Goal: Task Accomplishment & Management: Manage account settings

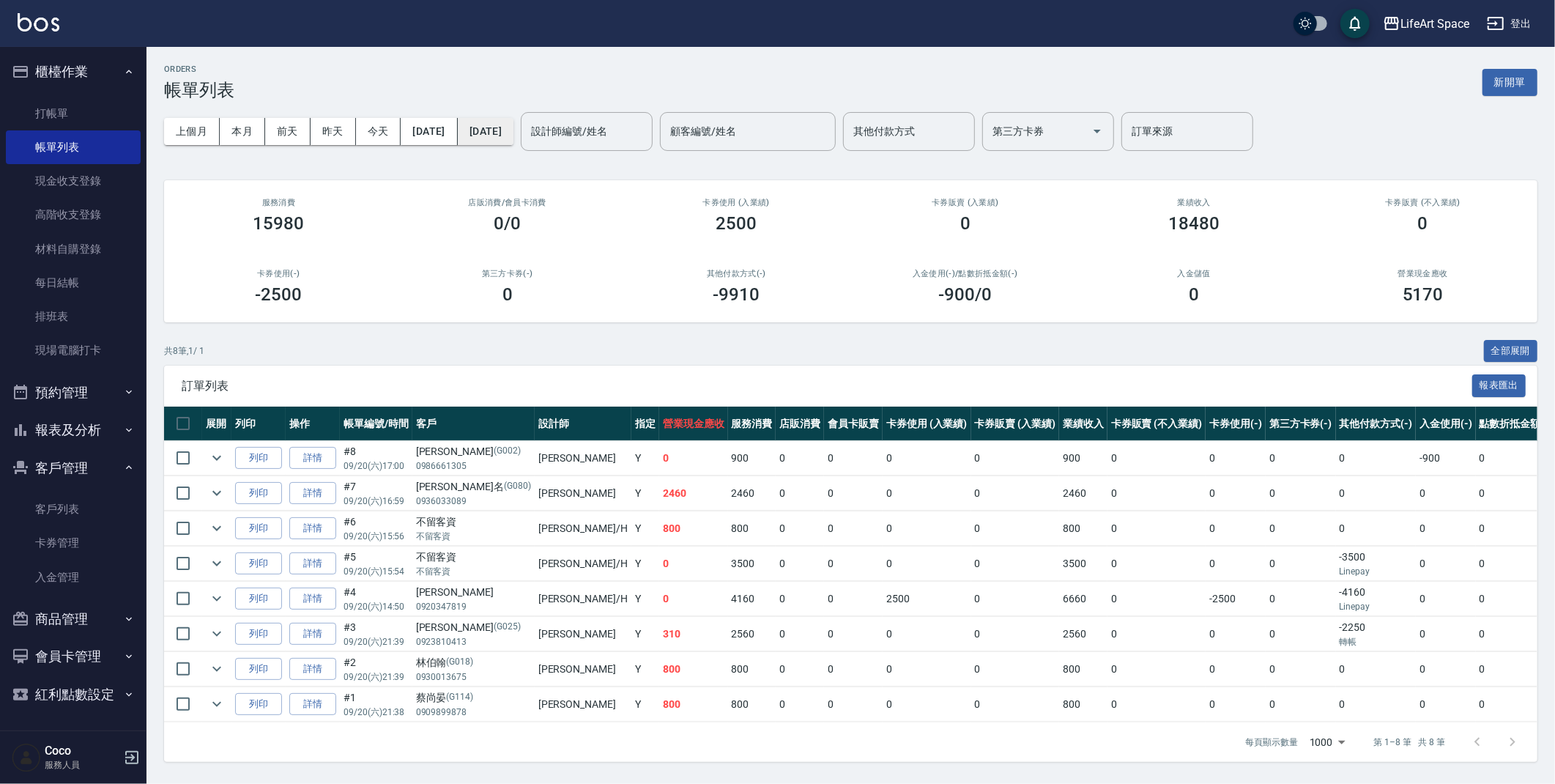
click at [511, 134] on button "[DATE]" at bounding box center [485, 131] width 55 height 27
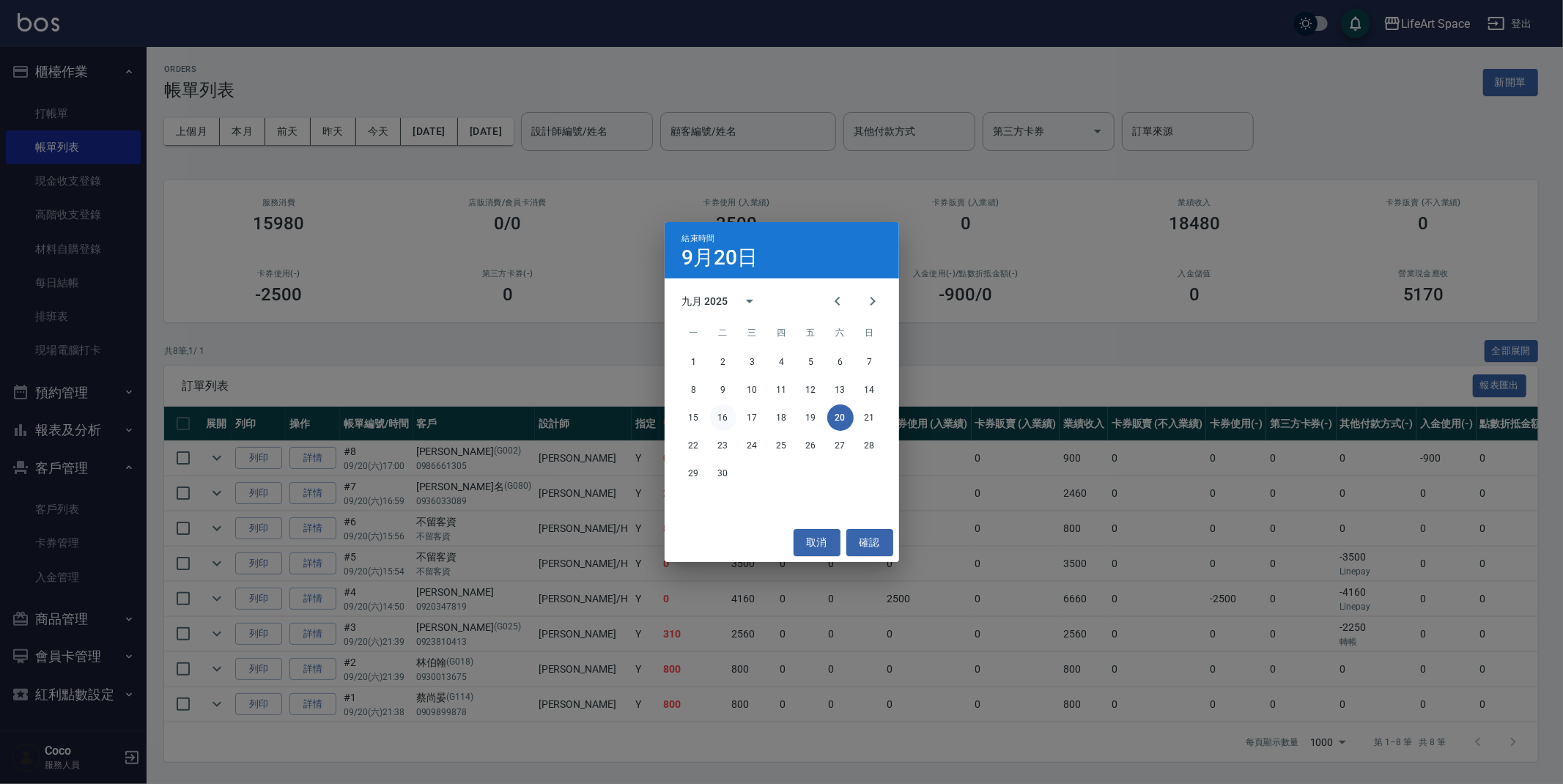
click at [728, 417] on button "16" at bounding box center [723, 417] width 26 height 26
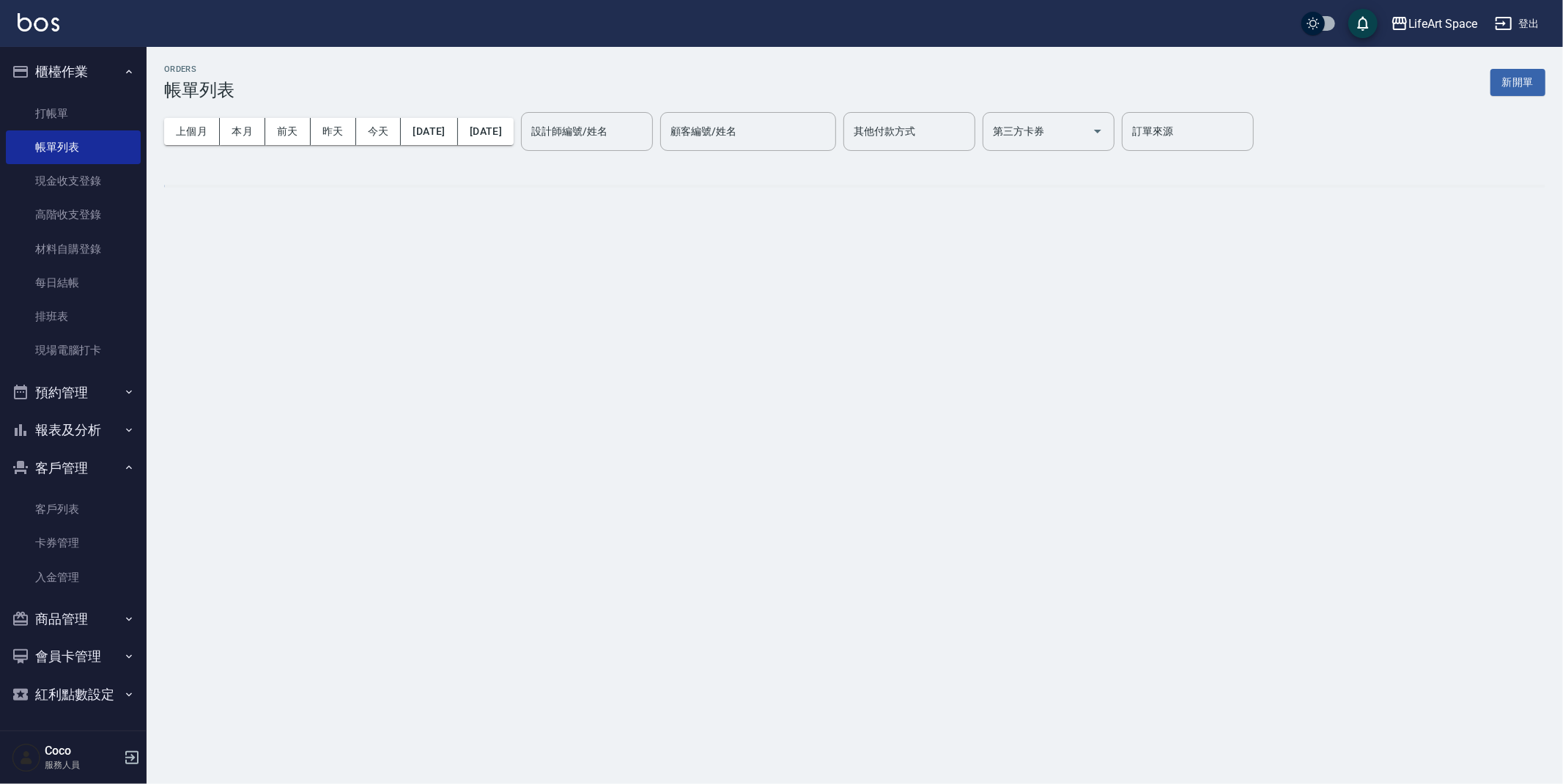
click at [639, 128] on div "設計師編號/姓名 設計師編號/姓名" at bounding box center [587, 131] width 132 height 39
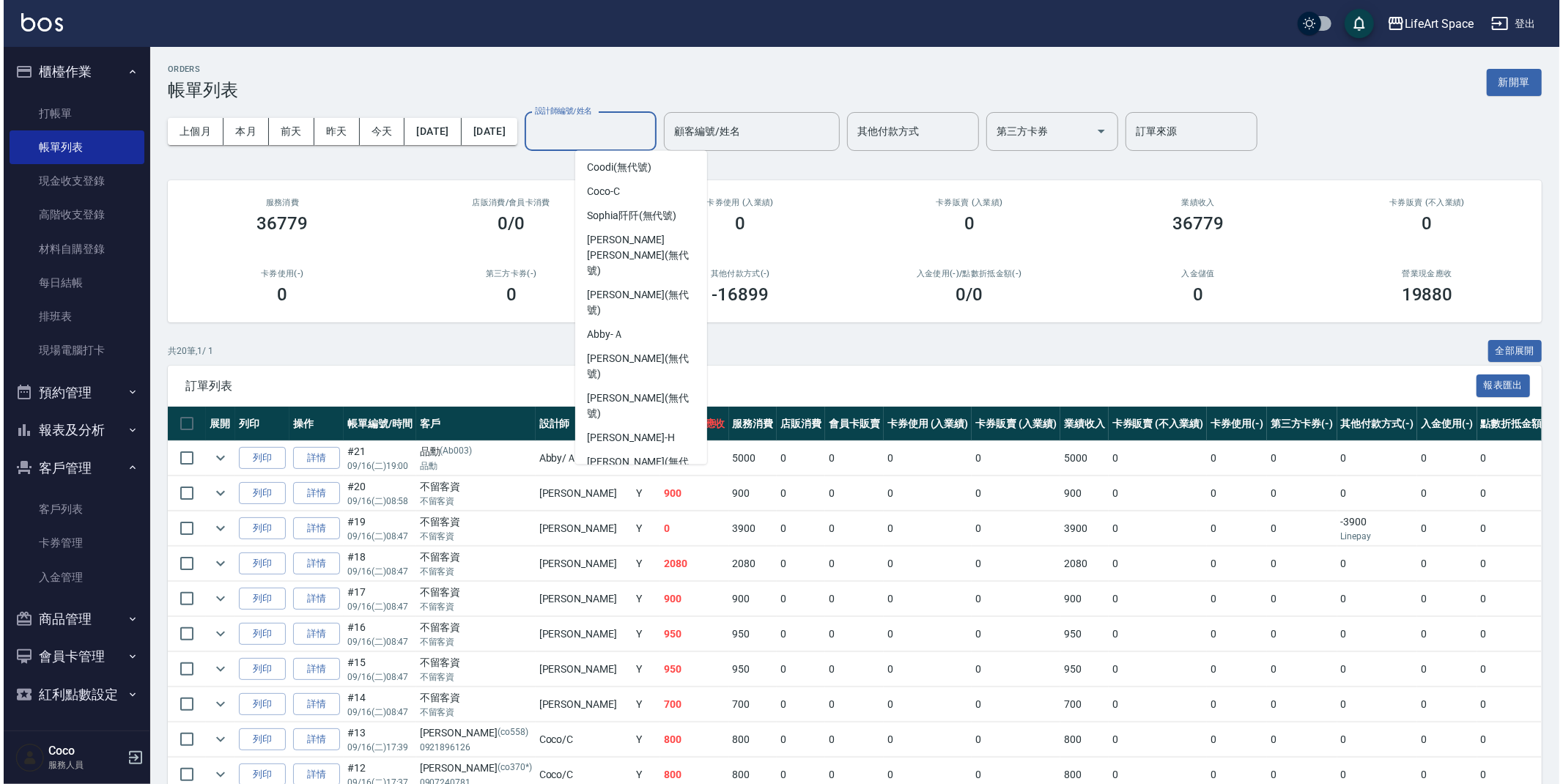
scroll to position [254, 0]
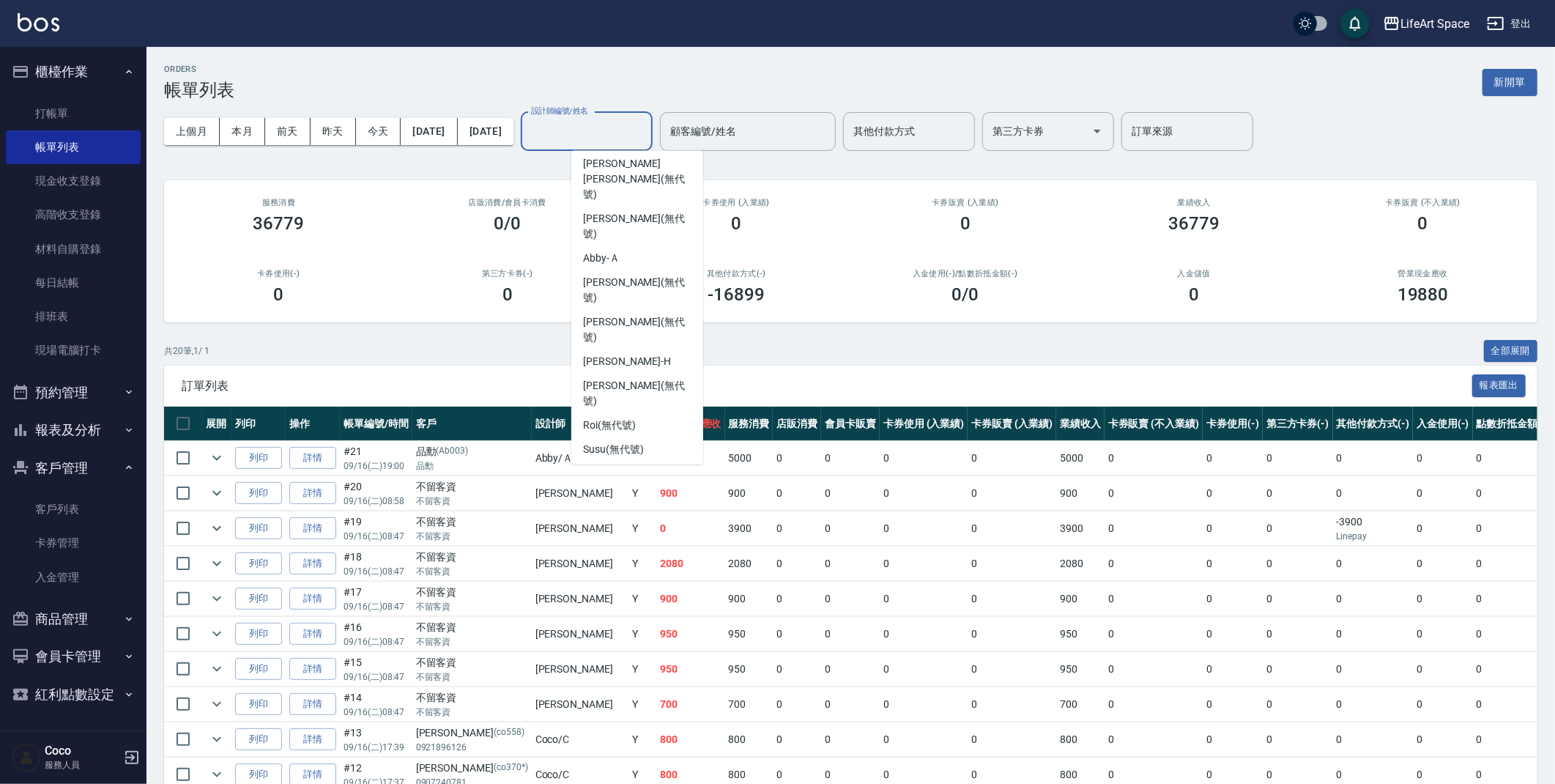
click at [639, 526] on div "Eason -E" at bounding box center [638, 537] width 132 height 24
type input "Eason-E"
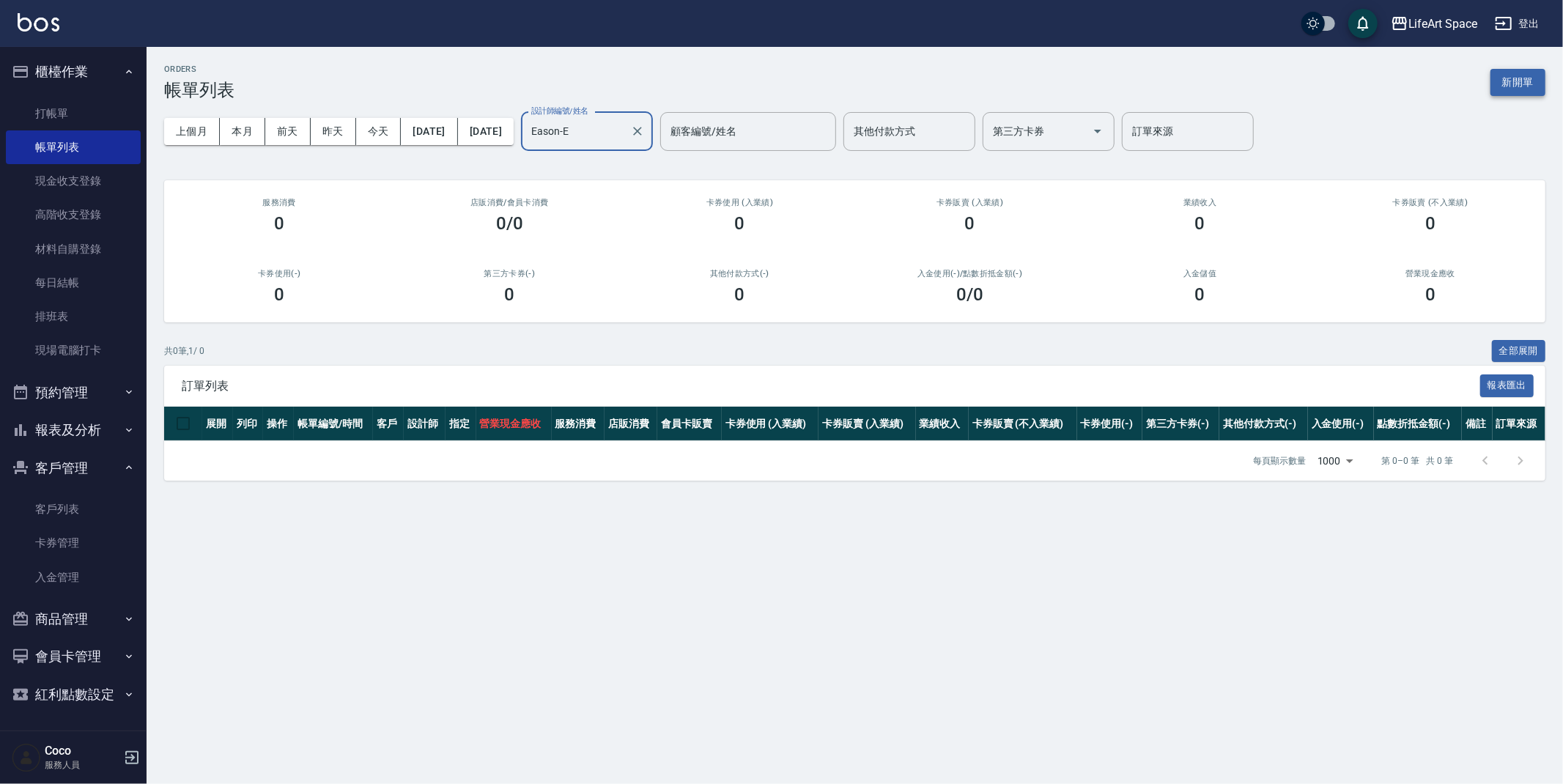
click at [1511, 79] on button "新開單" at bounding box center [1517, 83] width 55 height 27
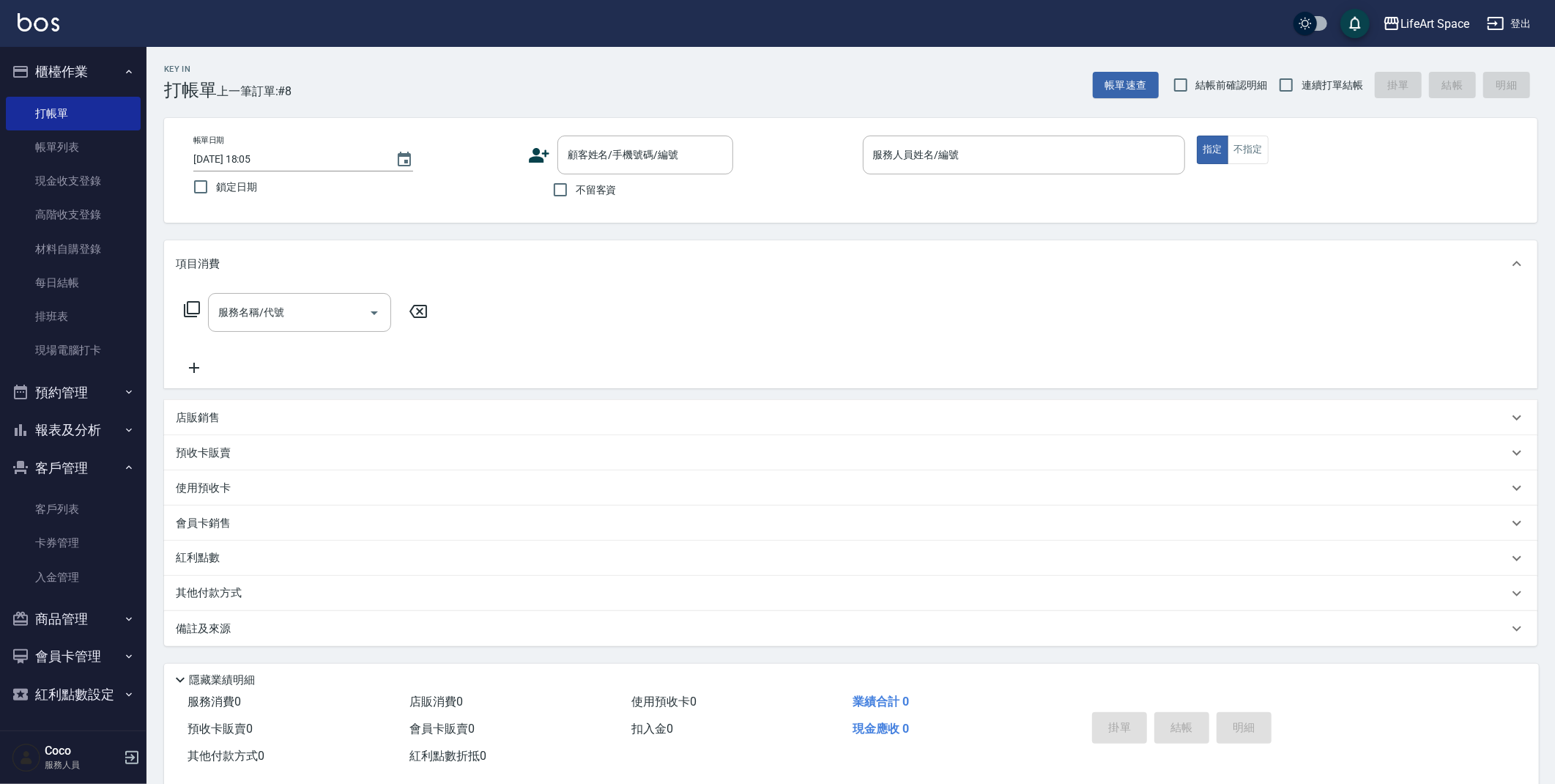
click at [581, 188] on span "不留客資" at bounding box center [597, 190] width 41 height 16
click at [576, 188] on input "不留客資" at bounding box center [561, 189] width 31 height 31
checkbox input "true"
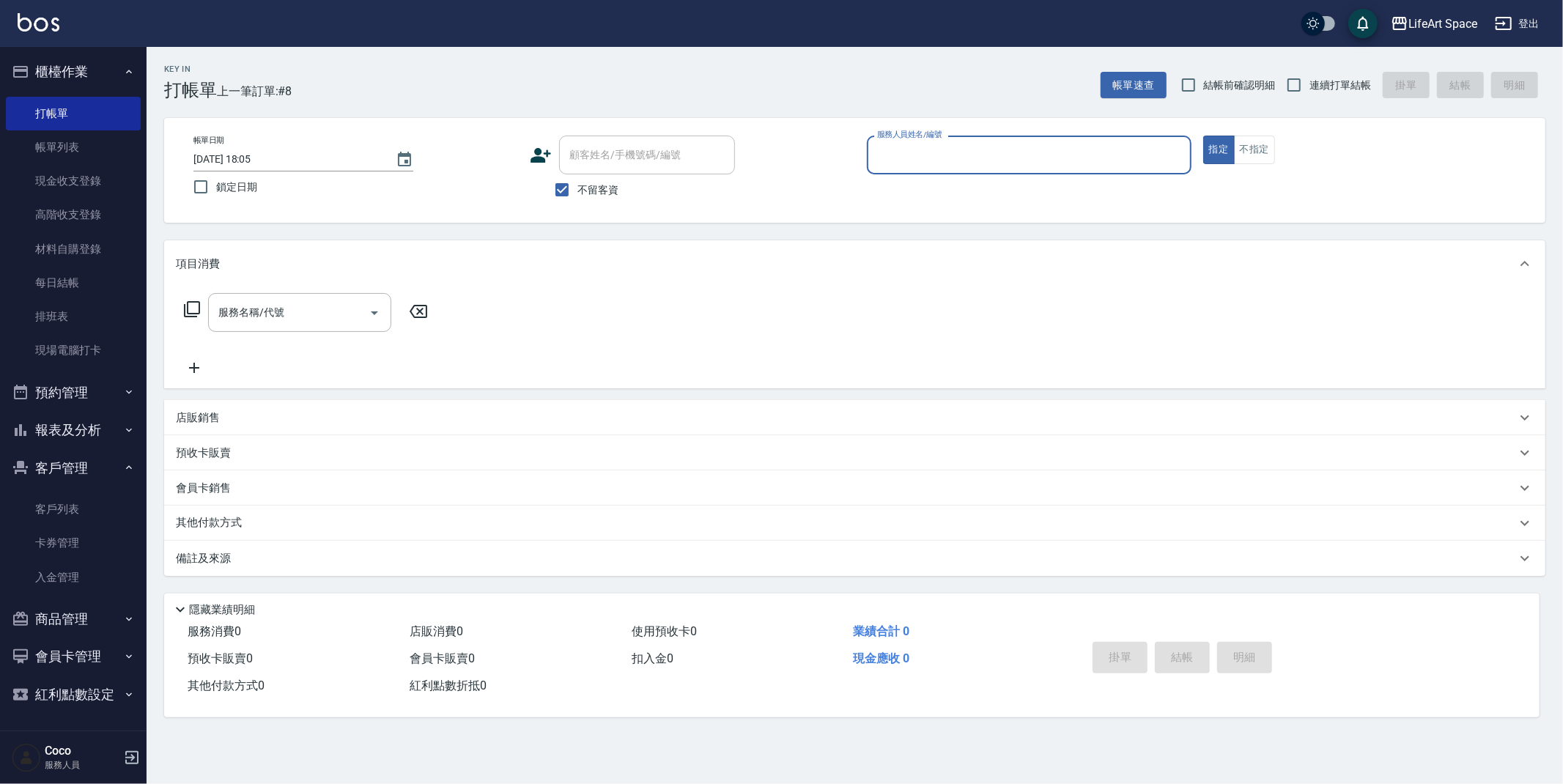
click at [1018, 155] on input "服務人員姓名/編號" at bounding box center [1029, 154] width 311 height 25
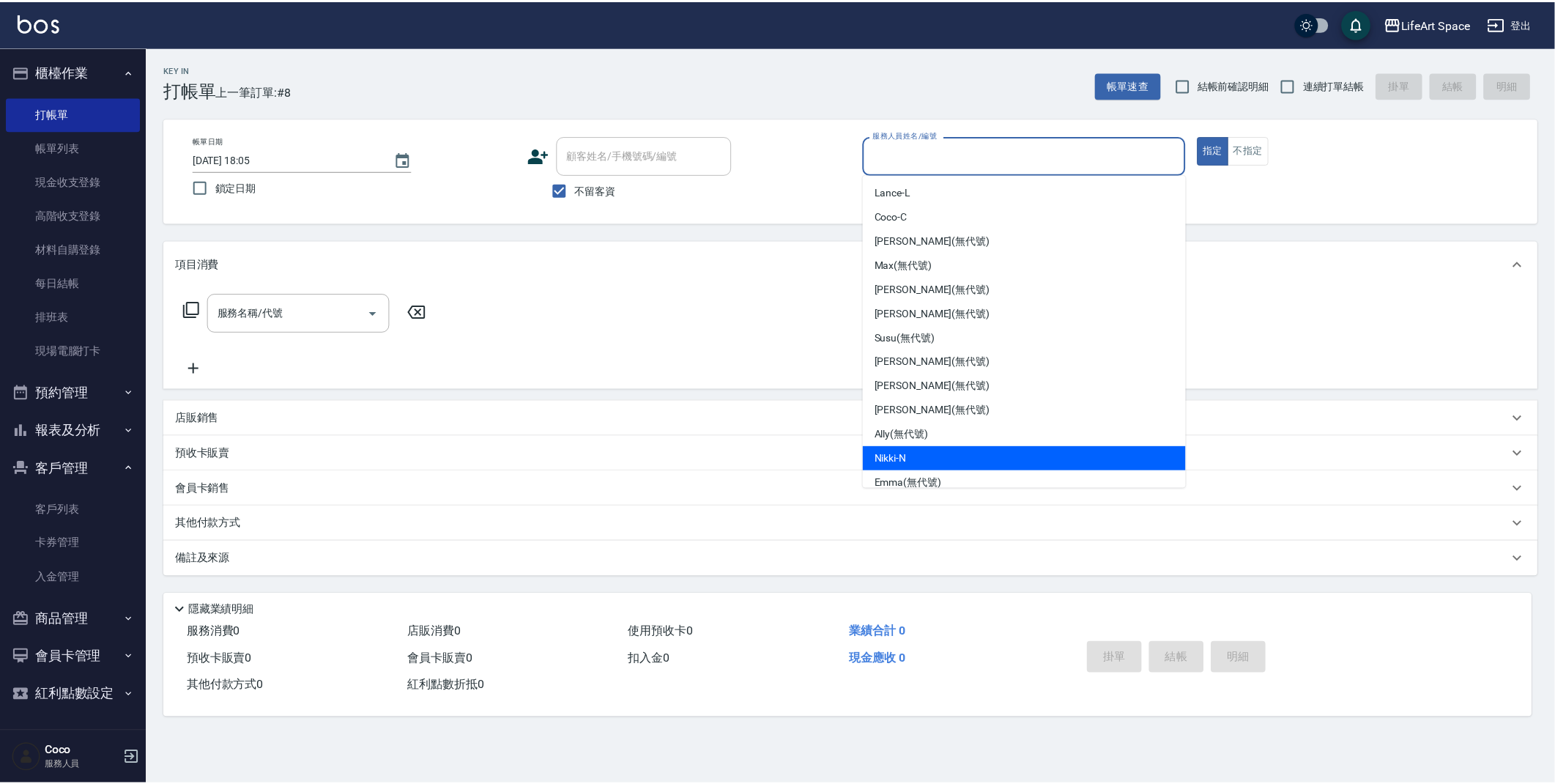
scroll to position [254, 0]
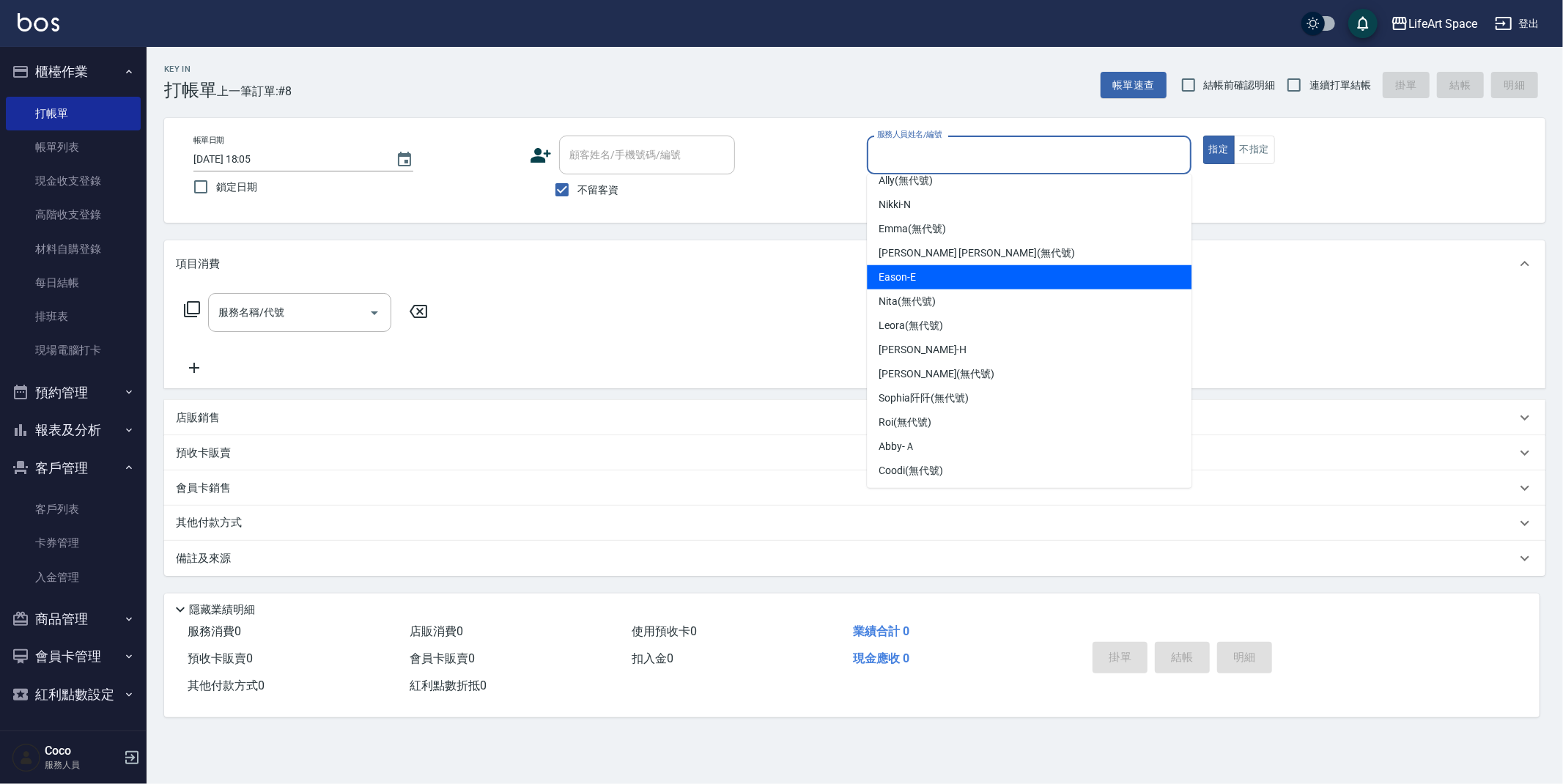
click at [910, 270] on span "Eason -E" at bounding box center [897, 277] width 37 height 16
type input "Eason-E"
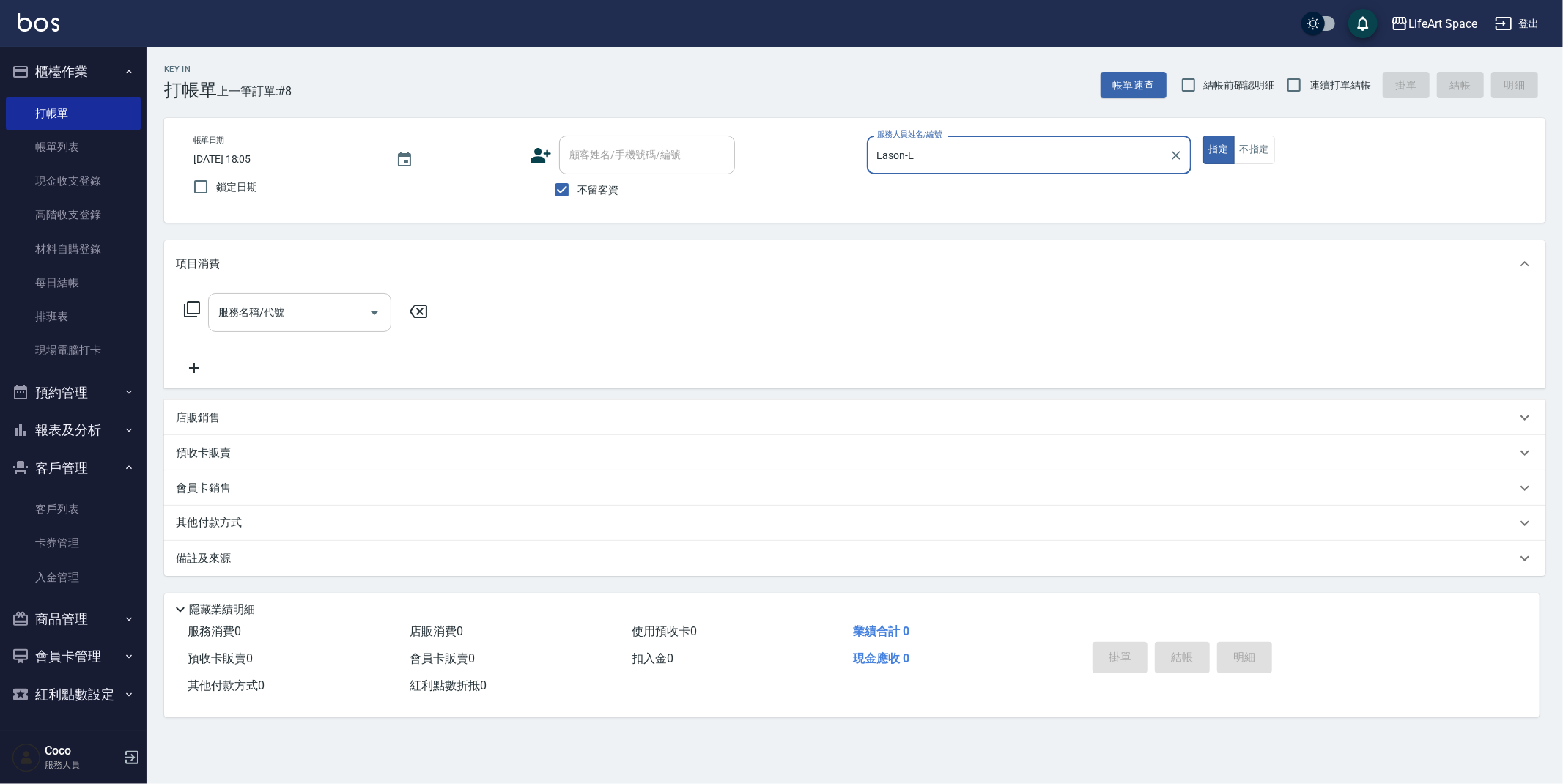
click at [276, 312] on div "服務名稱/代號 服務名稱/代號" at bounding box center [299, 313] width 183 height 39
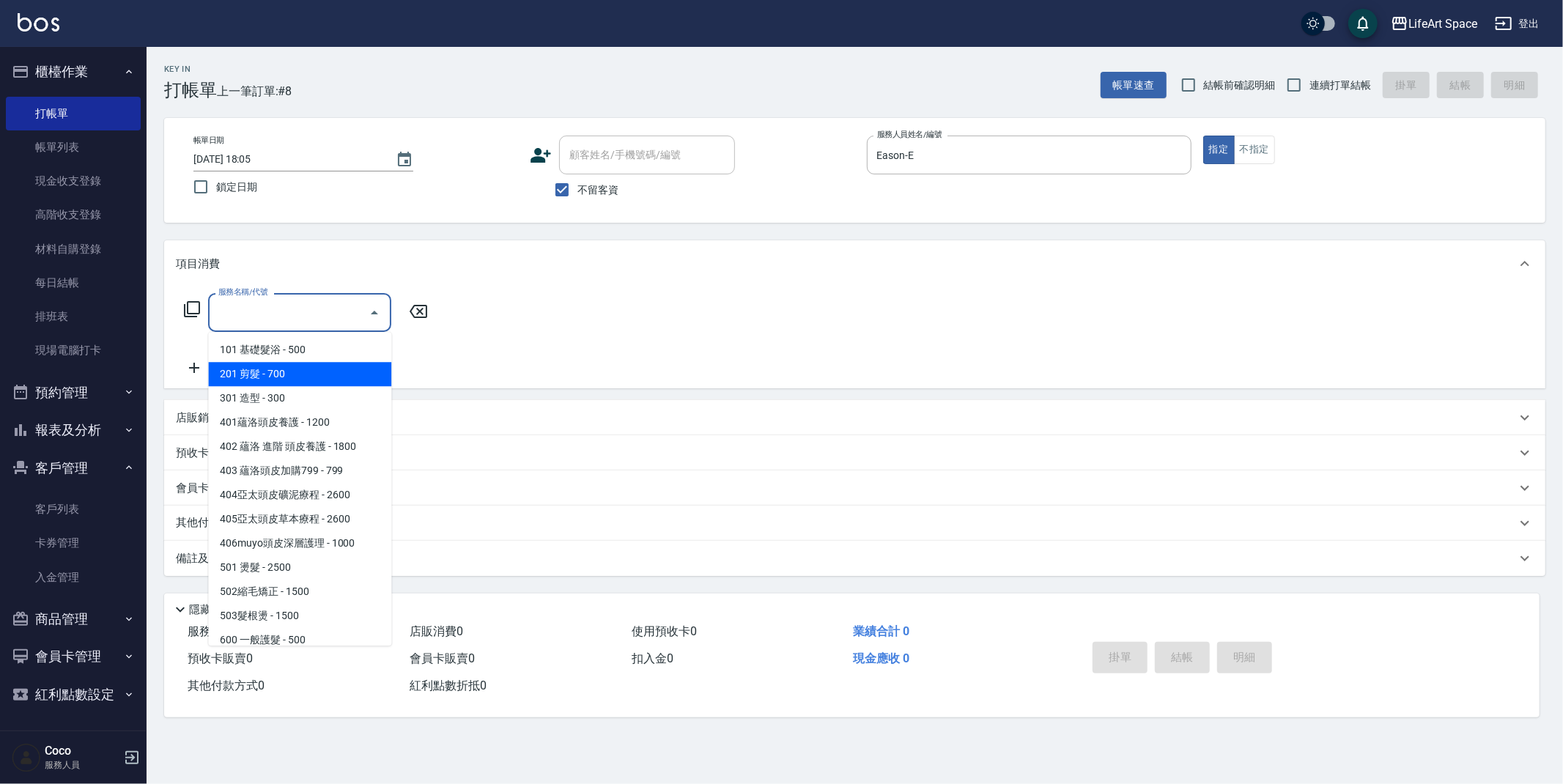
click at [275, 366] on span "201 剪髮 - 700" at bounding box center [299, 373] width 183 height 24
type input "201 剪髮(201)"
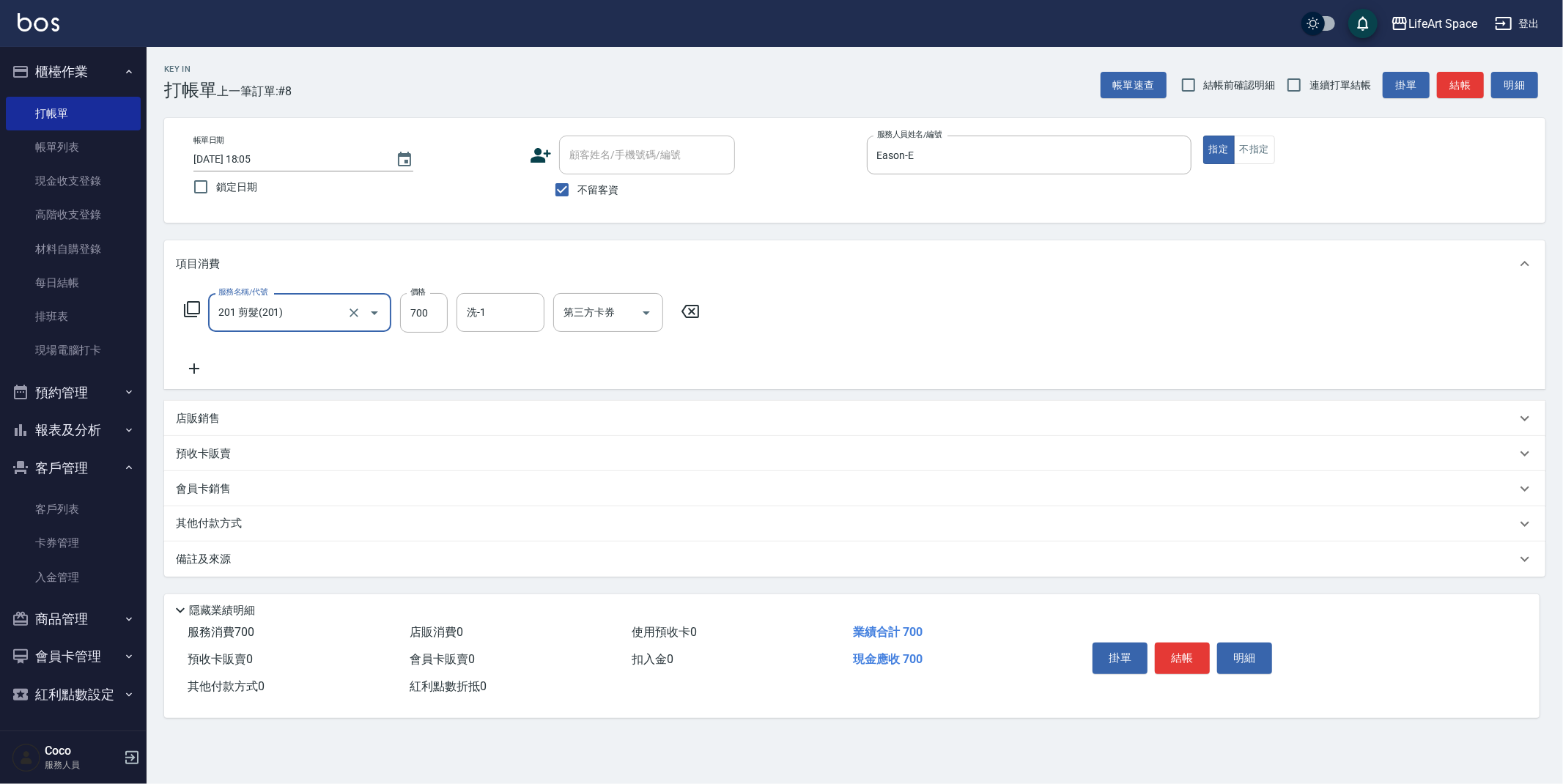
click at [310, 561] on div "備註及來源" at bounding box center [846, 560] width 1340 height 16
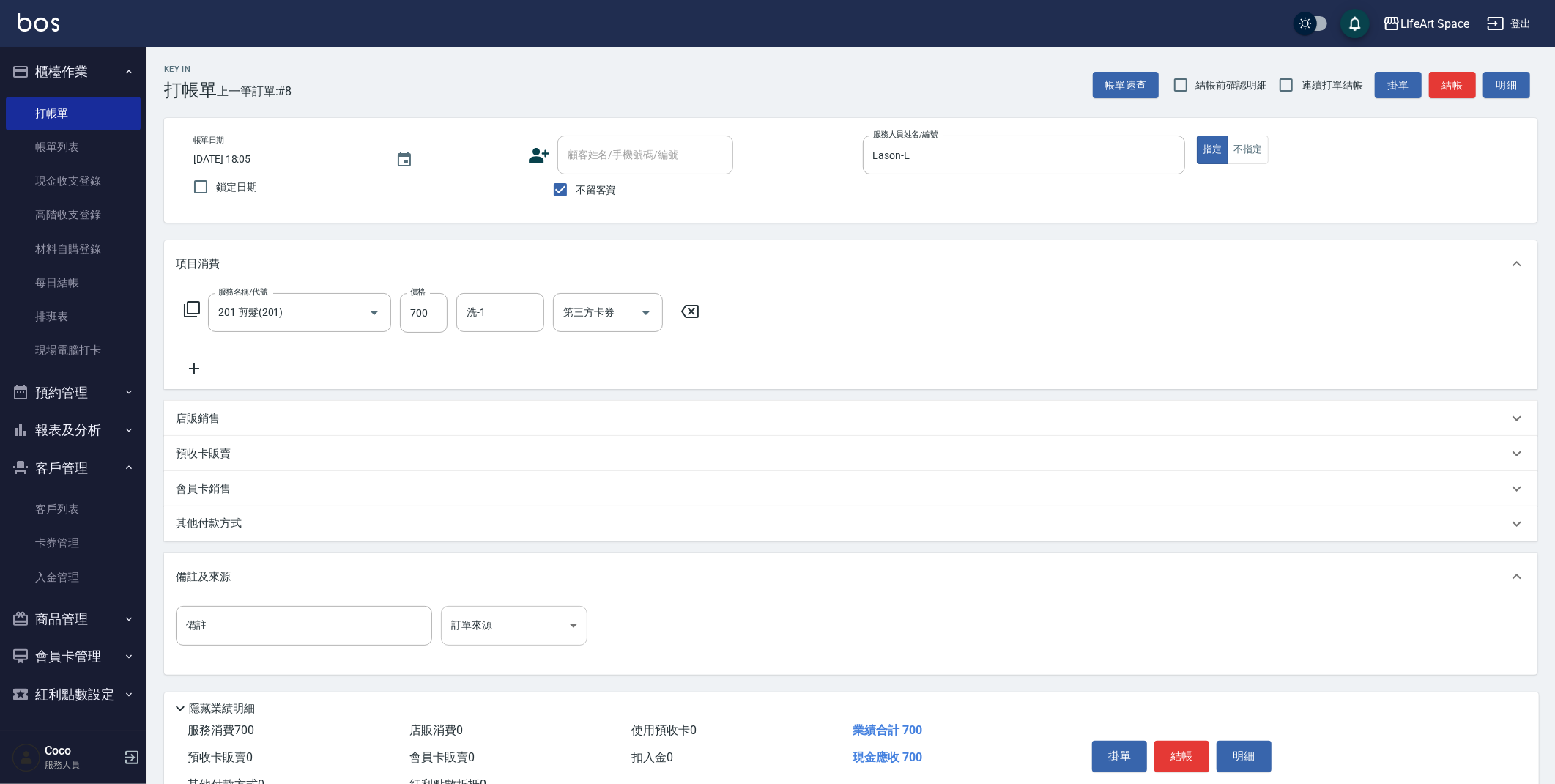
click at [488, 627] on body "LifeArt Space 登出 櫃檯作業 打帳單 帳單列表 現金收支登錄 高階收支登錄 材料自購登錄 每日結帳 排班表 現場電腦打卡 預約管理 預約管理 單…" at bounding box center [778, 417] width 1555 height 834
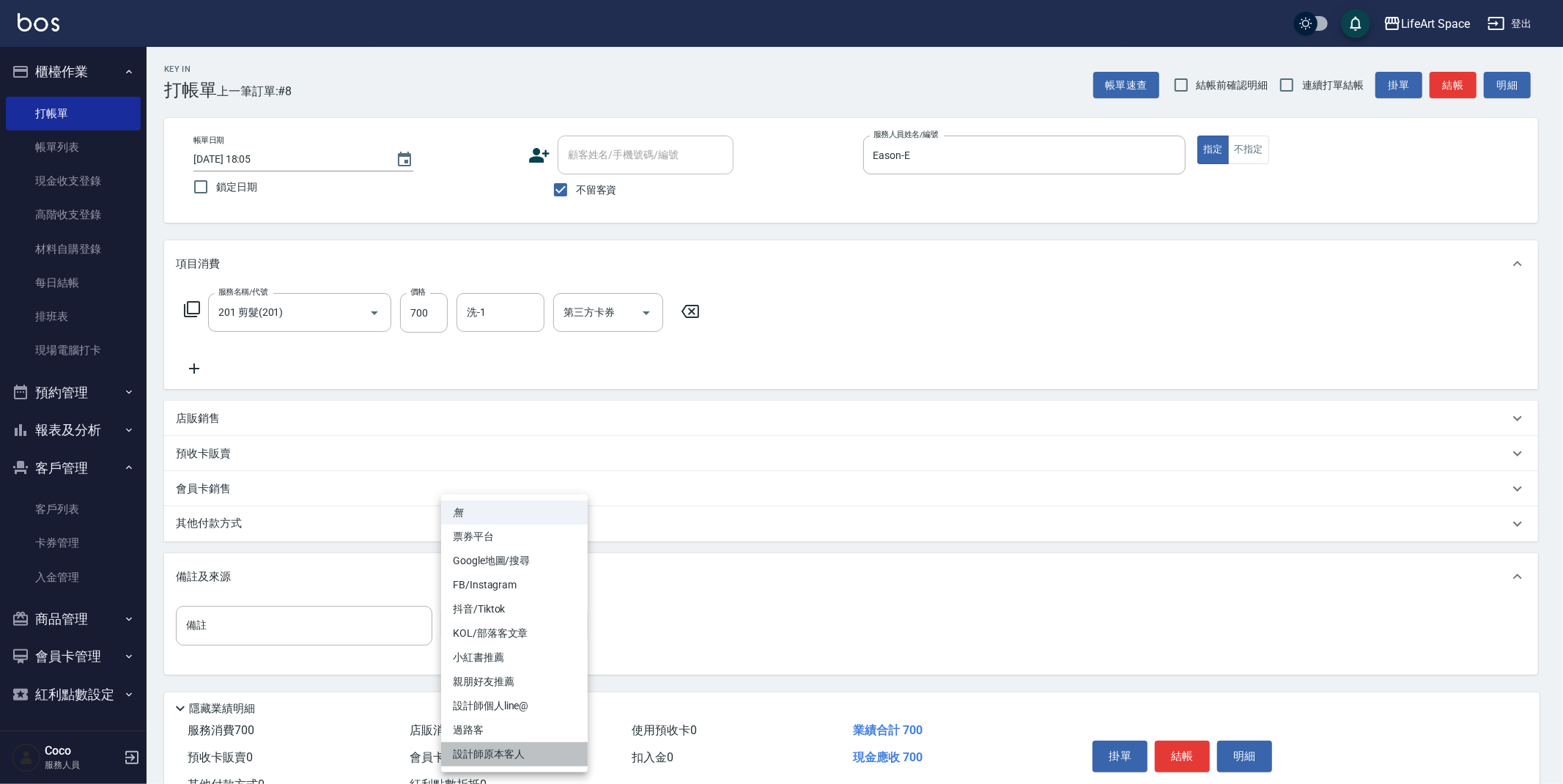
click at [519, 751] on li "設計師原本客人" at bounding box center [514, 754] width 147 height 24
type input "設計師原本客人"
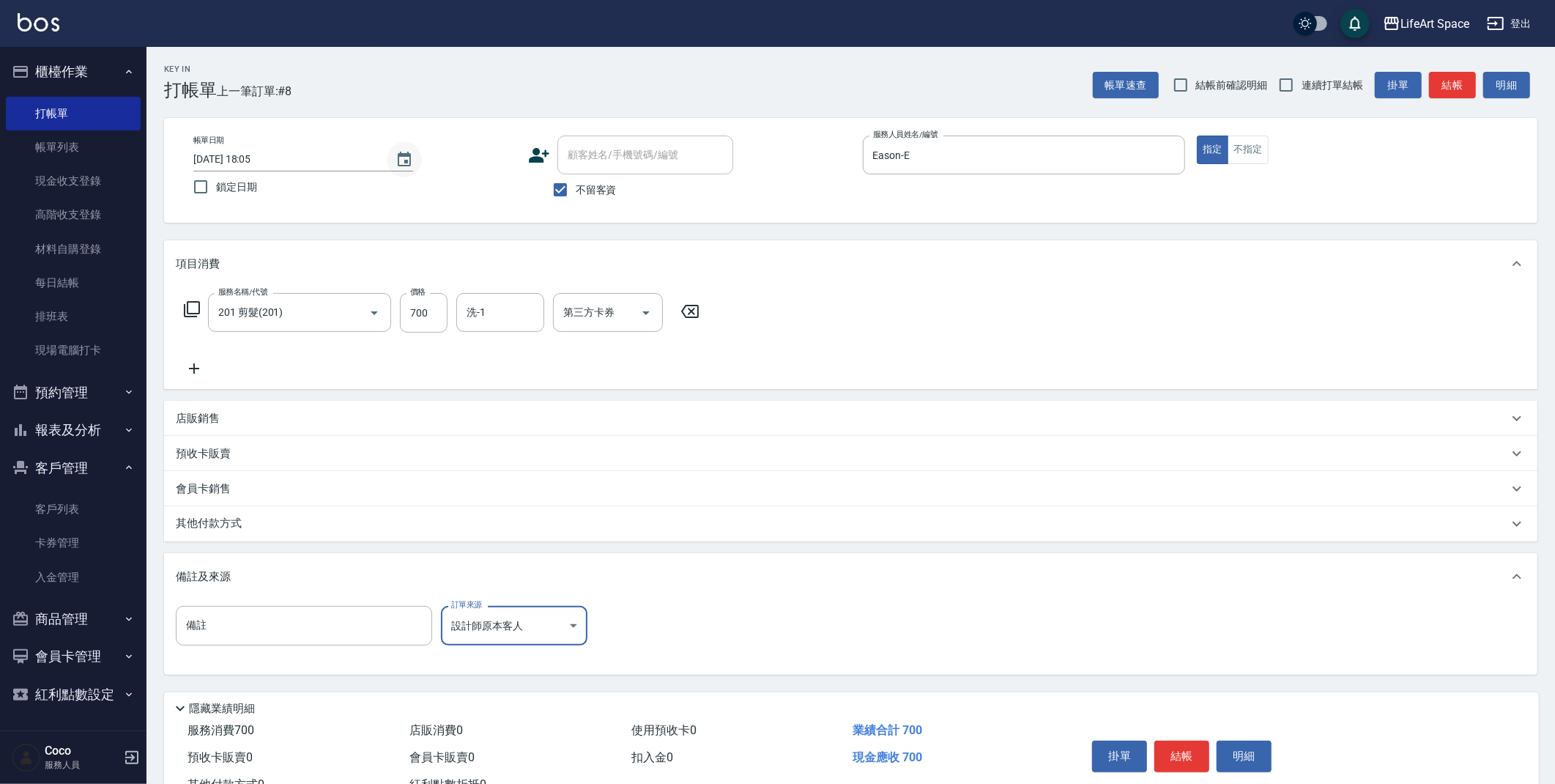
click at [402, 162] on icon "Choose date, selected date is 2025-09-20" at bounding box center [404, 159] width 17 height 17
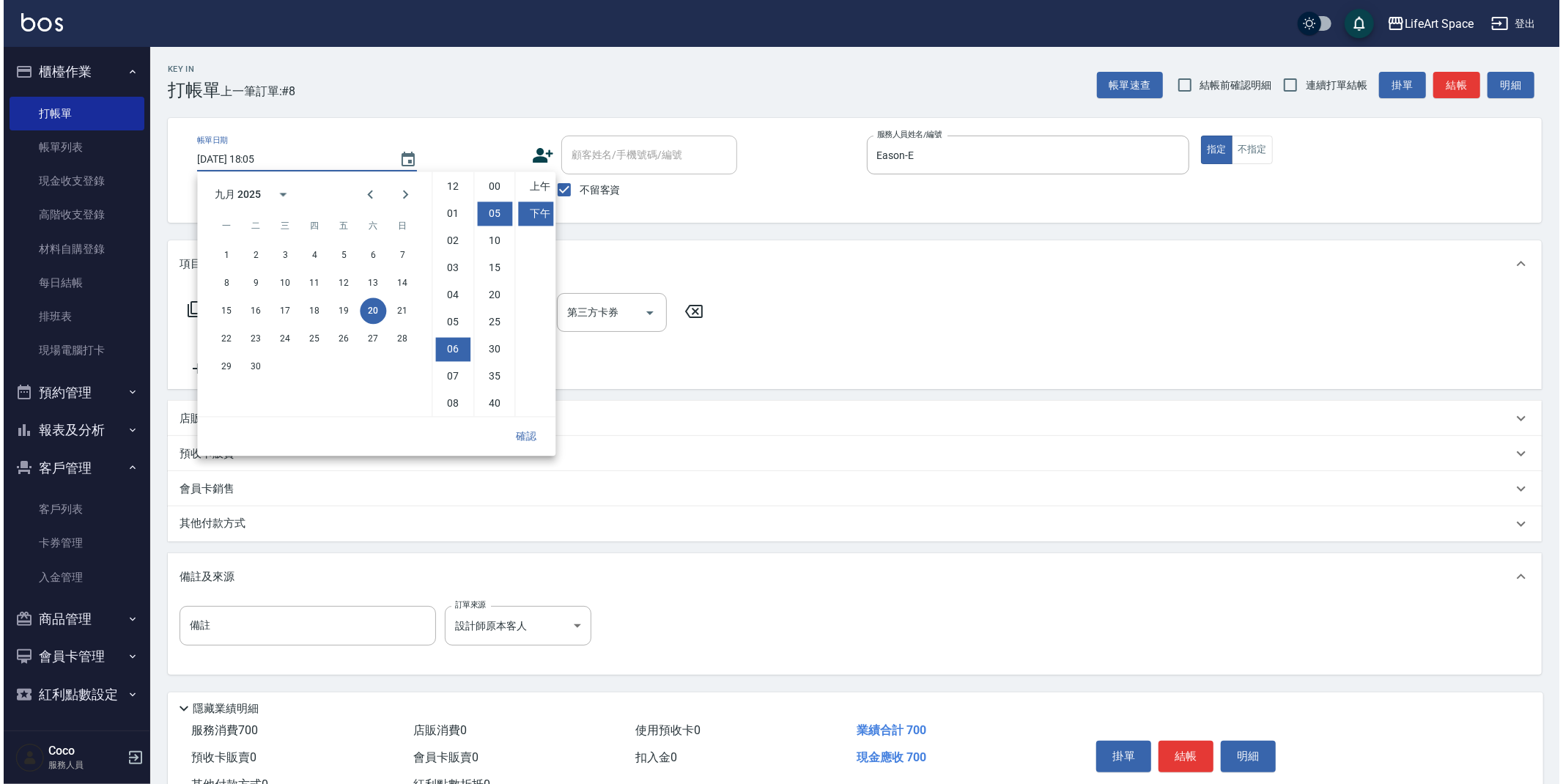
scroll to position [26, 0]
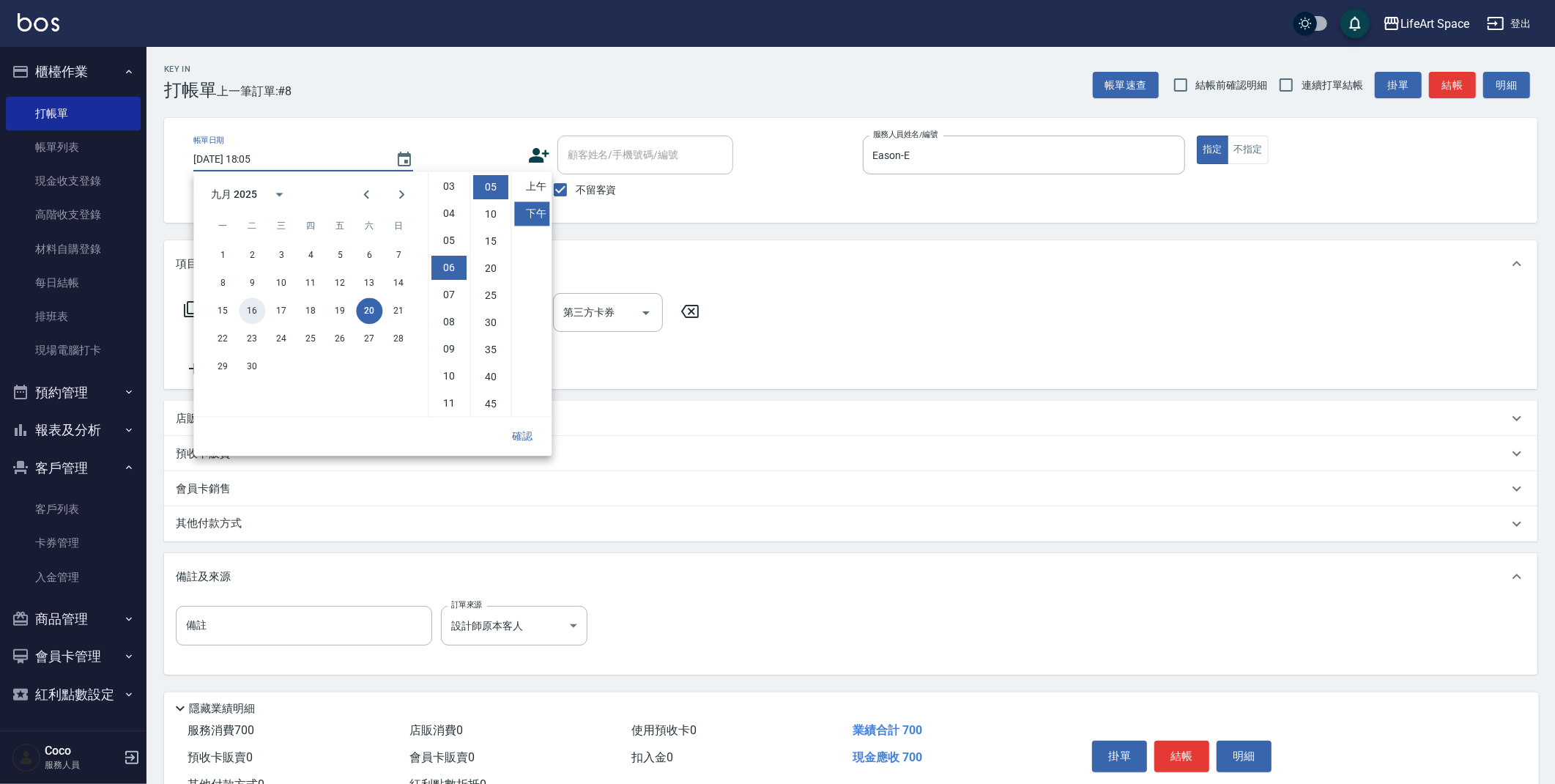
click at [255, 308] on button "16" at bounding box center [252, 310] width 26 height 26
type input "[DATE] 18:05"
click at [525, 433] on button "確認" at bounding box center [522, 436] width 47 height 27
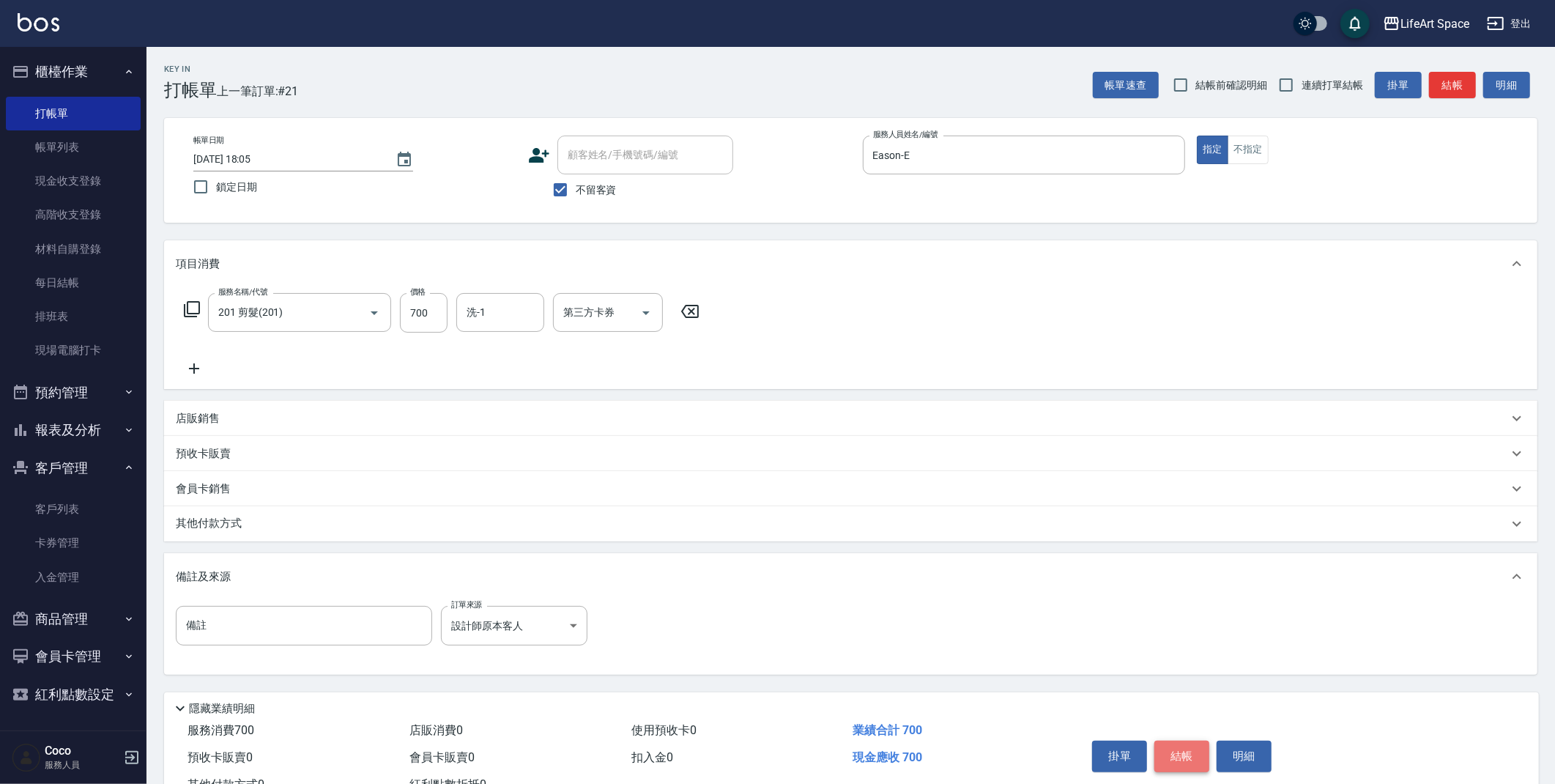
click at [1194, 753] on button "結帳" at bounding box center [1182, 756] width 55 height 31
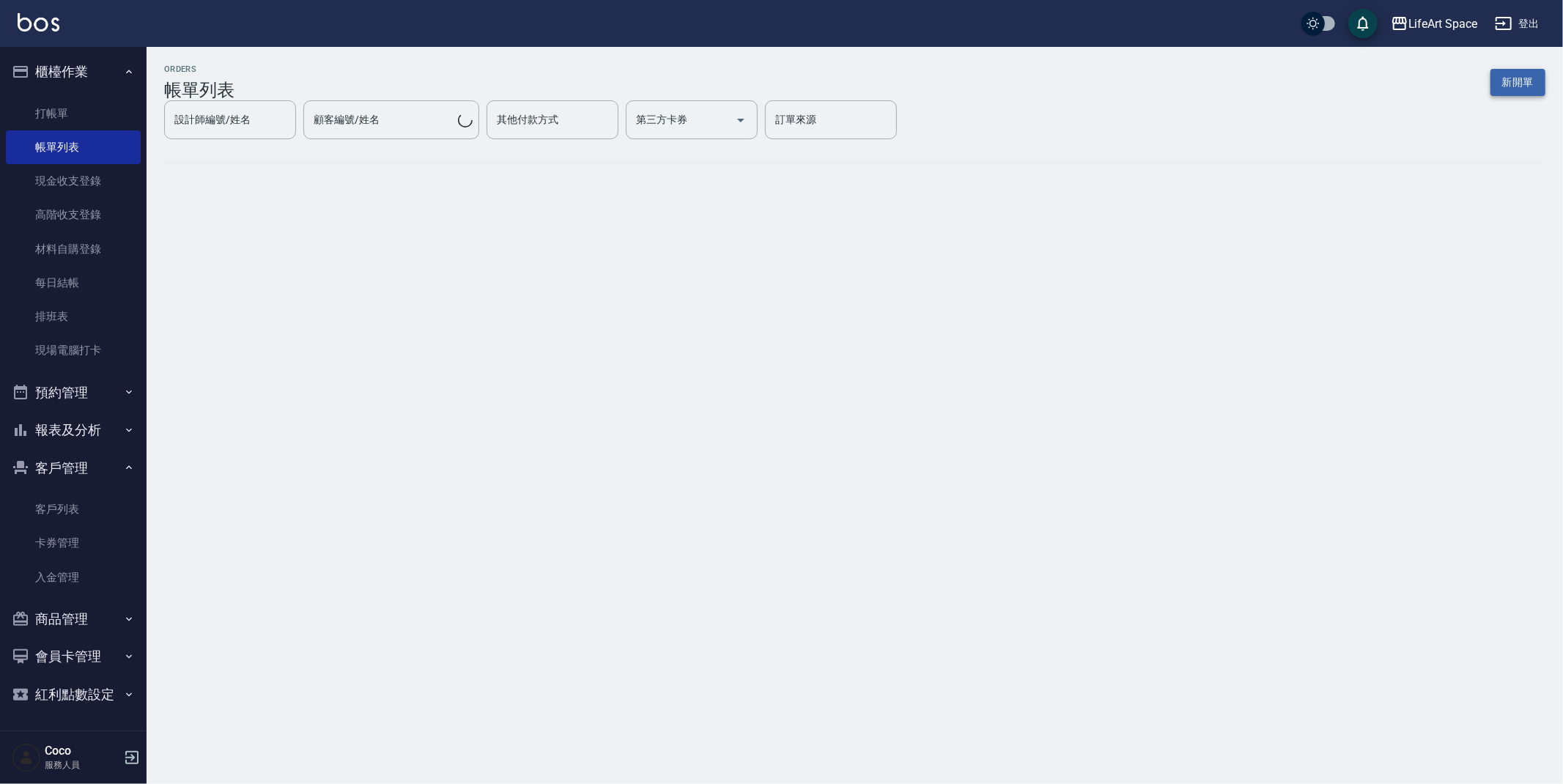
click at [1521, 87] on button "新開單" at bounding box center [1517, 83] width 55 height 27
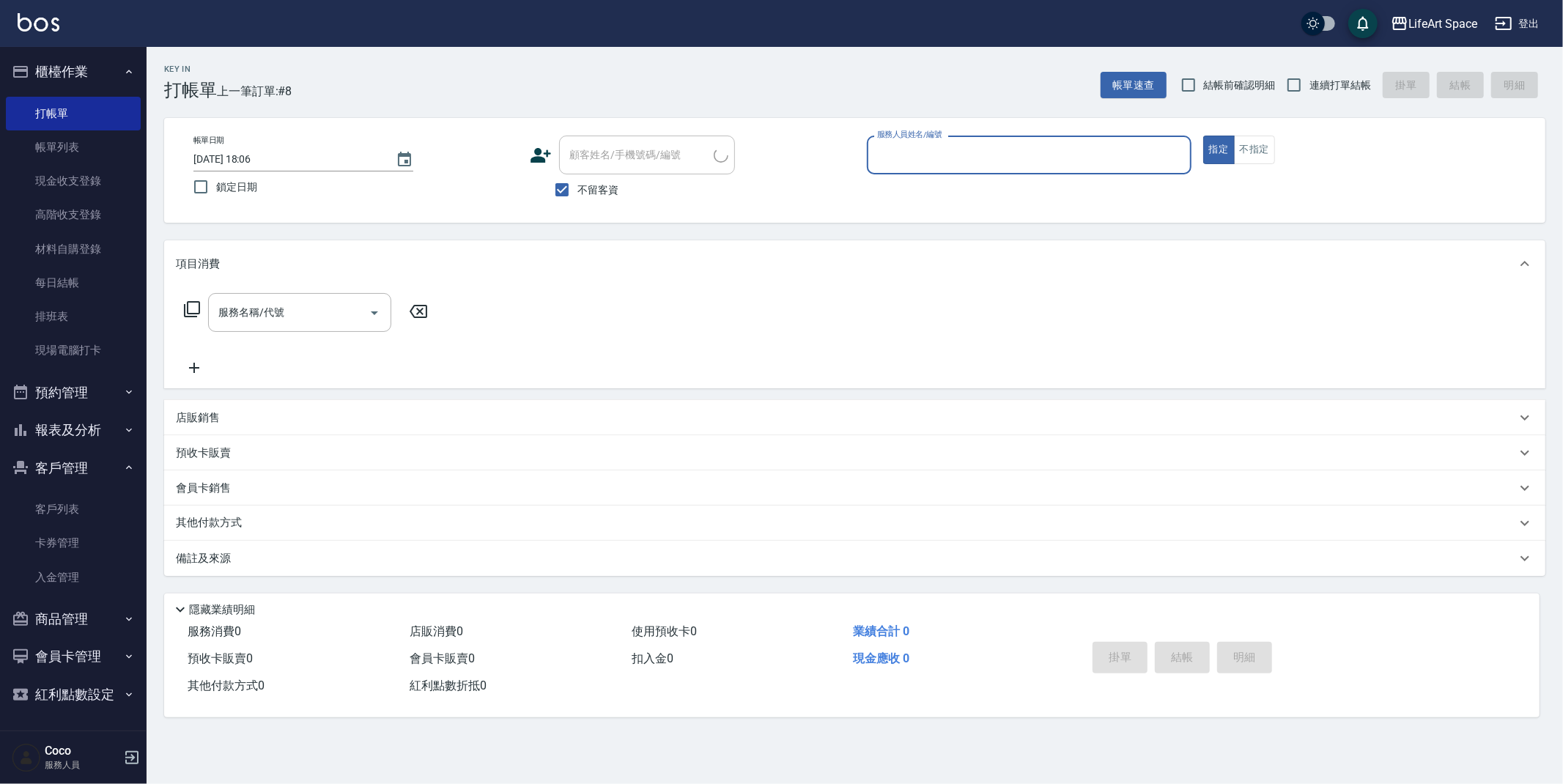
click at [920, 148] on input "服務人員姓名/編號" at bounding box center [1029, 154] width 311 height 25
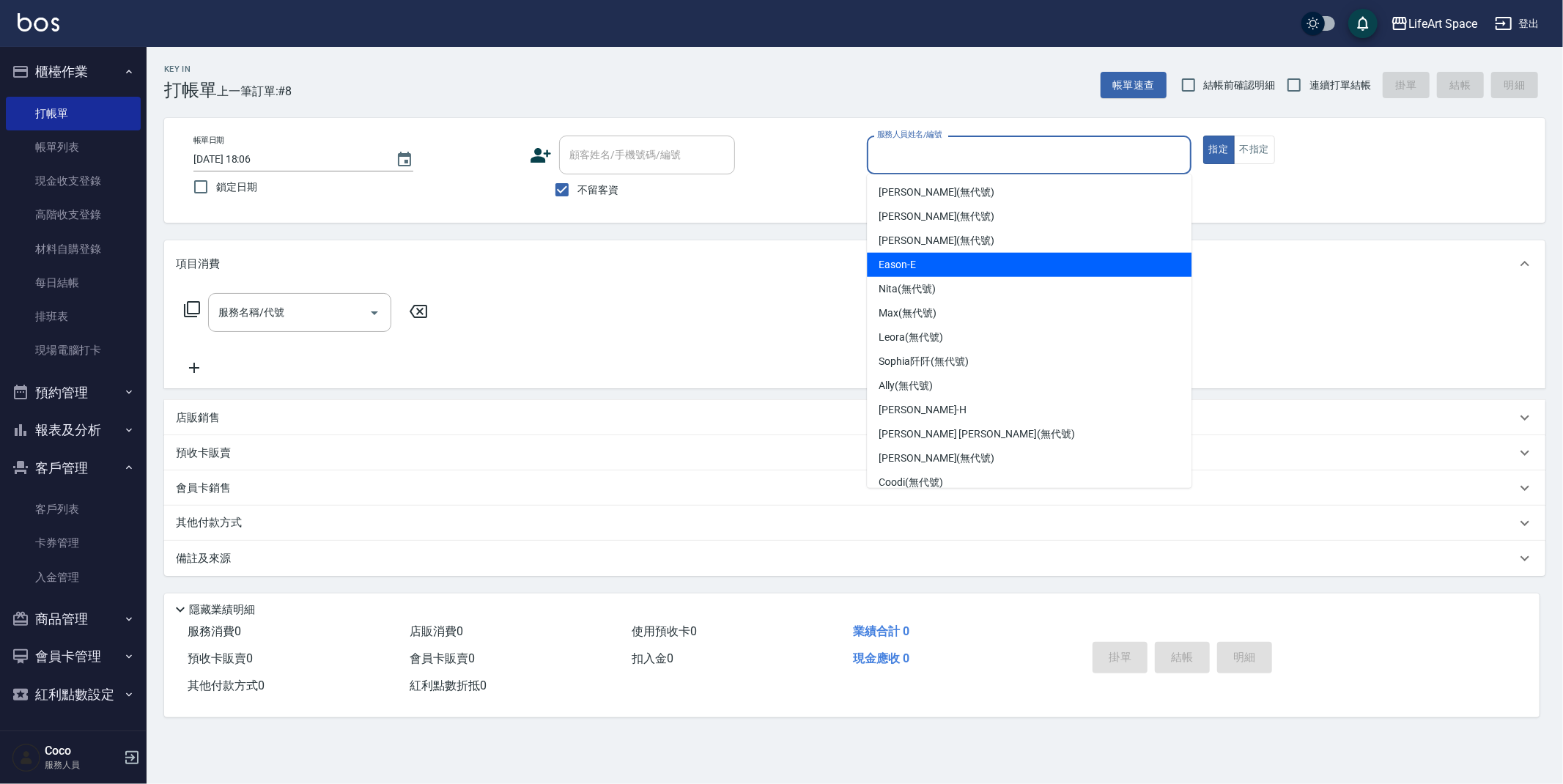
drag, startPoint x: 925, startPoint y: 259, endPoint x: 902, endPoint y: 263, distance: 23.3
click at [925, 258] on div "Eason -E" at bounding box center [1029, 264] width 325 height 24
type input "Eason-E"
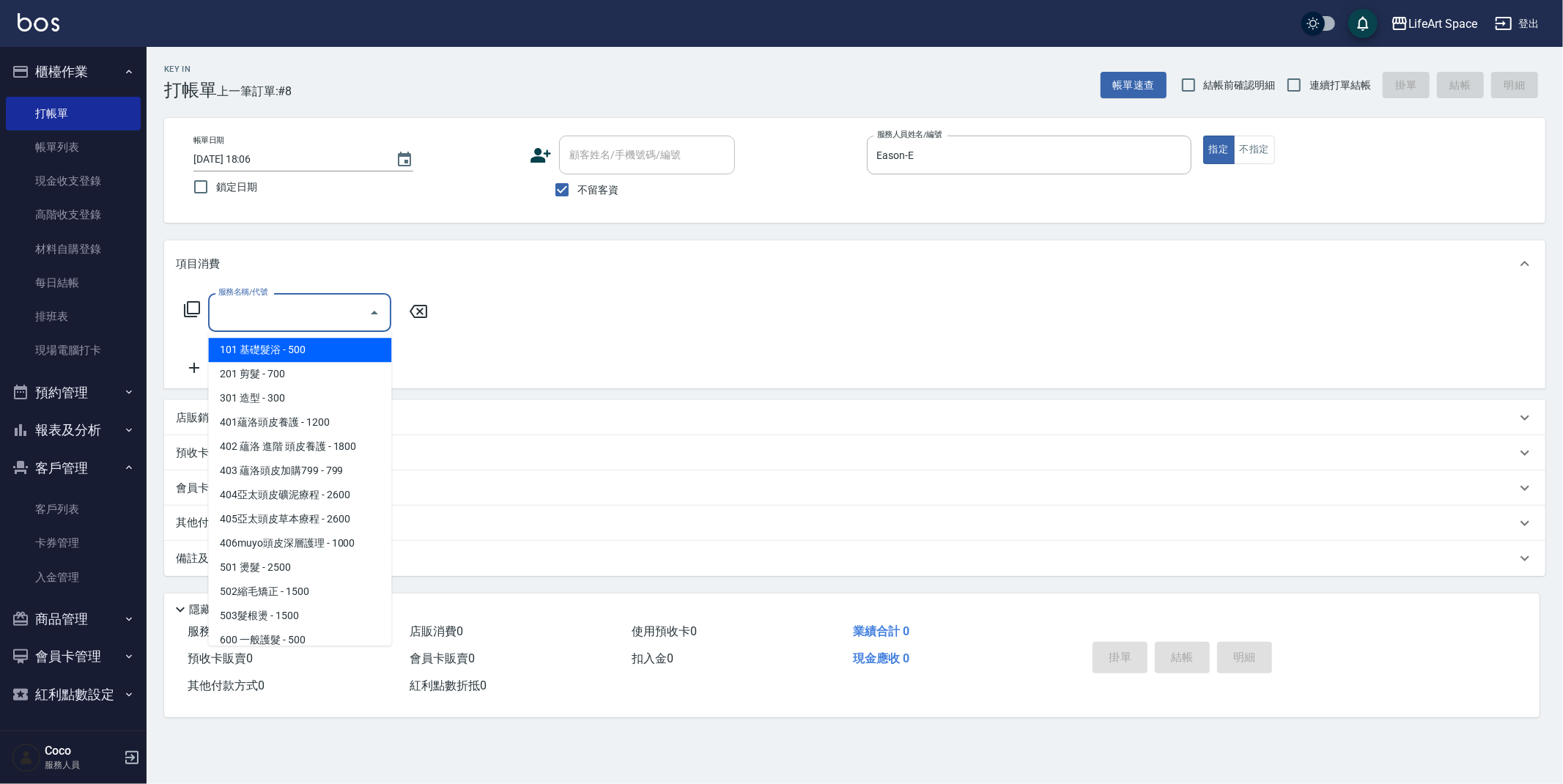
click at [285, 323] on input "服務名稱/代號" at bounding box center [289, 312] width 148 height 25
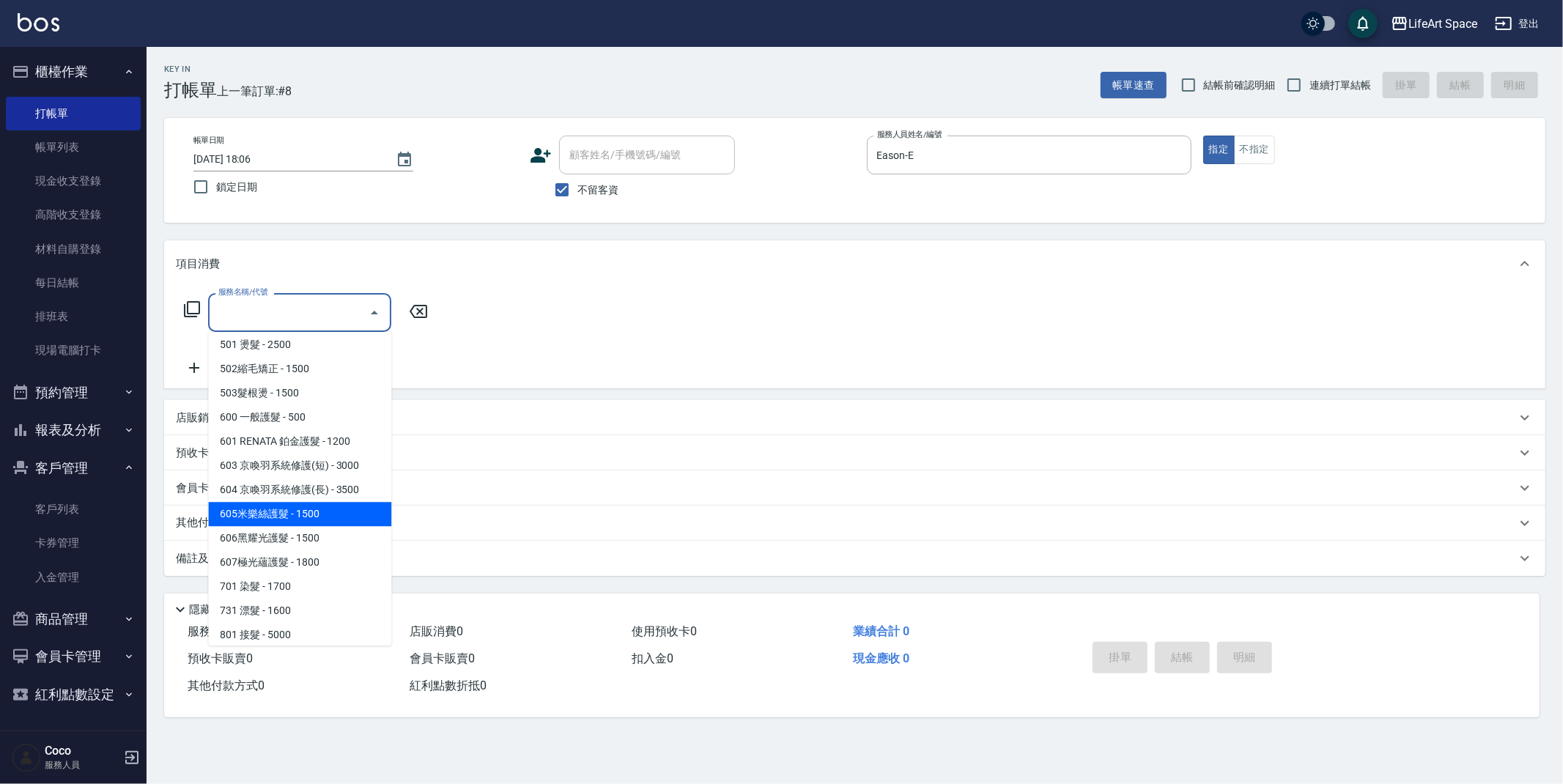
scroll to position [229, 0]
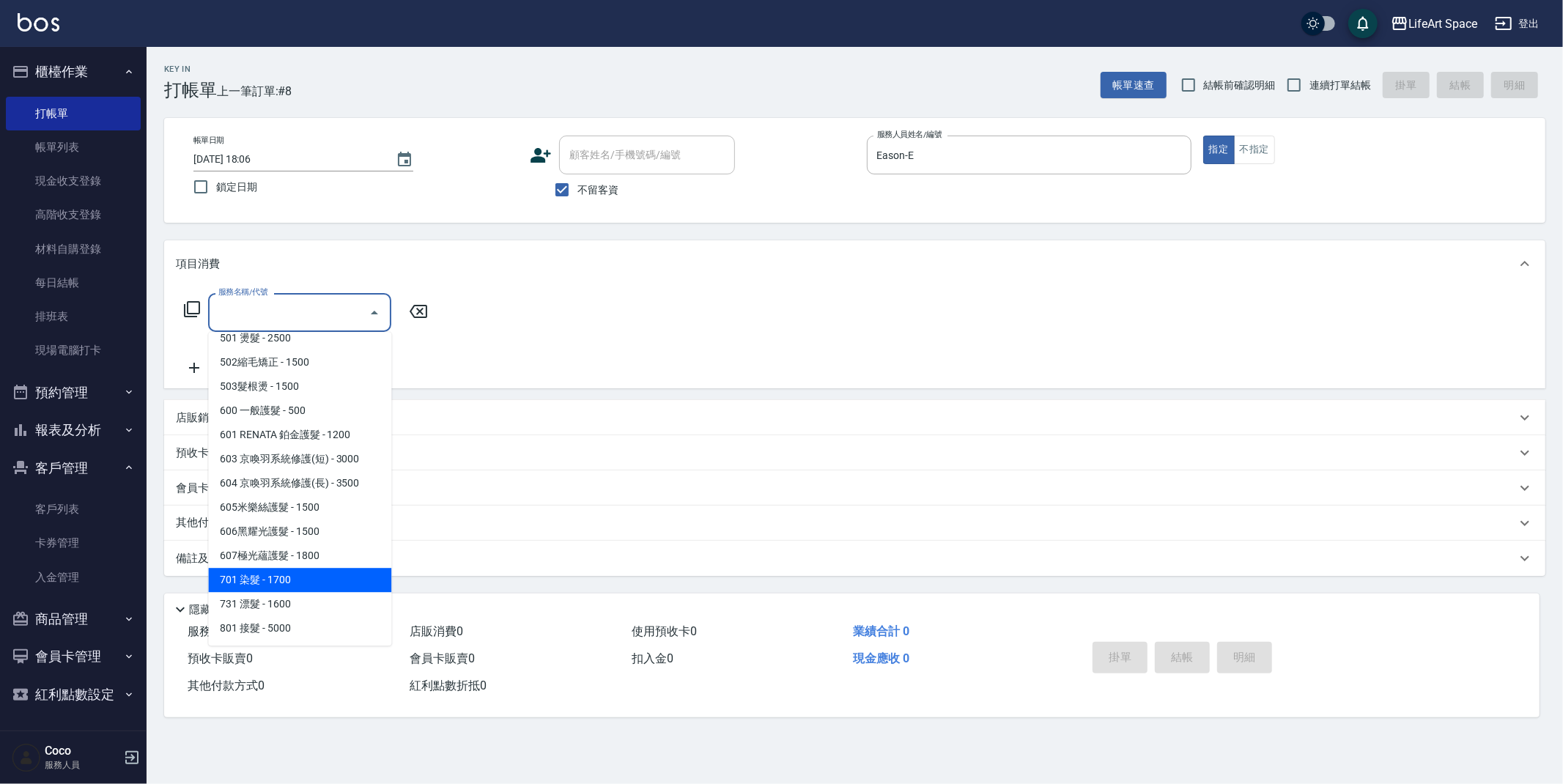
click at [284, 570] on span "701 染髮 - 1700" at bounding box center [299, 579] width 183 height 24
type input "701 染髮(701)"
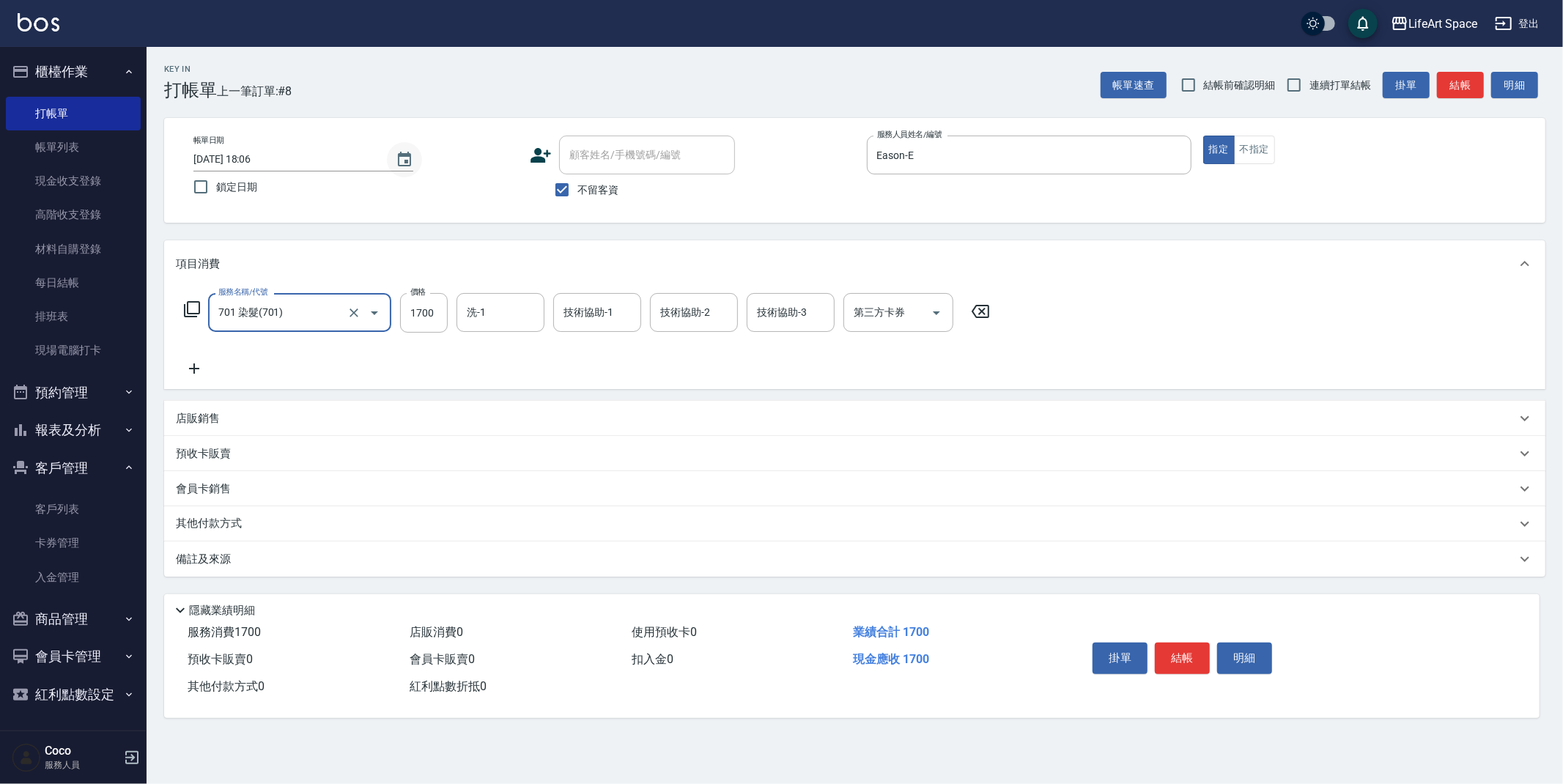
click at [407, 155] on icon "Choose date, selected date is 2025-09-20" at bounding box center [404, 158] width 14 height 15
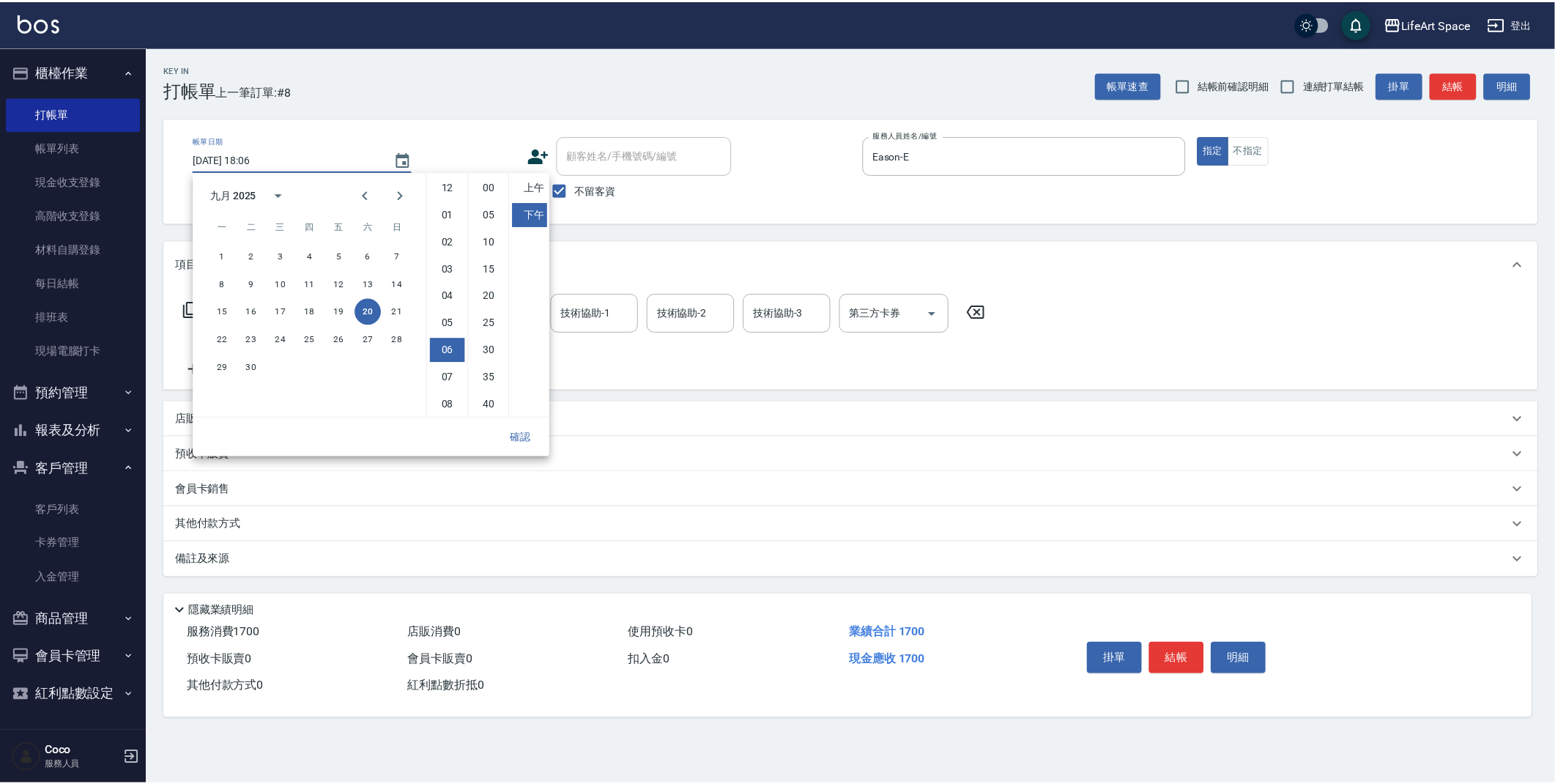
scroll to position [82, 0]
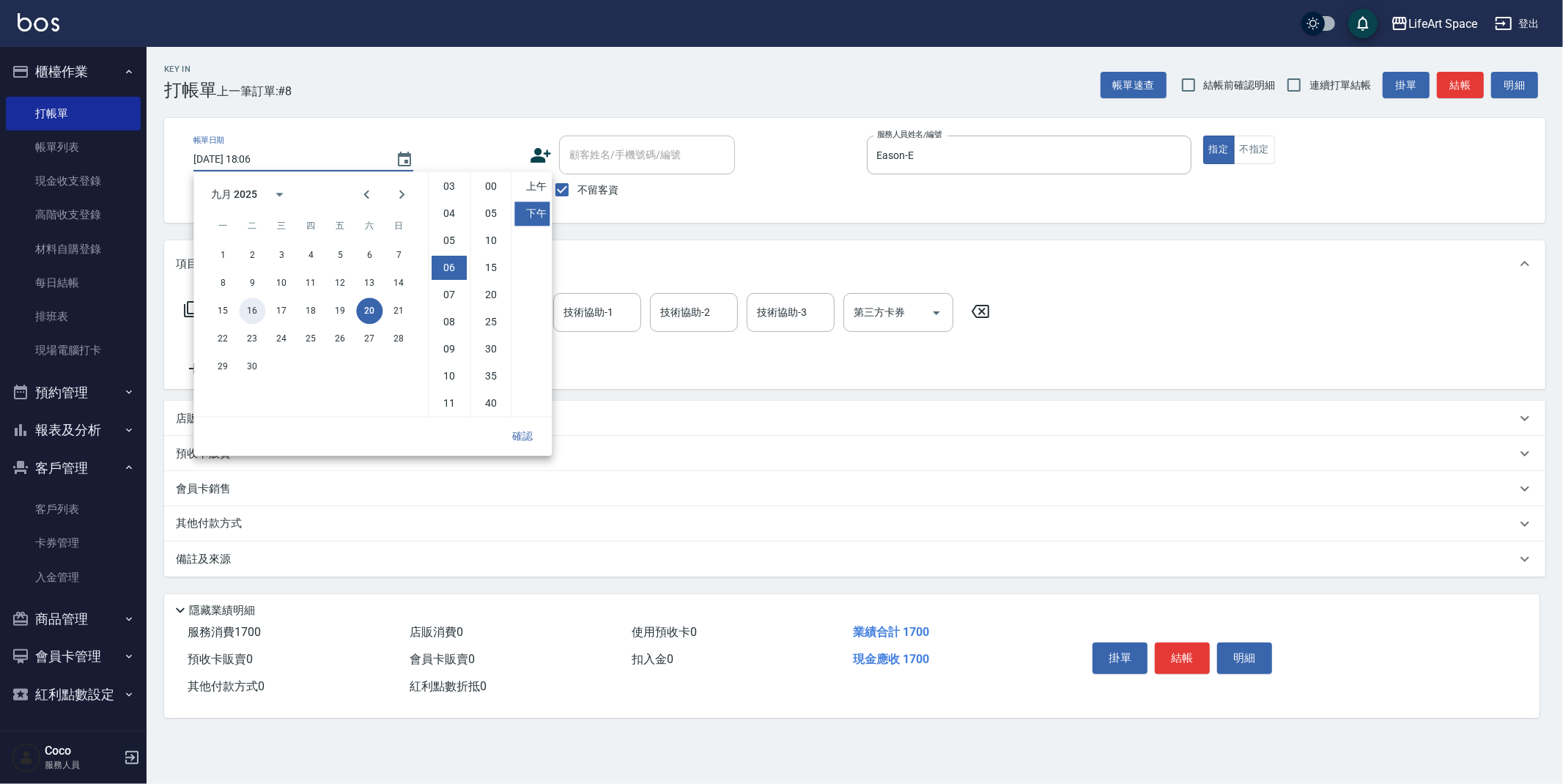
click at [251, 307] on button "16" at bounding box center [252, 310] width 26 height 26
type input "[DATE] 18:06"
click at [523, 439] on button "確認" at bounding box center [522, 436] width 47 height 27
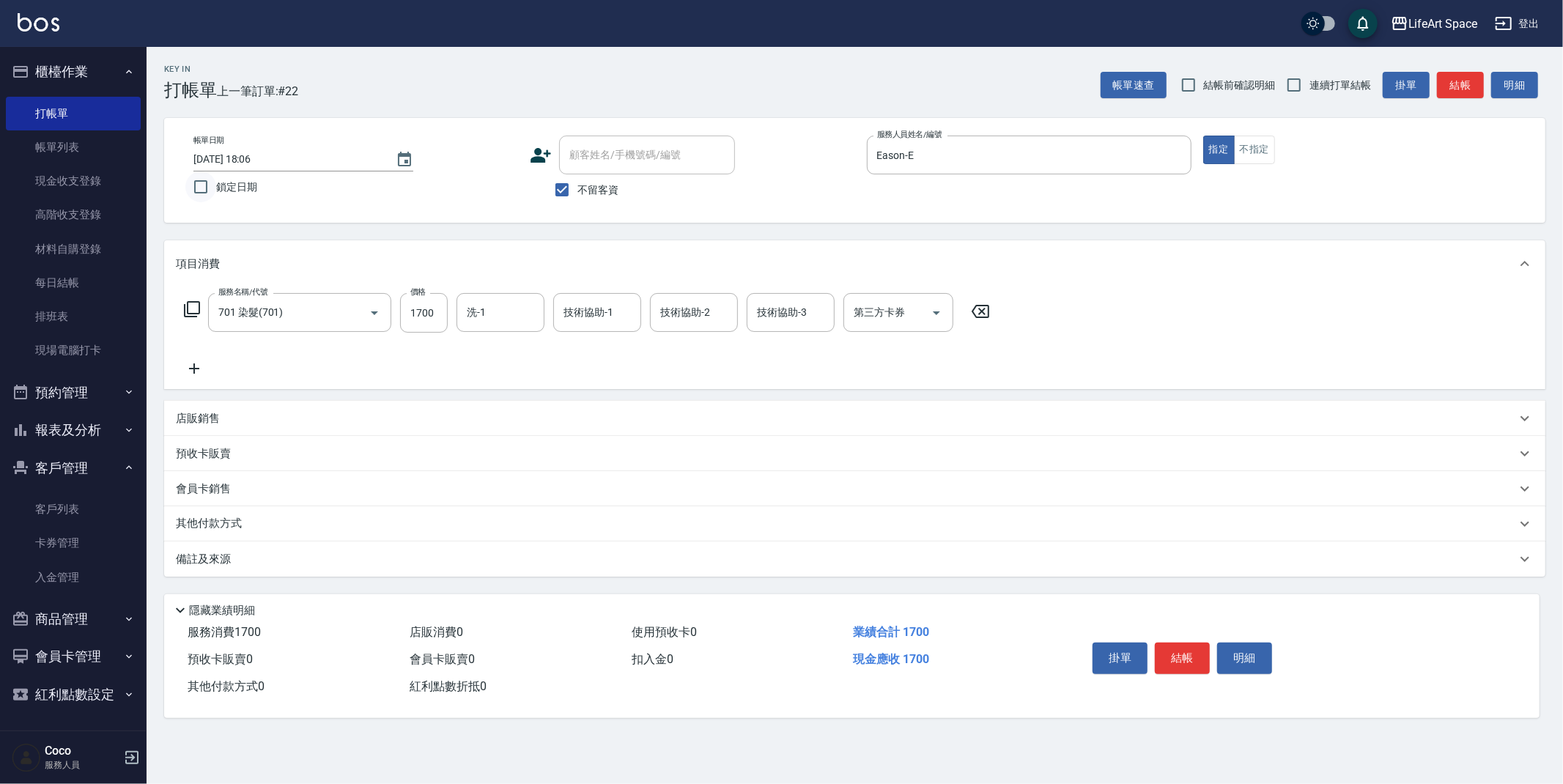
click at [201, 186] on input "鎖定日期" at bounding box center [201, 187] width 31 height 31
checkbox input "true"
click at [437, 314] on input "1700" at bounding box center [424, 313] width 48 height 40
type input "2300"
drag, startPoint x: 484, startPoint y: 316, endPoint x: 502, endPoint y: 321, distance: 18.7
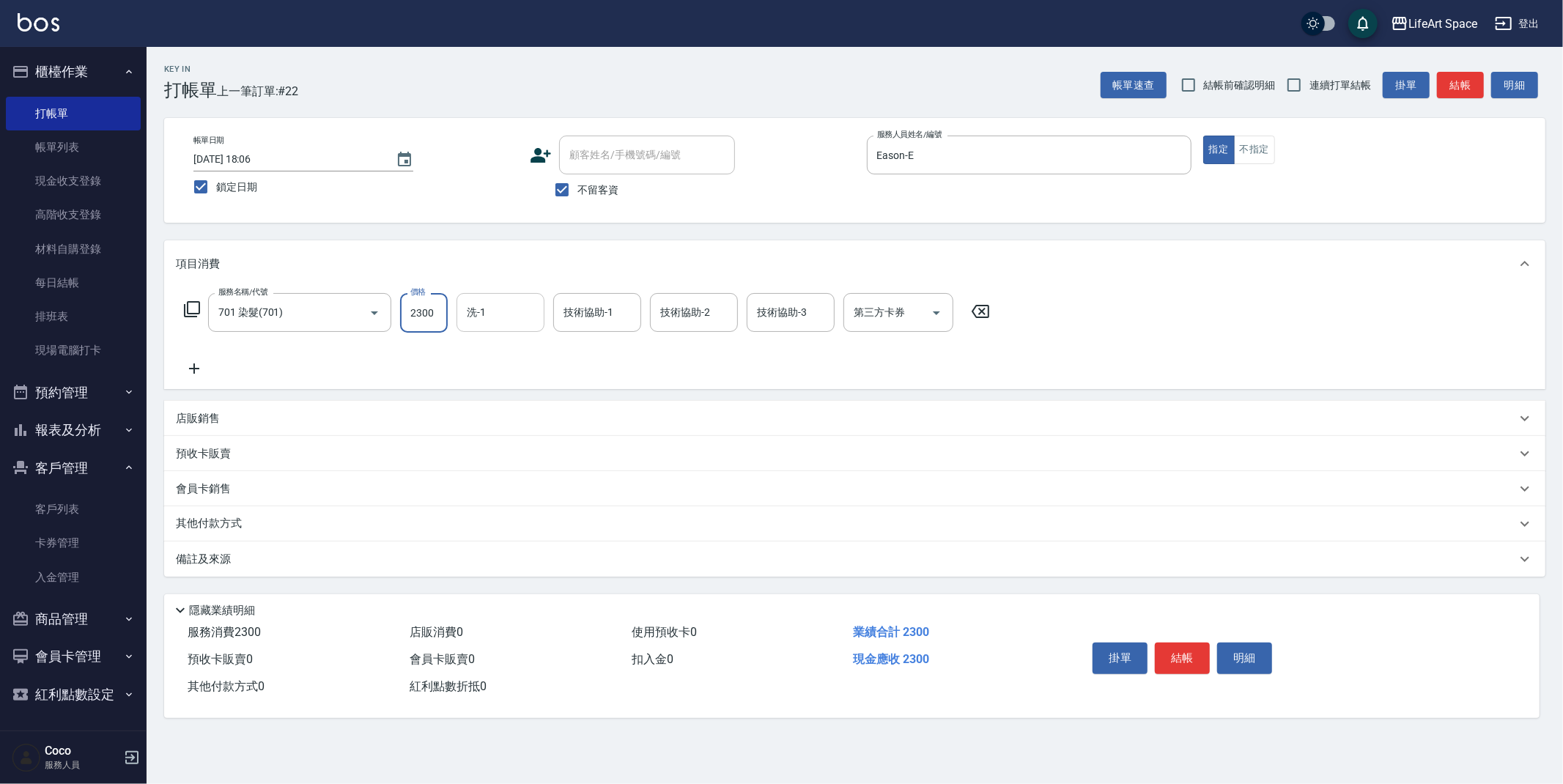
click at [485, 317] on div "洗-1 洗-1" at bounding box center [501, 313] width 87 height 39
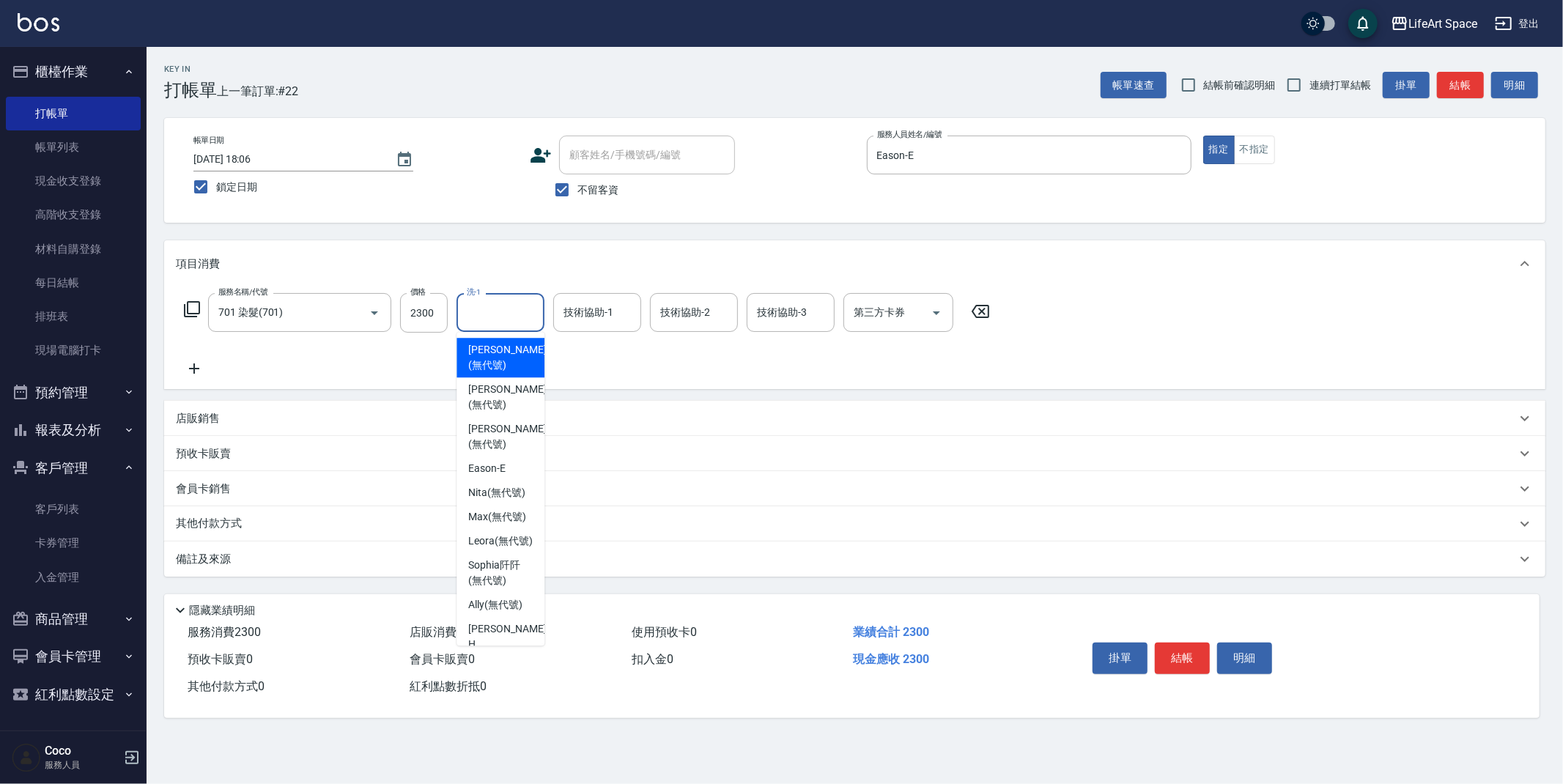
click at [504, 354] on span "[PERSON_NAME] (無代號)" at bounding box center [507, 358] width 78 height 31
type input "[PERSON_NAME](無代號)"
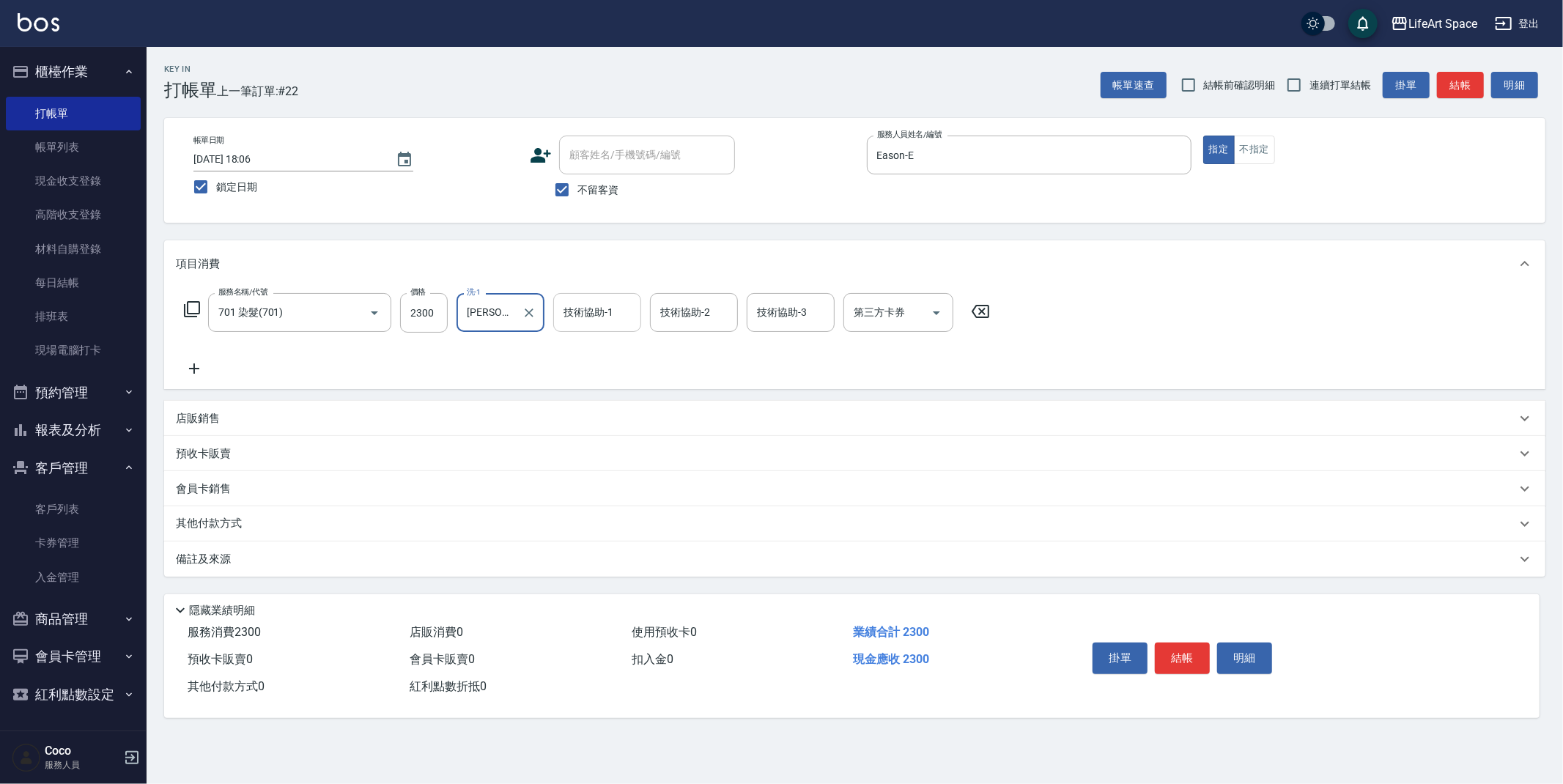
click at [608, 320] on input "技術協助-1" at bounding box center [597, 312] width 75 height 25
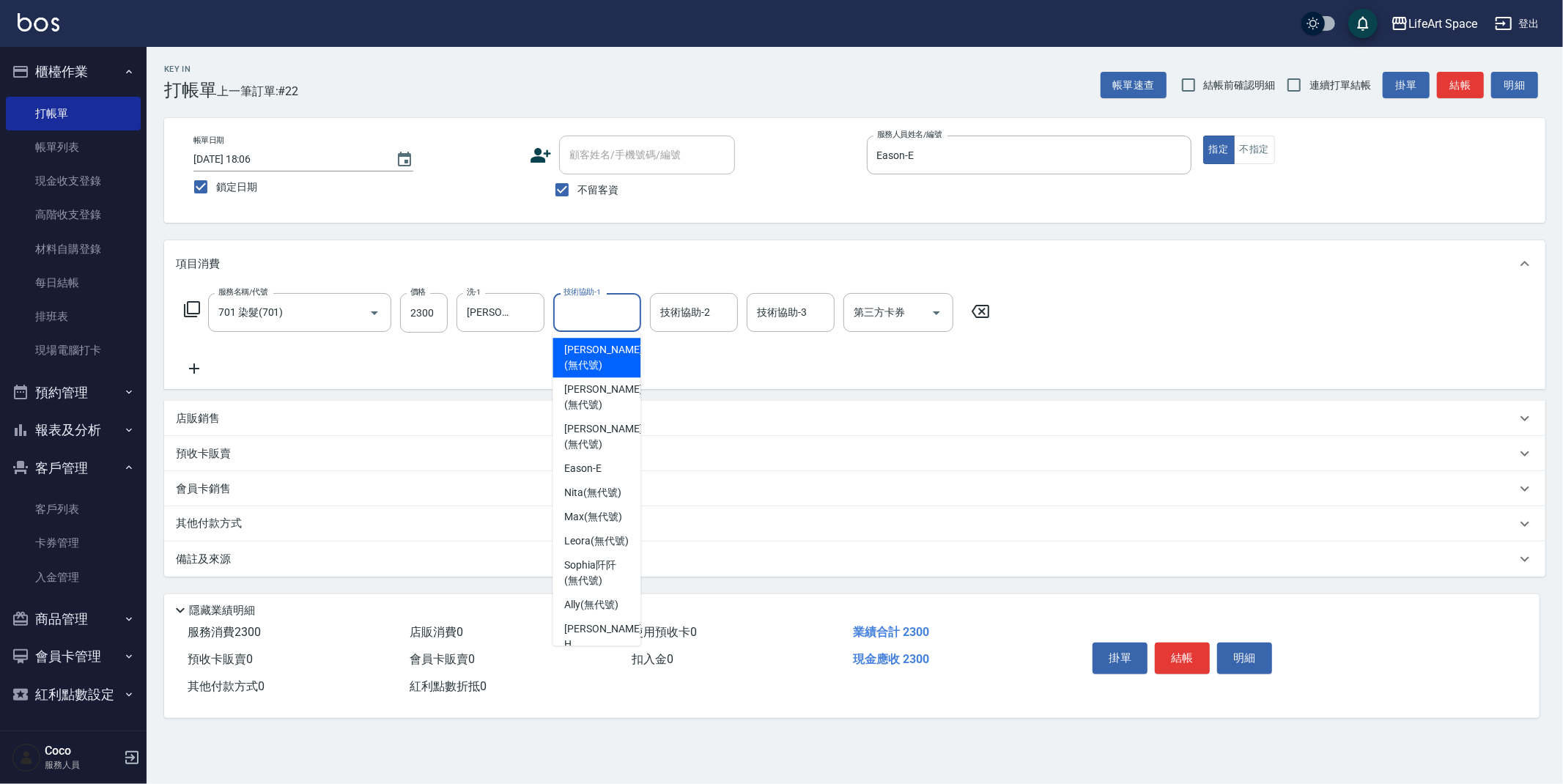
click at [603, 345] on span "[PERSON_NAME] (無代號)" at bounding box center [603, 358] width 78 height 31
type input "[PERSON_NAME](無代號)"
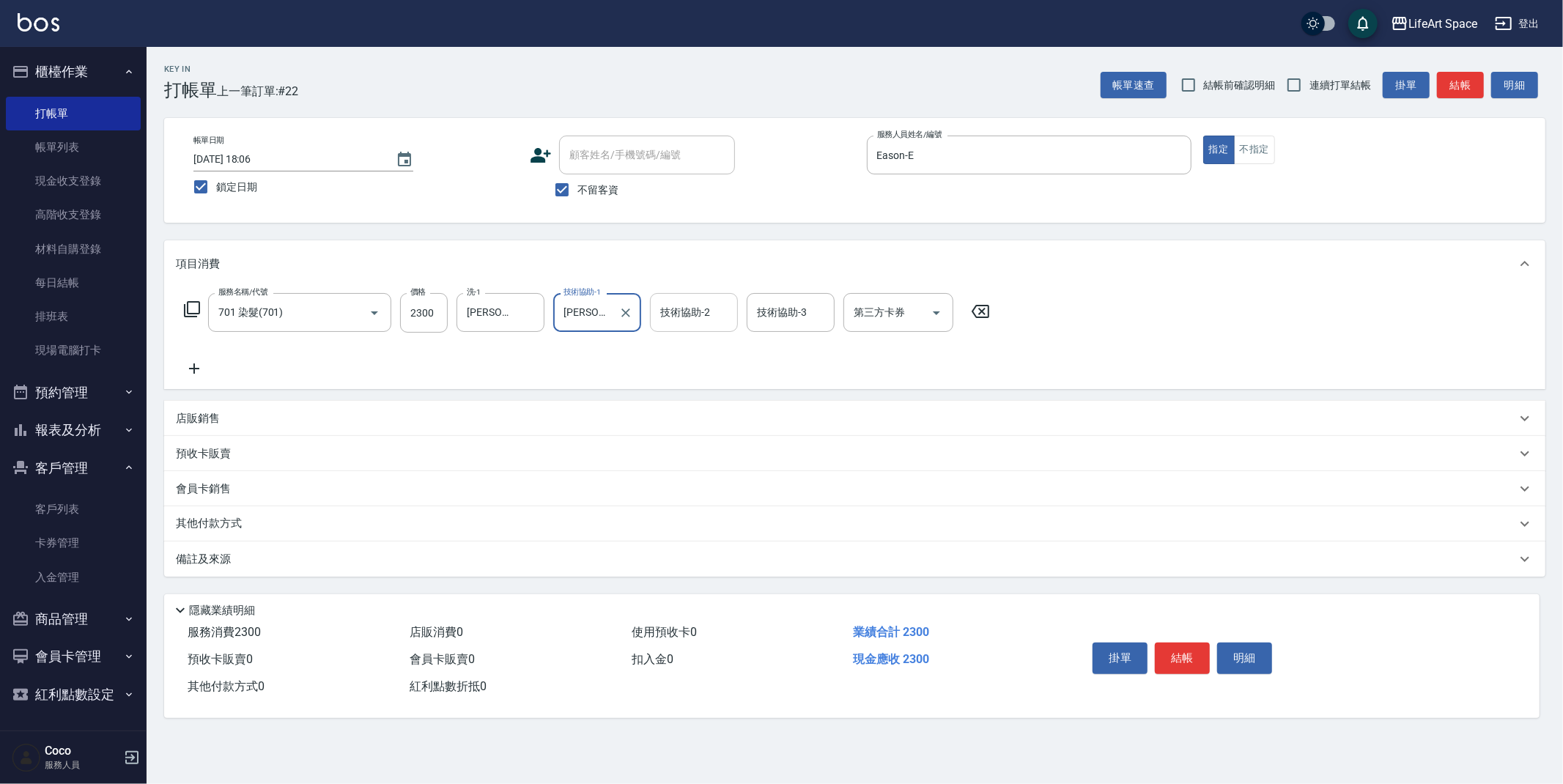
click at [692, 325] on div "技術協助-2" at bounding box center [694, 313] width 87 height 39
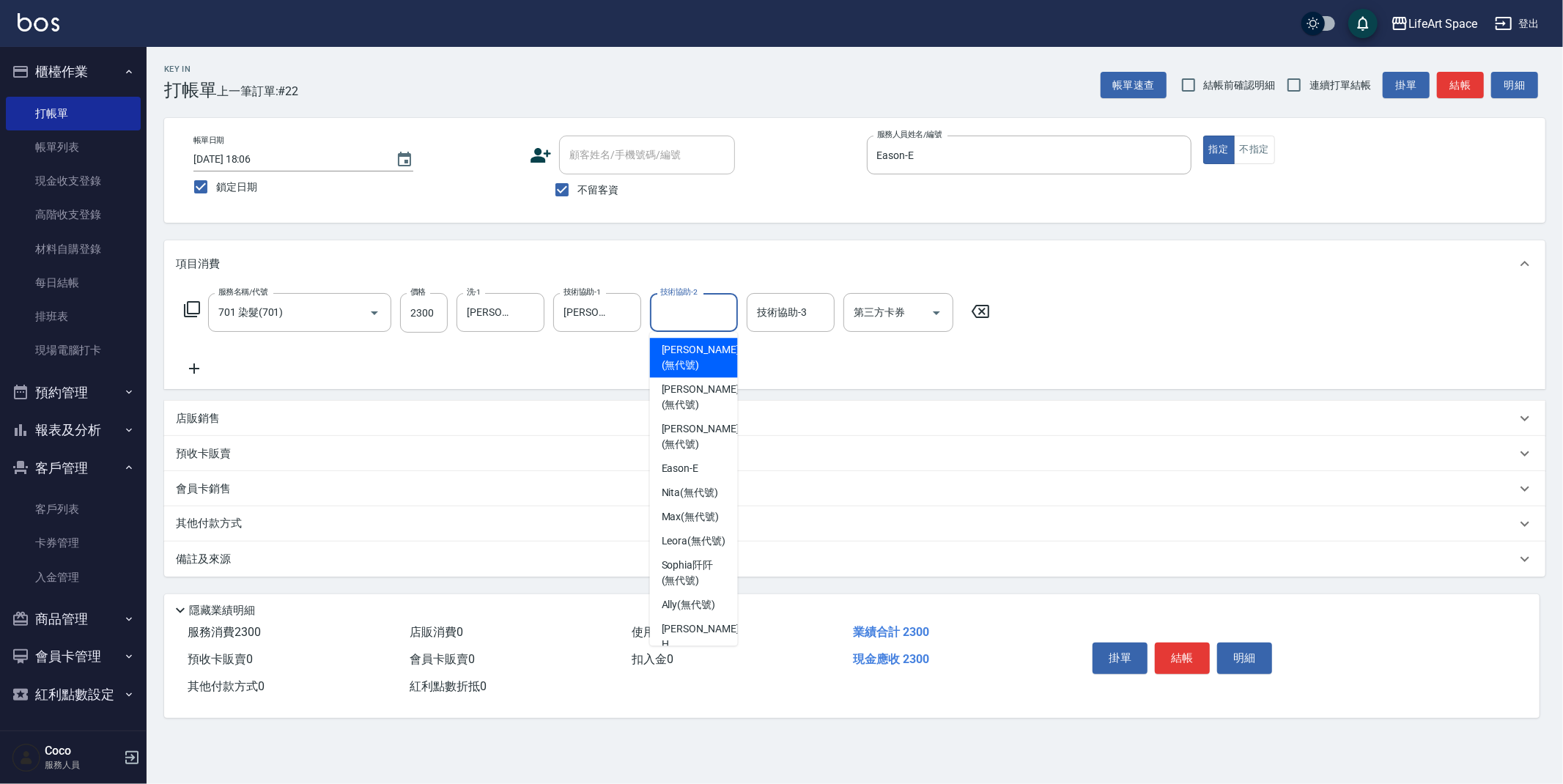
drag, startPoint x: 691, startPoint y: 354, endPoint x: 434, endPoint y: 527, distance: 309.8
click at [691, 354] on span "[PERSON_NAME] (無代號)" at bounding box center [701, 358] width 78 height 31
type input "[PERSON_NAME](無代號)"
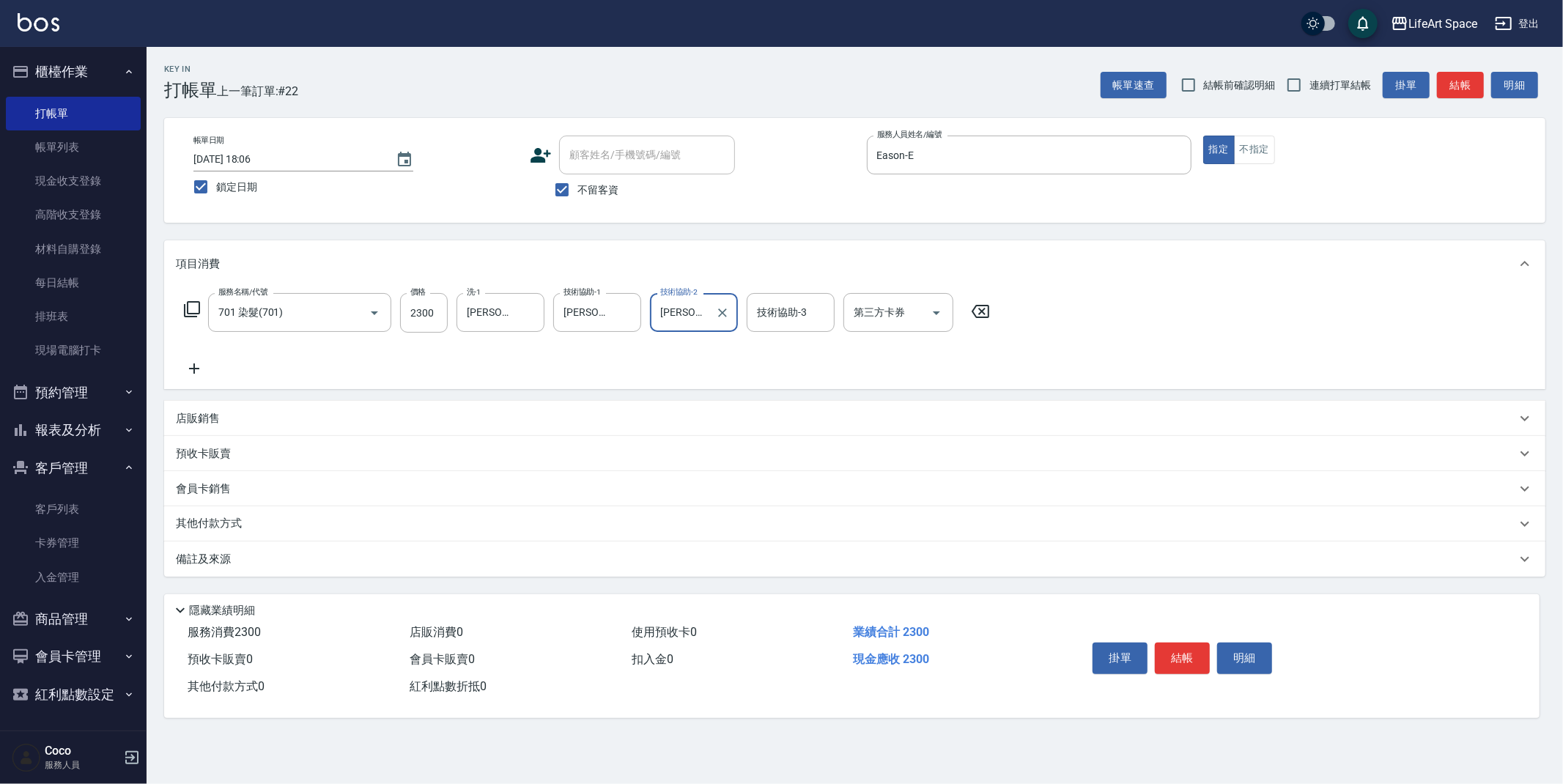
click at [296, 562] on div "備註及來源" at bounding box center [846, 560] width 1340 height 16
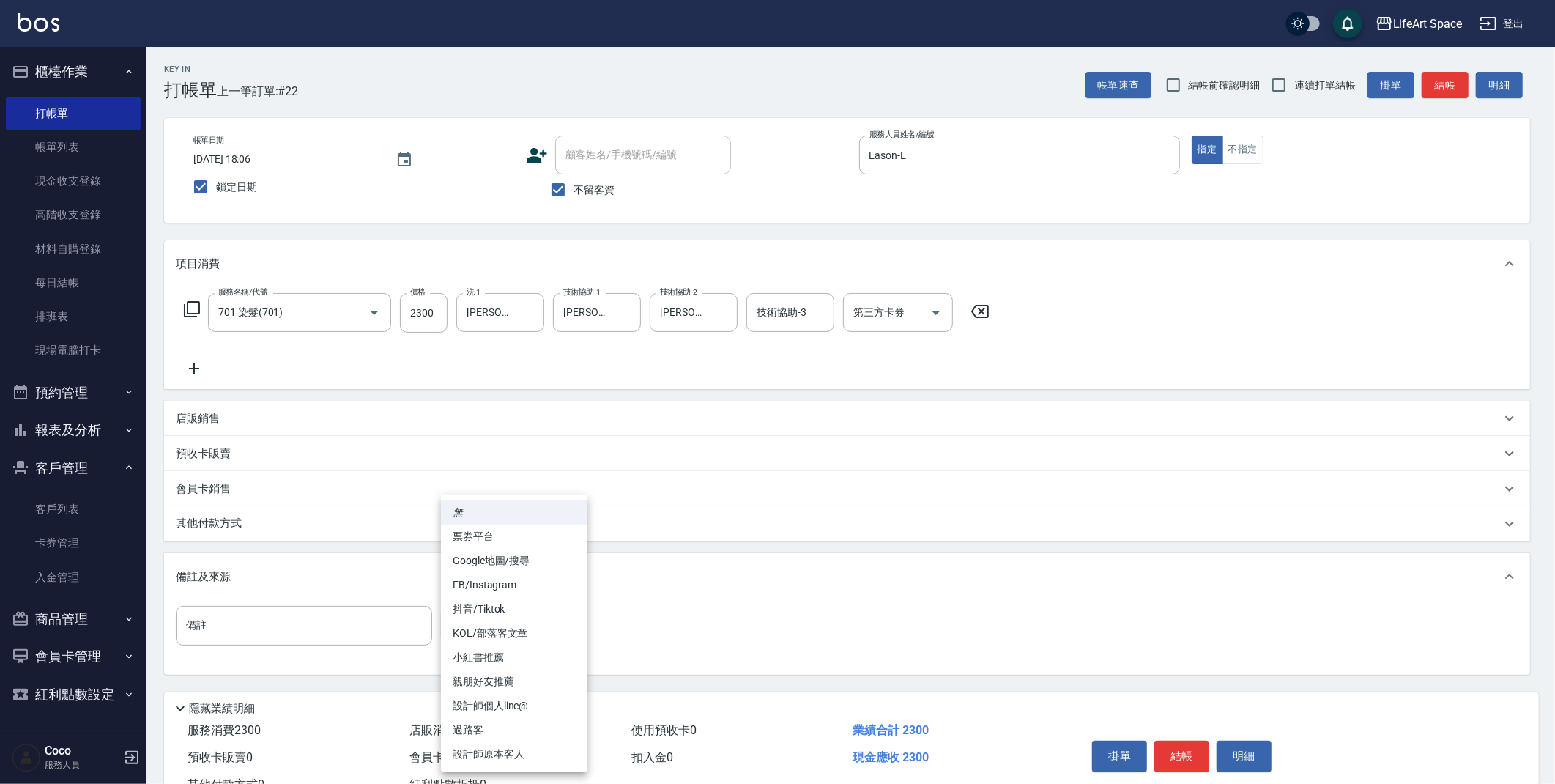
click at [475, 619] on body "LifeArt Space 登出 櫃檯作業 打帳單 帳單列表 現金收支登錄 高階收支登錄 材料自購登錄 每日結帳 排班表 現場電腦打卡 預約管理 預約管理 單…" at bounding box center [778, 417] width 1555 height 834
drag, startPoint x: 534, startPoint y: 757, endPoint x: 515, endPoint y: 764, distance: 20.2
click at [534, 756] on li "設計師原本客人" at bounding box center [514, 754] width 147 height 24
type input "設計師原本客人"
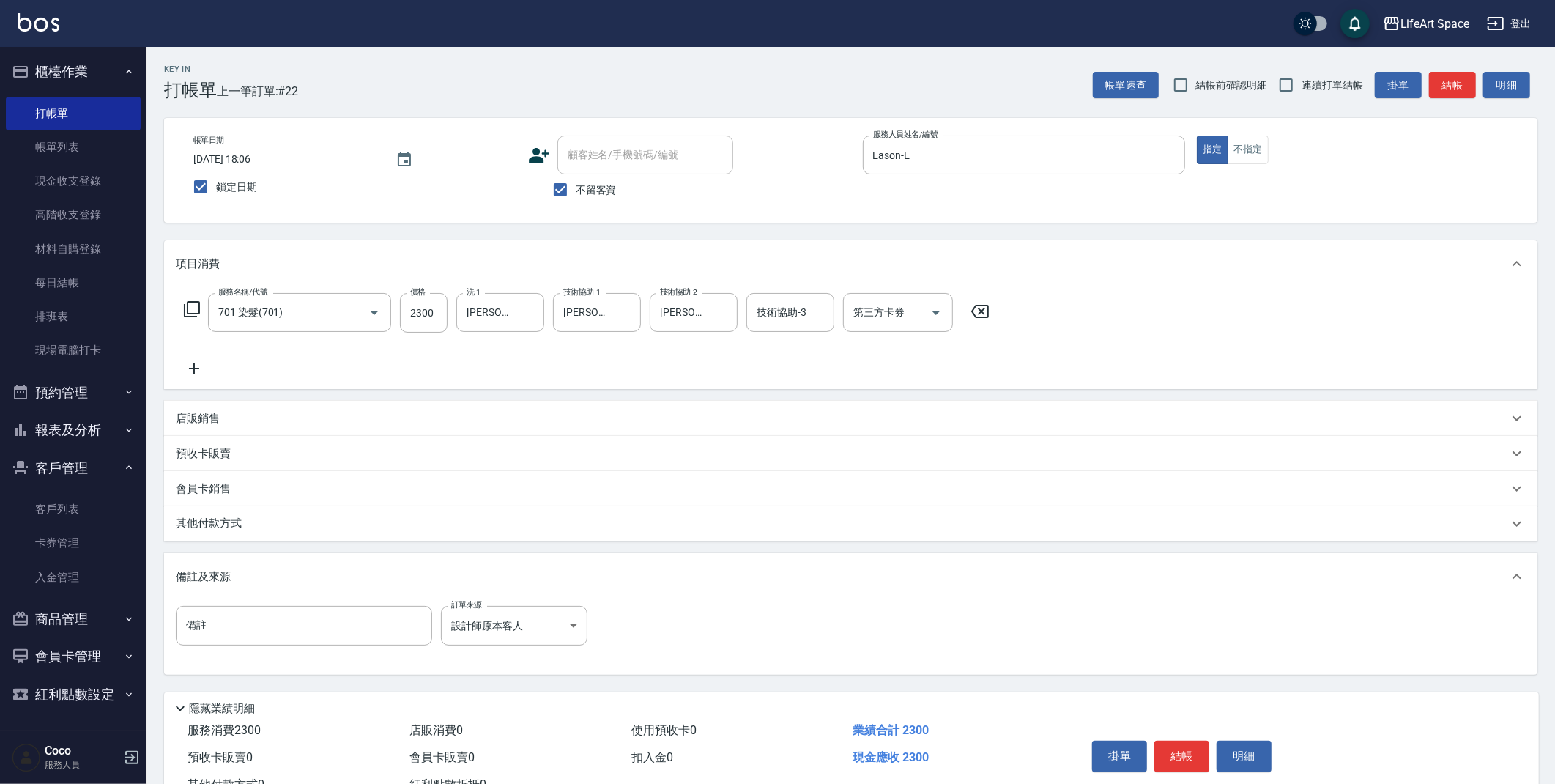
drag, startPoint x: 289, startPoint y: 522, endPoint x: 283, endPoint y: 531, distance: 10.8
click at [289, 521] on div "其他付款方式" at bounding box center [842, 524] width 1332 height 17
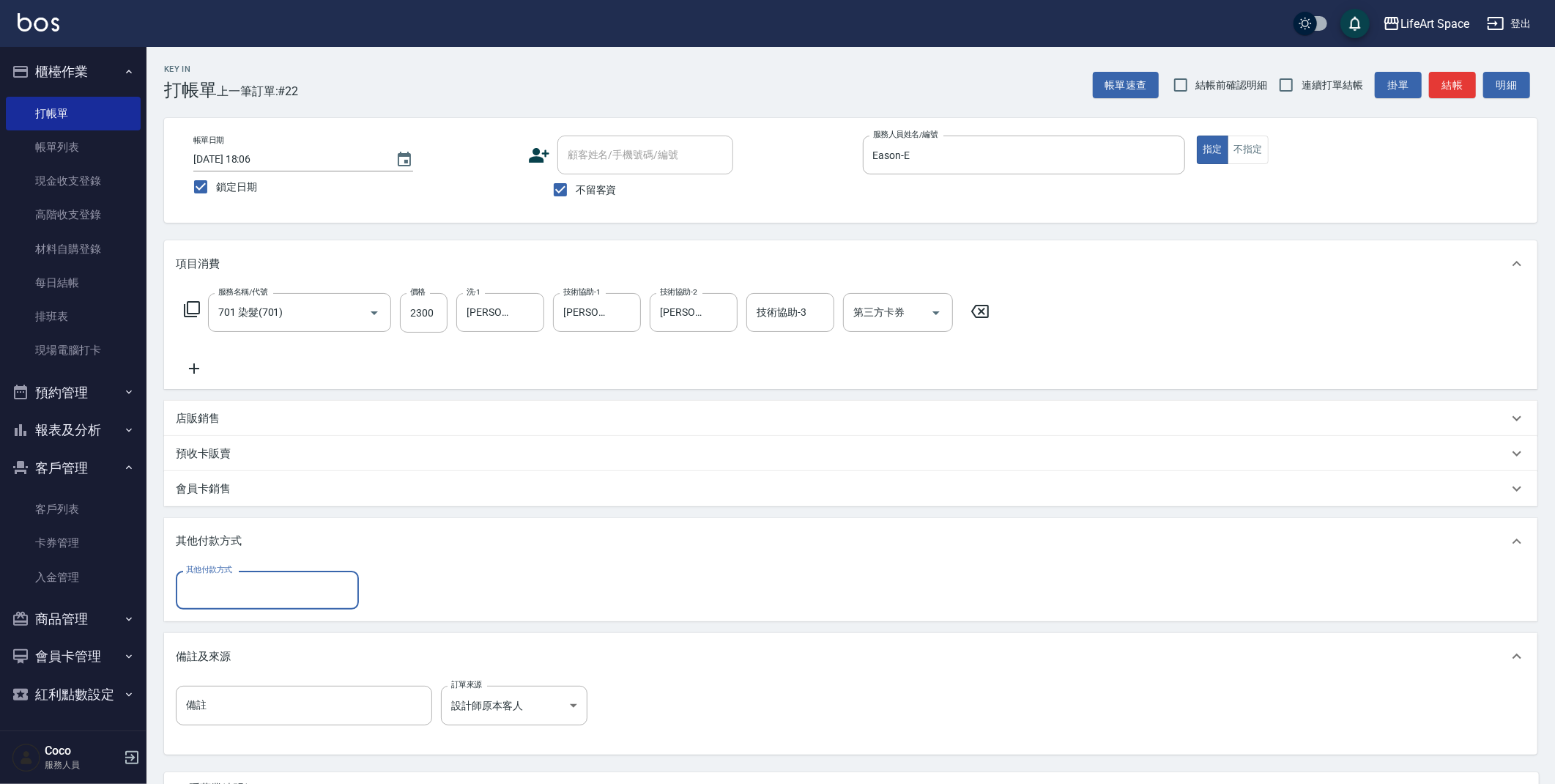
scroll to position [0, 0]
click at [228, 589] on input "其他付款方式" at bounding box center [267, 590] width 170 height 25
drag, startPoint x: 221, startPoint y: 630, endPoint x: 213, endPoint y: 641, distance: 13.6
click at [222, 630] on span "轉帳" at bounding box center [267, 627] width 183 height 24
type input "轉帳"
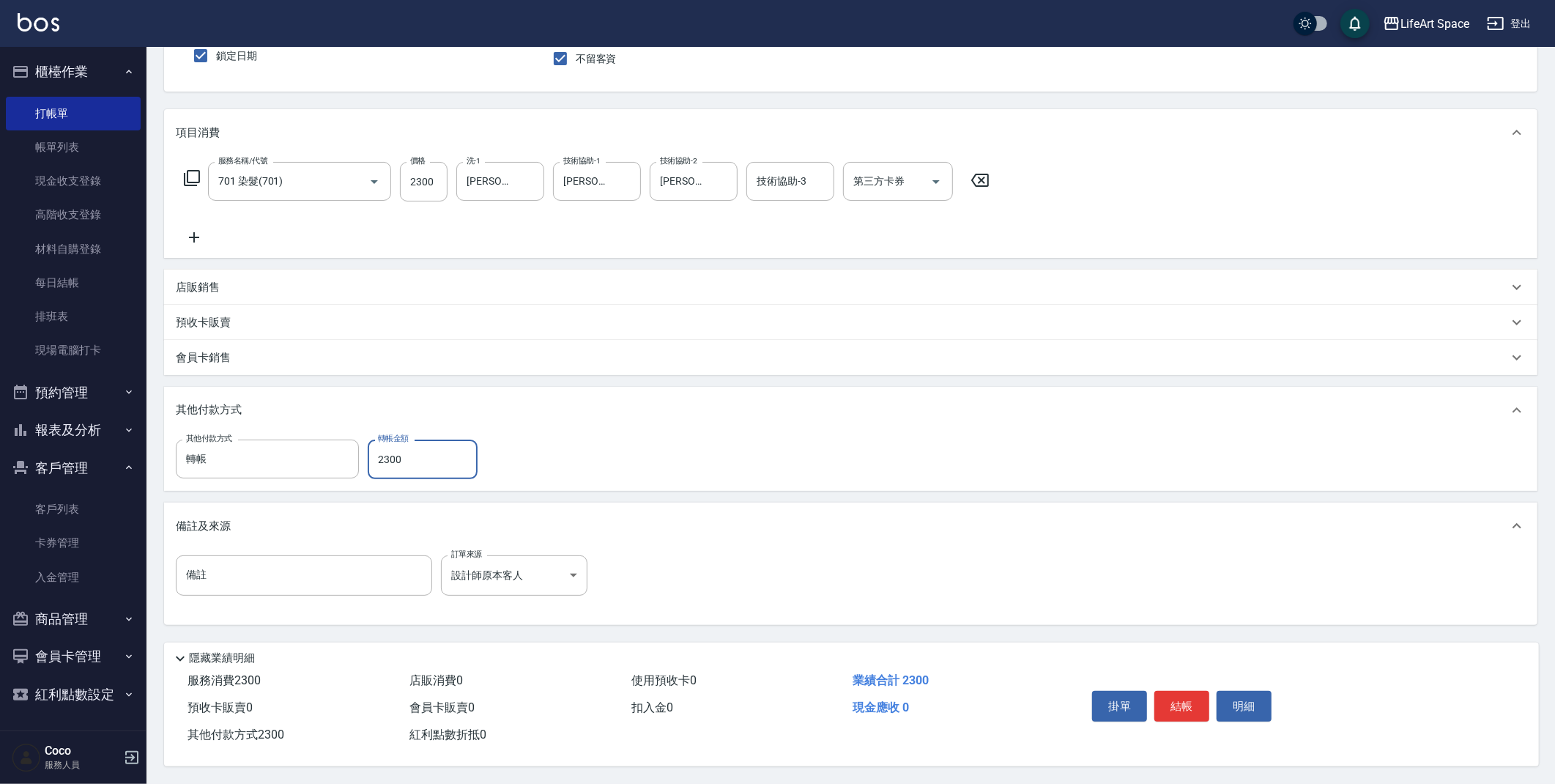
scroll to position [135, 0]
type input "2300"
click at [1174, 701] on button "結帳" at bounding box center [1182, 706] width 55 height 31
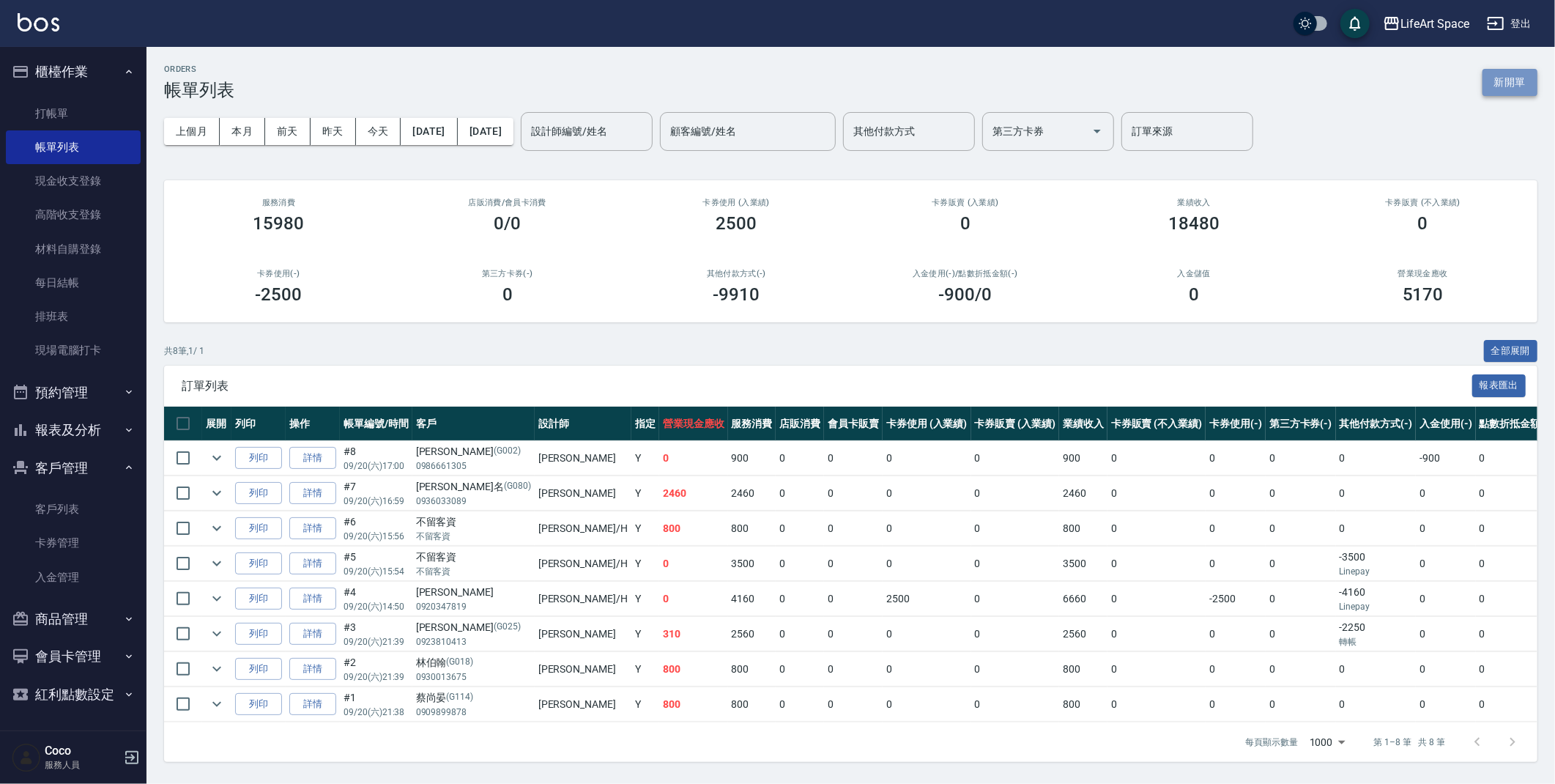
click at [1513, 83] on button "新開單" at bounding box center [1510, 83] width 55 height 27
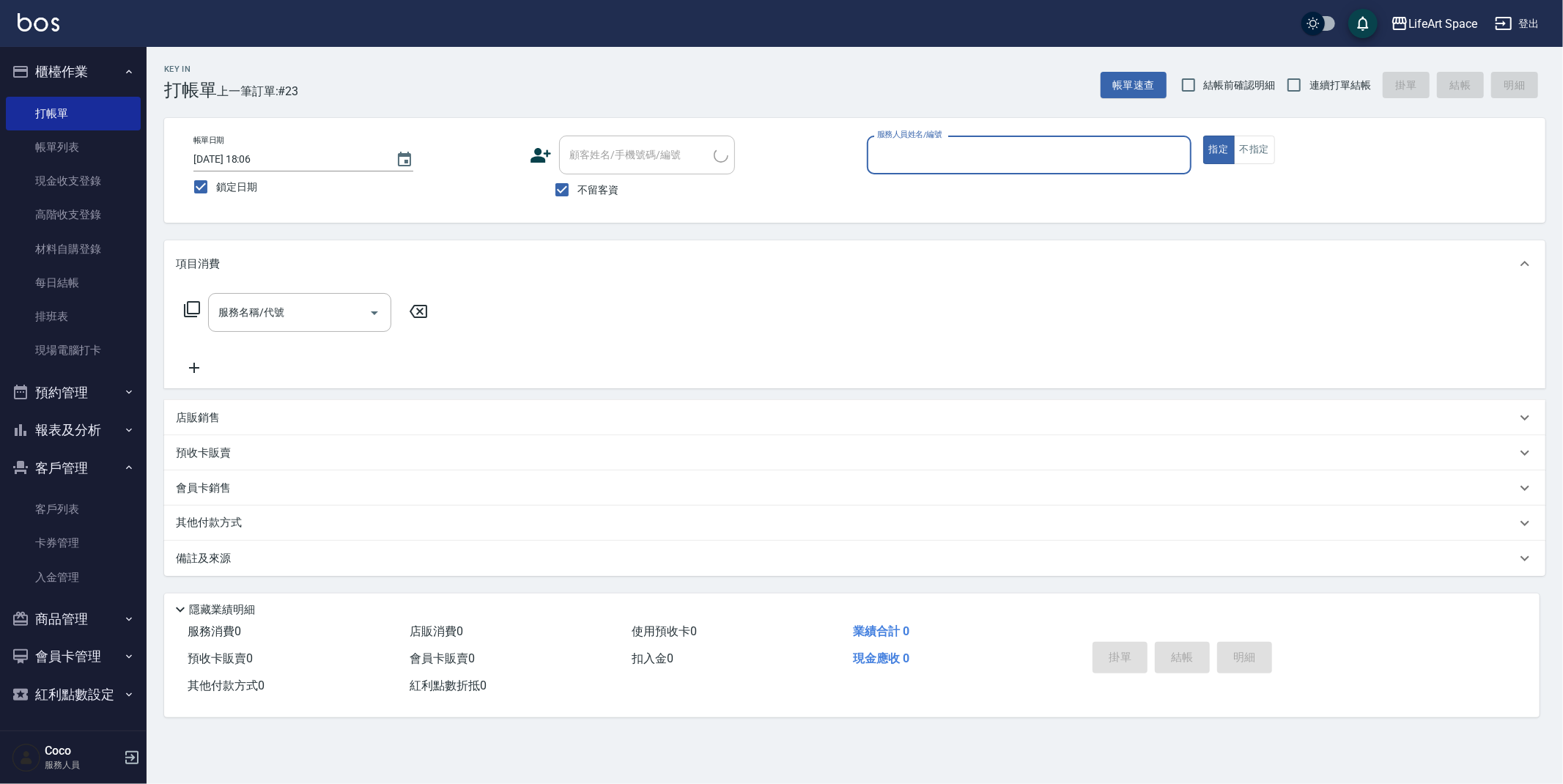
click at [1021, 149] on input "服務人員姓名/編號" at bounding box center [1029, 154] width 311 height 25
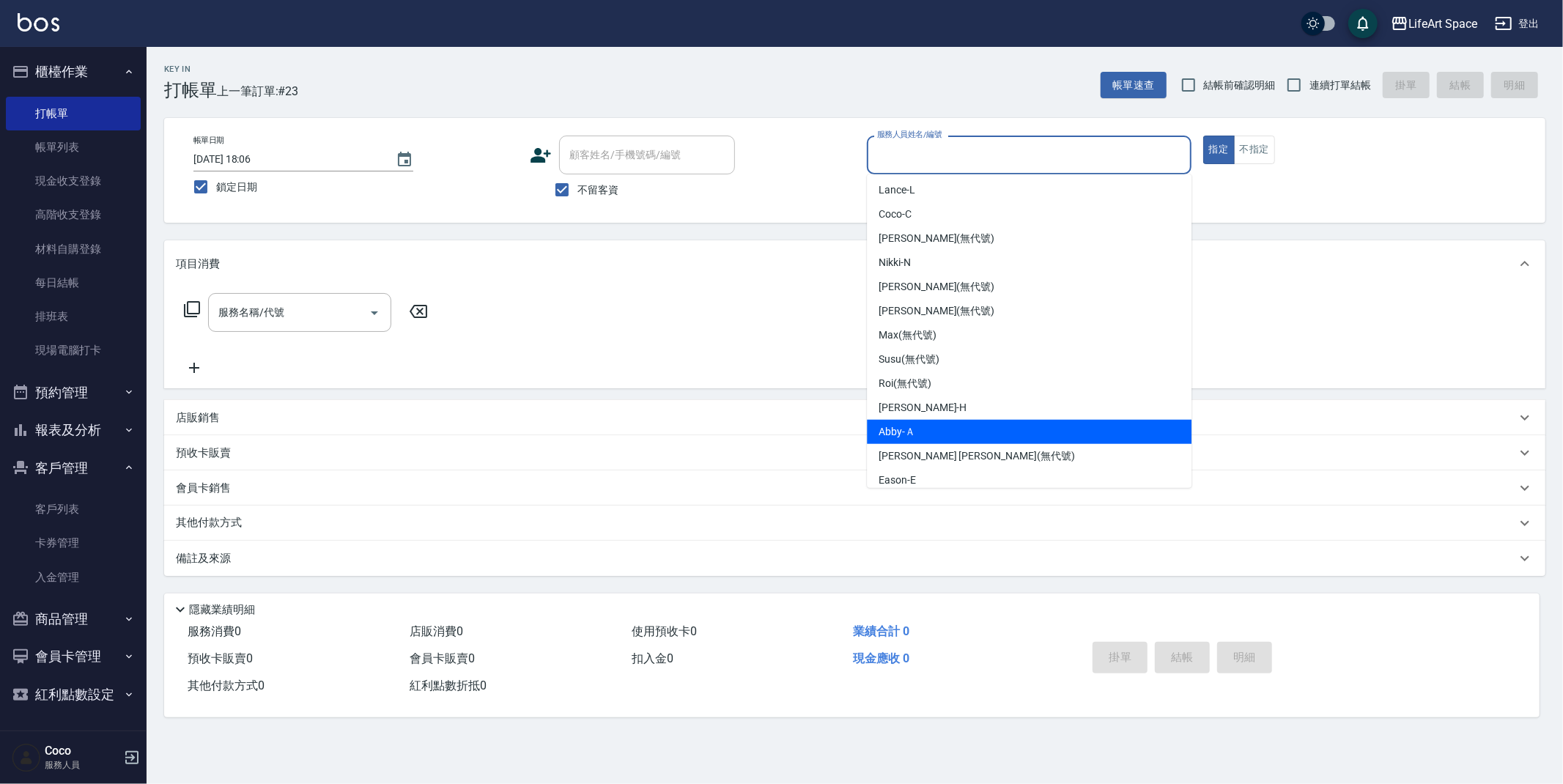
scroll to position [3, 0]
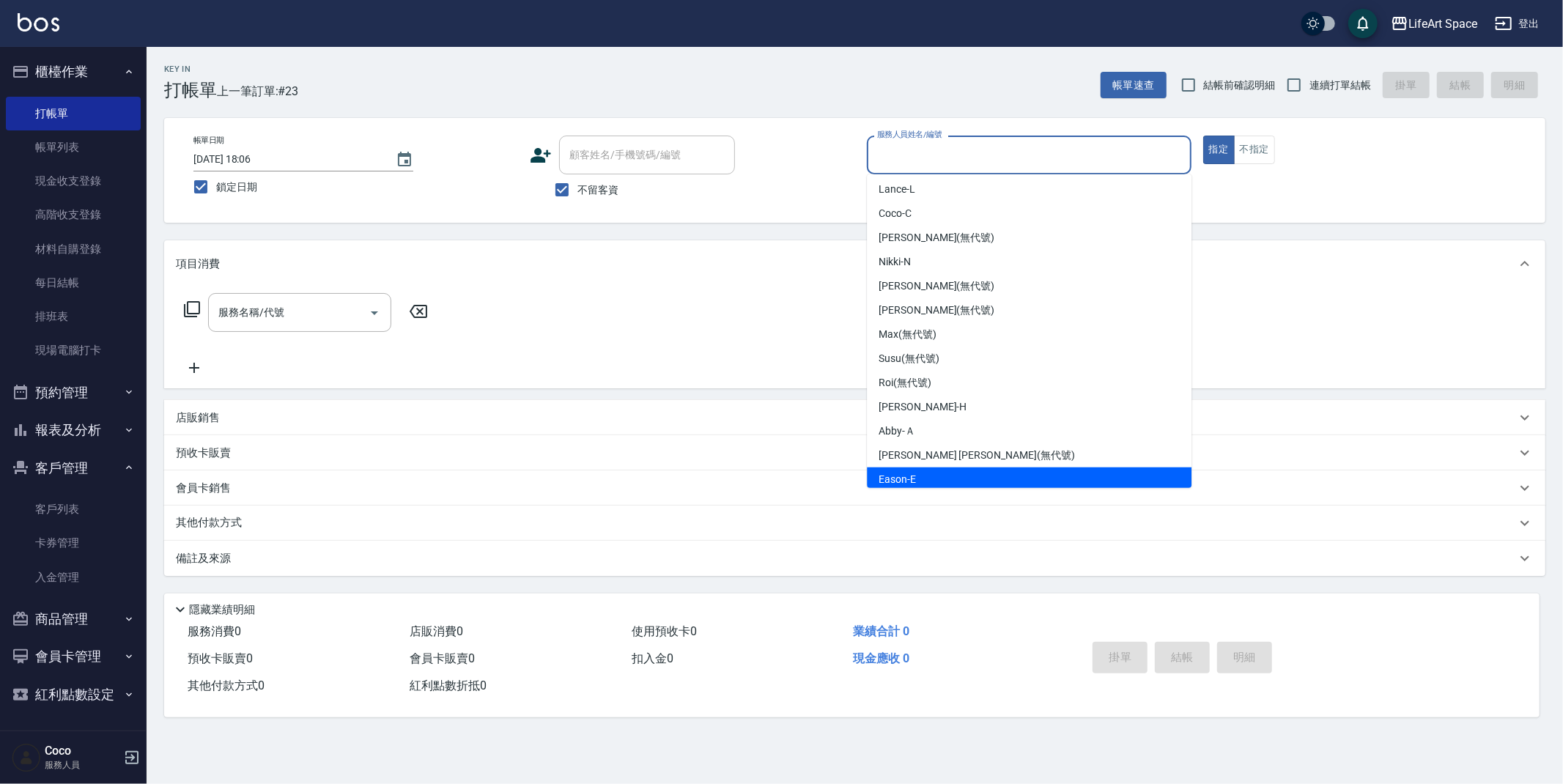
drag, startPoint x: 921, startPoint y: 474, endPoint x: 781, endPoint y: 448, distance: 142.4
click at [921, 474] on div "Eason -E" at bounding box center [1029, 479] width 325 height 24
type input "Eason-E"
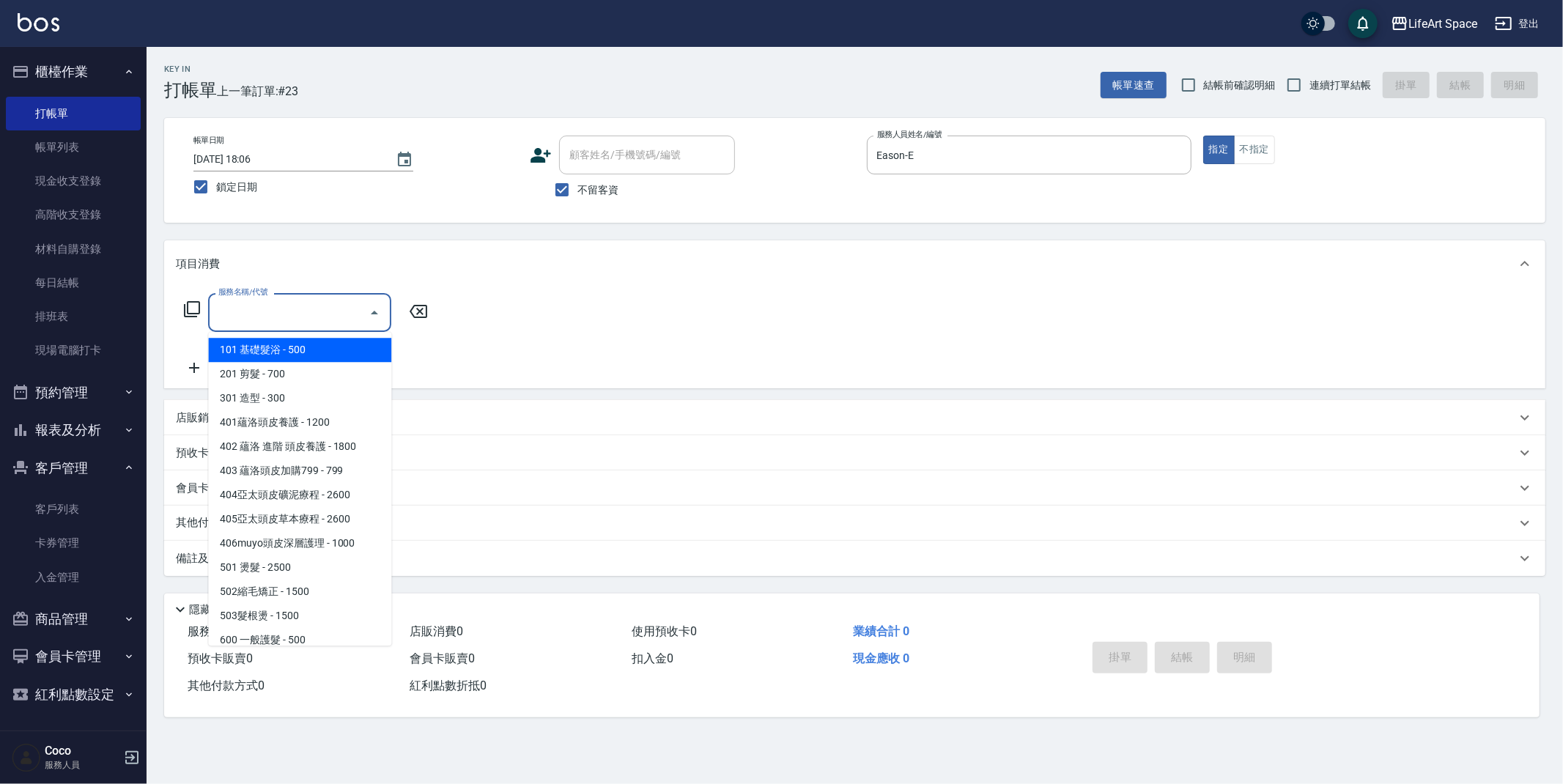
click at [302, 314] on input "服務名稱/代號" at bounding box center [289, 312] width 148 height 25
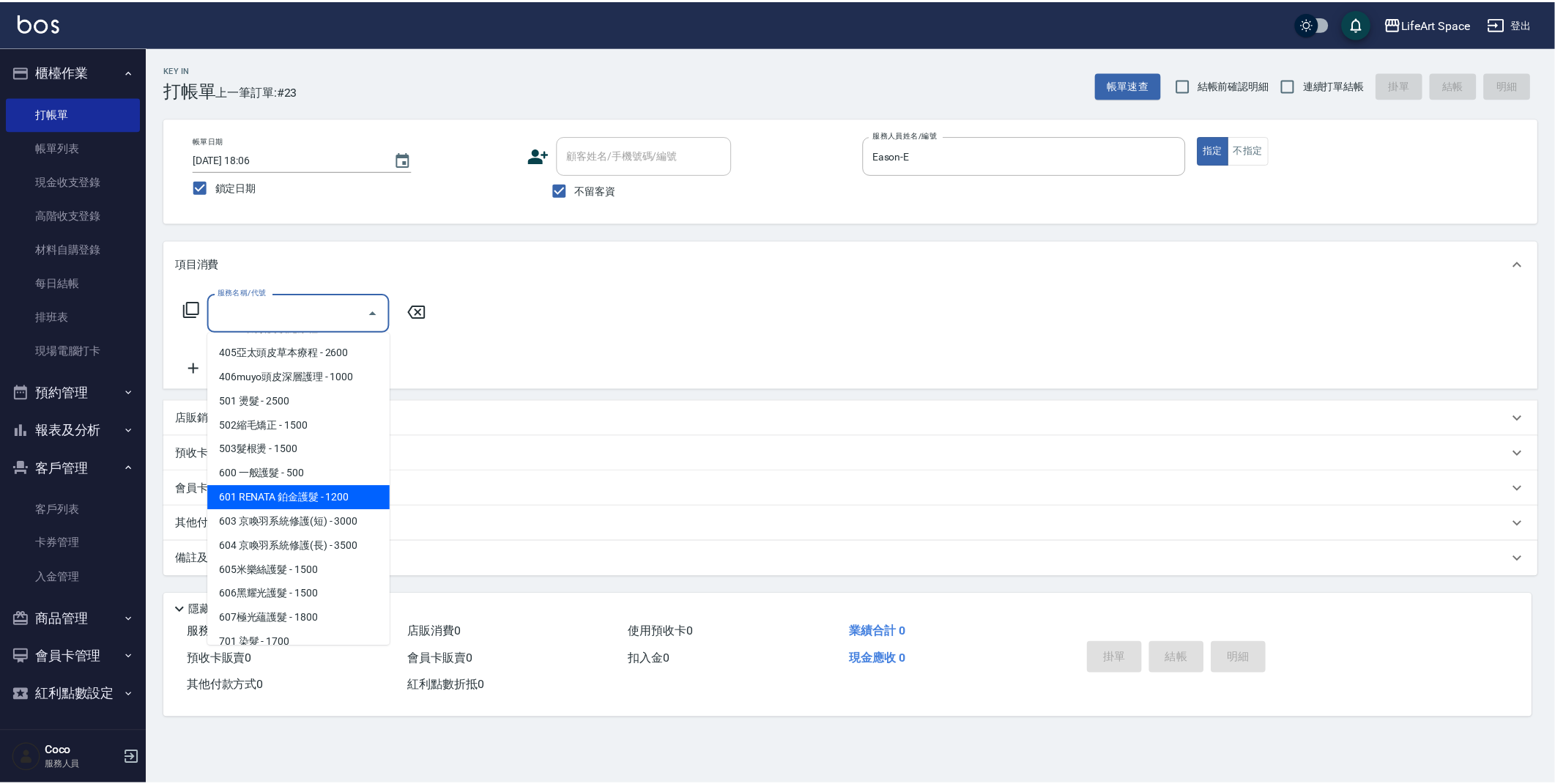
scroll to position [229, 0]
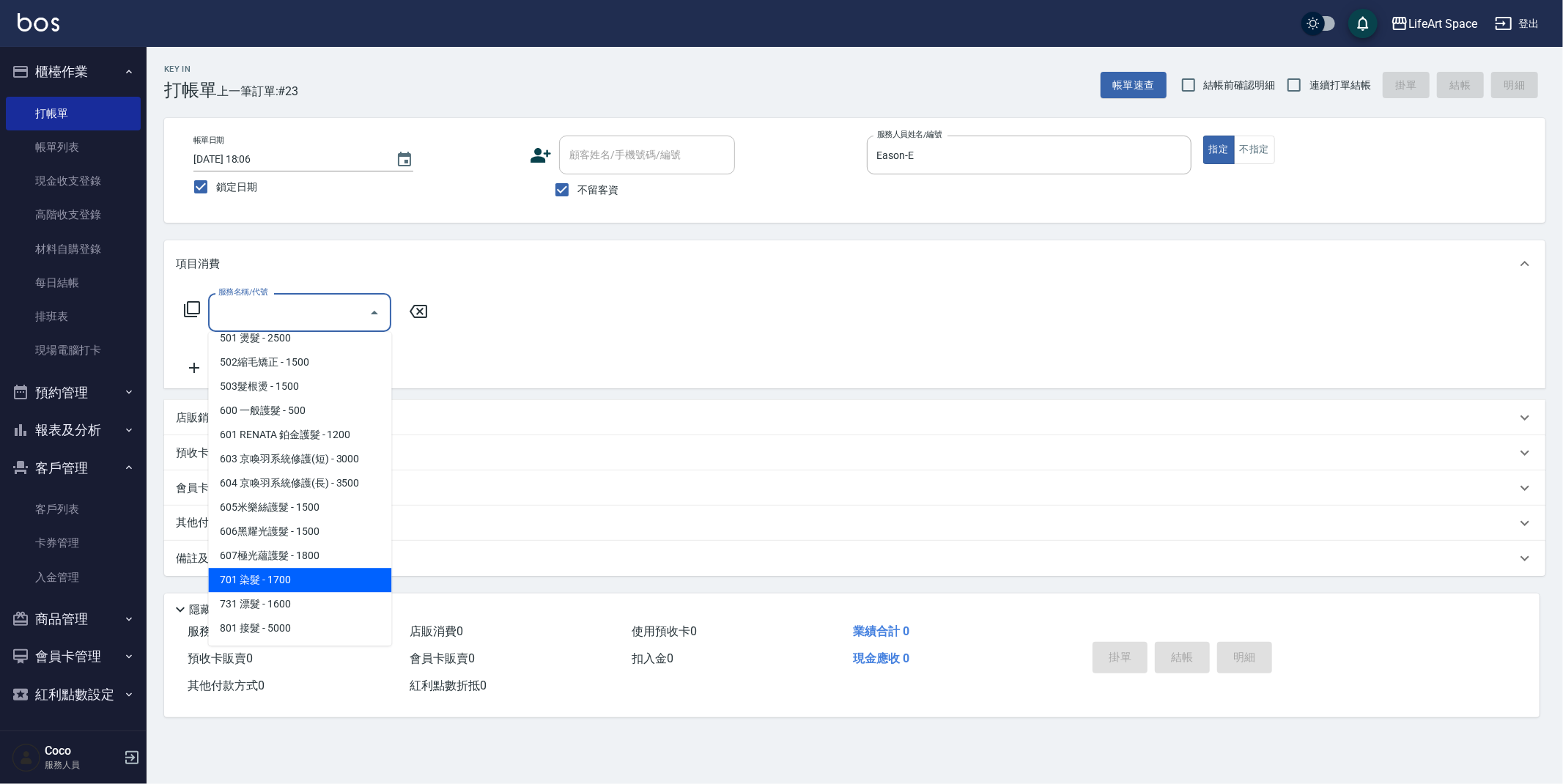
drag, startPoint x: 299, startPoint y: 578, endPoint x: 186, endPoint y: 326, distance: 276.2
click at [299, 577] on span "701 染髮 - 1700" at bounding box center [299, 579] width 183 height 24
type input "701 染髮(701)"
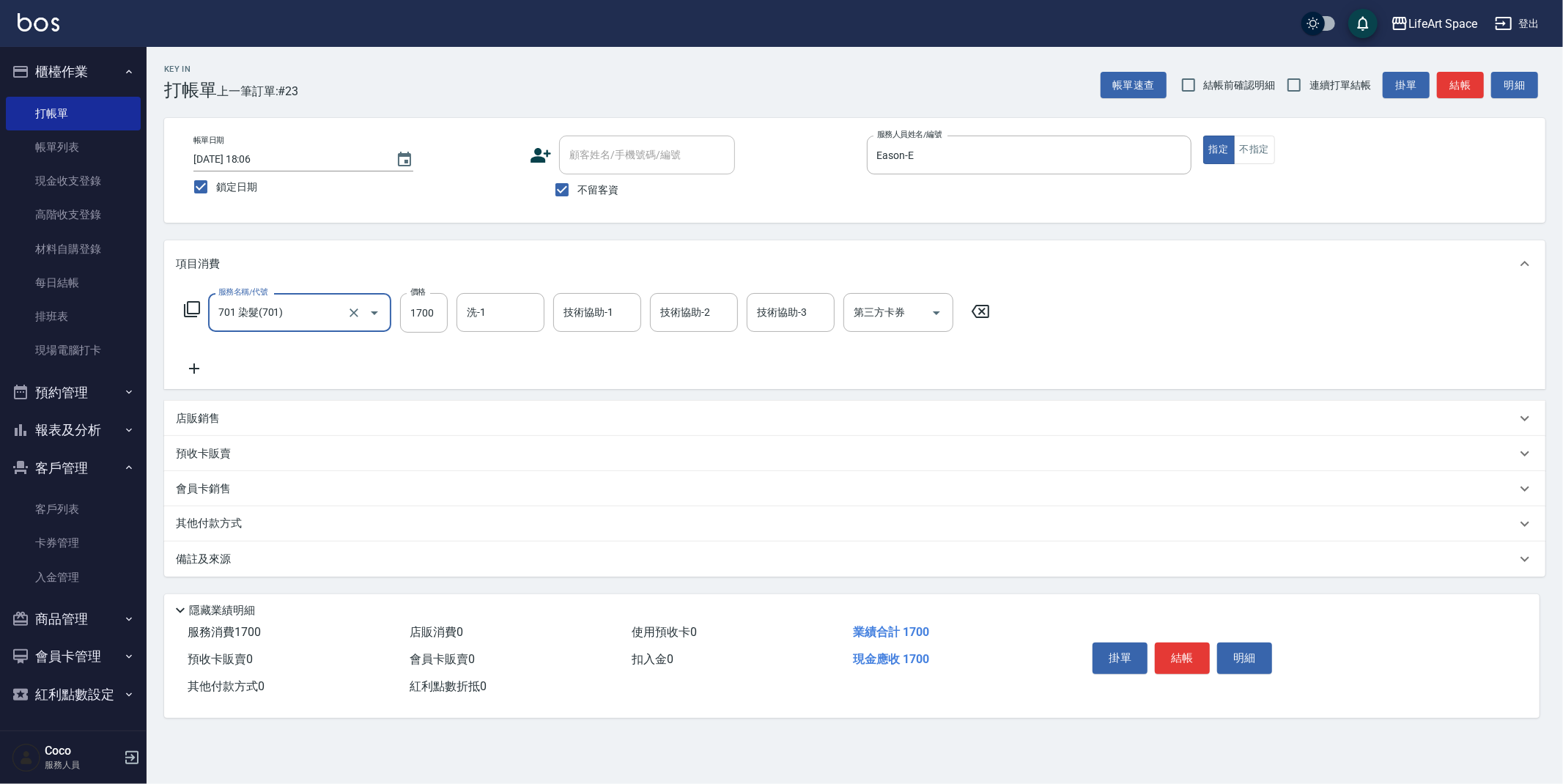
click at [198, 364] on icon at bounding box center [194, 368] width 37 height 17
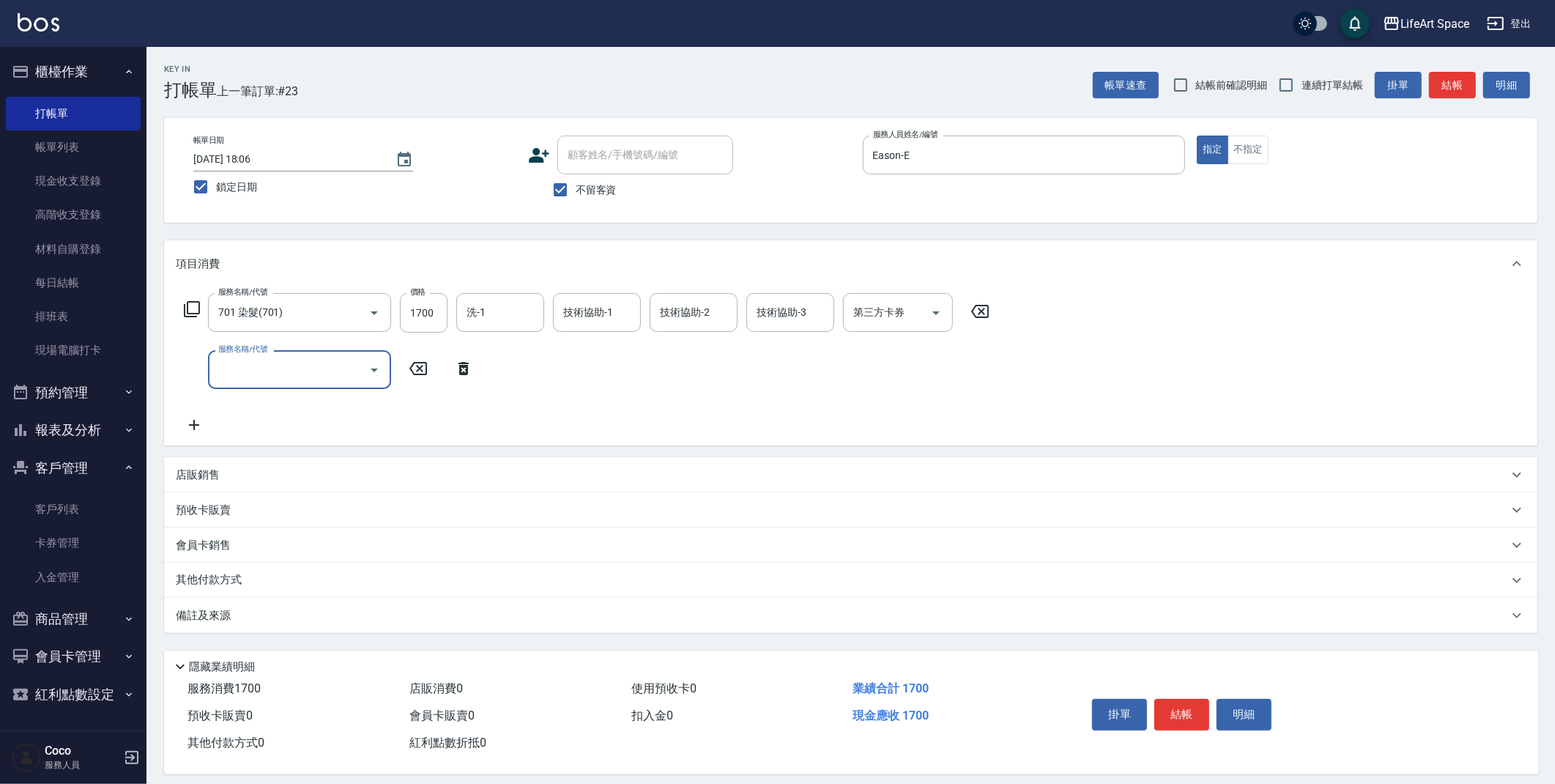
click at [249, 370] on input "服務名稱/代號" at bounding box center [289, 369] width 148 height 25
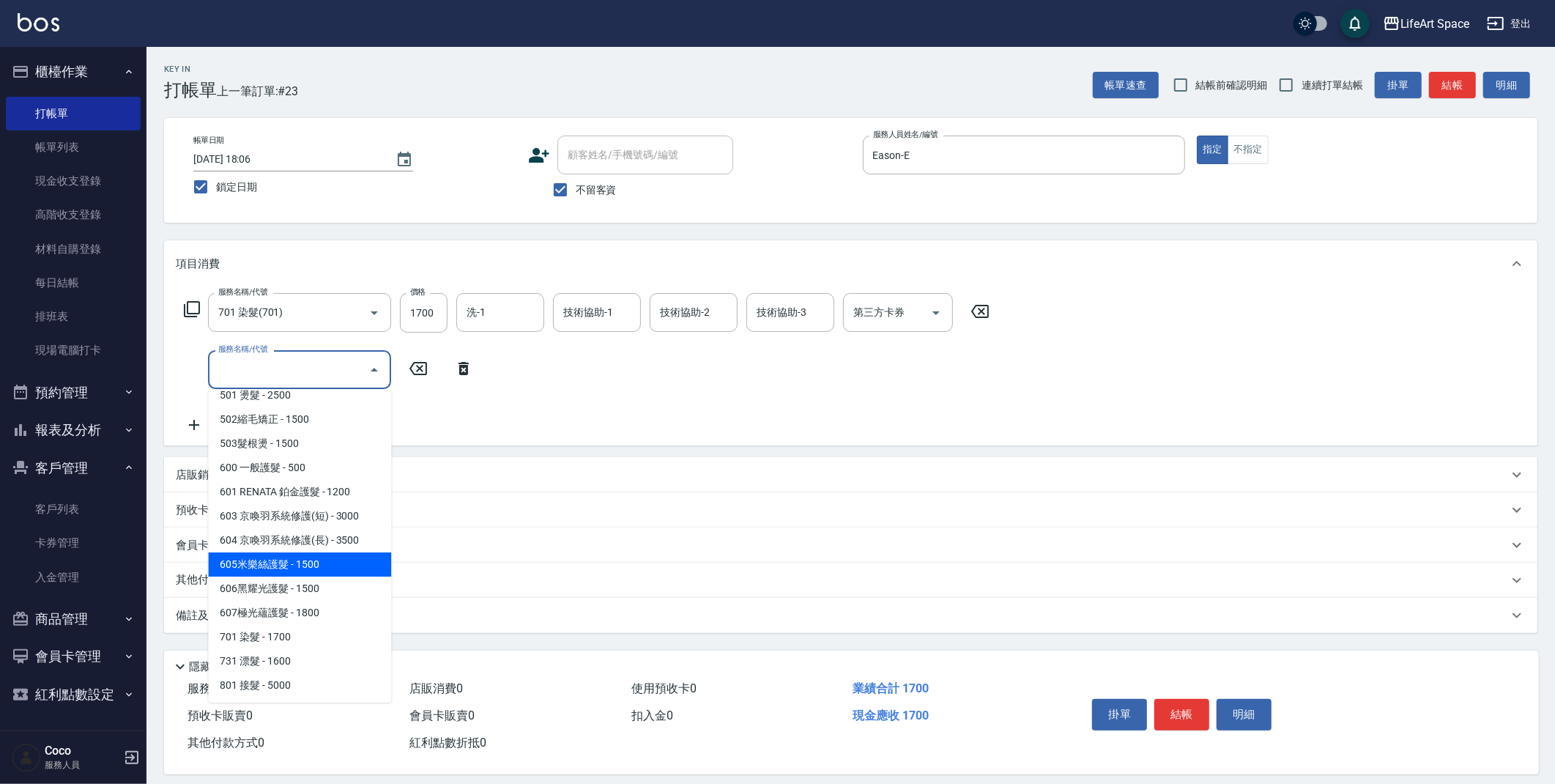
click at [294, 566] on span "605米樂絲護髮 - 1500" at bounding box center [299, 563] width 183 height 24
type input "605米樂絲護髮(605)"
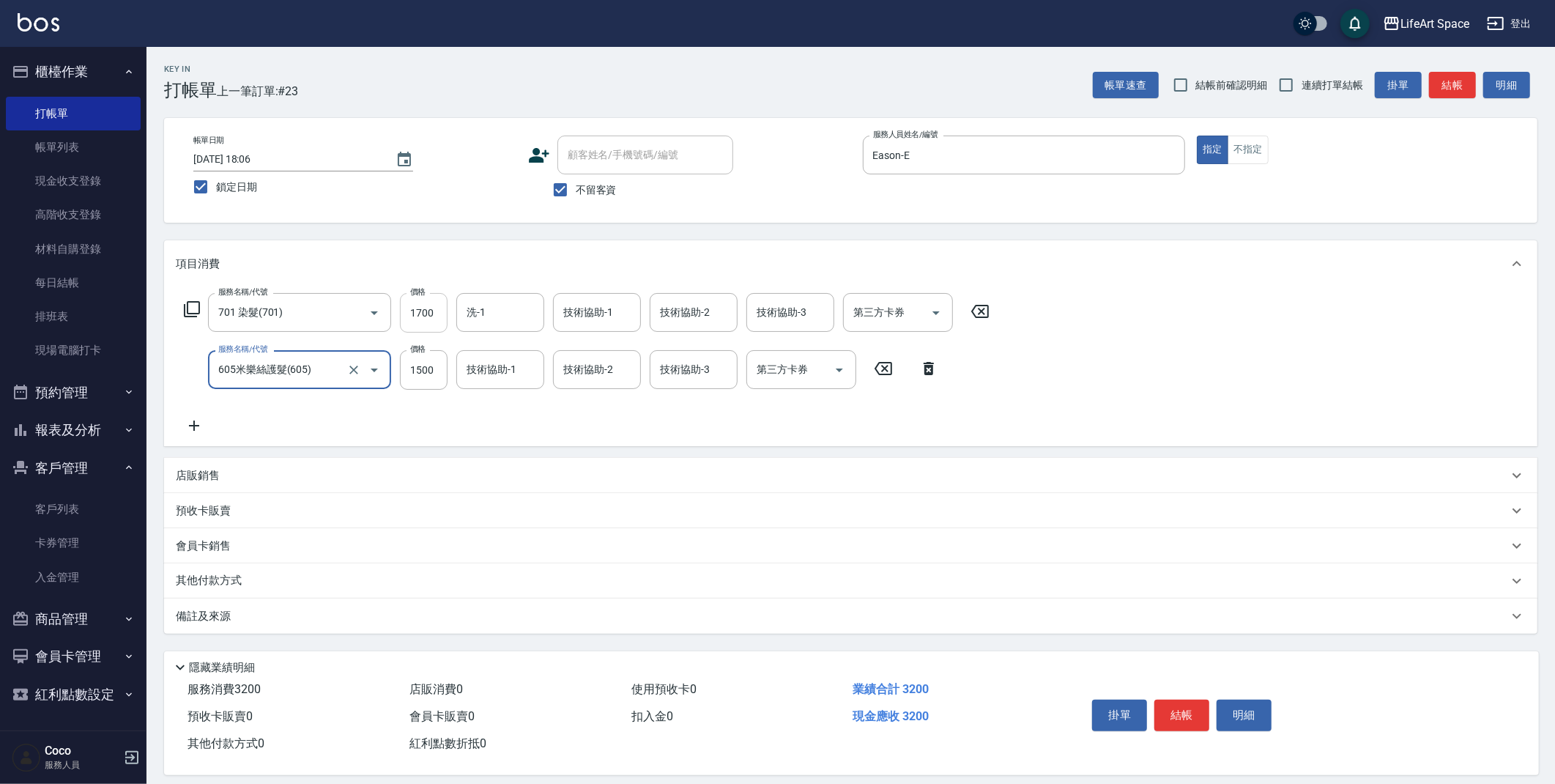
click at [433, 317] on input "1700" at bounding box center [424, 313] width 48 height 40
drag, startPoint x: 435, startPoint y: 316, endPoint x: 457, endPoint y: 321, distance: 22.6
click at [442, 314] on input "1700" at bounding box center [424, 313] width 48 height 40
type input "3300"
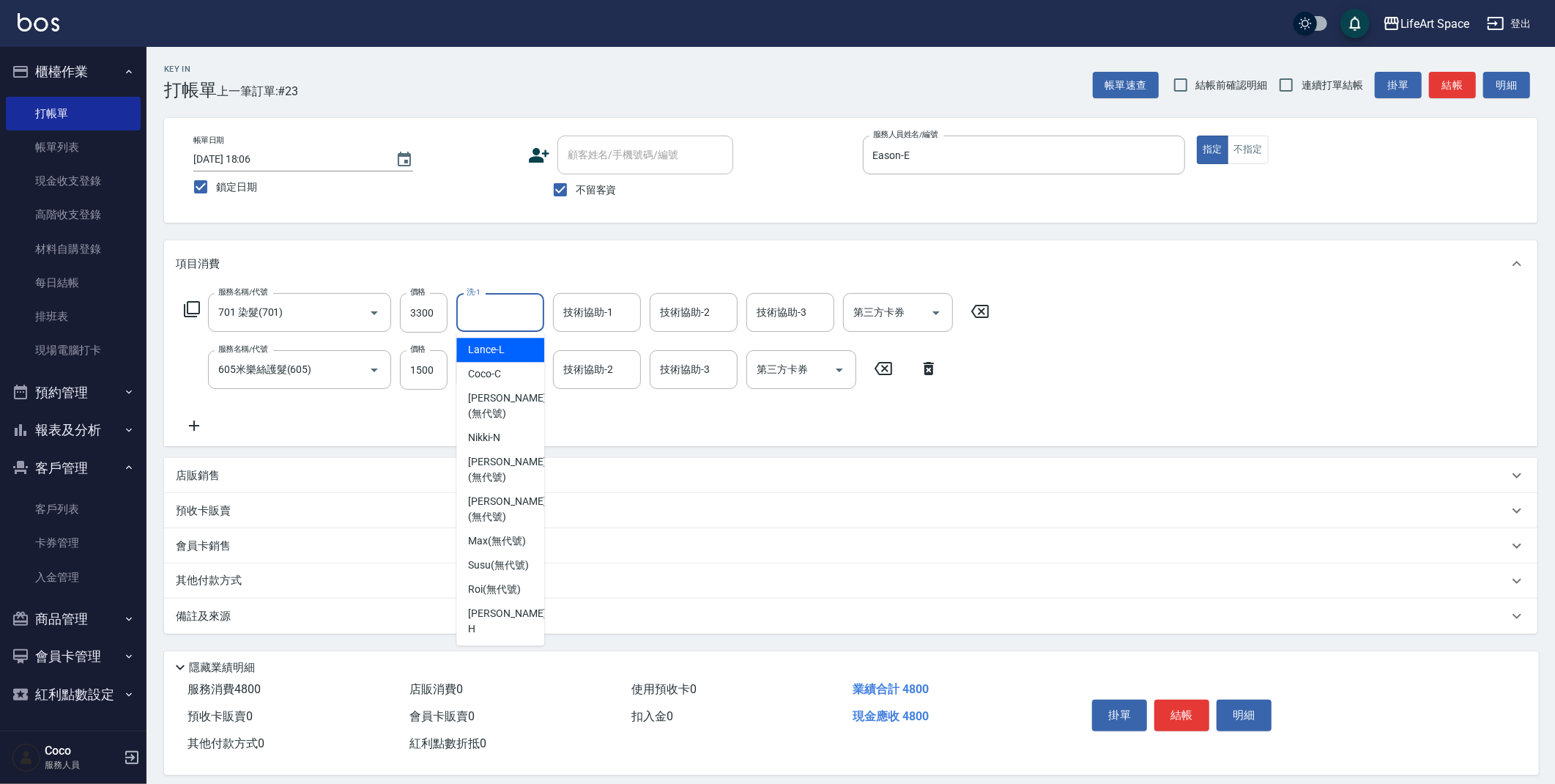
click at [520, 301] on input "洗-1" at bounding box center [500, 312] width 75 height 25
click at [495, 413] on span "[PERSON_NAME] (無代號)" at bounding box center [507, 428] width 78 height 31
type input "[PERSON_NAME](無代號)"
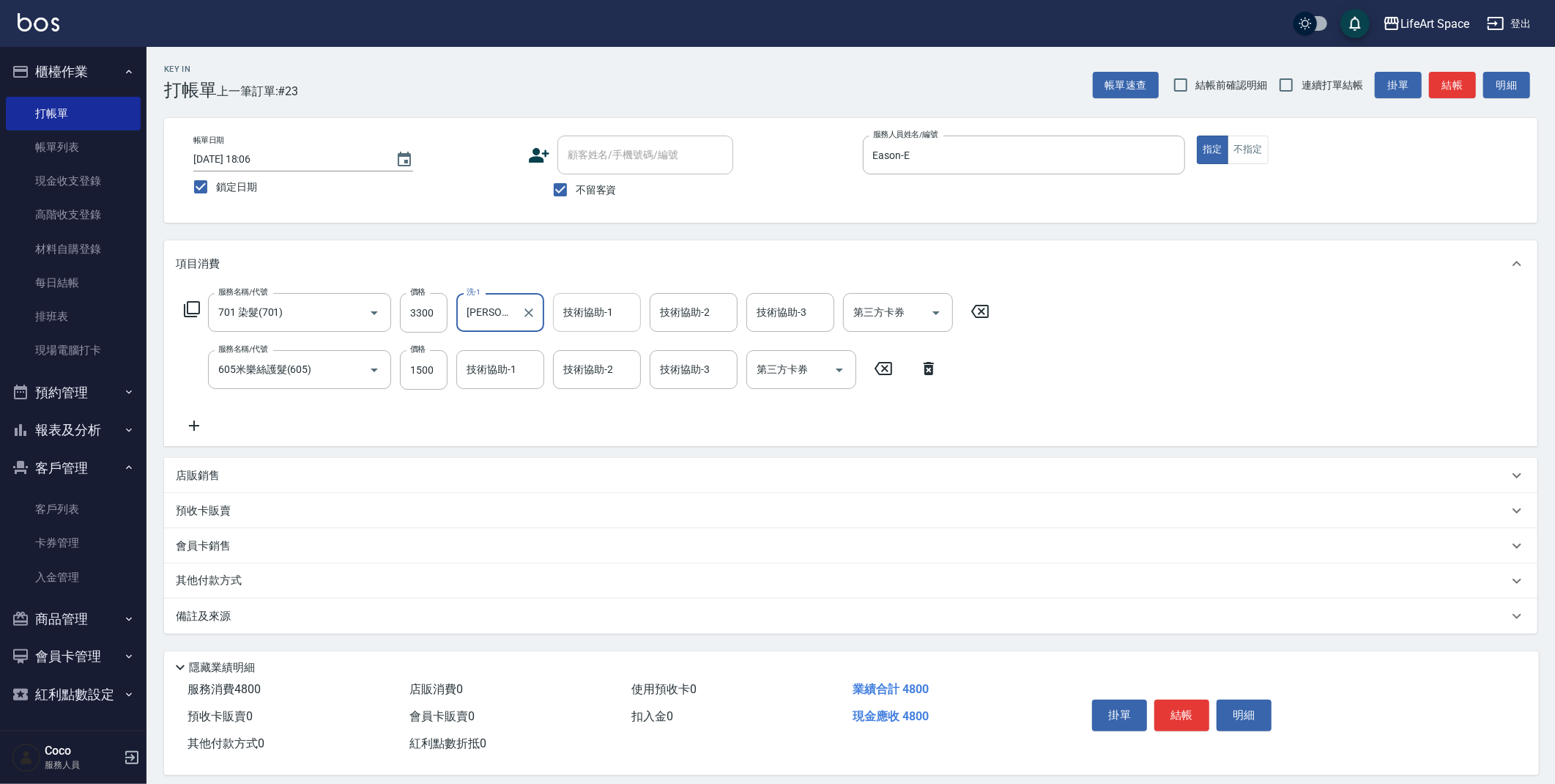
click at [608, 315] on div "技術協助-1 技術協助-1" at bounding box center [597, 313] width 87 height 39
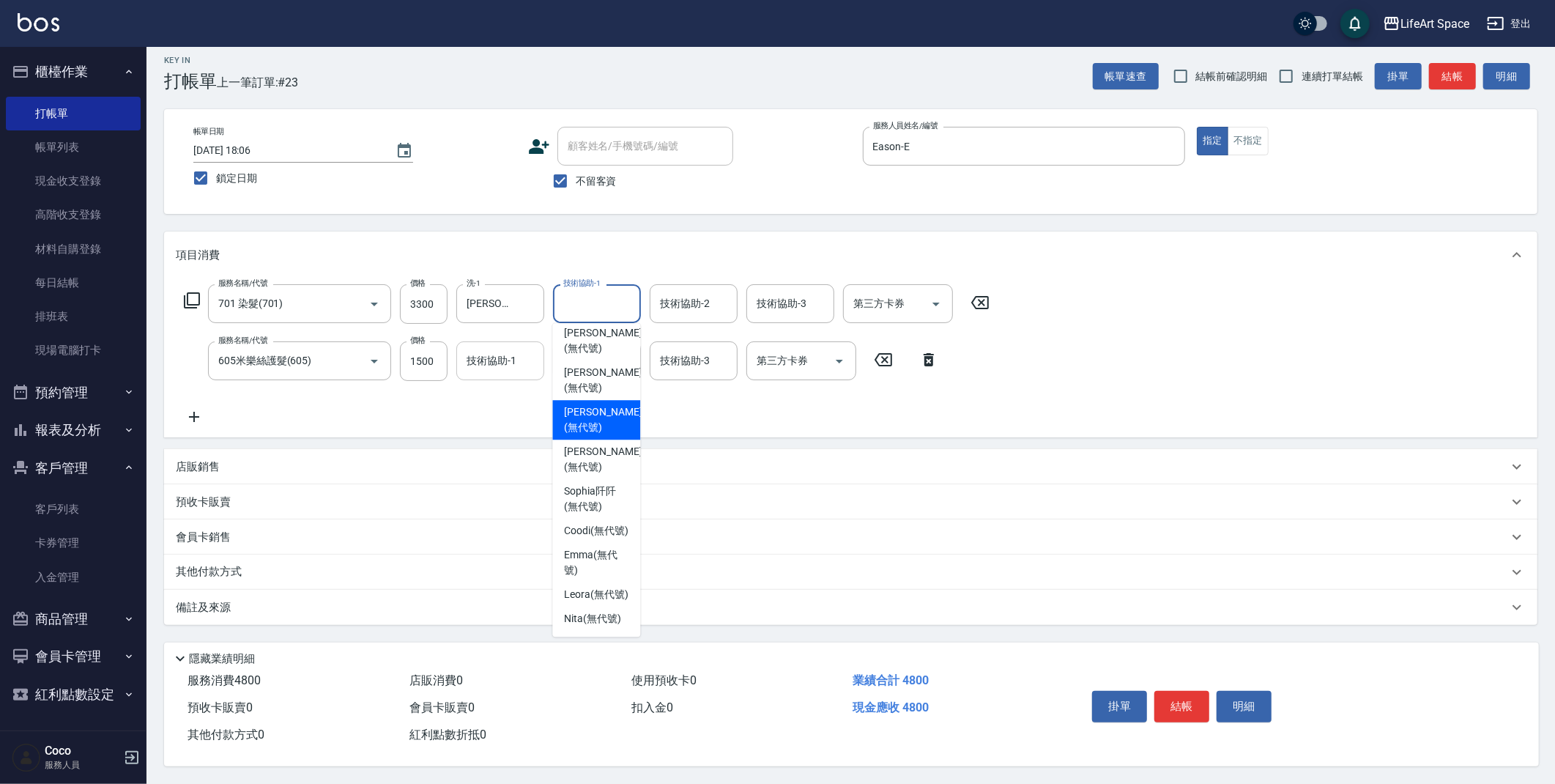
click at [590, 404] on span "[PERSON_NAME] (無代號)" at bounding box center [603, 420] width 78 height 31
type input "[PERSON_NAME](無代號)"
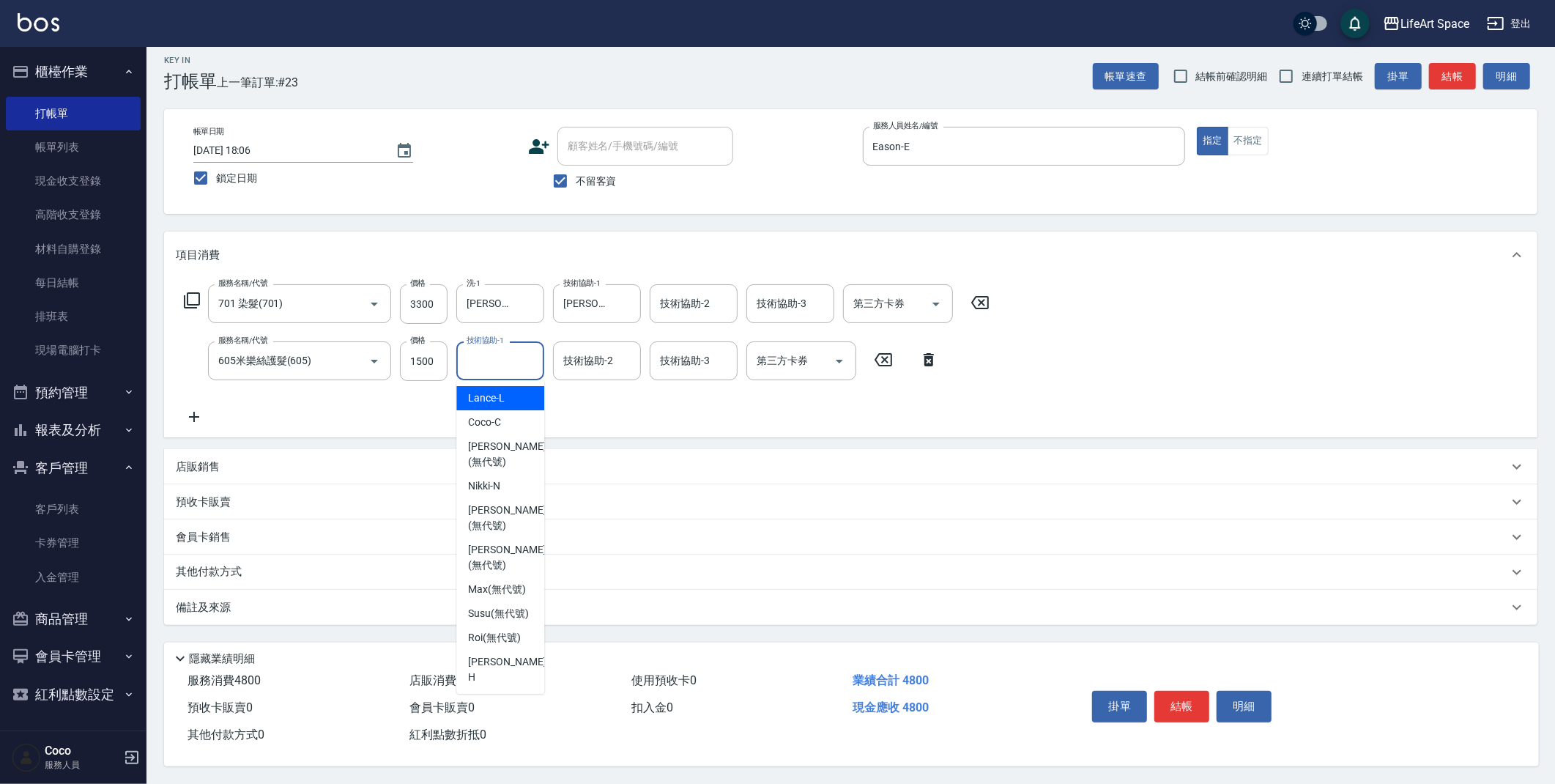
drag, startPoint x: 508, startPoint y: 350, endPoint x: 510, endPoint y: 359, distance: 9.2
click at [509, 351] on input "技術協助-1" at bounding box center [500, 360] width 75 height 25
click at [505, 461] on span "[PERSON_NAME] (無代號)" at bounding box center [507, 477] width 78 height 31
type input "[PERSON_NAME](無代號)"
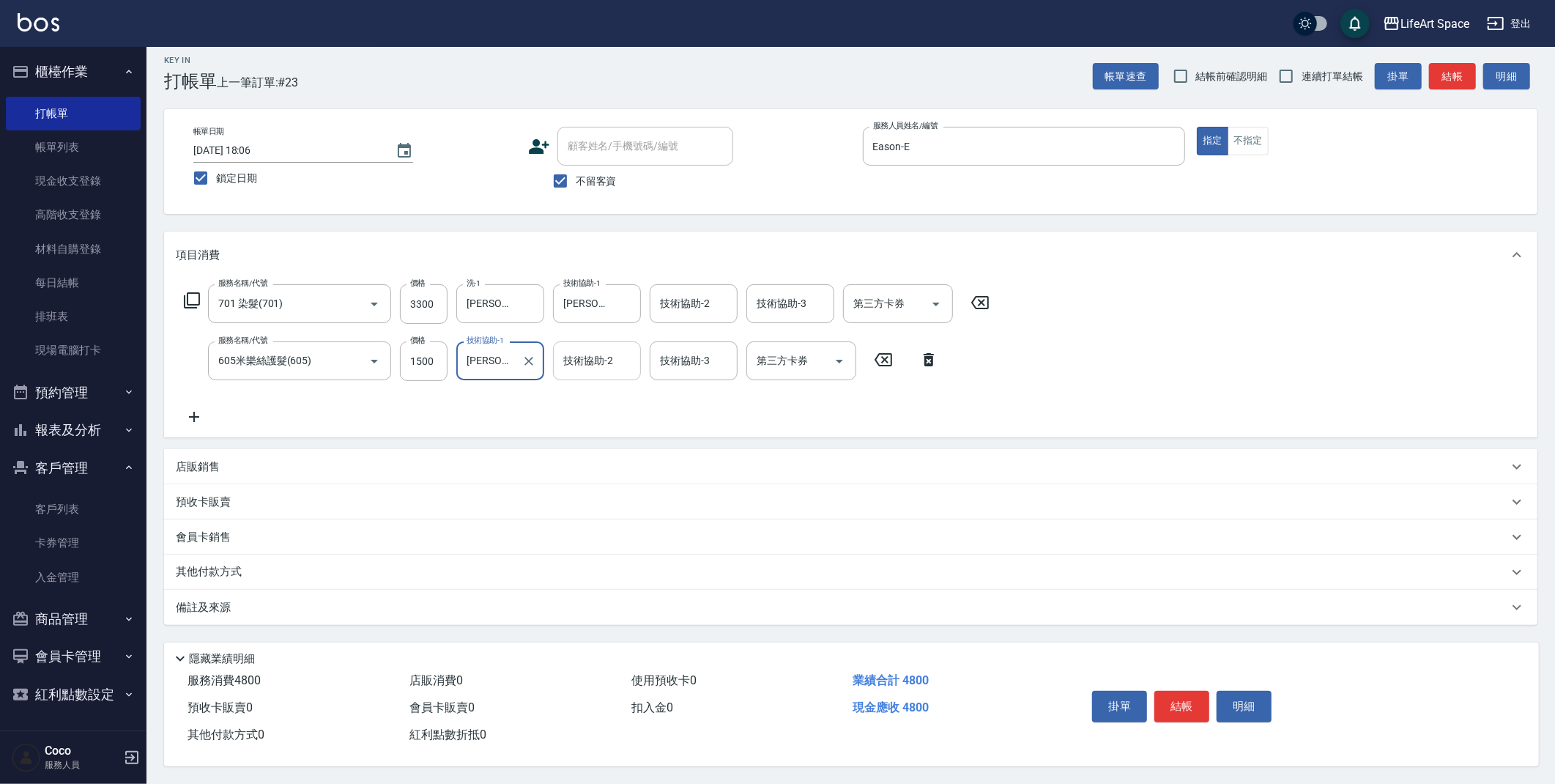
click at [619, 341] on div "技術協助-2" at bounding box center [597, 360] width 87 height 39
click at [619, 358] on input "技術協助-2" at bounding box center [597, 360] width 75 height 25
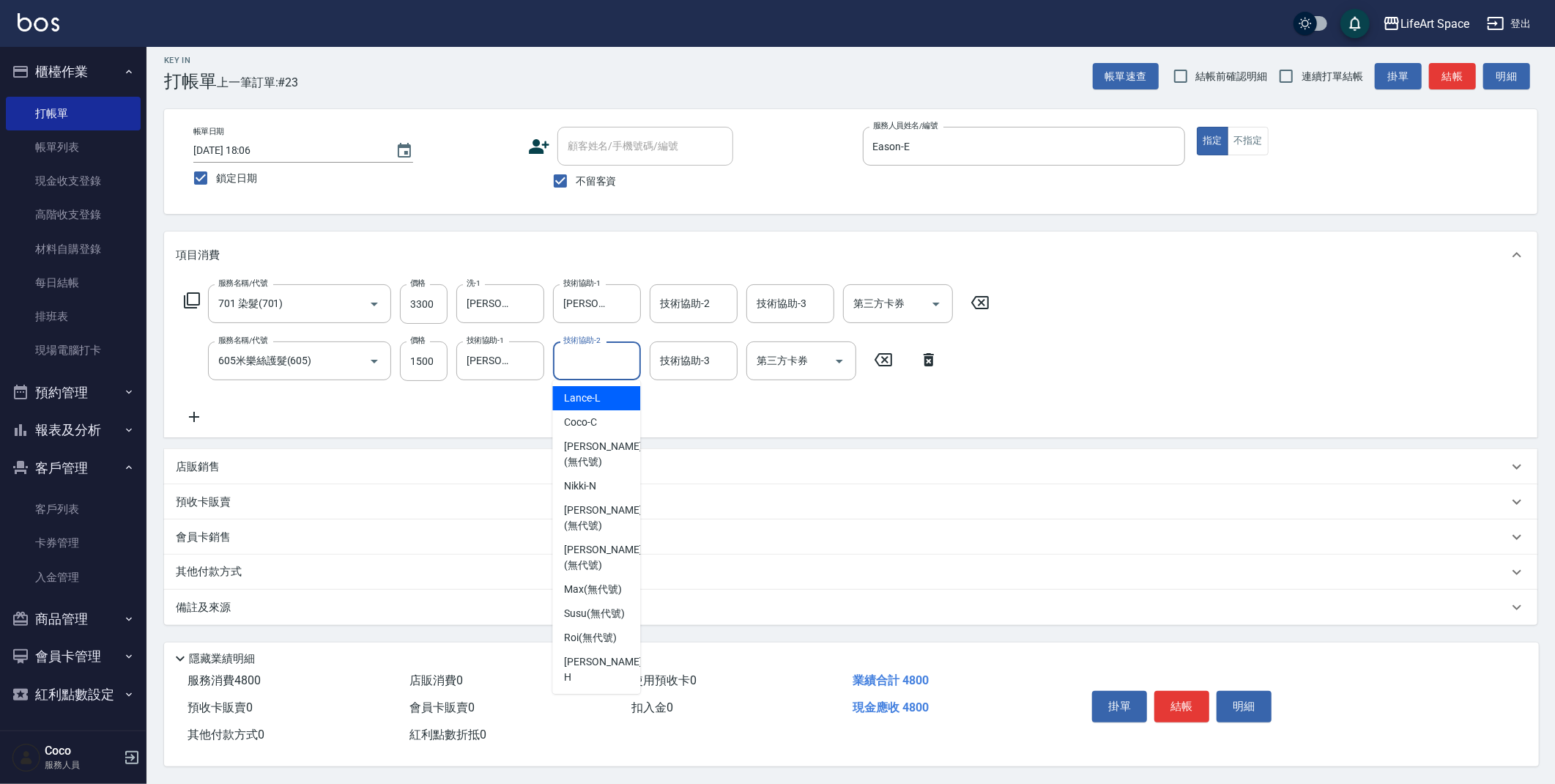
click at [597, 348] on input "技術協助-2" at bounding box center [597, 360] width 75 height 25
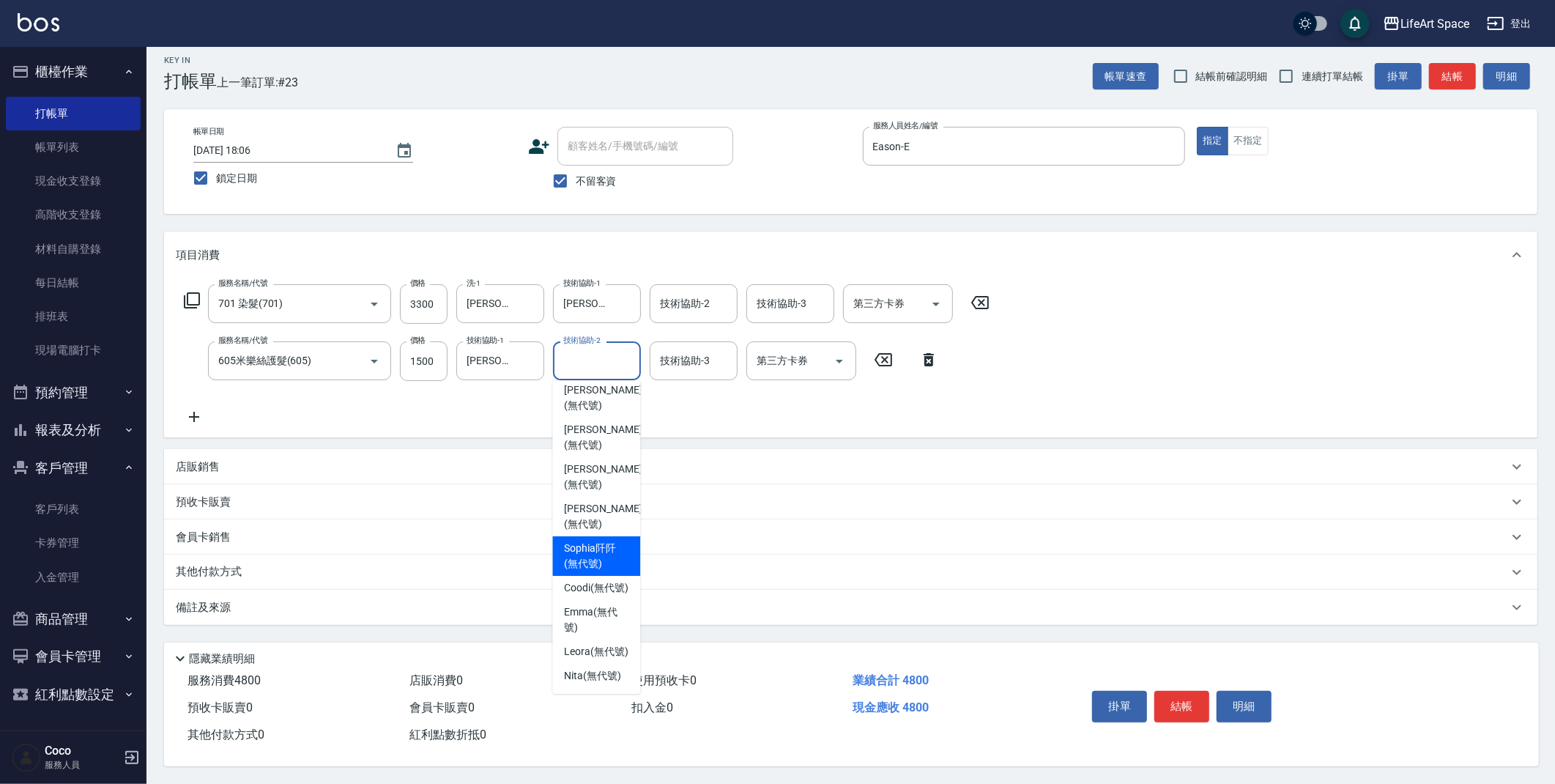
click at [601, 540] on span "[PERSON_NAME]阡 (無代號)" at bounding box center [596, 556] width 64 height 31
type input "[PERSON_NAME]阡(無代號)"
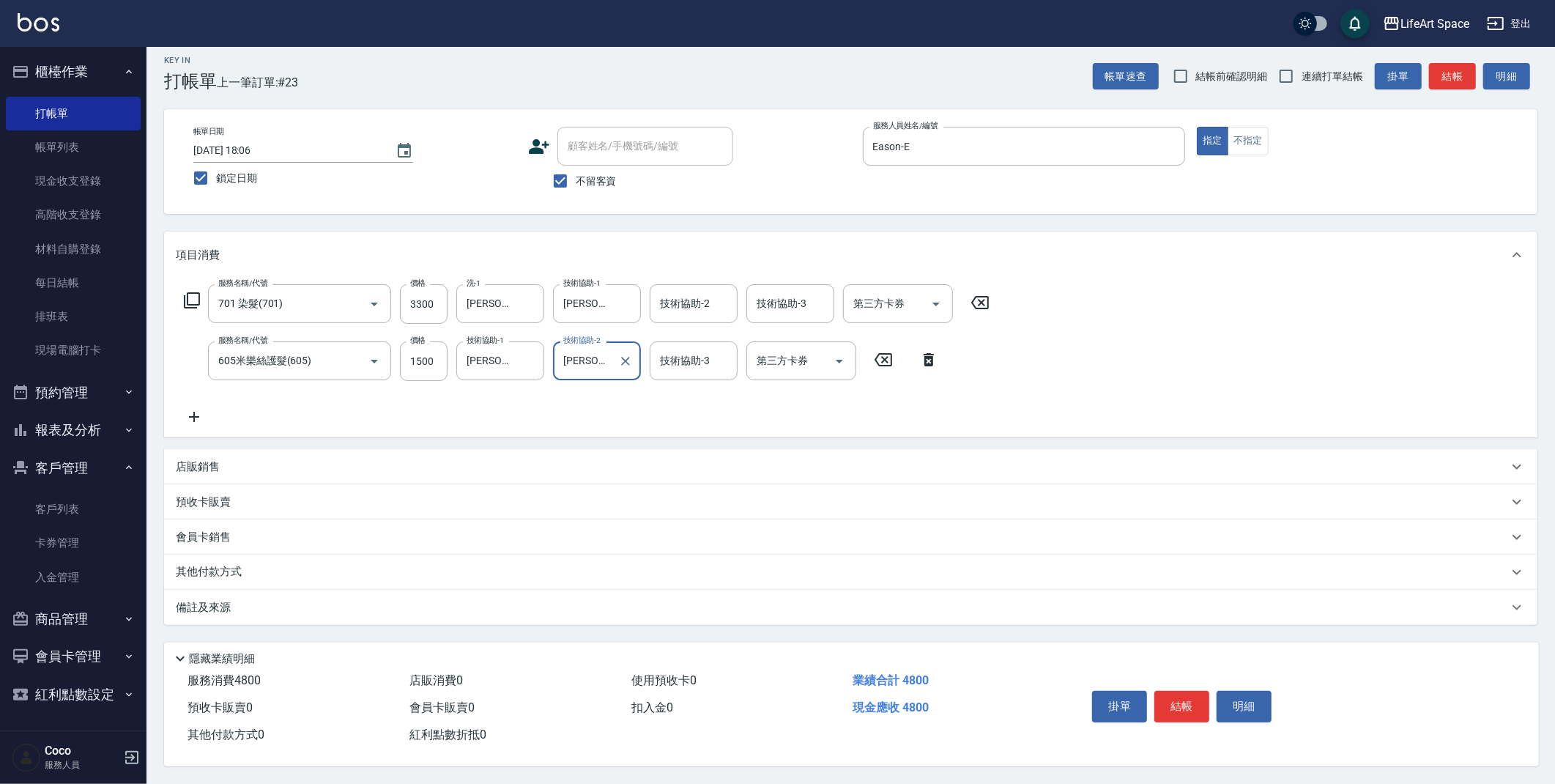
drag, startPoint x: 285, startPoint y: 602, endPoint x: 319, endPoint y: 619, distance: 38.0
click at [285, 602] on div "備註及來源" at bounding box center [842, 607] width 1332 height 16
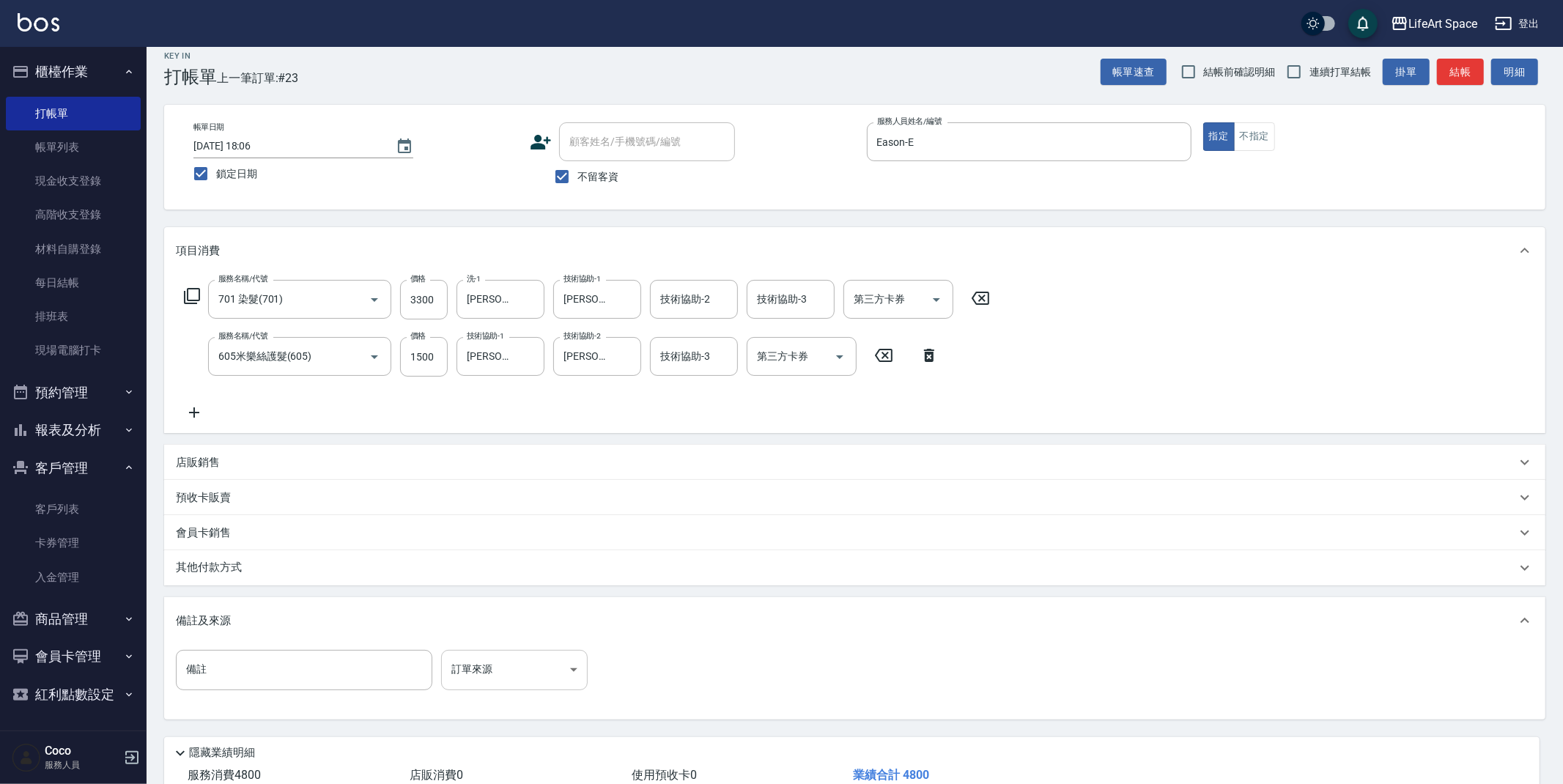
click at [488, 680] on body "LifeArt Space 登出 櫃檯作業 打帳單 帳單列表 現金收支登錄 高階收支登錄 材料自購登錄 每日結帳 排班表 現場電腦打卡 預約管理 預約管理 單…" at bounding box center [782, 431] width 1563 height 891
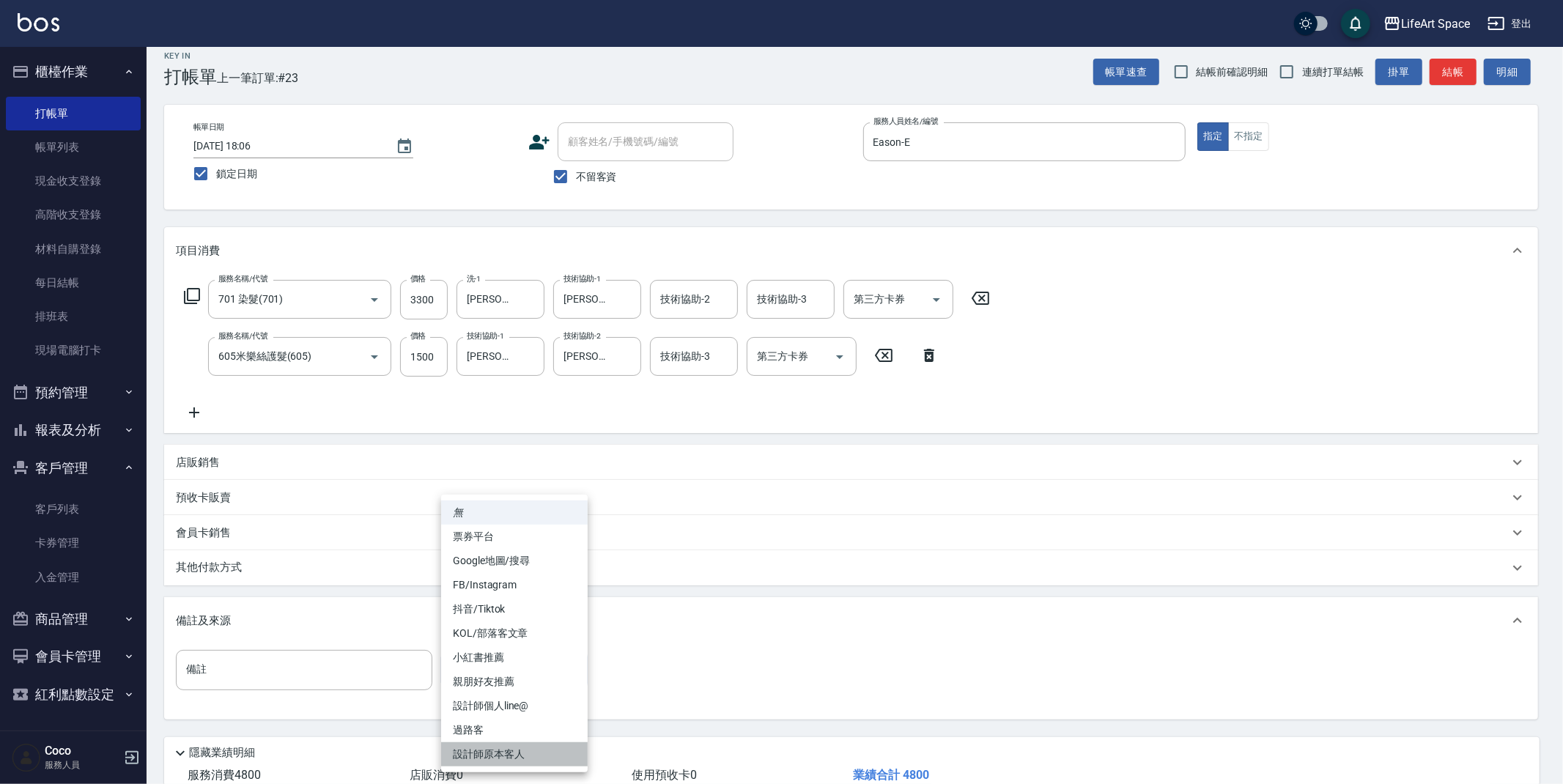
click at [504, 752] on li "設計師原本客人" at bounding box center [514, 754] width 147 height 24
type input "設計師原本客人"
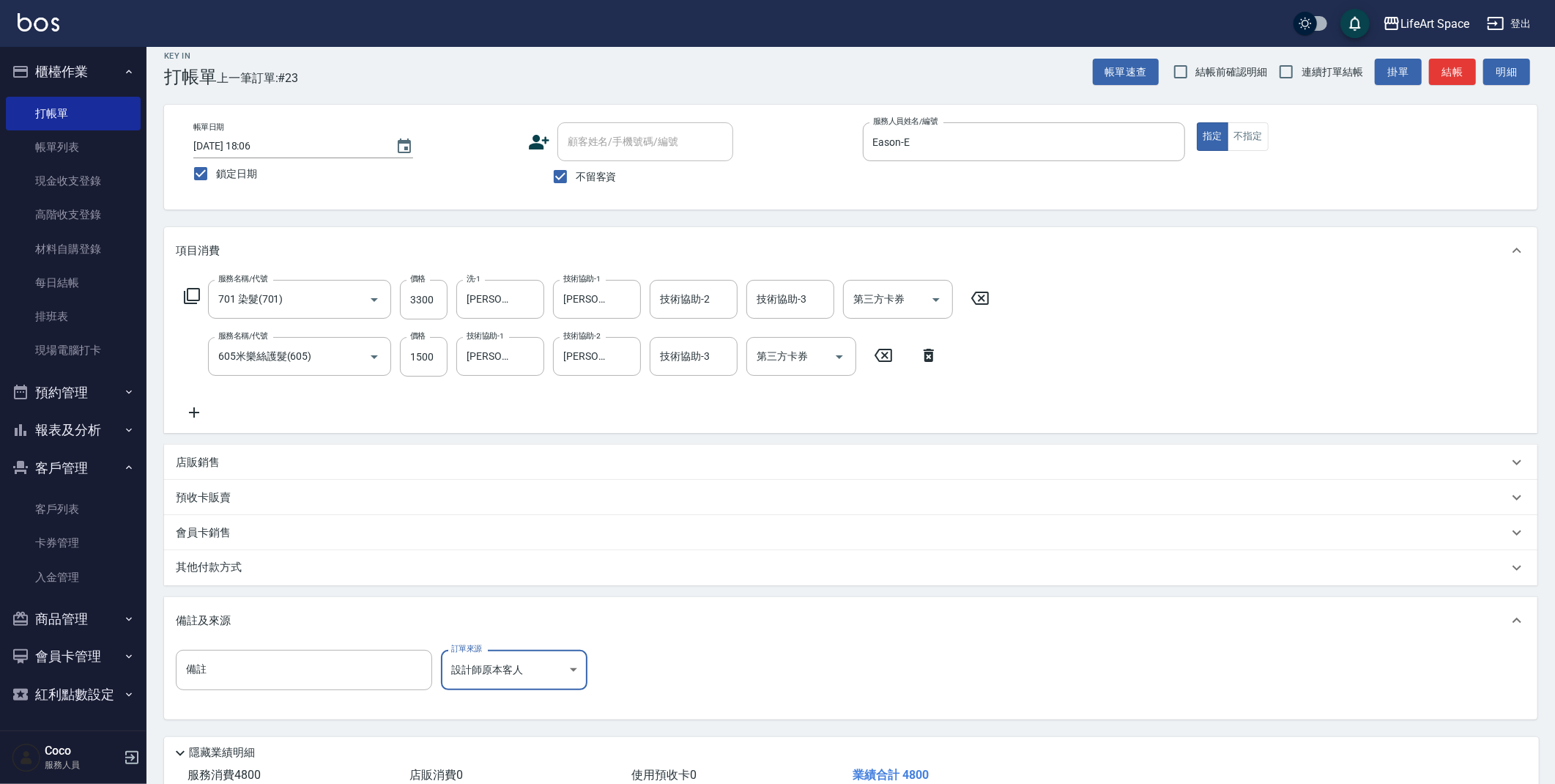
drag, startPoint x: 252, startPoint y: 567, endPoint x: 247, endPoint y: 576, distance: 10.3
click at [252, 567] on div "其他付款方式" at bounding box center [842, 567] width 1332 height 17
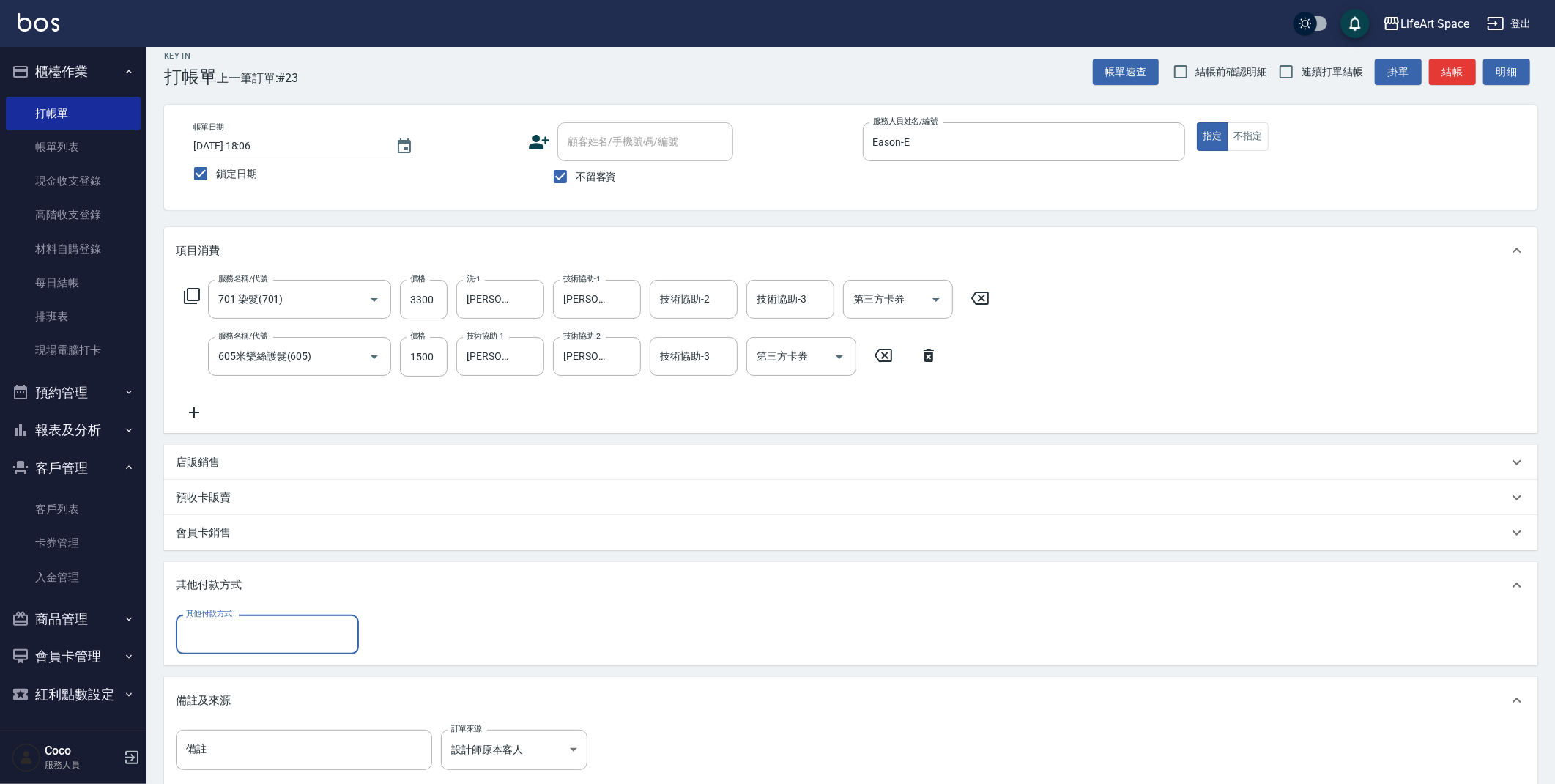
scroll to position [0, 0]
click at [230, 636] on input "其他付款方式" at bounding box center [267, 633] width 170 height 25
click at [232, 695] on span "Linepay" at bounding box center [267, 695] width 183 height 24
type input "Linepay"
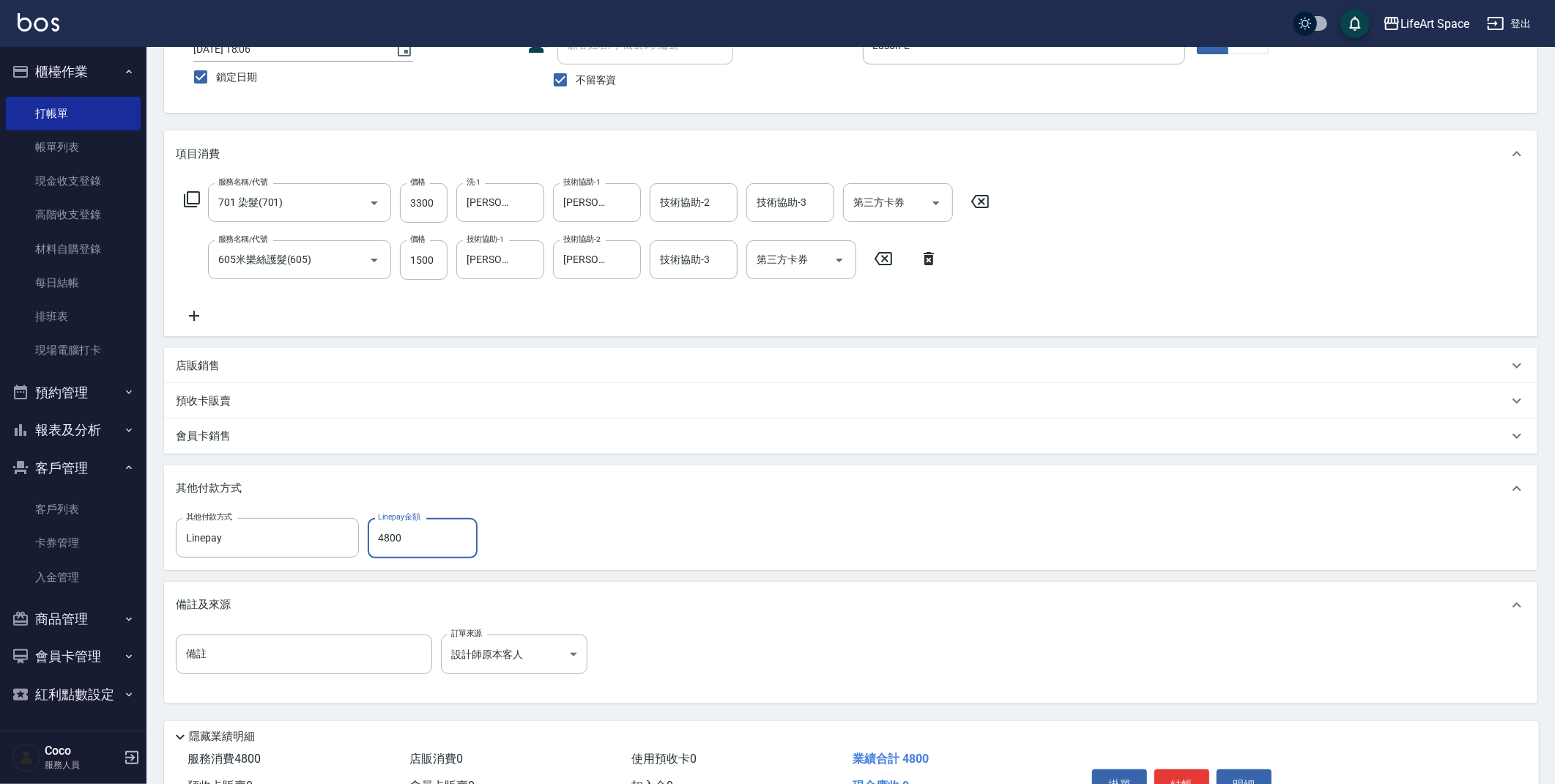
scroll to position [192, 0]
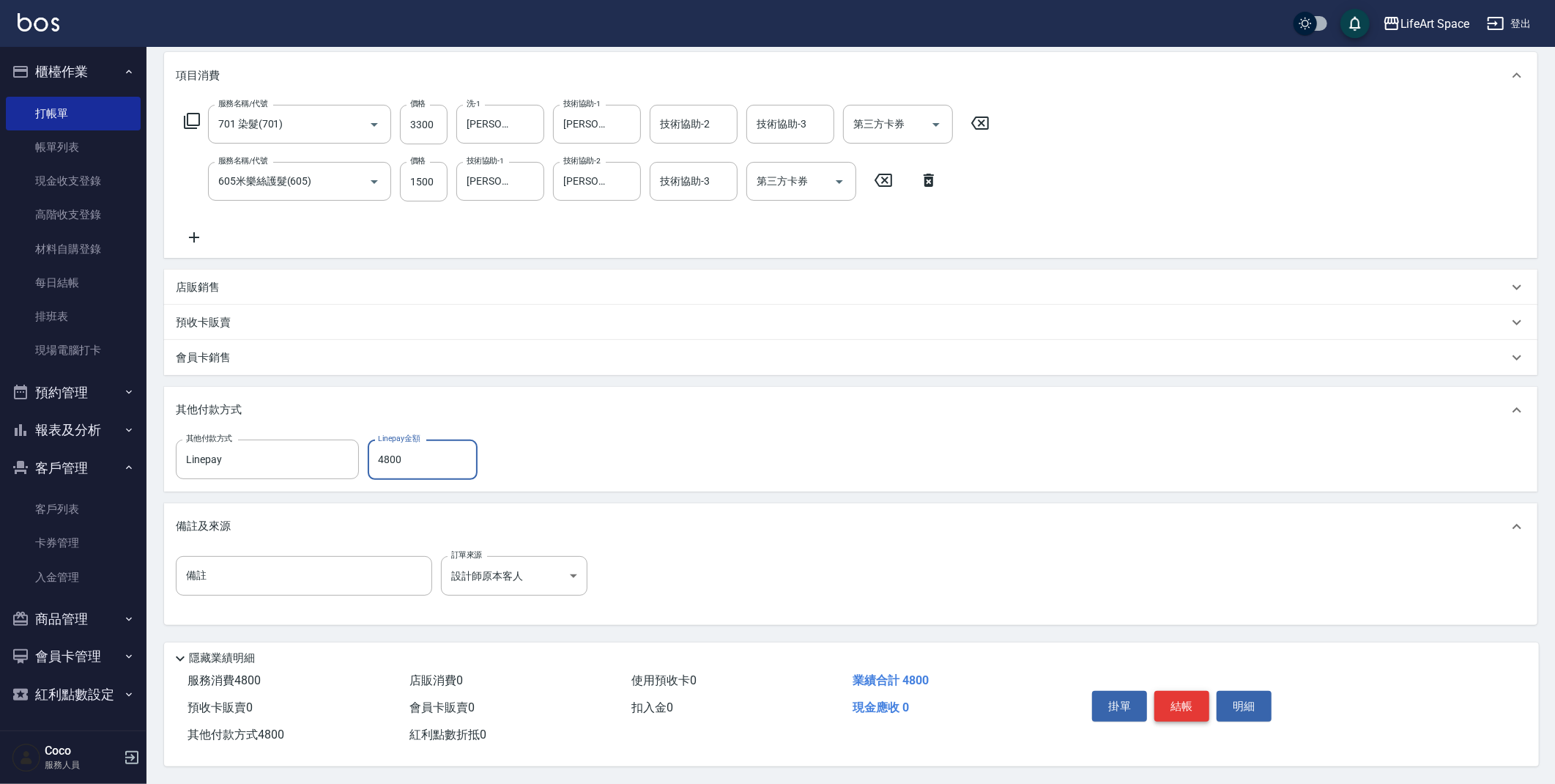
type input "4800"
click at [1192, 703] on button "結帳" at bounding box center [1182, 706] width 55 height 31
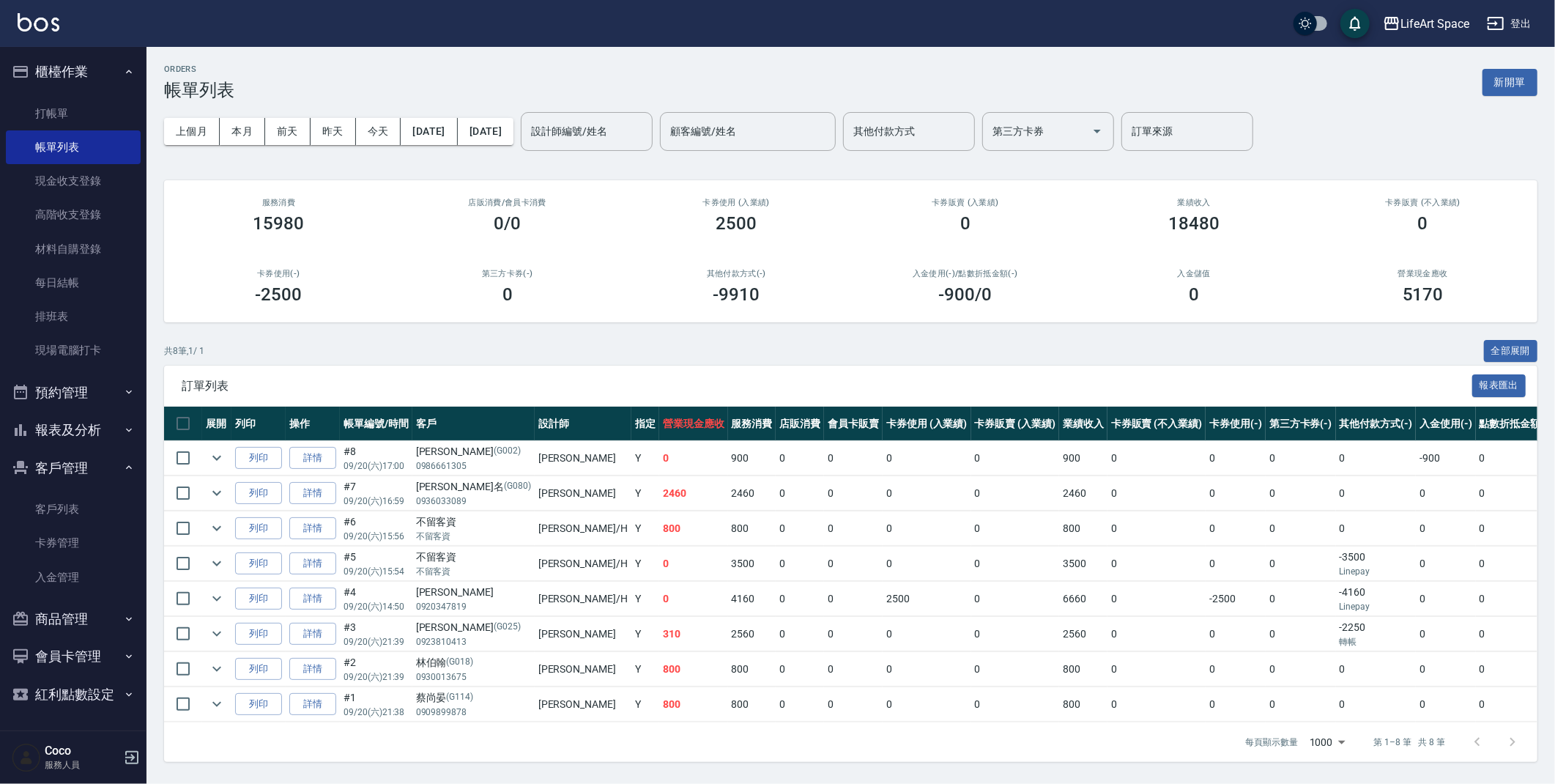
click at [1507, 82] on button "新開單" at bounding box center [1510, 83] width 55 height 27
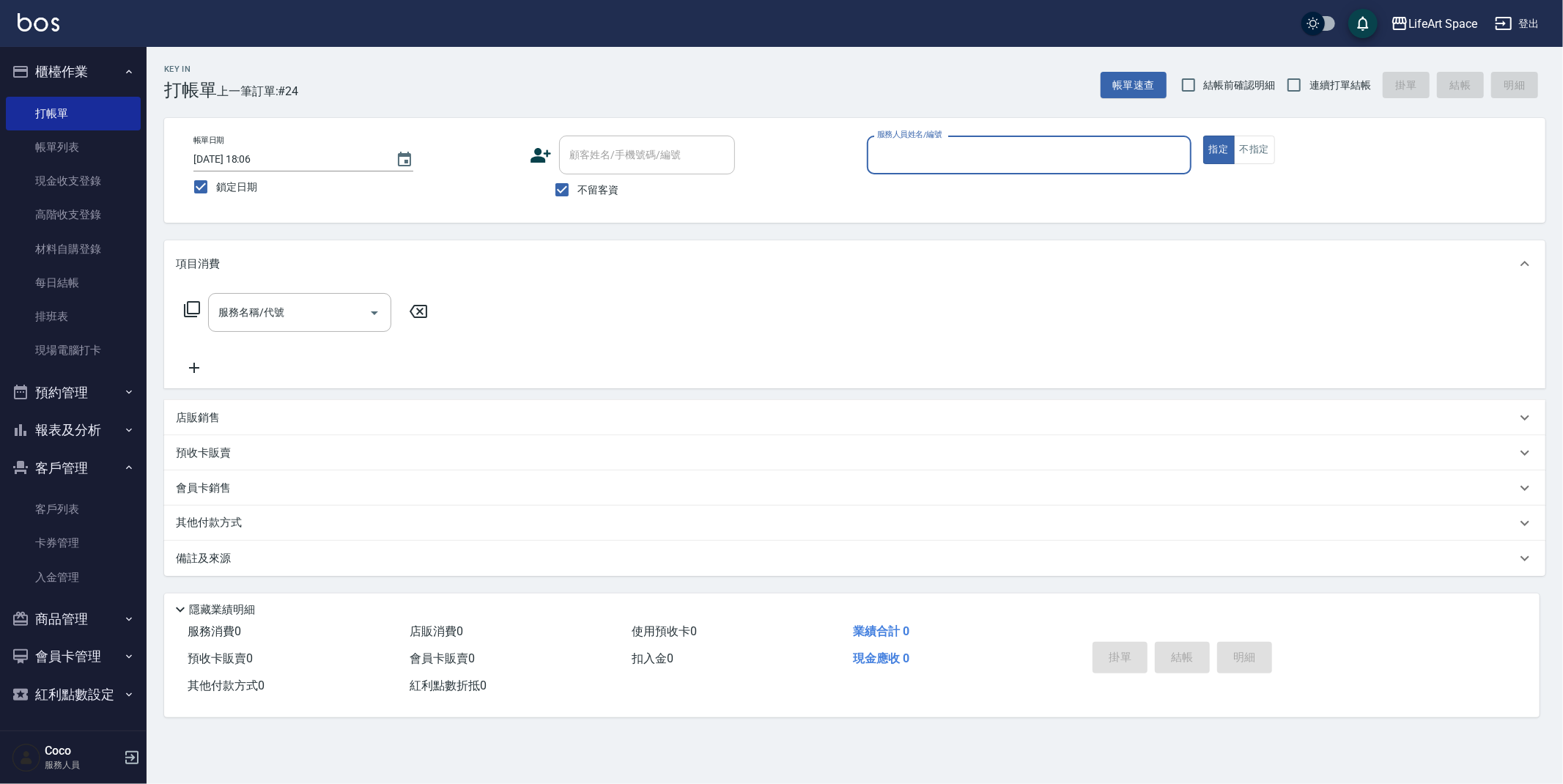
click at [965, 125] on div "帳單日期 [DATE] 18:06 鎖定日期 顧客姓名/手機號碼/編號 顧客姓名/手機號碼/編號 不留客資 服務人員姓名/編號 服務人員姓名/編號 指定 不指定" at bounding box center [854, 170] width 1381 height 105
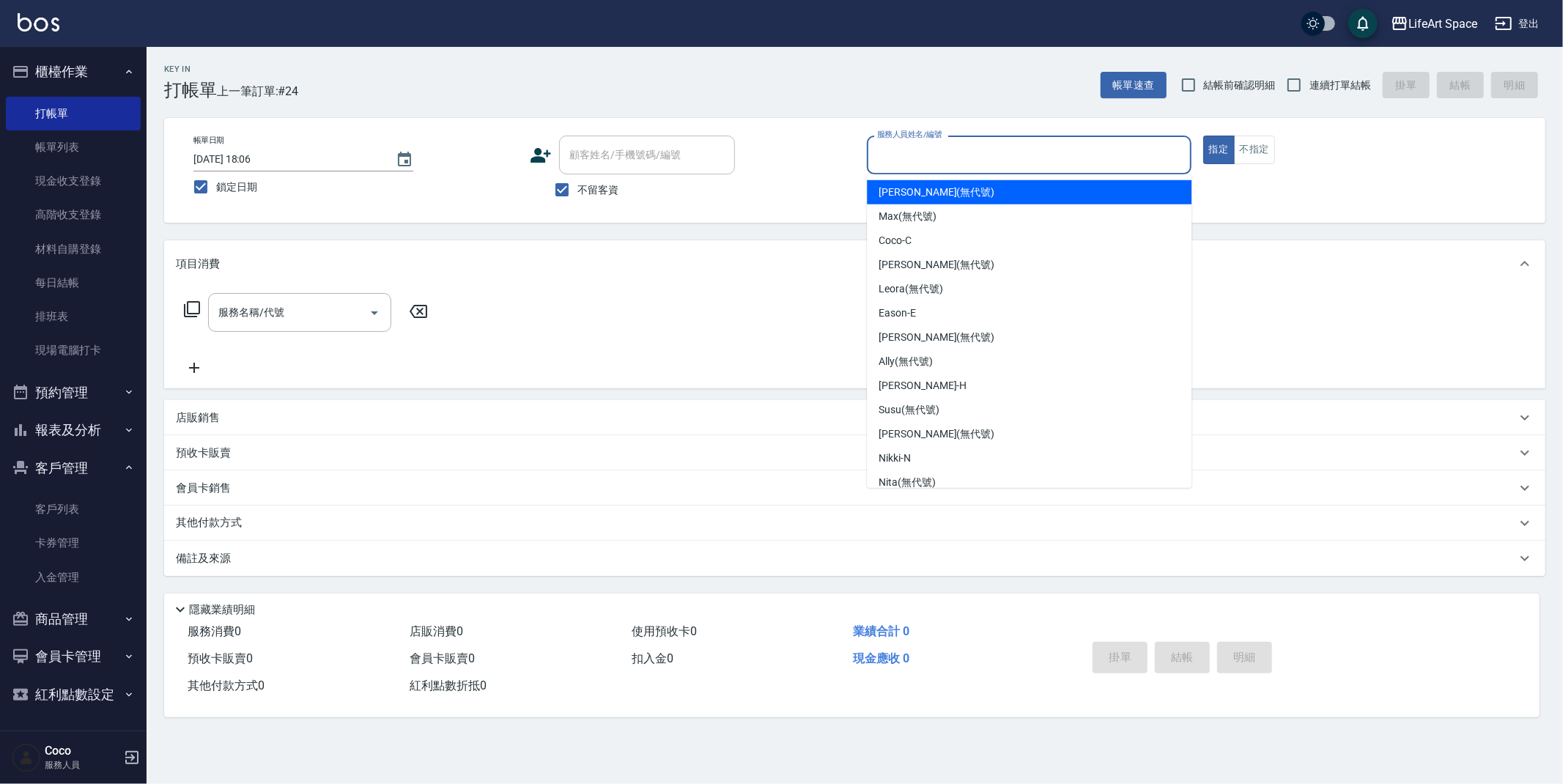
click at [938, 156] on input "服務人員姓名/編號" at bounding box center [1029, 154] width 311 height 25
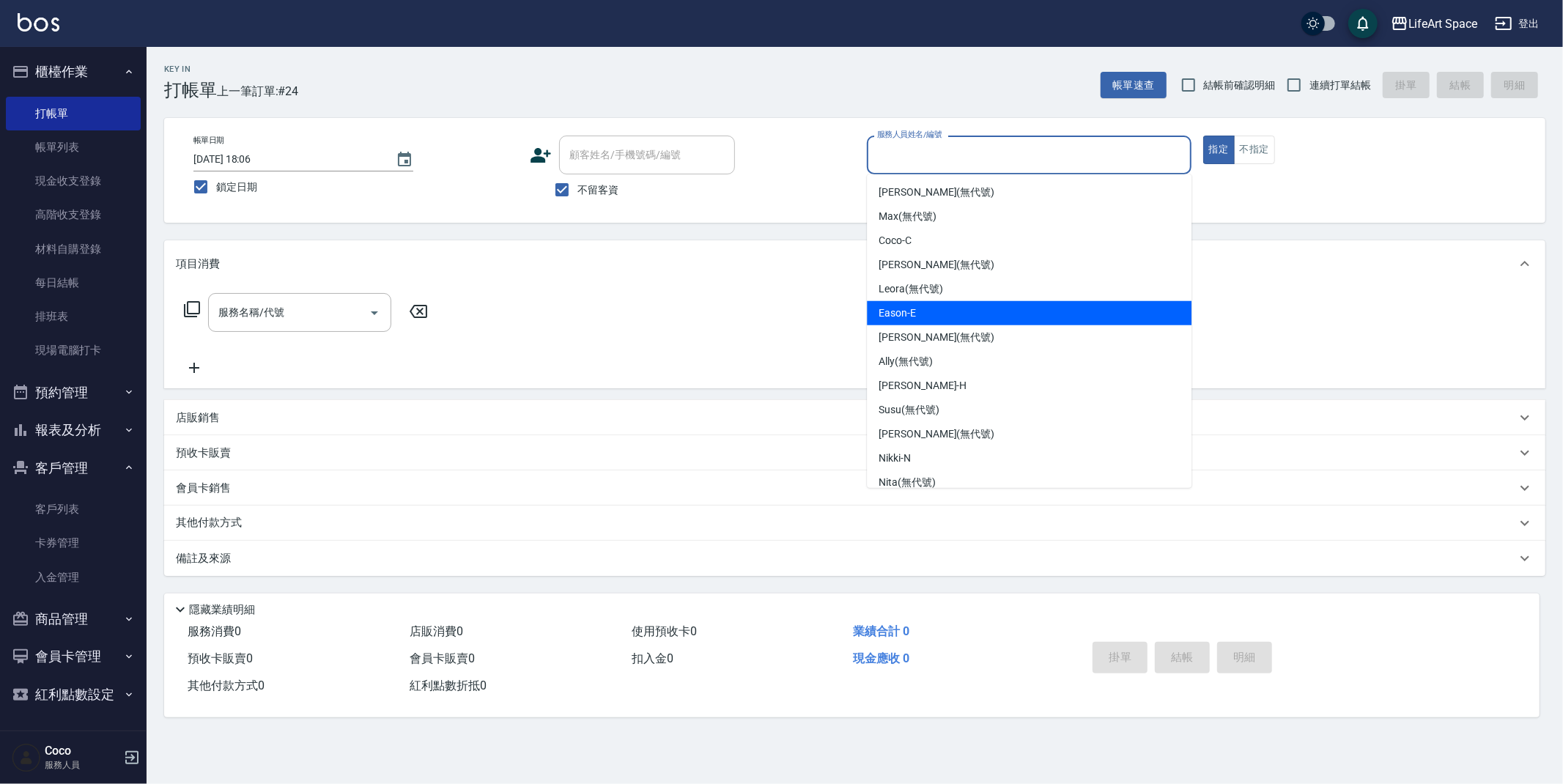
click at [921, 317] on div "Eason -E" at bounding box center [1029, 313] width 325 height 24
type input "Eason-E"
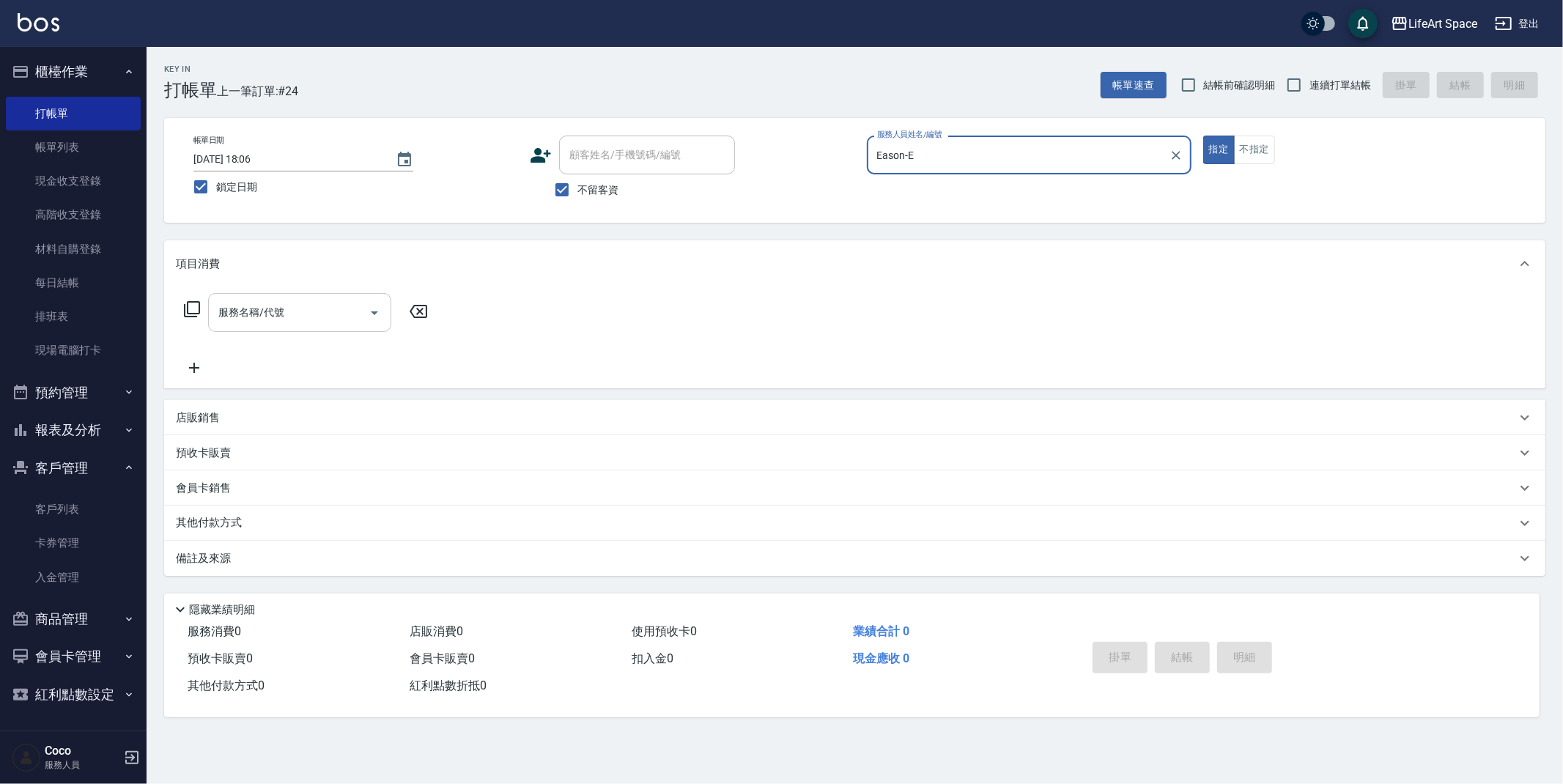
drag, startPoint x: 268, startPoint y: 293, endPoint x: 279, endPoint y: 321, distance: 30.1
click at [269, 293] on div "服務名稱/代號" at bounding box center [299, 313] width 183 height 39
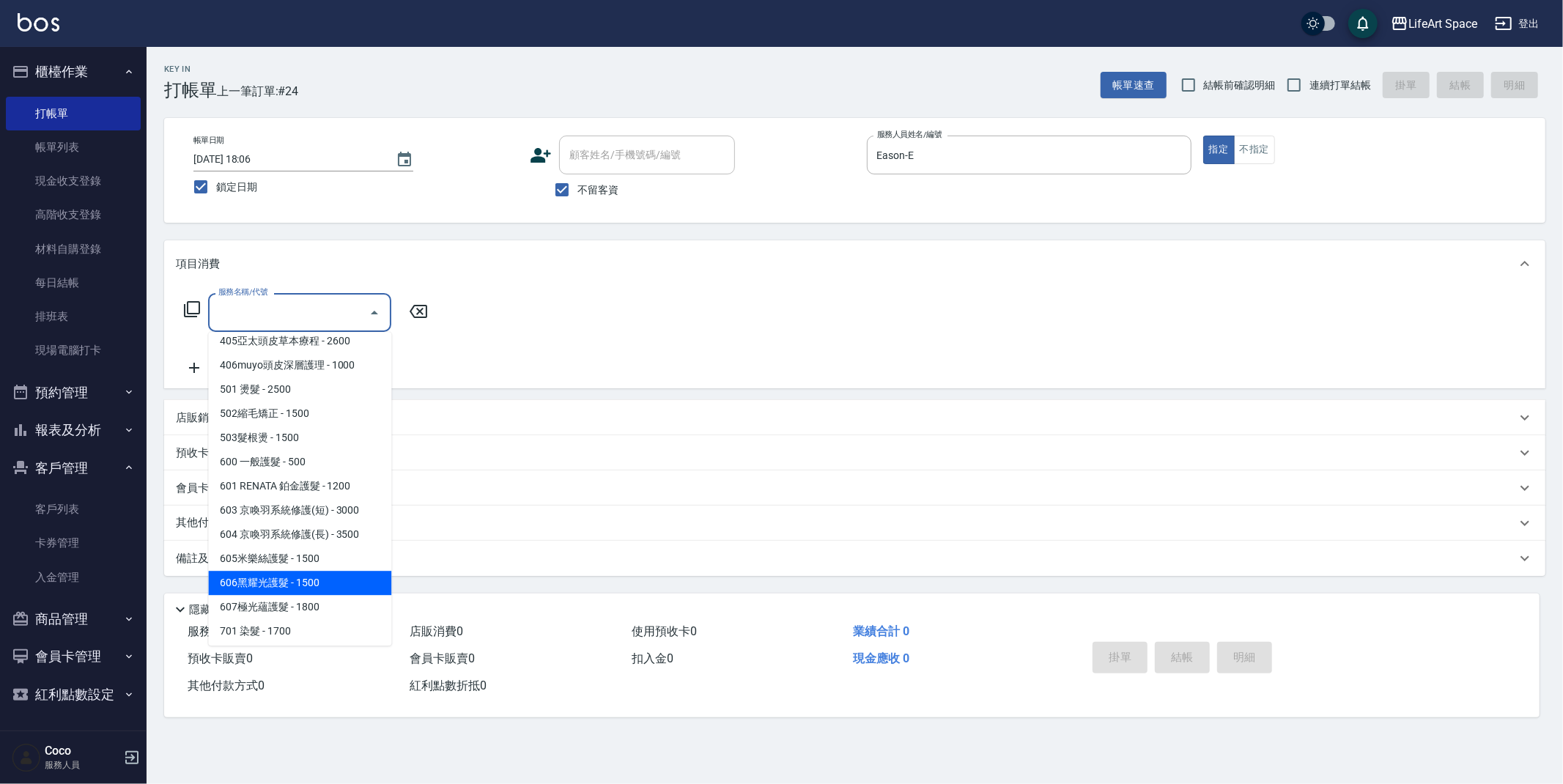
scroll to position [193, 0]
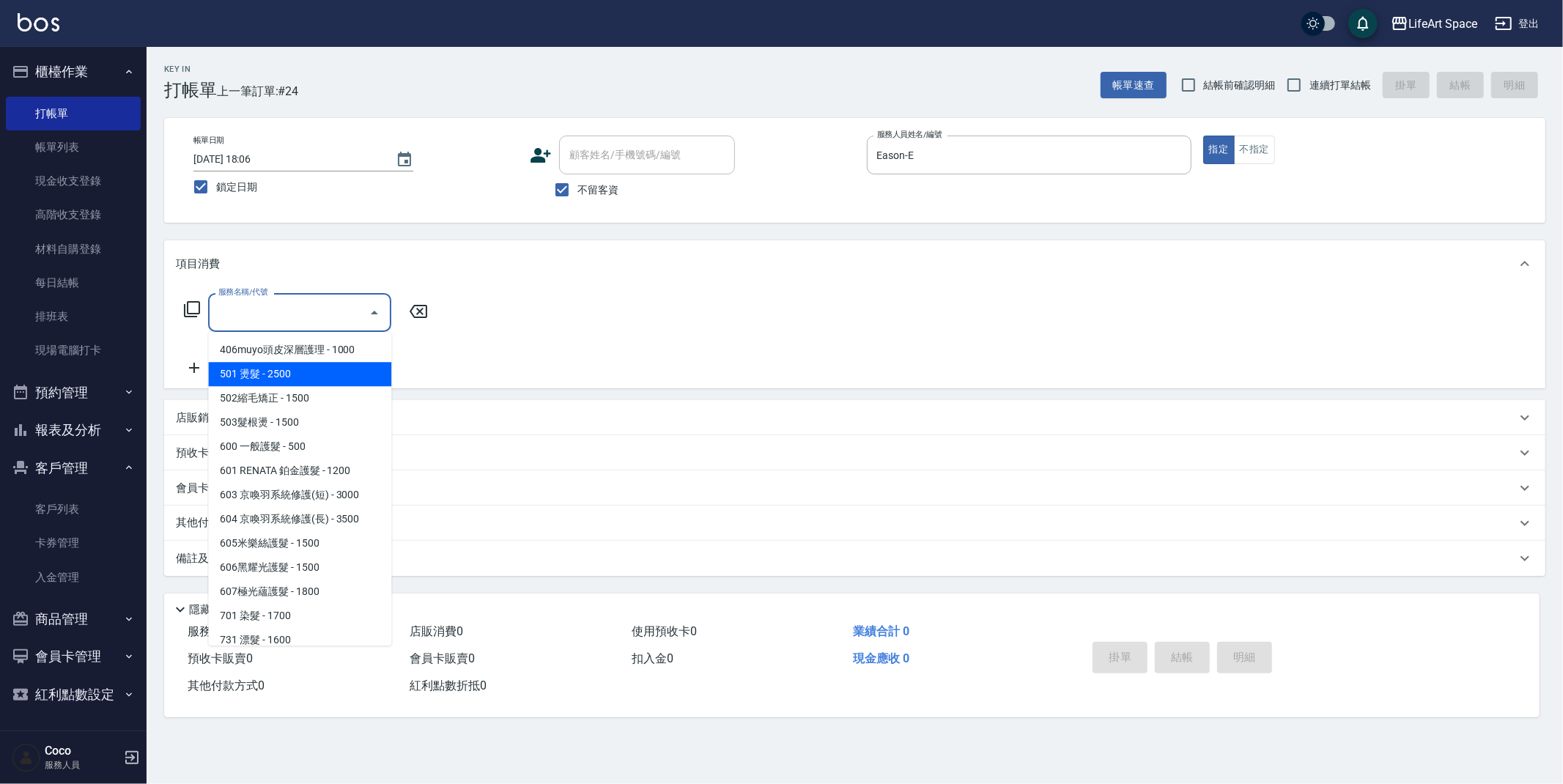
click at [280, 376] on span "501 燙髮 - 2500" at bounding box center [299, 373] width 183 height 24
type input "501 燙髮(501)"
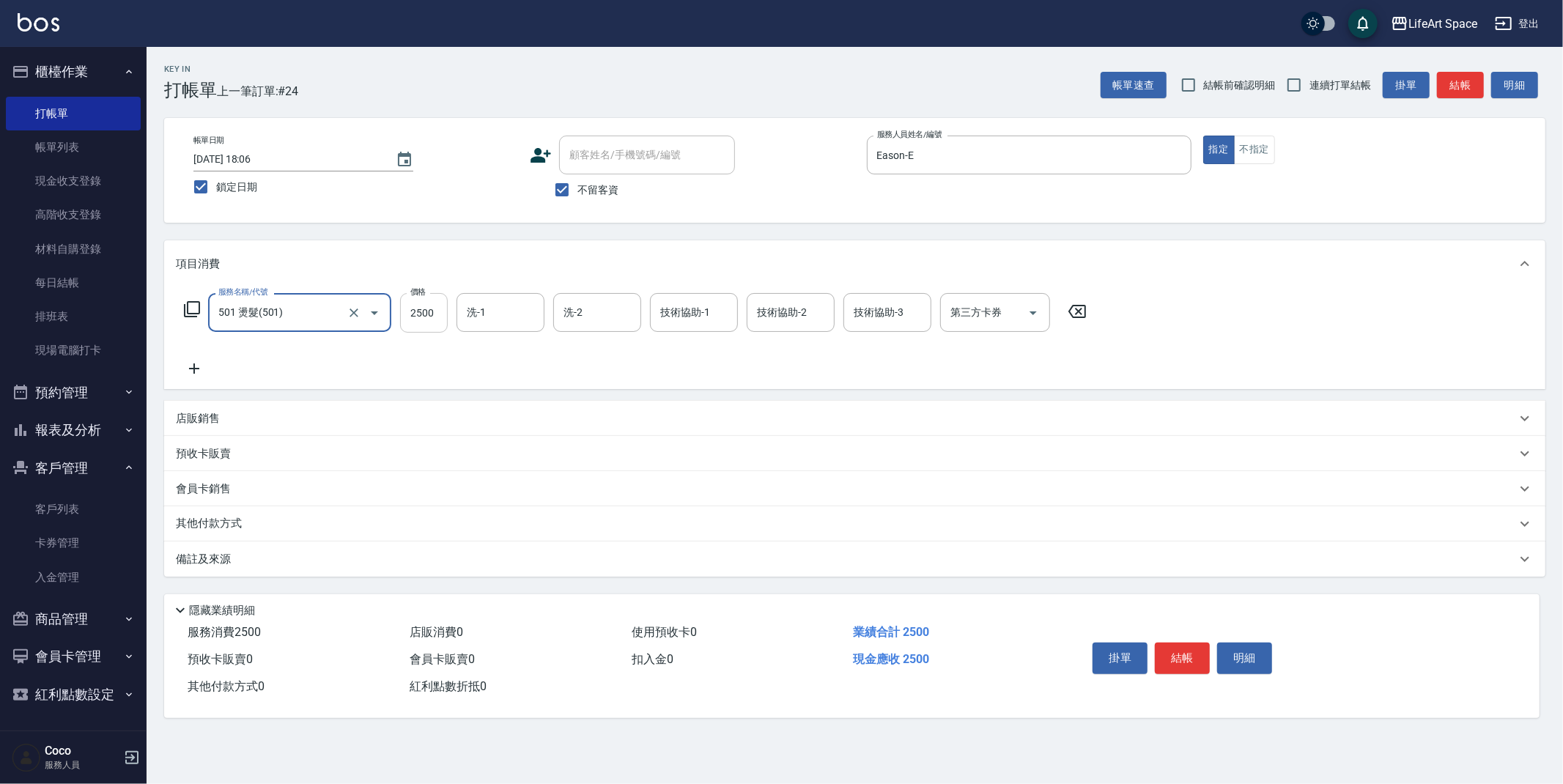
click at [433, 316] on input "2500" at bounding box center [424, 313] width 48 height 40
type input "1150"
drag, startPoint x: 272, startPoint y: 407, endPoint x: 278, endPoint y: 419, distance: 13.4
click at [274, 406] on div "店販銷售" at bounding box center [854, 418] width 1381 height 35
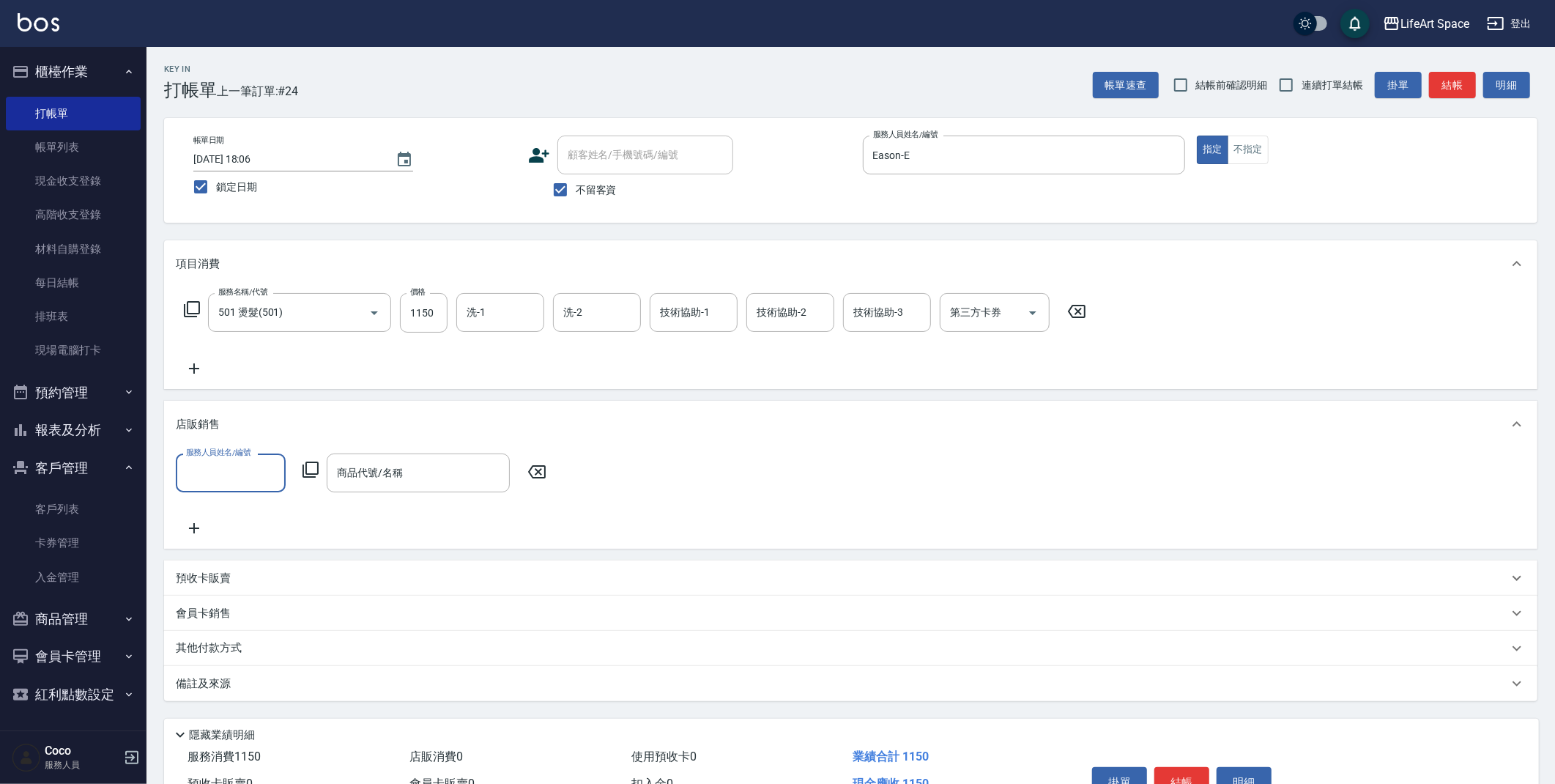
scroll to position [0, 0]
click at [243, 469] on input "服務人員姓名/編號" at bounding box center [231, 472] width 97 height 25
click at [217, 297] on div "Eason -E" at bounding box center [230, 309] width 110 height 24
type input "Eason-E"
click at [314, 466] on icon at bounding box center [311, 469] width 17 height 17
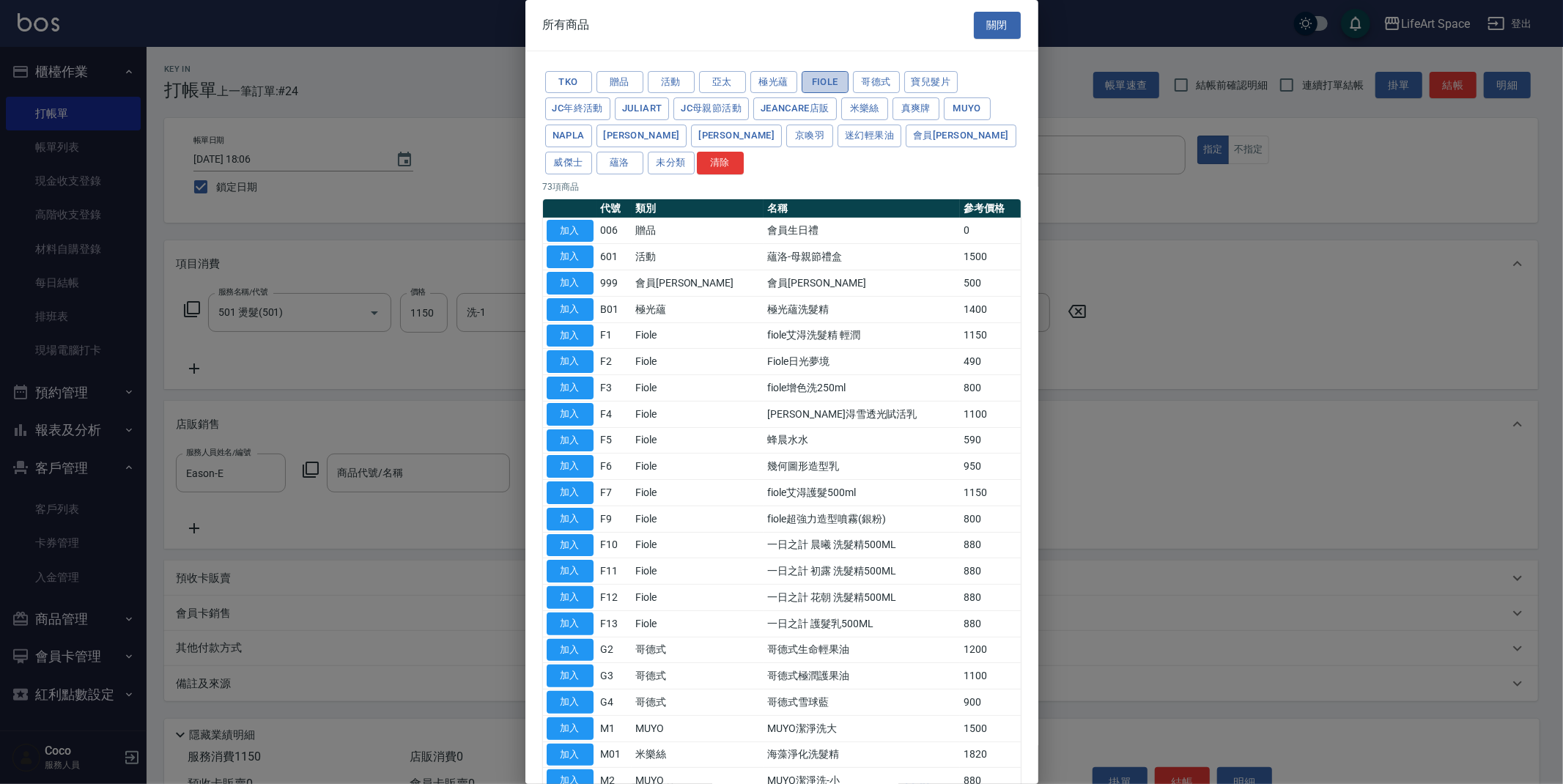
click at [815, 84] on button "Fiole" at bounding box center [825, 82] width 47 height 22
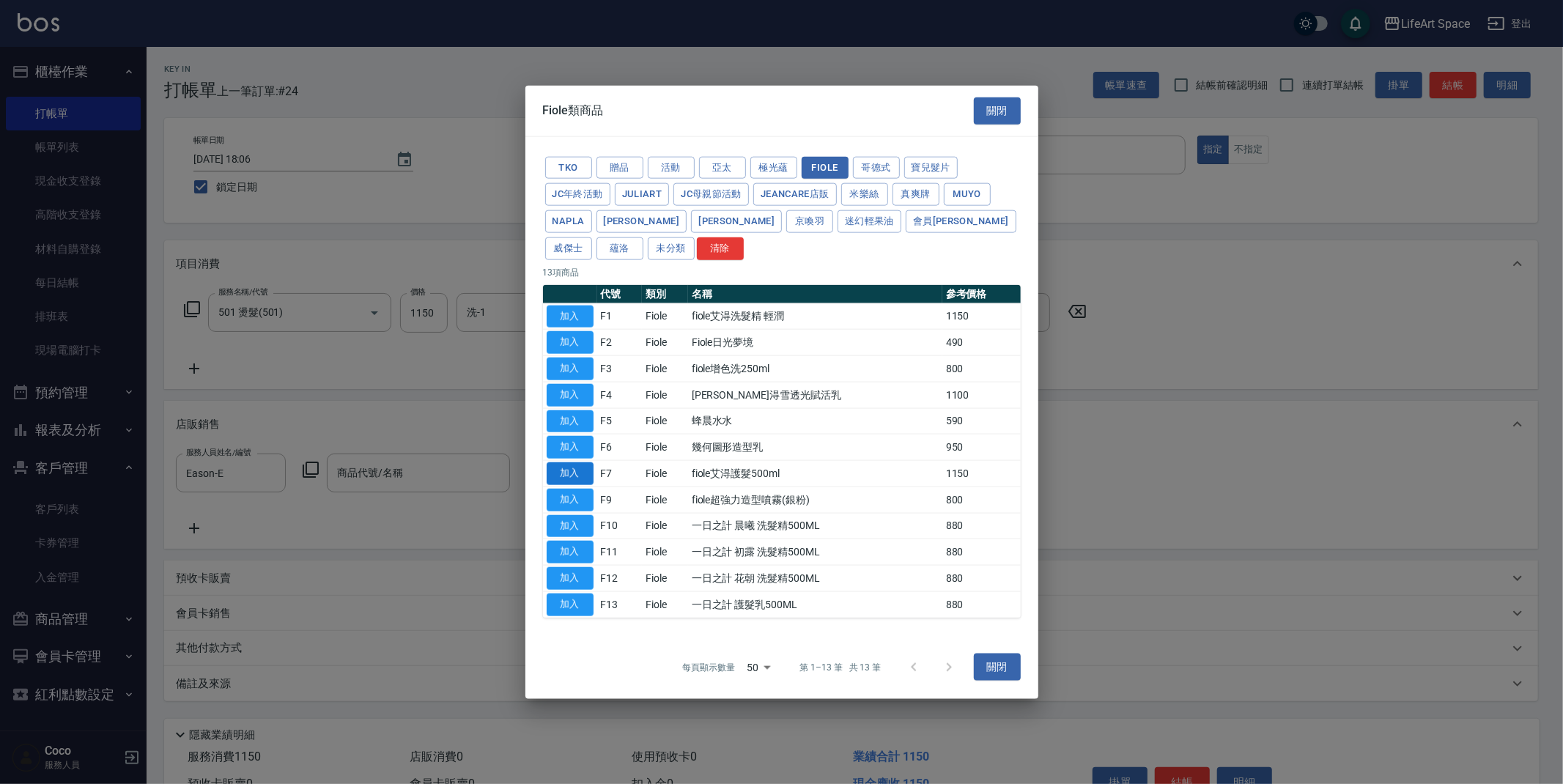
click at [574, 473] on button "加入" at bounding box center [570, 473] width 47 height 22
type input "fiole艾淂護髮500ml"
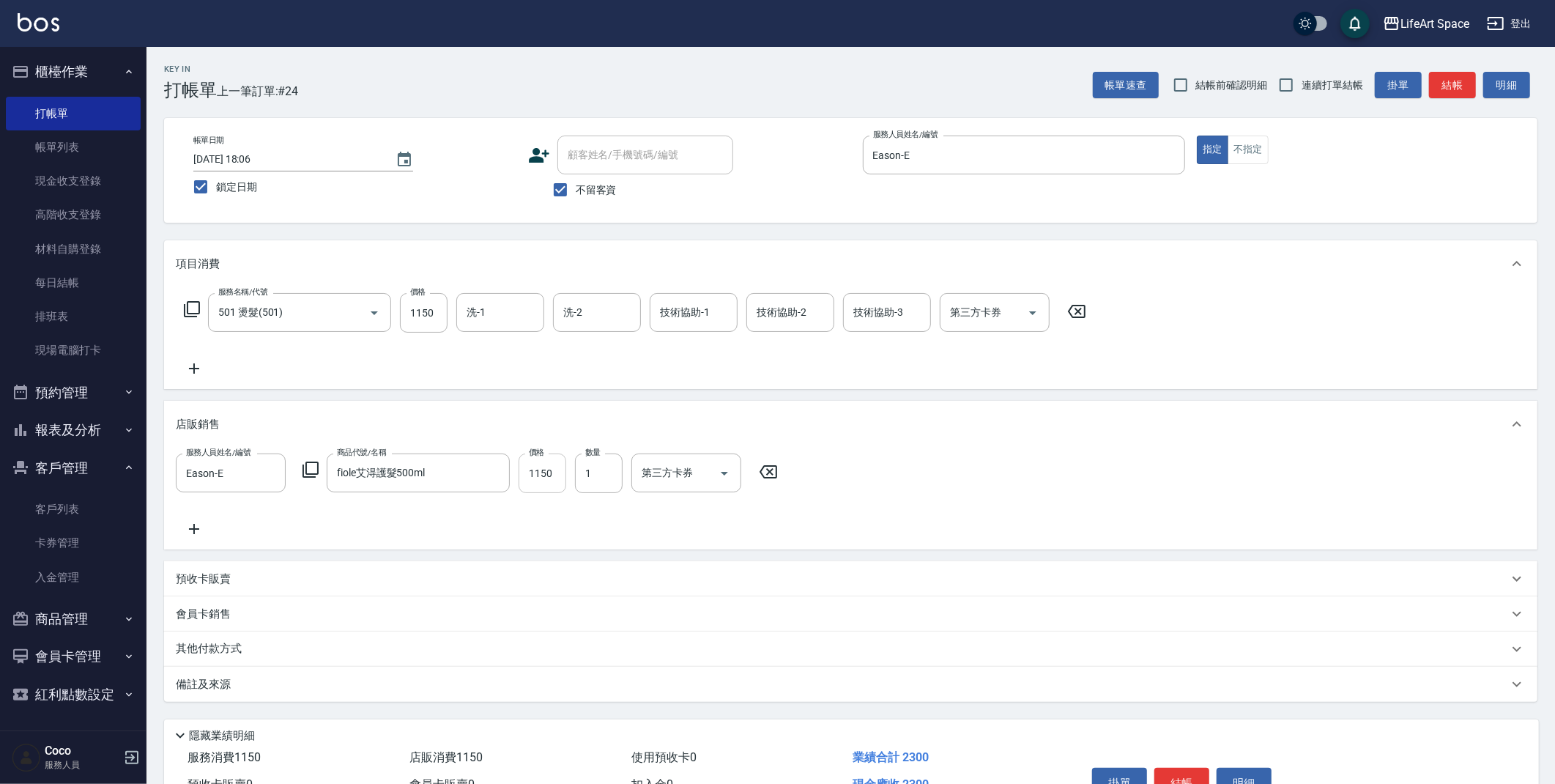
click at [558, 470] on input "1150" at bounding box center [542, 473] width 48 height 40
type input "920"
click at [499, 310] on input "洗-1" at bounding box center [500, 312] width 75 height 25
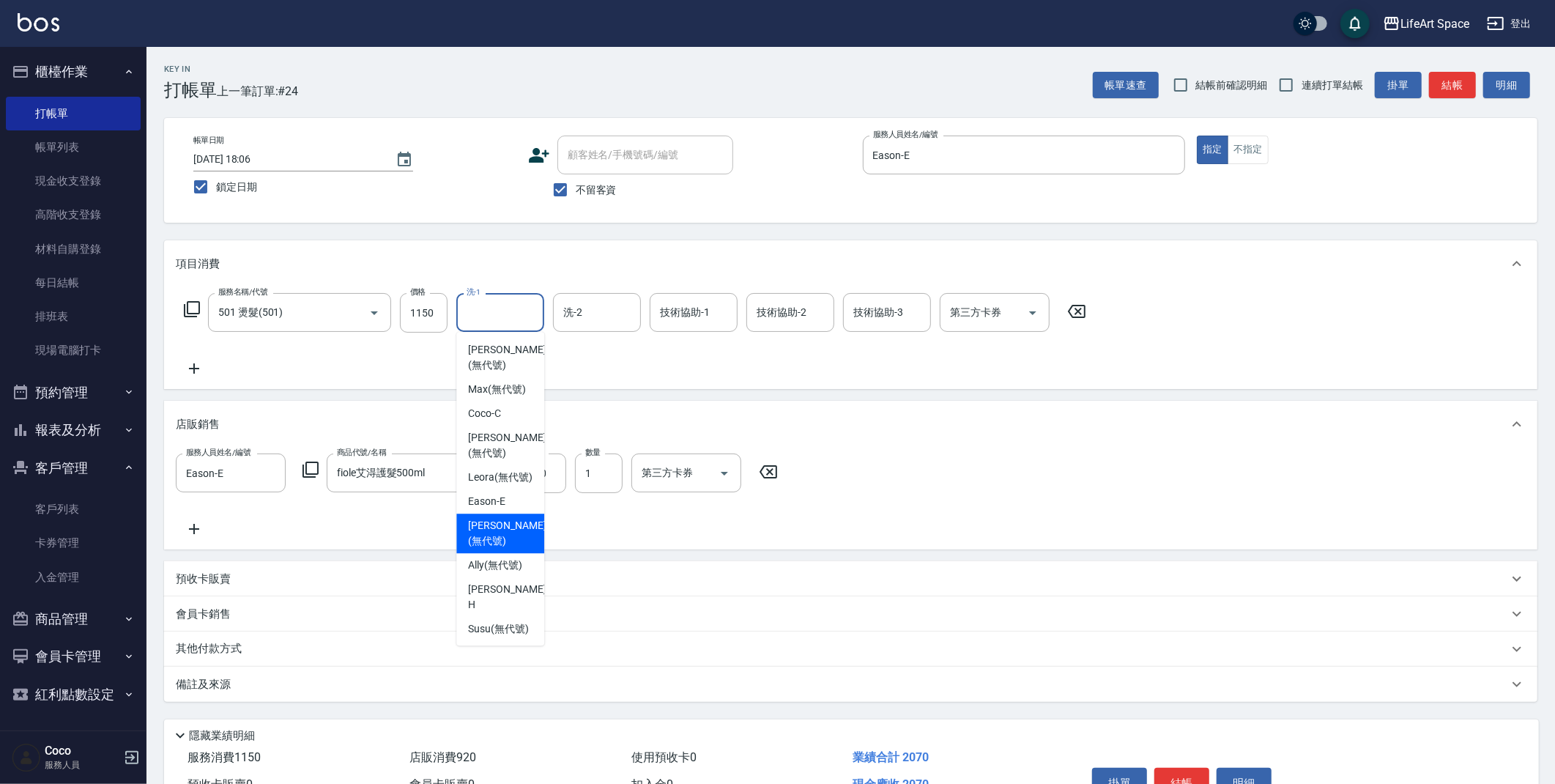
click at [475, 544] on span "[PERSON_NAME] (無代號)" at bounding box center [507, 533] width 78 height 31
type input "[PERSON_NAME](無代號)"
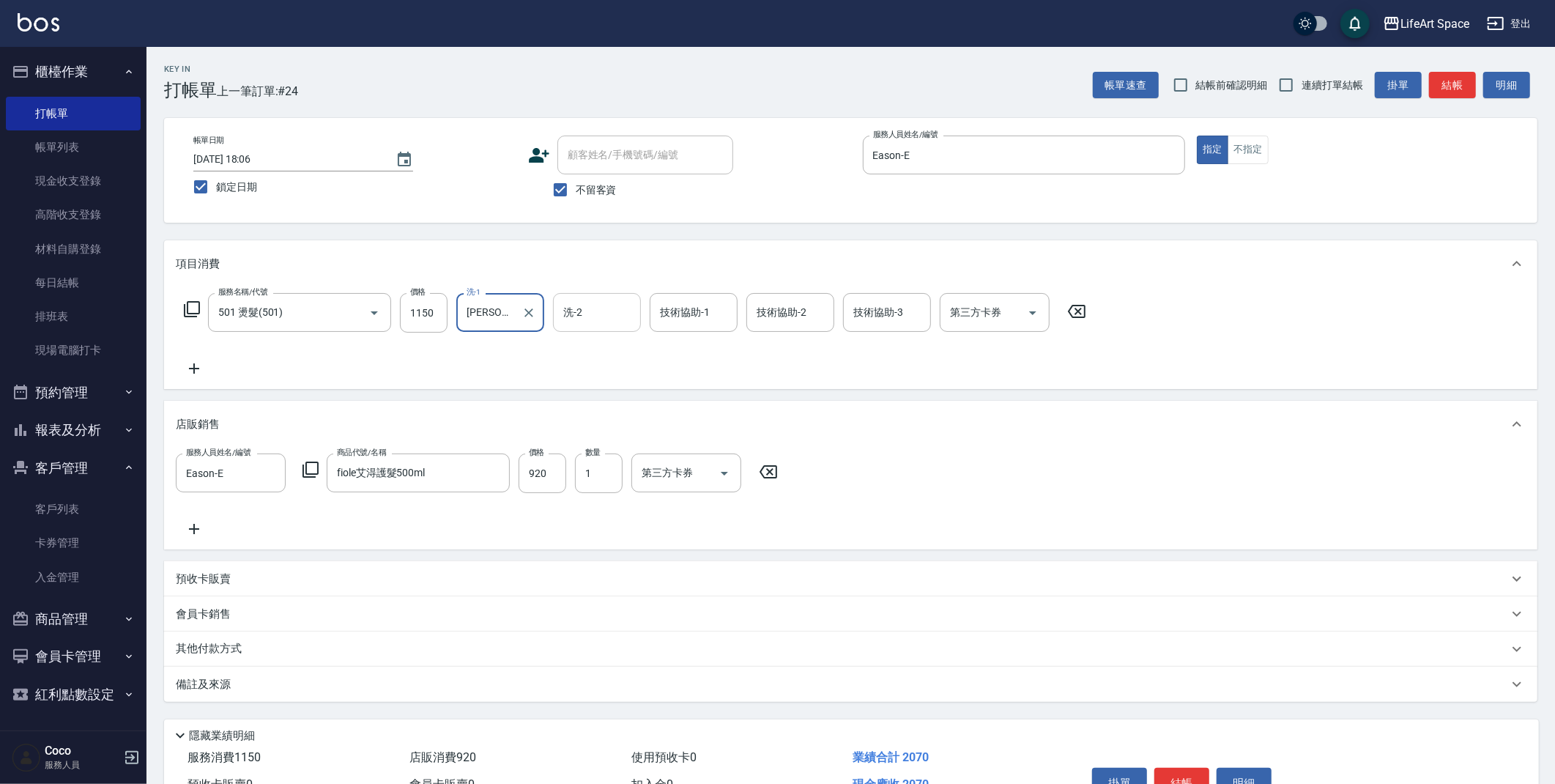
drag, startPoint x: 555, startPoint y: 309, endPoint x: 573, endPoint y: 323, distance: 22.8
click at [556, 310] on div "洗-2" at bounding box center [597, 313] width 87 height 39
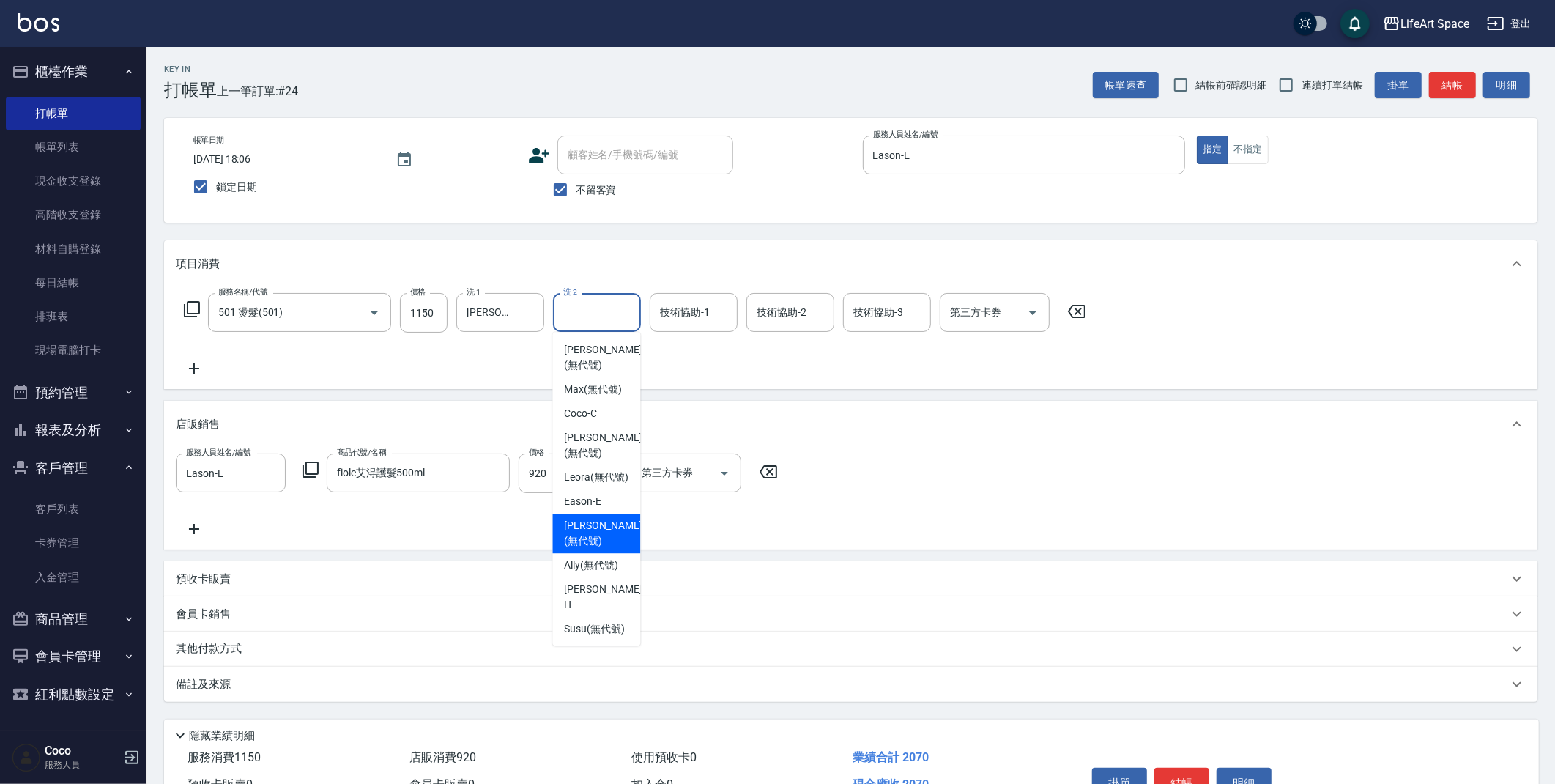
click at [592, 534] on span "[PERSON_NAME] (無代號)" at bounding box center [603, 533] width 78 height 31
type input "[PERSON_NAME](無代號)"
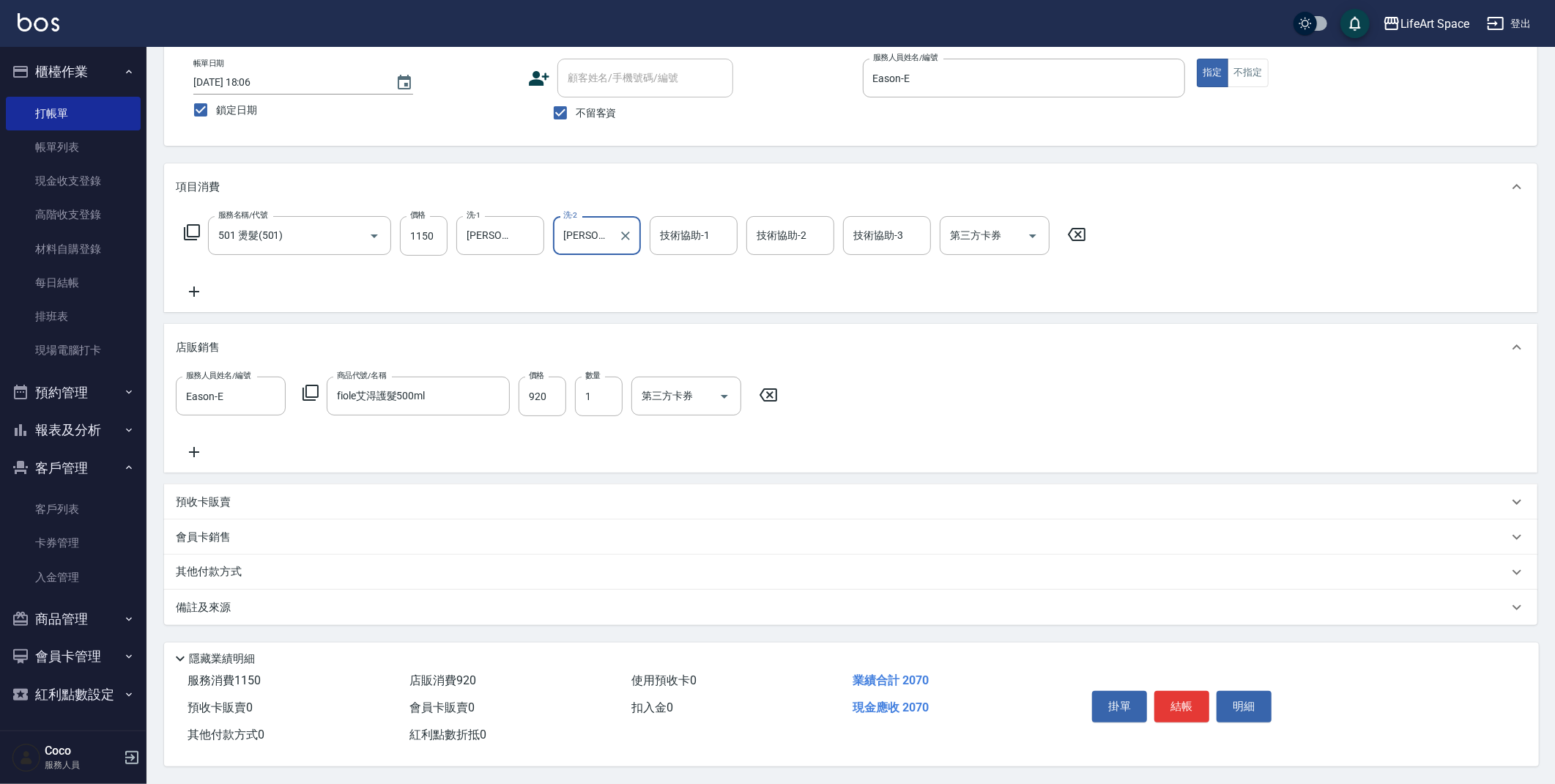
scroll to position [82, 0]
click at [281, 606] on div "備註及來源" at bounding box center [842, 607] width 1332 height 16
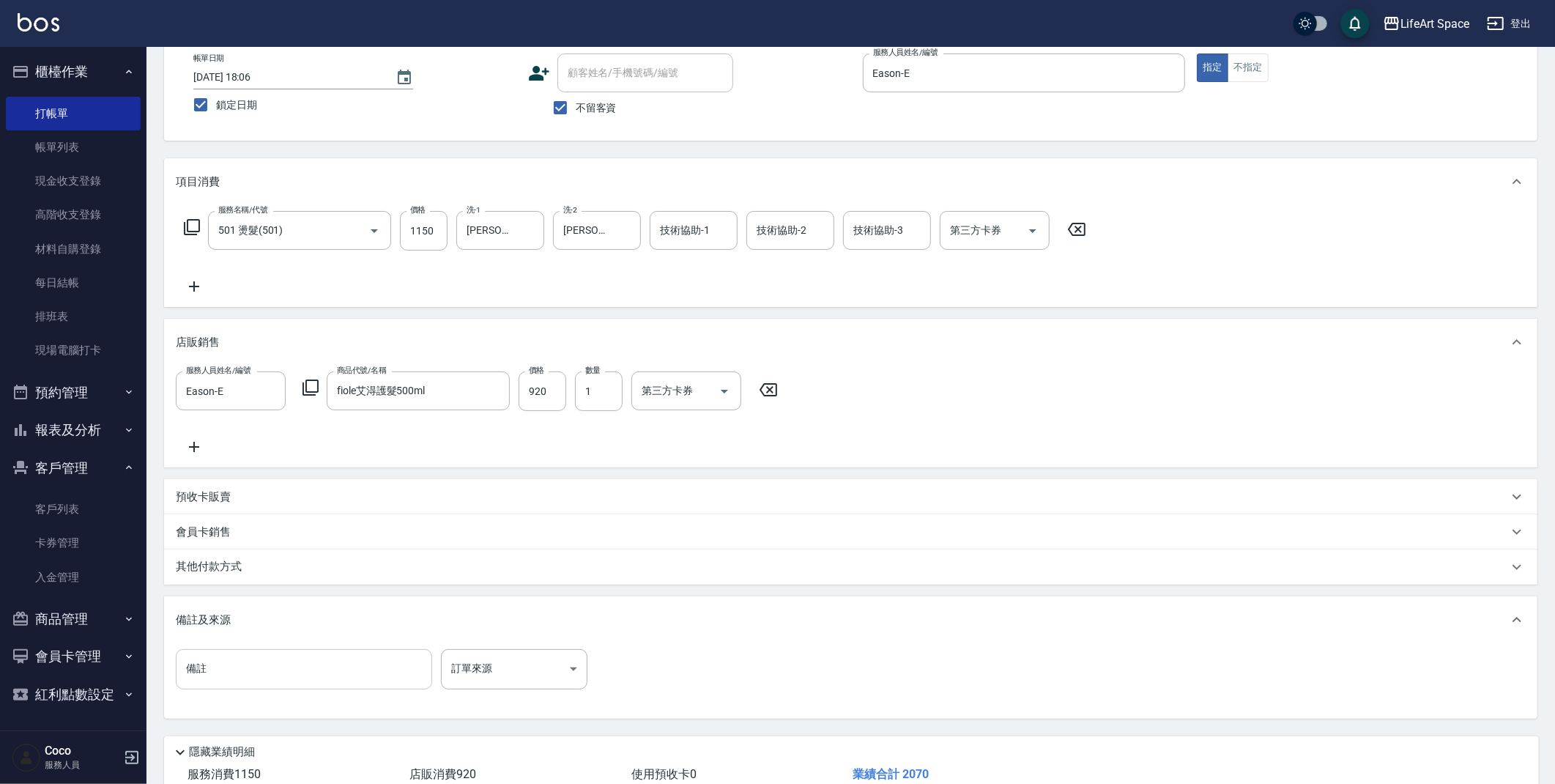
click at [245, 679] on input "備註" at bounding box center [304, 668] width 257 height 40
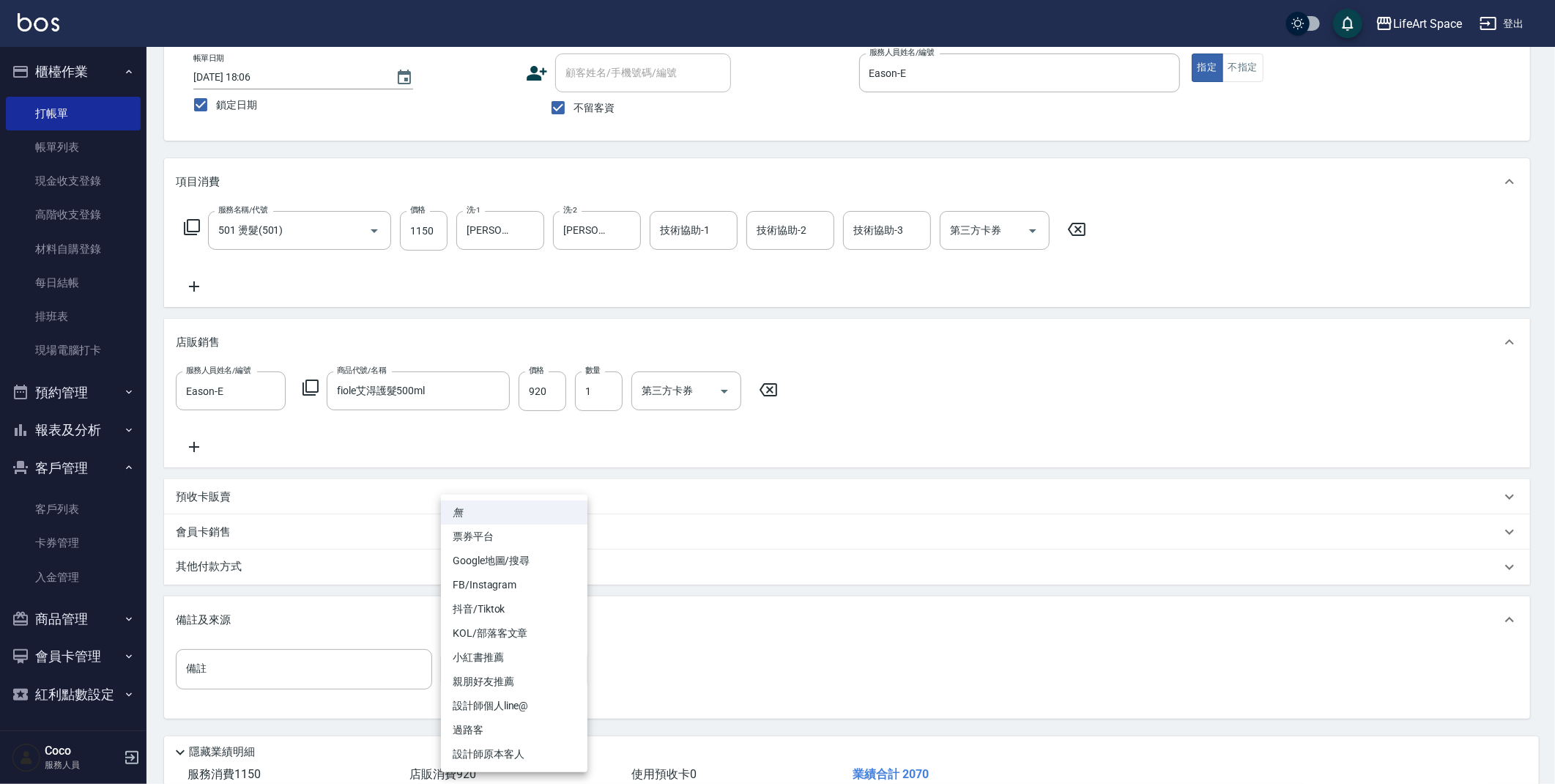
click at [476, 674] on body "LifeArt Space 登出 櫃檯作業 打帳單 帳單列表 現金收支登錄 高階收支登錄 材料自購登錄 每日結帳 排班表 現場電腦打卡 預約管理 預約管理 單…" at bounding box center [778, 398] width 1555 height 960
click at [488, 744] on li "設計師原本客人" at bounding box center [514, 754] width 147 height 24
type input "設計師原本客人"
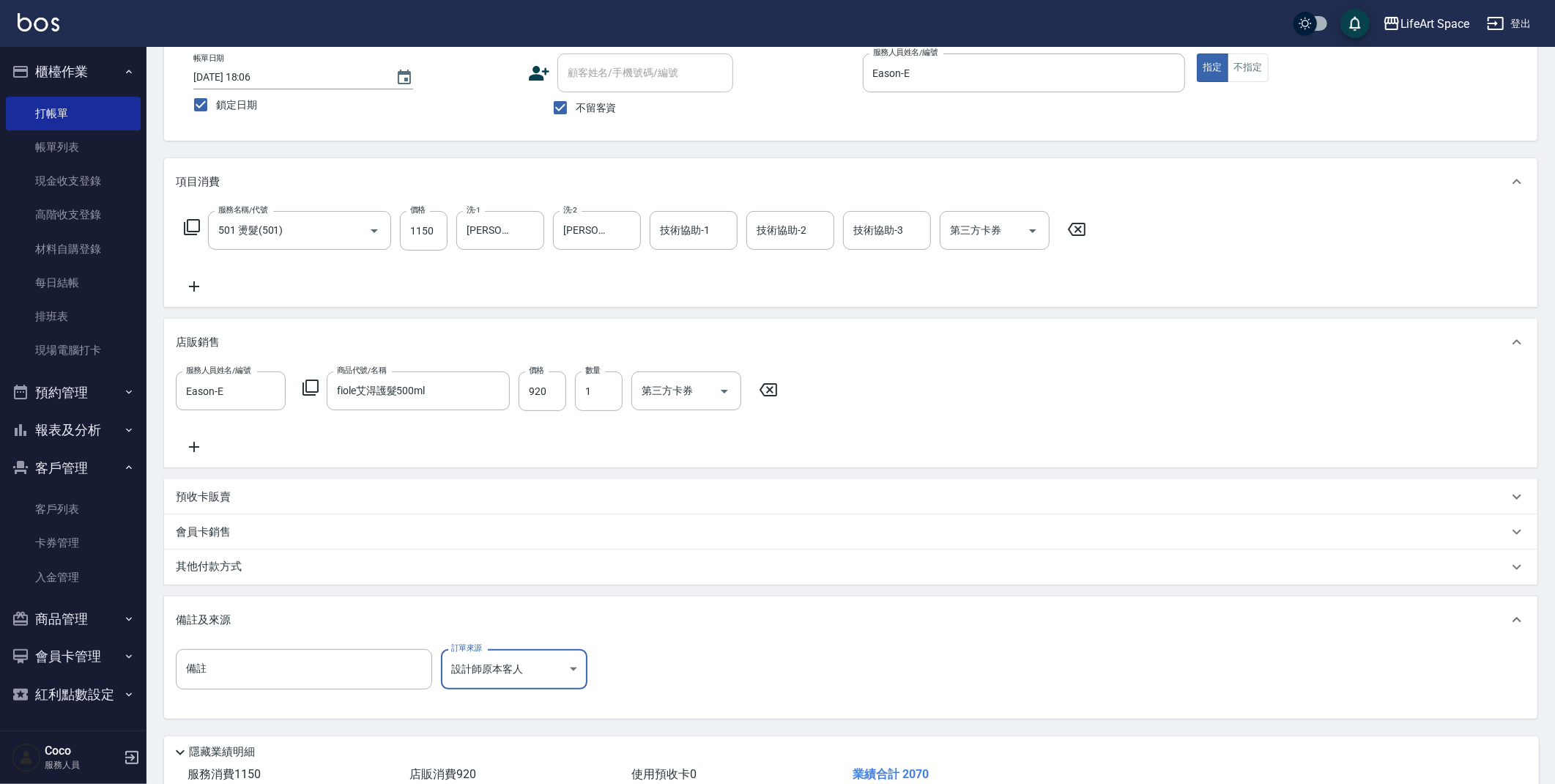
click at [259, 576] on div "其他付款方式" at bounding box center [851, 566] width 1374 height 35
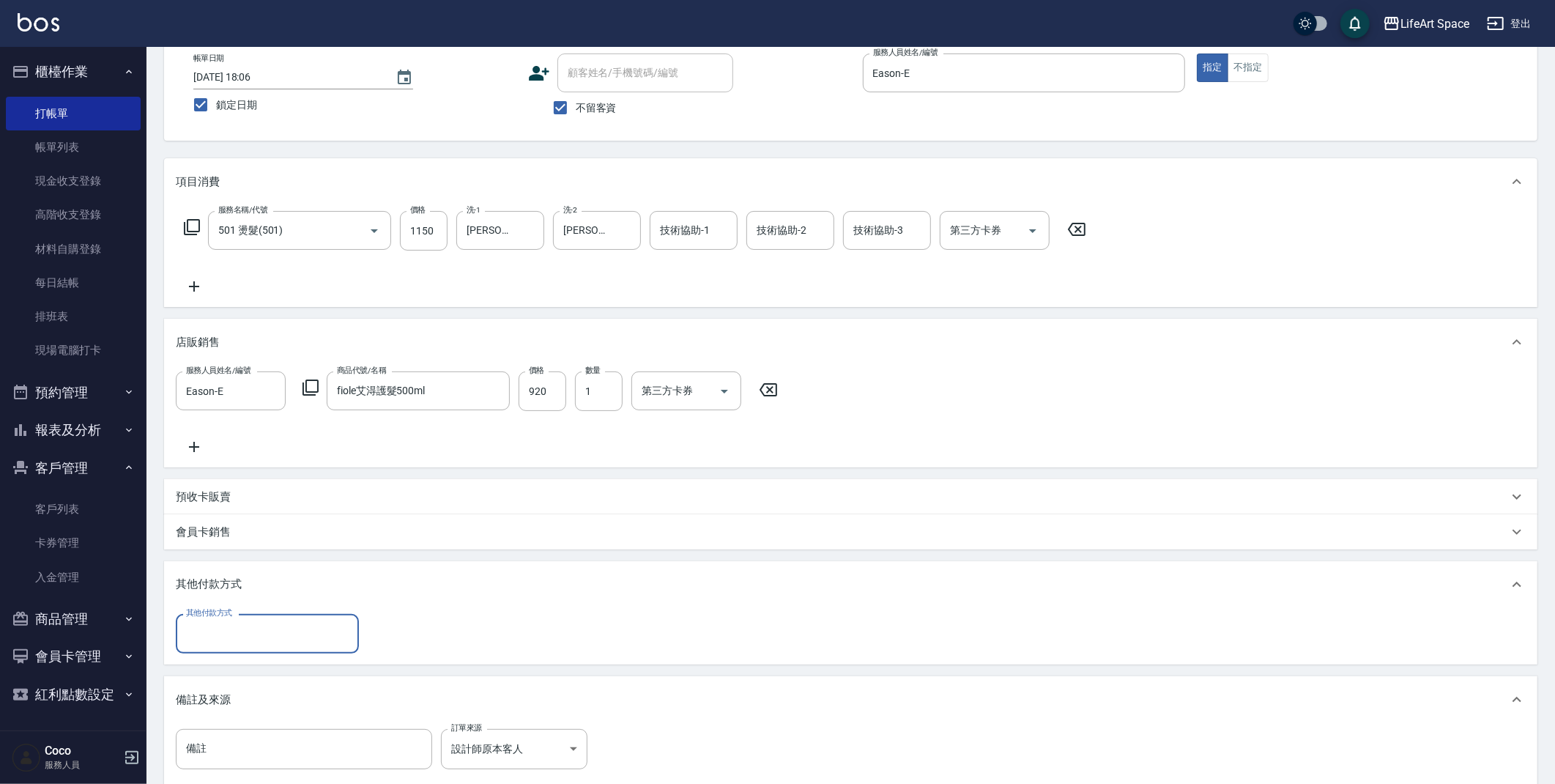
scroll to position [0, 0]
click at [227, 637] on input "其他付款方式" at bounding box center [267, 633] width 170 height 25
click at [225, 675] on span "轉帳" at bounding box center [267, 670] width 183 height 24
type input "轉帳"
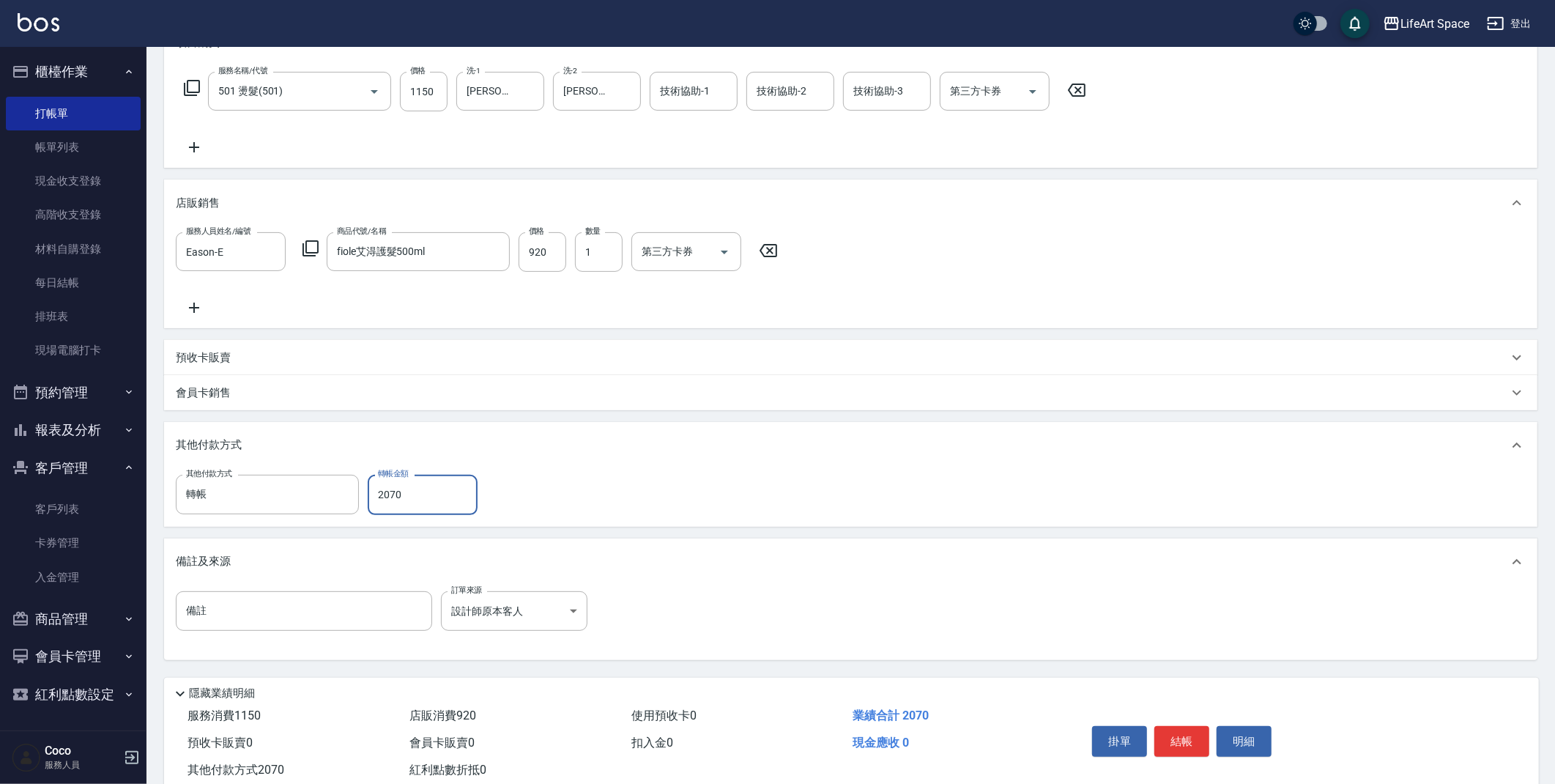
scroll to position [260, 0]
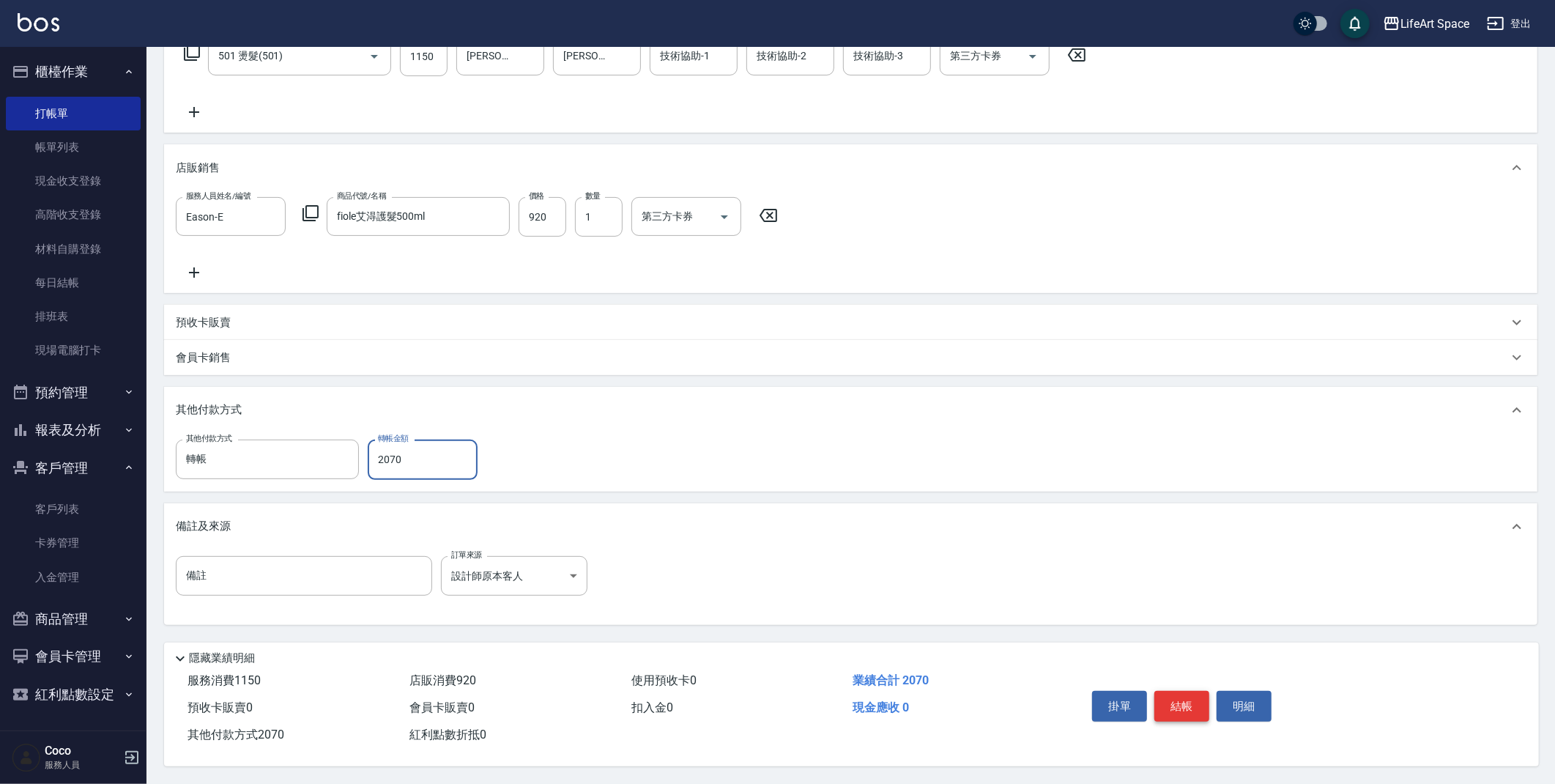
type input "2070"
click at [1193, 700] on button "結帳" at bounding box center [1182, 706] width 55 height 31
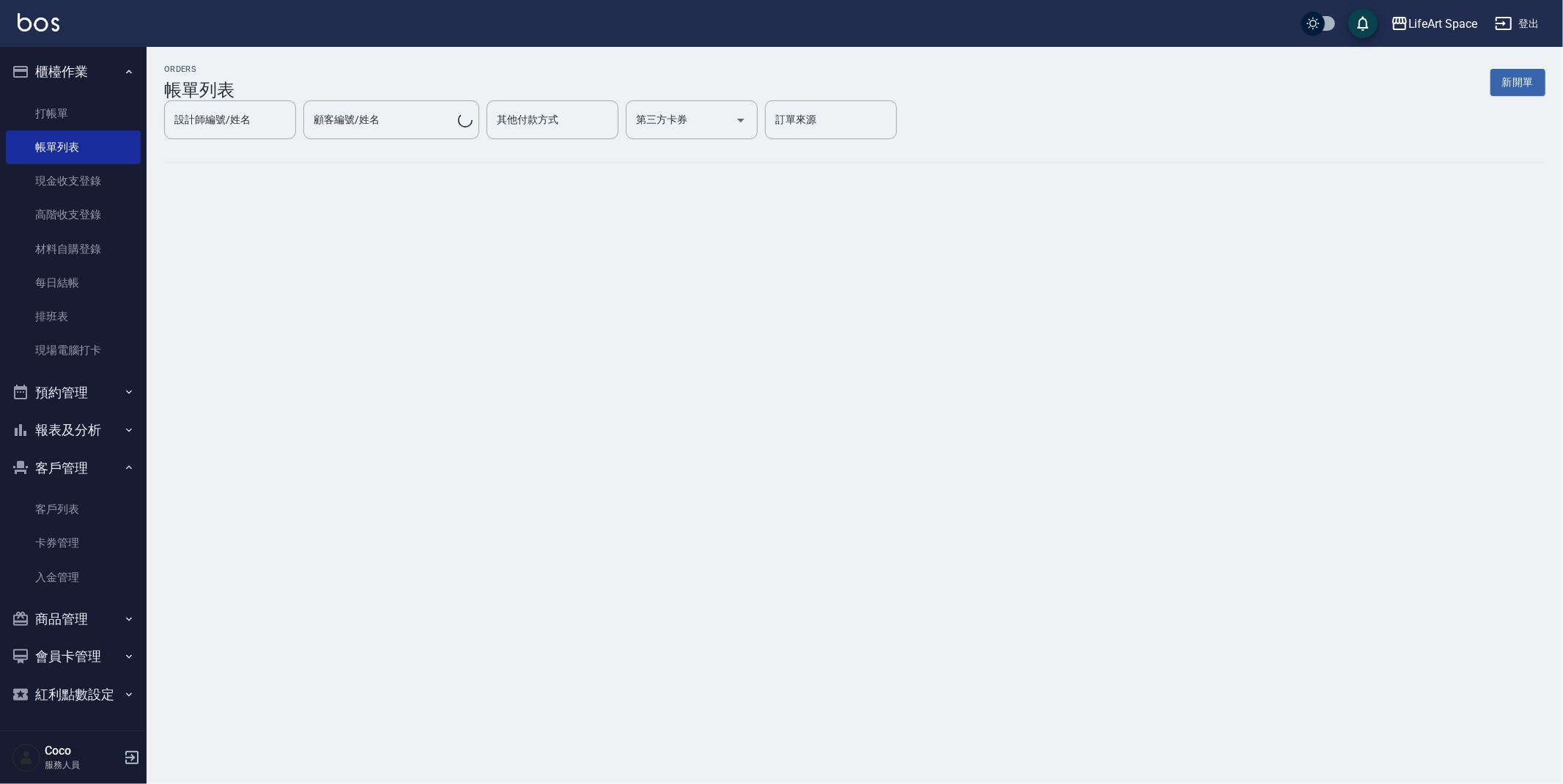
click at [1520, 79] on button "新開單" at bounding box center [1517, 83] width 55 height 27
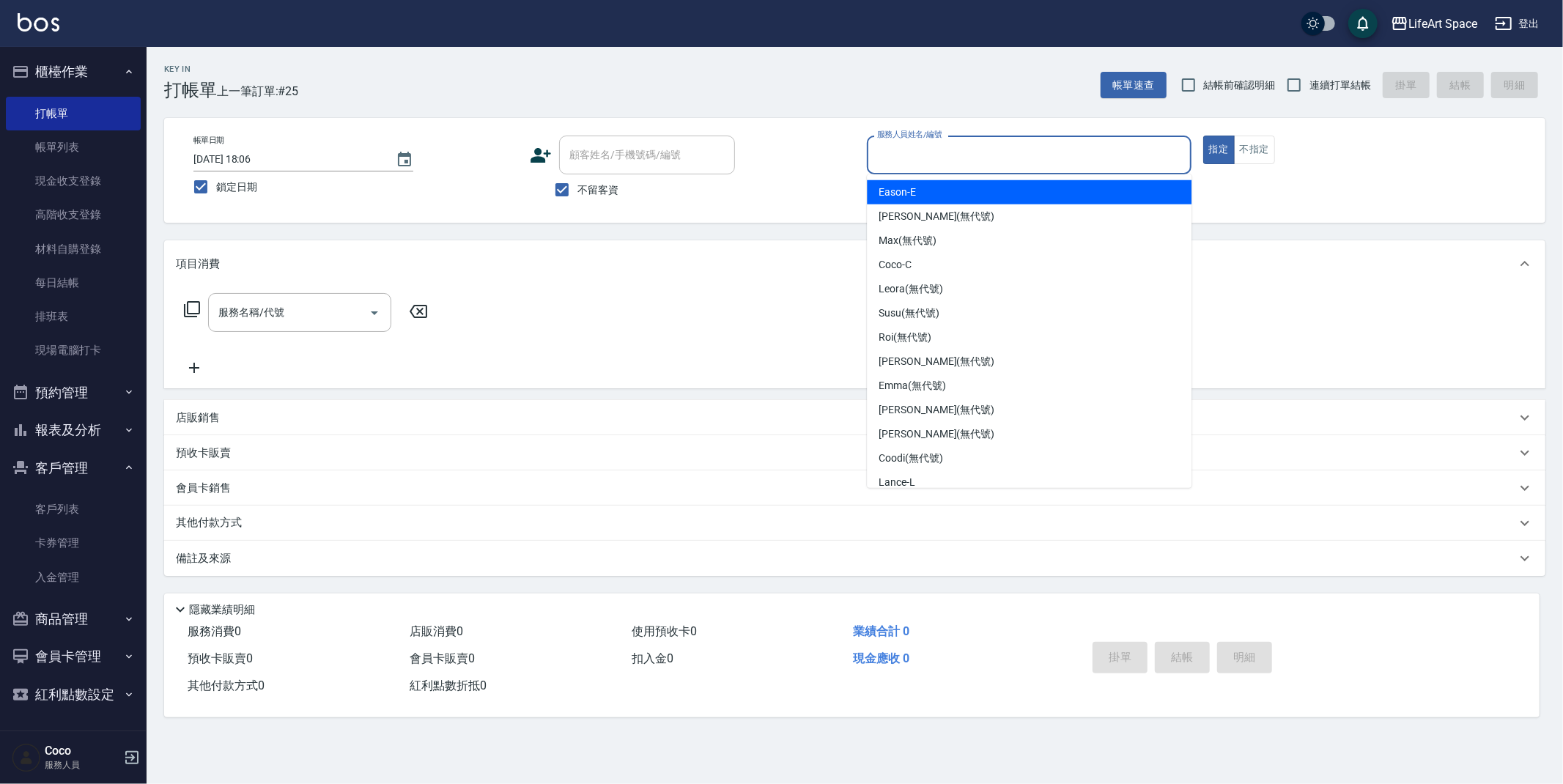
click at [927, 161] on input "服務人員姓名/編號" at bounding box center [1029, 154] width 311 height 25
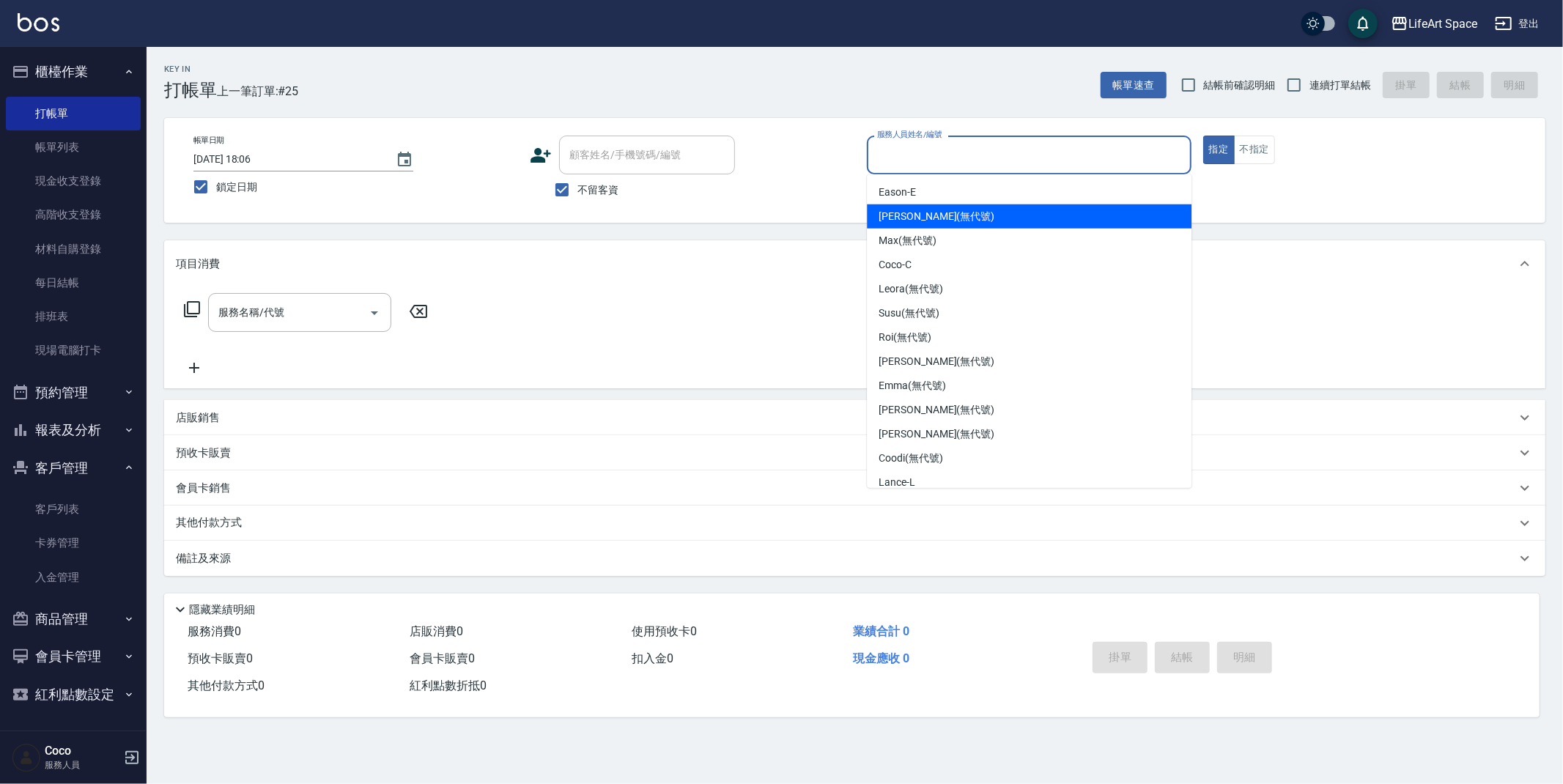
click at [934, 188] on div "Eason -E" at bounding box center [1029, 191] width 325 height 24
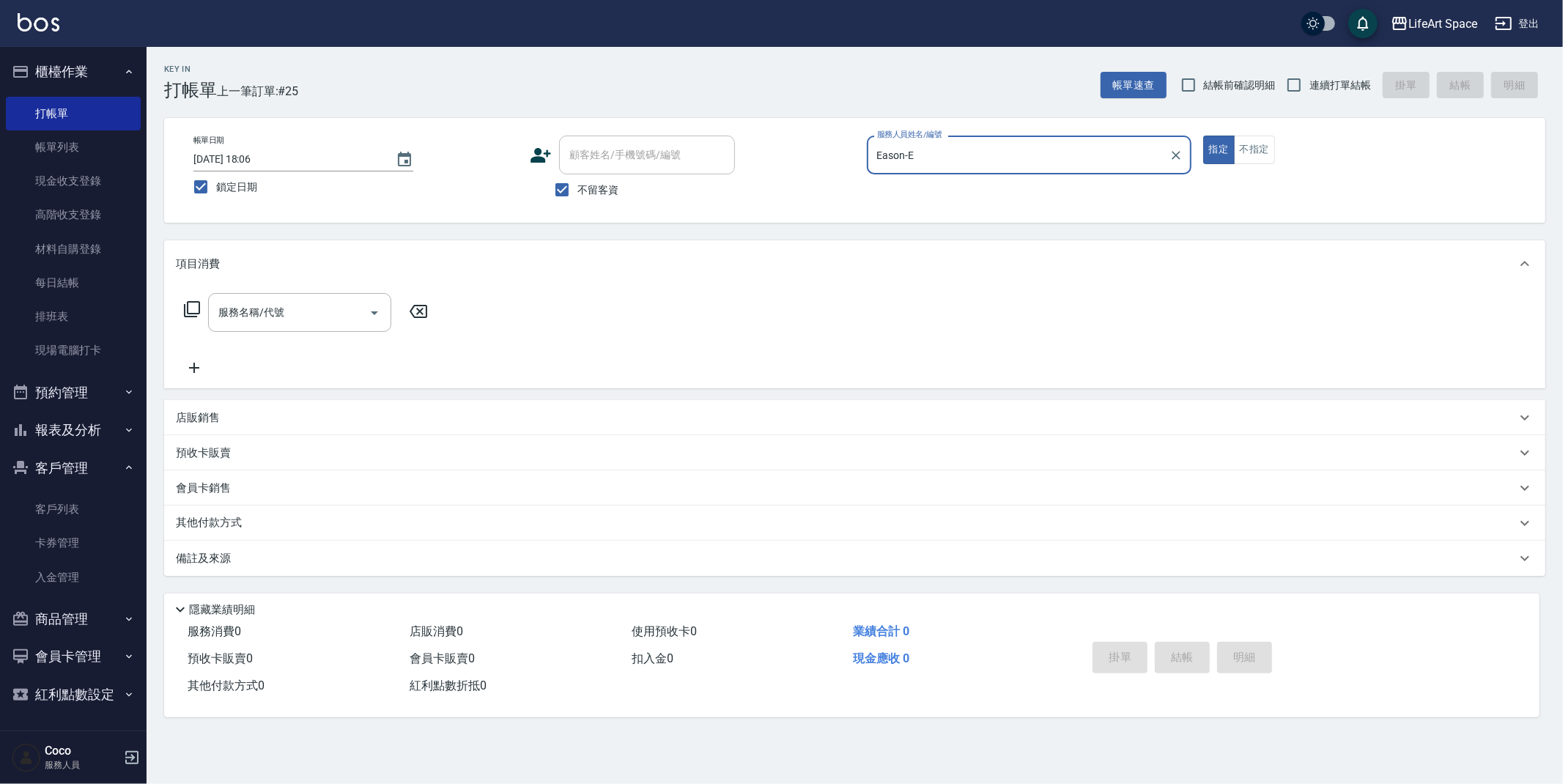
type input "Eason-E"
click at [331, 317] on input "服務名稱/代號" at bounding box center [289, 312] width 148 height 25
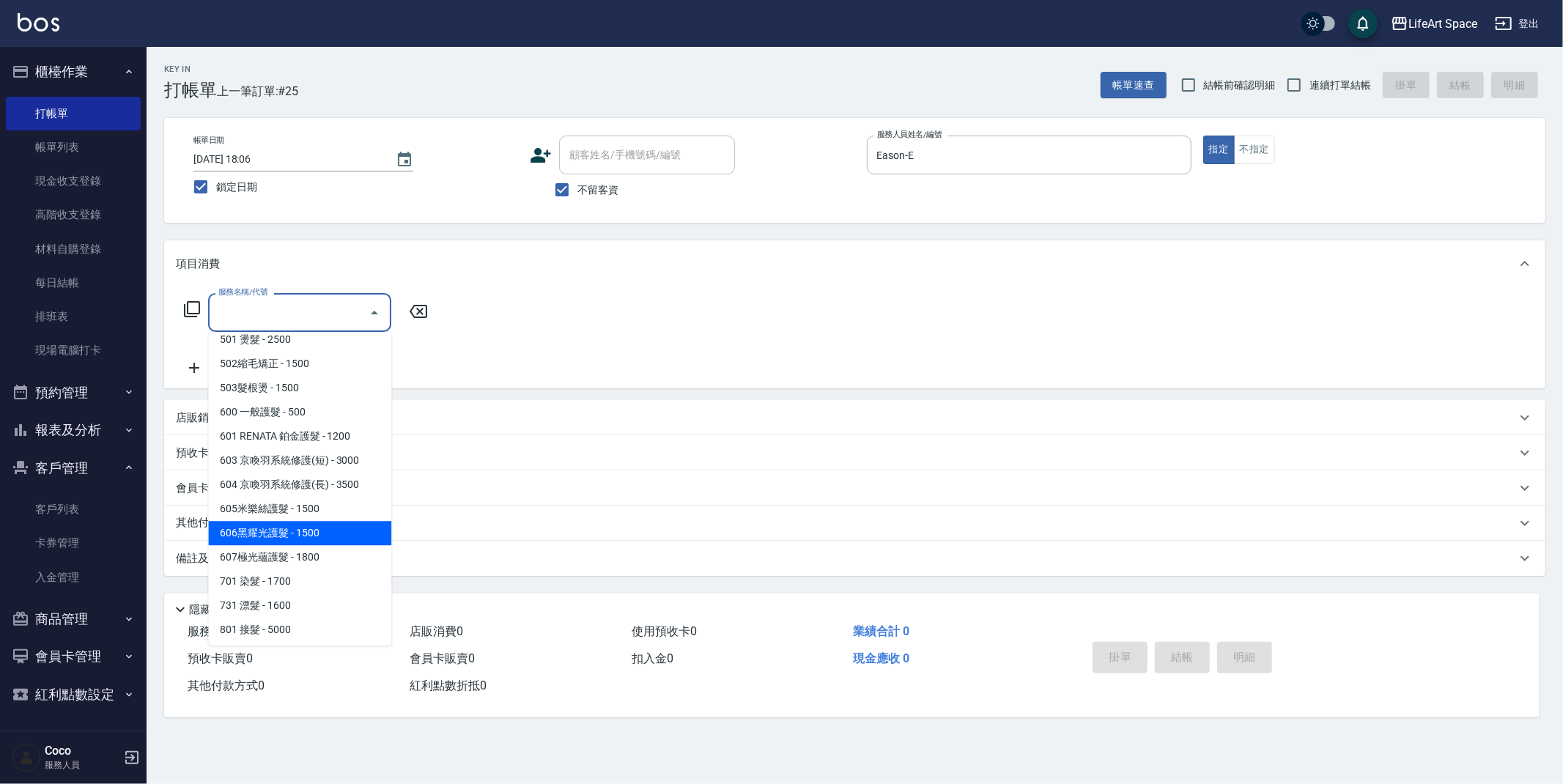
scroll to position [229, 0]
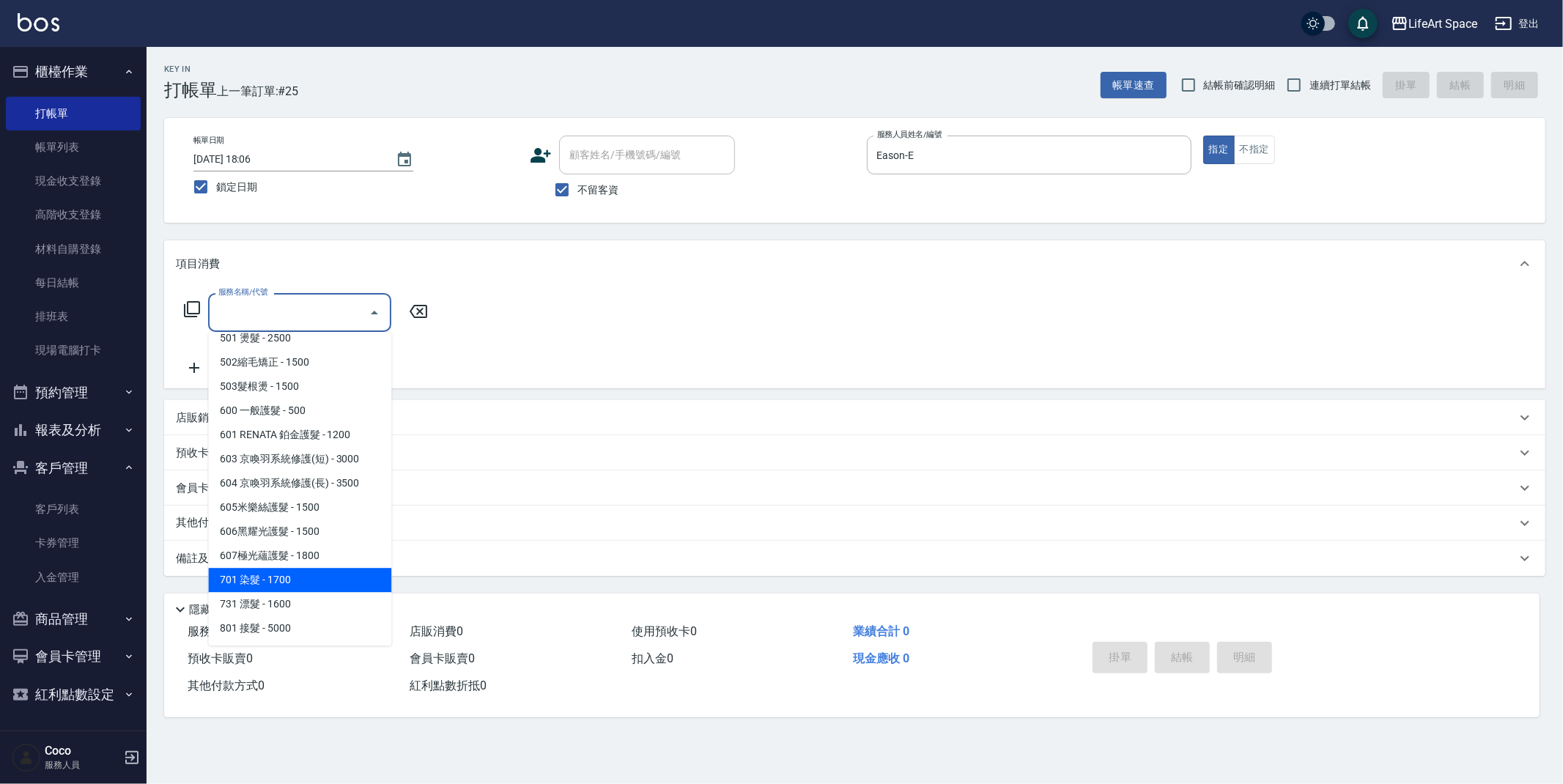
drag, startPoint x: 301, startPoint y: 579, endPoint x: 370, endPoint y: 427, distance: 166.9
click at [301, 579] on span "701 染髮 - 1700" at bounding box center [299, 579] width 183 height 24
type input "701 染髮(701)"
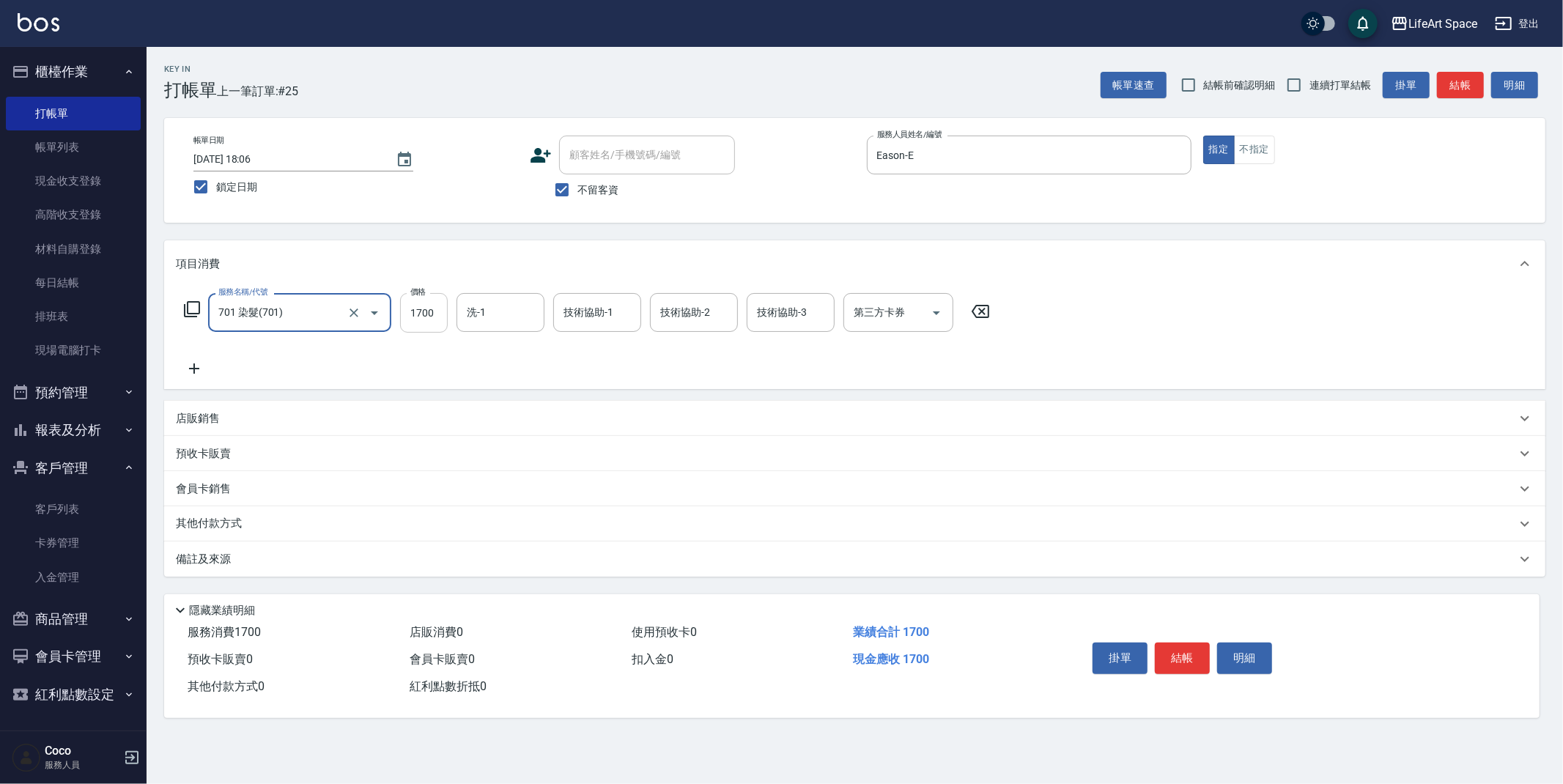
click at [434, 318] on input "1700" at bounding box center [424, 313] width 48 height 40
type input "3000"
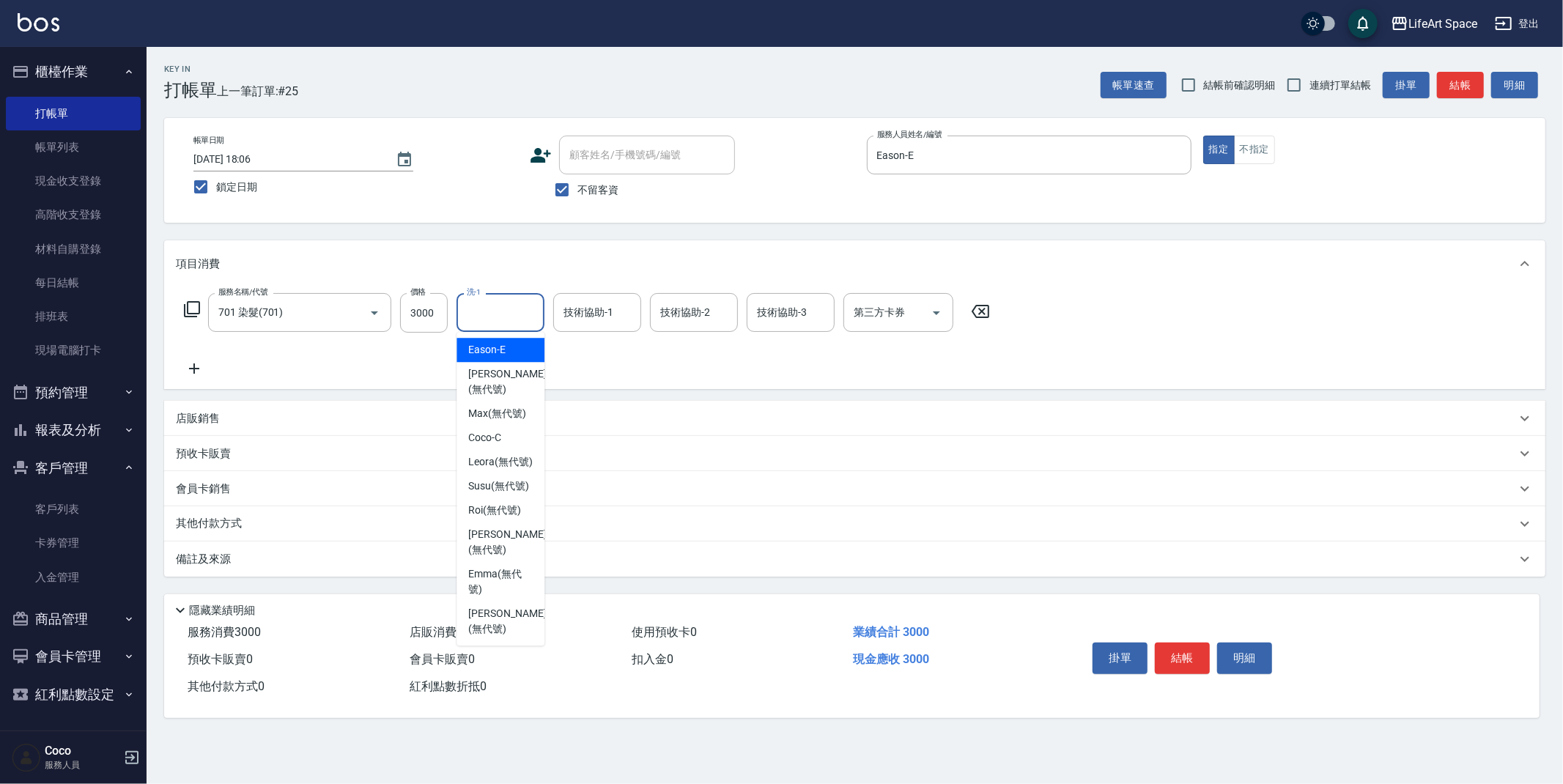
click at [507, 323] on input "洗-1" at bounding box center [500, 312] width 75 height 25
click at [508, 364] on span "[PERSON_NAME] (無代號)" at bounding box center [507, 350] width 78 height 31
type input "[PERSON_NAME](無代號)"
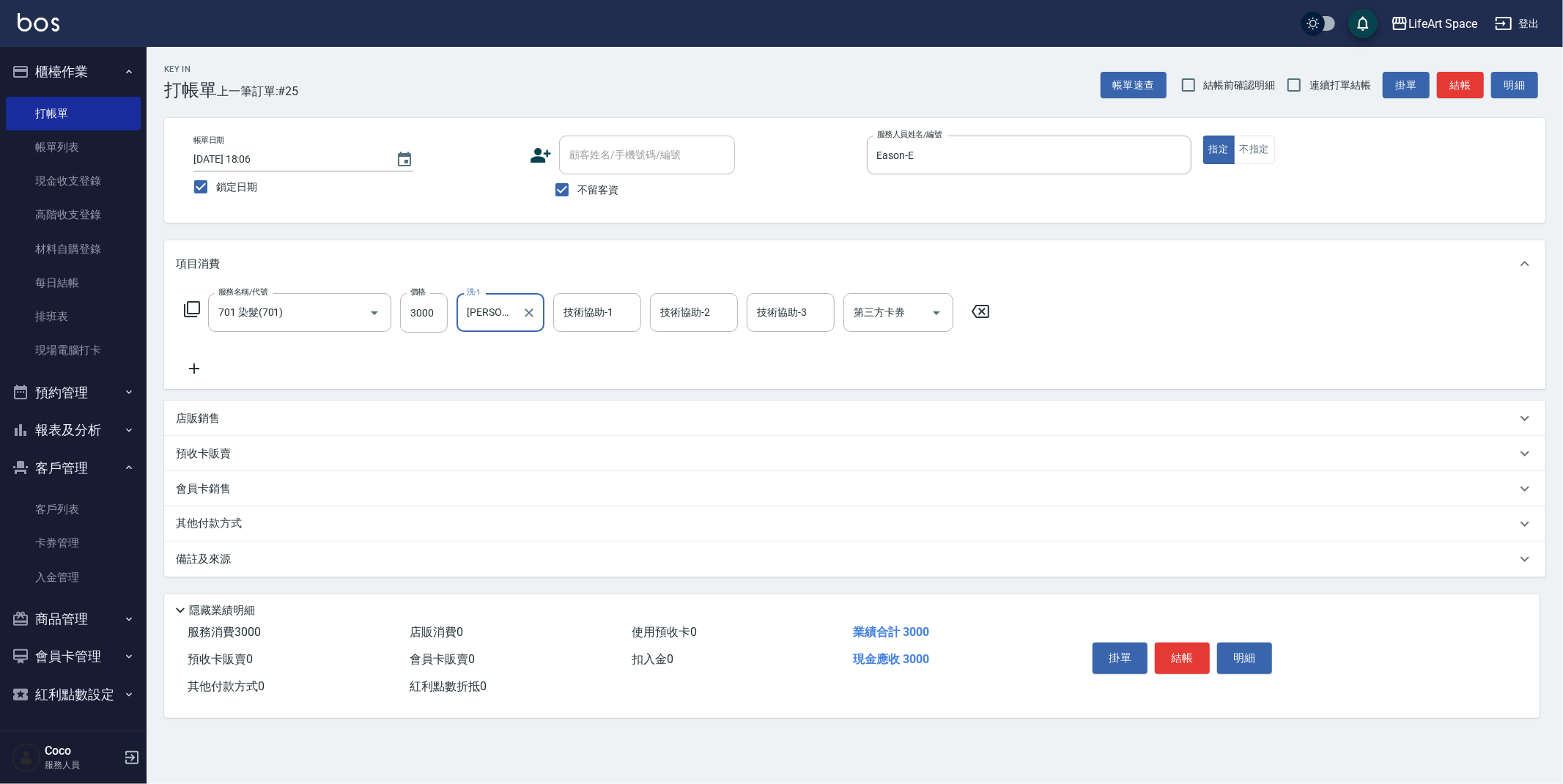
click at [576, 319] on div "技術協助-1 技術協助-1" at bounding box center [597, 313] width 87 height 39
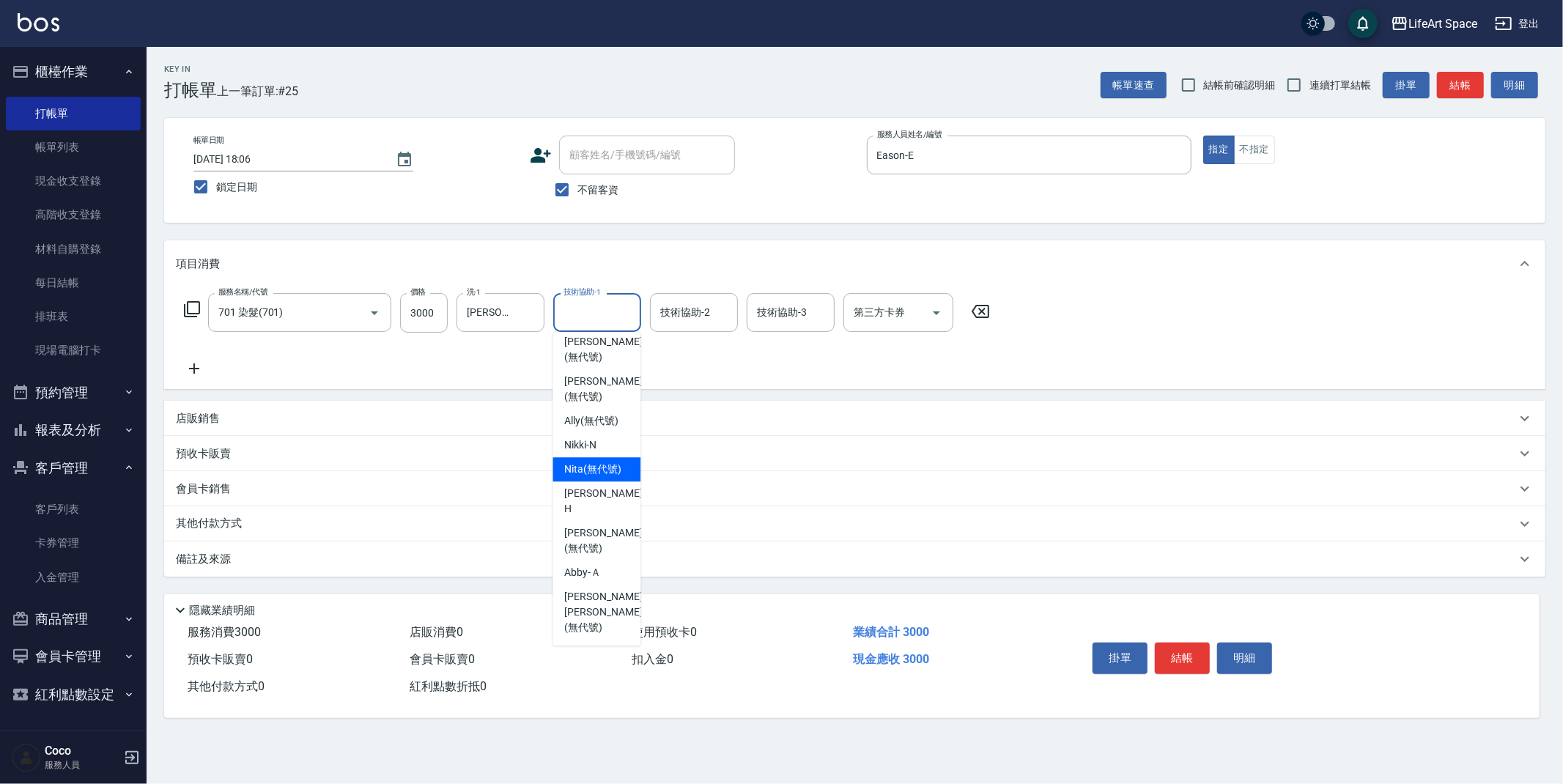
click at [600, 477] on span "Nita (無代號)" at bounding box center [592, 469] width 57 height 16
type input "Nita (無代號)"
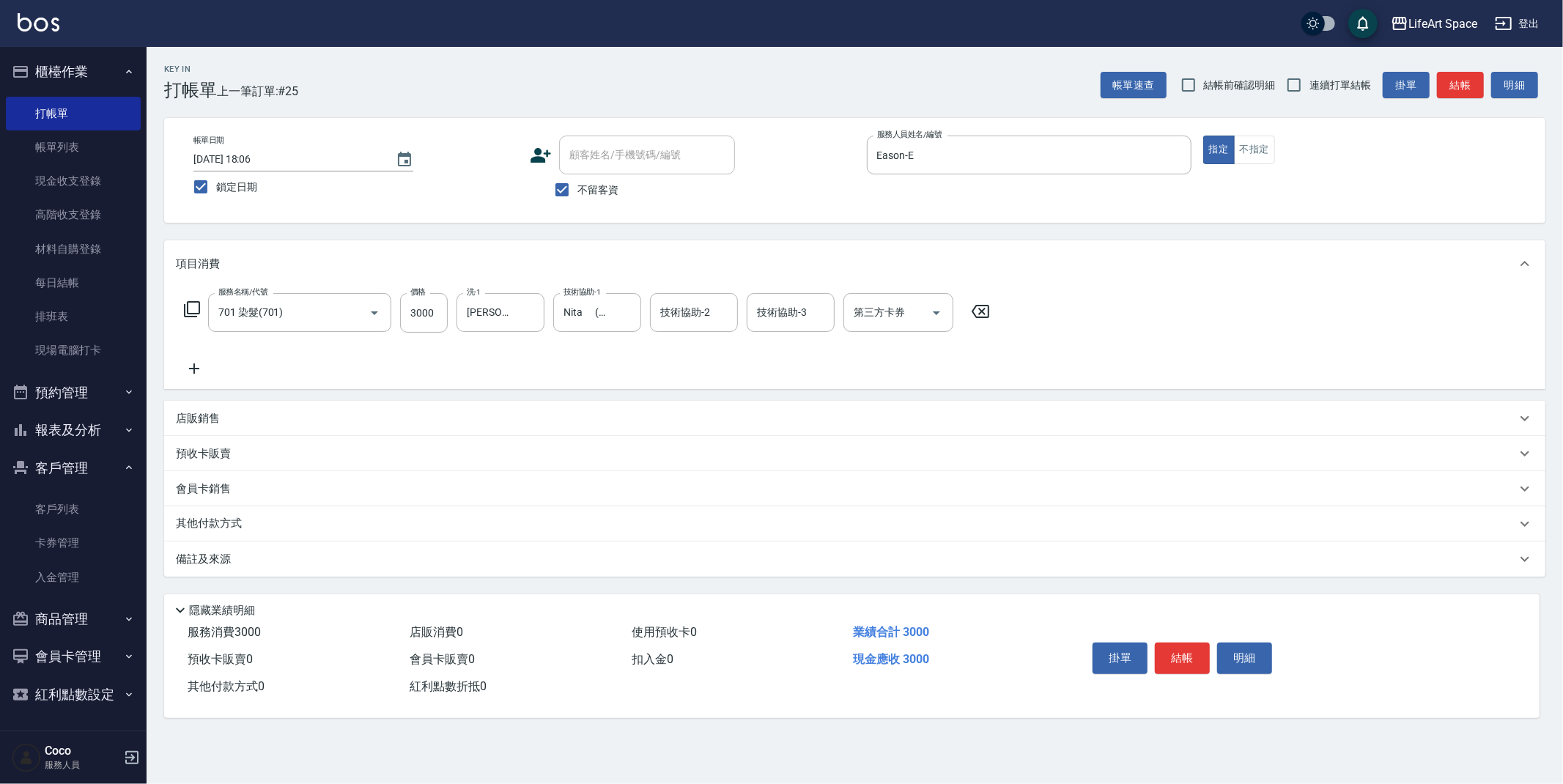
click at [310, 553] on div "備註及來源" at bounding box center [846, 560] width 1340 height 16
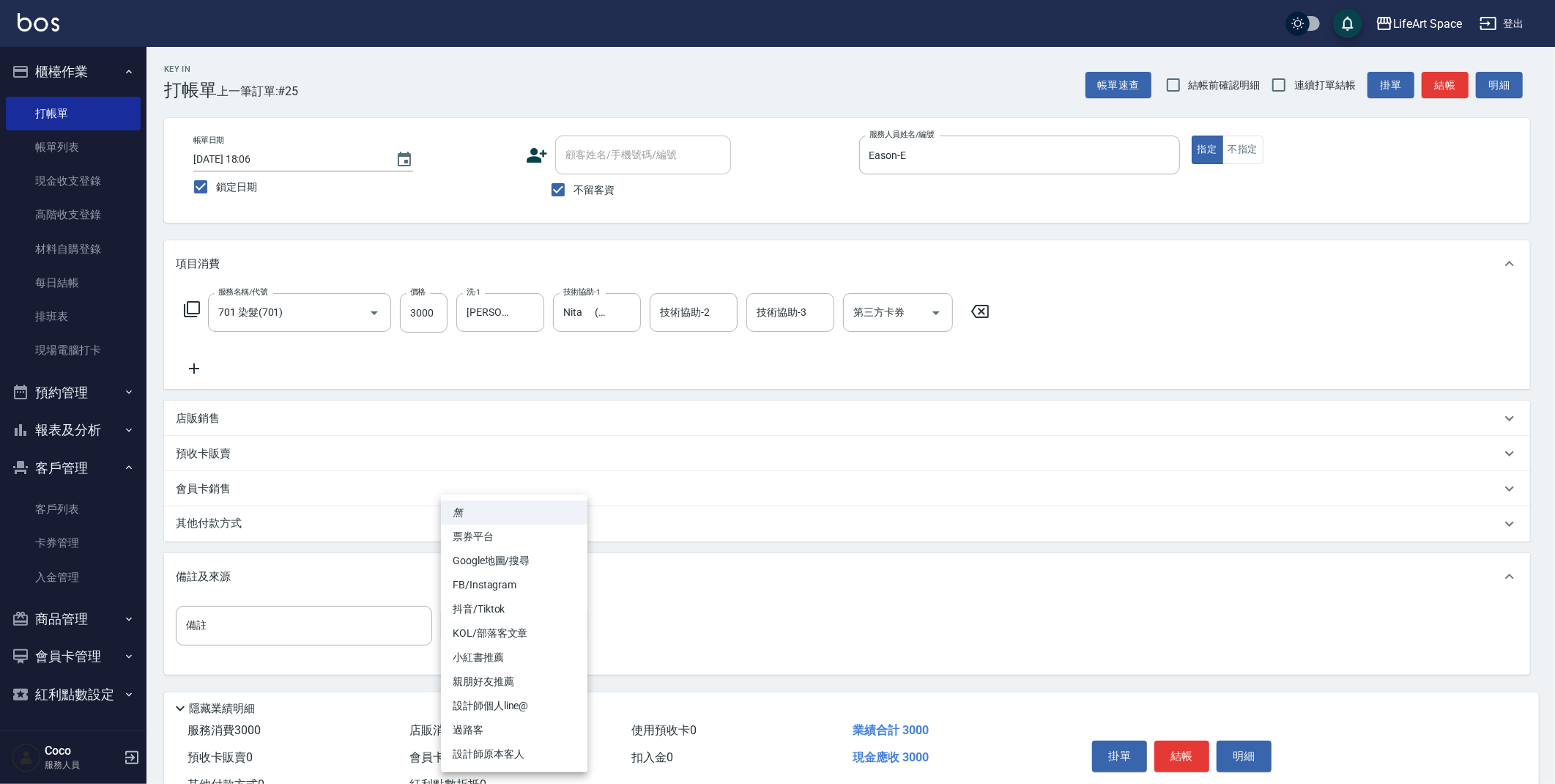
click at [467, 621] on body "LifeArt Space 登出 櫃檯作業 打帳單 帳單列表 現金收支登錄 高階收支登錄 材料自購登錄 每日結帳 排班表 現場電腦打卡 預約管理 預約管理 單…" at bounding box center [778, 417] width 1555 height 834
click at [562, 742] on li "設計師原本客人" at bounding box center [514, 754] width 147 height 24
type input "設計師原本客人"
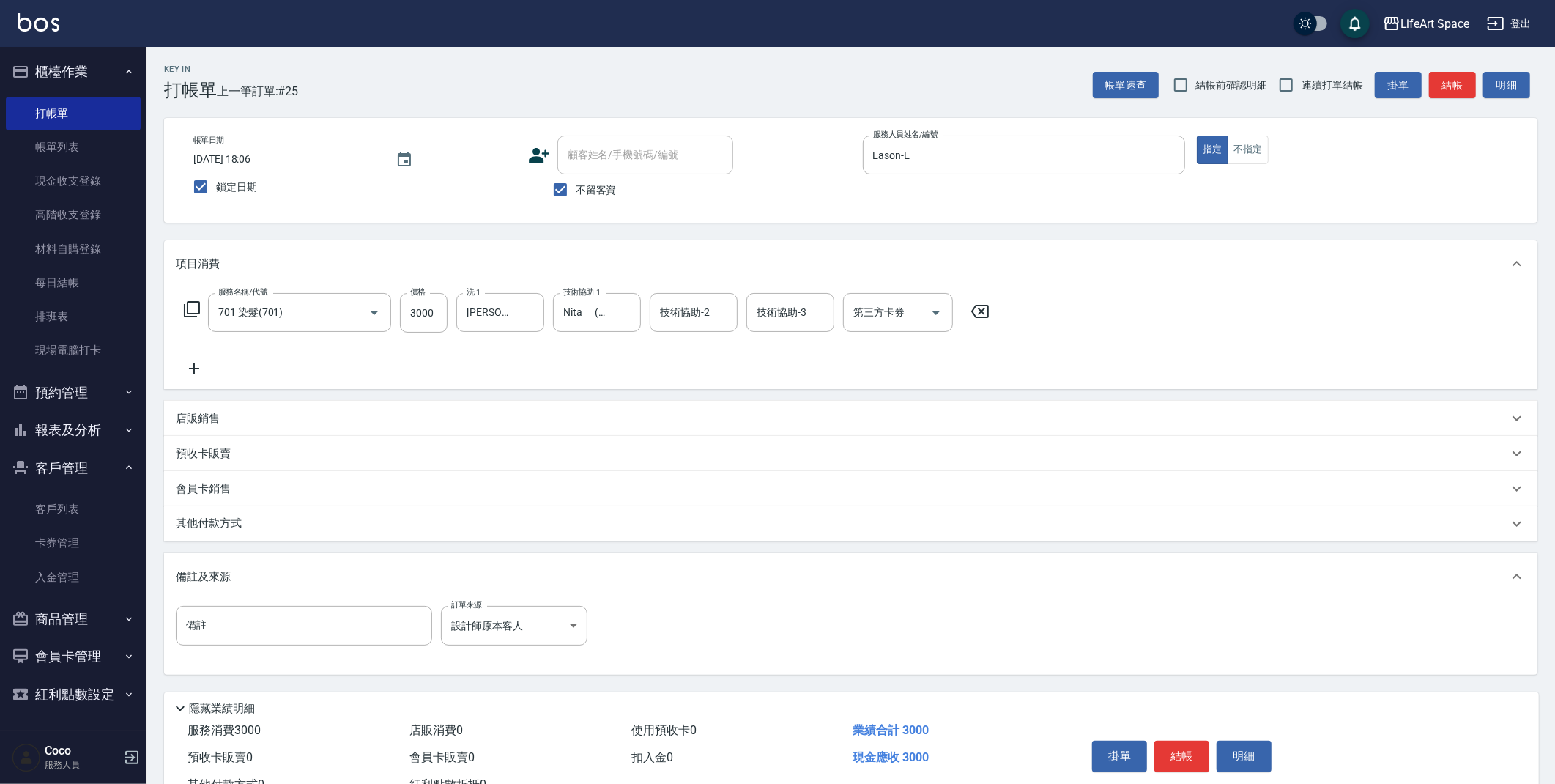
click at [237, 523] on p "其他付款方式" at bounding box center [212, 524] width 73 height 17
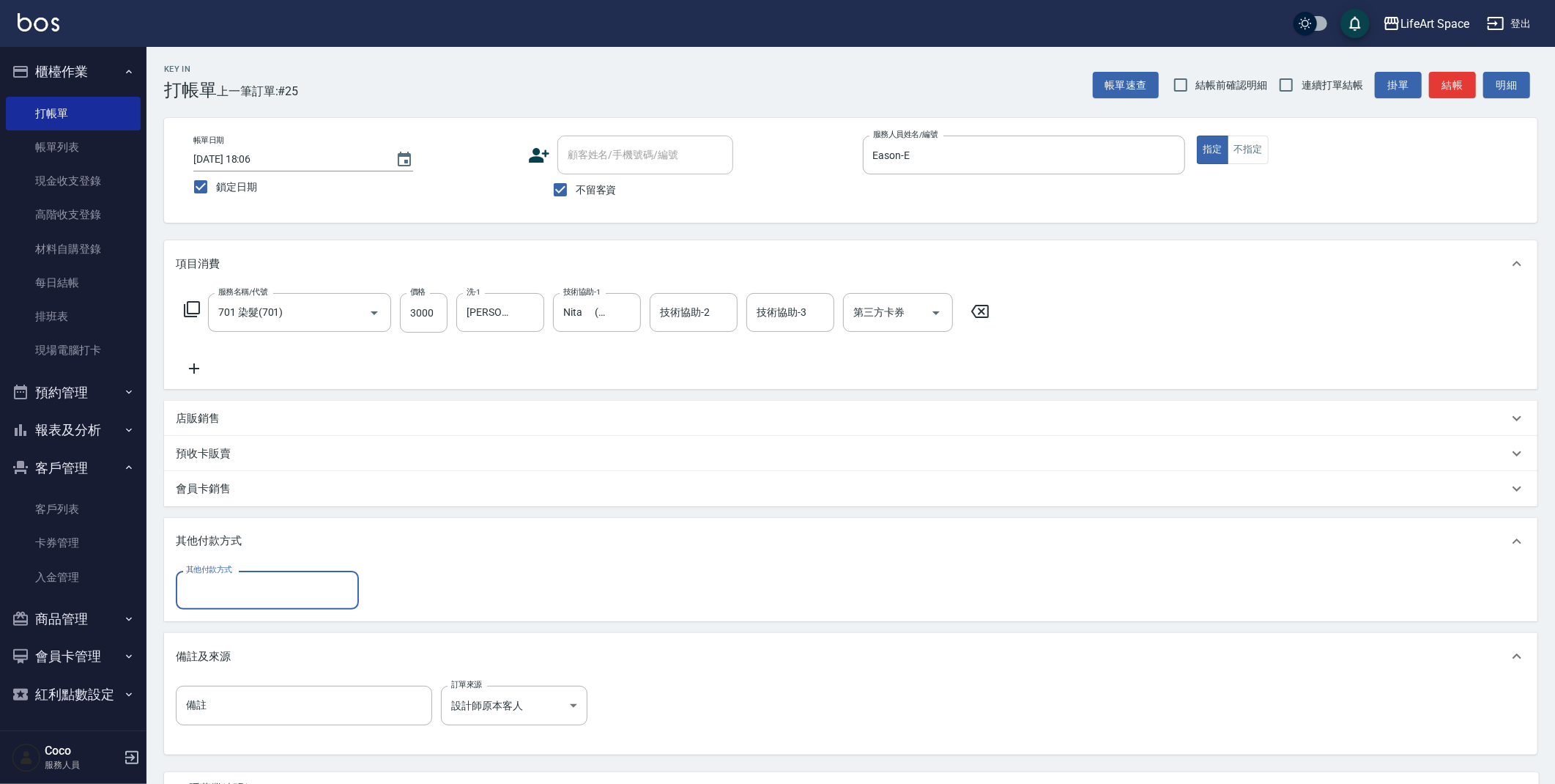
scroll to position [0, 0]
click at [224, 596] on input "其他付款方式" at bounding box center [267, 590] width 170 height 25
drag, startPoint x: 227, startPoint y: 656, endPoint x: 239, endPoint y: 648, distance: 14.4
click at [227, 656] on span "Linepay" at bounding box center [267, 651] width 183 height 24
type input "Linepay"
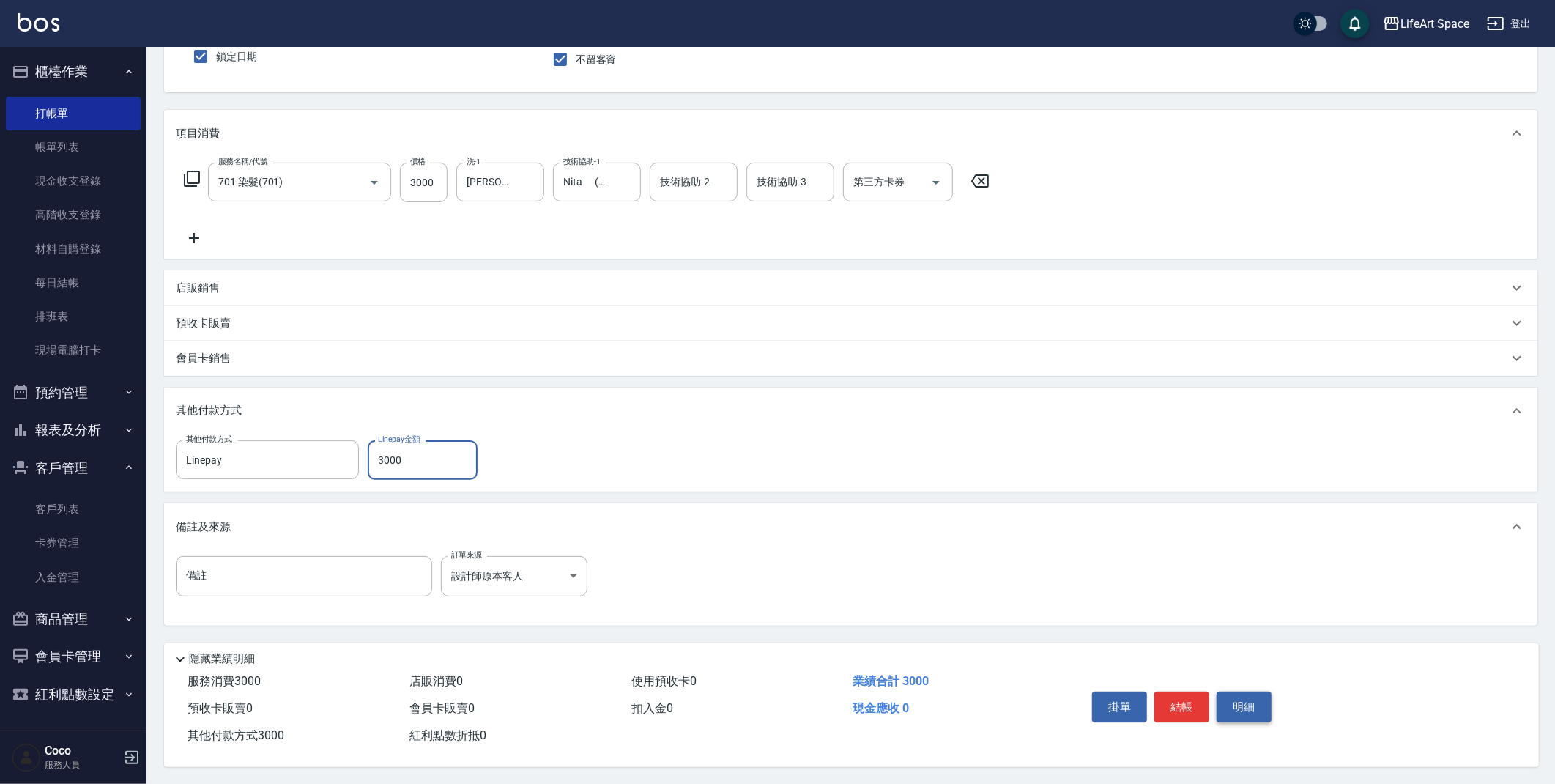
scroll to position [135, 0]
type input "3000"
click at [1191, 701] on button "結帳" at bounding box center [1182, 706] width 55 height 31
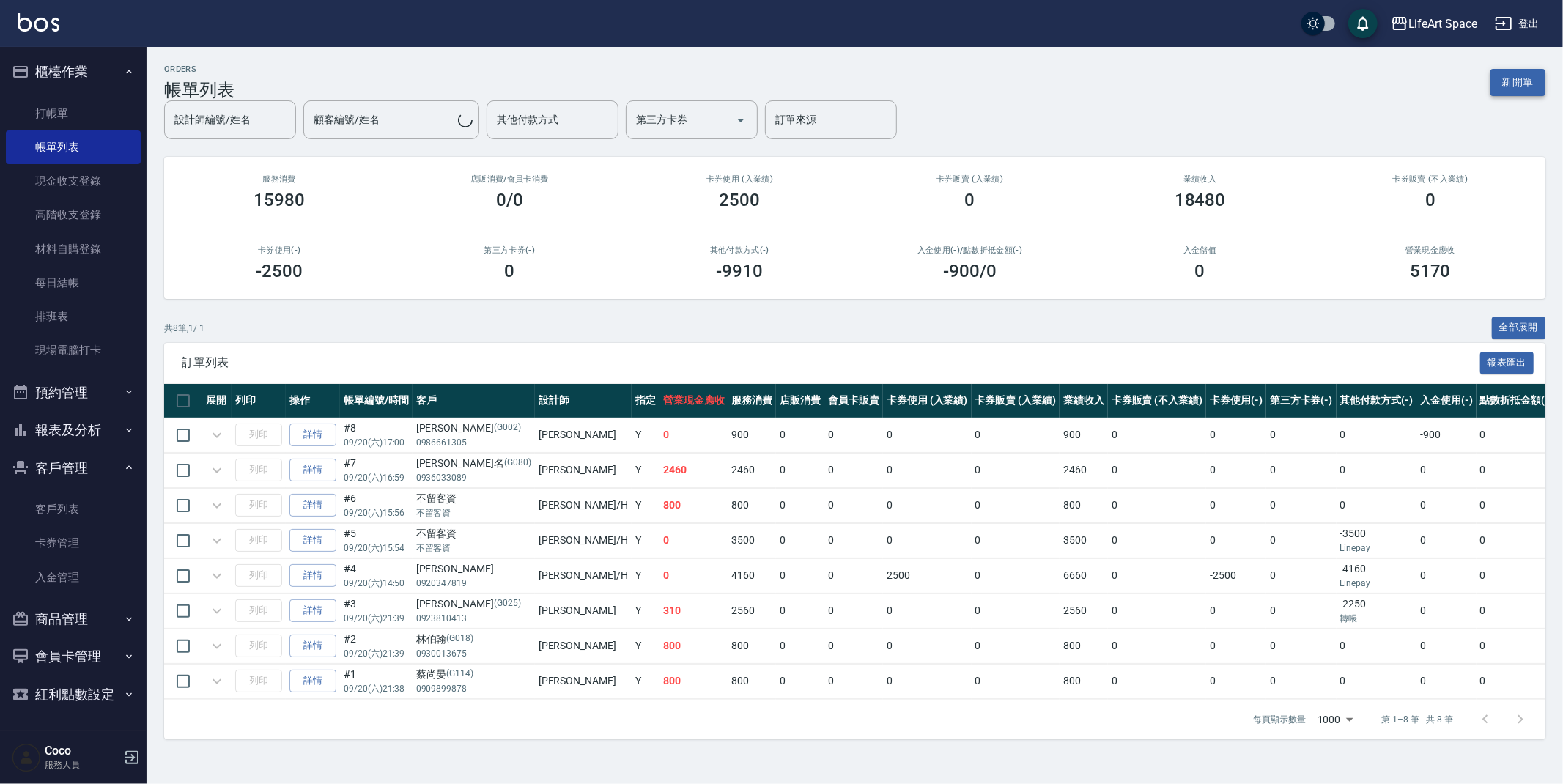
click at [1526, 78] on button "新開單" at bounding box center [1517, 83] width 55 height 27
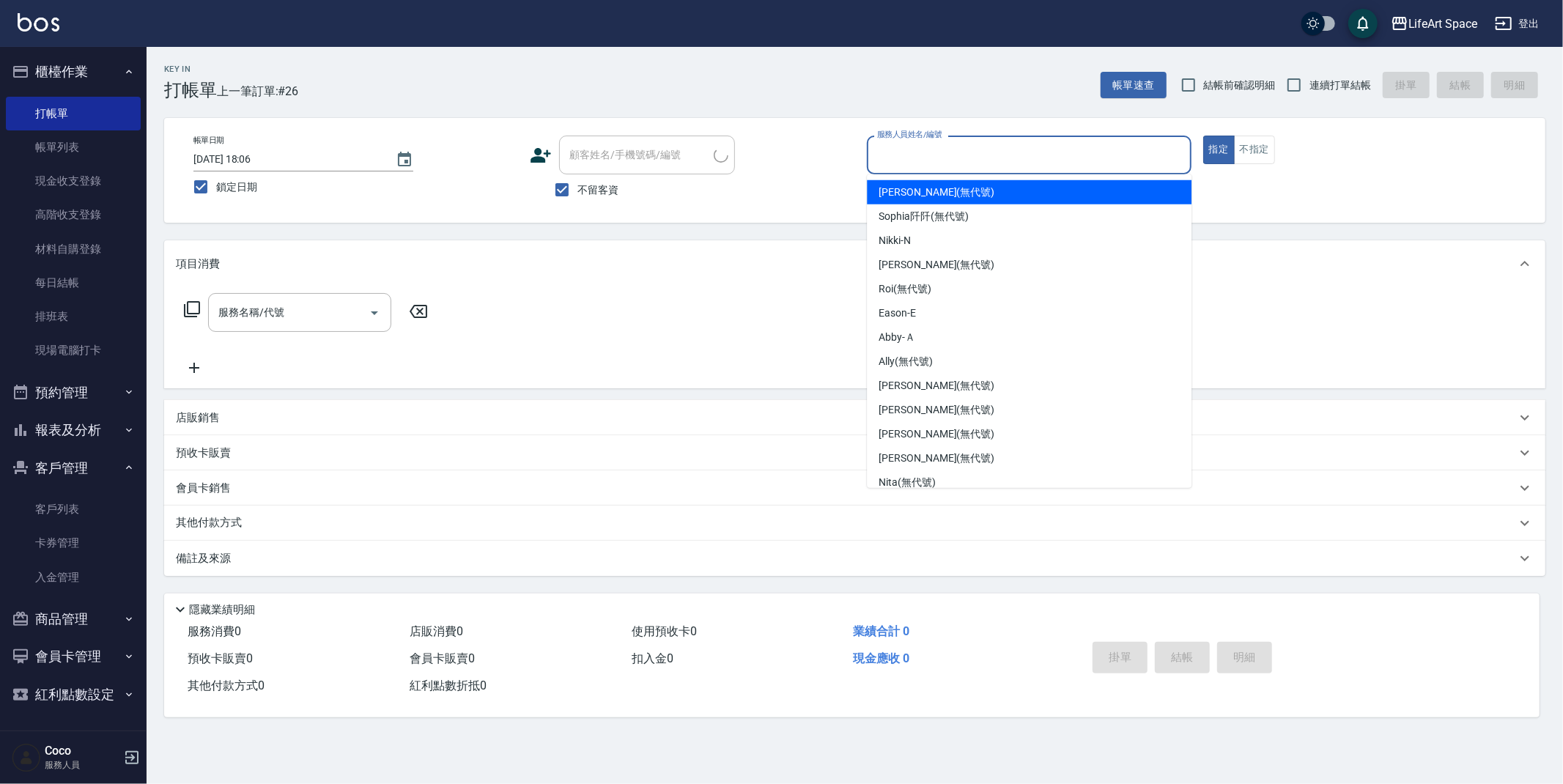
click at [1017, 159] on input "服務人員姓名/編號" at bounding box center [1029, 154] width 311 height 25
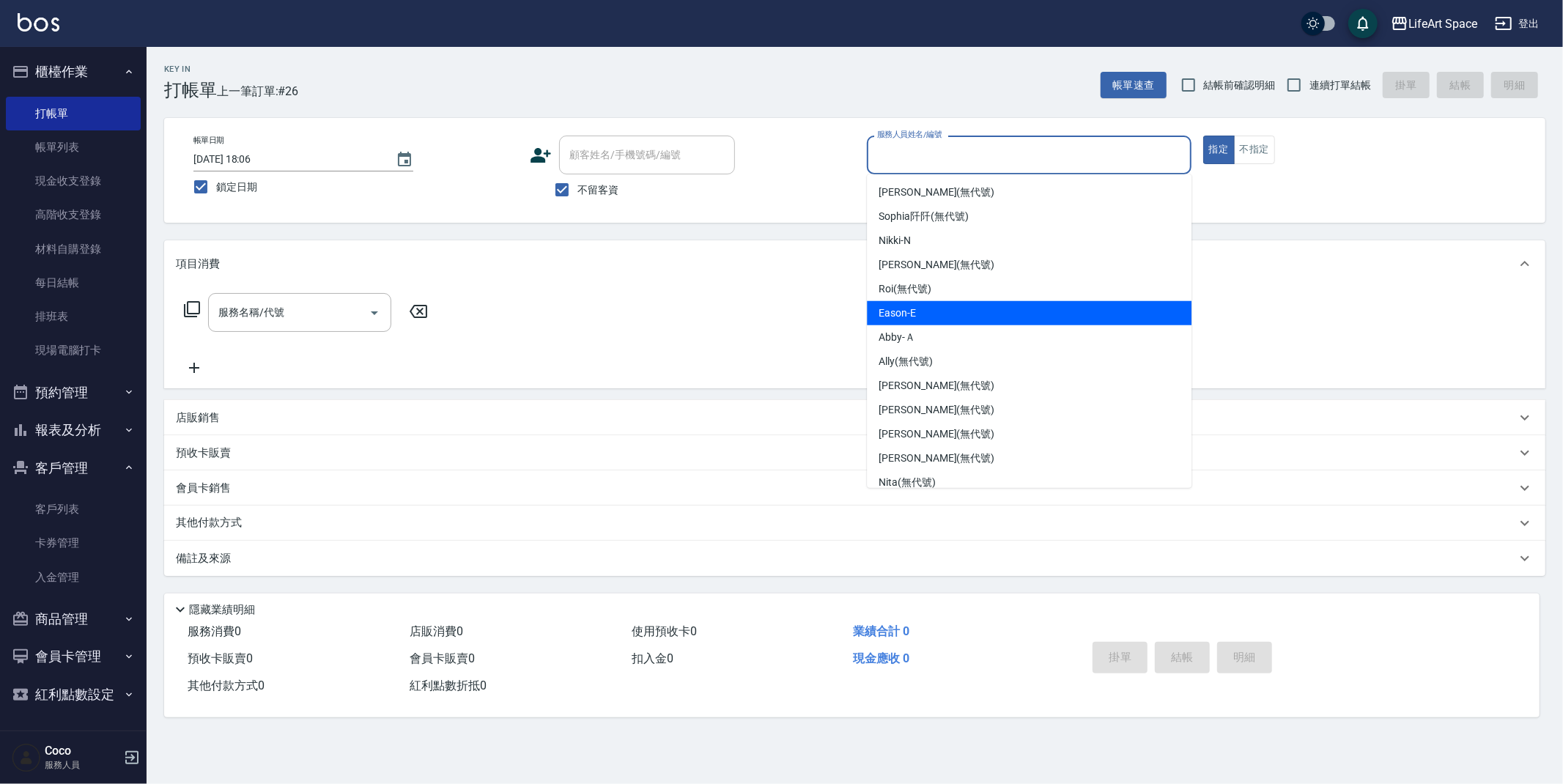
drag, startPoint x: 952, startPoint y: 312, endPoint x: 811, endPoint y: 332, distance: 142.4
click at [952, 312] on div "Eason -E" at bounding box center [1029, 313] width 325 height 24
type input "Eason-E"
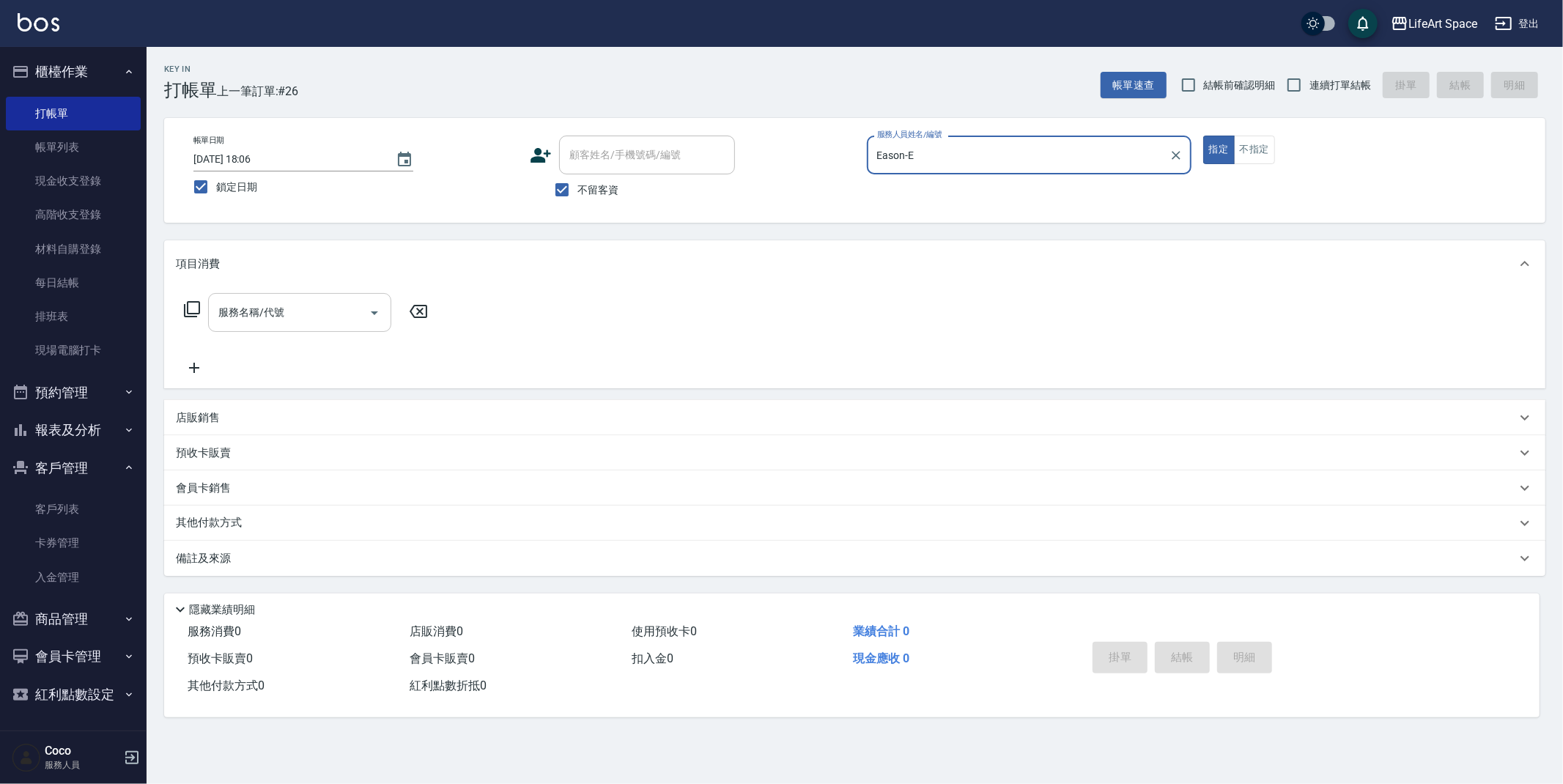
click at [313, 324] on input "服務名稱/代號" at bounding box center [289, 312] width 148 height 25
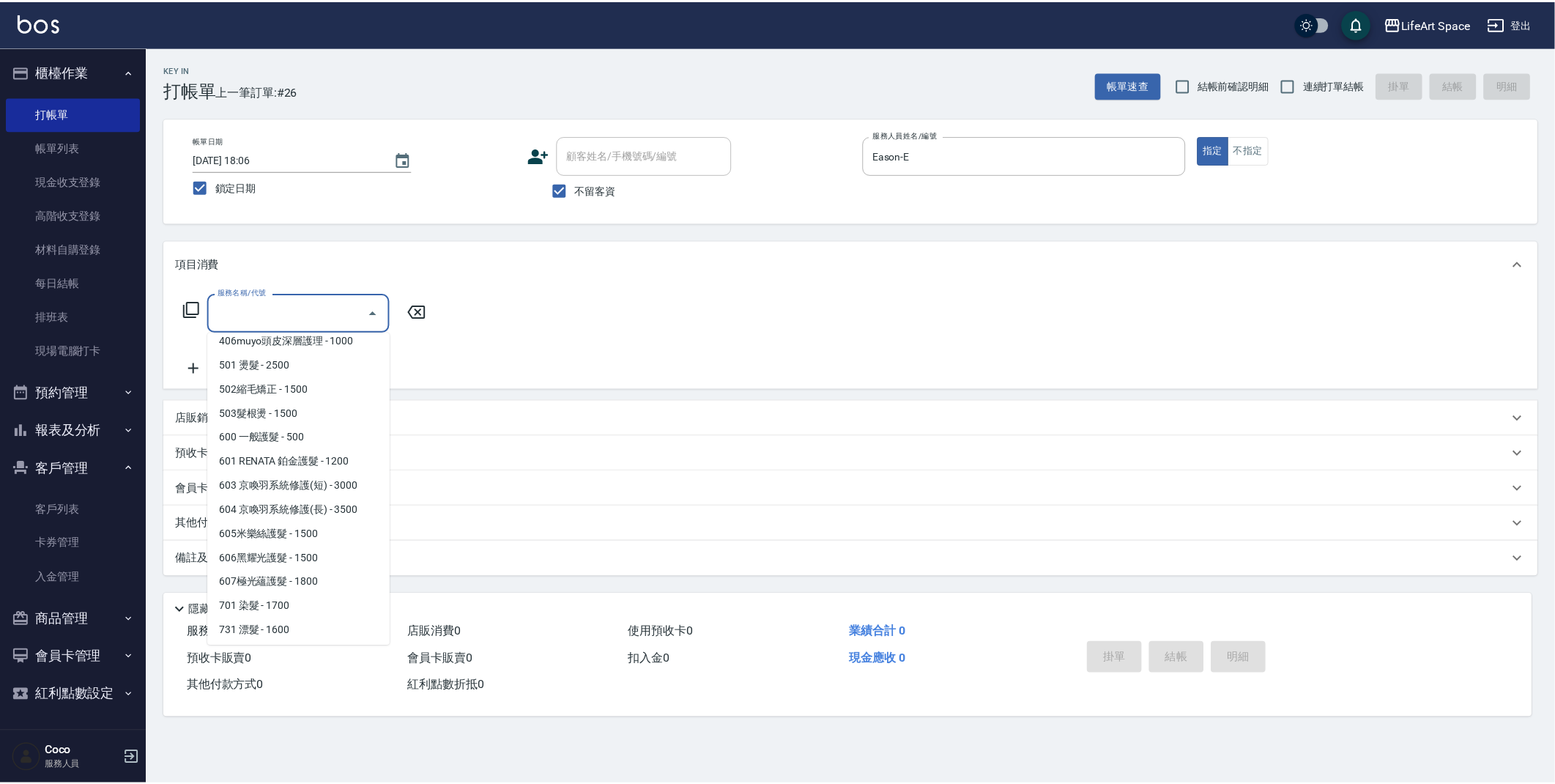
scroll to position [229, 0]
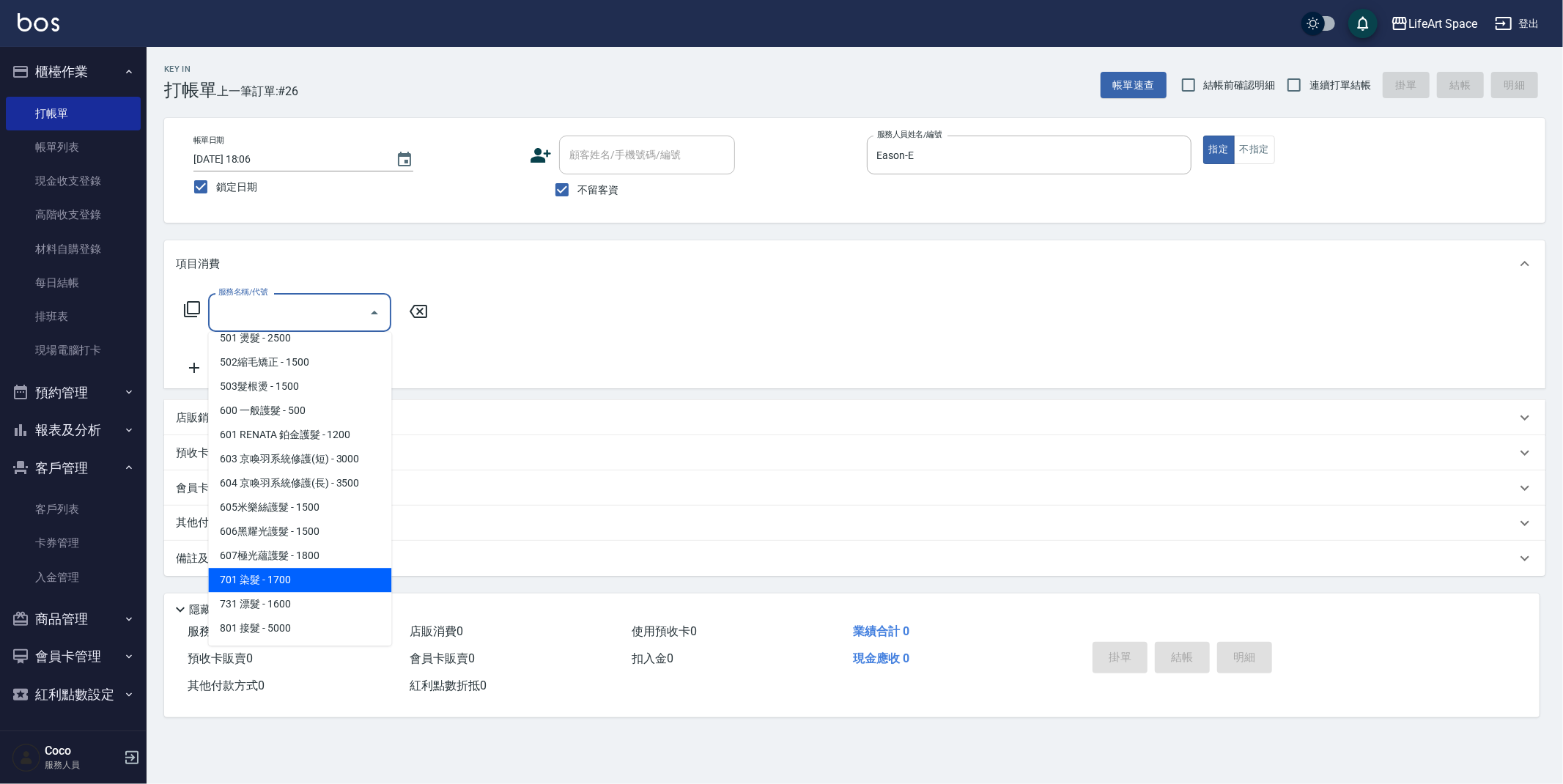
click at [278, 567] on span "701 染髮 - 1700" at bounding box center [299, 579] width 183 height 24
type input "701 染髮(701)"
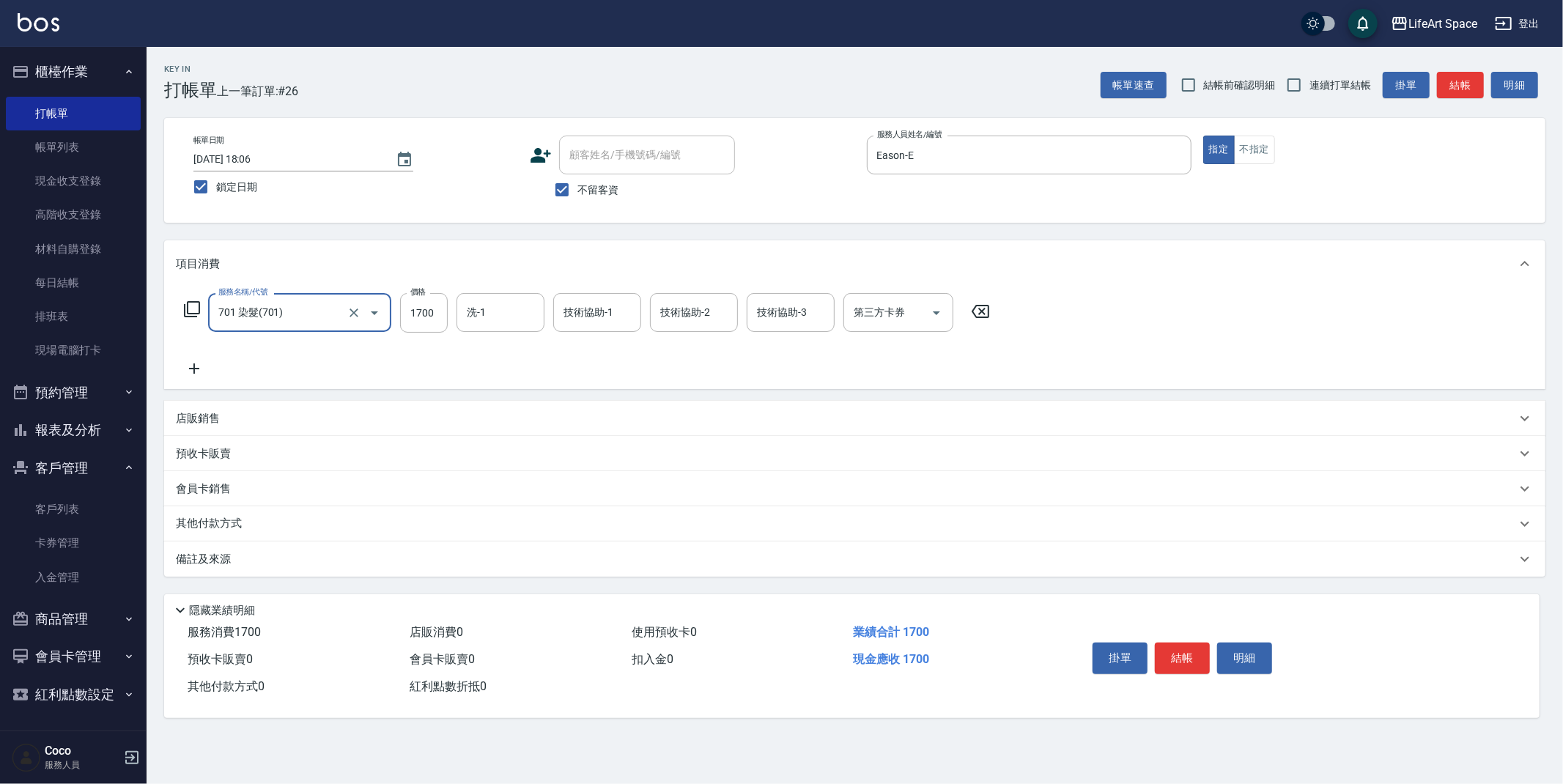
click at [192, 363] on icon at bounding box center [194, 368] width 37 height 17
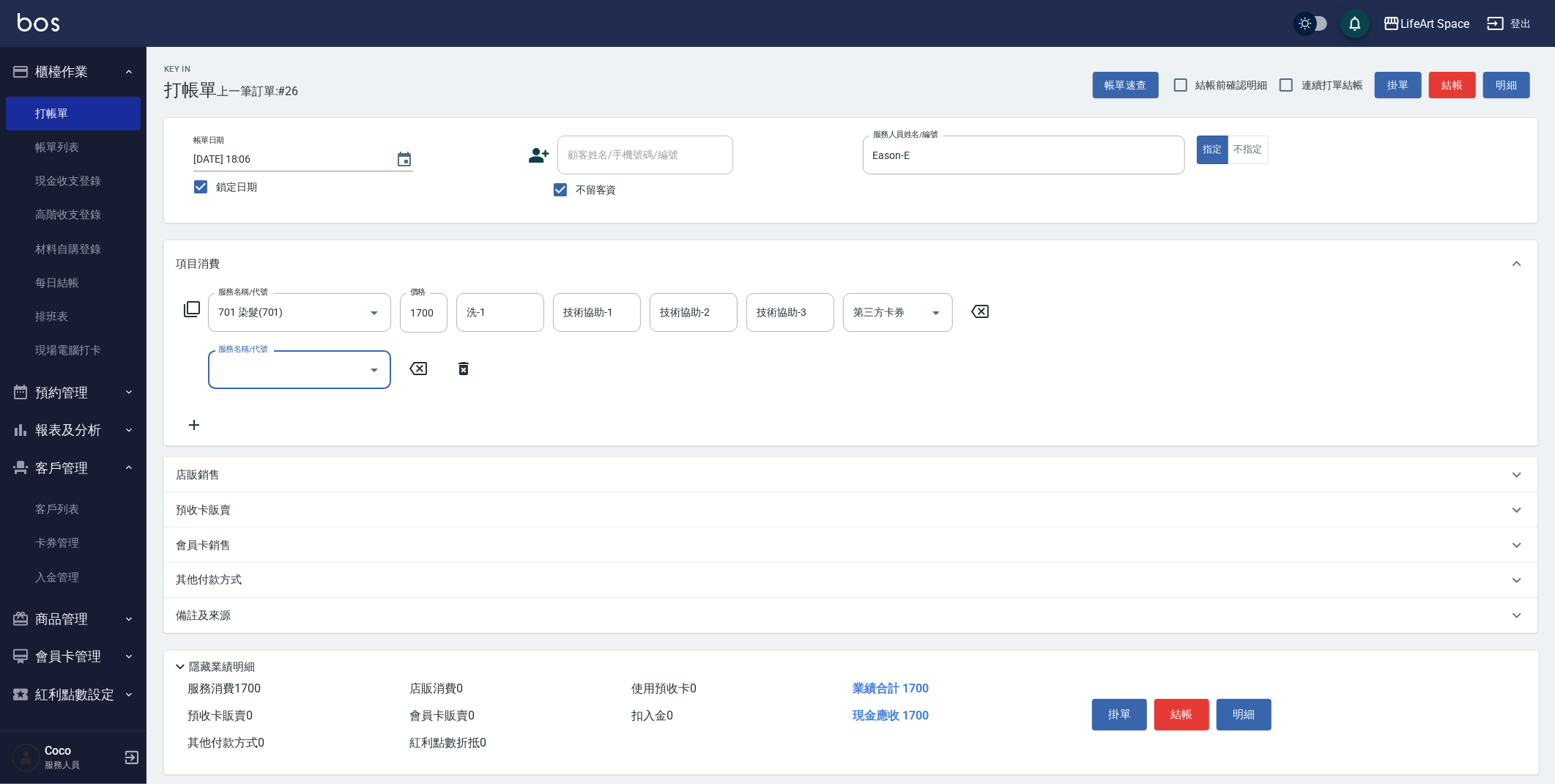
drag, startPoint x: 192, startPoint y: 363, endPoint x: 268, endPoint y: 378, distance: 77.5
click at [268, 378] on input "服務名稱/代號" at bounding box center [289, 369] width 148 height 25
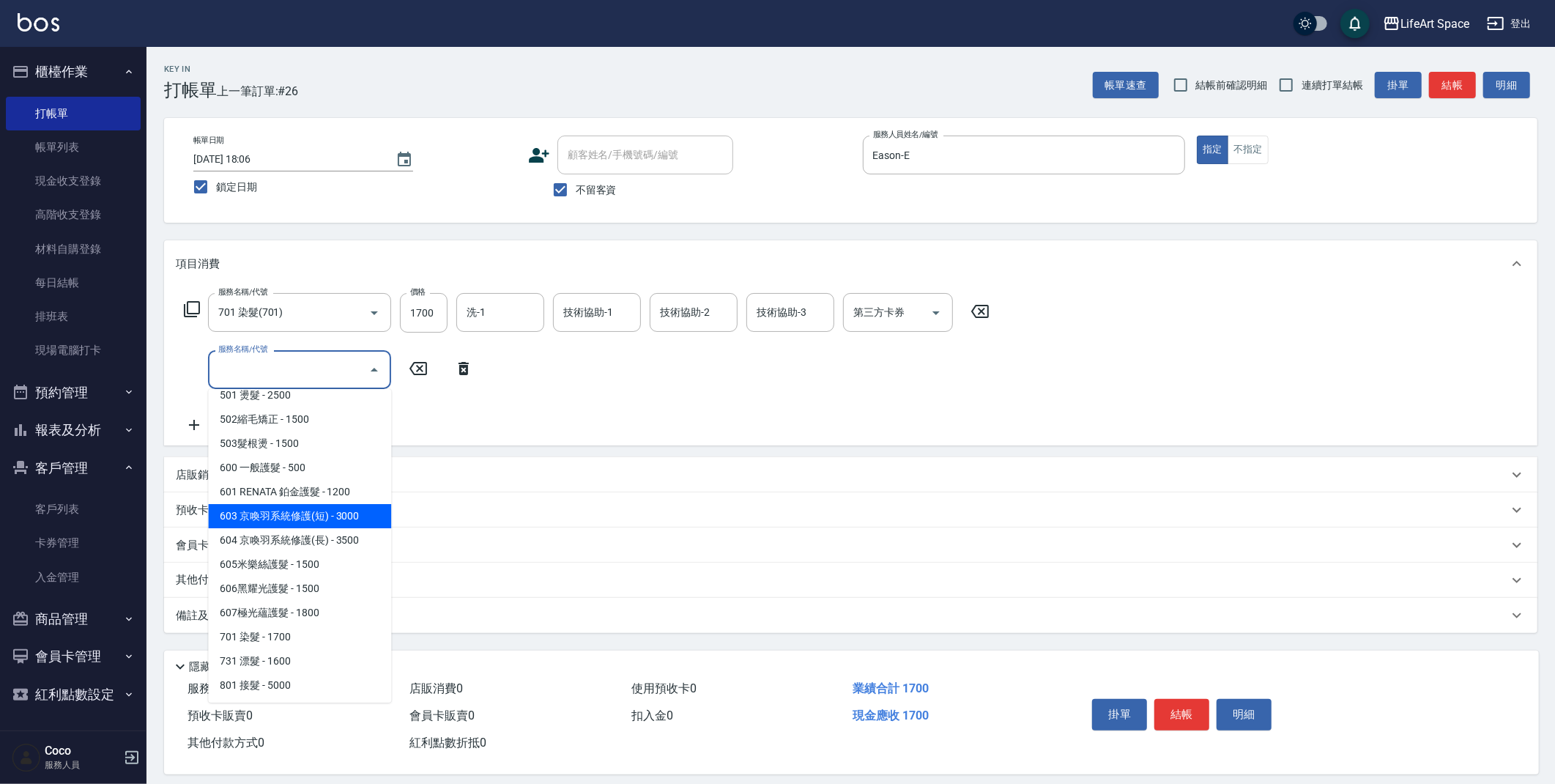
click at [302, 523] on span "603 京喚羽系統修護(短) - 3000" at bounding box center [299, 516] width 183 height 24
type input "603 京喚羽系統修護(短)(603)"
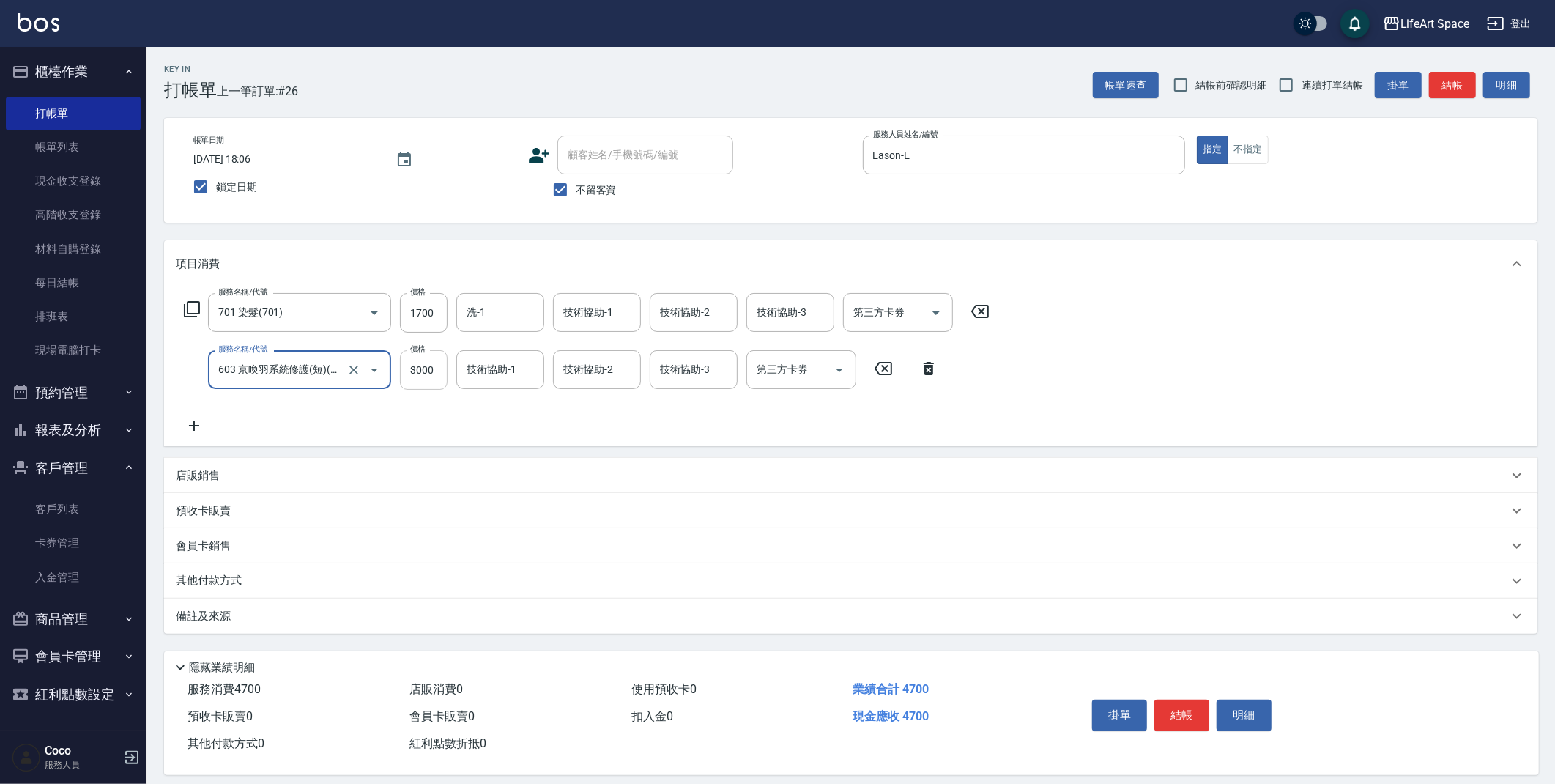
click at [439, 364] on input "3000" at bounding box center [424, 369] width 48 height 40
type input "2500"
click at [428, 320] on input "1700" at bounding box center [424, 313] width 48 height 40
type input "2600"
click at [521, 306] on input "洗-1" at bounding box center [500, 312] width 75 height 25
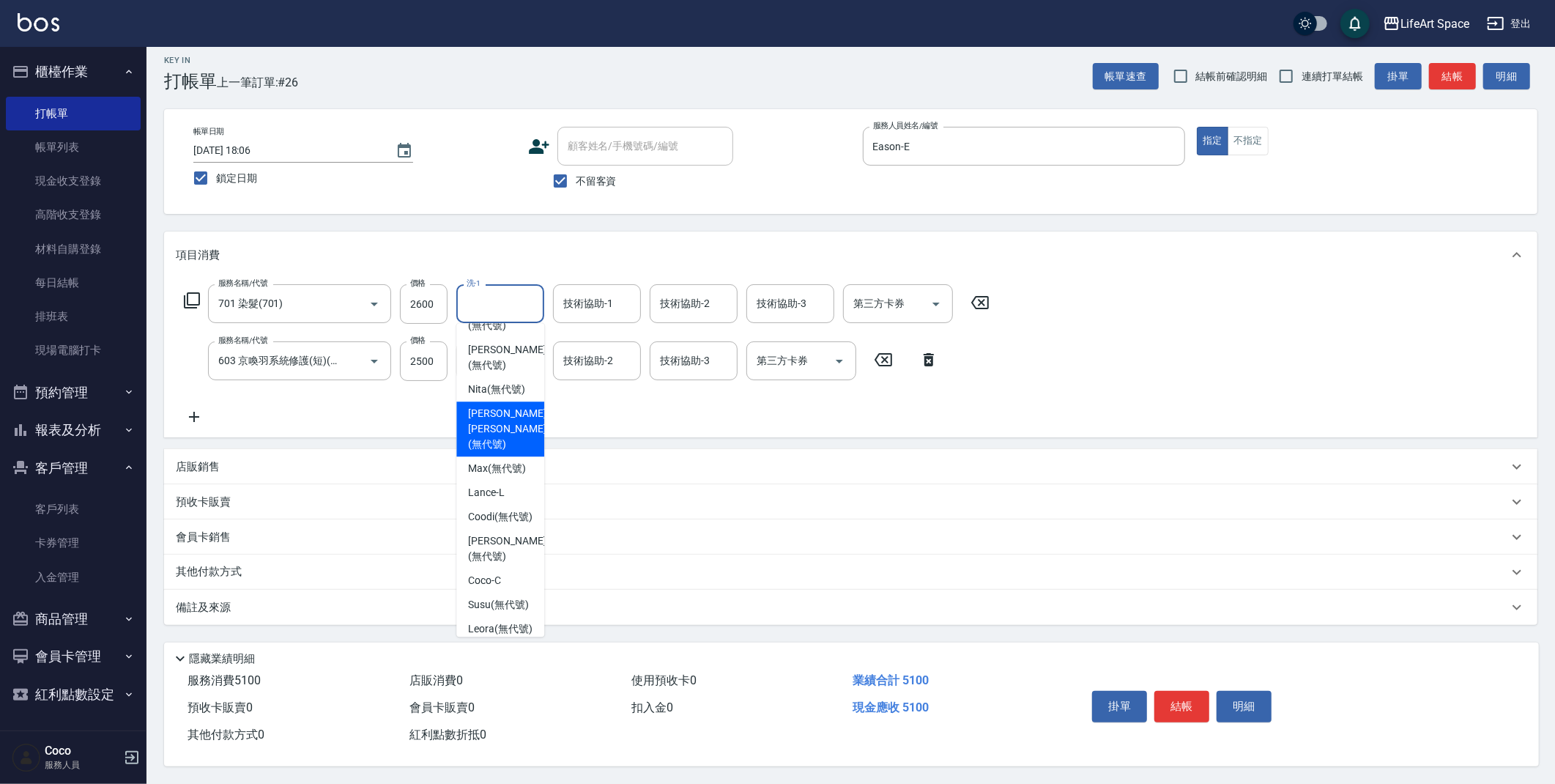
scroll to position [331, 0]
drag, startPoint x: 490, startPoint y: 431, endPoint x: 496, endPoint y: 392, distance: 39.5
click at [490, 431] on span "[PERSON_NAME] [PERSON_NAME] (無代號)" at bounding box center [507, 446] width 78 height 46
type input "[PERSON_NAME] [PERSON_NAME](無代號)"
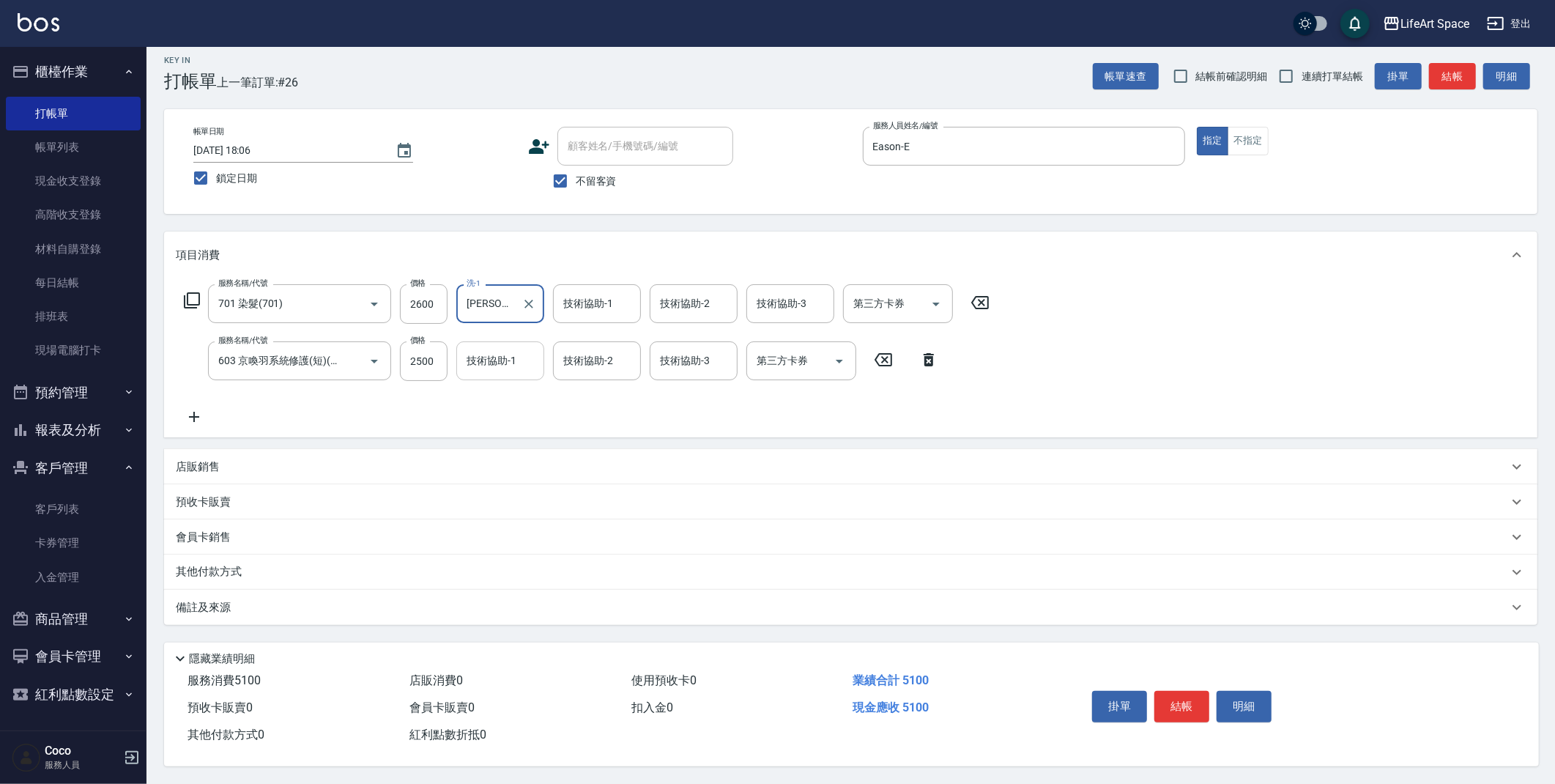
click at [494, 364] on input "技術協助-1" at bounding box center [500, 360] width 75 height 25
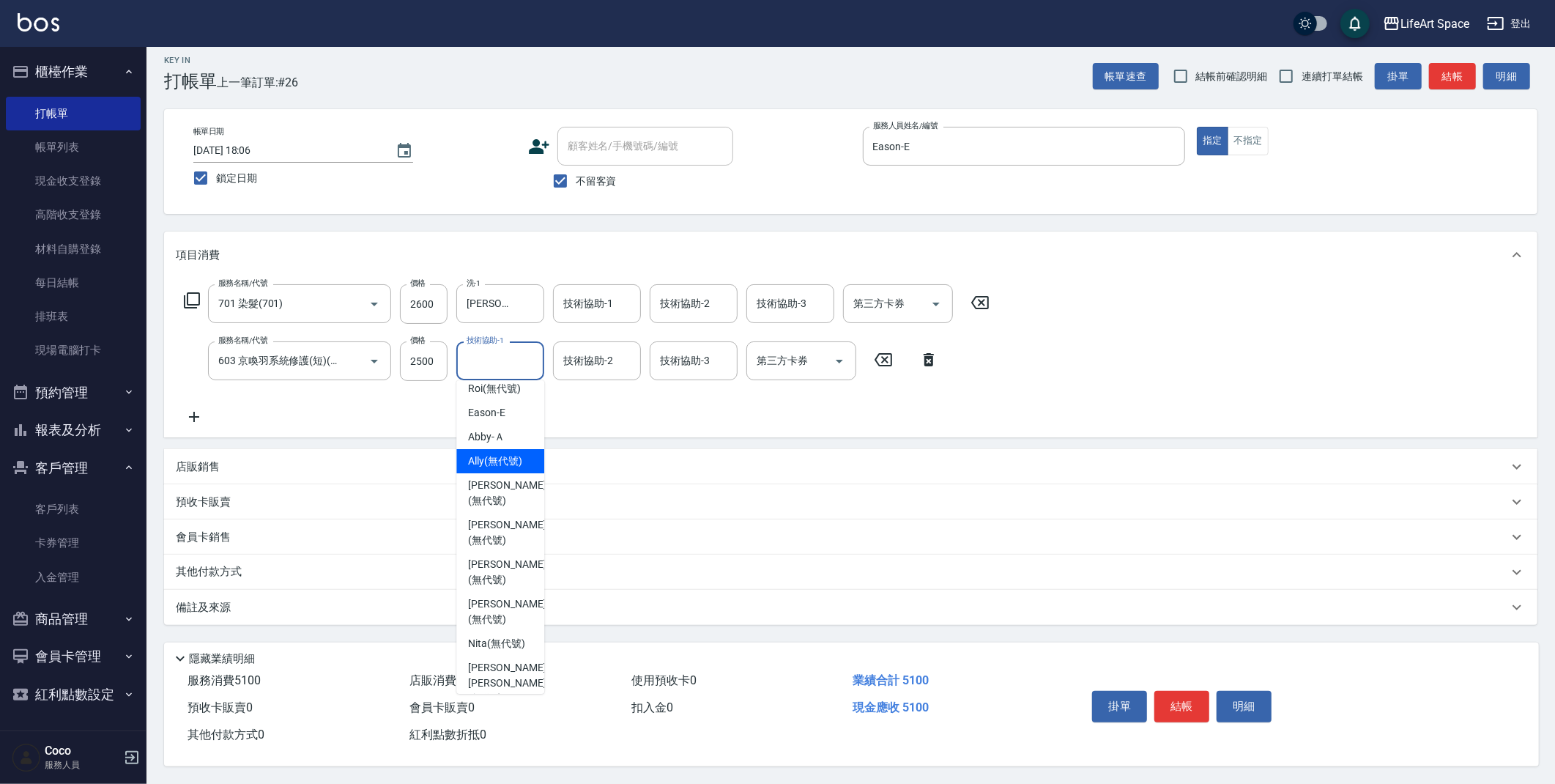
scroll to position [171, 0]
click at [490, 464] on span "[PERSON_NAME] (無代號)" at bounding box center [507, 475] width 78 height 31
type input "[PERSON_NAME](無代號)"
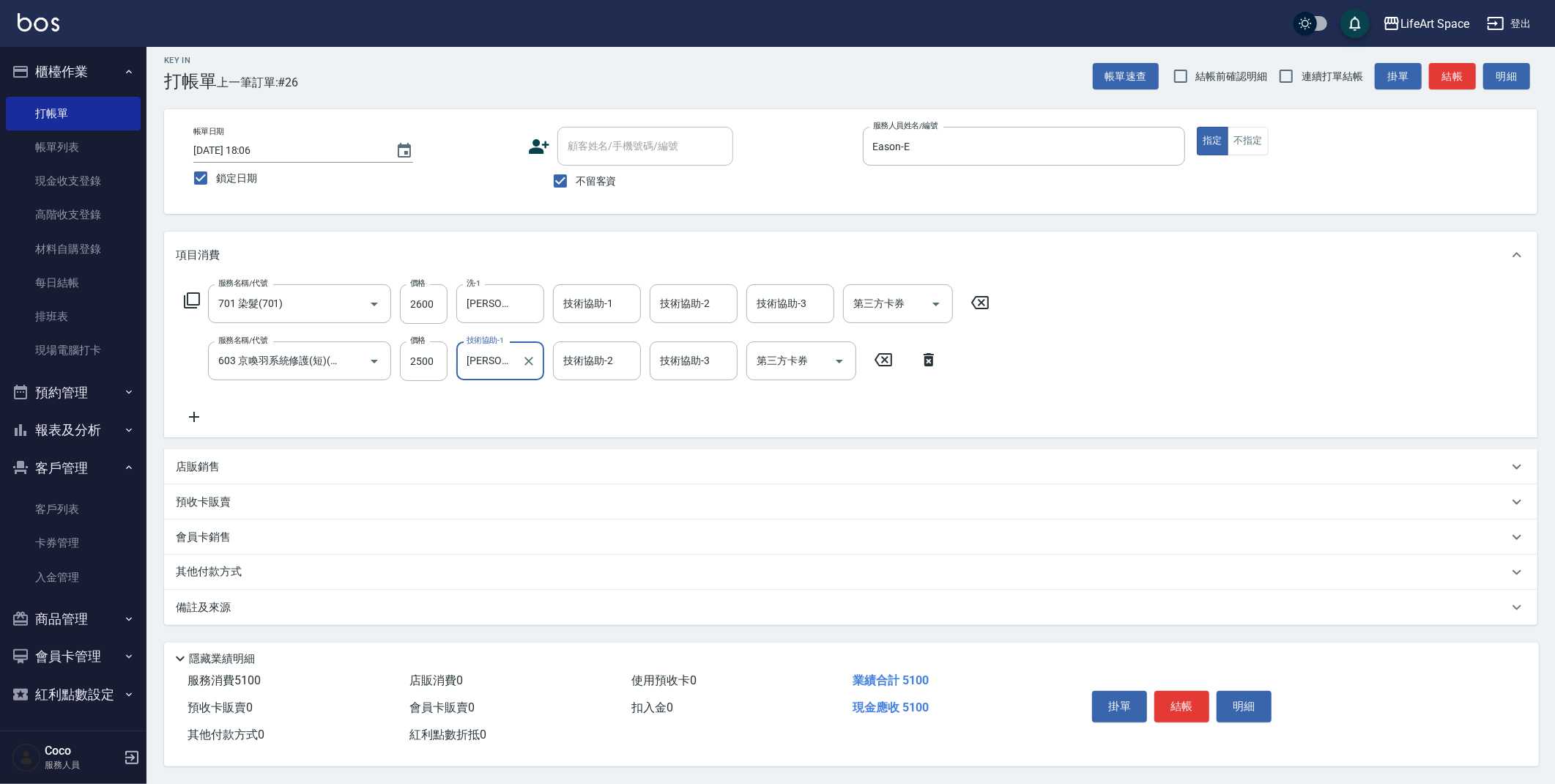
click at [591, 356] on div "技術協助-2 技術協助-2" at bounding box center [597, 360] width 87 height 39
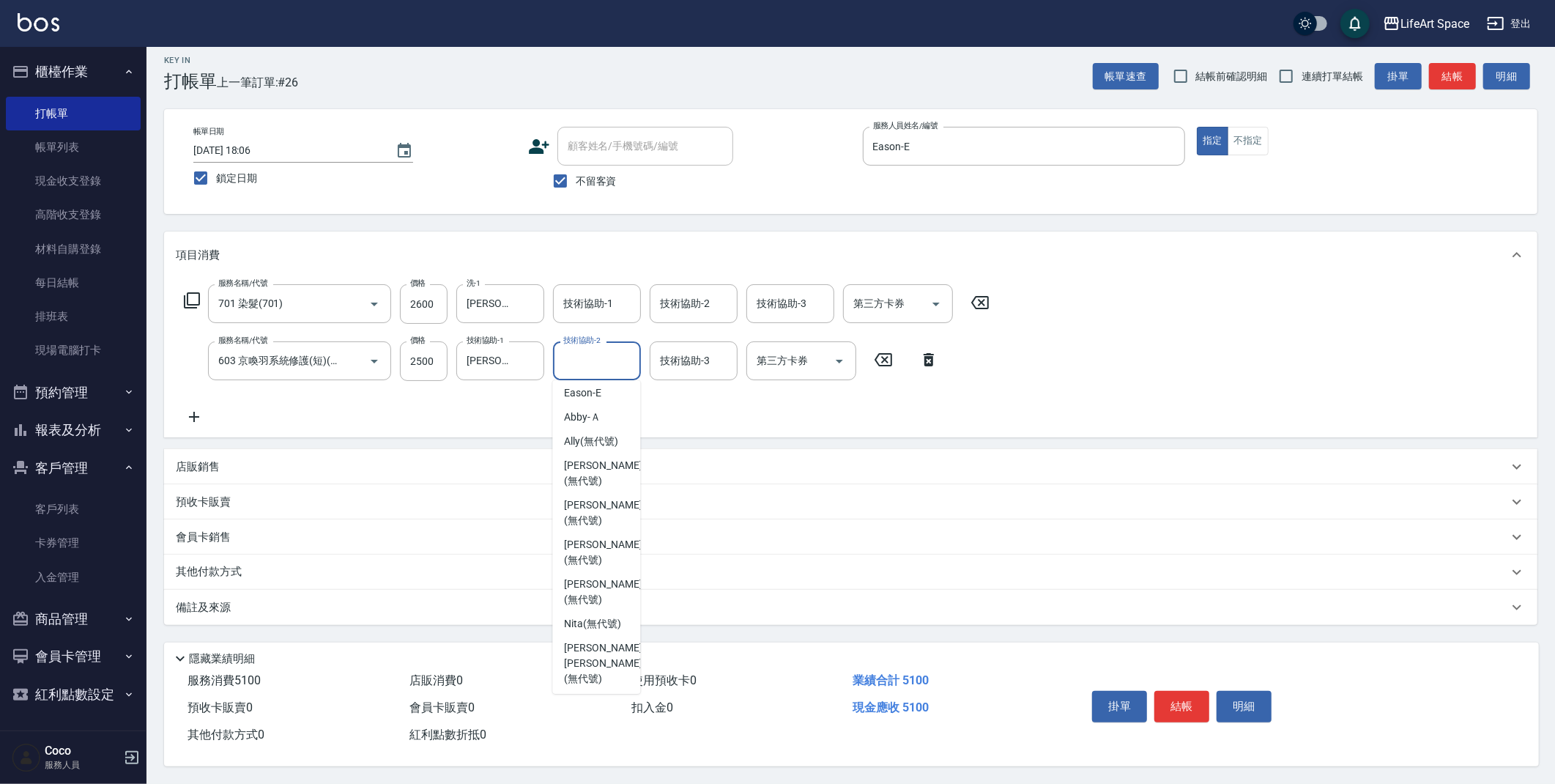
scroll to position [209, 0]
click at [605, 579] on span "Nita (無代號)" at bounding box center [592, 587] width 57 height 16
type input "Nita (無代號)"
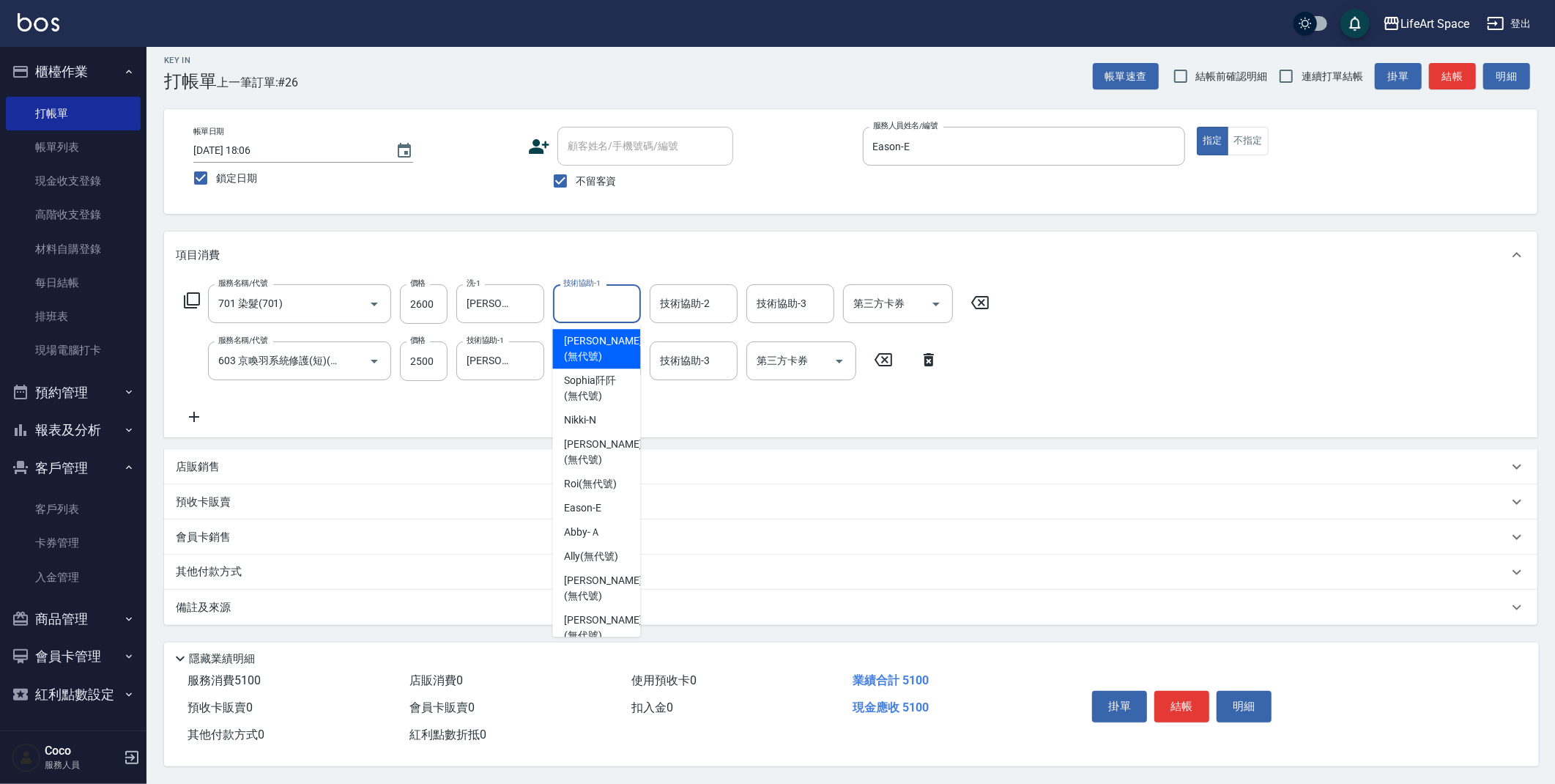
click at [585, 290] on input "技術協助-1" at bounding box center [597, 303] width 75 height 25
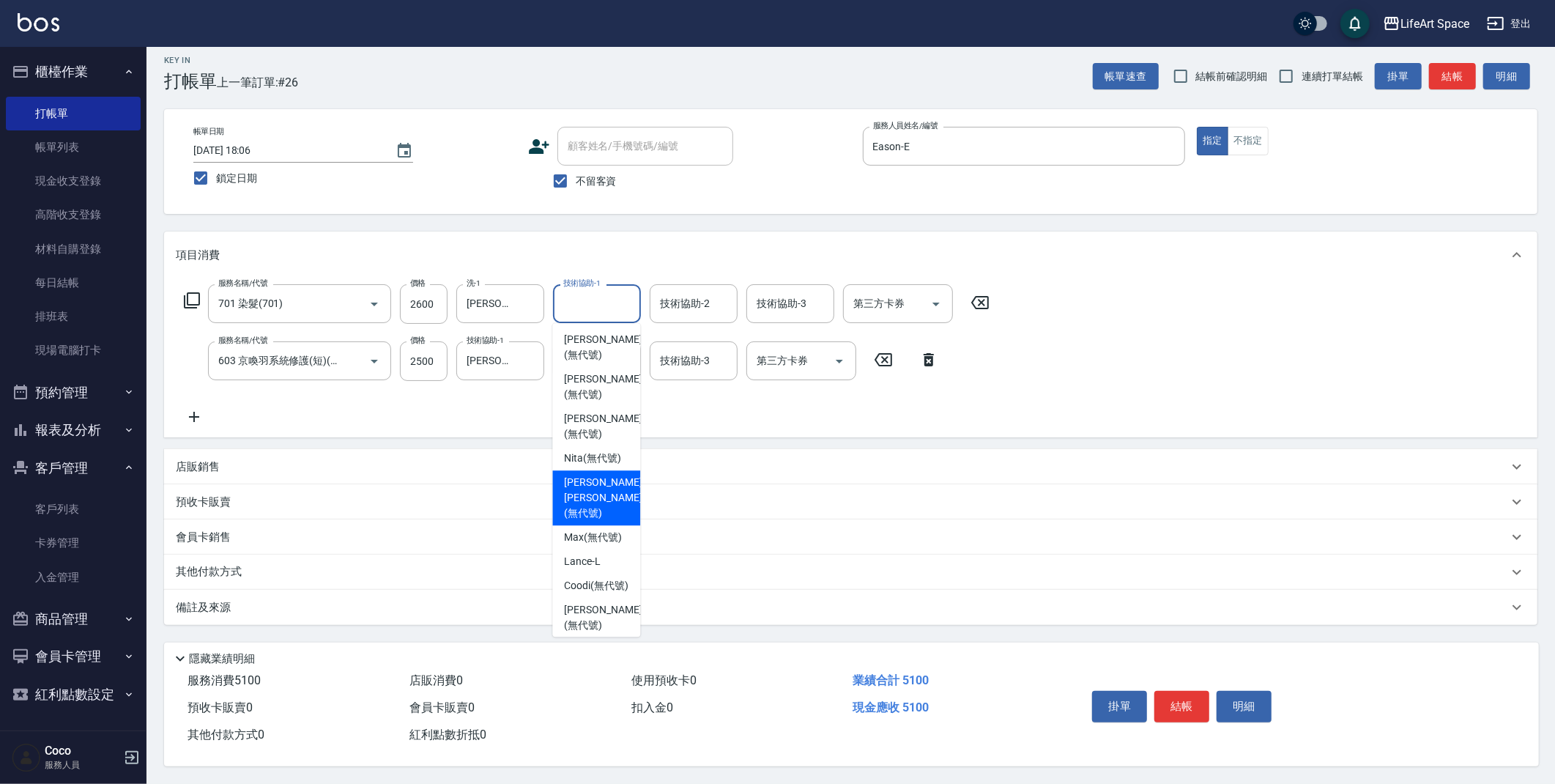
click at [608, 495] on span "[PERSON_NAME] [PERSON_NAME] (無代號)" at bounding box center [603, 497] width 78 height 46
type input "[PERSON_NAME] [PERSON_NAME](無代號)"
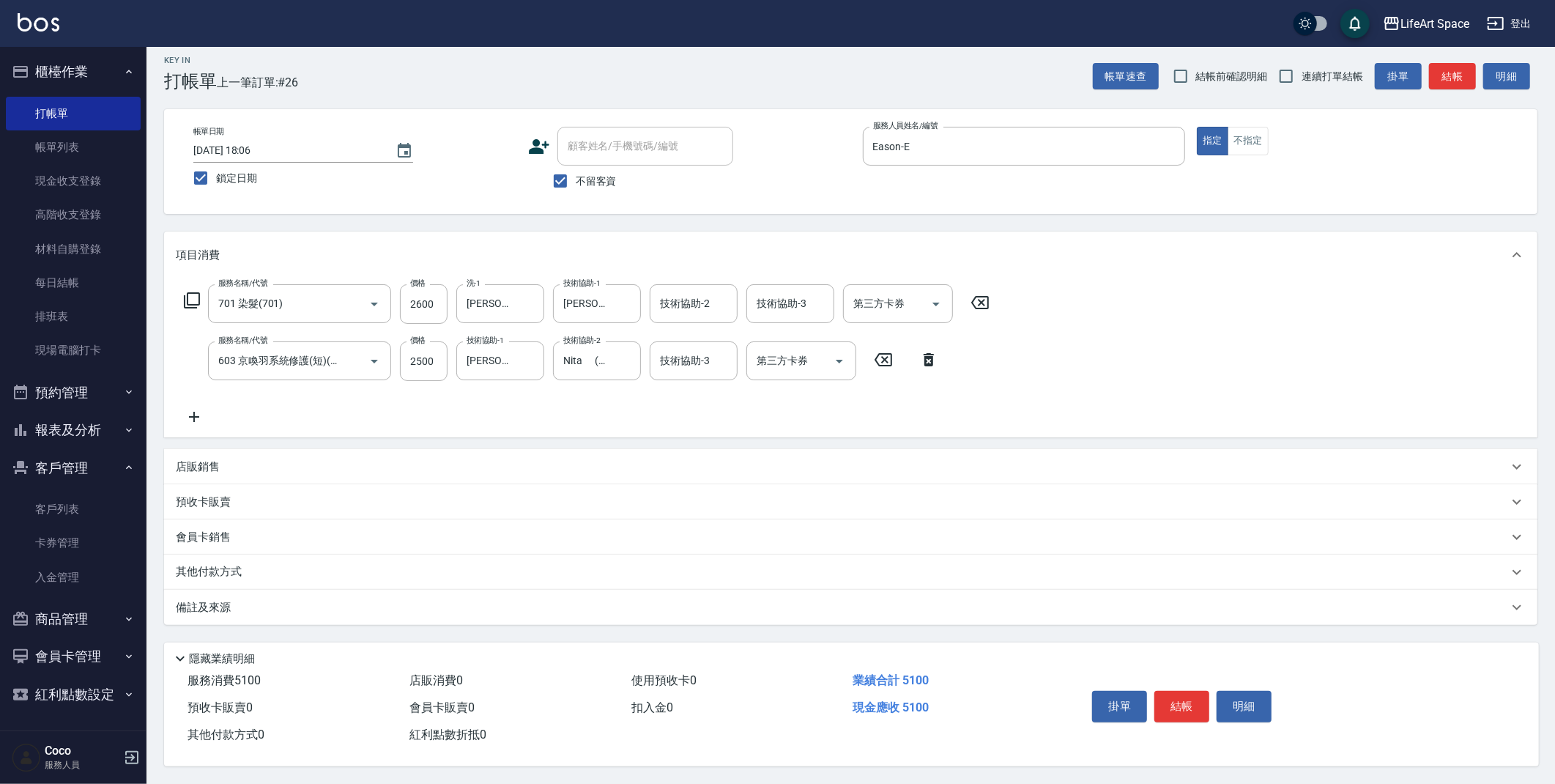
click at [312, 601] on div "備註及來源" at bounding box center [842, 607] width 1332 height 16
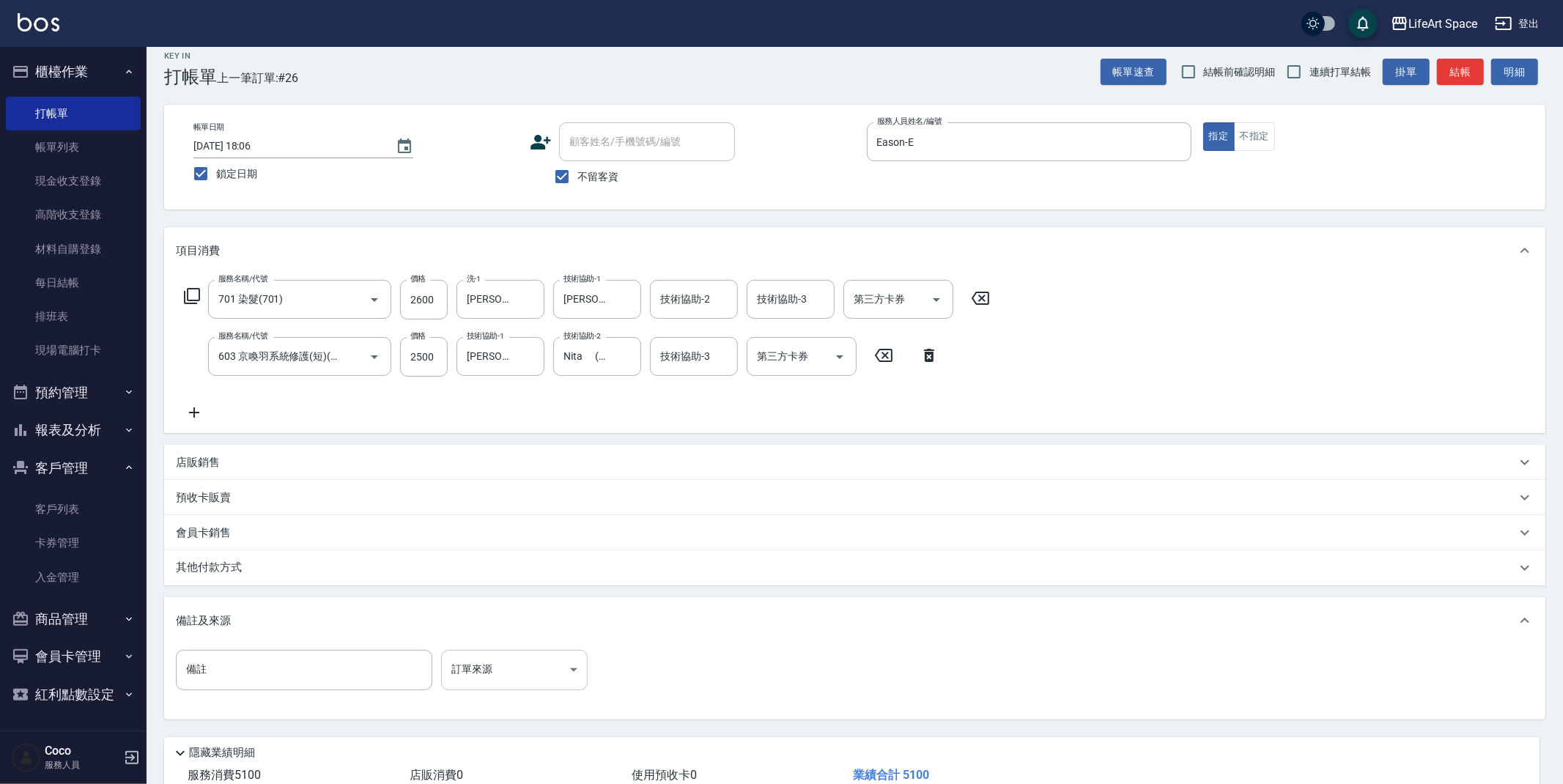
click at [466, 671] on body "LifeArt Space 登出 櫃檯作業 打帳單 帳單列表 現金收支登錄 高階收支登錄 材料自購登錄 每日結帳 排班表 現場電腦打卡 預約管理 預約管理 單…" at bounding box center [782, 431] width 1563 height 891
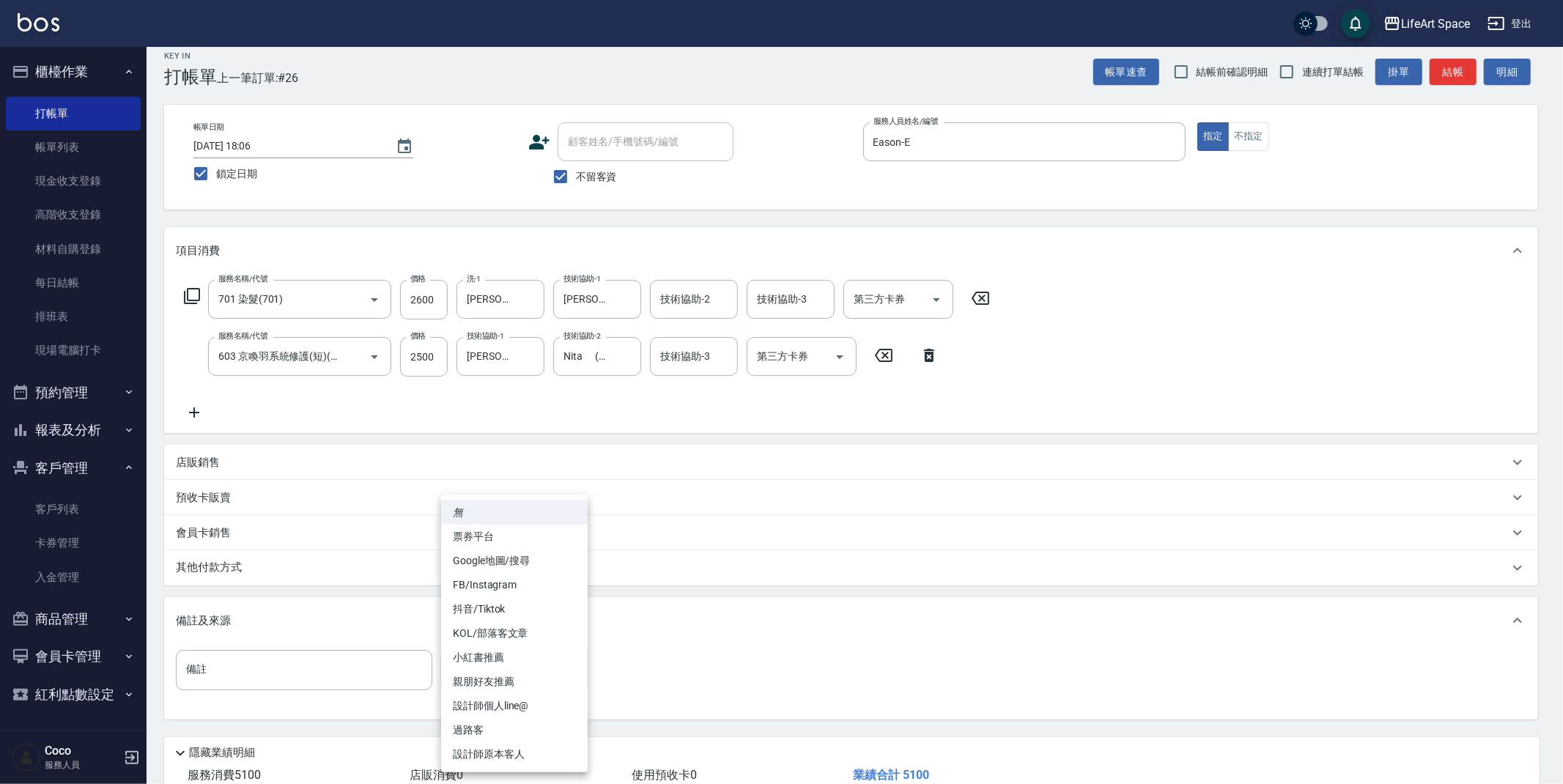
click at [483, 751] on li "設計師原本客人" at bounding box center [514, 754] width 147 height 24
type input "設計師原本客人"
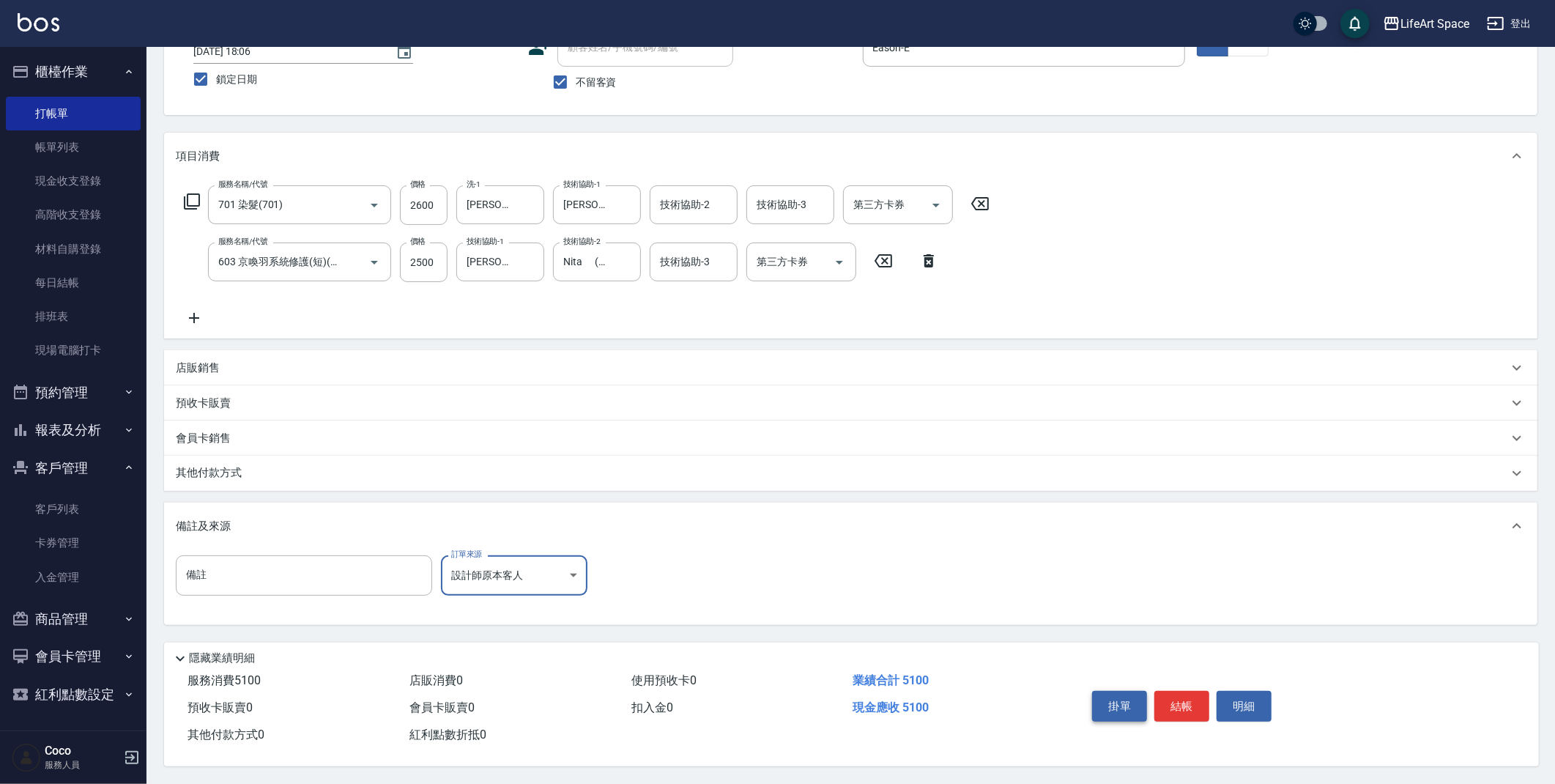
scroll to position [112, 0]
click at [1186, 700] on button "結帳" at bounding box center [1182, 706] width 55 height 31
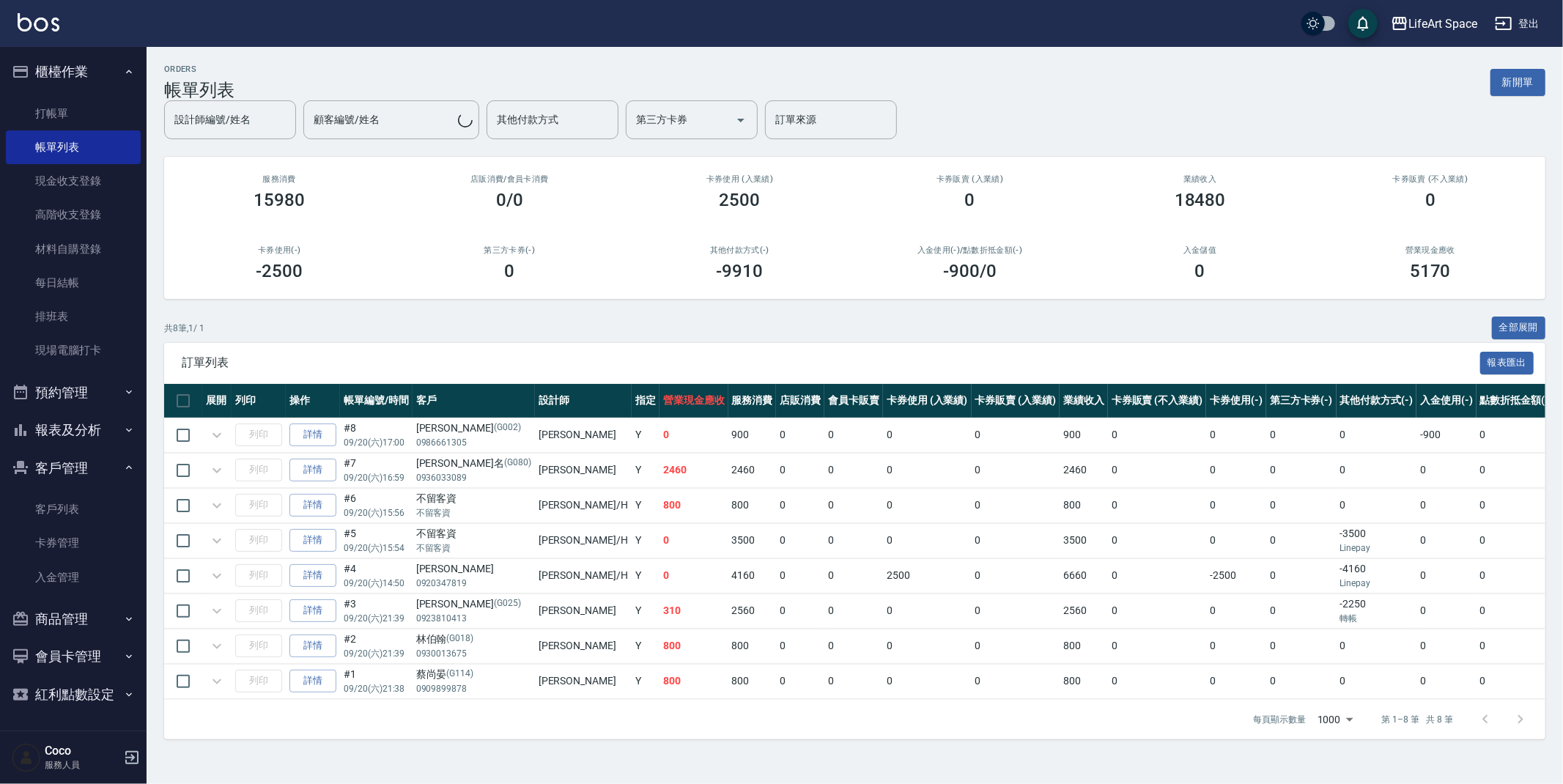
click at [1504, 85] on button "新開單" at bounding box center [1517, 83] width 55 height 27
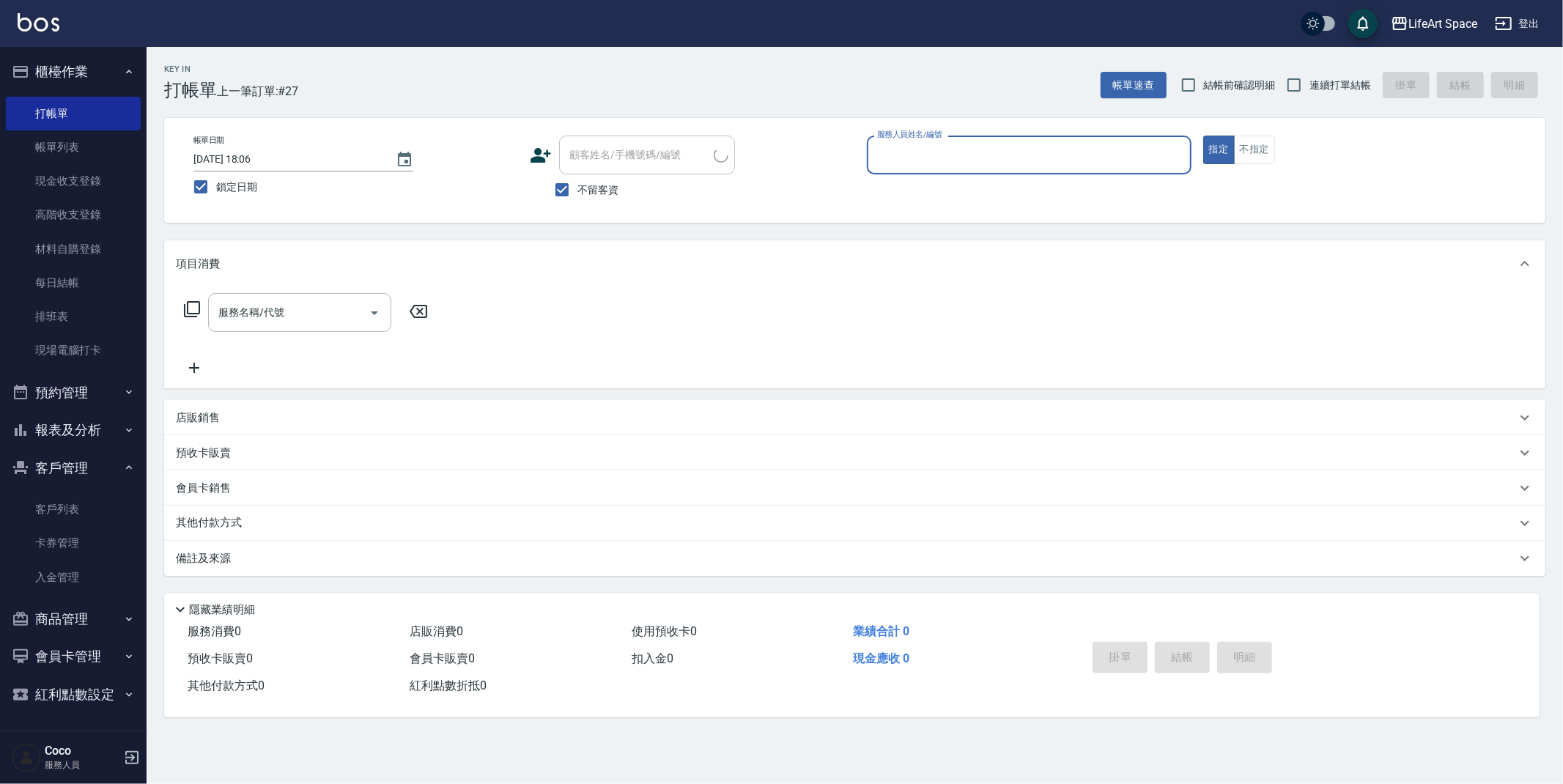
click at [1021, 161] on input "服務人員姓名/編號" at bounding box center [1029, 154] width 311 height 25
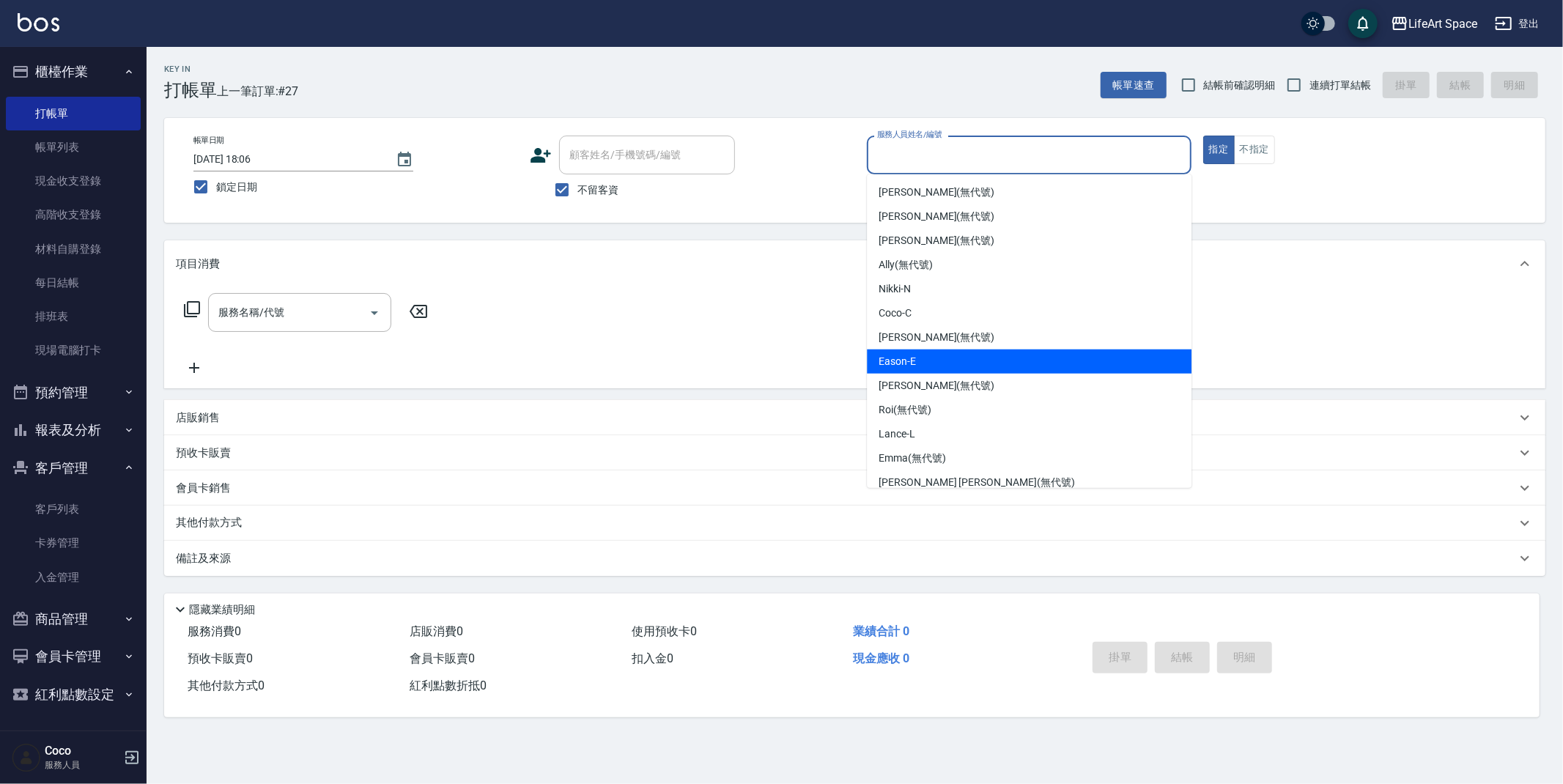
drag, startPoint x: 912, startPoint y: 352, endPoint x: 550, endPoint y: 359, distance: 362.1
click at [913, 352] on div "Eason -E" at bounding box center [1029, 361] width 325 height 24
type input "Eason-E"
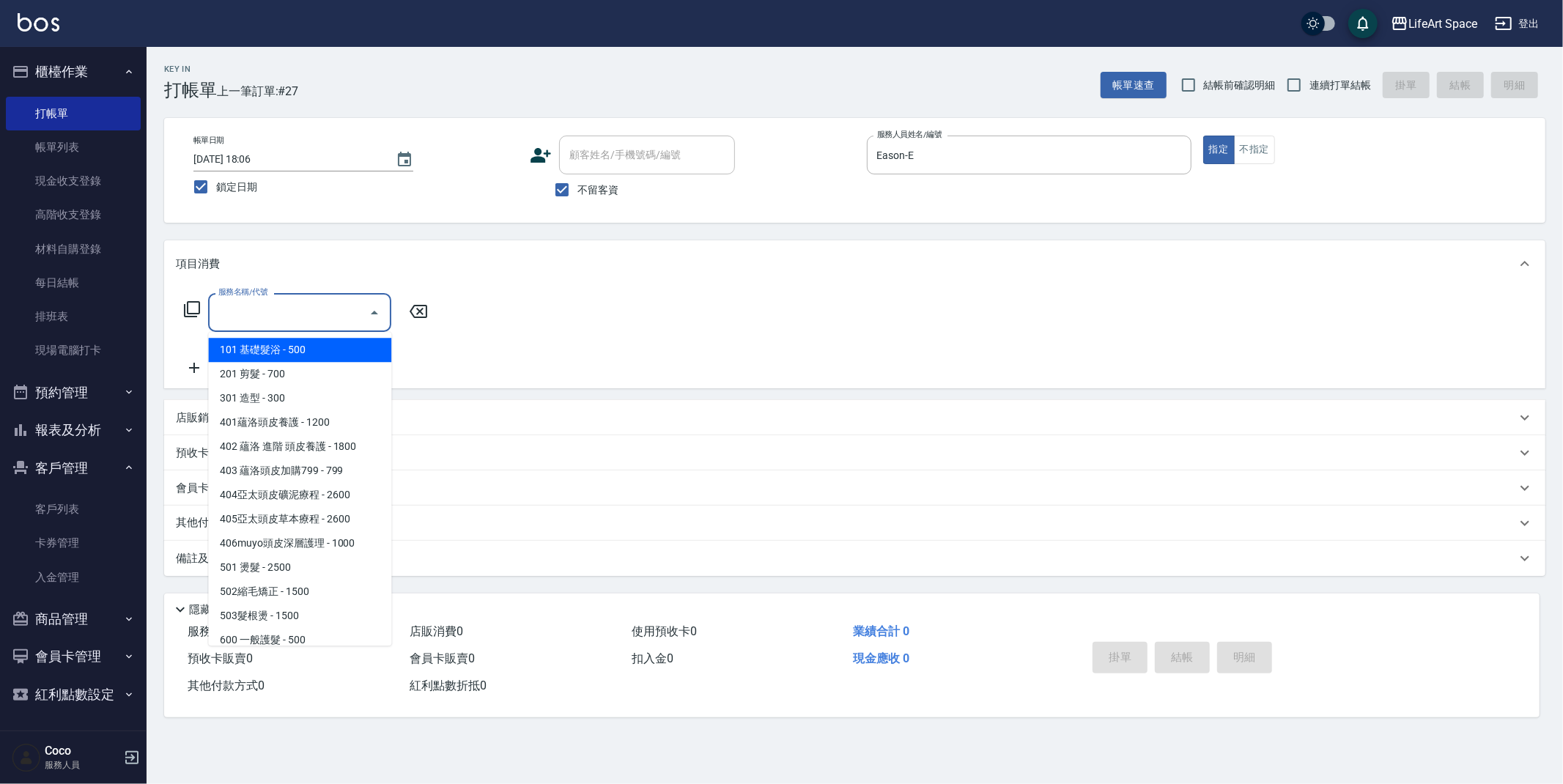
click at [314, 320] on input "服務名稱/代號" at bounding box center [289, 312] width 148 height 25
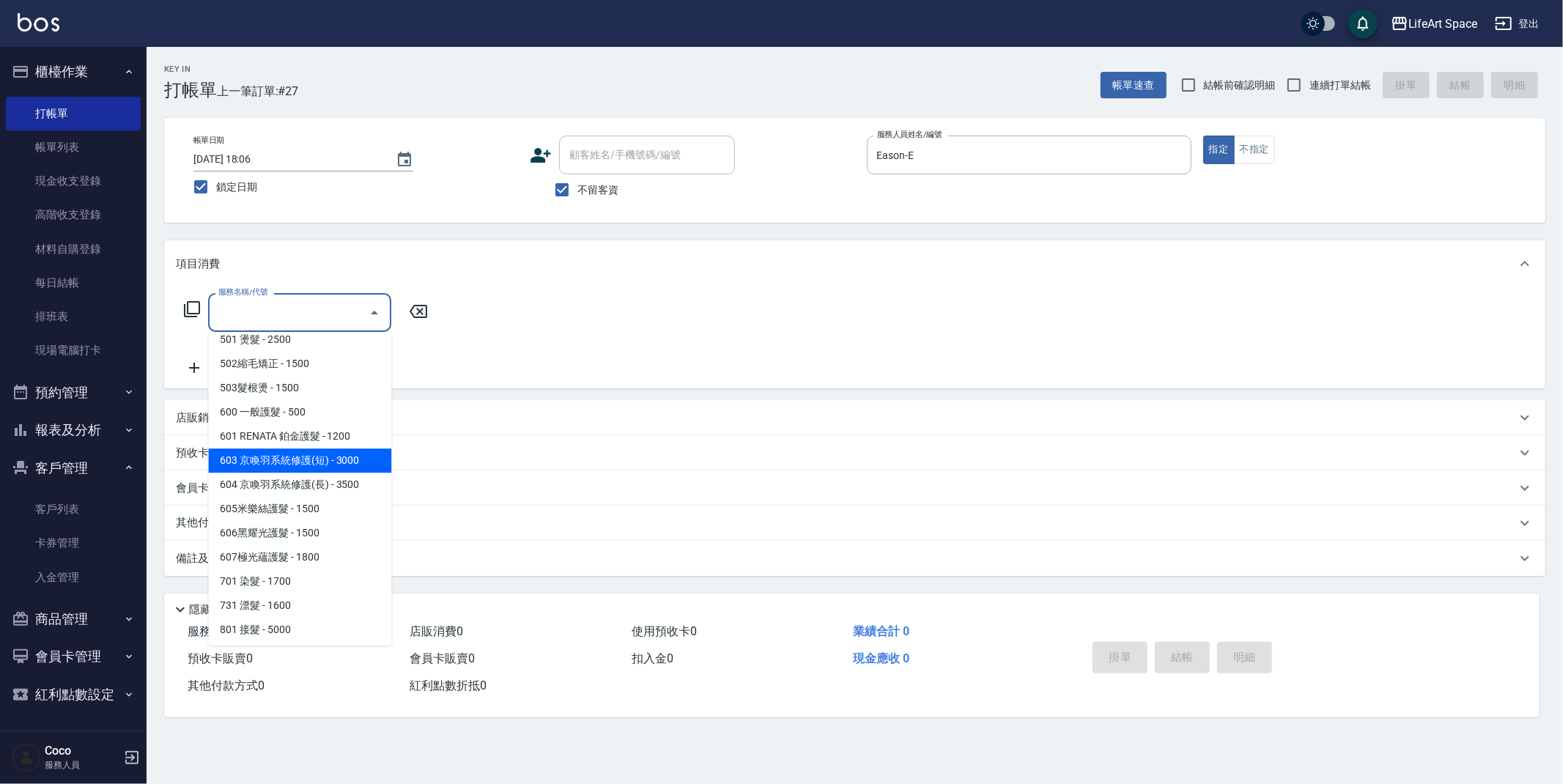
scroll to position [229, 0]
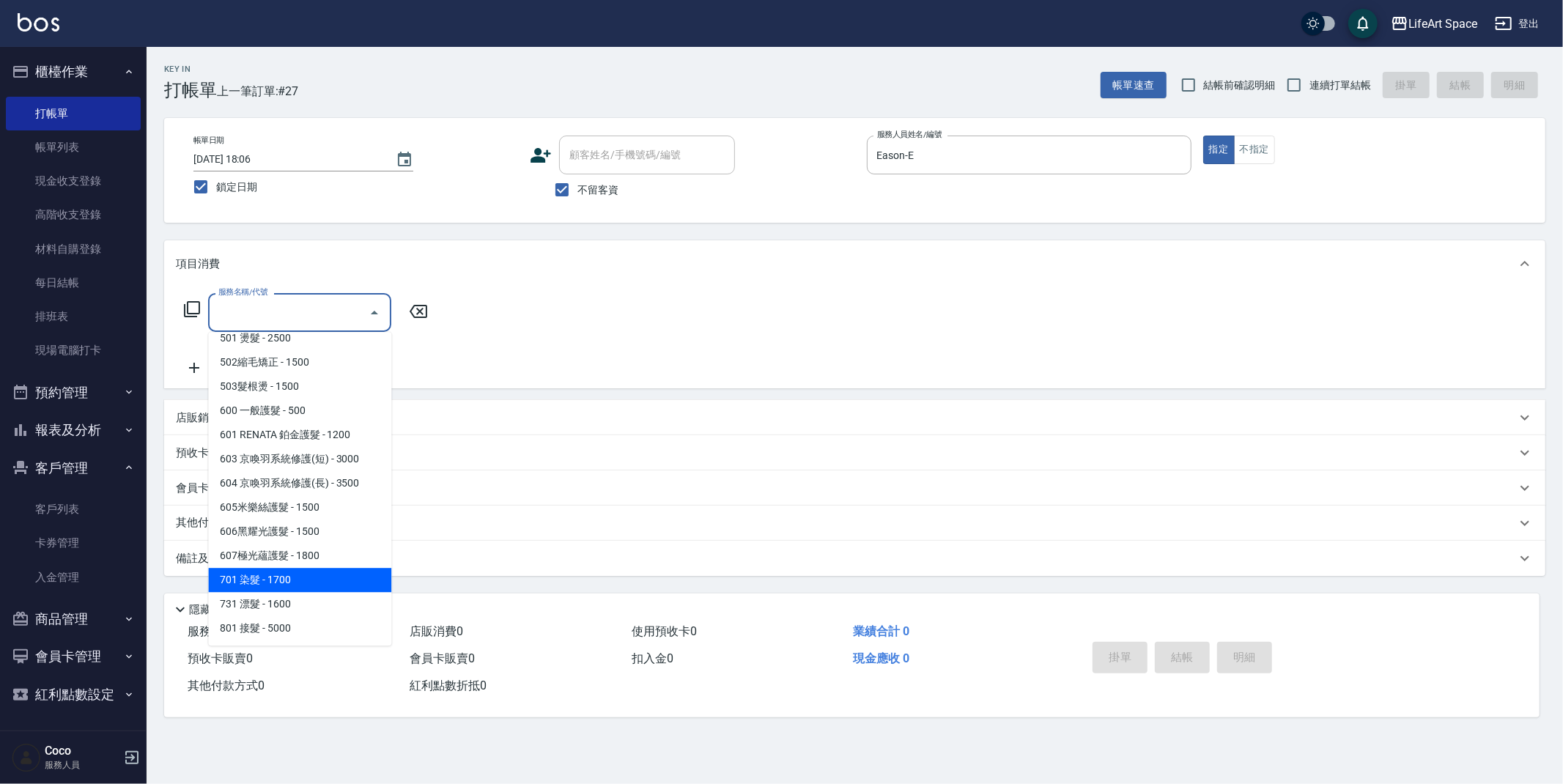
drag, startPoint x: 274, startPoint y: 573, endPoint x: 431, endPoint y: 423, distance: 217.1
click at [275, 573] on span "701 染髮 - 1700" at bounding box center [299, 579] width 183 height 24
type input "701 染髮(701)"
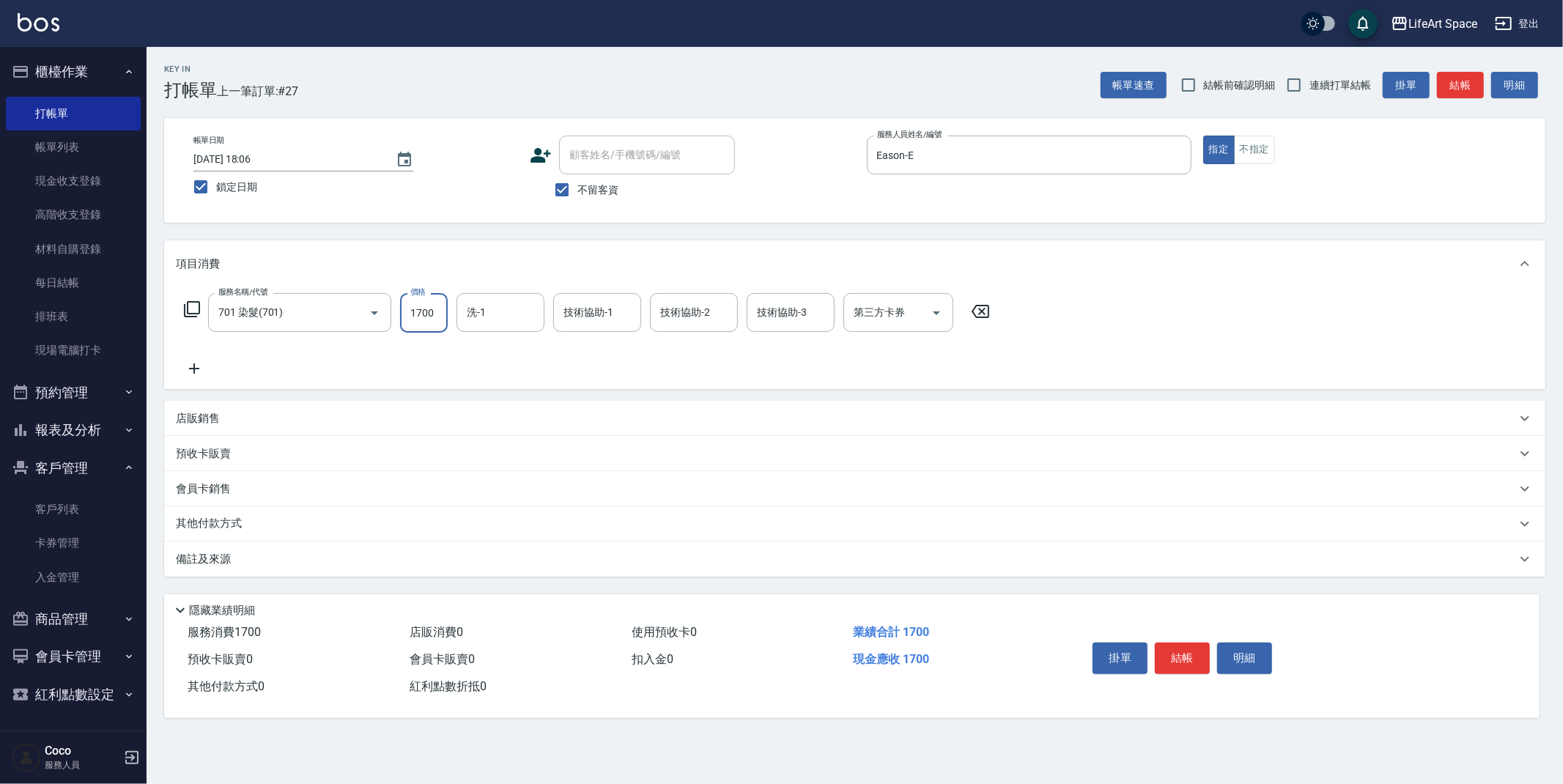
click at [432, 303] on input "1700" at bounding box center [424, 313] width 48 height 40
type input "6800"
click at [580, 317] on input "技術協助-1" at bounding box center [597, 312] width 75 height 25
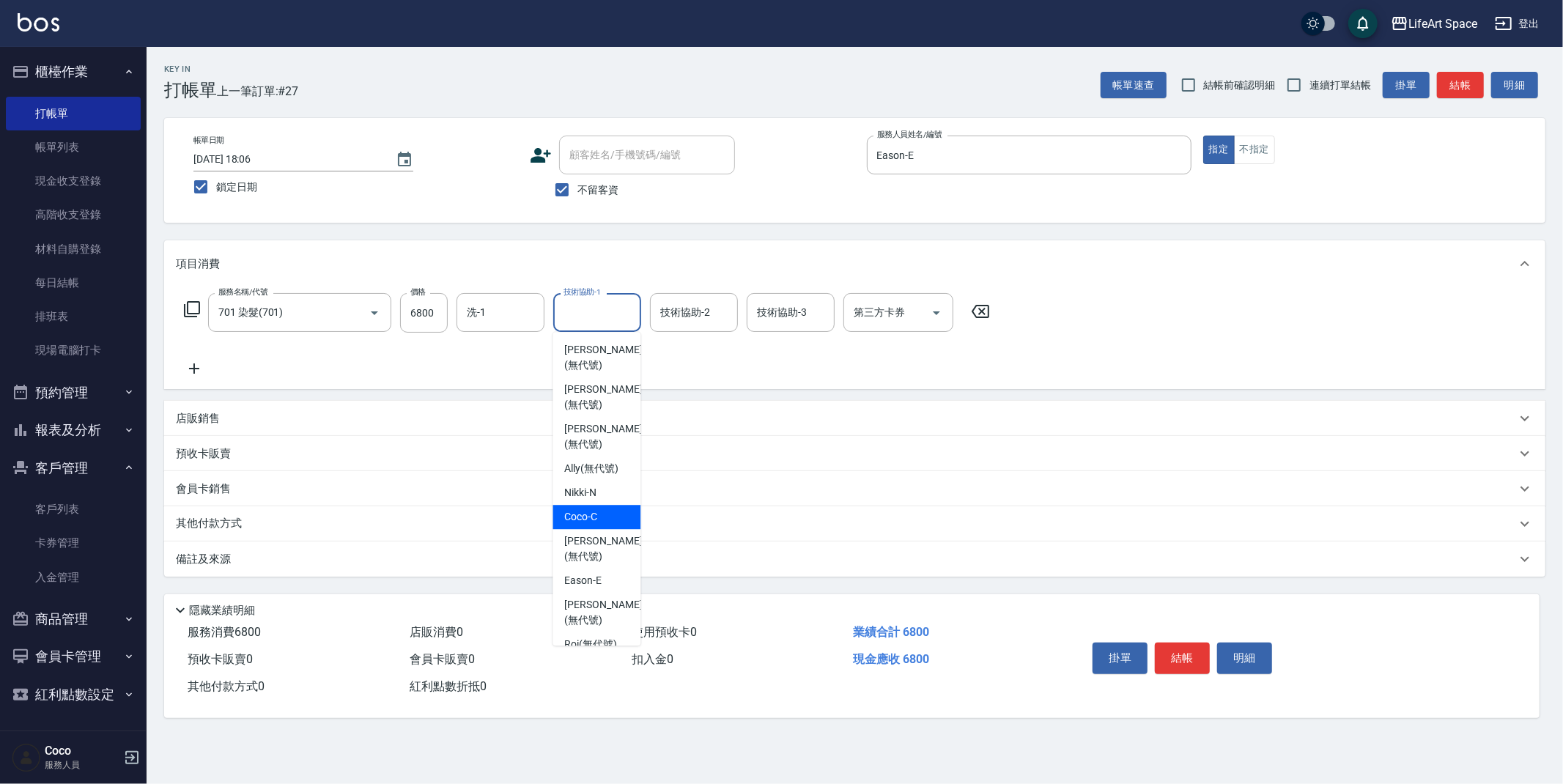
scroll to position [453, 0]
click at [615, 507] on span "[PERSON_NAME] (無代號)" at bounding box center [603, 523] width 78 height 31
type input "[PERSON_NAME](無代號)"
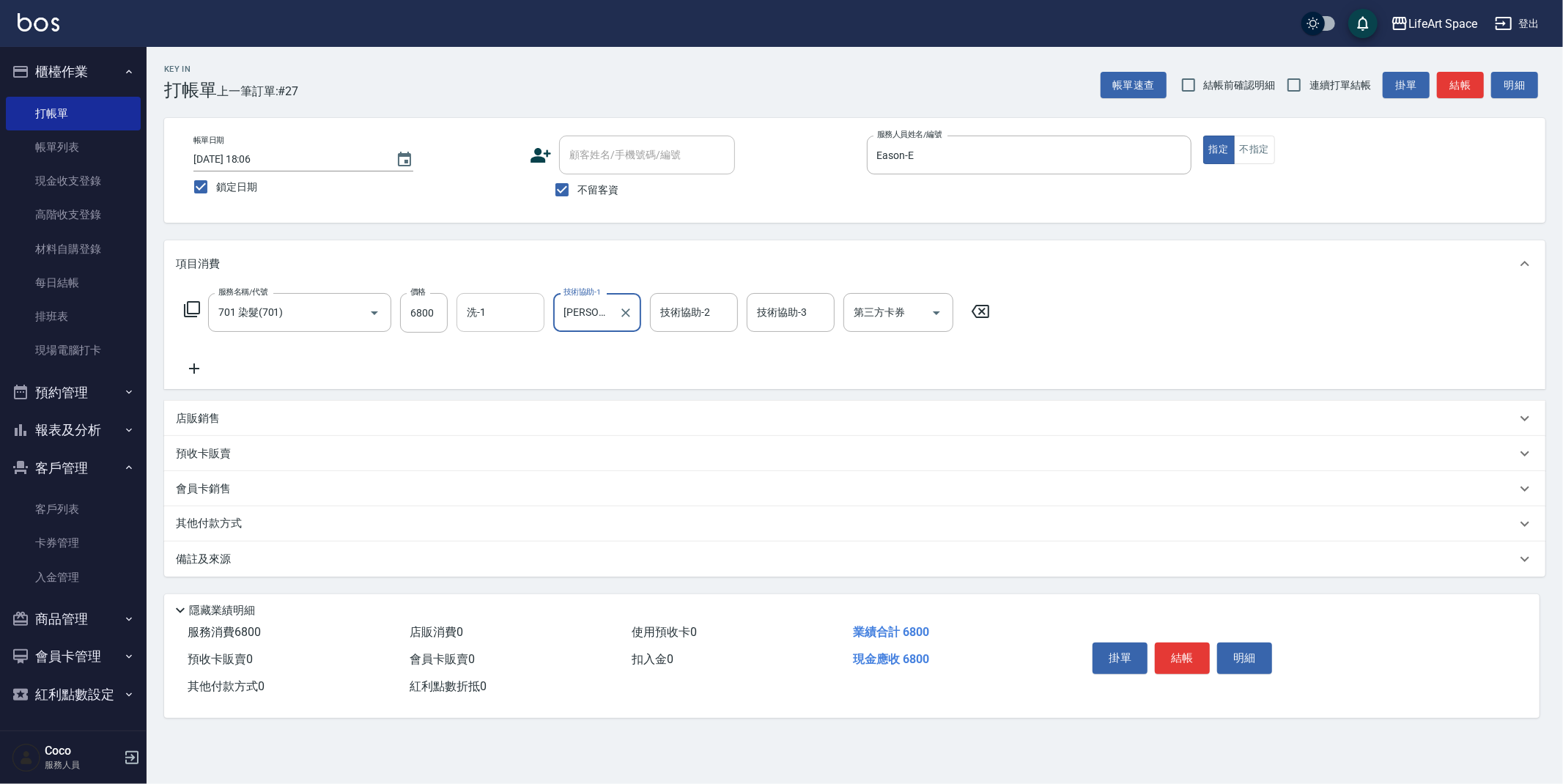
click at [510, 314] on input "洗-1" at bounding box center [500, 312] width 75 height 25
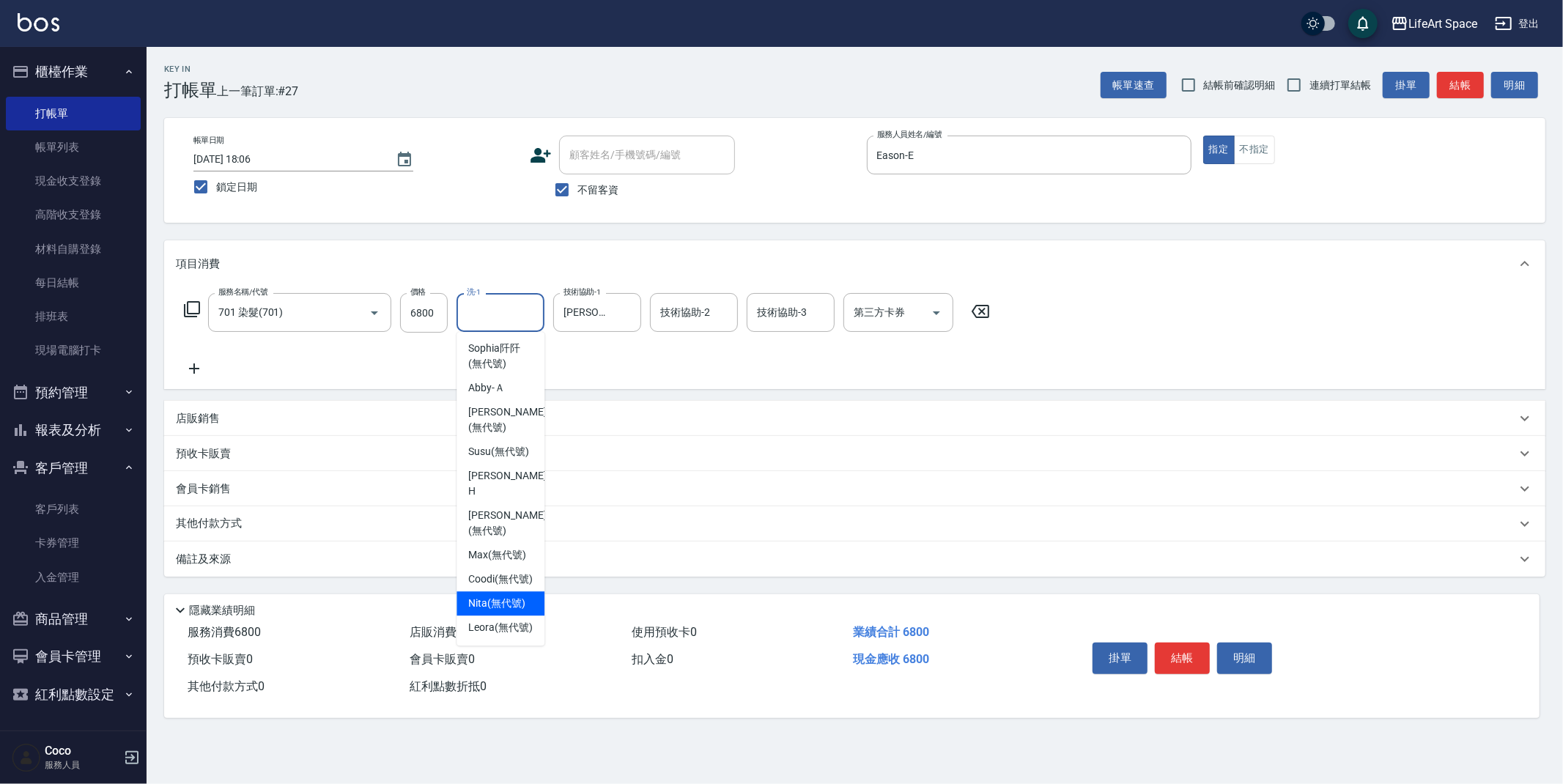
click at [507, 596] on span "Nita (無代號)" at bounding box center [497, 603] width 57 height 16
type input "Nita (無代號)"
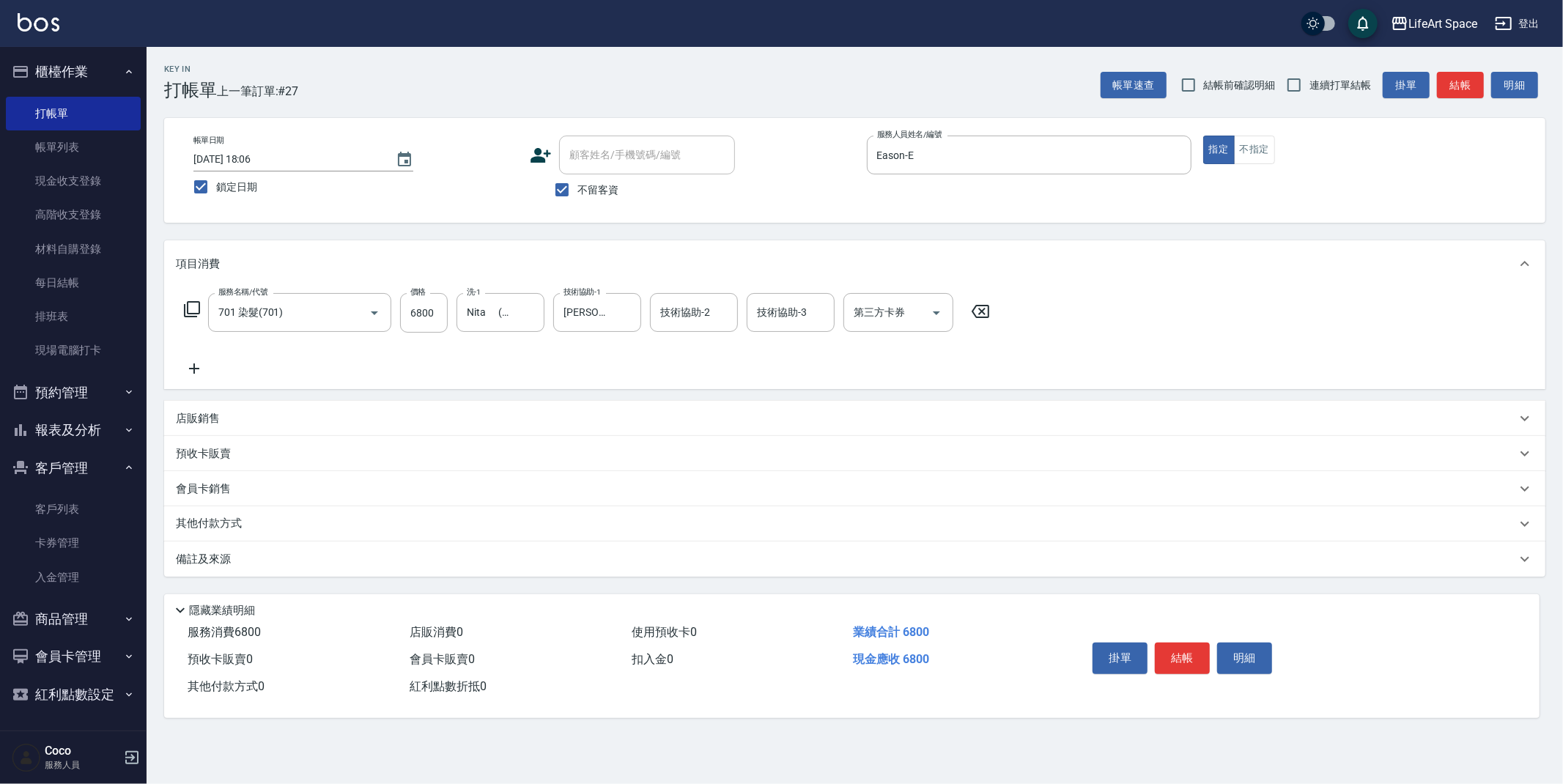
click at [344, 566] on div "備註及來源" at bounding box center [854, 559] width 1381 height 35
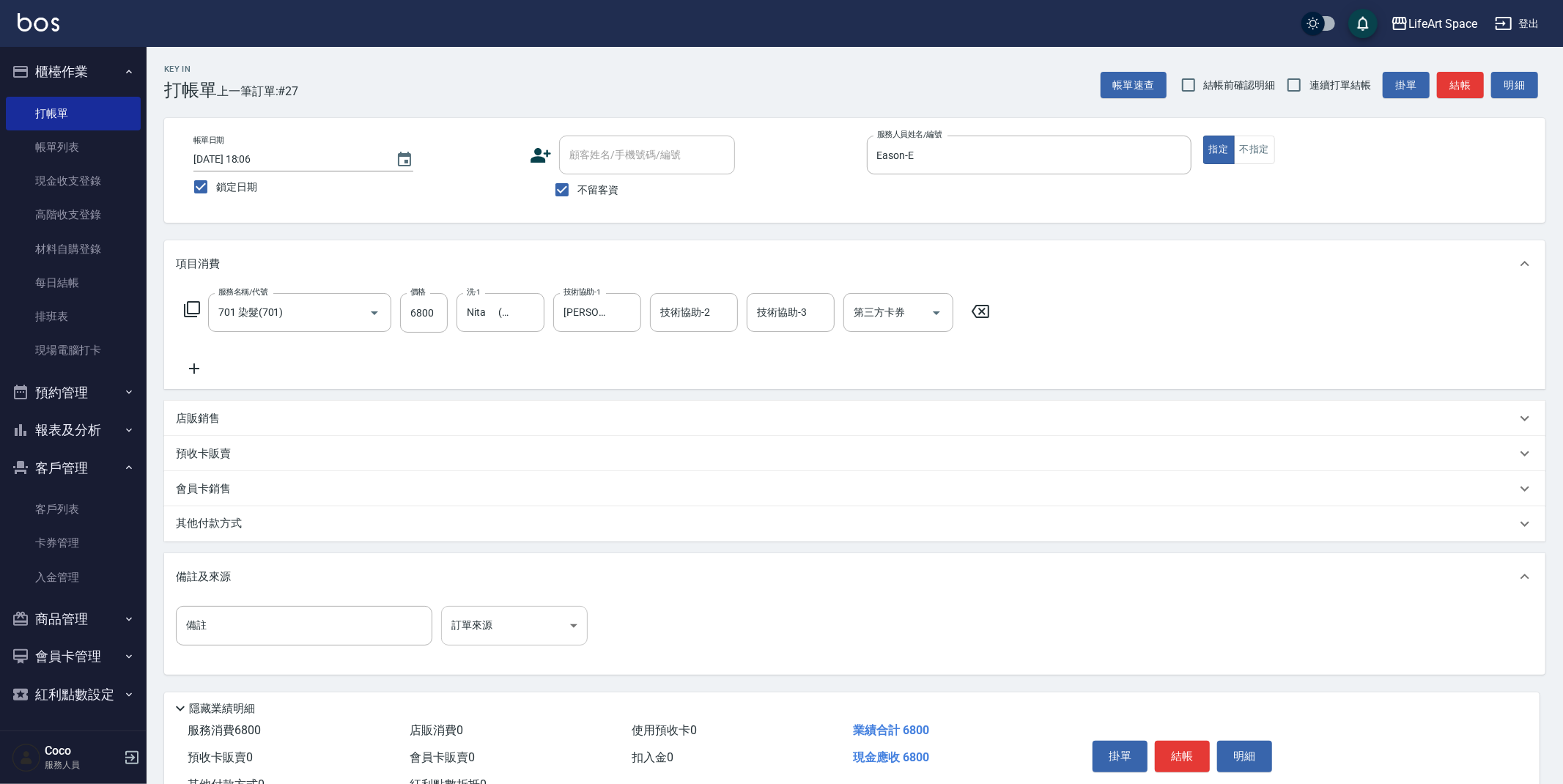
click at [493, 626] on body "LifeArt Space 登出 櫃檯作業 打帳單 帳單列表 現金收支登錄 高階收支登錄 材料自購登錄 每日結帳 排班表 現場電腦打卡 預約管理 預約管理 單…" at bounding box center [782, 417] width 1563 height 834
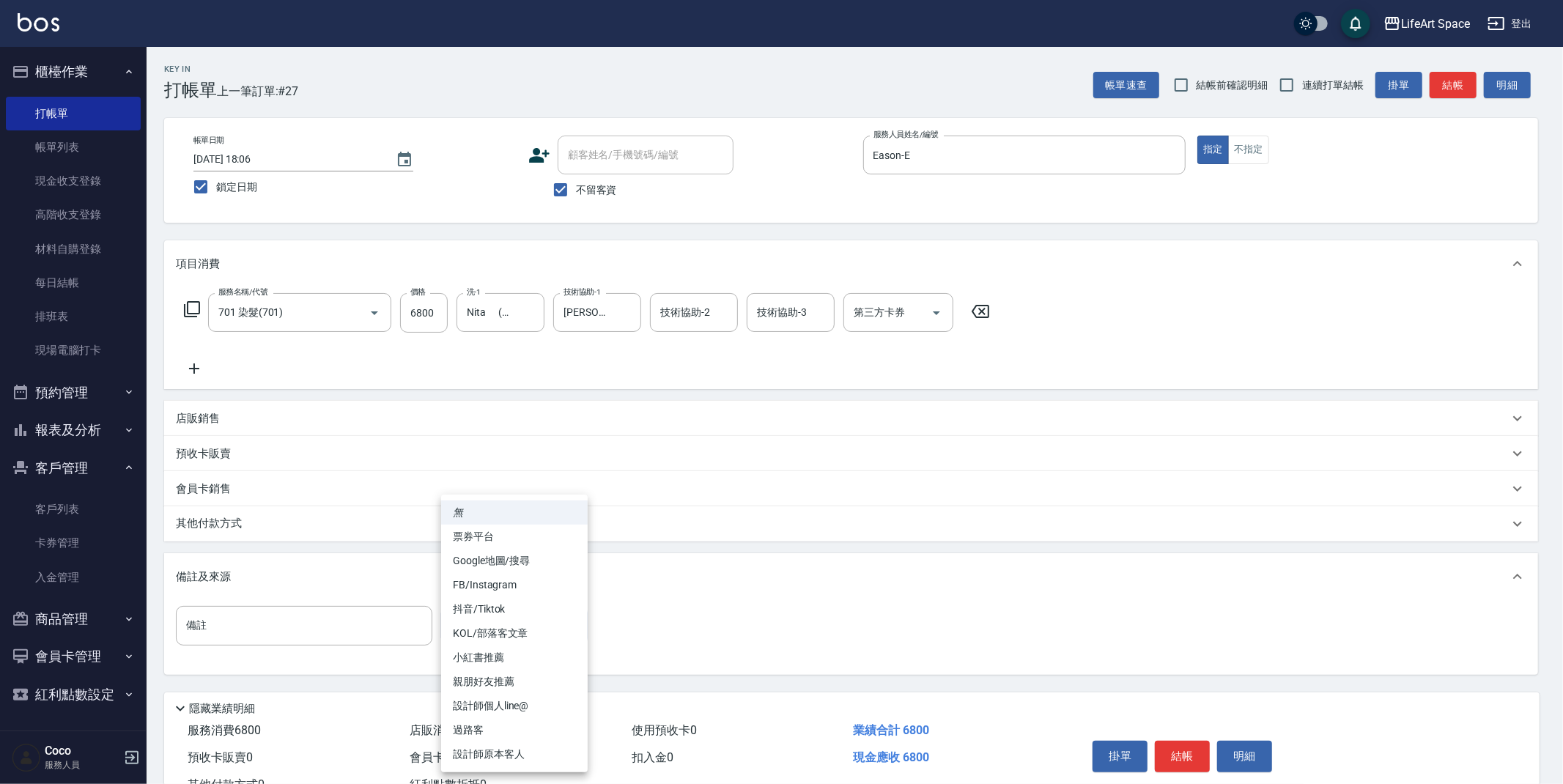
click at [504, 597] on li "抖音/Tiktok" at bounding box center [514, 608] width 147 height 24
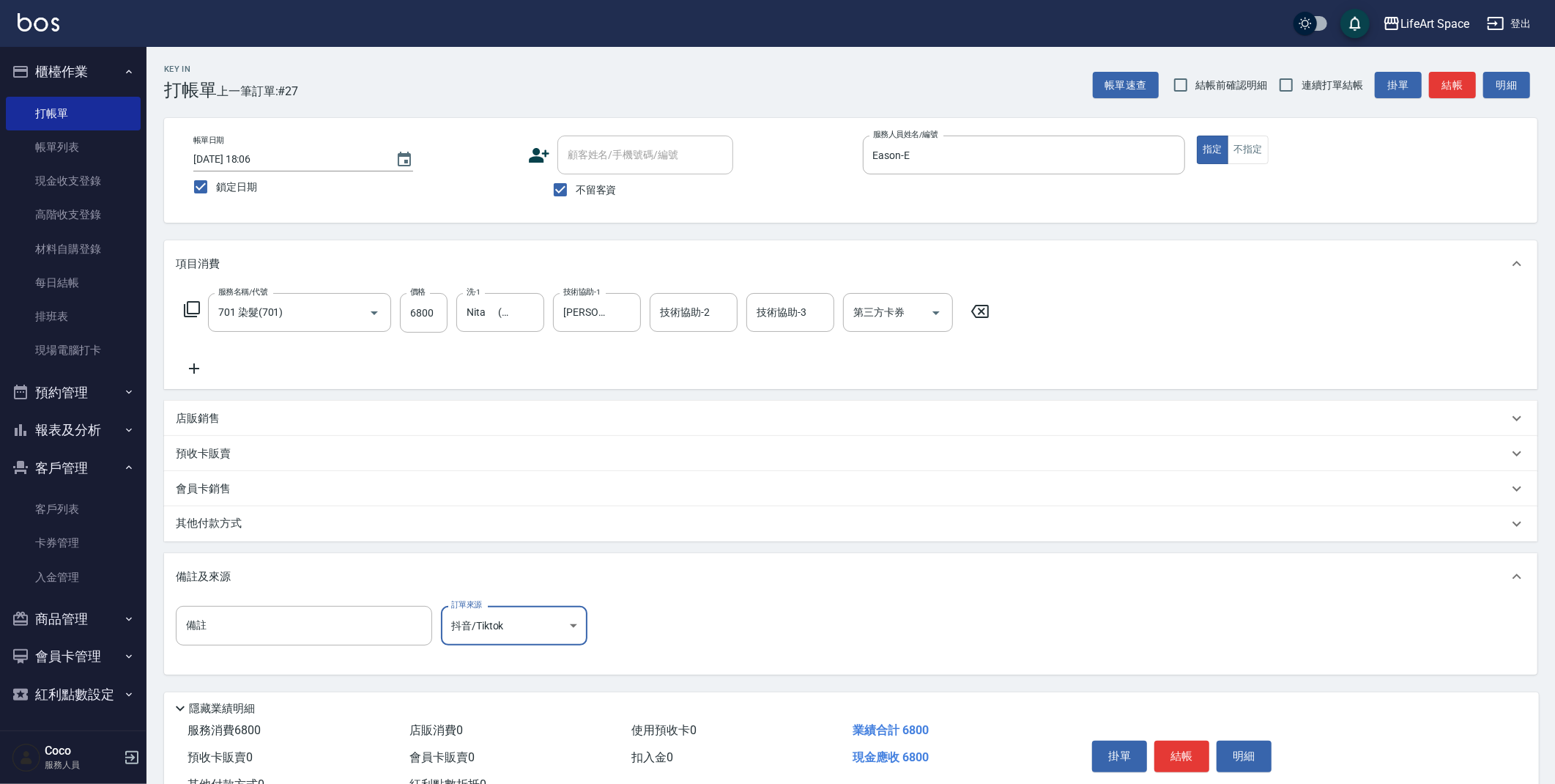
click at [507, 619] on body "LifeArt Space 登出 櫃檯作業 打帳單 帳單列表 現金收支登錄 高階收支登錄 材料自購登錄 每日結帳 排班表 現場電腦打卡 預約管理 預約管理 單…" at bounding box center [778, 417] width 1555 height 834
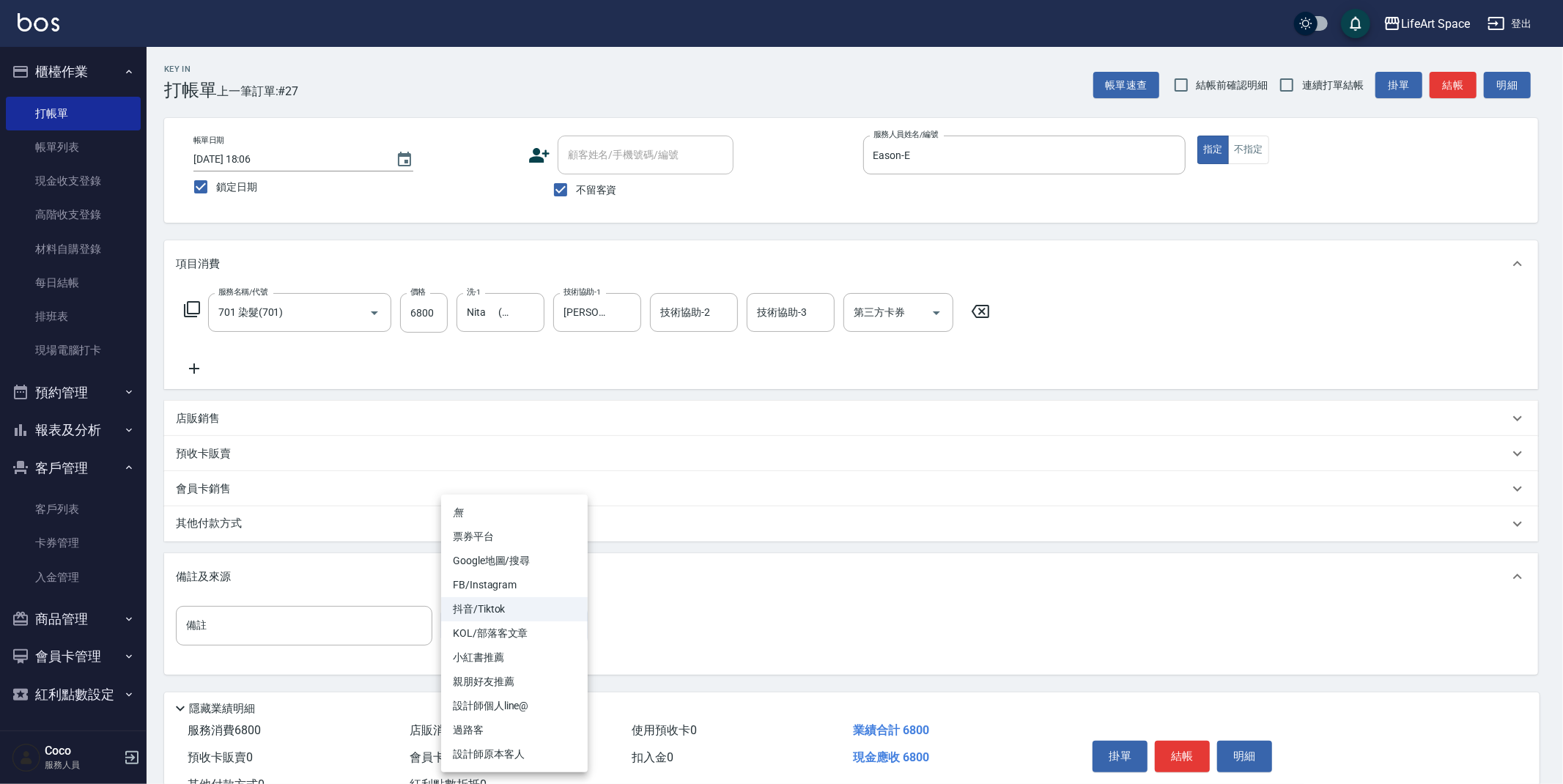
drag, startPoint x: 499, startPoint y: 587, endPoint x: 428, endPoint y: 585, distance: 71.0
click at [499, 586] on li "FB/Instagram" at bounding box center [514, 585] width 147 height 24
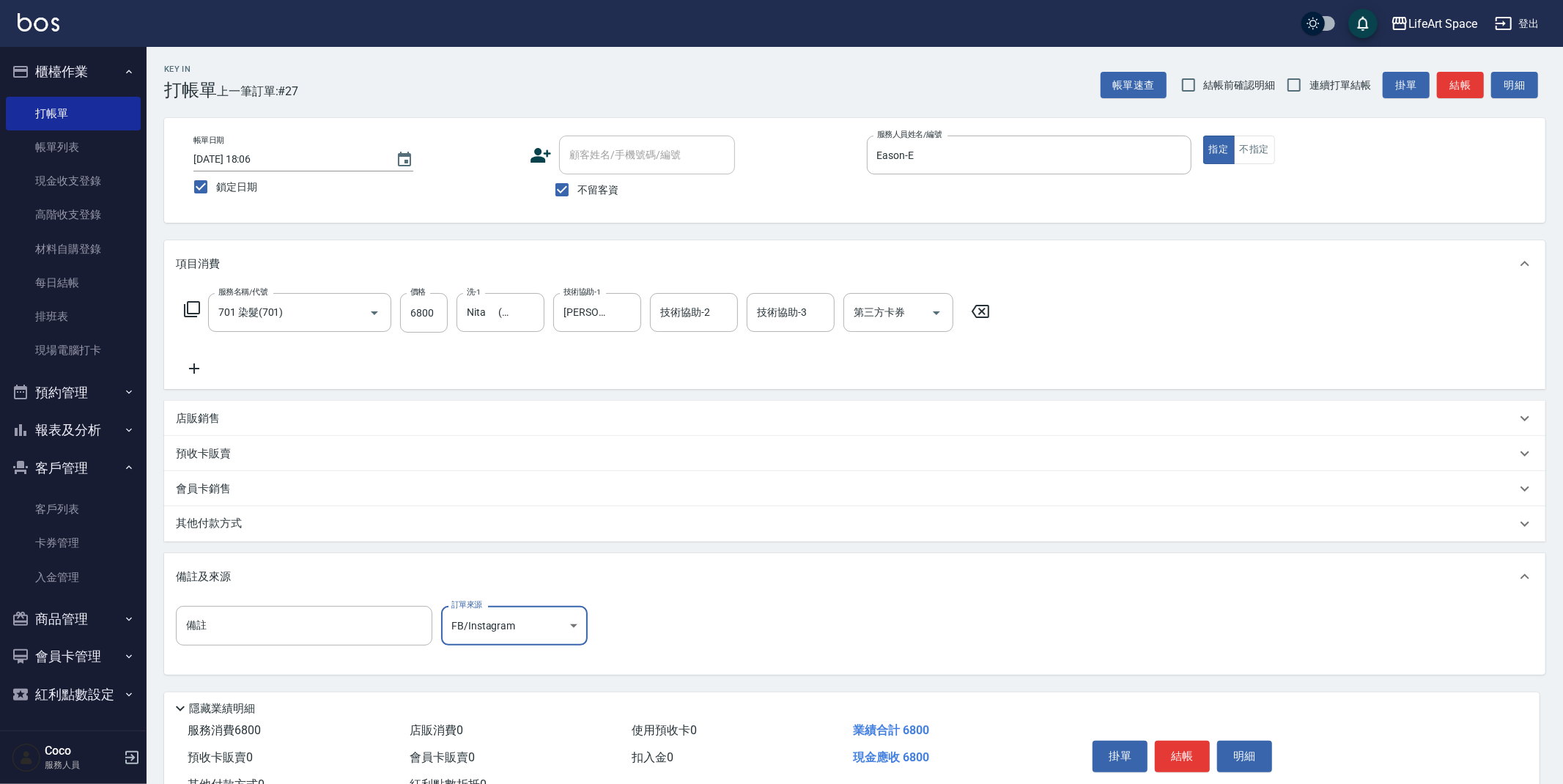
type input "FB/Instagram"
click at [1182, 751] on button "結帳" at bounding box center [1182, 756] width 55 height 31
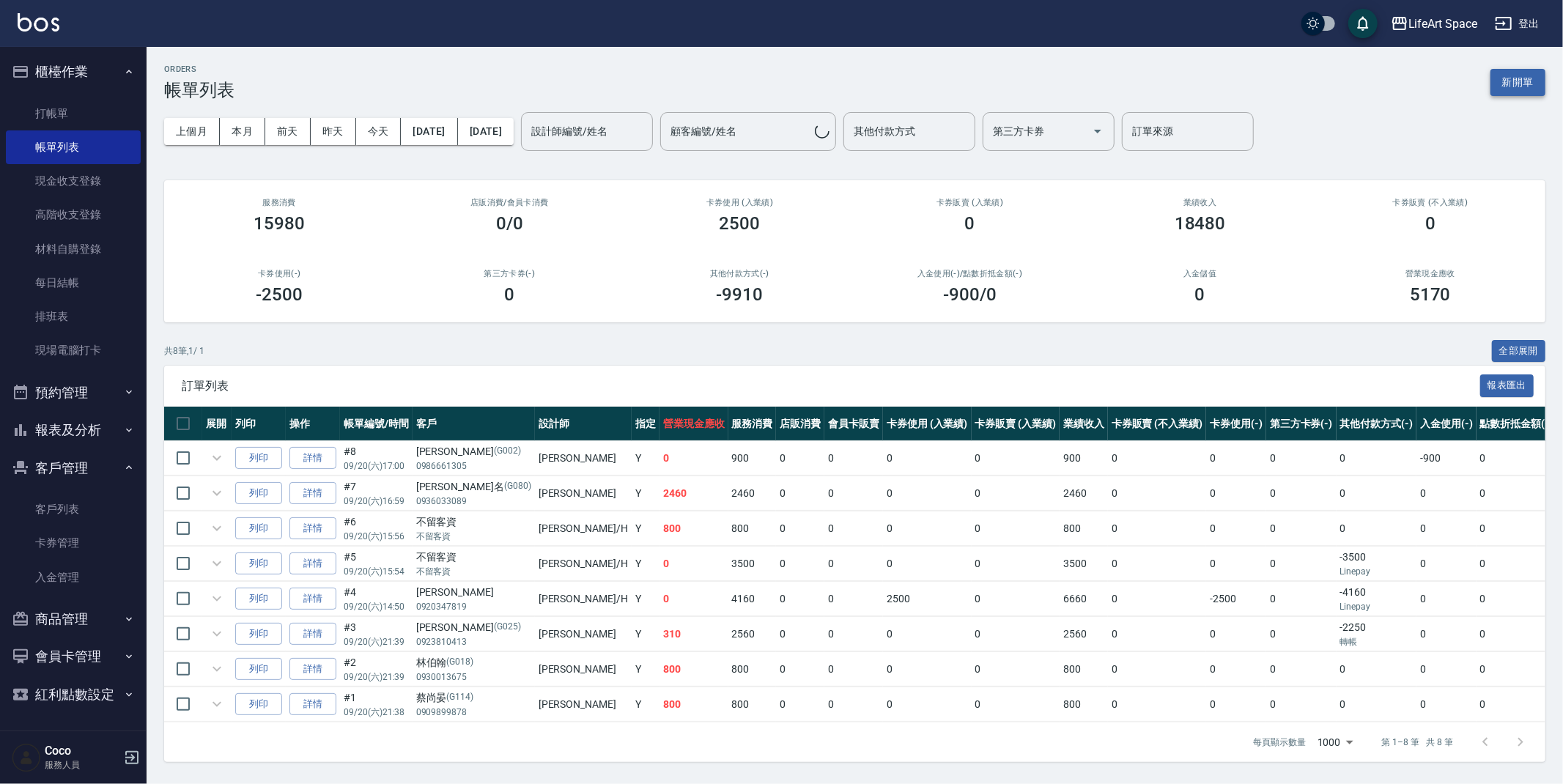
click at [1520, 85] on button "新開單" at bounding box center [1517, 83] width 55 height 27
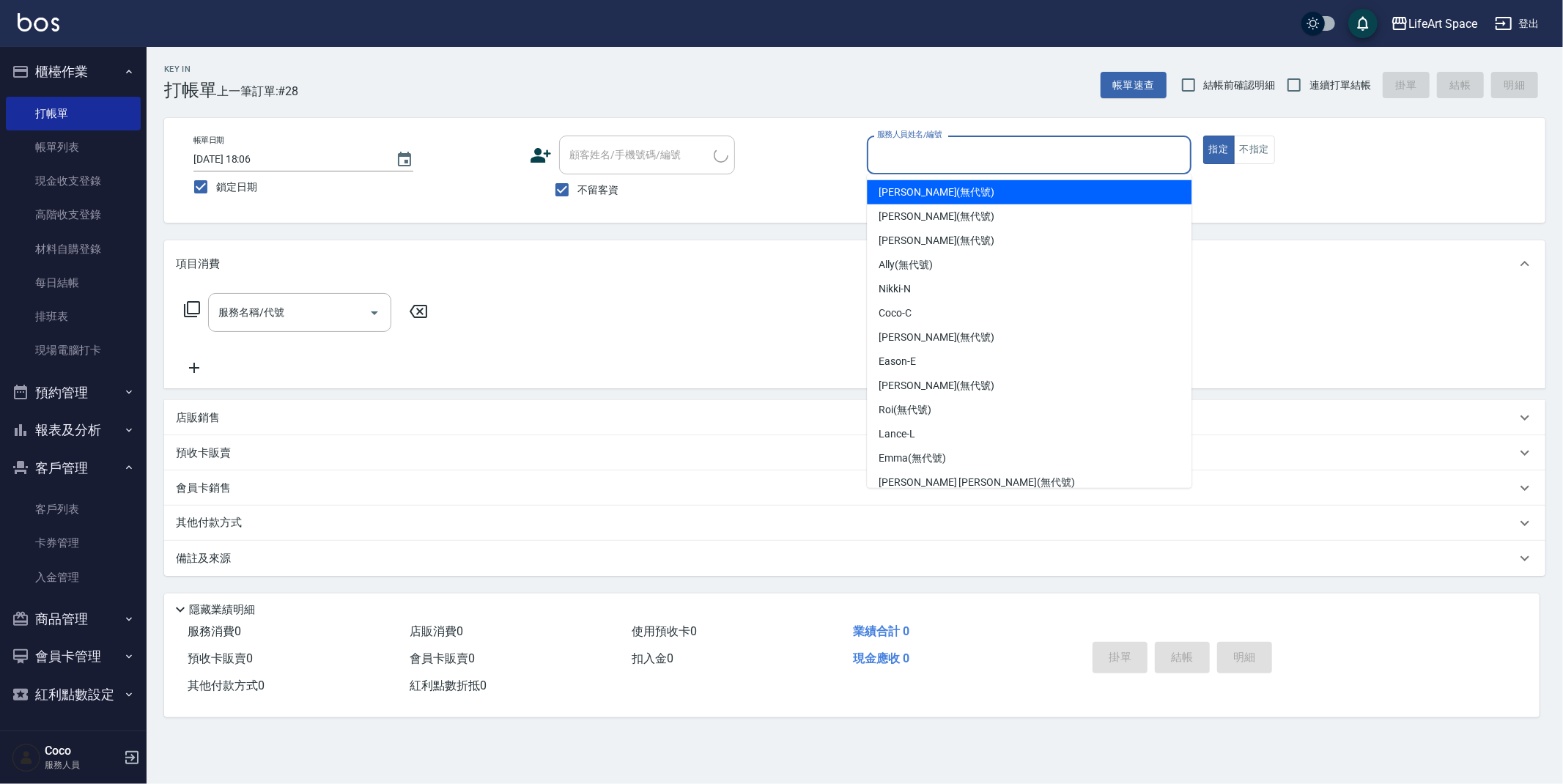
click at [968, 148] on input "服務人員姓名/編號" at bounding box center [1029, 154] width 311 height 25
click at [920, 191] on div "Eason -E" at bounding box center [1029, 191] width 325 height 24
type input "Eason-E"
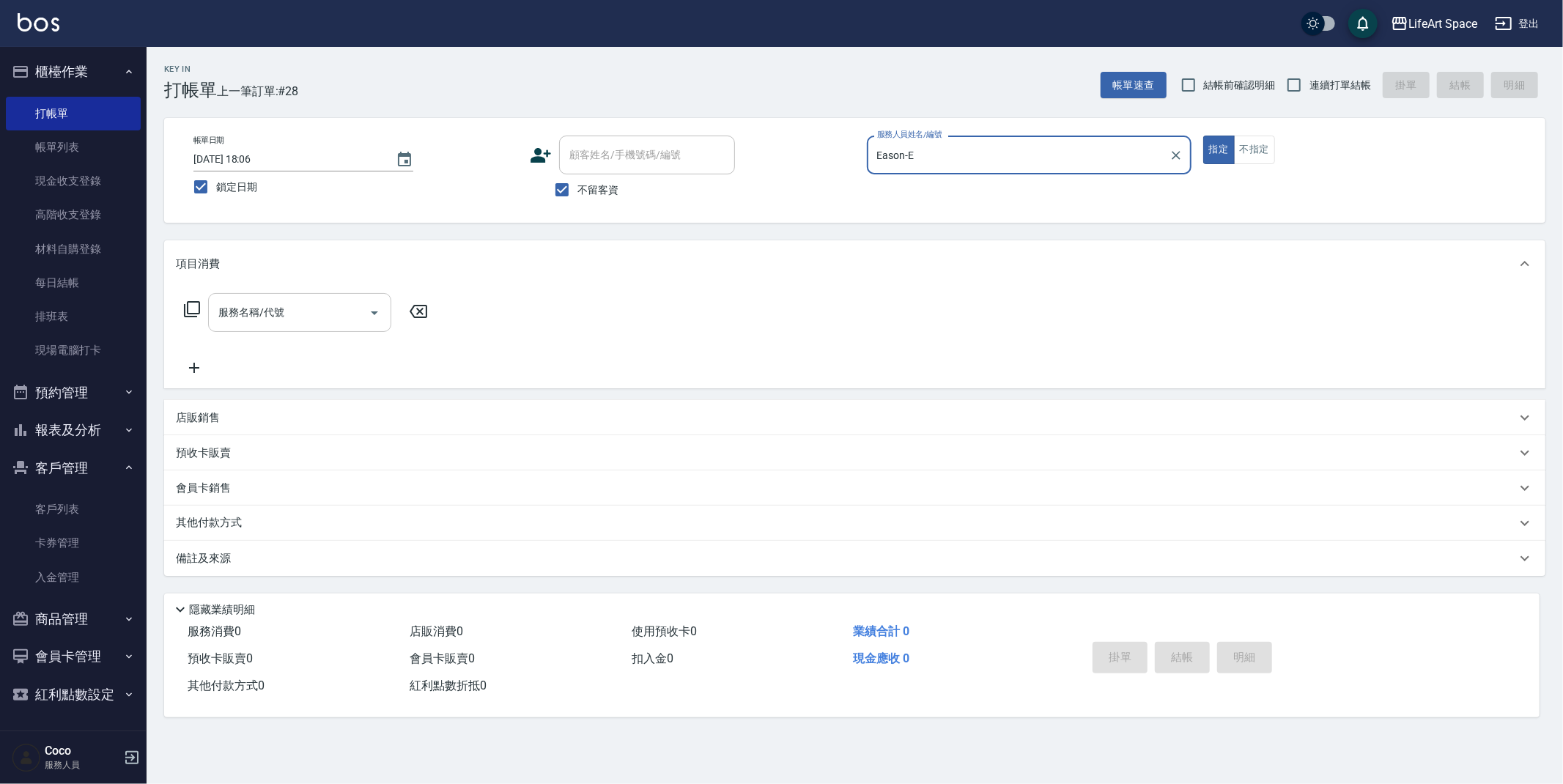
click at [293, 322] on input "服務名稱/代號" at bounding box center [289, 312] width 148 height 25
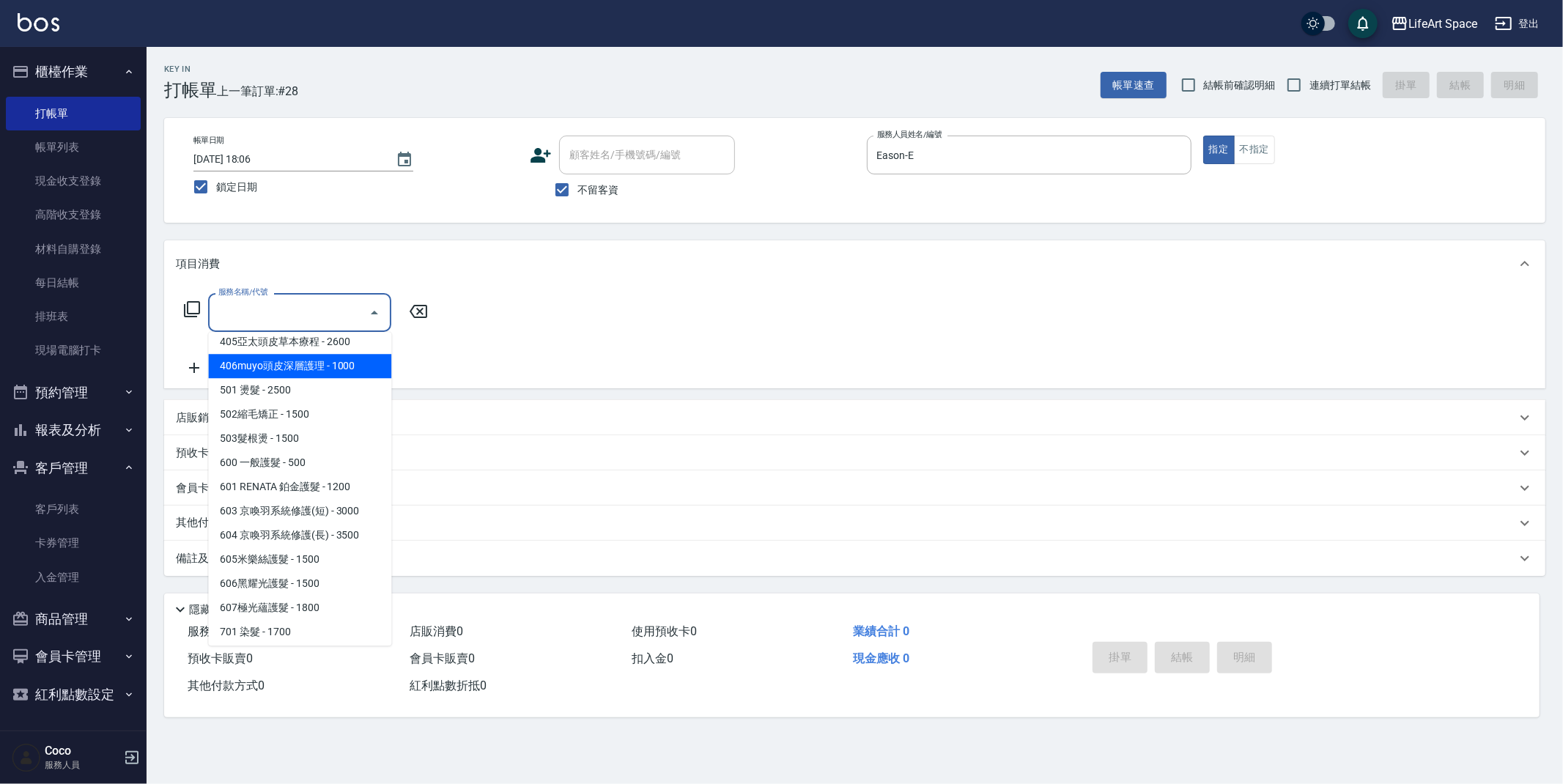
scroll to position [229, 0]
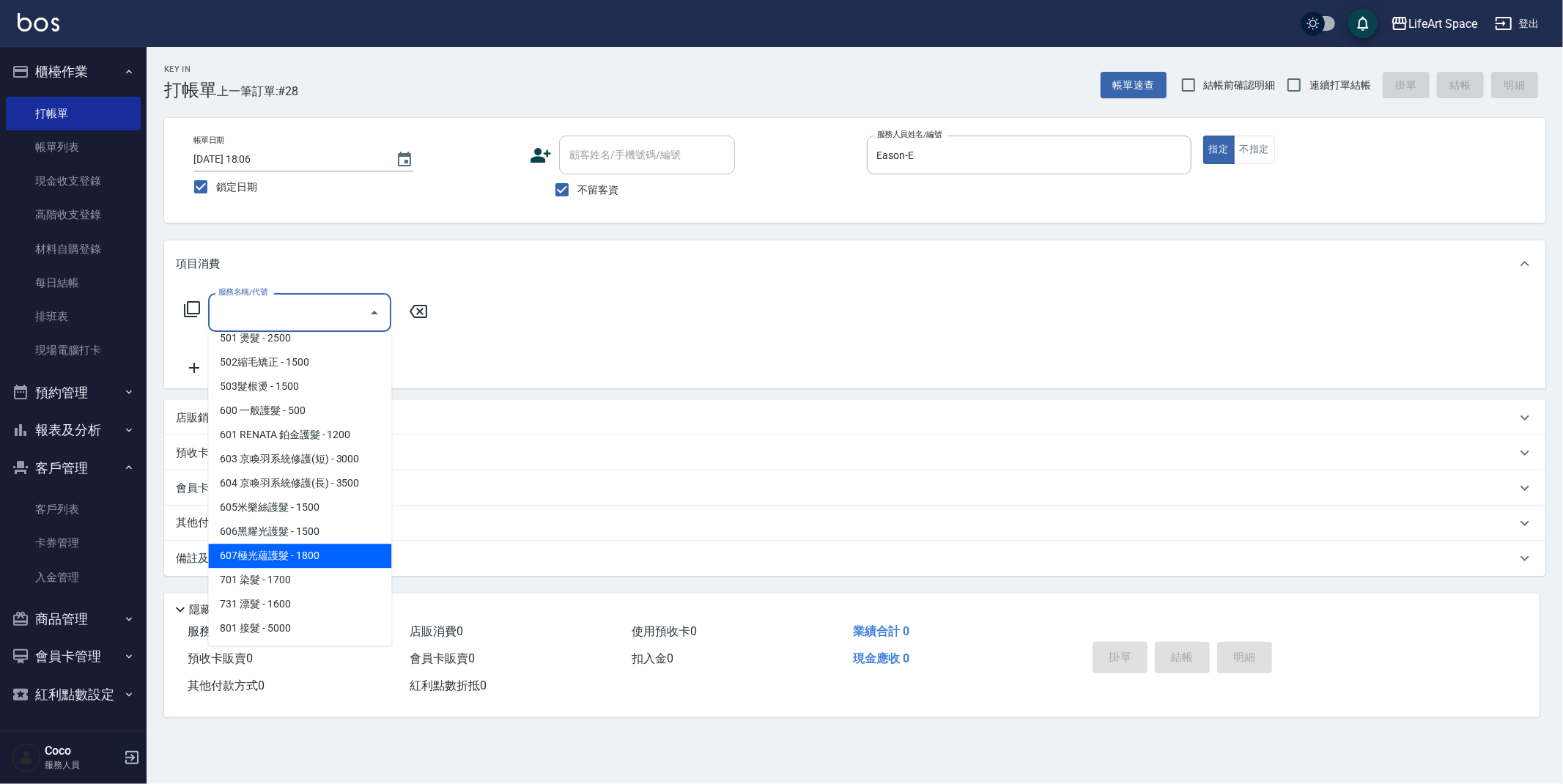
click at [284, 565] on span "607極光蘊護髮 - 1800" at bounding box center [299, 555] width 183 height 24
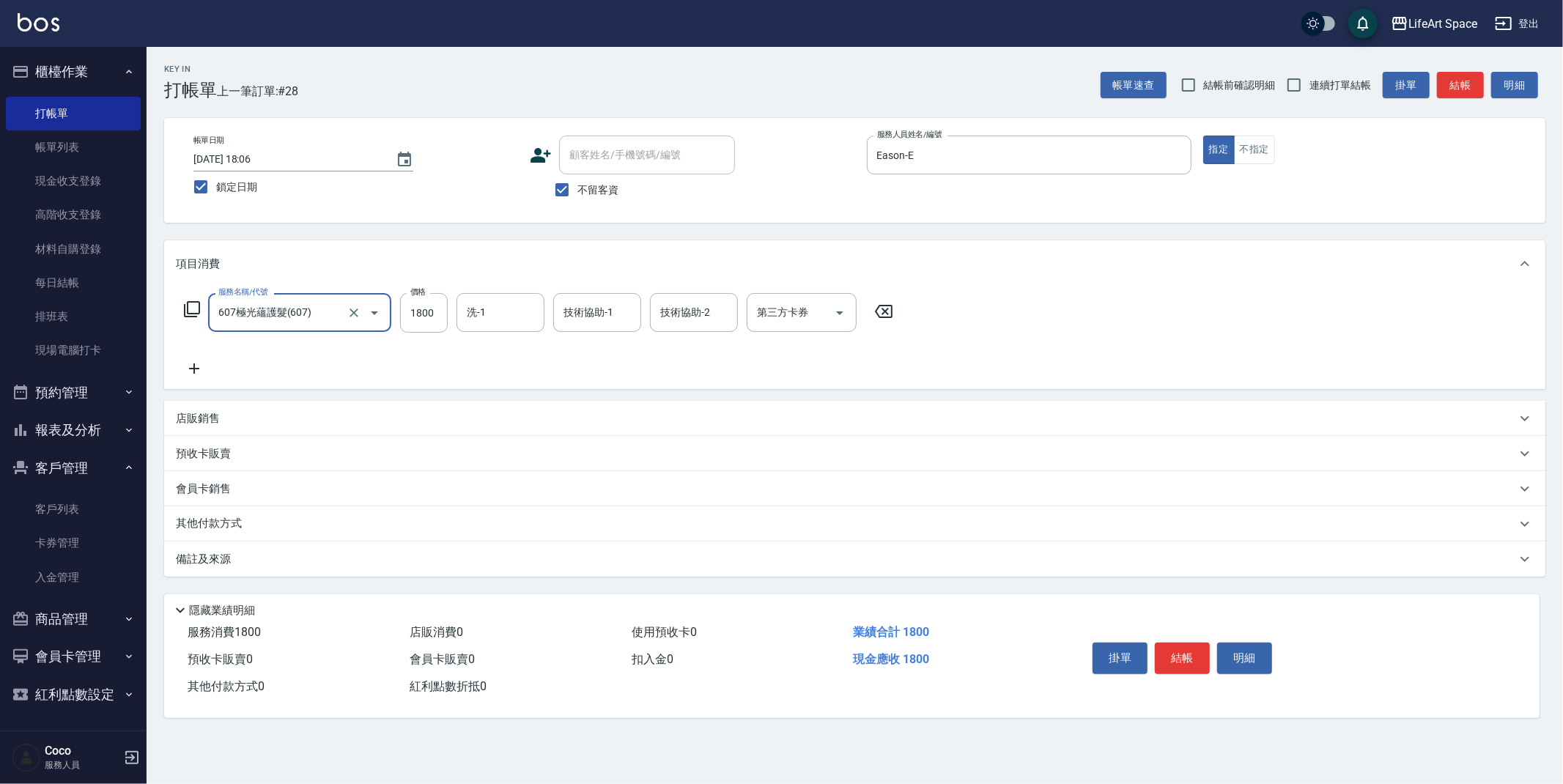
click at [288, 318] on input "607極光蘊護髮(607)" at bounding box center [279, 312] width 129 height 25
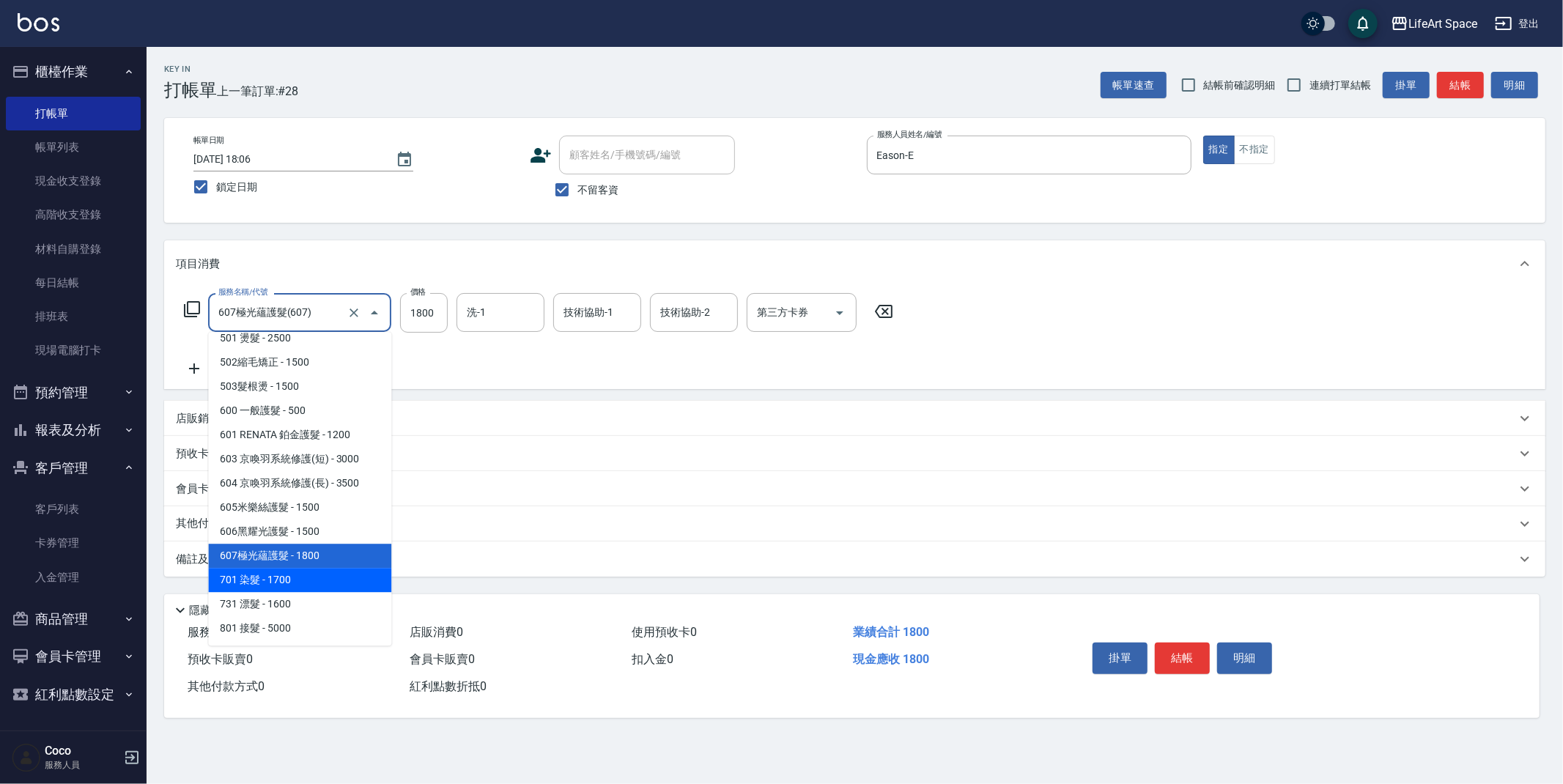
drag, startPoint x: 282, startPoint y: 572, endPoint x: 372, endPoint y: 446, distance: 154.8
click at [282, 571] on span "701 染髮 - 1700" at bounding box center [299, 579] width 183 height 24
type input "701 染髮(701)"
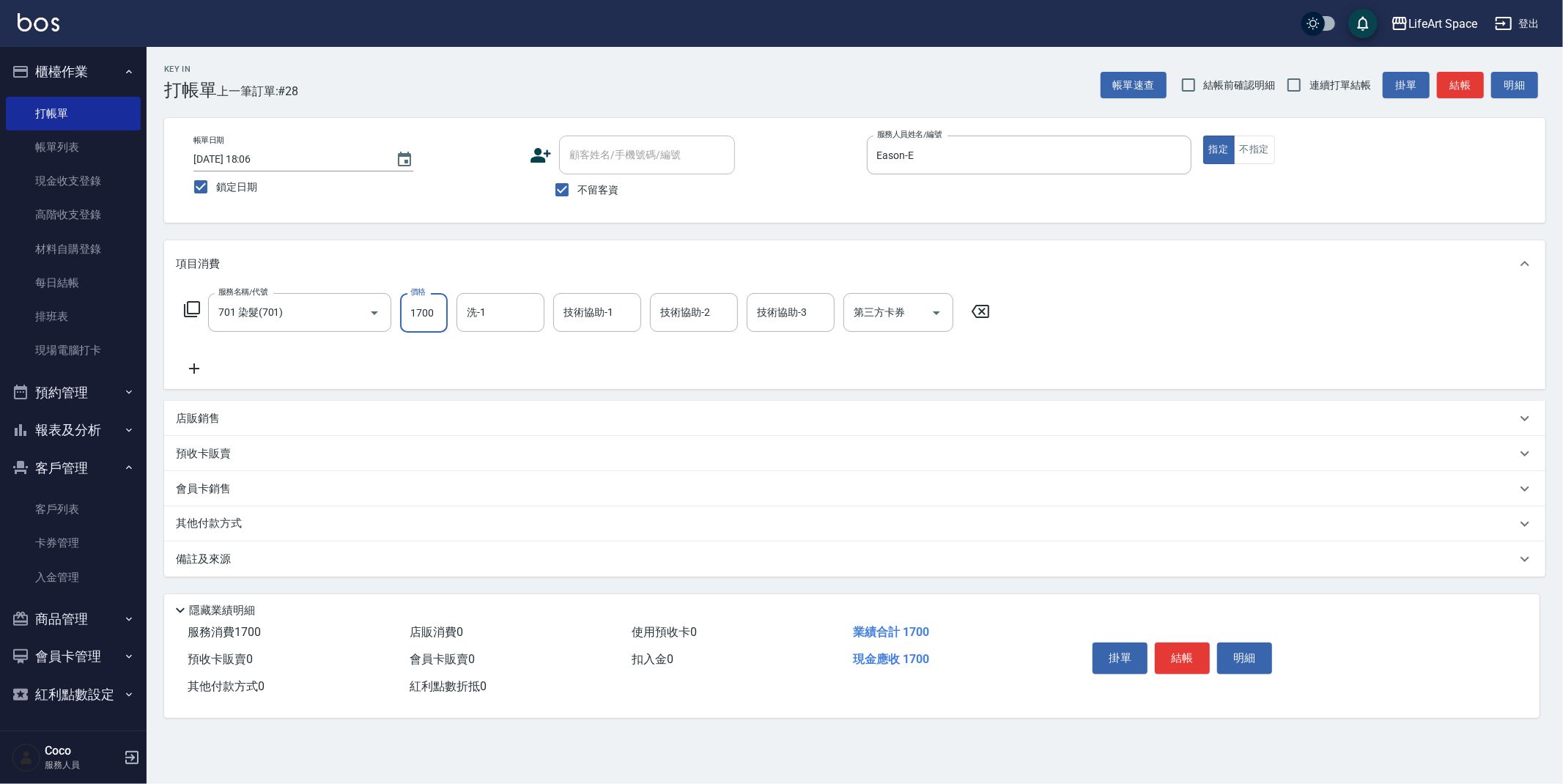
click at [432, 316] on input "1700" at bounding box center [424, 313] width 48 height 40
type input "6800"
click at [510, 316] on input "洗-1" at bounding box center [500, 312] width 75 height 25
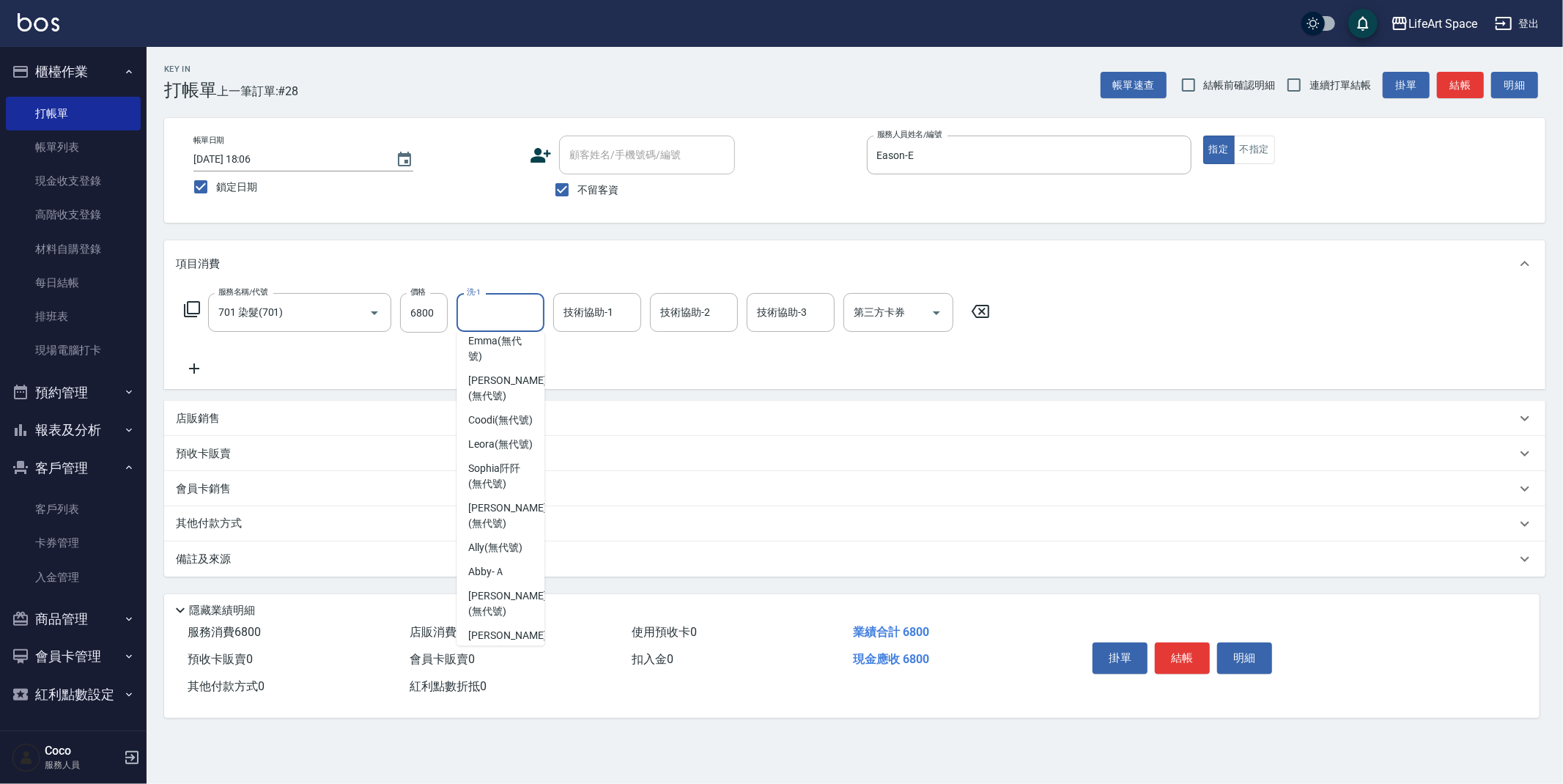
scroll to position [453, 0]
click at [507, 432] on span "[PERSON_NAME]阡 (無代號)" at bounding box center [501, 428] width 64 height 31
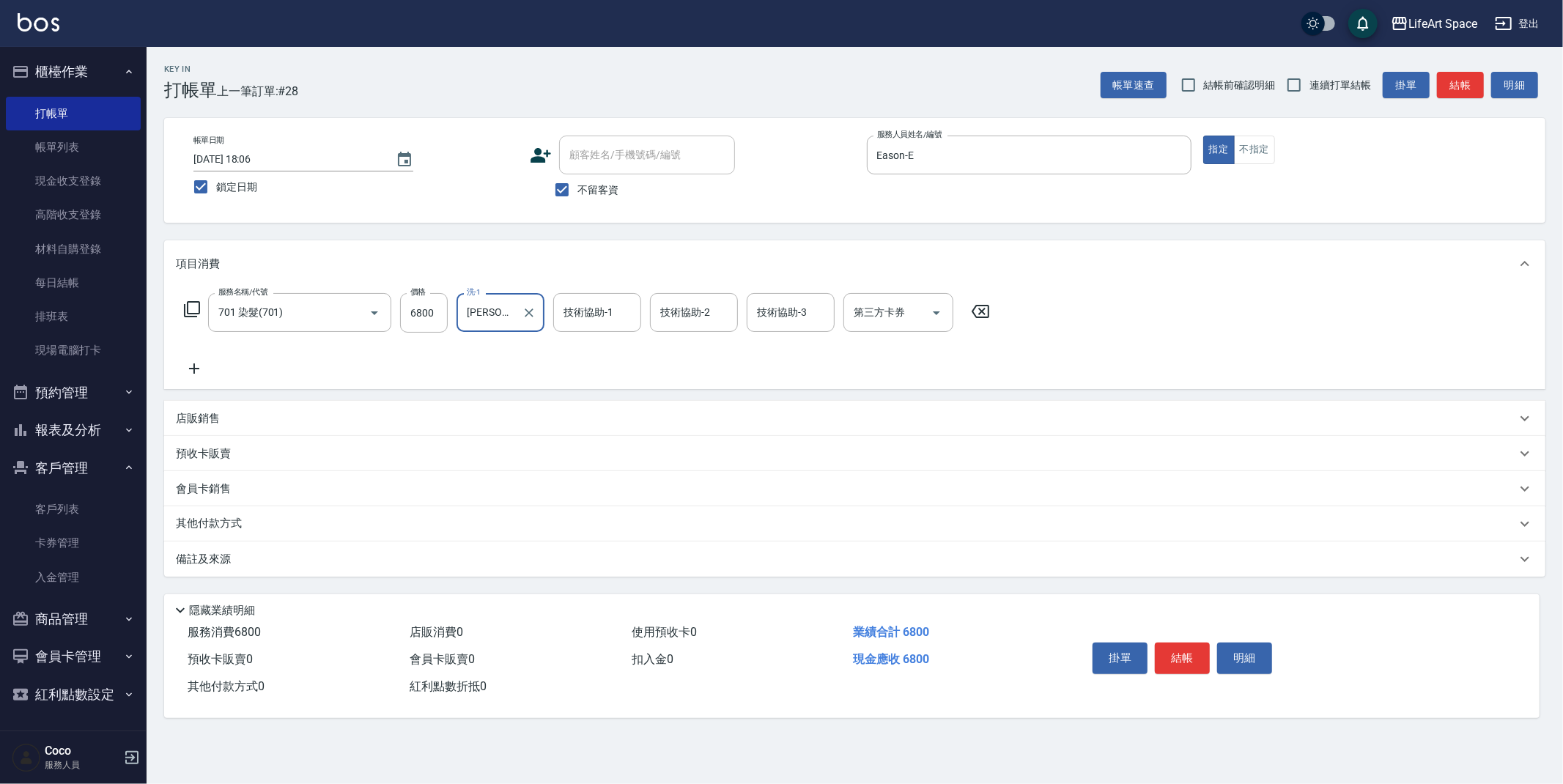
type input "[PERSON_NAME]阡(無代號)"
click at [596, 322] on input "技術協助-1" at bounding box center [597, 312] width 75 height 25
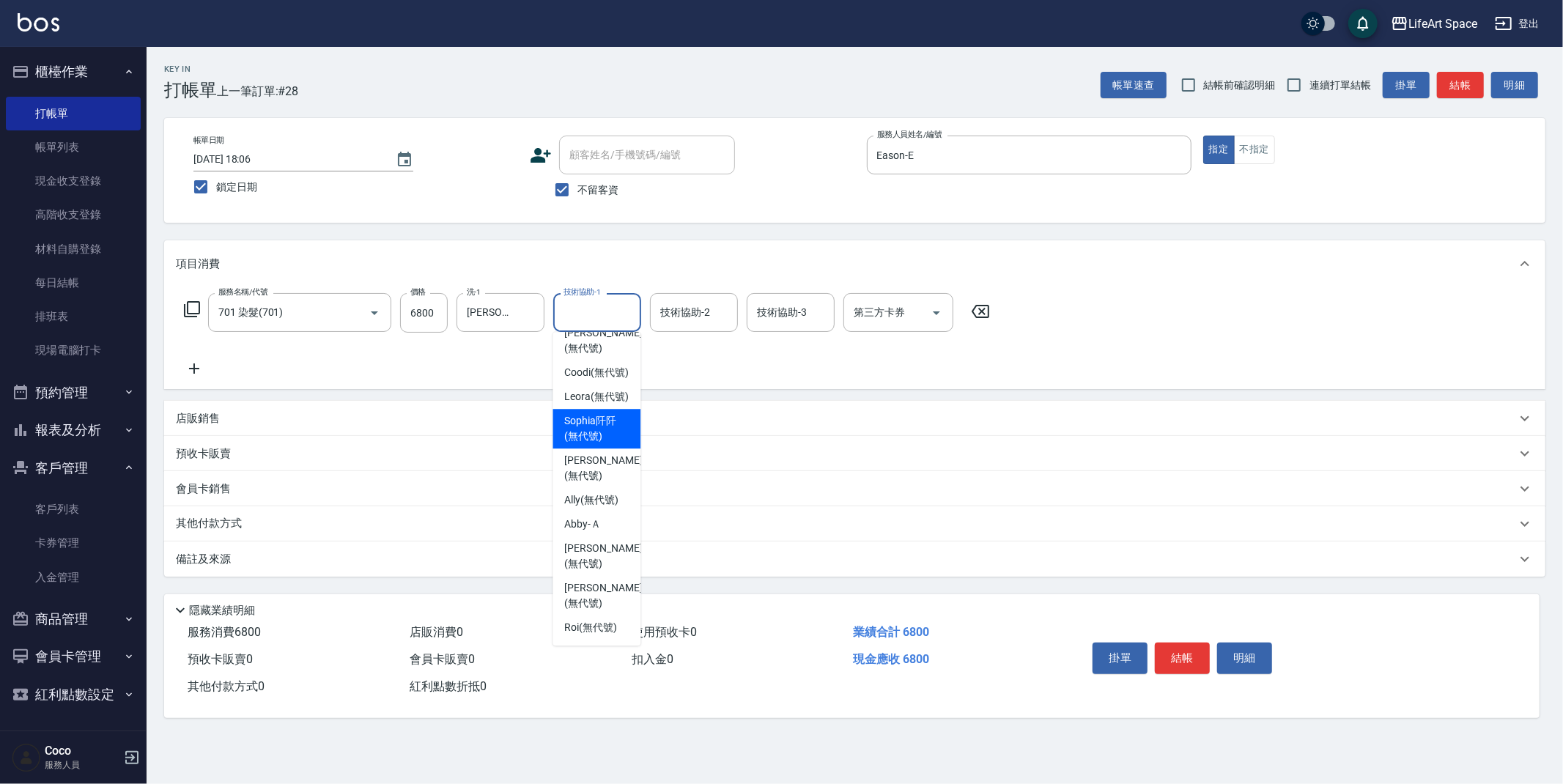
click at [607, 426] on span "[PERSON_NAME]阡 (無代號)" at bounding box center [596, 428] width 64 height 31
type input "[PERSON_NAME]阡(無代號)"
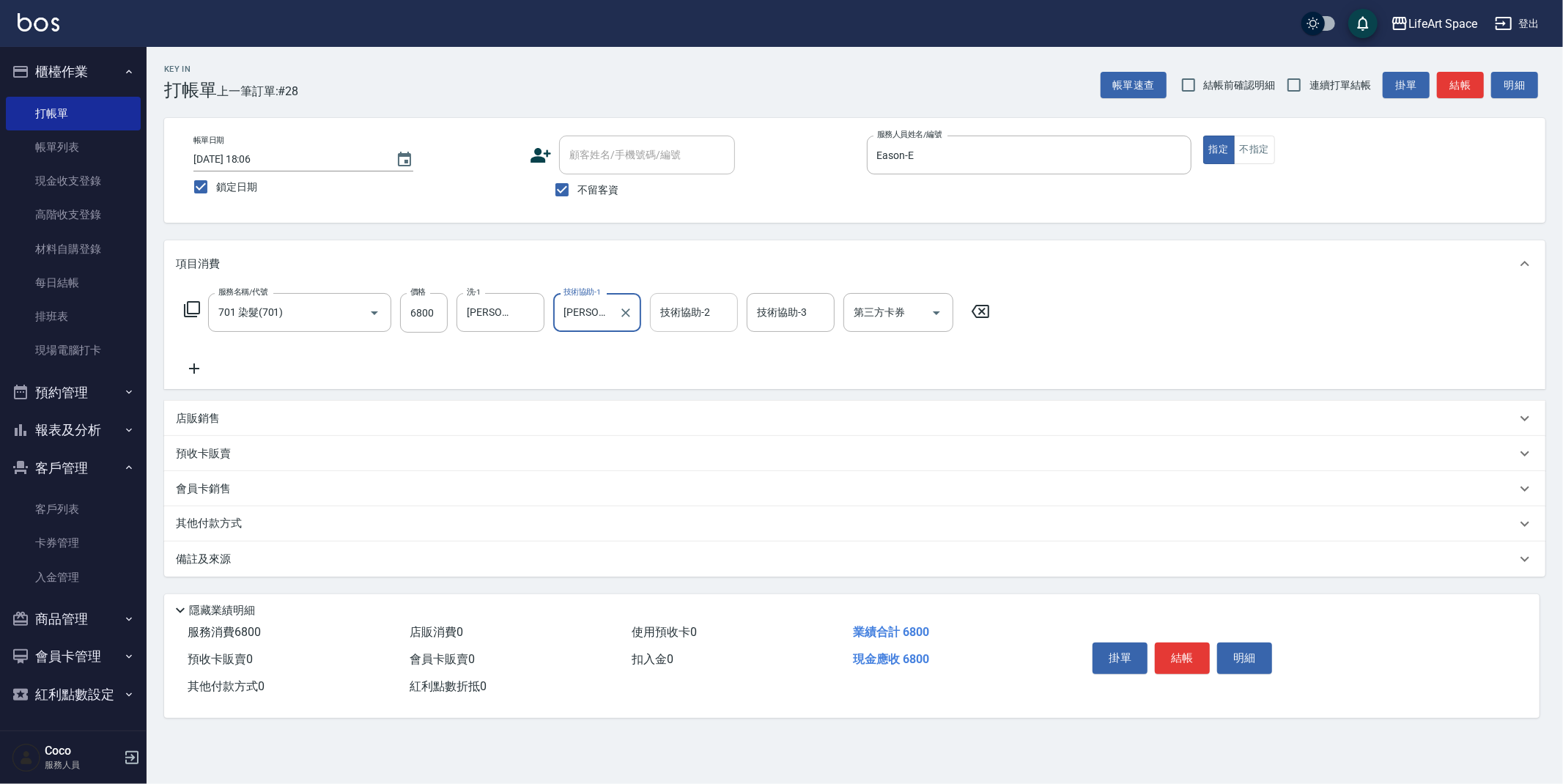
click at [684, 321] on input "技術協助-2" at bounding box center [693, 312] width 75 height 25
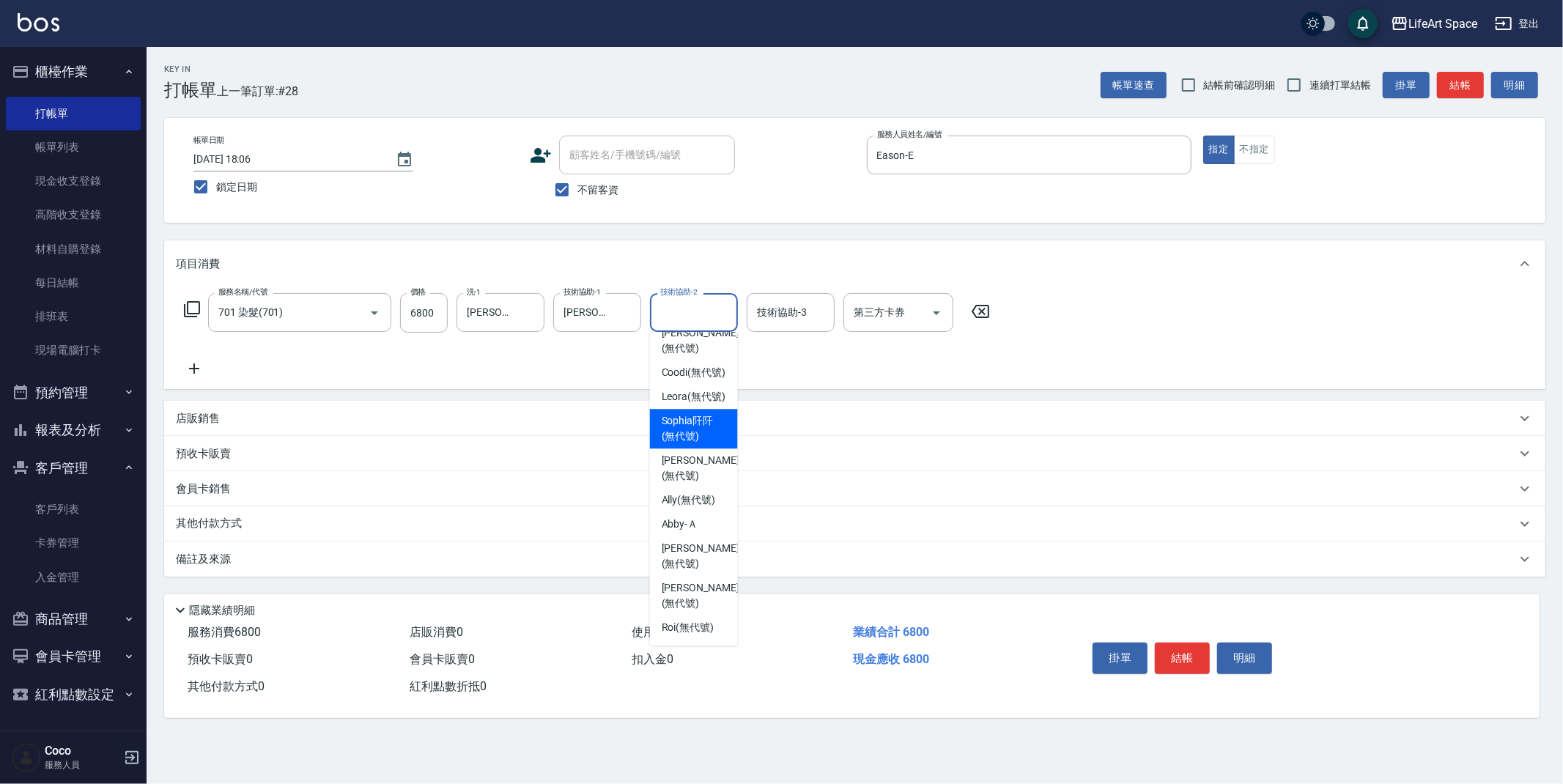
click at [690, 434] on span "[PERSON_NAME]阡 (無代號)" at bounding box center [694, 428] width 64 height 31
type input "[PERSON_NAME]阡(無代號)"
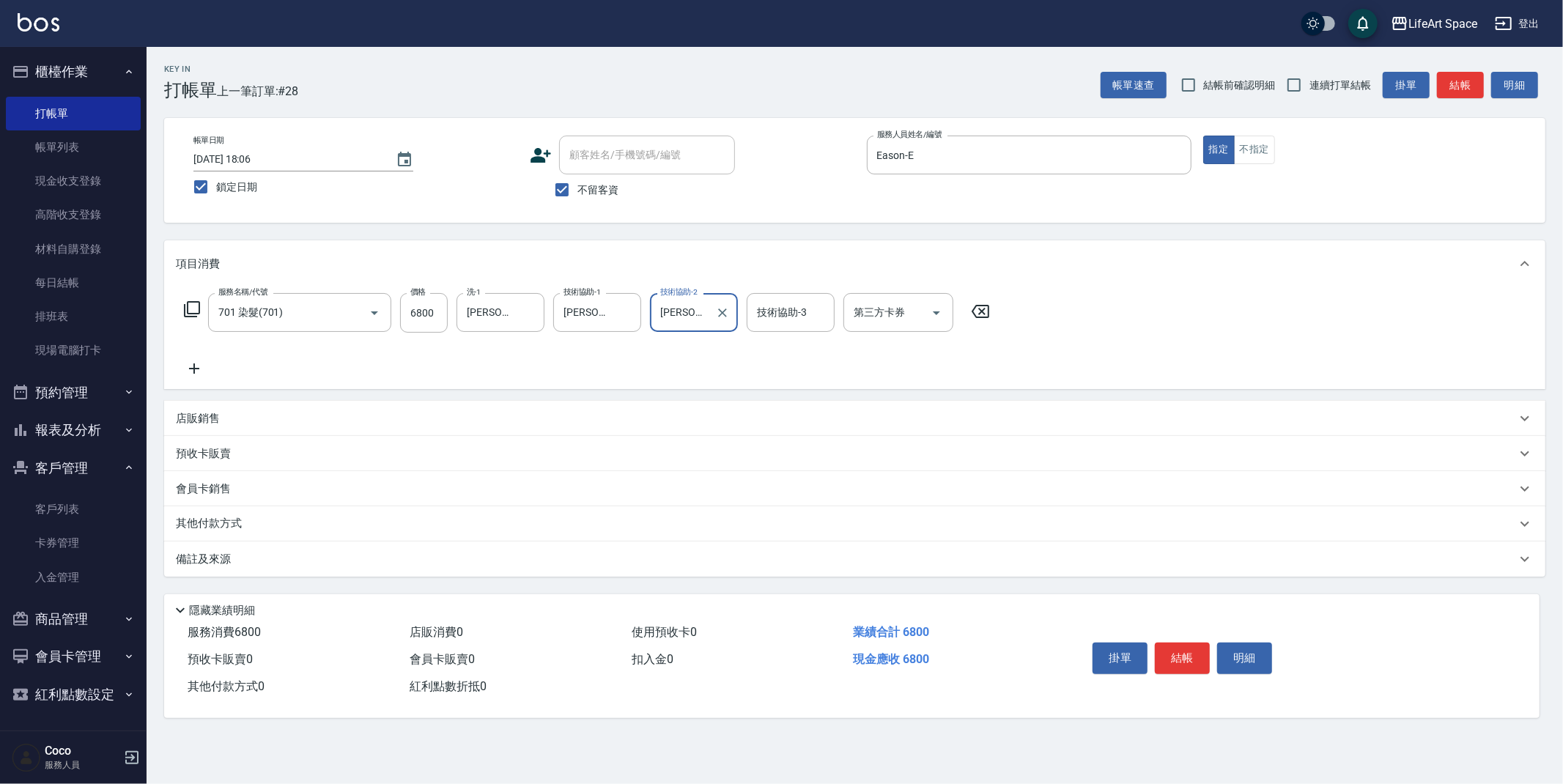
drag, startPoint x: 246, startPoint y: 571, endPoint x: 275, endPoint y: 571, distance: 29.0
click at [246, 570] on div "備註及來源" at bounding box center [854, 559] width 1381 height 35
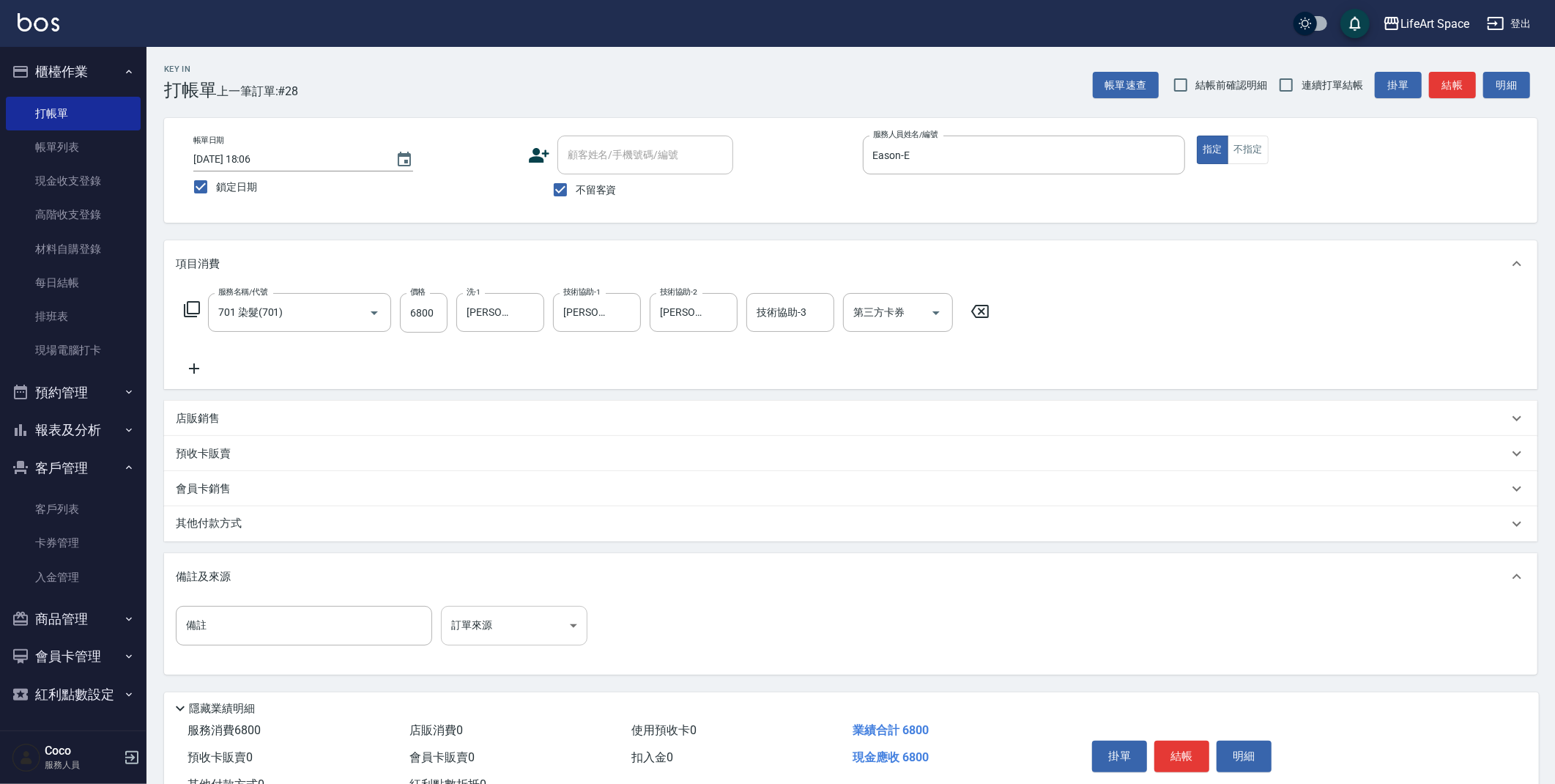
click at [535, 632] on body "LifeArt Space 登出 櫃檯作業 打帳單 帳單列表 現金收支登錄 高階收支登錄 材料自購登錄 每日結帳 排班表 現場電腦打卡 預約管理 預約管理 單…" at bounding box center [778, 417] width 1555 height 834
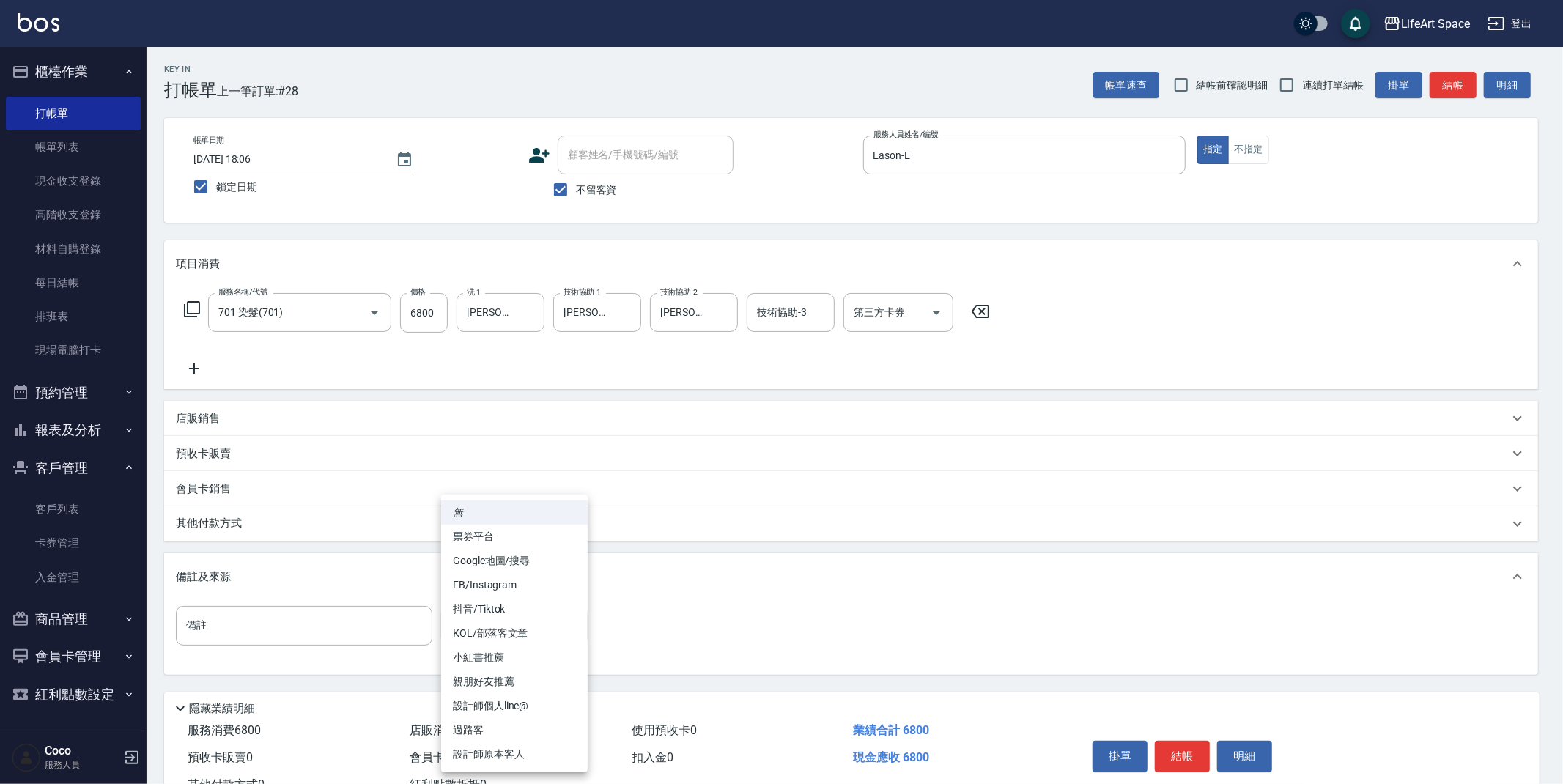
click at [514, 583] on li "FB/Instagram" at bounding box center [514, 585] width 147 height 24
type input "FB/Instagram"
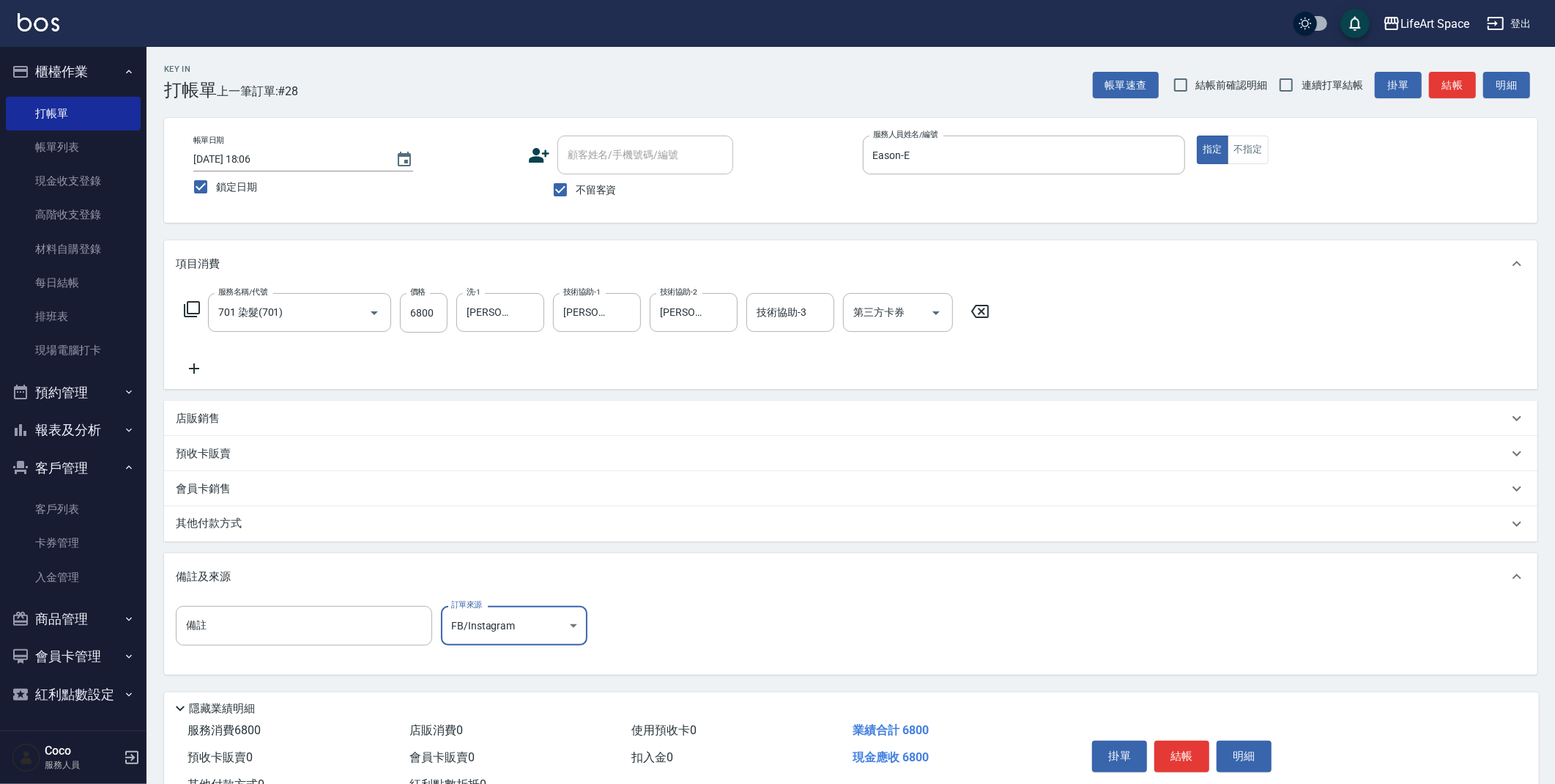
click at [233, 526] on p "其他付款方式" at bounding box center [212, 524] width 73 height 17
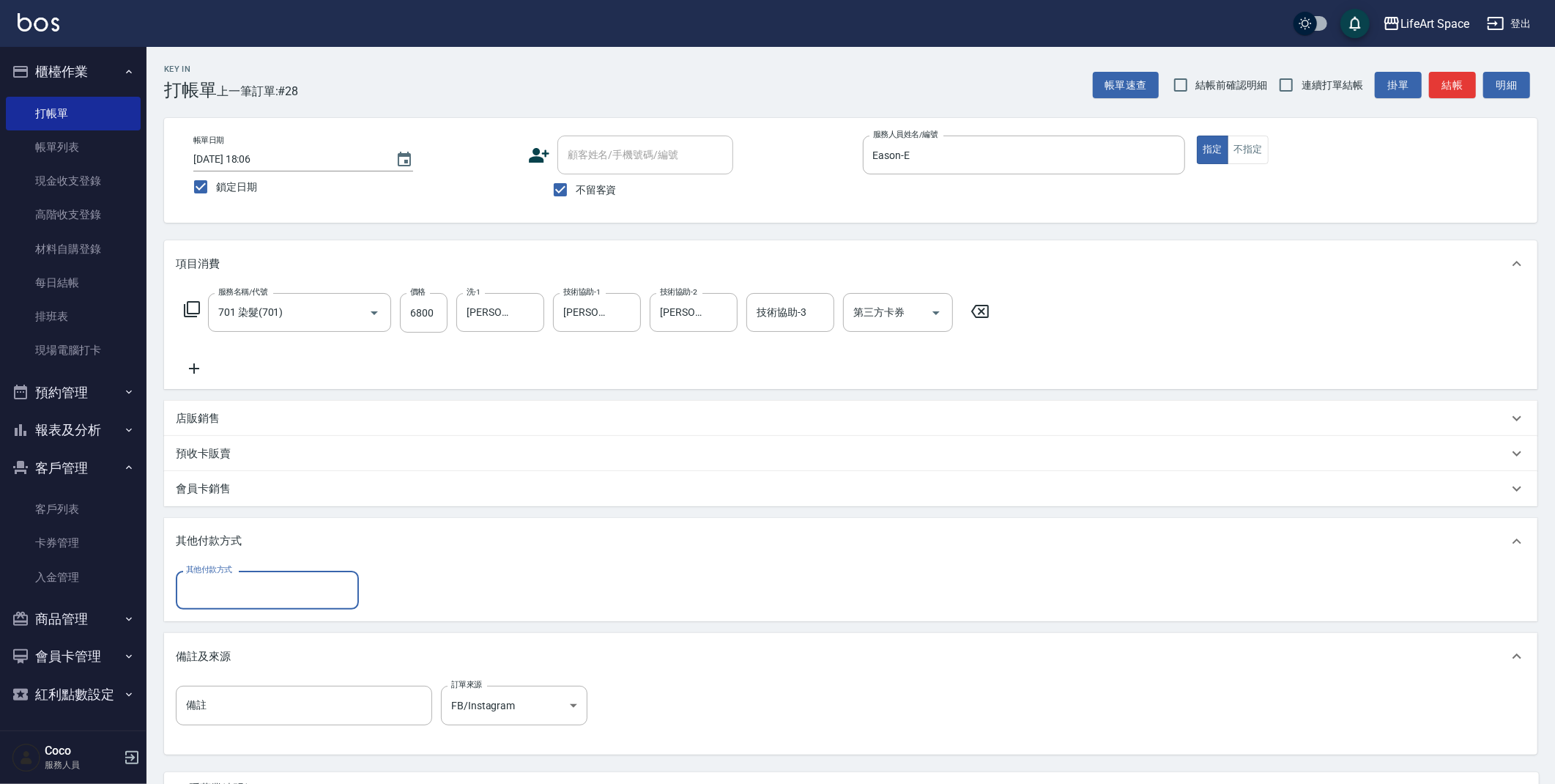
scroll to position [0, 0]
click at [180, 647] on div "備註及來源" at bounding box center [851, 656] width 1374 height 47
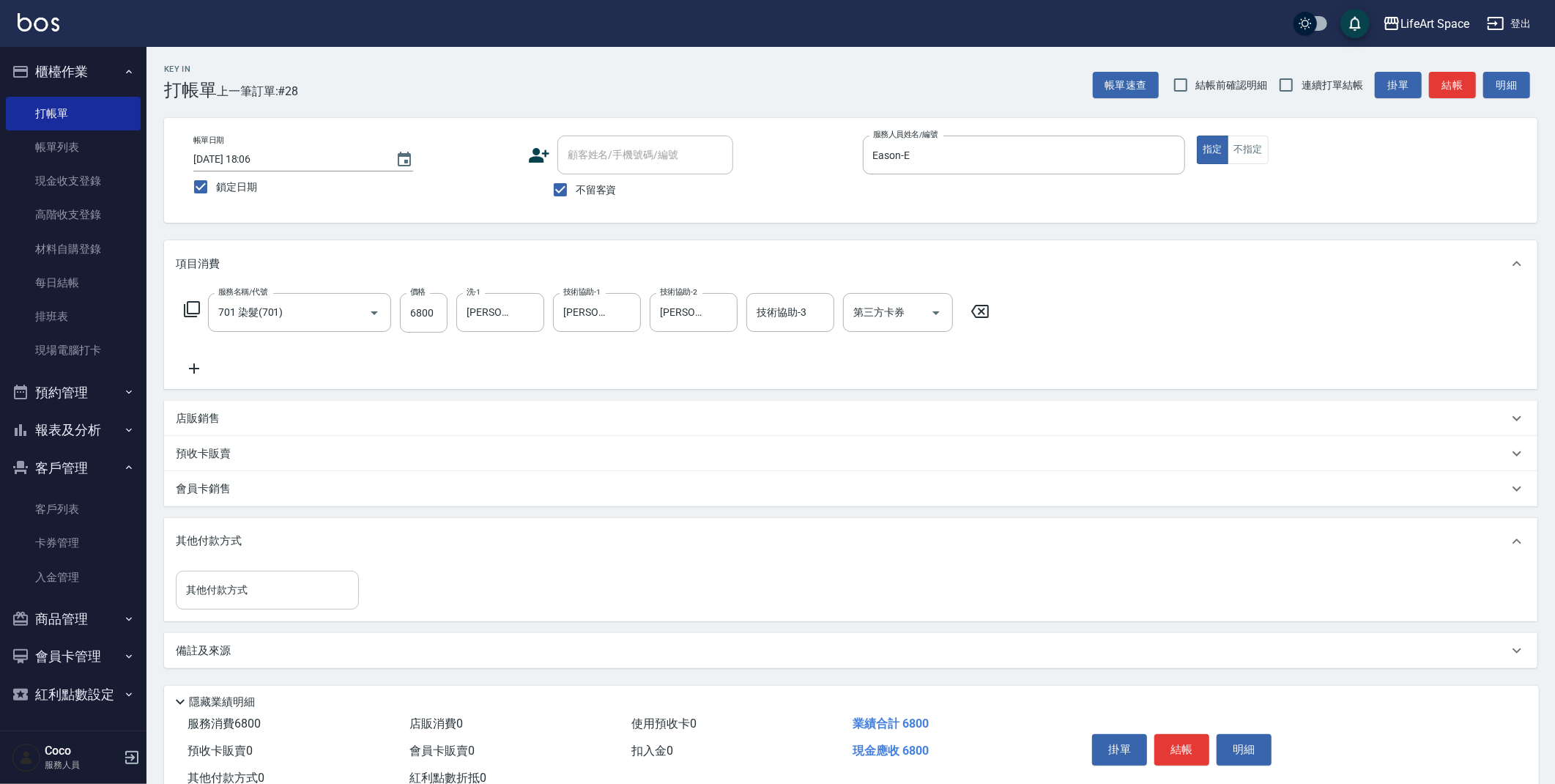
click at [231, 601] on input "其他付款方式" at bounding box center [267, 590] width 170 height 25
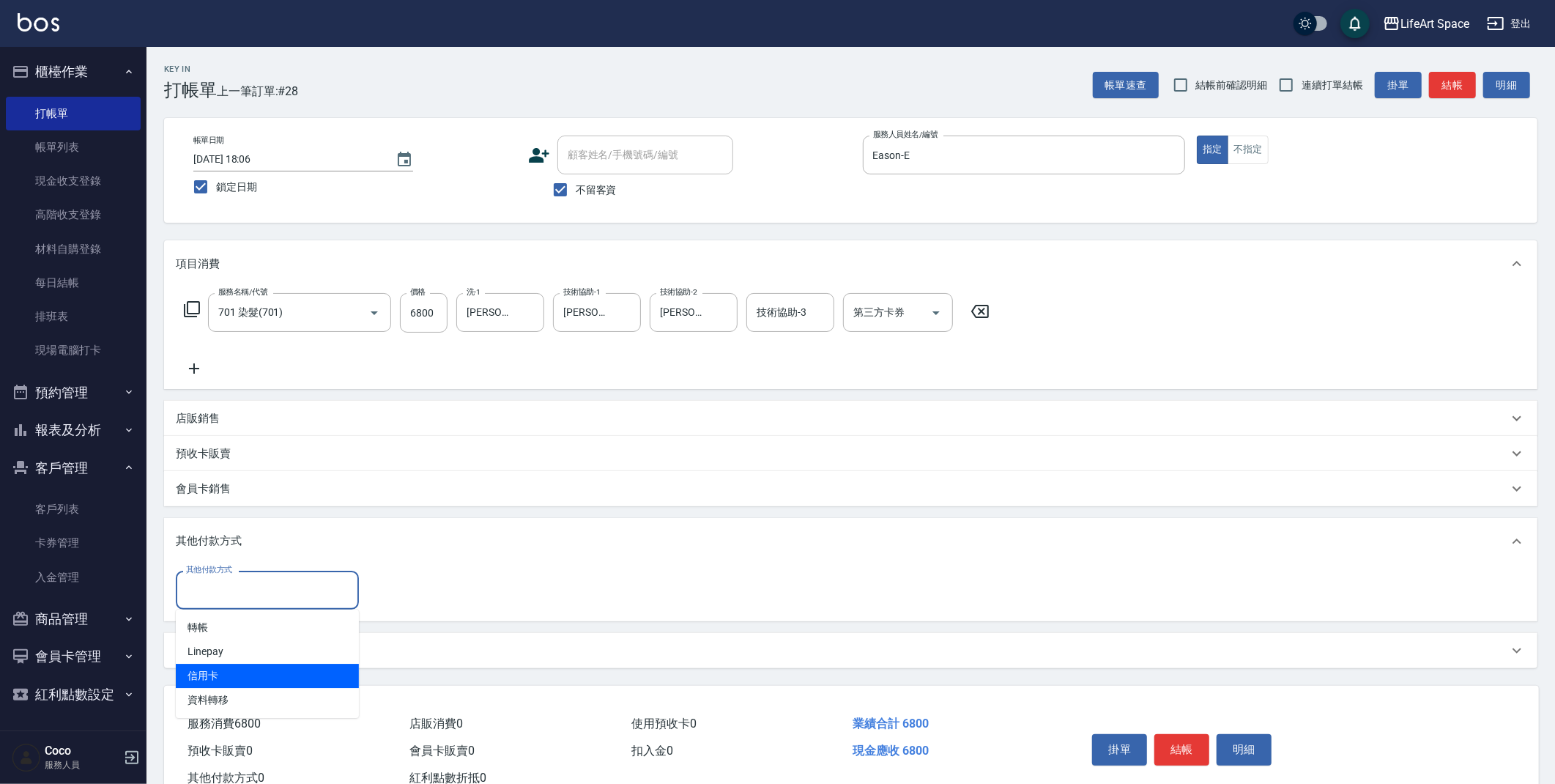
drag, startPoint x: 227, startPoint y: 674, endPoint x: 277, endPoint y: 644, distance: 58.3
click at [227, 673] on span "信用卡" at bounding box center [267, 675] width 183 height 24
type input "信用卡"
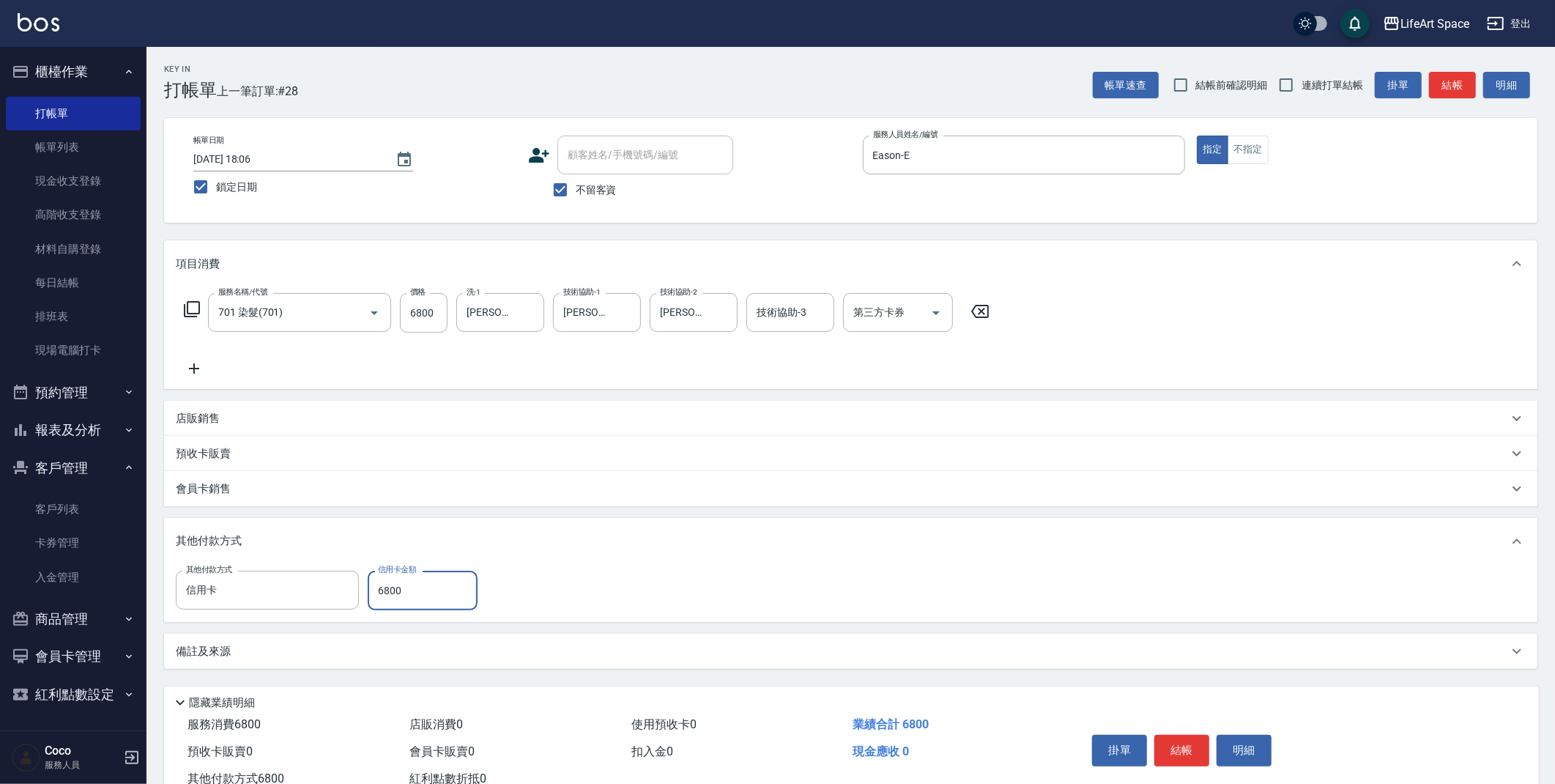
type input "6800"
click at [360, 648] on div "備註及來源" at bounding box center [842, 652] width 1332 height 16
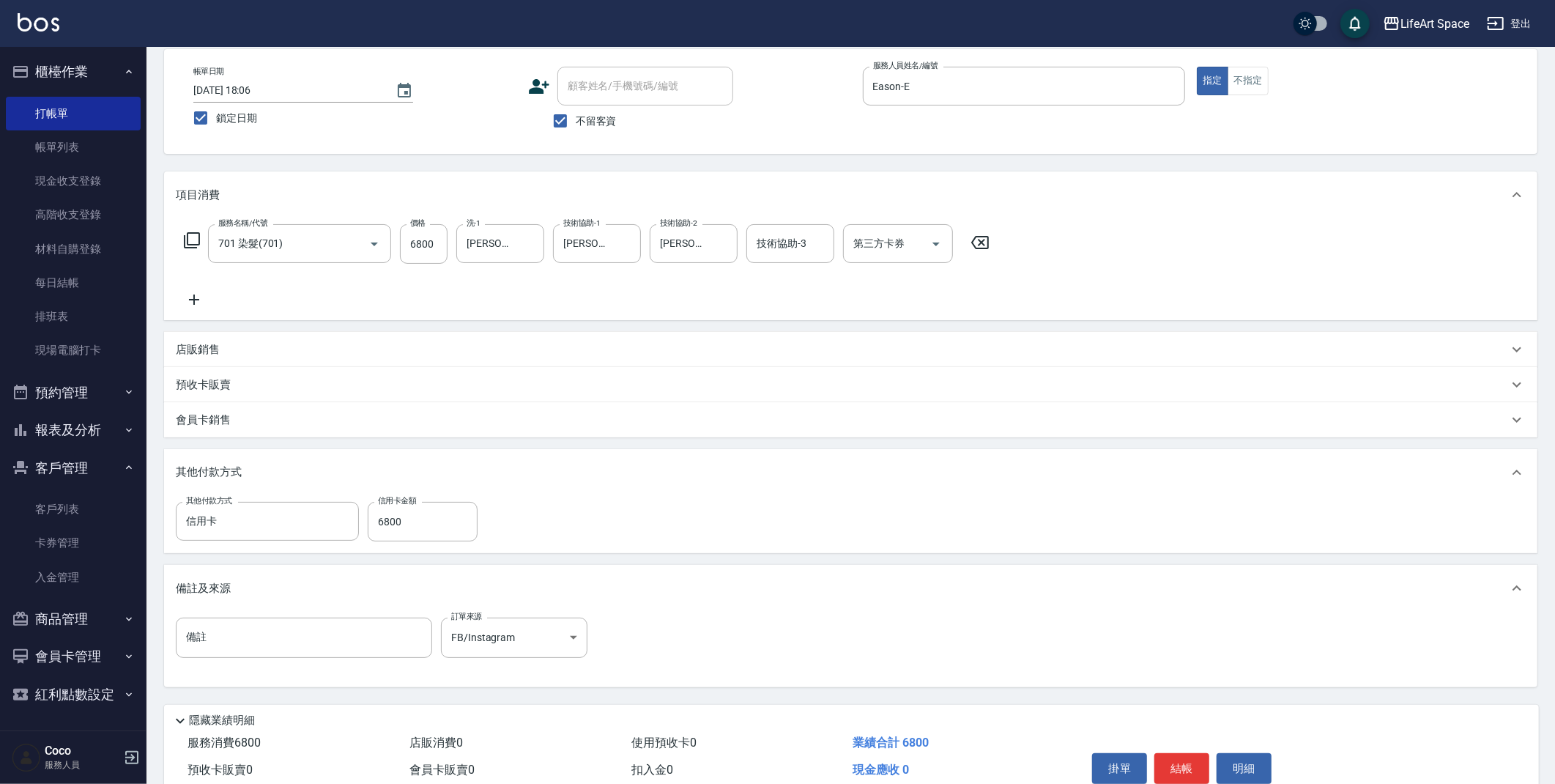
scroll to position [135, 0]
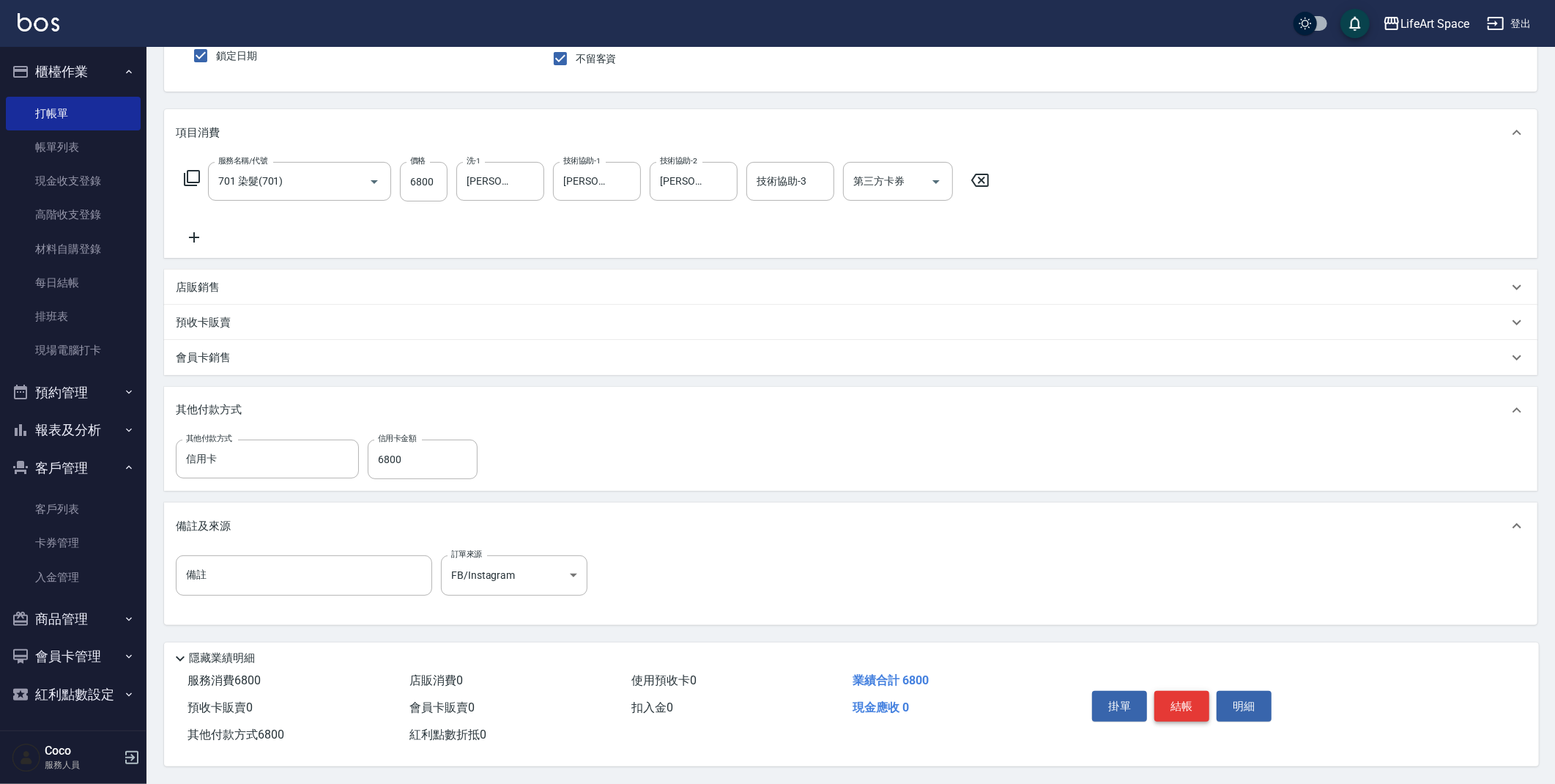
click at [1193, 704] on button "結帳" at bounding box center [1182, 706] width 55 height 31
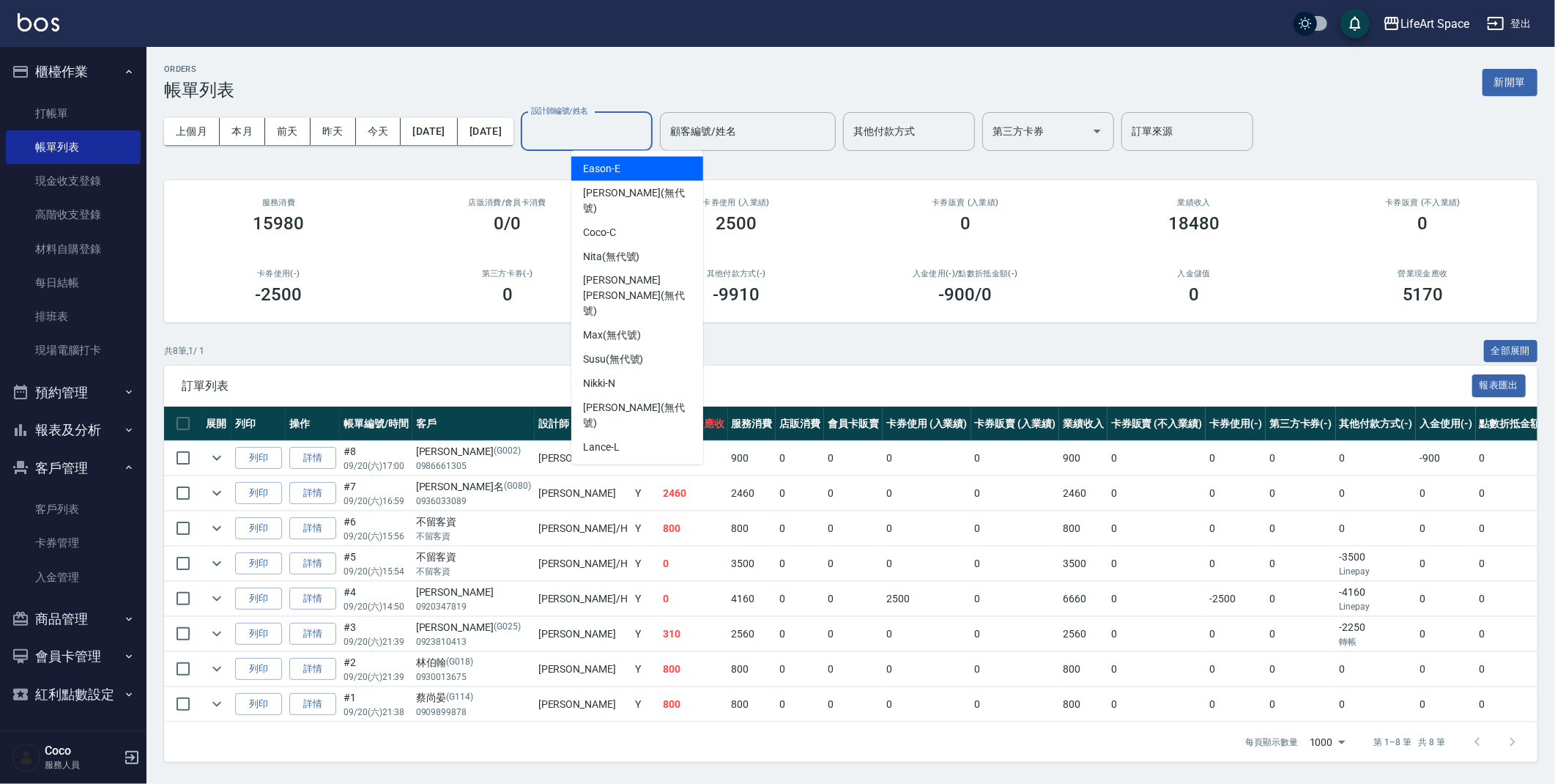
click at [636, 137] on input "設計師編號/姓名" at bounding box center [587, 131] width 119 height 25
click at [632, 171] on div "Eason -E" at bounding box center [638, 168] width 132 height 24
type input "Eason-E"
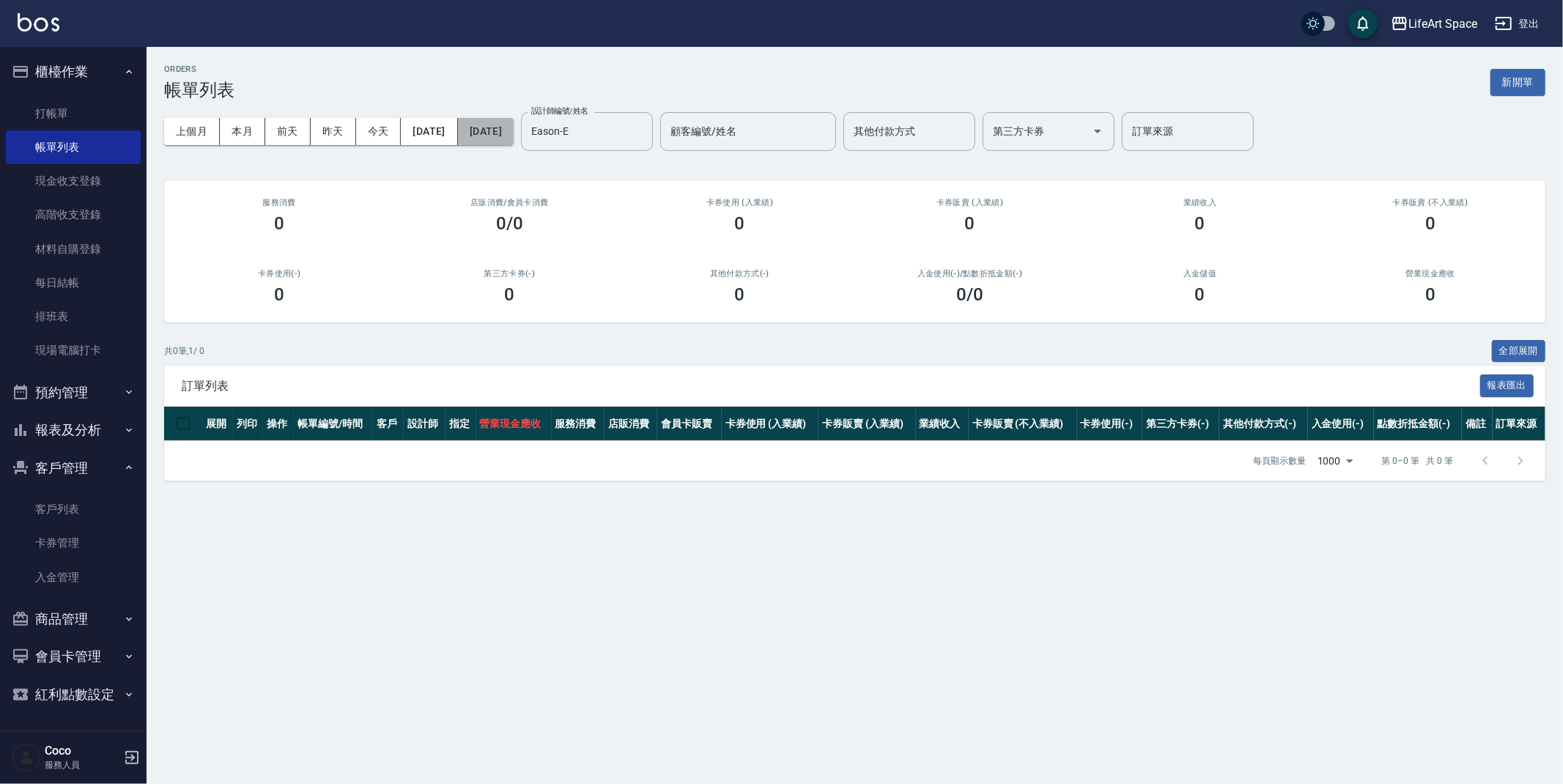
click at [513, 126] on button "[DATE]" at bounding box center [485, 131] width 55 height 27
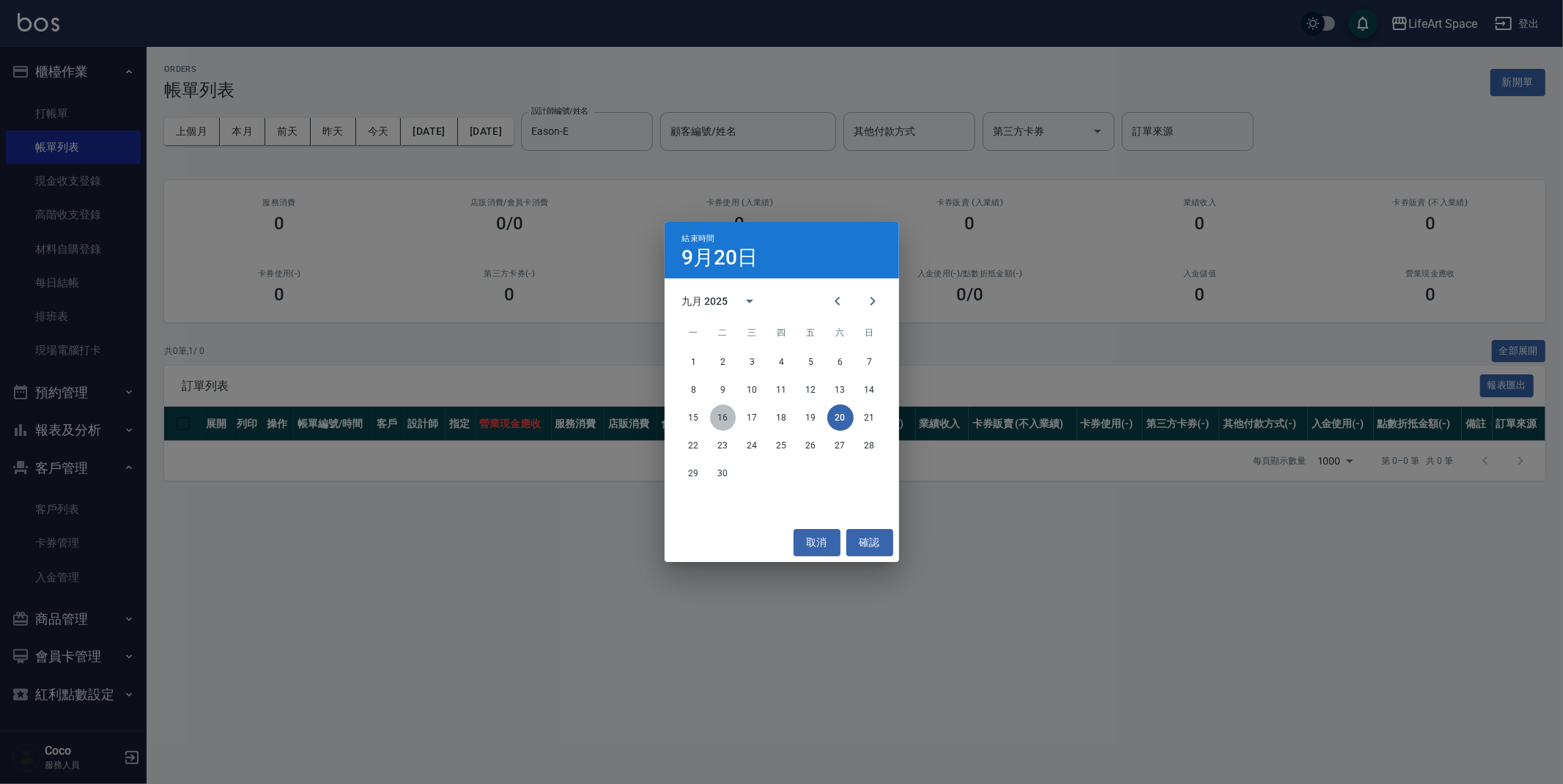
click at [722, 418] on button "16" at bounding box center [723, 417] width 26 height 26
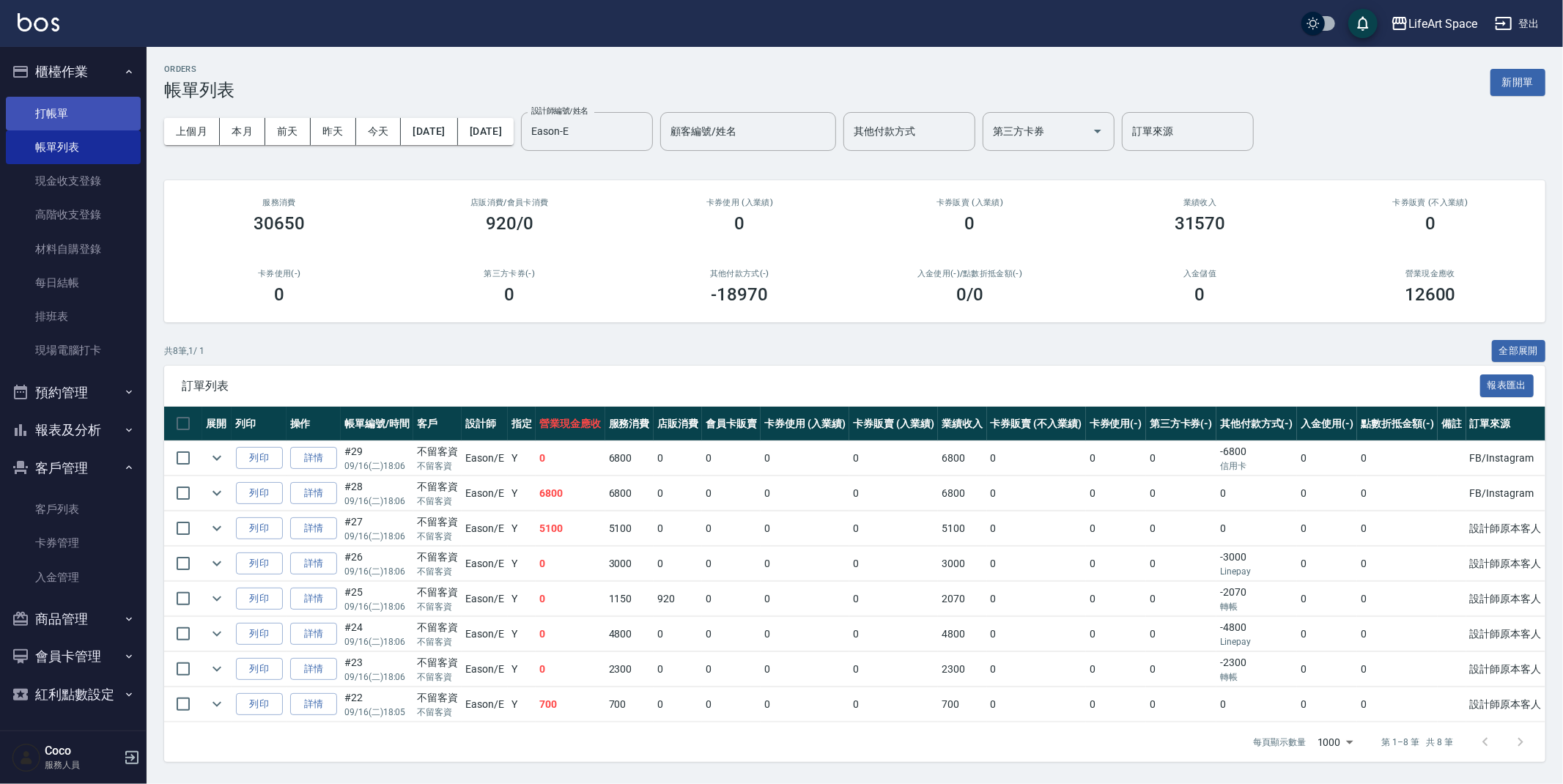
click at [93, 104] on link "打帳單" at bounding box center [73, 114] width 135 height 34
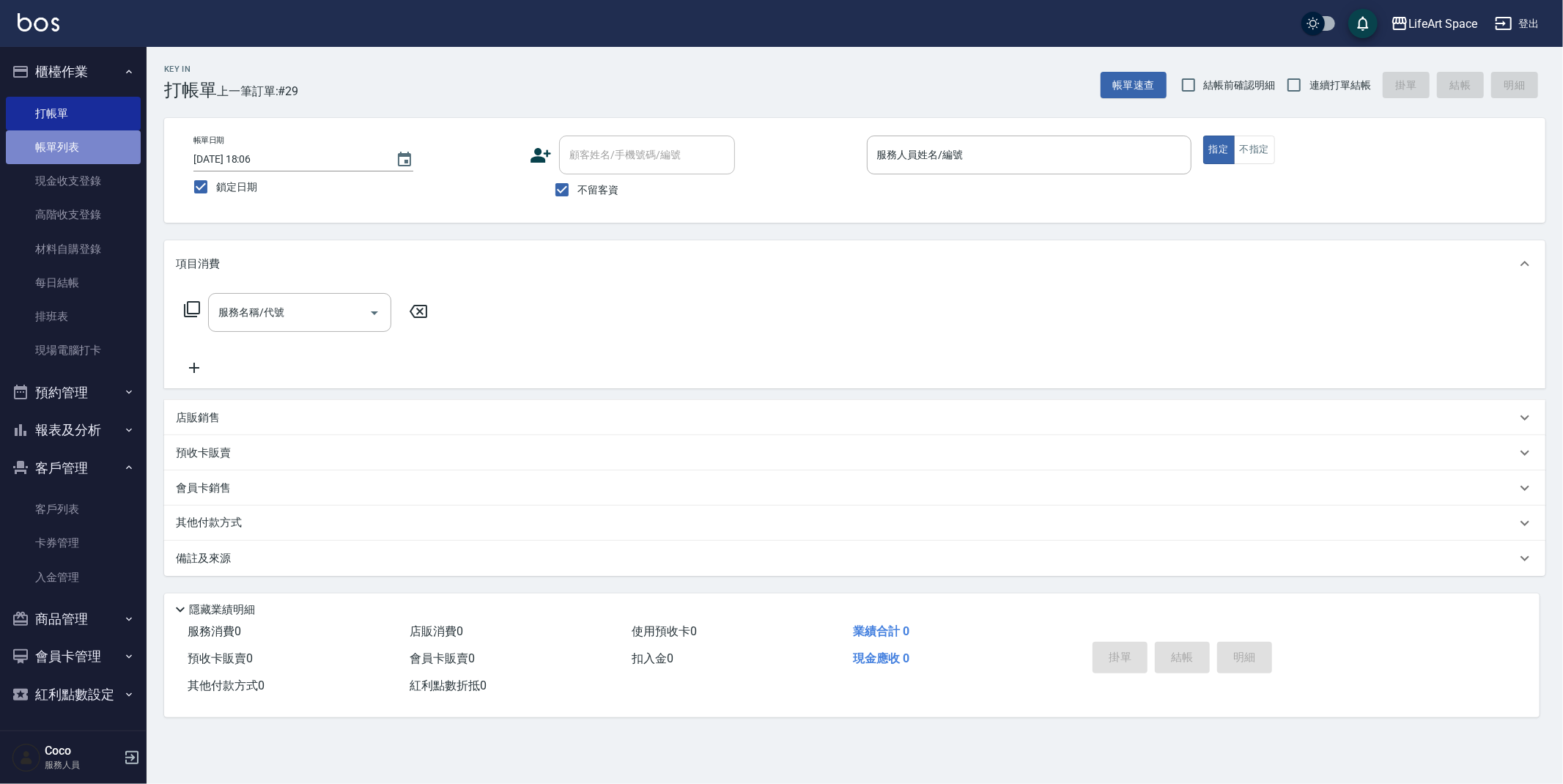
click at [103, 146] on link "帳單列表" at bounding box center [73, 147] width 135 height 34
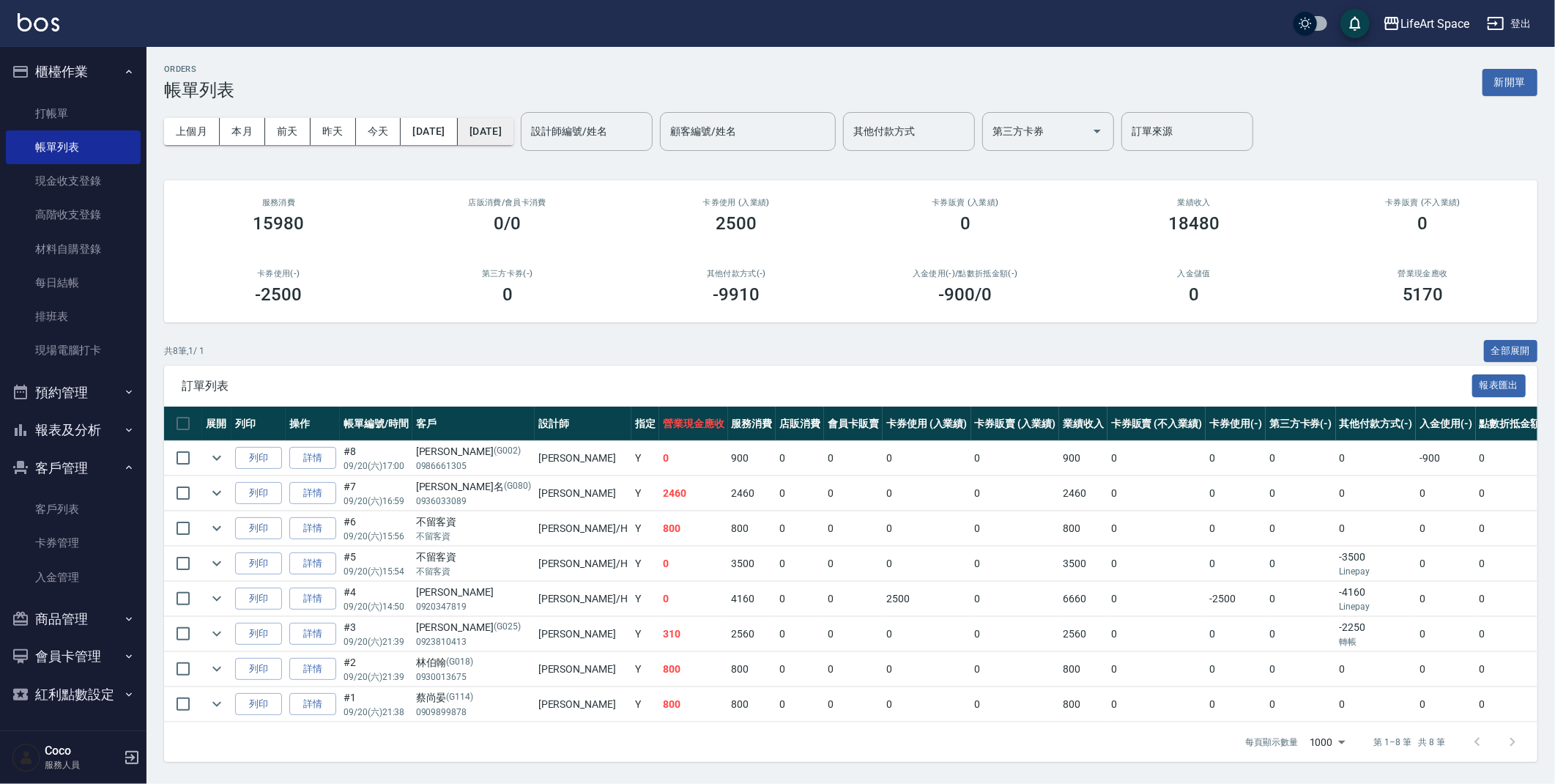
click at [513, 135] on button "[DATE]" at bounding box center [485, 131] width 55 height 27
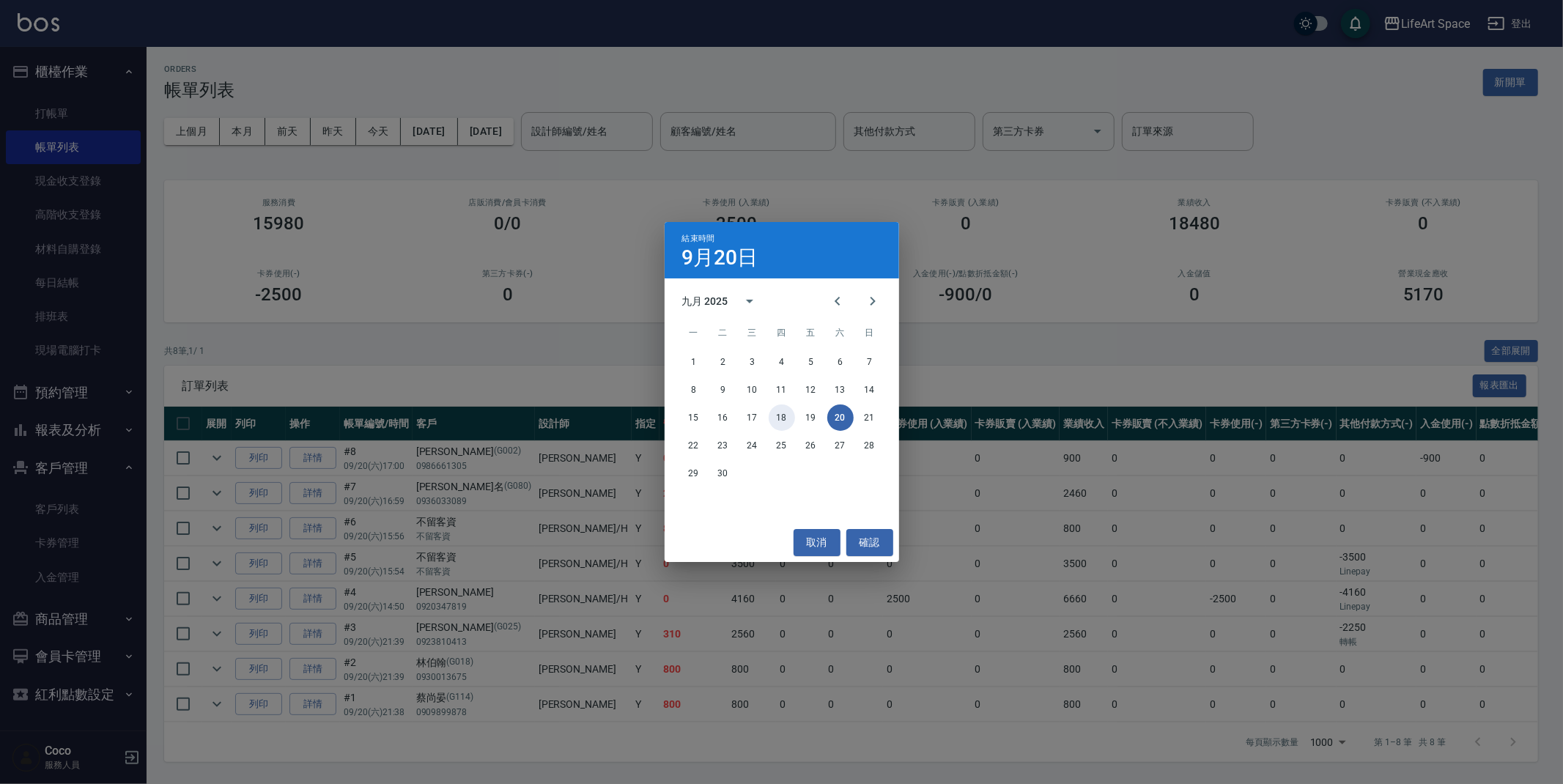
click at [785, 411] on button "18" at bounding box center [782, 417] width 26 height 26
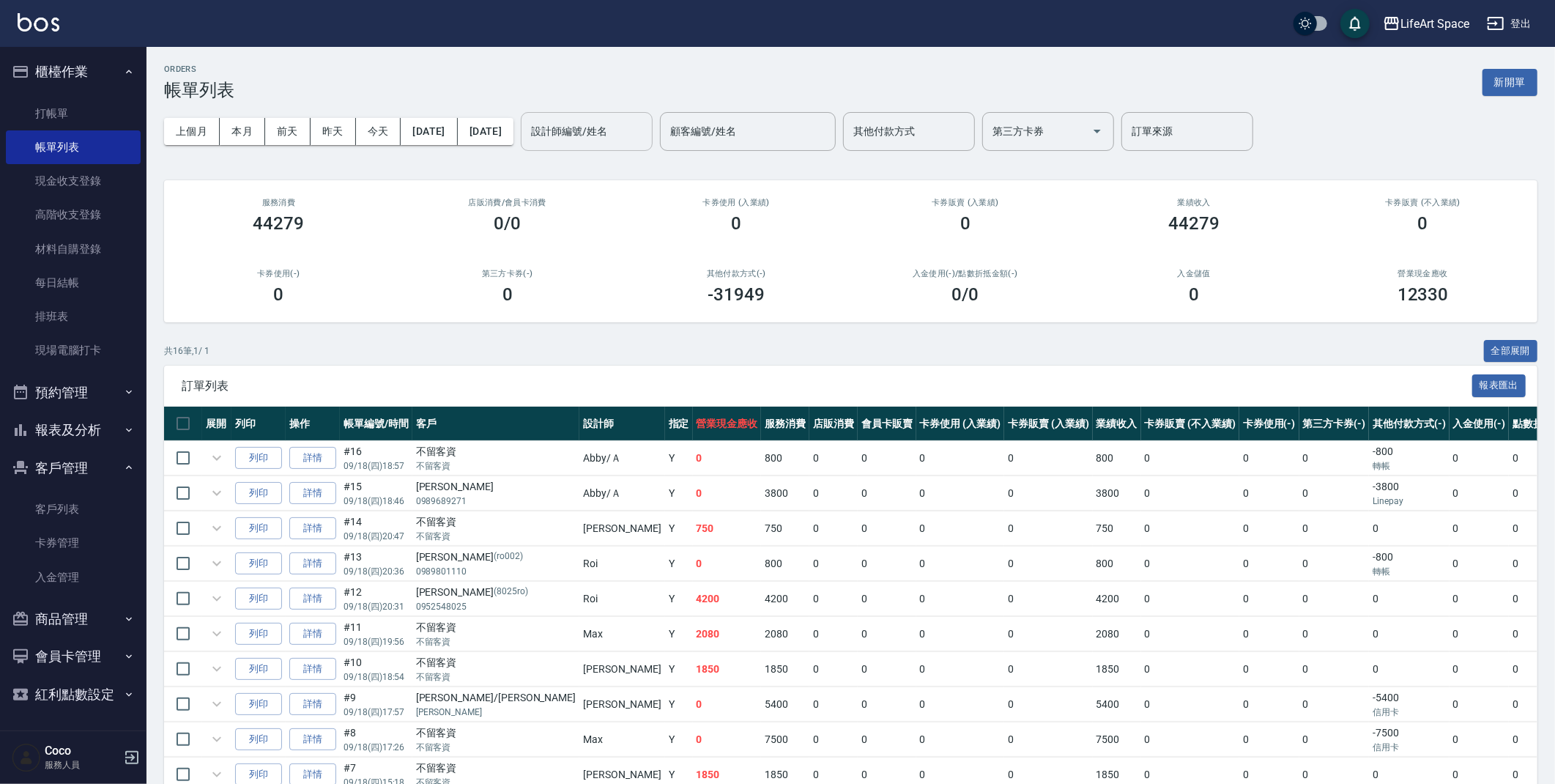
click at [646, 137] on input "設計師編號/姓名" at bounding box center [587, 131] width 119 height 25
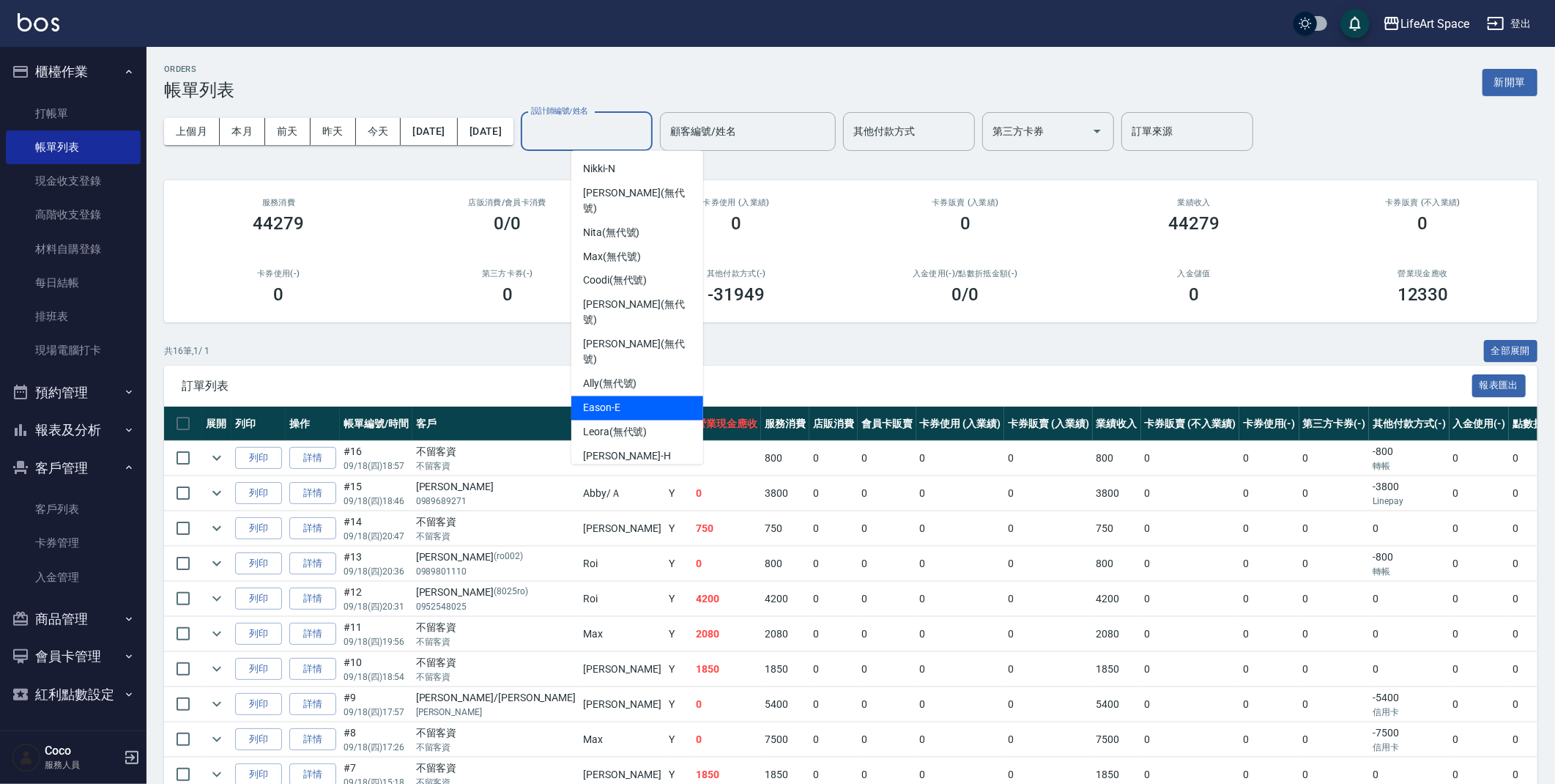
drag, startPoint x: 633, startPoint y: 358, endPoint x: 624, endPoint y: 360, distance: 9.2
click at [633, 396] on div "Eason -E" at bounding box center [638, 408] width 132 height 24
type input "Eason-E"
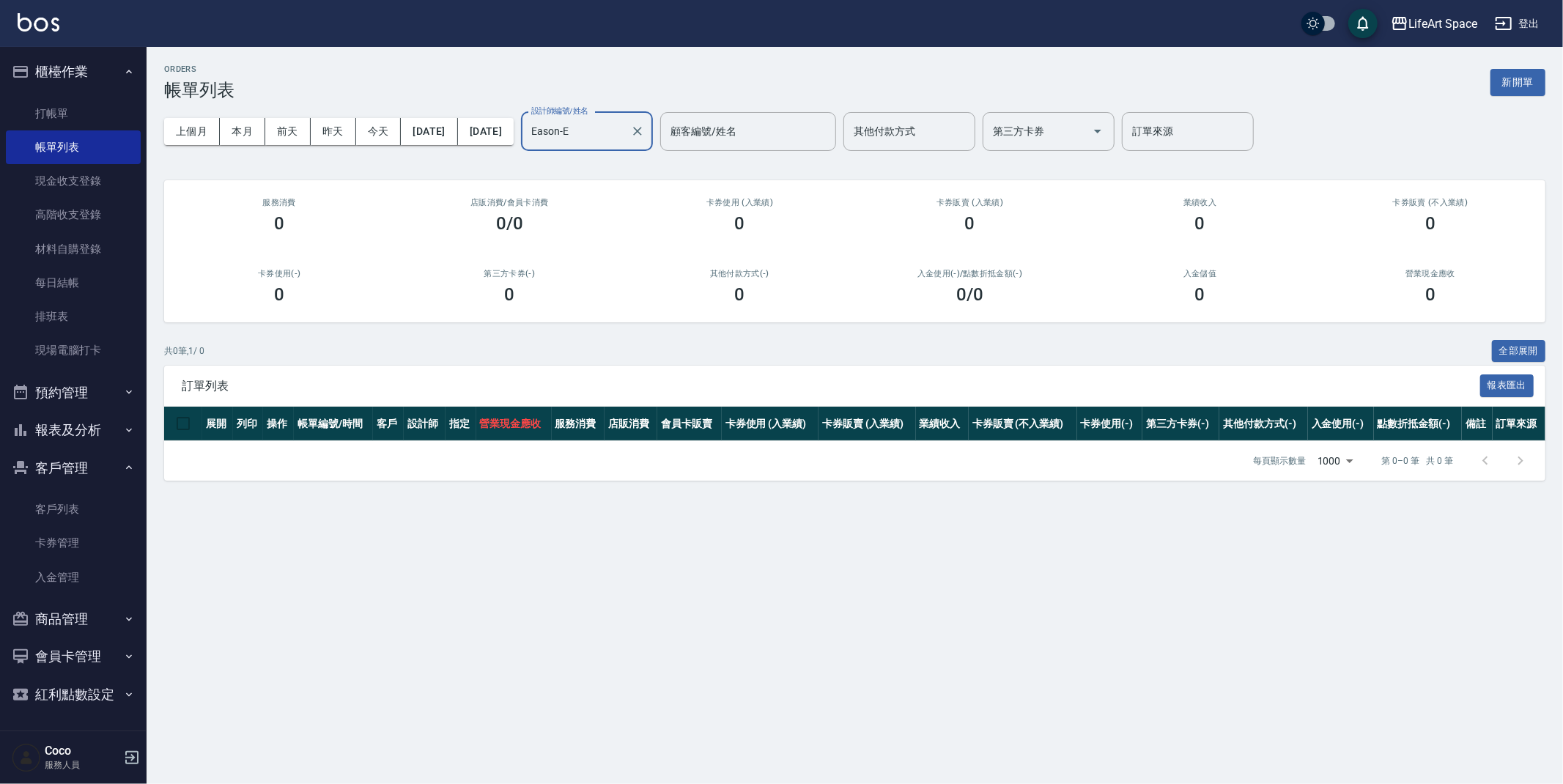
click at [465, 67] on div "ORDERS 帳單列表 新開單" at bounding box center [854, 82] width 1381 height 36
click at [1535, 70] on button "新開單" at bounding box center [1517, 83] width 55 height 27
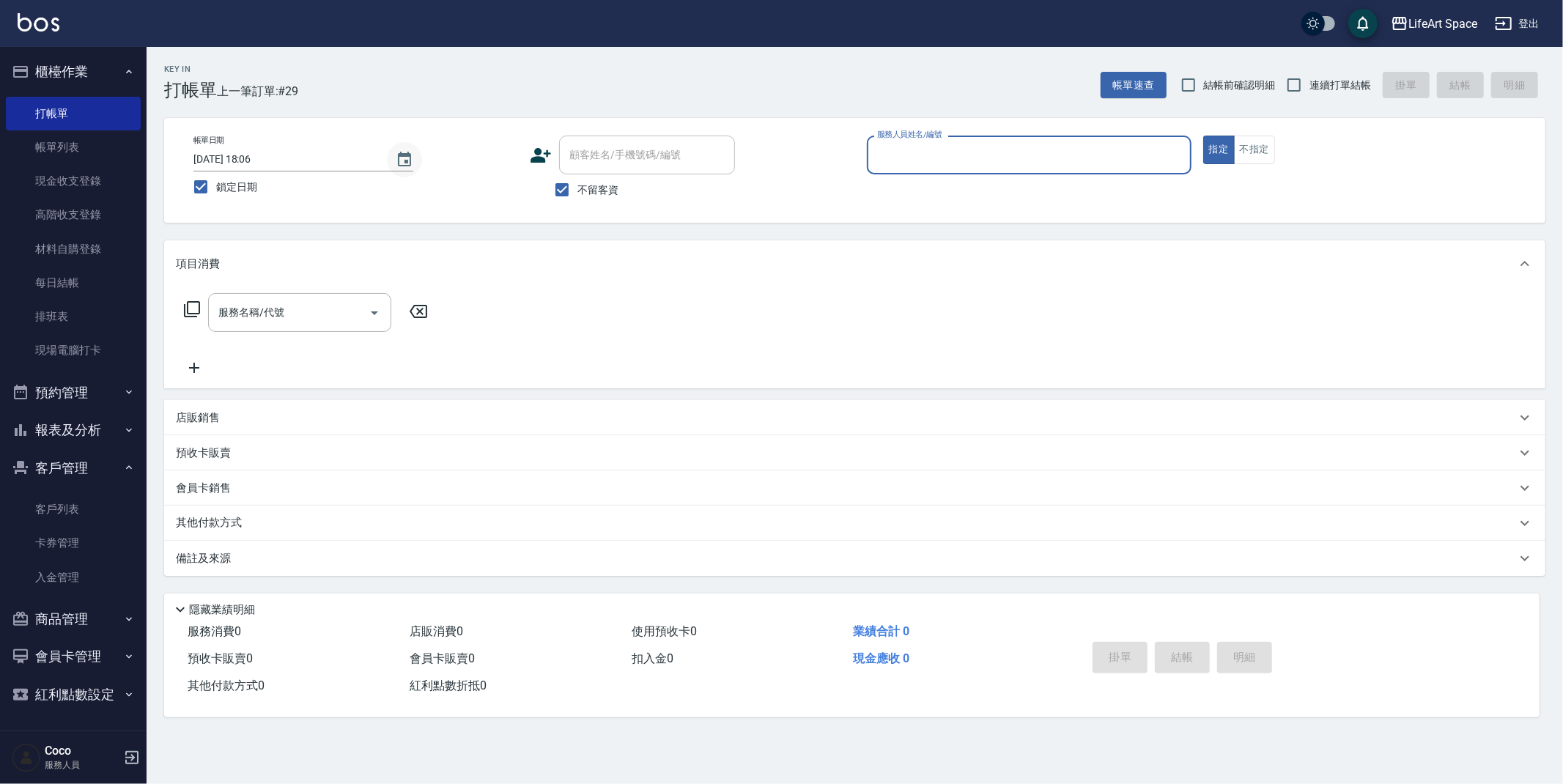
click at [408, 165] on icon "Choose date, selected date is 2025-09-16" at bounding box center [404, 158] width 14 height 15
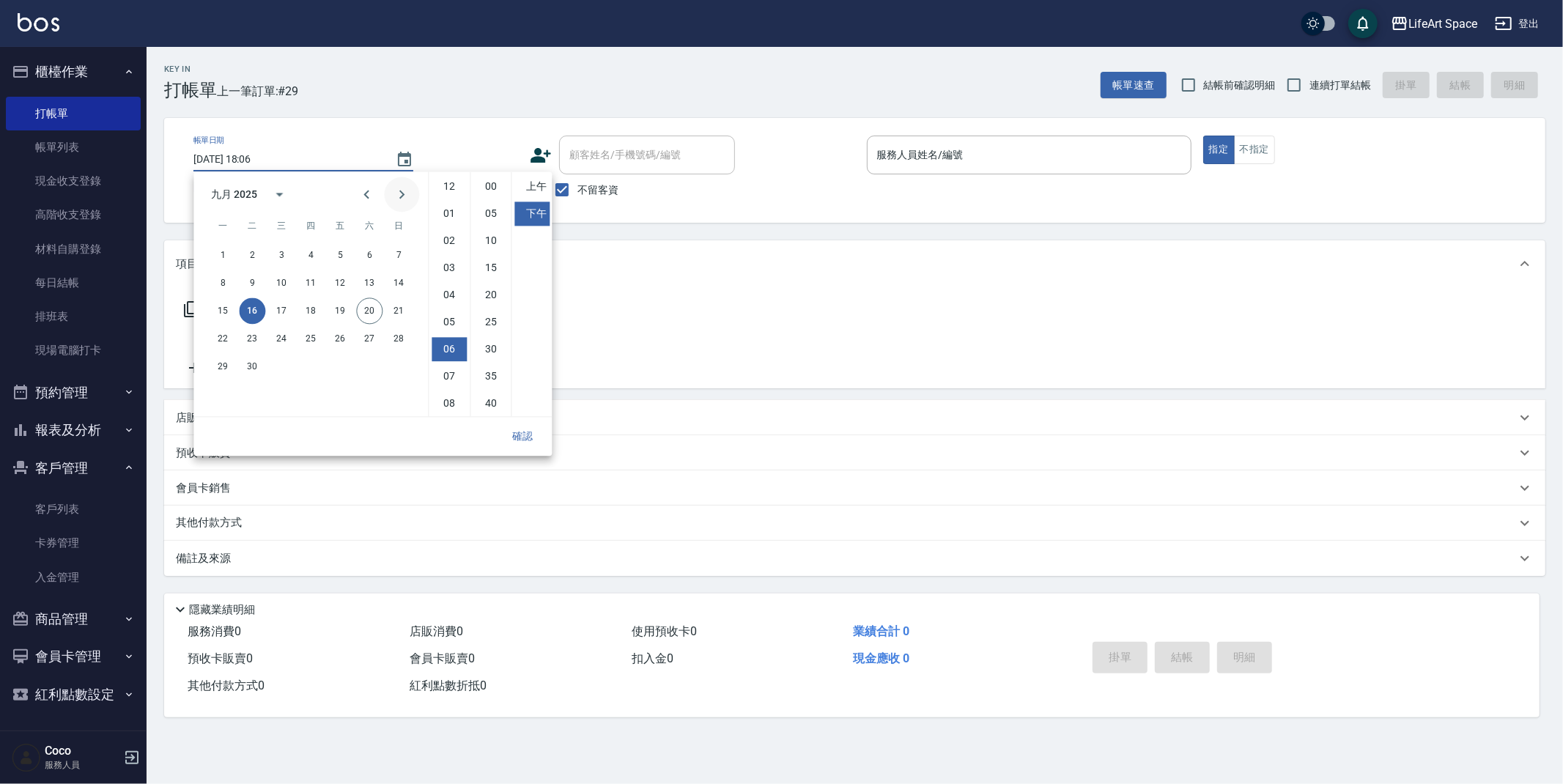
scroll to position [82, 0]
click at [319, 310] on button "18" at bounding box center [310, 310] width 26 height 26
type input "[DATE] 18:06"
click at [526, 439] on button "確認" at bounding box center [522, 436] width 47 height 27
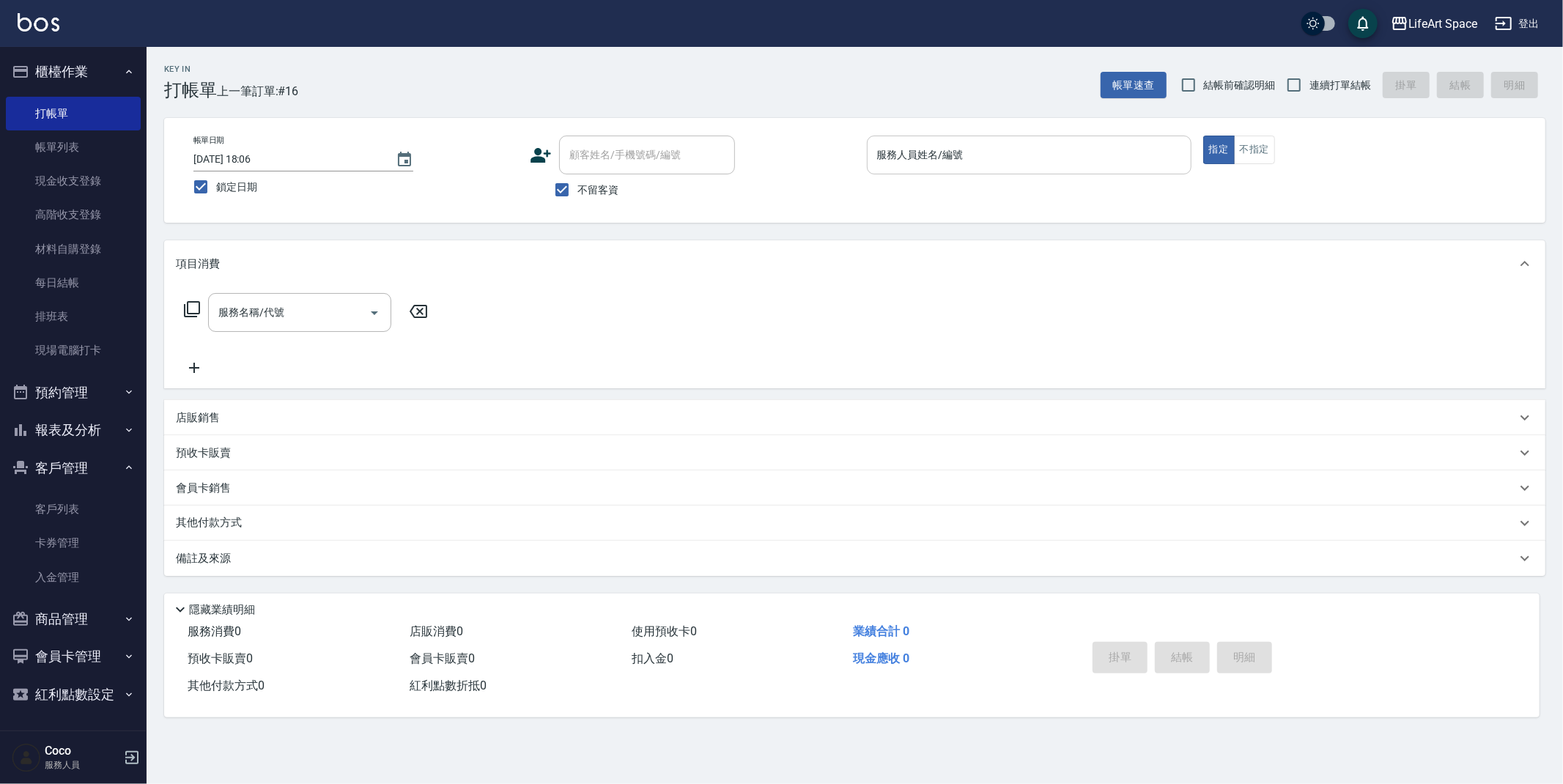
click at [943, 158] on input "服務人員姓名/編號" at bounding box center [1029, 154] width 311 height 25
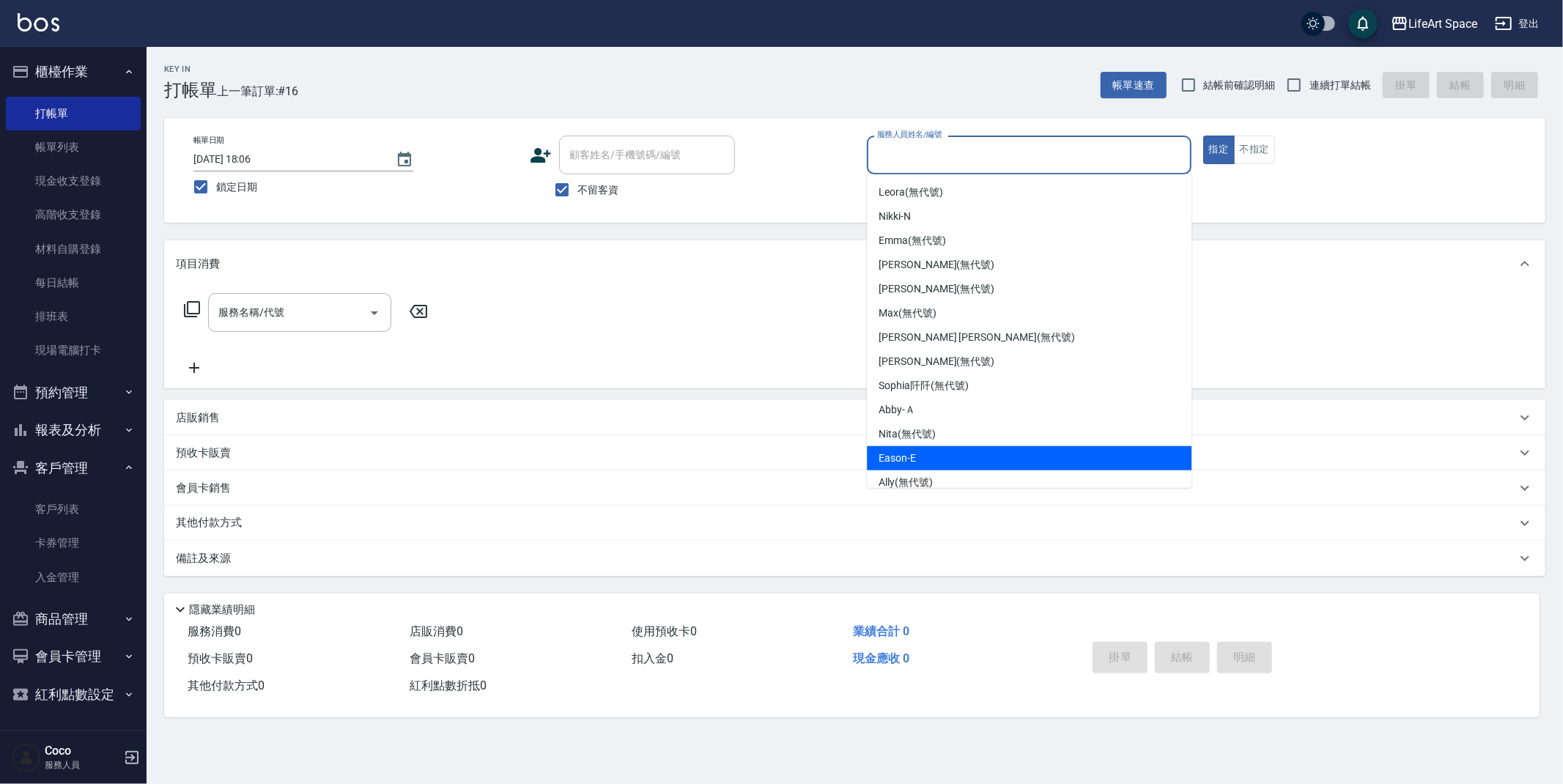
click at [931, 446] on div "Eason -E" at bounding box center [1029, 458] width 325 height 24
type input "Eason-E"
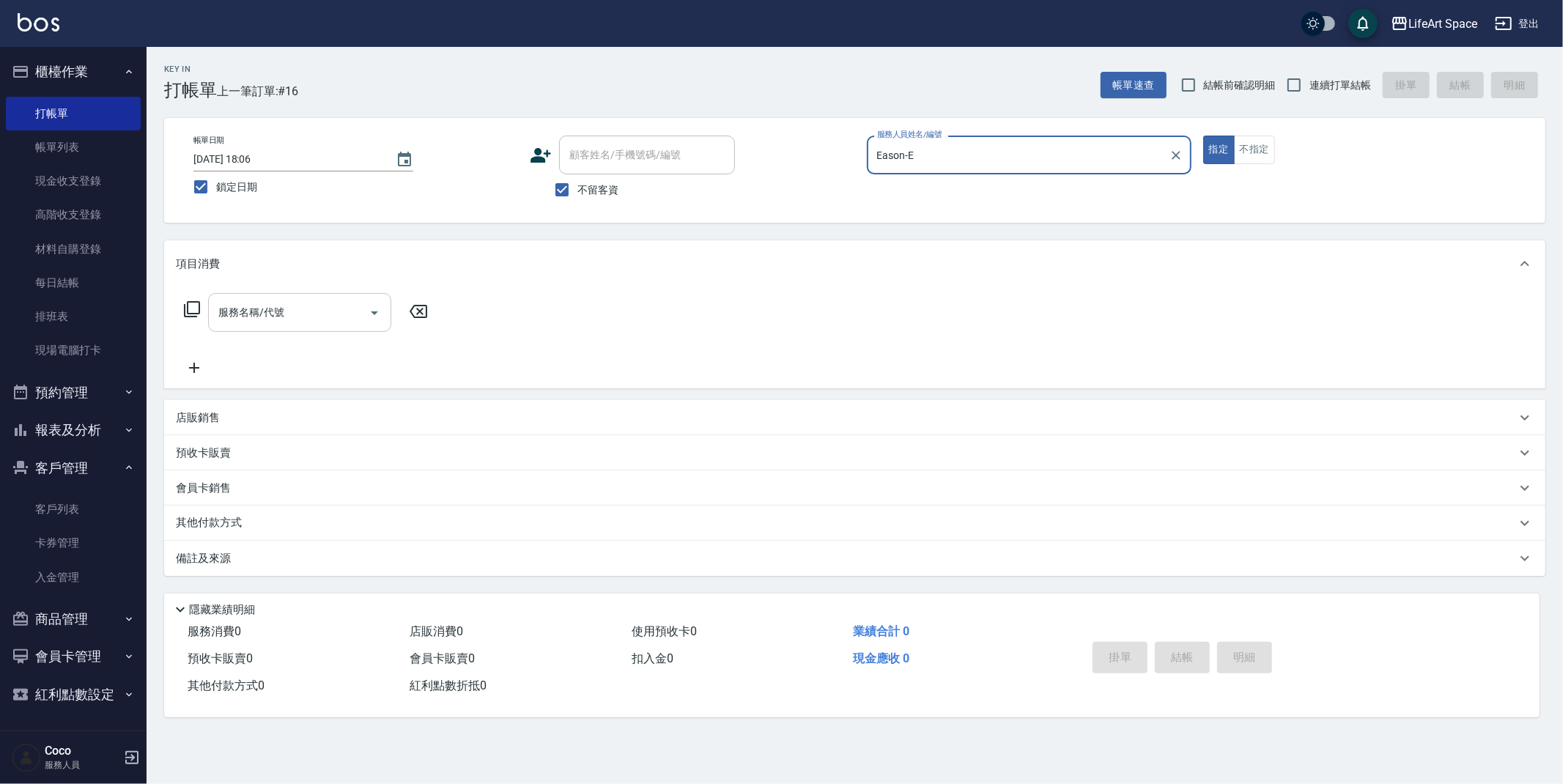
click at [312, 321] on input "服務名稱/代號" at bounding box center [289, 312] width 148 height 25
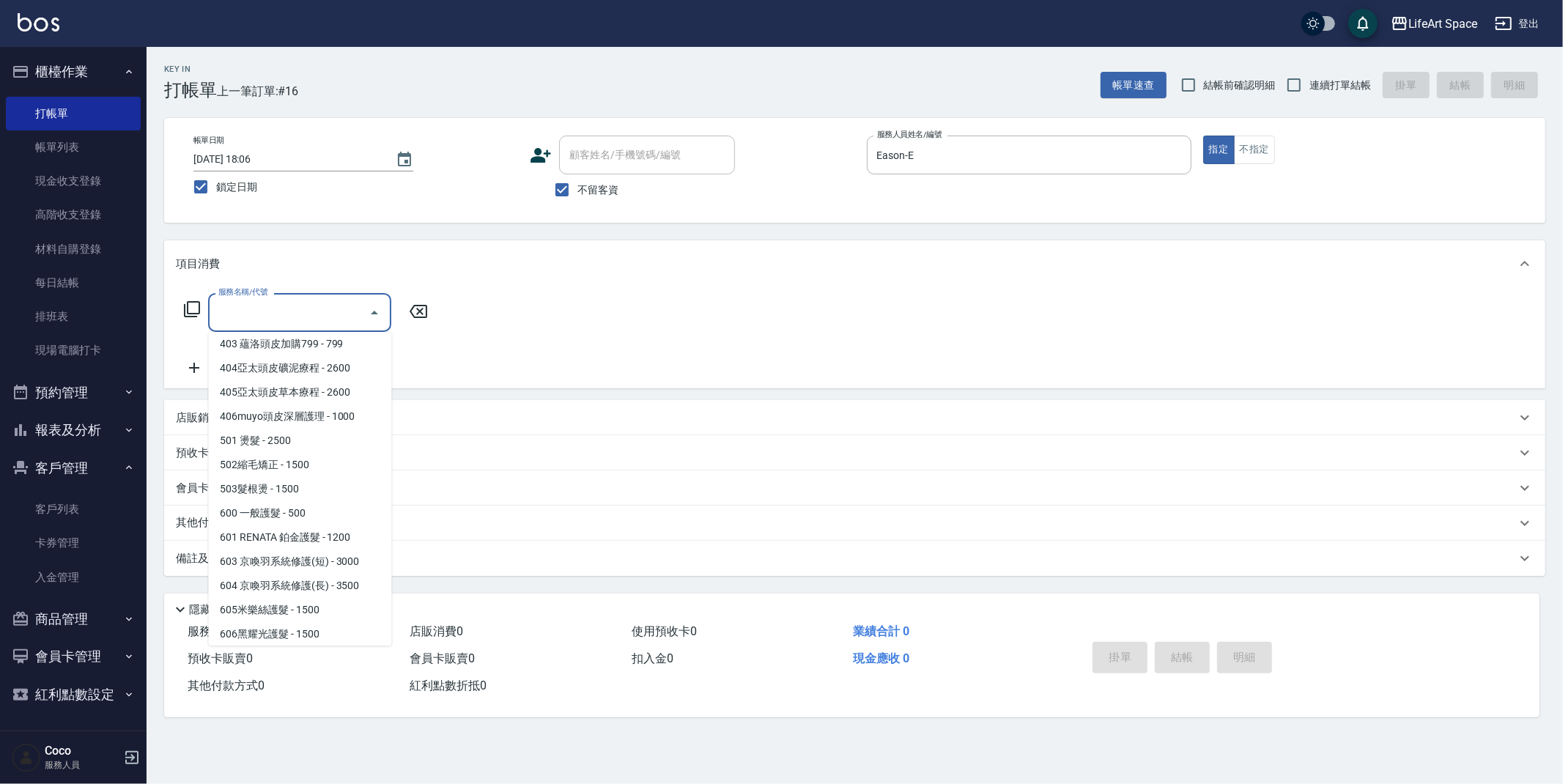
scroll to position [229, 0]
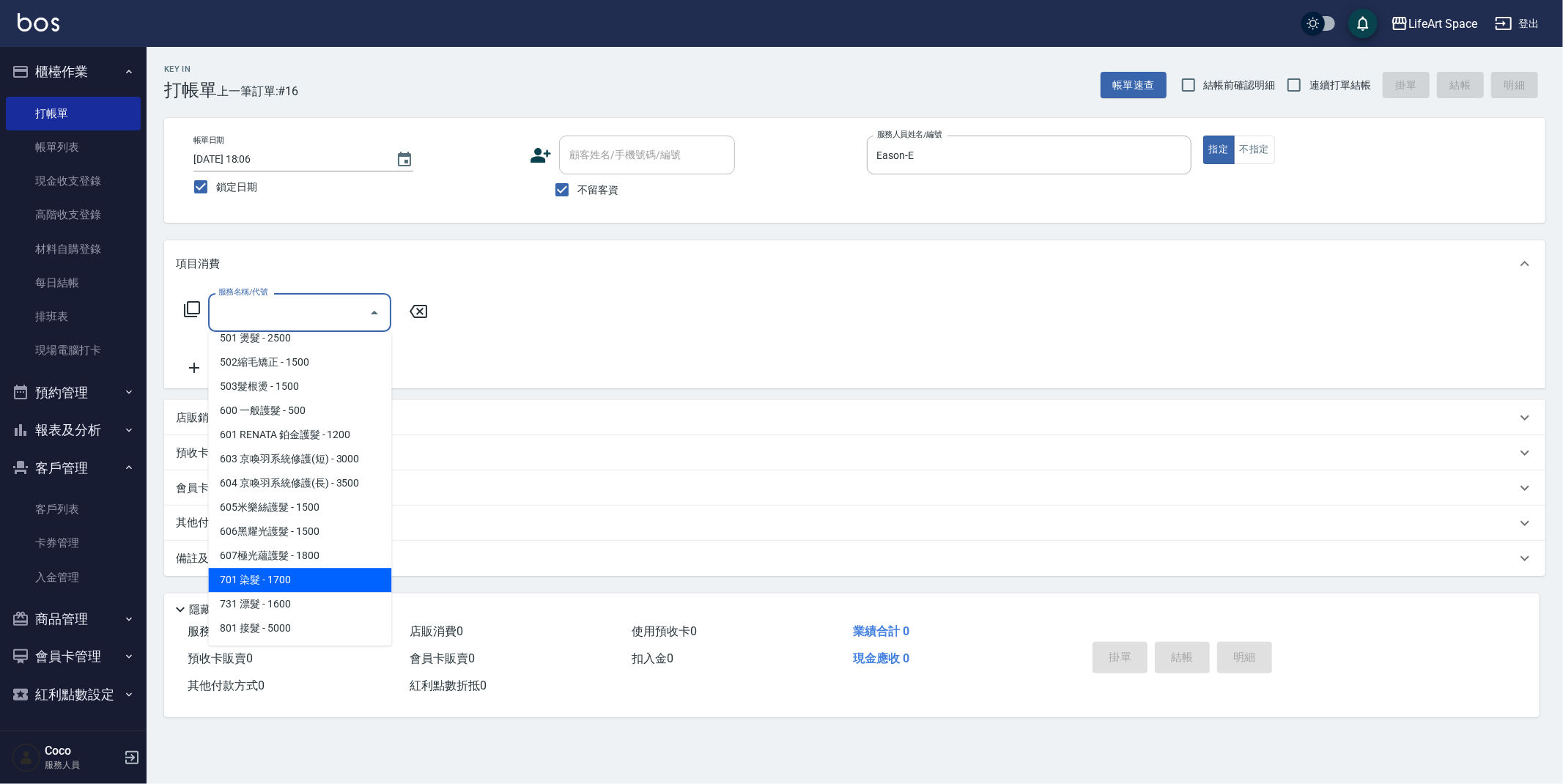
click at [279, 577] on span "701 染髮 - 1700" at bounding box center [299, 579] width 183 height 24
type input "701 染髮(701)"
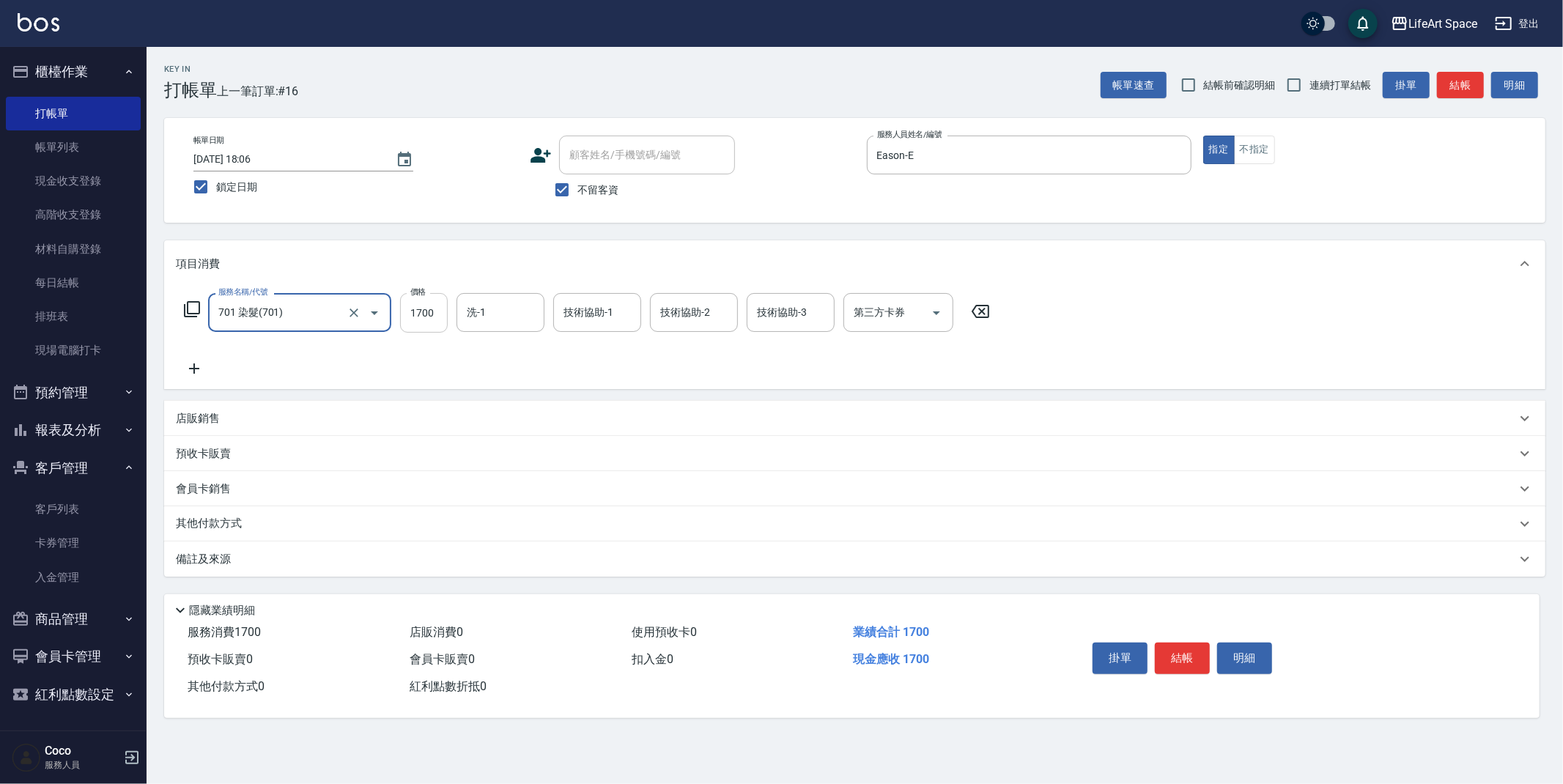
click at [429, 320] on input "1700" at bounding box center [424, 313] width 48 height 40
type input "1680"
click at [522, 321] on input "洗-1" at bounding box center [500, 312] width 75 height 25
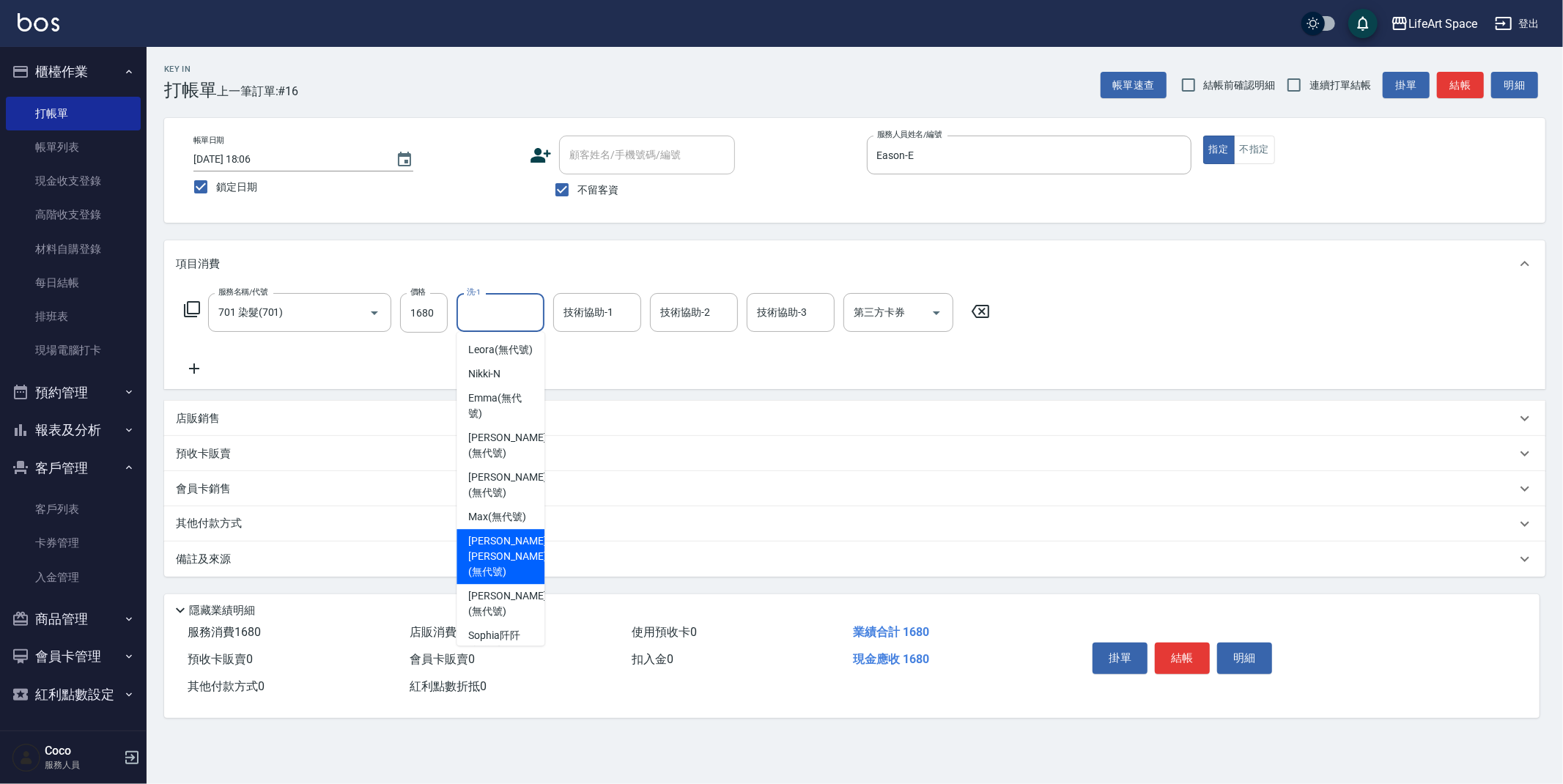
scroll to position [453, 0]
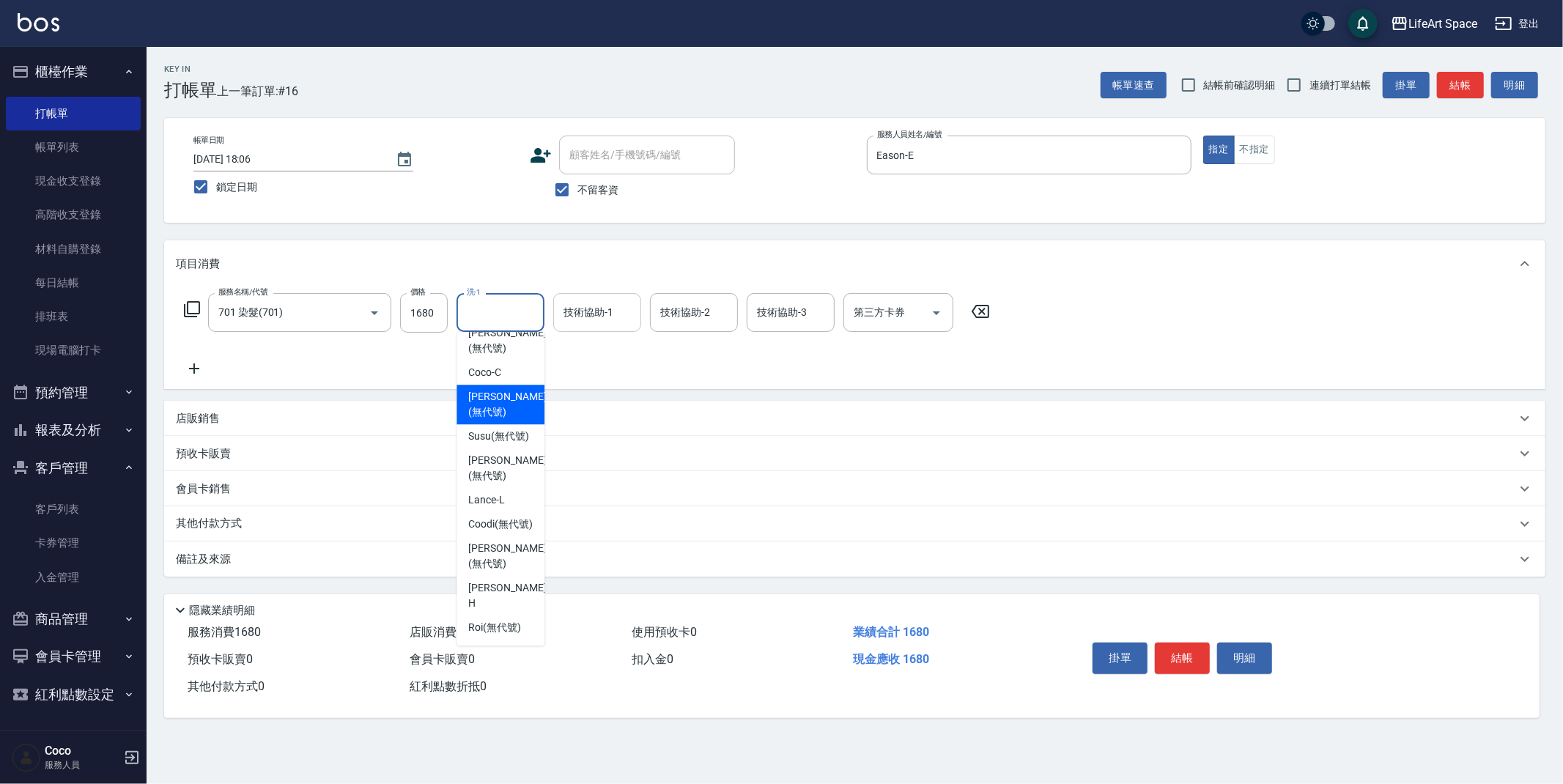
click at [497, 389] on span "[PERSON_NAME] (無代號)" at bounding box center [507, 404] width 78 height 31
type input "[PERSON_NAME](無代號)"
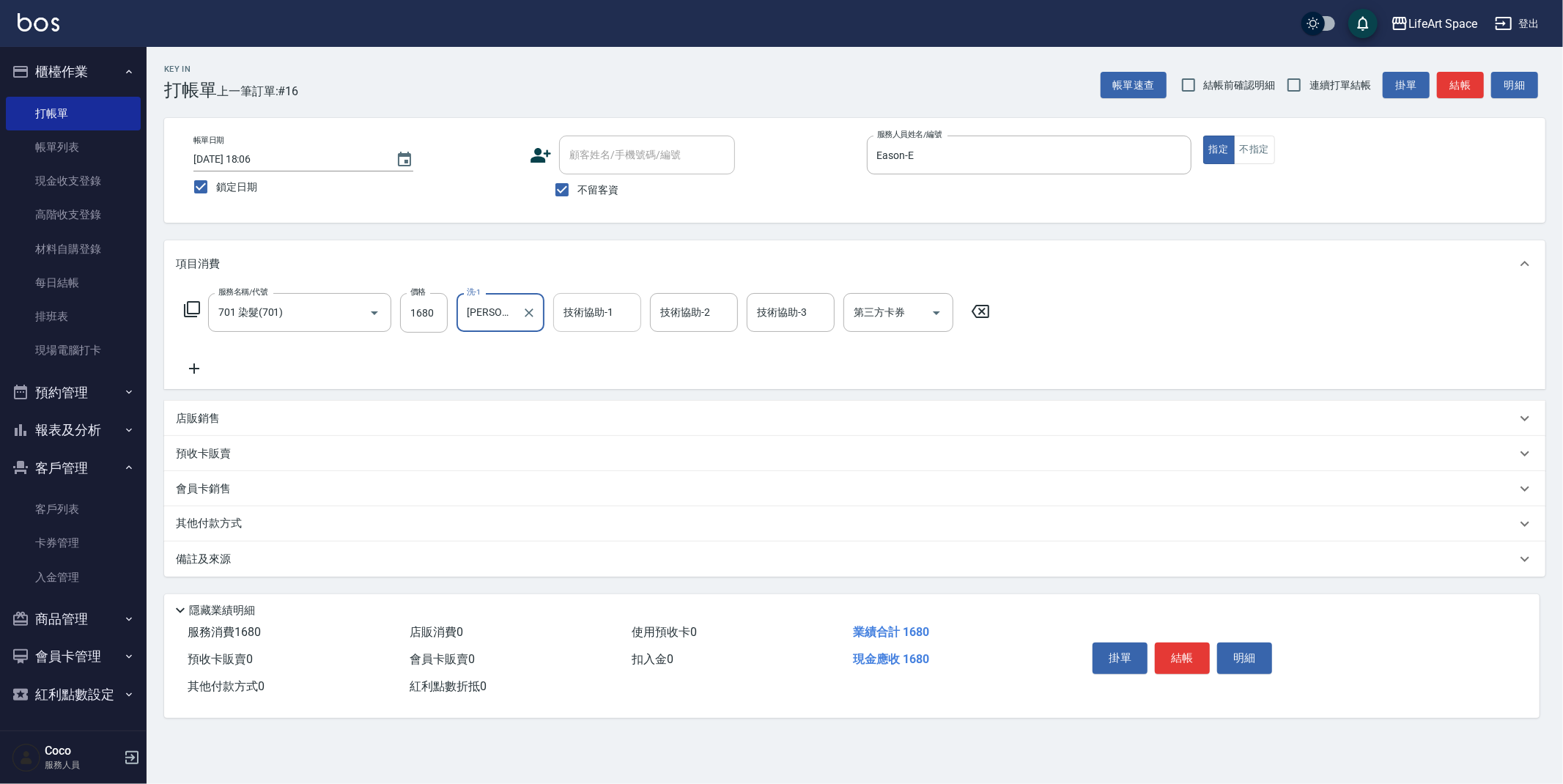
click at [595, 320] on input "技術協助-1" at bounding box center [597, 312] width 75 height 25
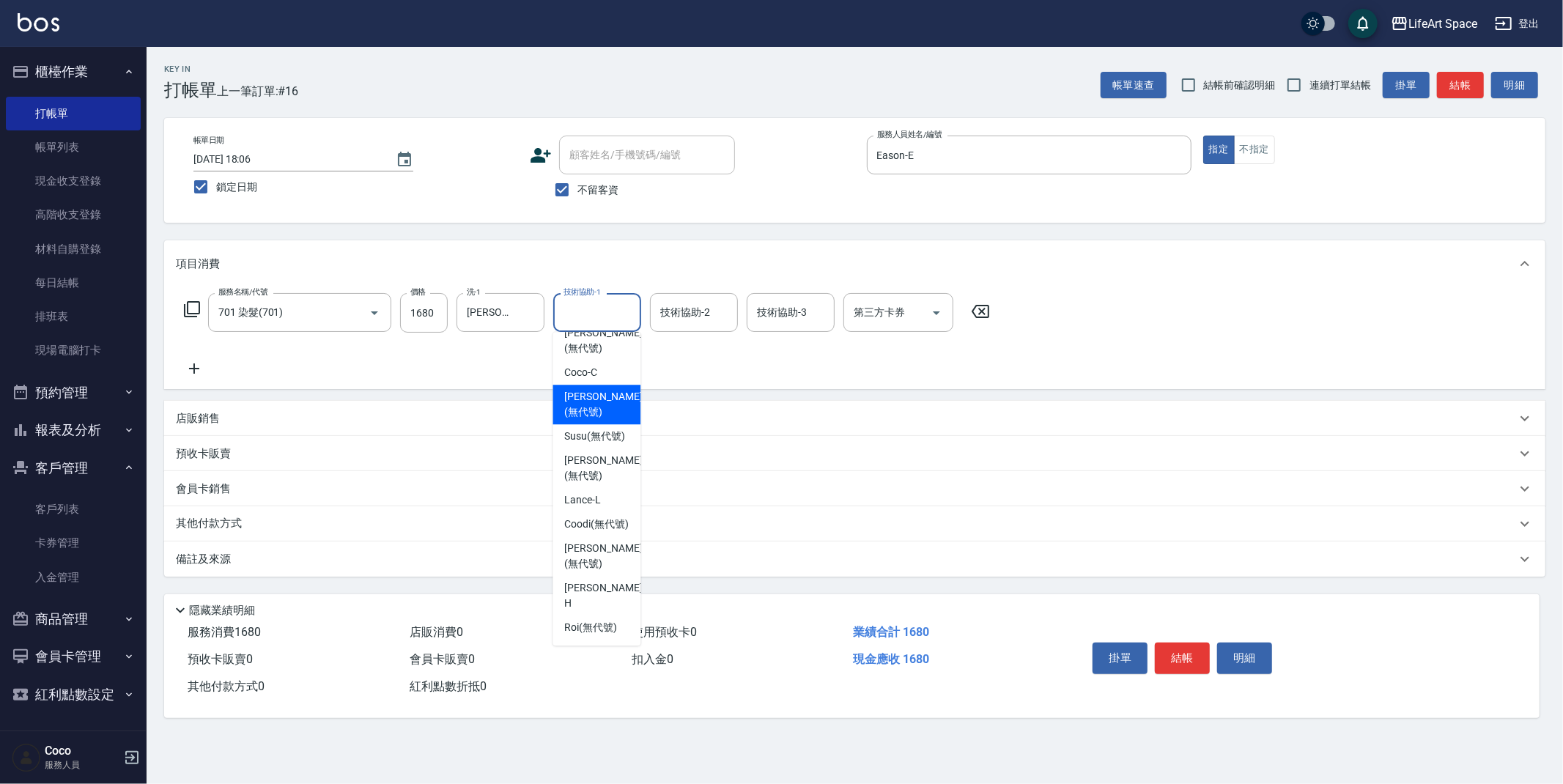
click at [594, 389] on span "[PERSON_NAME] (無代號)" at bounding box center [603, 404] width 78 height 31
type input "[PERSON_NAME](無代號)"
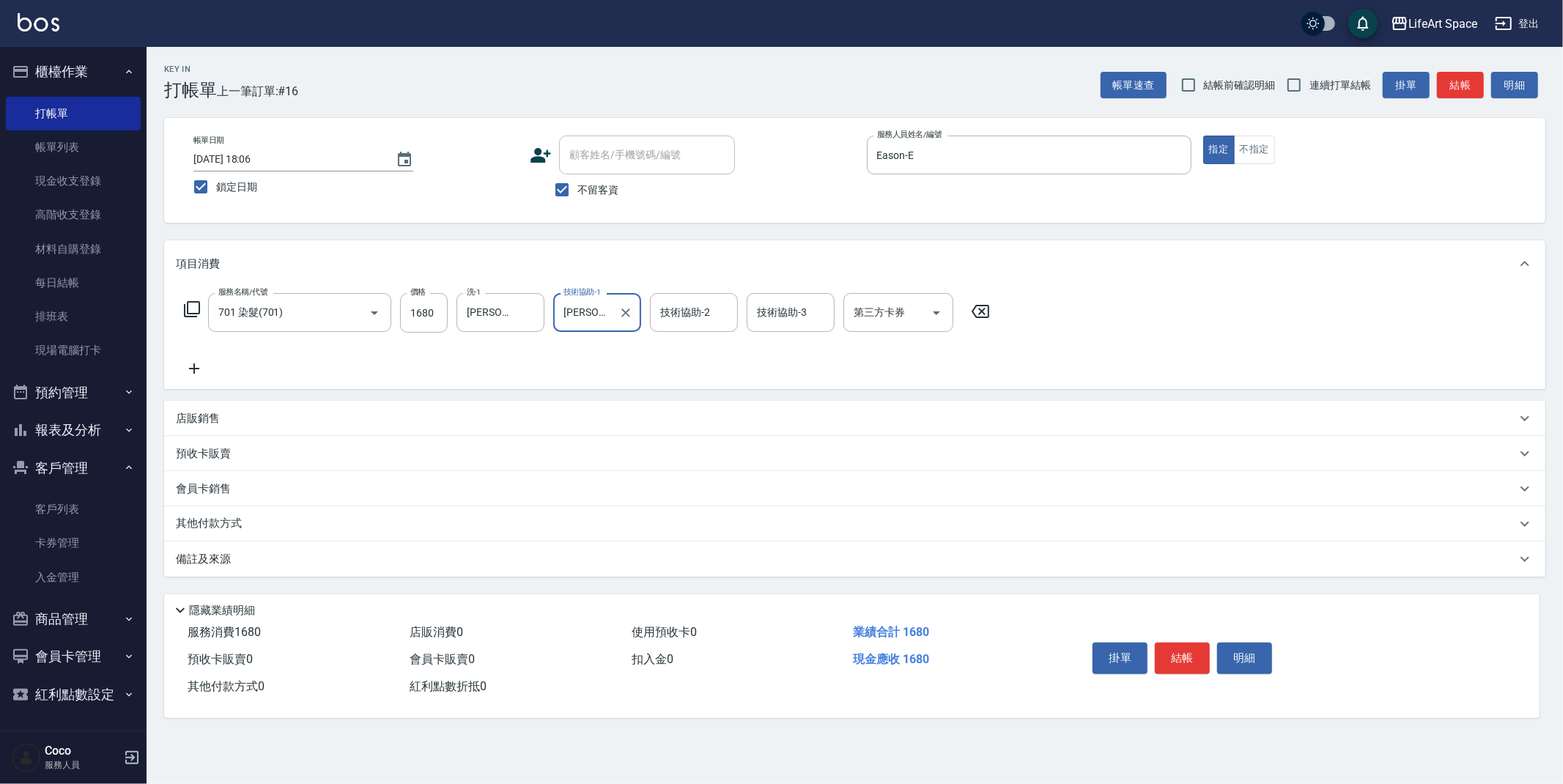
click at [302, 557] on div "備註及來源" at bounding box center [846, 560] width 1340 height 16
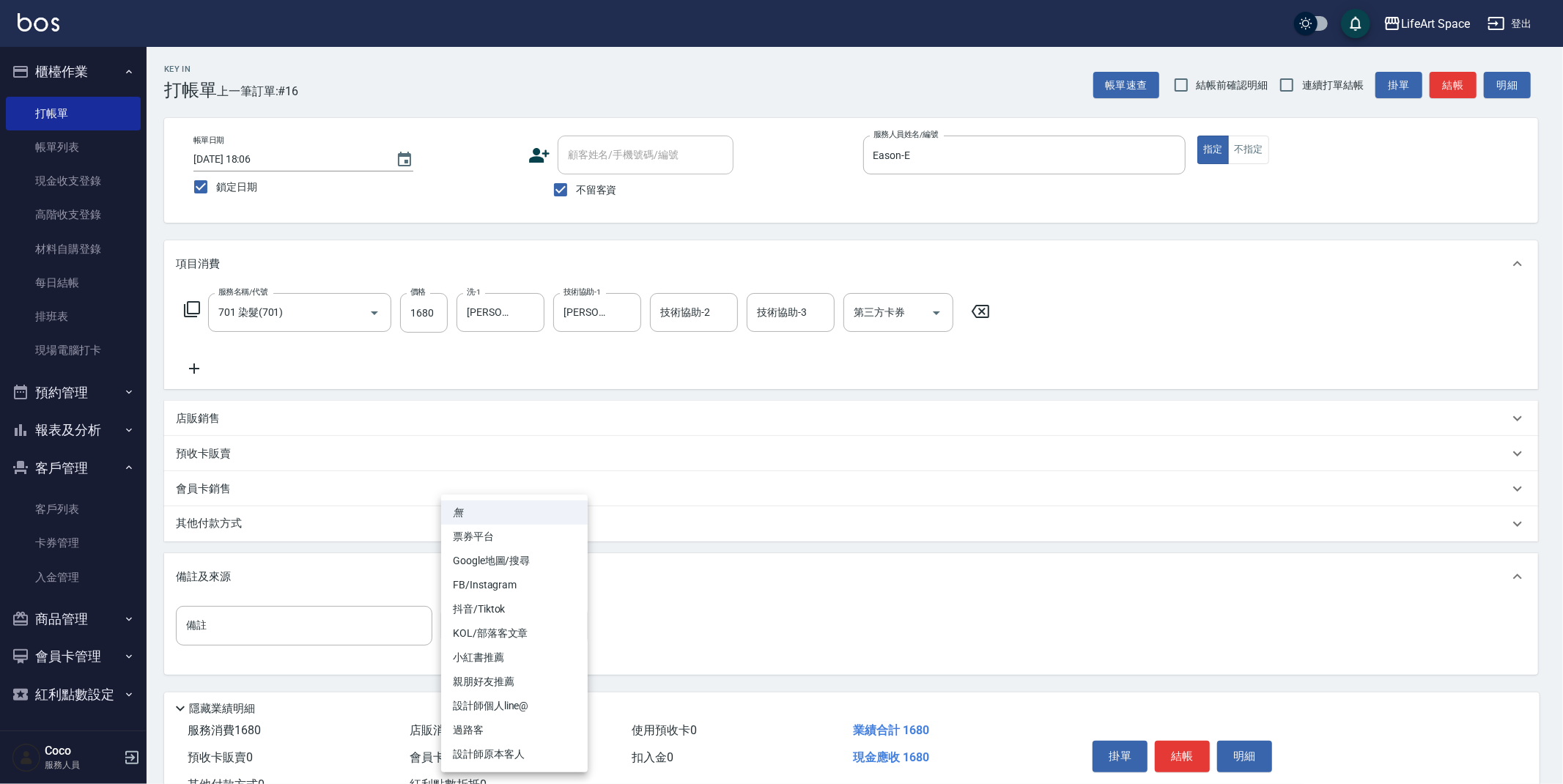
click at [481, 623] on body "LifeArt Space 登出 櫃檯作業 打帳單 帳單列表 現金收支登錄 高階收支登錄 材料自購登錄 每日結帳 排班表 現場電腦打卡 預約管理 預約管理 單…" at bounding box center [782, 417] width 1563 height 834
click at [486, 582] on li "FB/Instagram" at bounding box center [514, 585] width 147 height 24
type input "FB/Instagram"
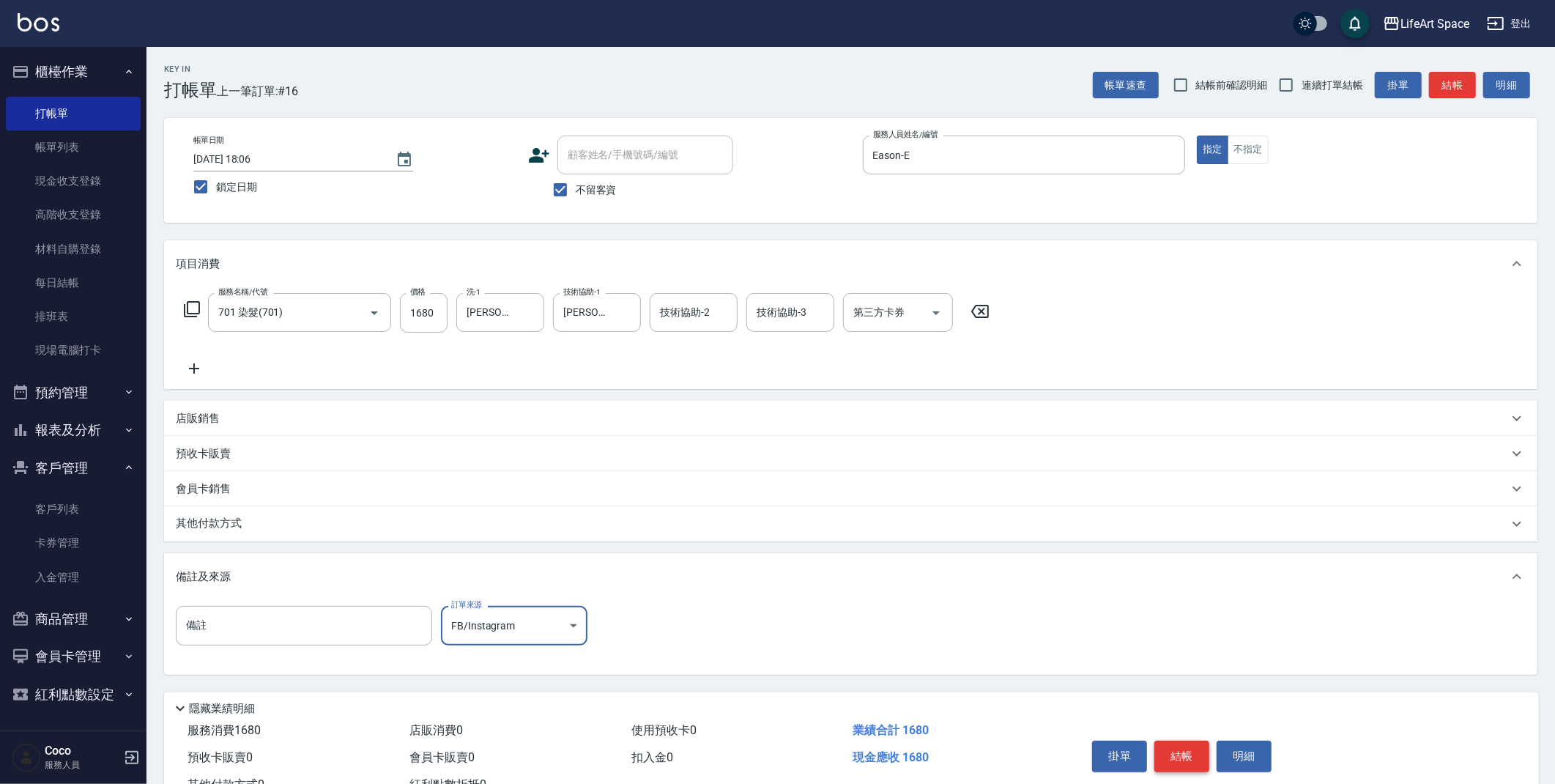
click at [1183, 744] on button "結帳" at bounding box center [1182, 756] width 55 height 31
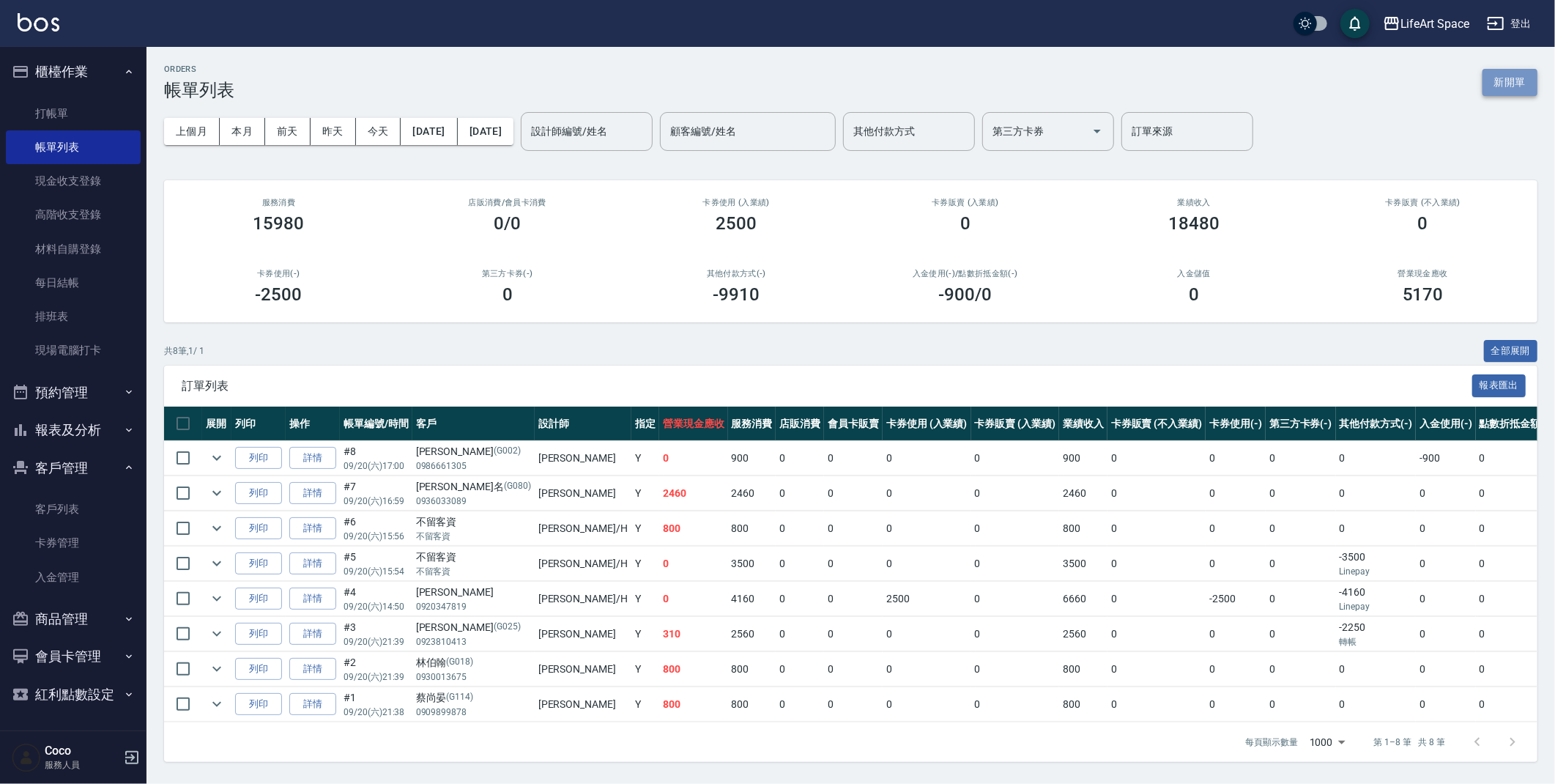
click at [1510, 87] on button "新開單" at bounding box center [1510, 83] width 55 height 27
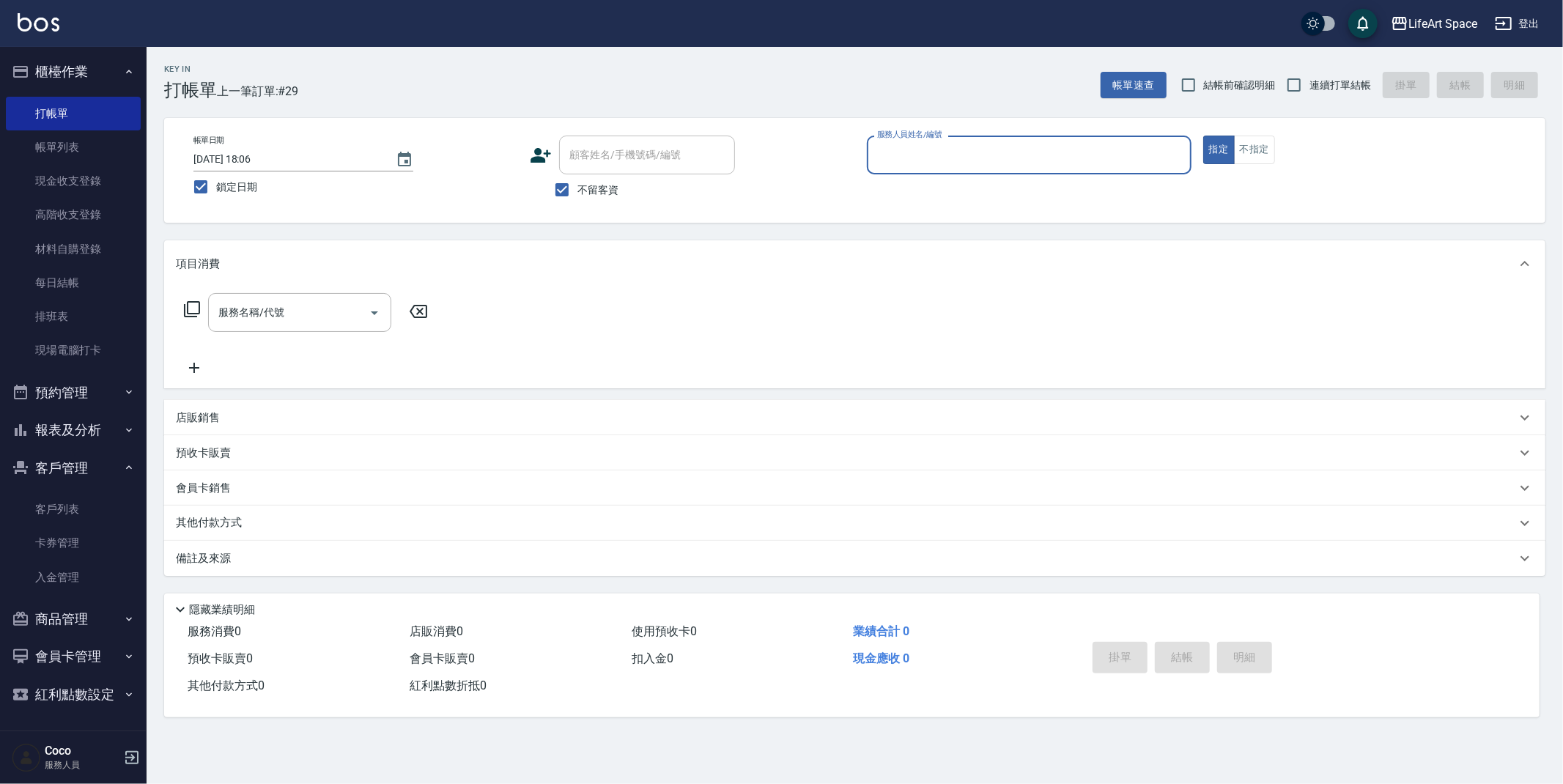
click at [1003, 161] on input "服務人員姓名/編號" at bounding box center [1029, 154] width 311 height 25
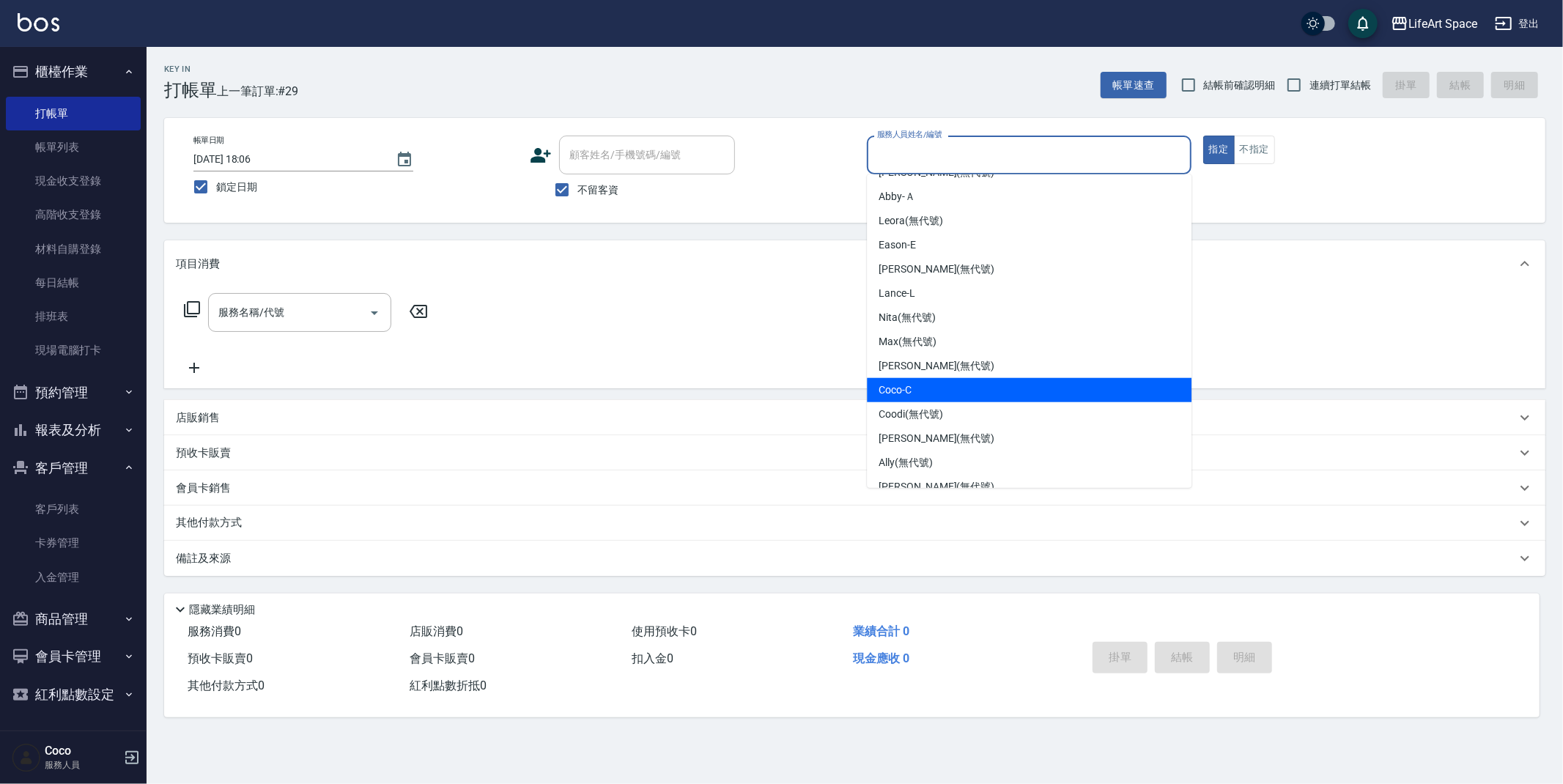
scroll to position [254, 0]
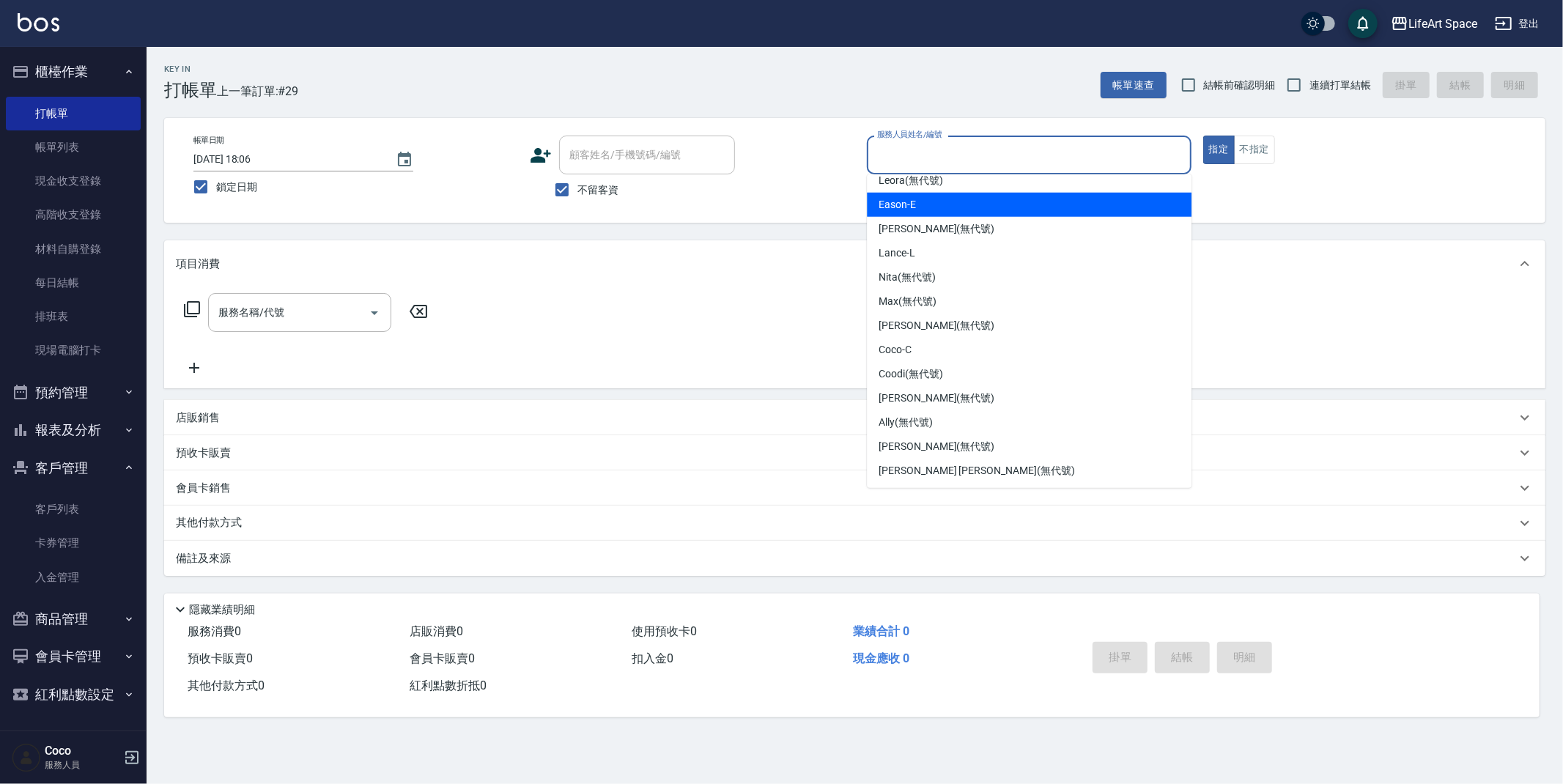
drag, startPoint x: 909, startPoint y: 199, endPoint x: 658, endPoint y: 280, distance: 263.7
click at [909, 198] on span "Eason -E" at bounding box center [897, 205] width 37 height 16
type input "Eason-E"
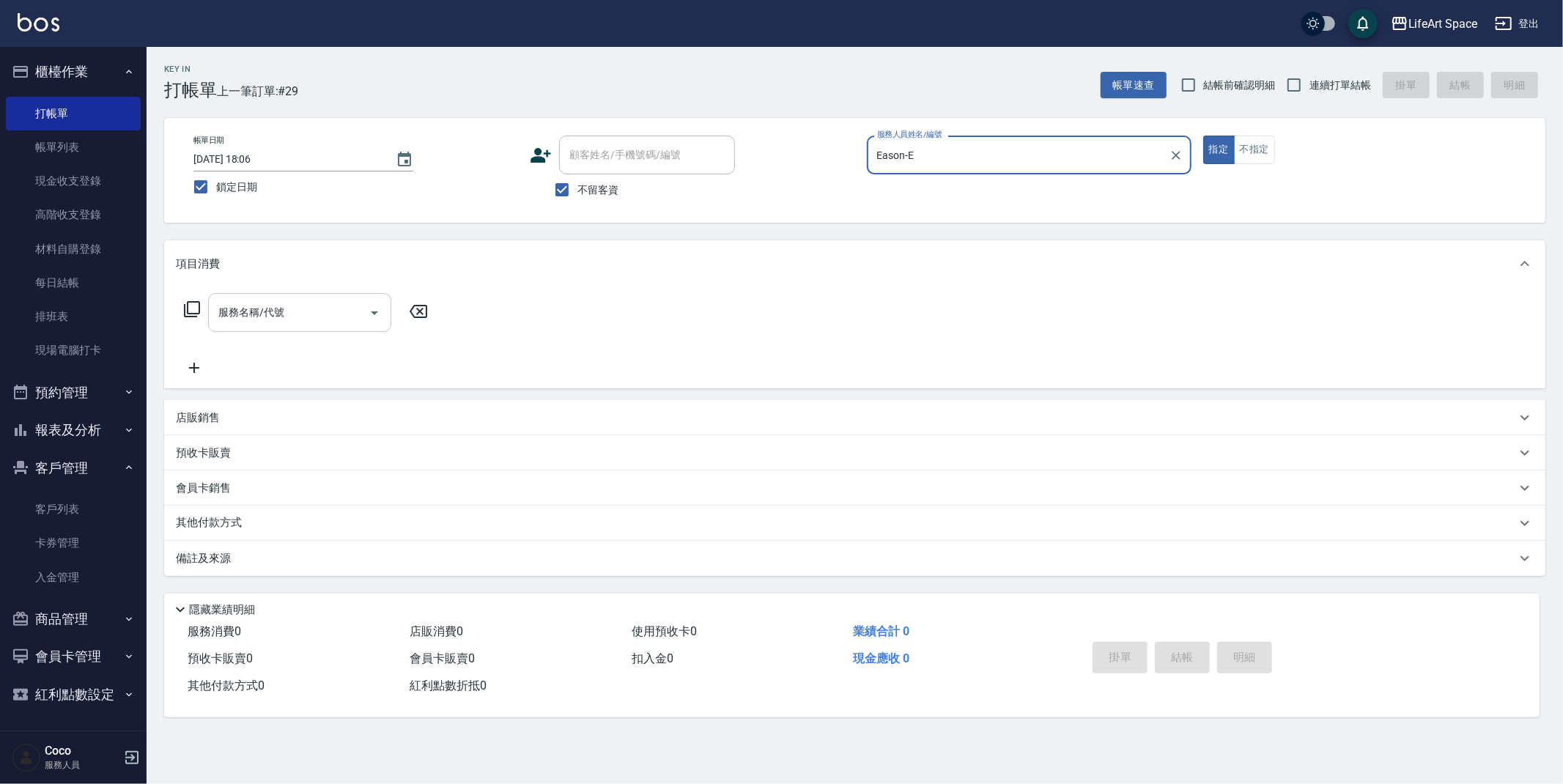
click at [291, 302] on input "服務名稱/代號" at bounding box center [289, 312] width 148 height 25
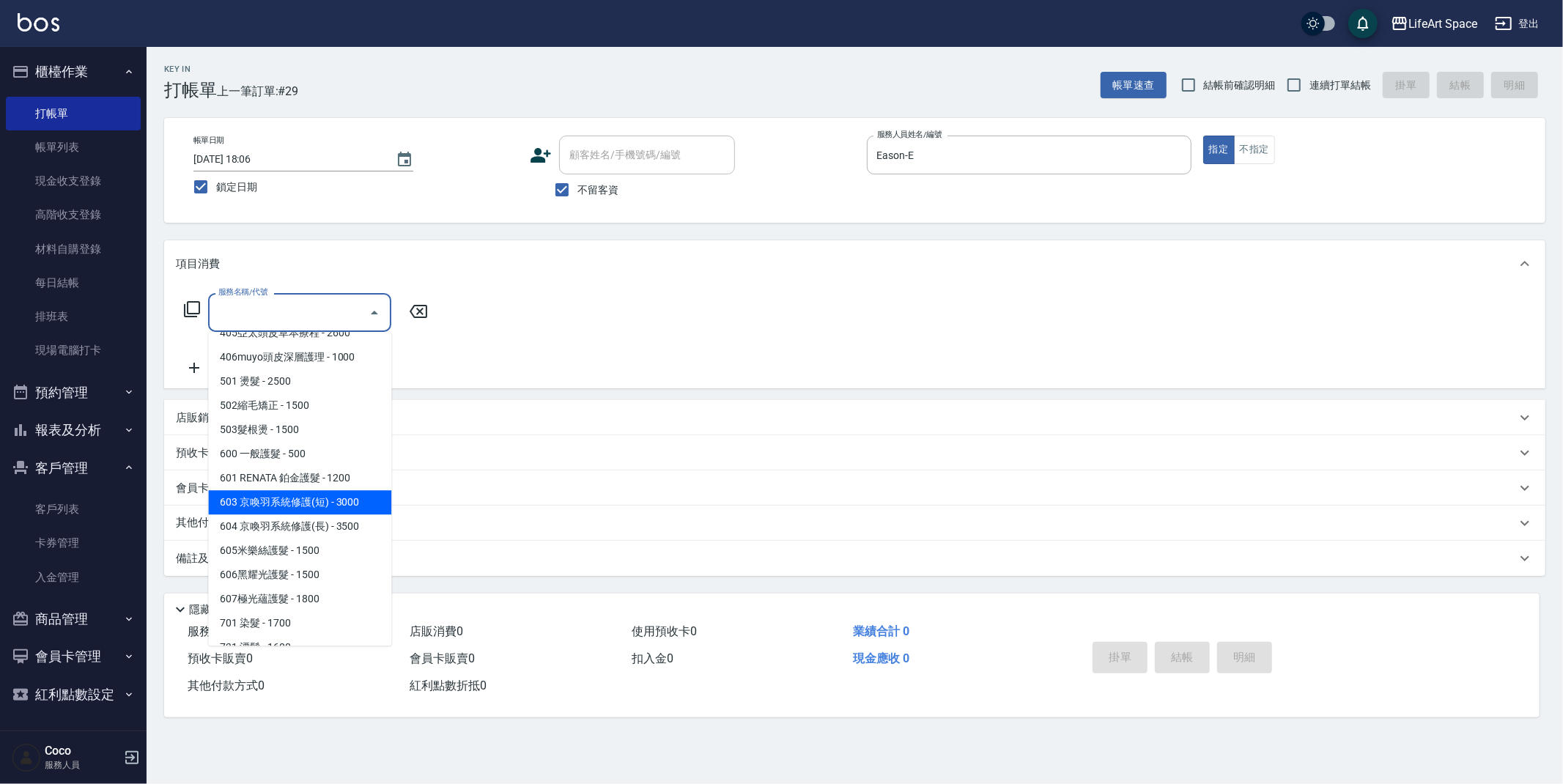
scroll to position [229, 0]
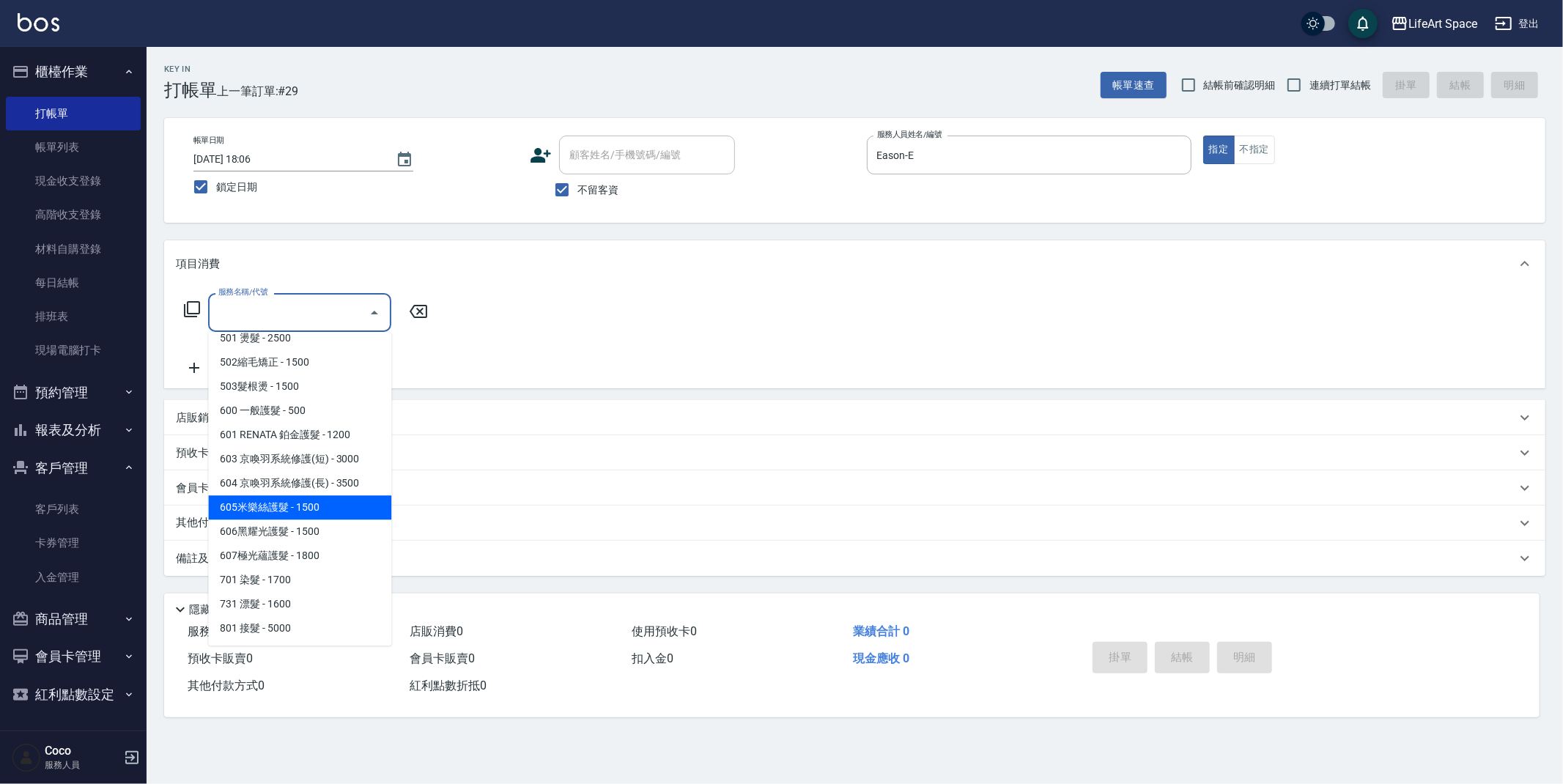
drag, startPoint x: 291, startPoint y: 509, endPoint x: 260, endPoint y: 397, distance: 116.2
click at [291, 509] on span "605米樂絲護髮 - 1500" at bounding box center [299, 507] width 183 height 24
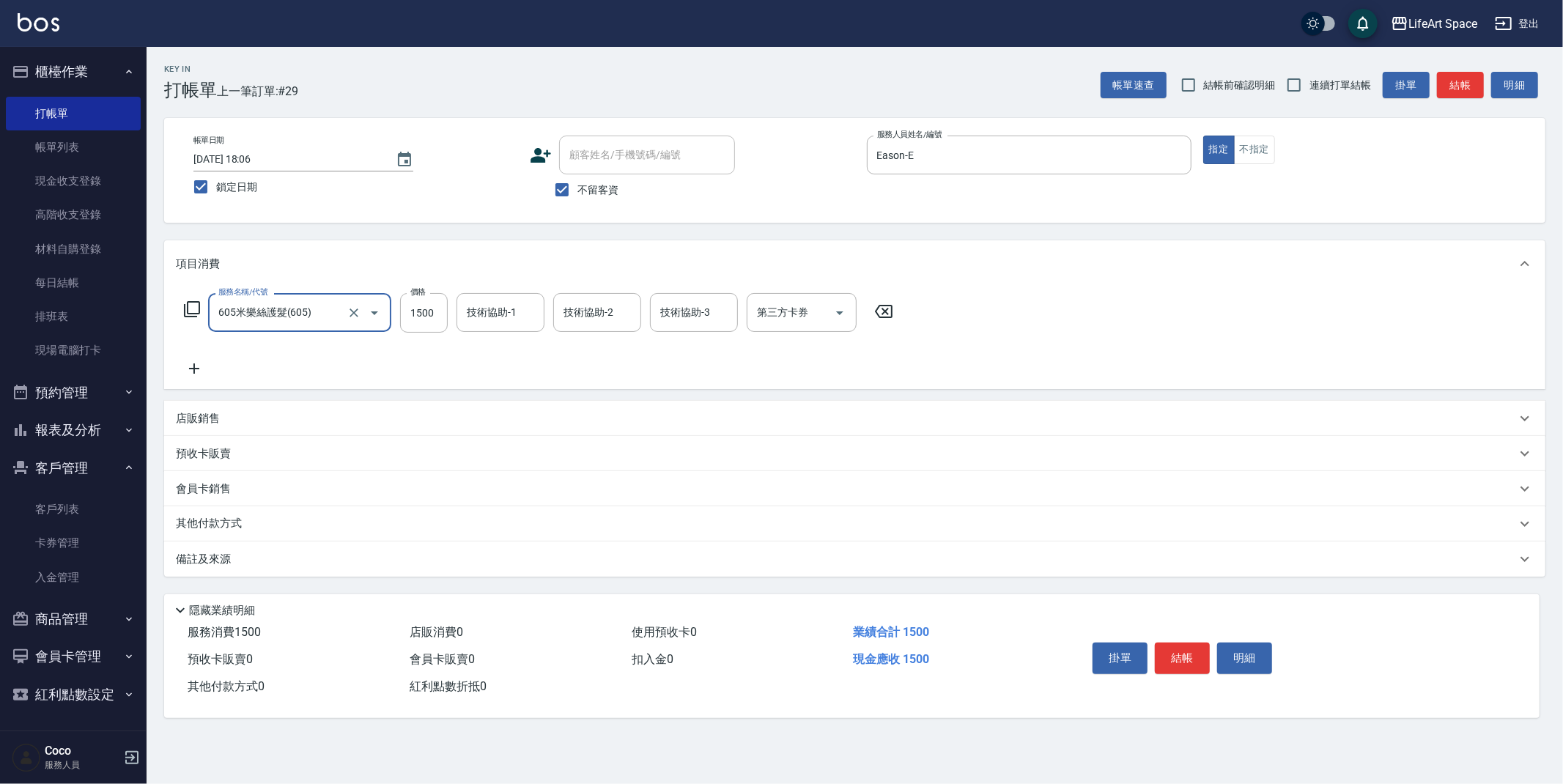
click at [278, 304] on input "605米樂絲護髮(605)" at bounding box center [279, 312] width 129 height 25
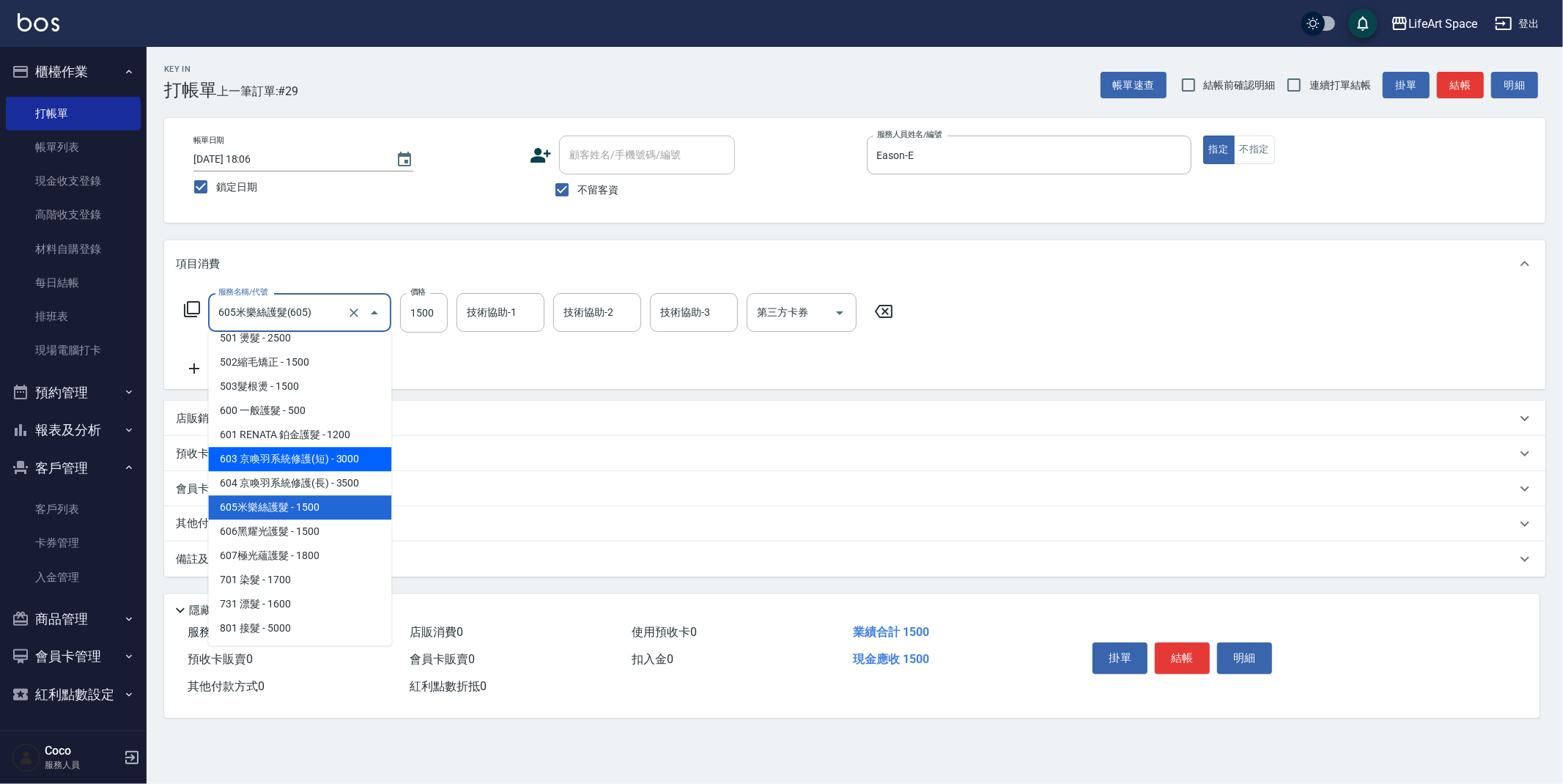
click at [295, 465] on span "603 京喚羽系統修護(短) - 3000" at bounding box center [299, 459] width 183 height 24
type input "603 京喚羽系統修護(短)(603)"
type input "3000"
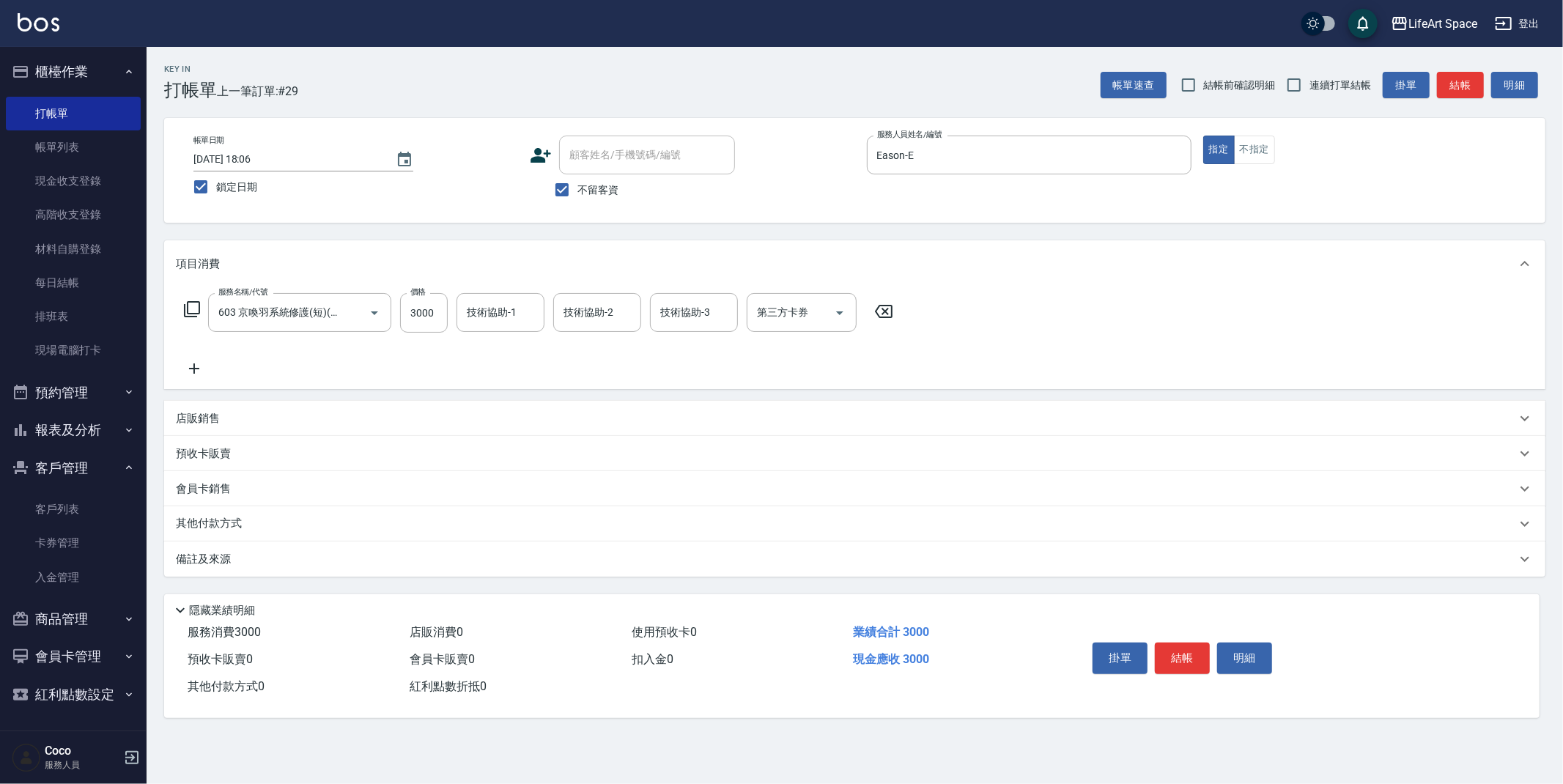
click at [195, 360] on icon at bounding box center [194, 368] width 37 height 17
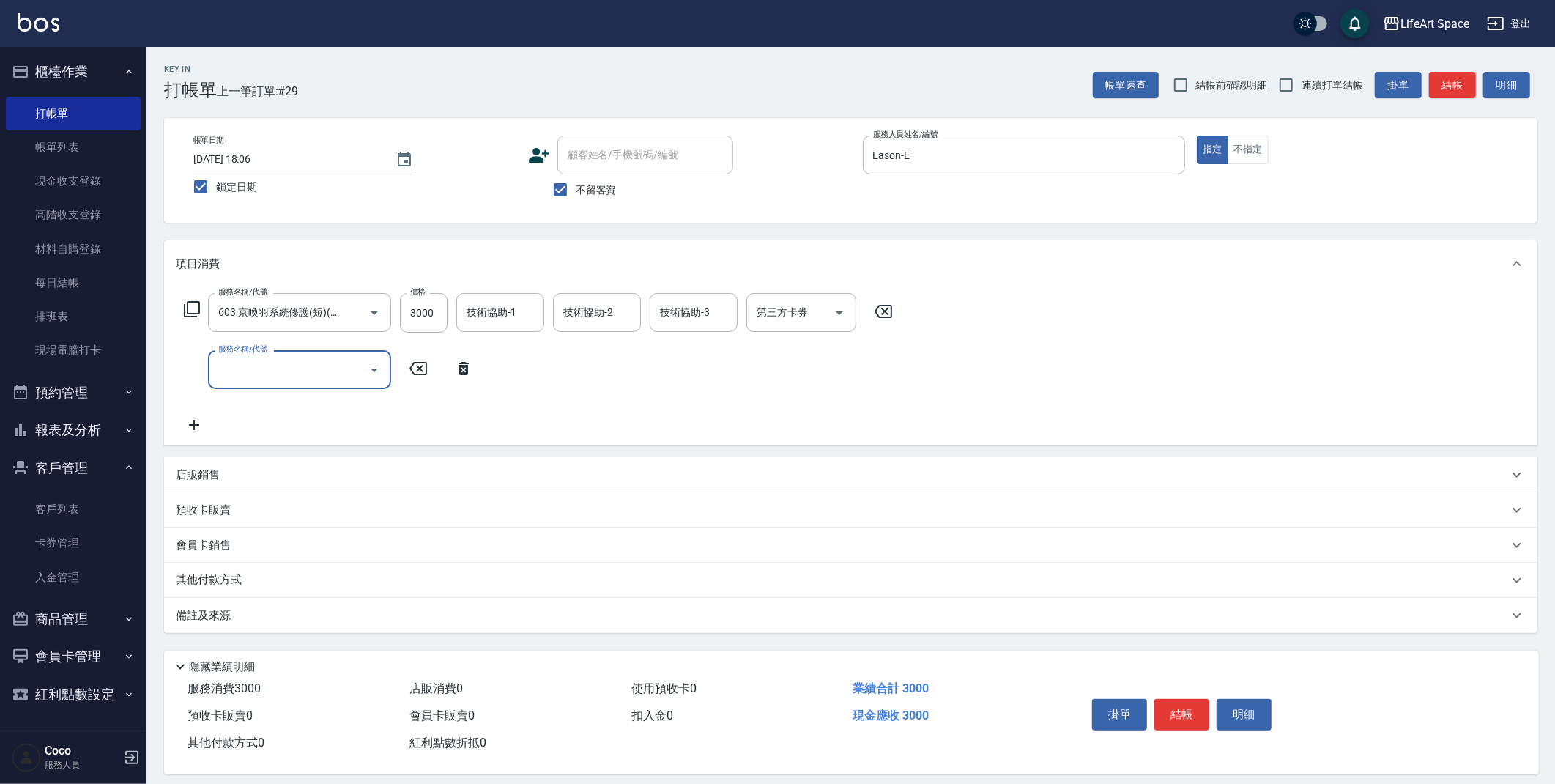
drag, startPoint x: 195, startPoint y: 360, endPoint x: 313, endPoint y: 387, distance: 121.0
click at [313, 387] on div "服務名稱/代號" at bounding box center [299, 369] width 183 height 39
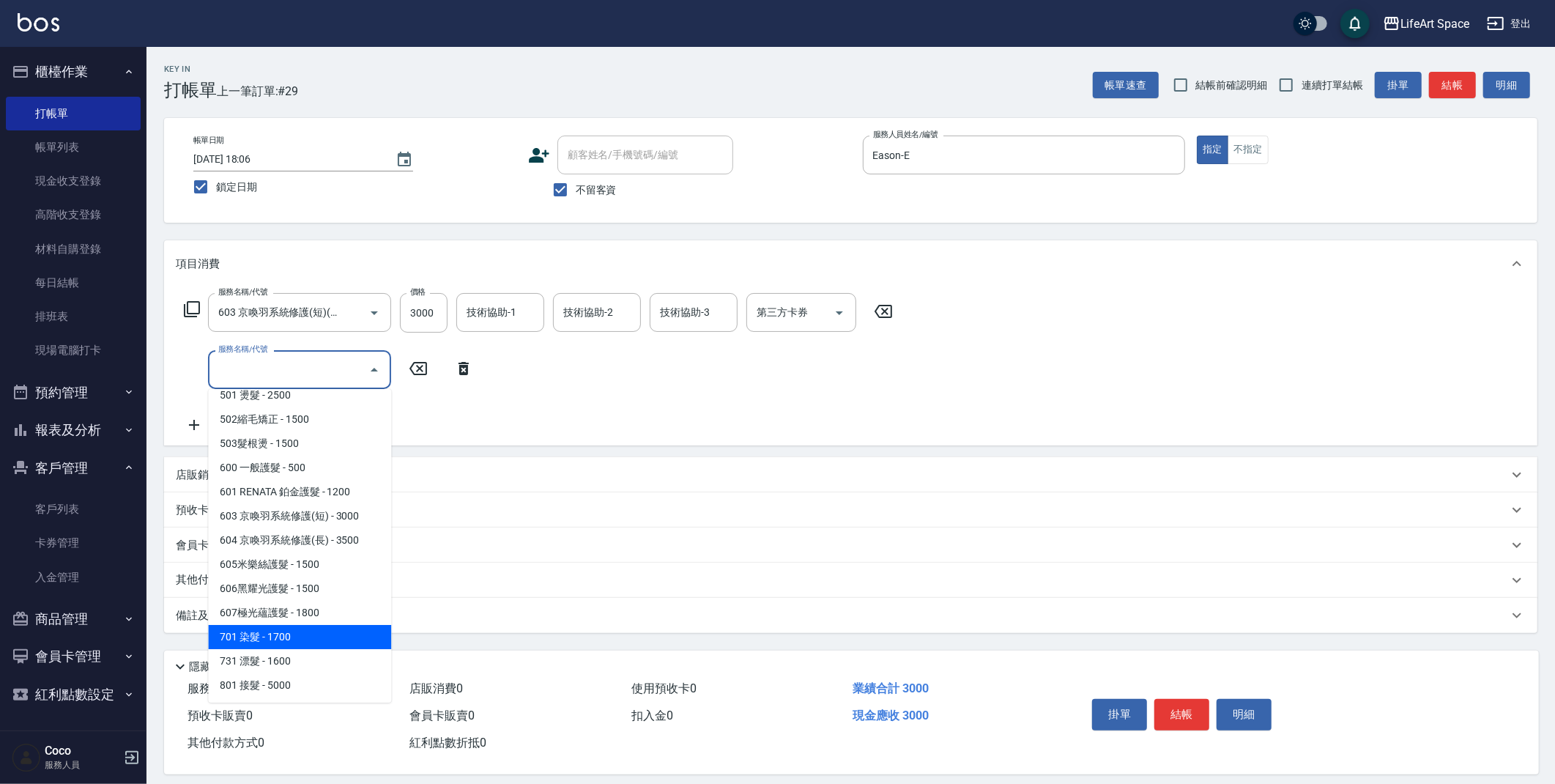
click at [297, 632] on span "701 染髮 - 1700" at bounding box center [299, 636] width 183 height 24
type input "701 染髮(701)"
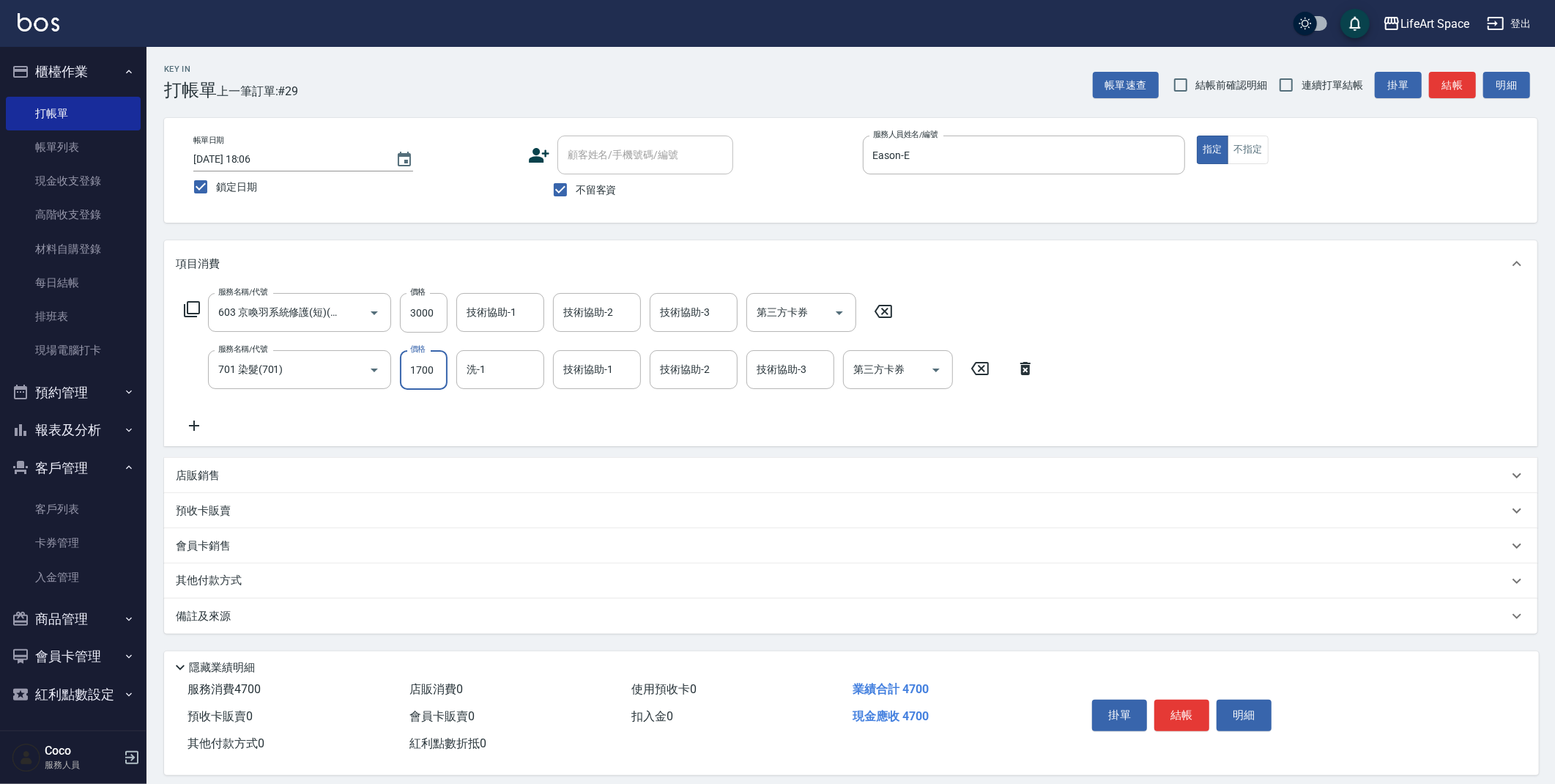
drag, startPoint x: 442, startPoint y: 374, endPoint x: 507, endPoint y: 398, distance: 69.3
click at [442, 374] on input "1700" at bounding box center [424, 369] width 48 height 40
type input "3600"
click at [437, 318] on input "3000" at bounding box center [424, 313] width 48 height 40
type input "2500"
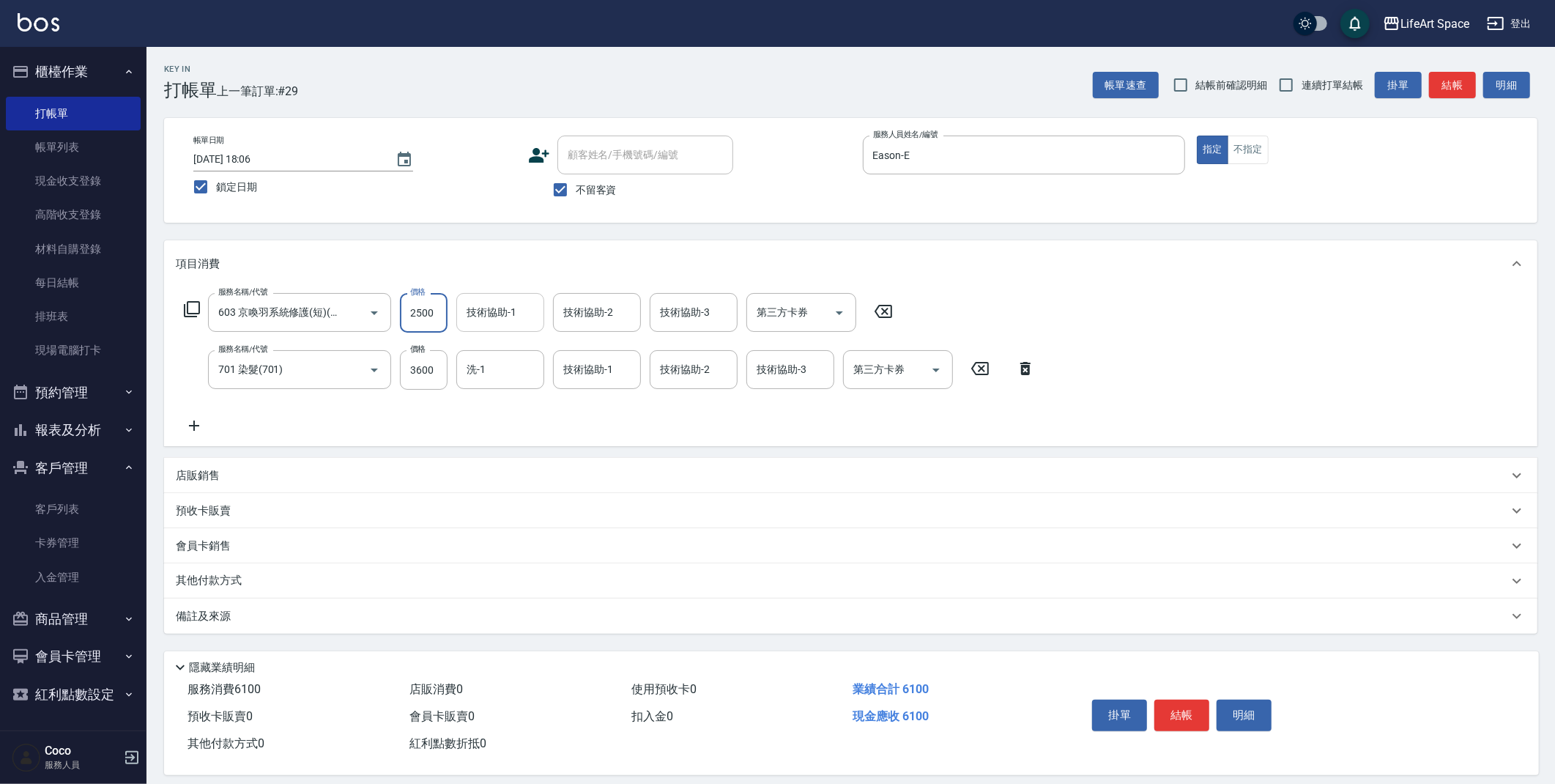
click at [499, 320] on input "技術協助-1" at bounding box center [500, 312] width 75 height 25
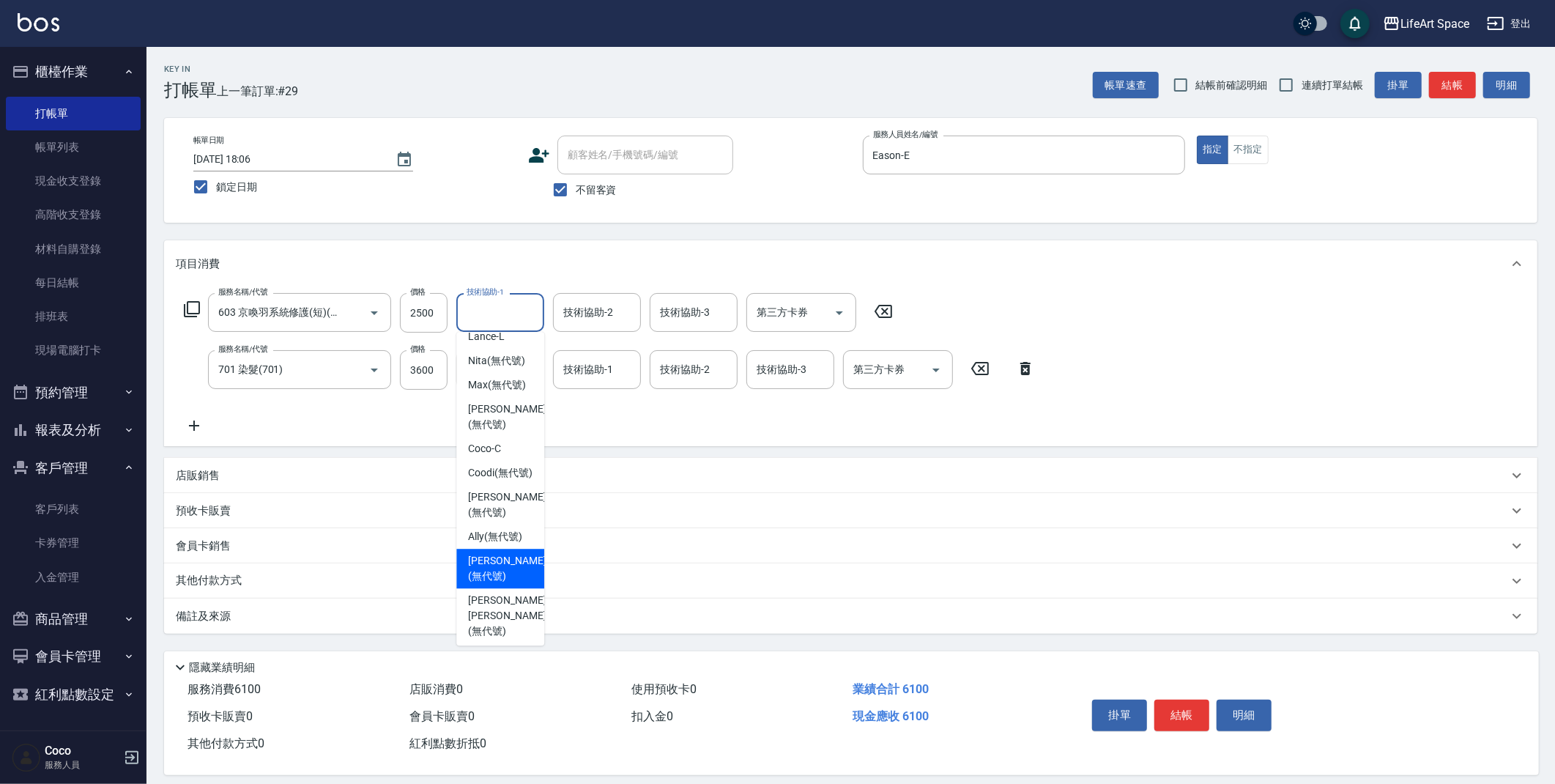
scroll to position [453, 0]
drag, startPoint x: 516, startPoint y: 350, endPoint x: 493, endPoint y: 378, distance: 36.2
click at [516, 350] on span "Nita (無代號)" at bounding box center [497, 358] width 57 height 16
type input "Nita (無代號)"
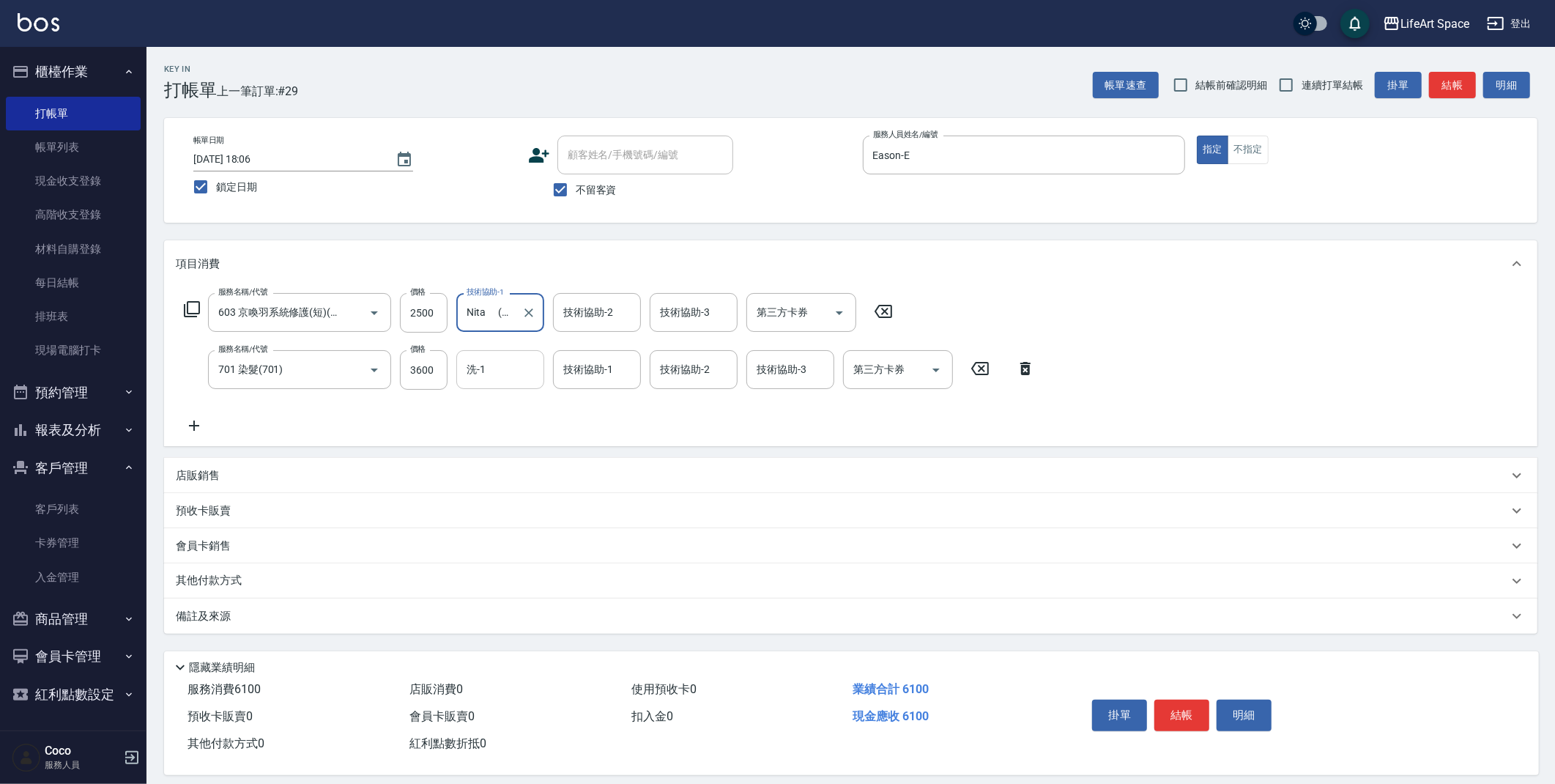
click at [490, 364] on input "洗-1" at bounding box center [500, 369] width 75 height 25
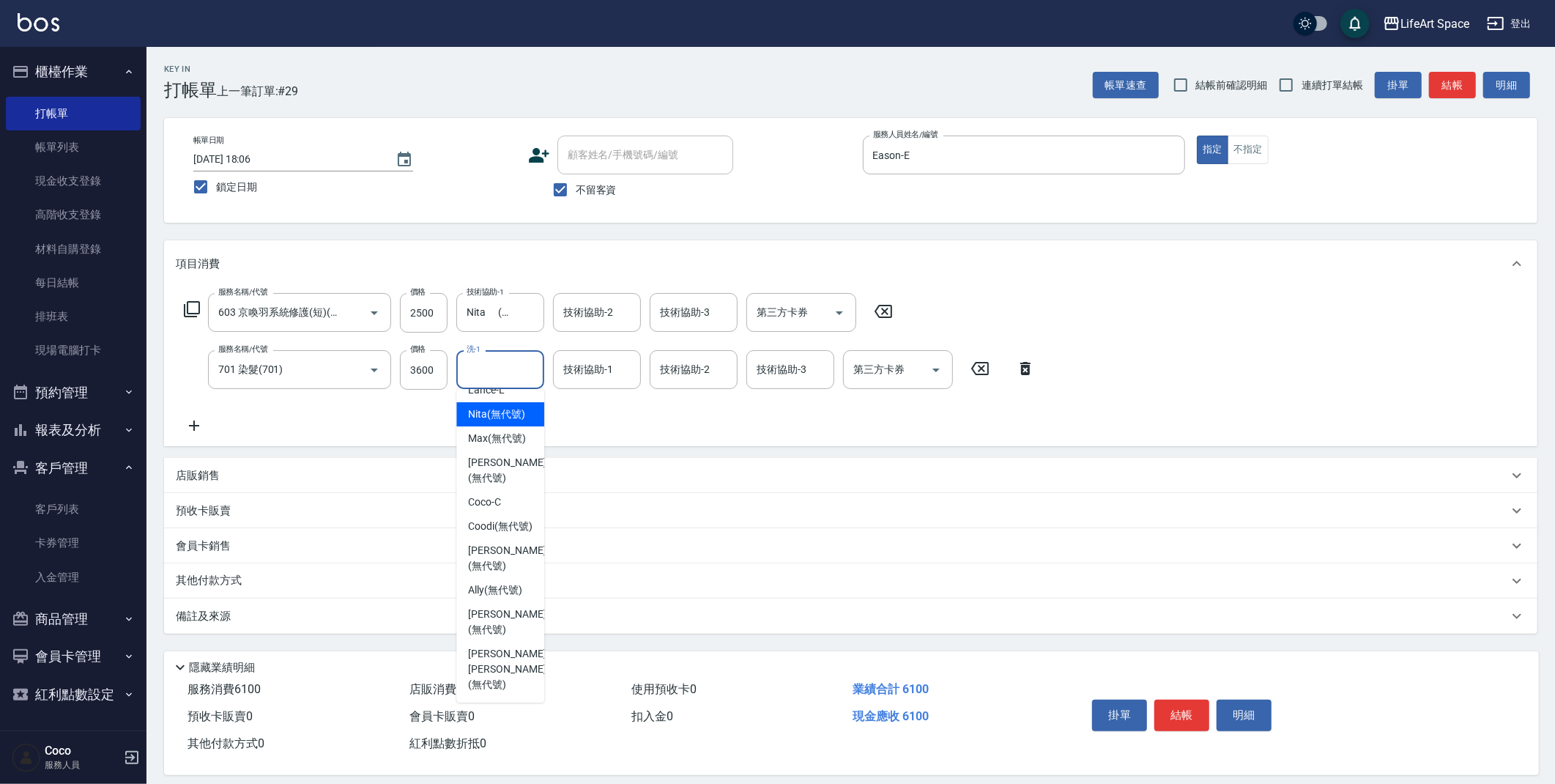
click at [501, 417] on span "Nita (無代號)" at bounding box center [497, 414] width 57 height 16
type input "Nita (無代號)"
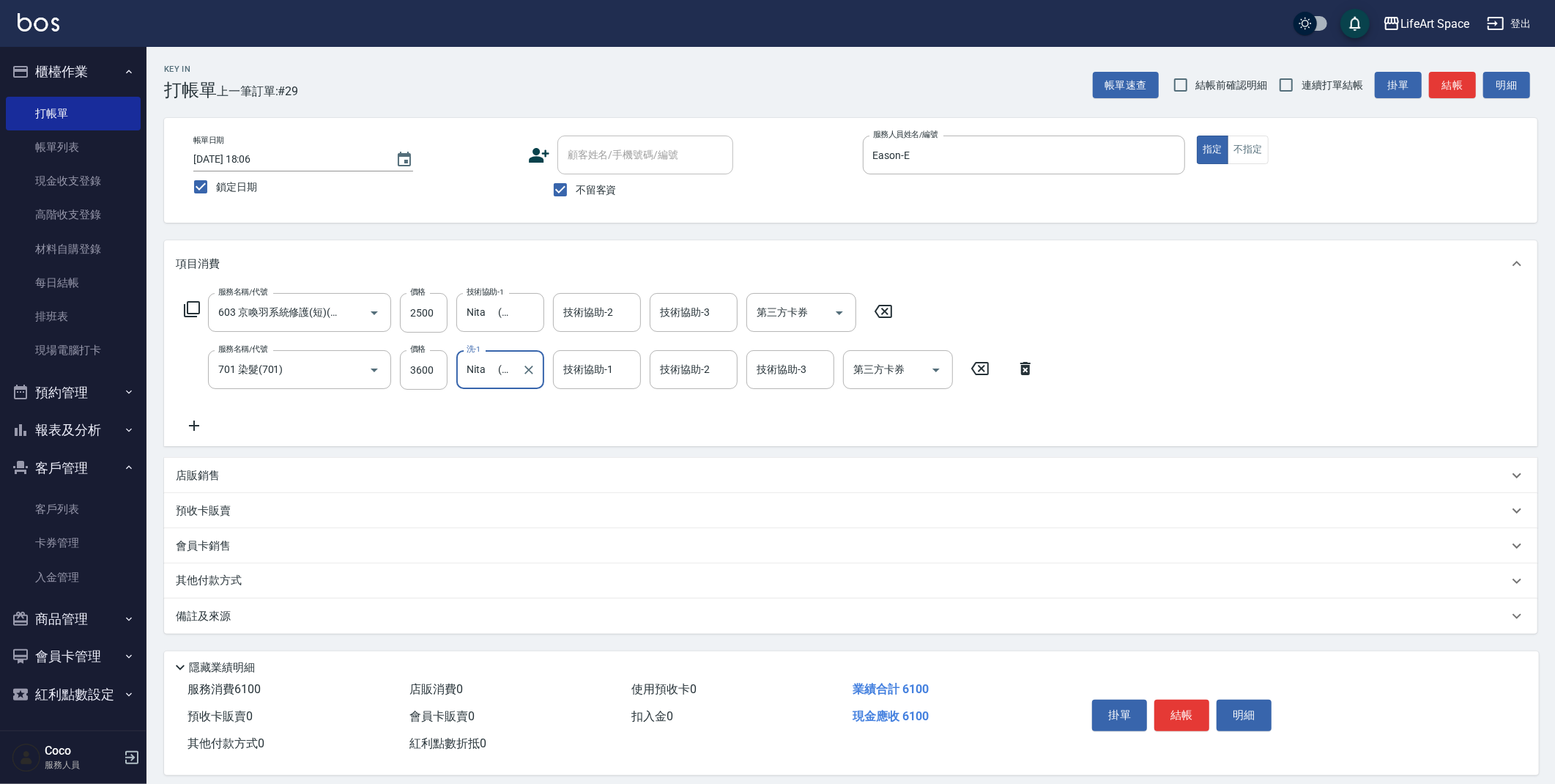
click at [588, 369] on div "技術協助-1 技術協助-1" at bounding box center [597, 369] width 87 height 39
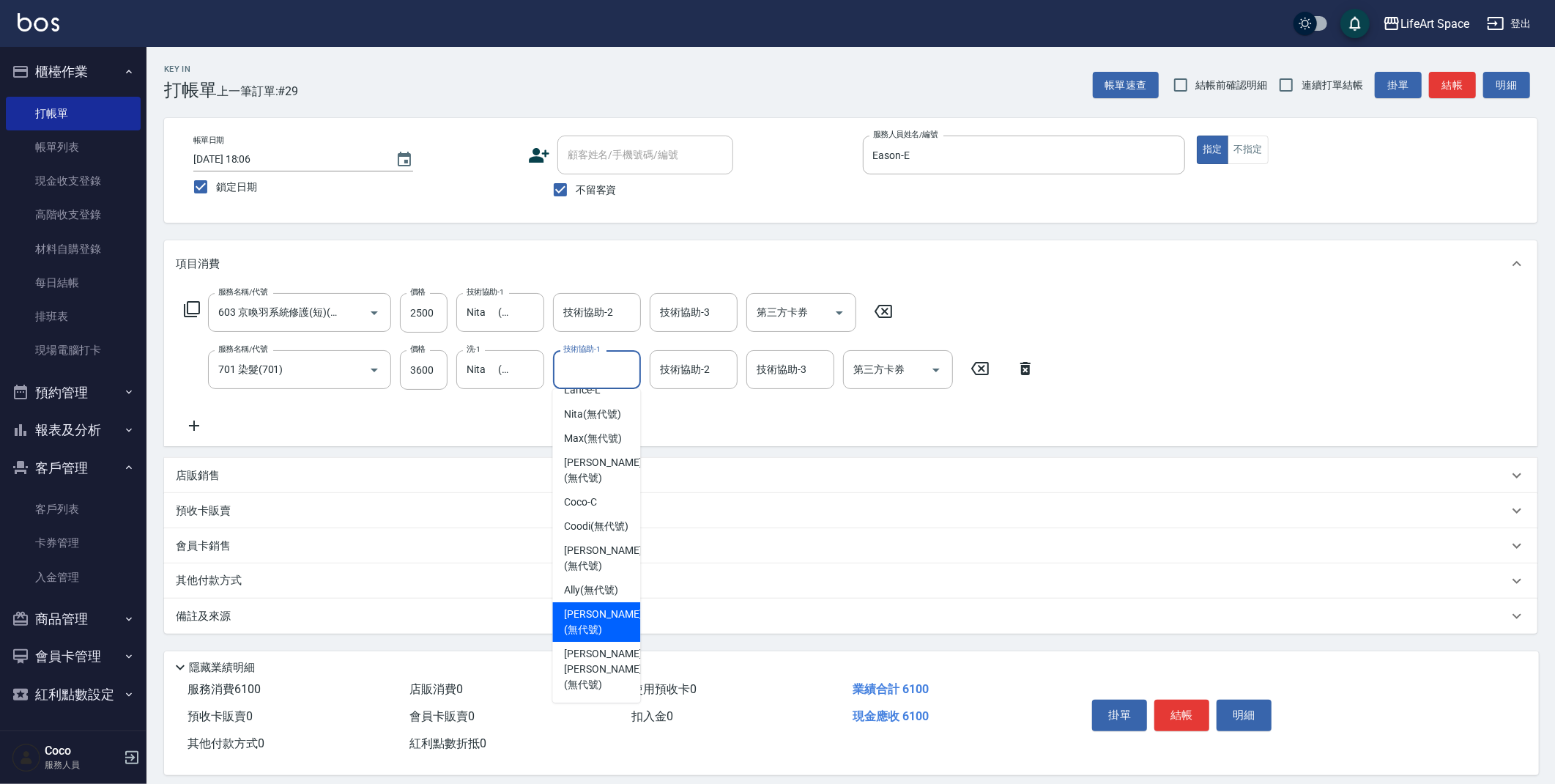
click at [603, 633] on span "[PERSON_NAME] (無代號)" at bounding box center [603, 622] width 78 height 31
type input "[PERSON_NAME](無代號)"
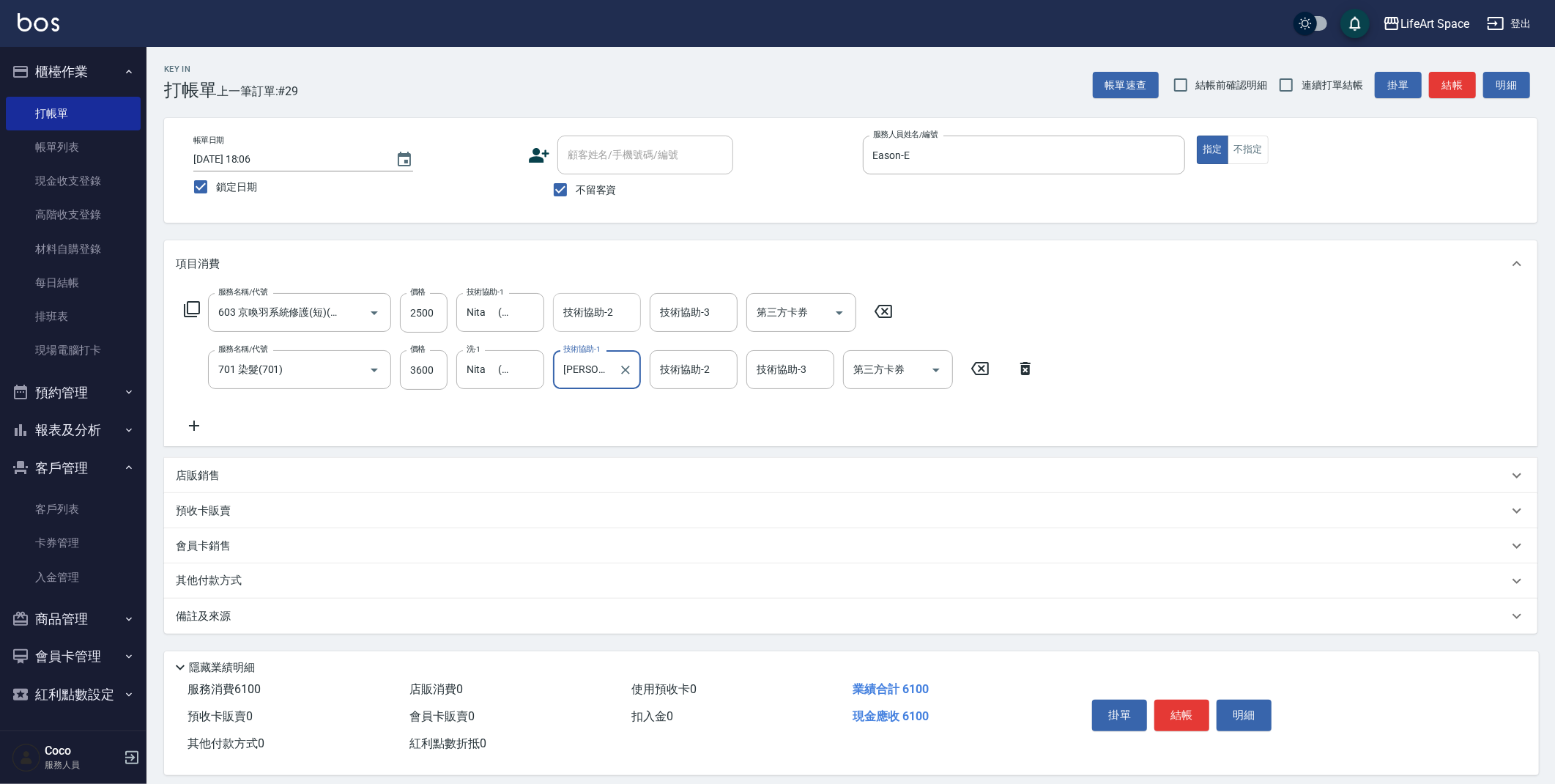
click at [598, 303] on input "技術協助-2" at bounding box center [597, 312] width 75 height 25
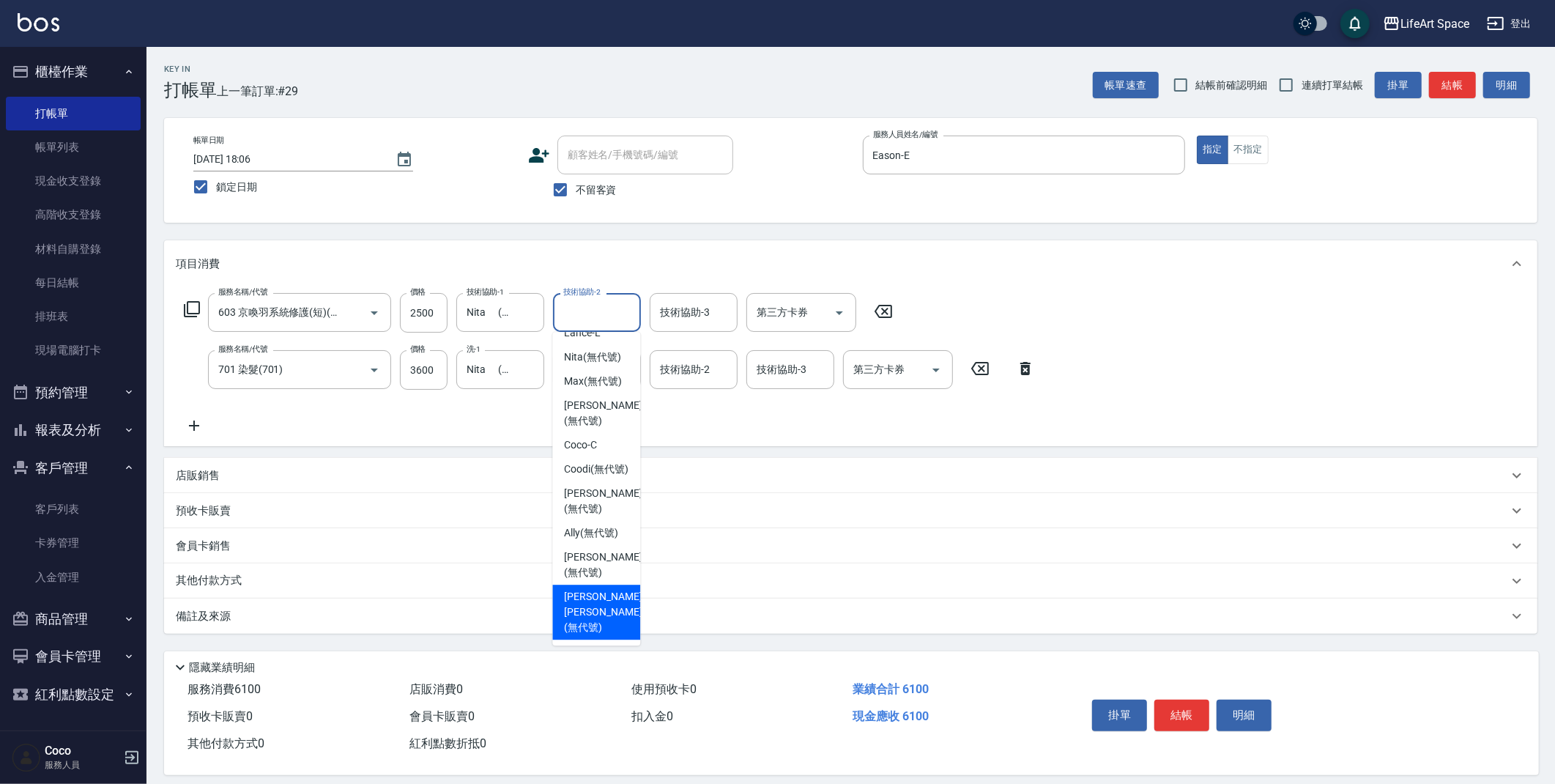
click at [576, 618] on span "[PERSON_NAME] [PERSON_NAME] (無代號)" at bounding box center [603, 611] width 78 height 46
type input "[PERSON_NAME] [PERSON_NAME](無代號)"
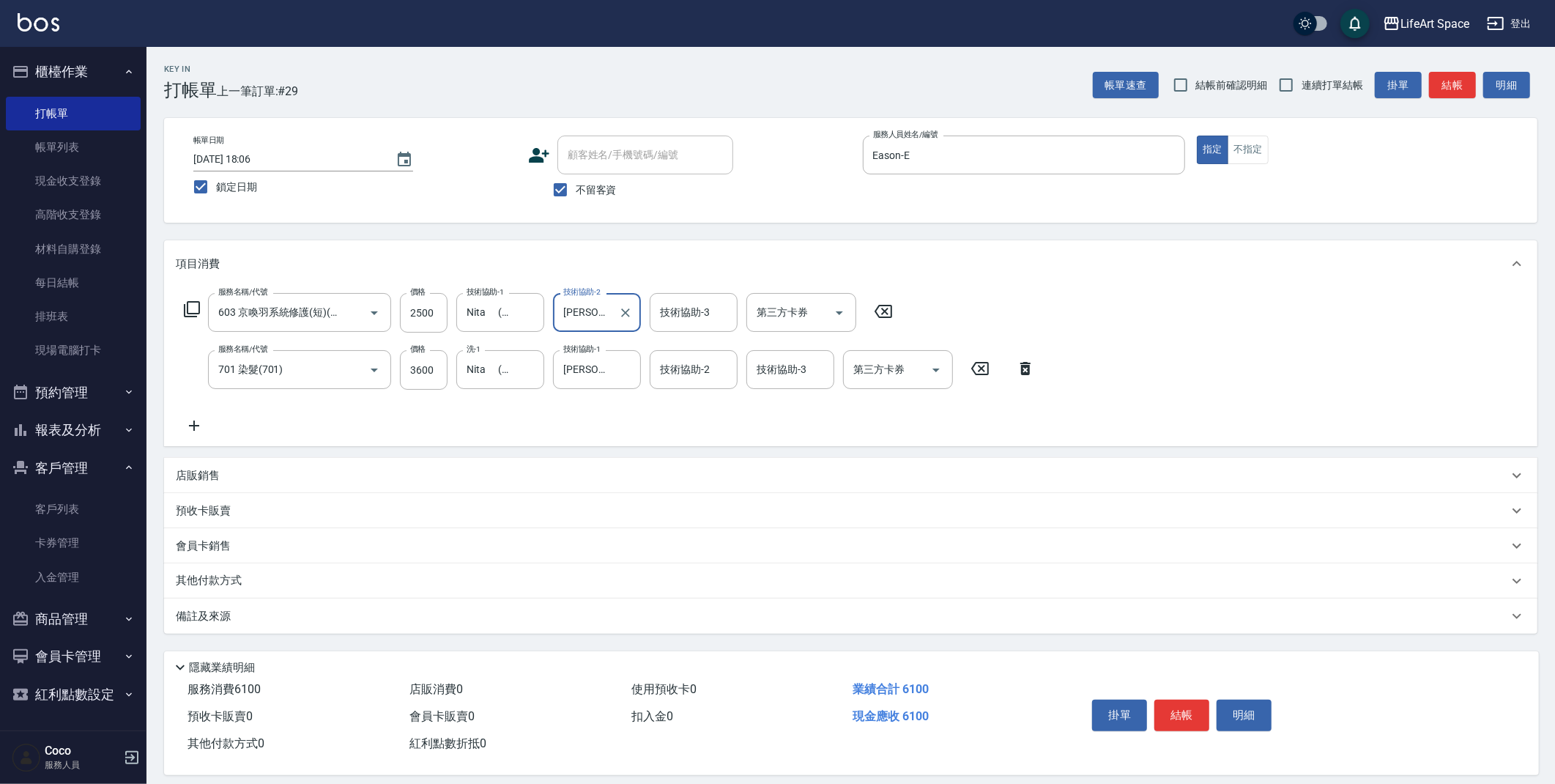
drag, startPoint x: 245, startPoint y: 617, endPoint x: 259, endPoint y: 618, distance: 14.0
click at [245, 617] on div "備註及來源" at bounding box center [842, 616] width 1332 height 16
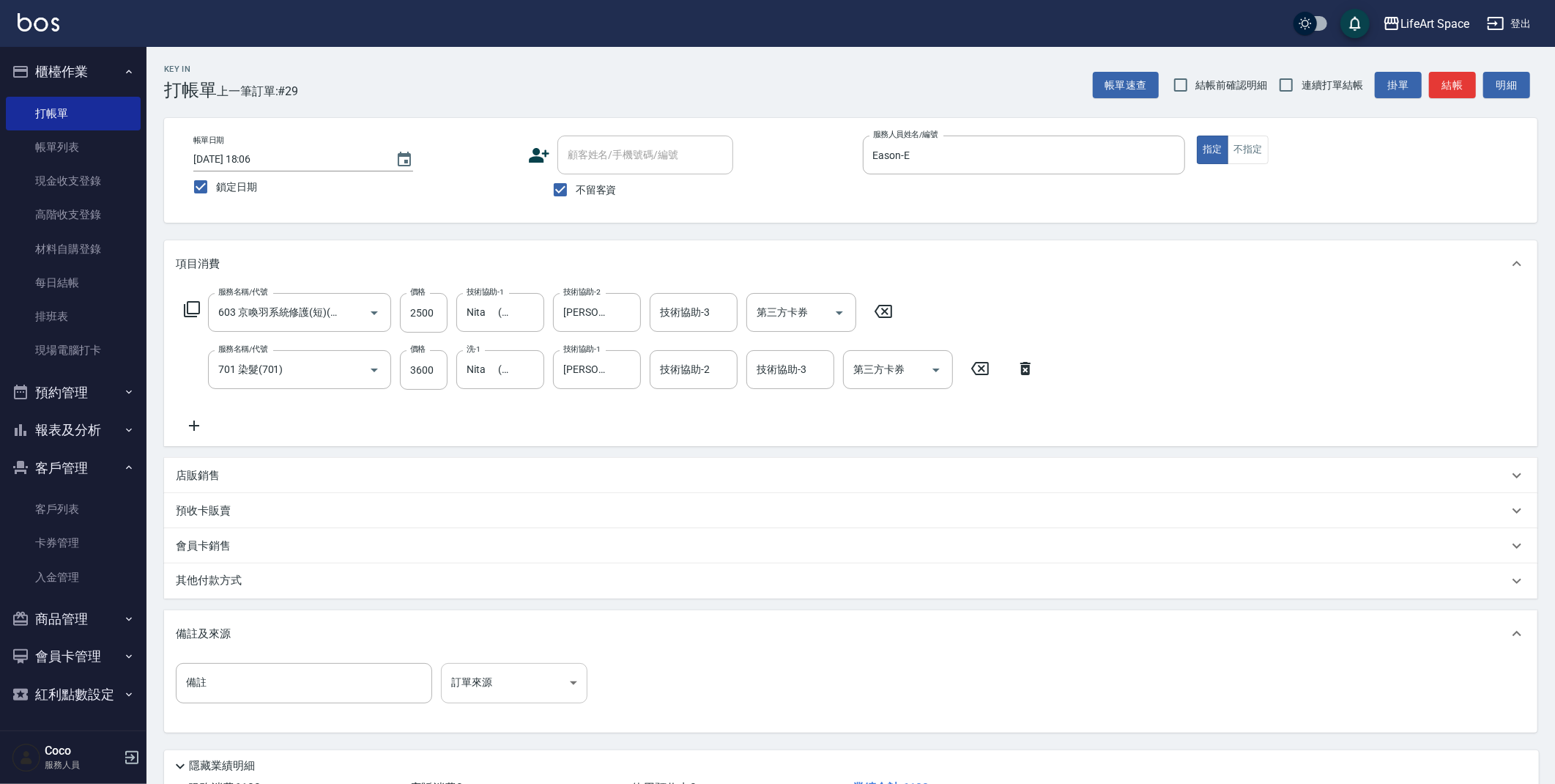
click at [484, 685] on body "LifeArt Space 登出 櫃檯作業 打帳單 帳單列表 現金收支登錄 高階收支登錄 材料自購登錄 每日結帳 排班表 現場電腦打卡 預約管理 預約管理 單…" at bounding box center [778, 445] width 1555 height 891
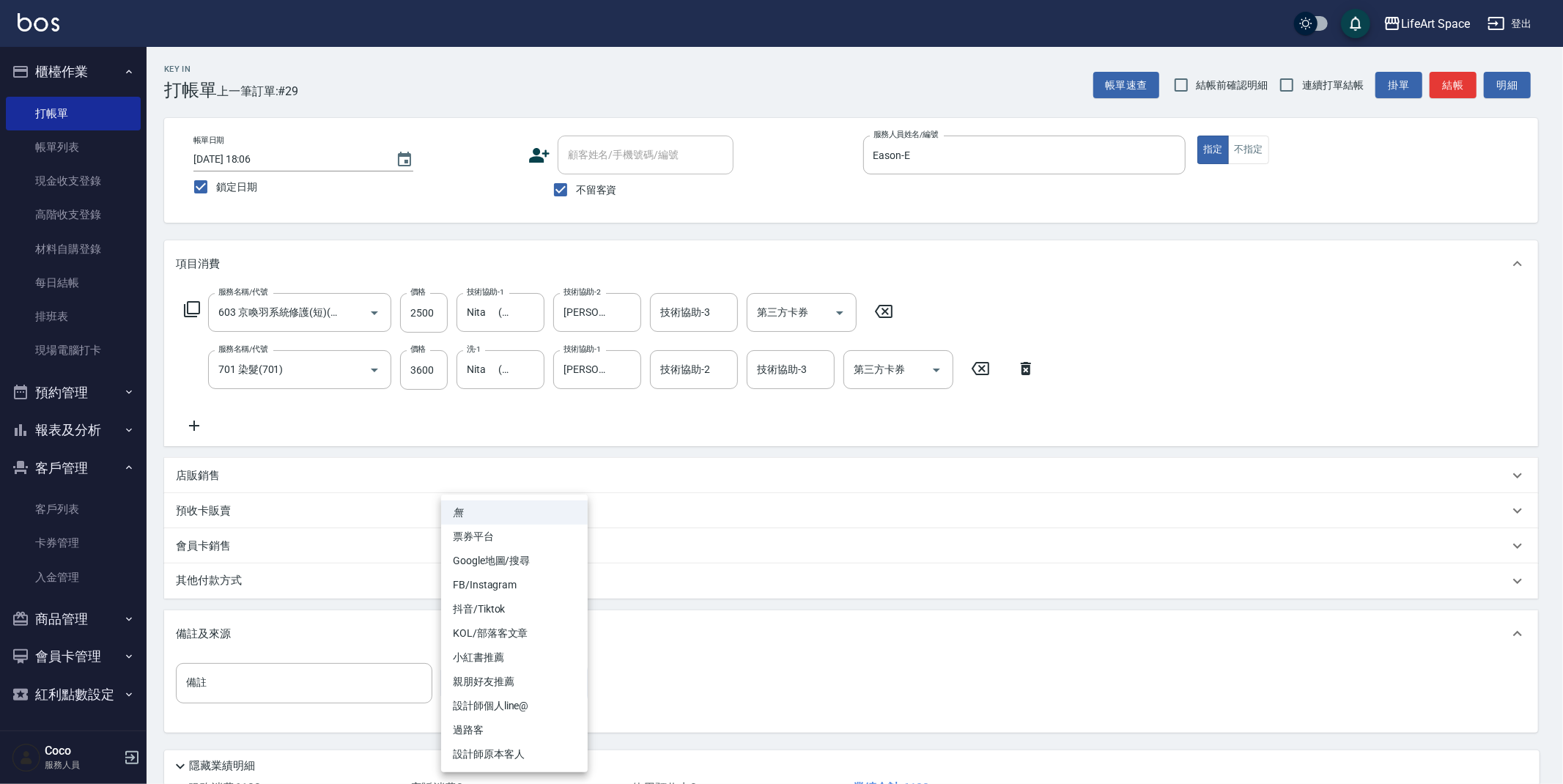
drag, startPoint x: 503, startPoint y: 754, endPoint x: 487, endPoint y: 766, distance: 20.0
click at [503, 754] on li "設計師原本客人" at bounding box center [514, 754] width 147 height 24
type input "設計師原本客人"
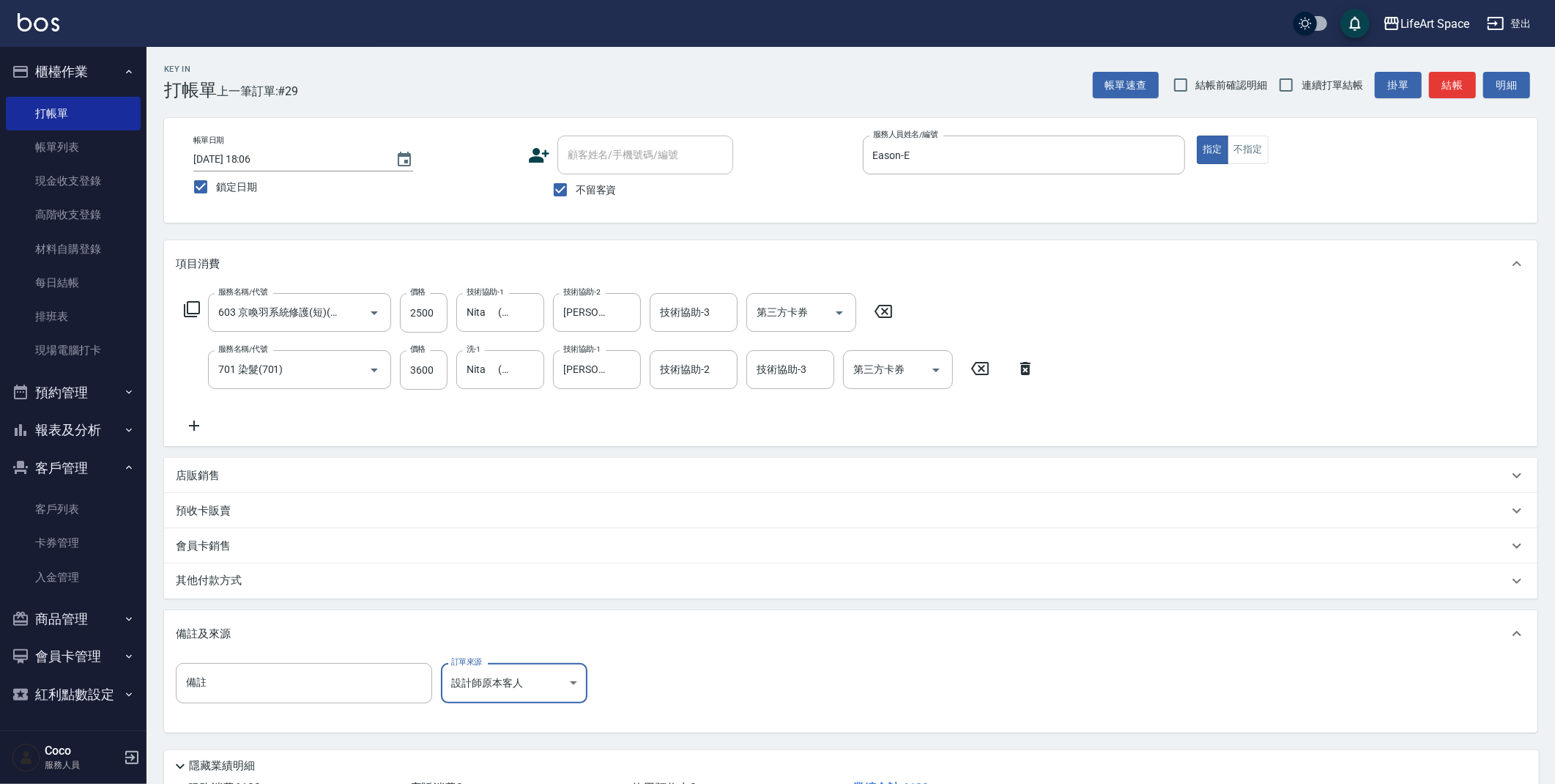
drag, startPoint x: 294, startPoint y: 589, endPoint x: 283, endPoint y: 594, distance: 12.1
click at [294, 589] on div "其他付款方式" at bounding box center [851, 581] width 1374 height 35
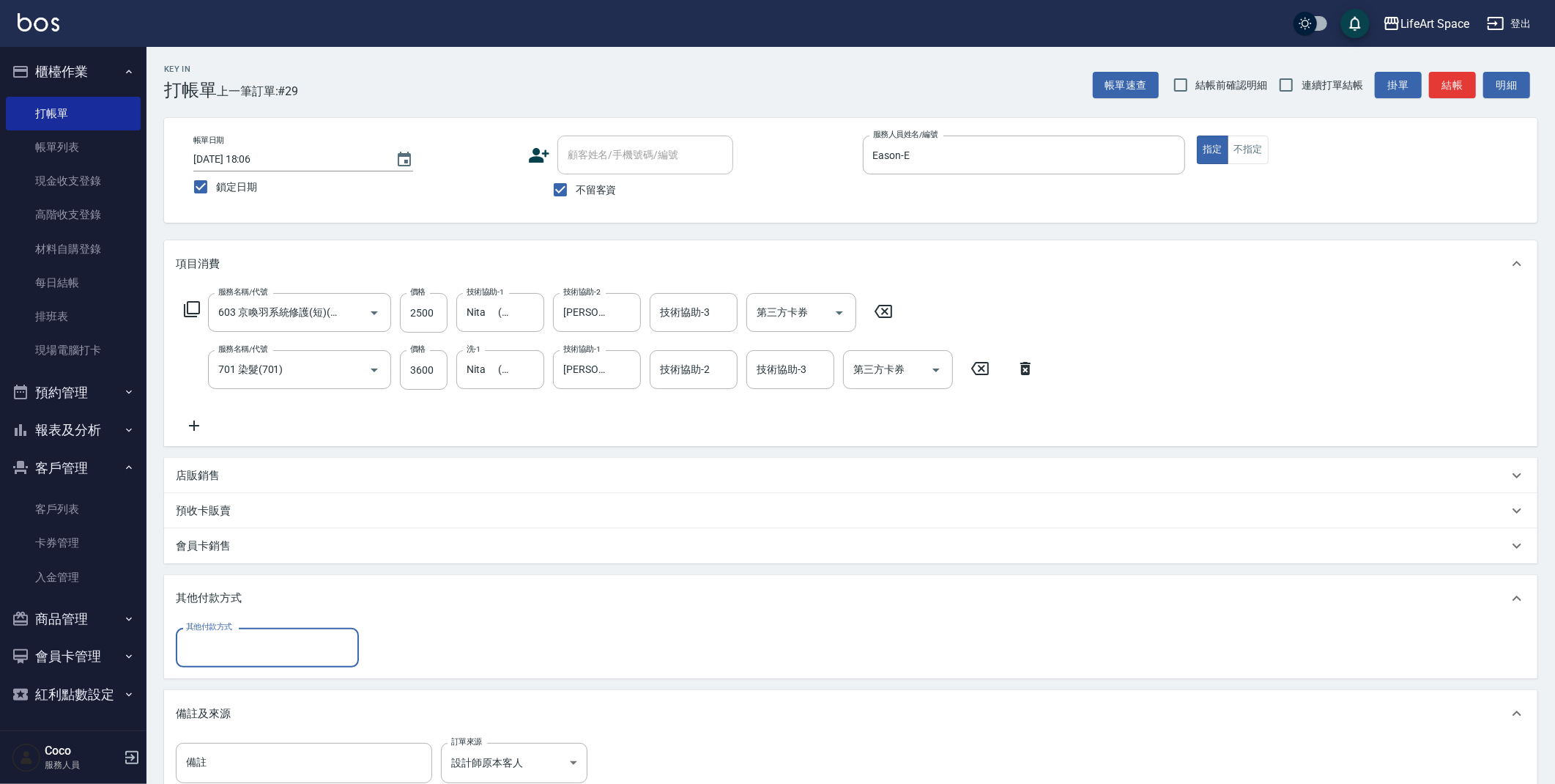
scroll to position [0, 0]
click at [218, 659] on input "其他付款方式" at bounding box center [267, 647] width 170 height 25
drag, startPoint x: 225, startPoint y: 725, endPoint x: 246, endPoint y: 710, distance: 25.8
click at [225, 724] on span "信用卡" at bounding box center [267, 733] width 183 height 24
type input "信用卡"
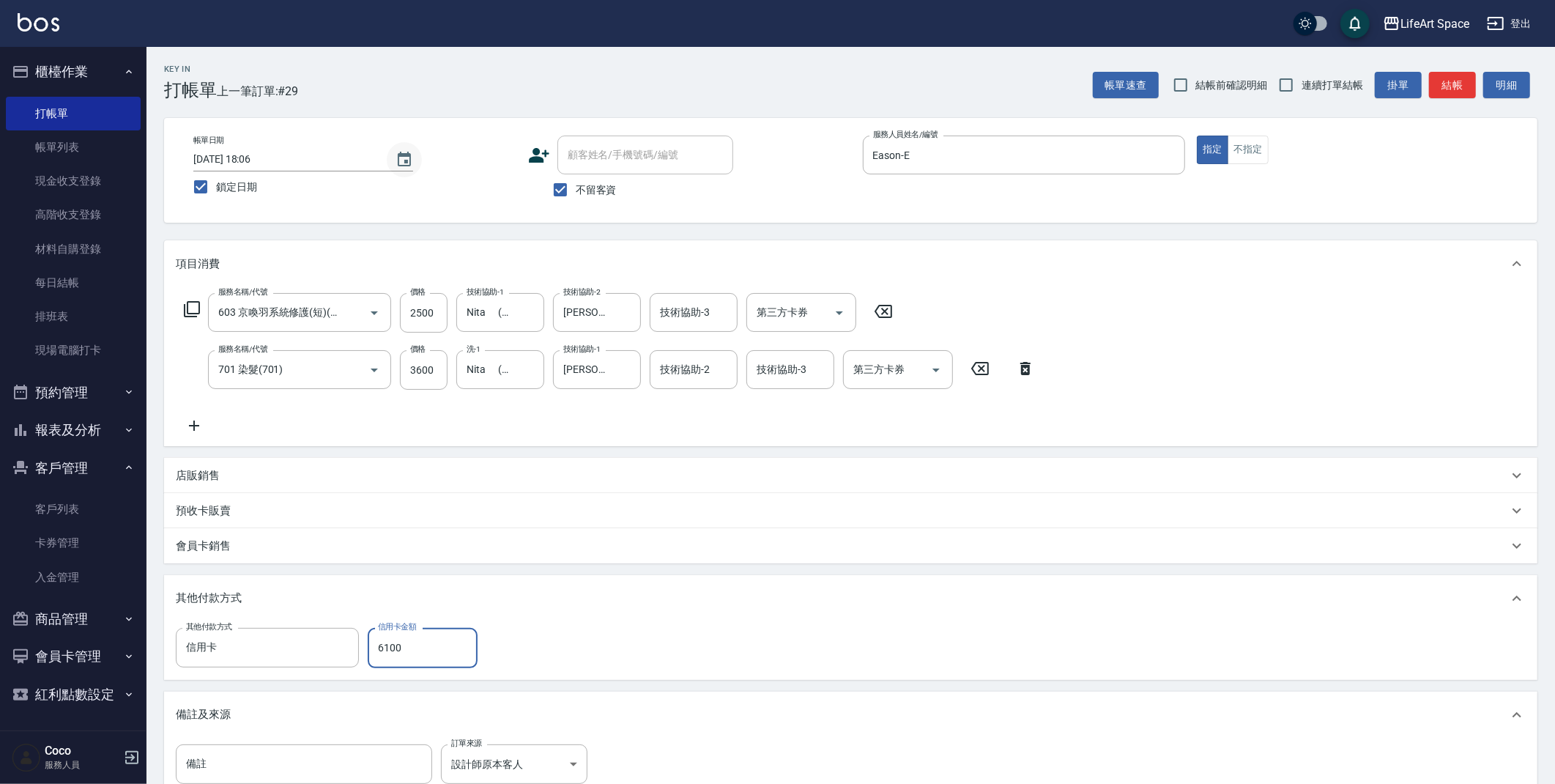
type input "6100"
click at [409, 154] on icon "Choose date, selected date is 2025-09-16" at bounding box center [404, 158] width 14 height 15
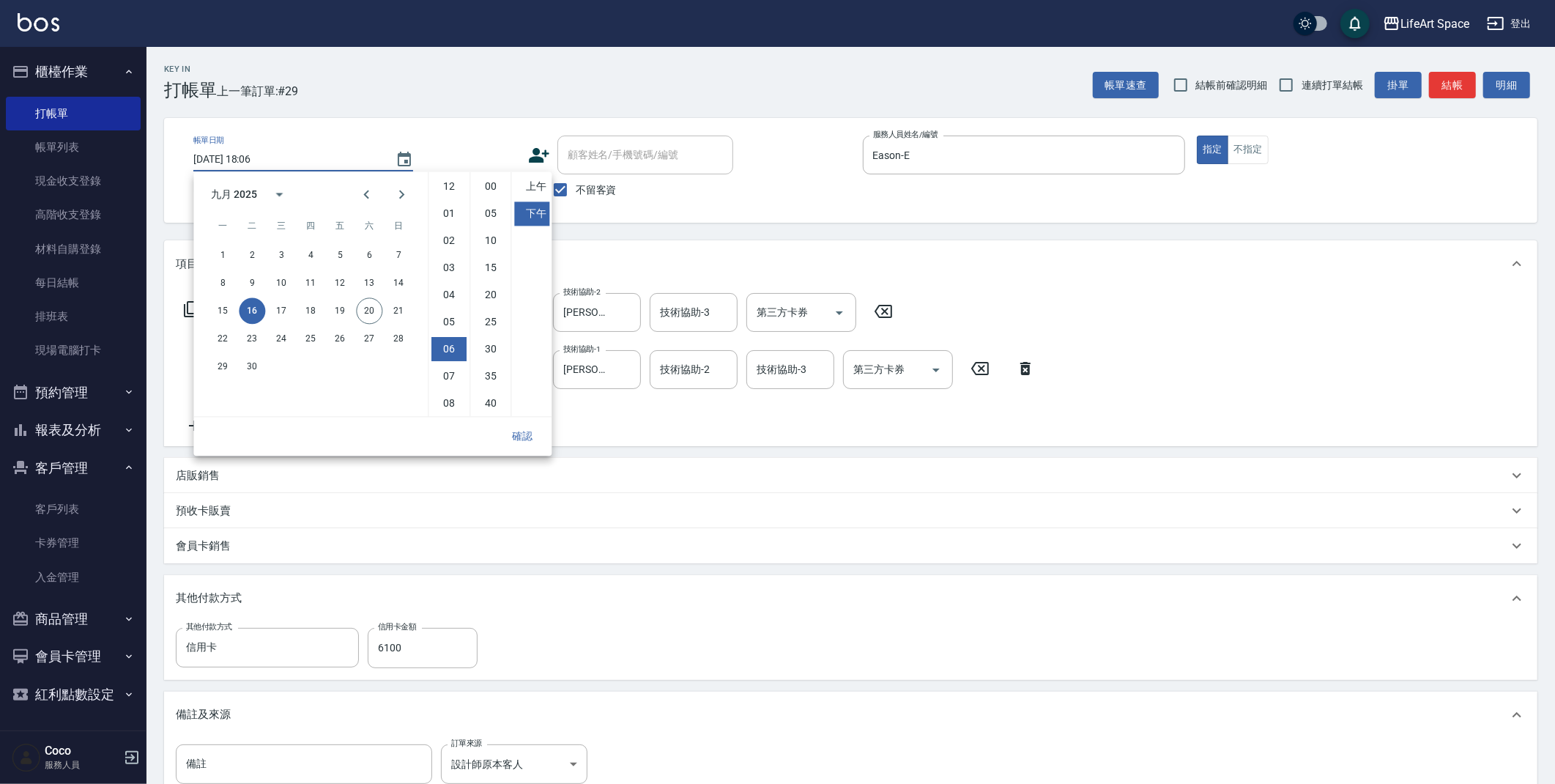
scroll to position [82, 0]
click at [308, 308] on button "18" at bounding box center [310, 310] width 26 height 26
type input "[DATE] 18:06"
drag, startPoint x: 527, startPoint y: 438, endPoint x: 529, endPoint y: 445, distance: 7.3
click at [529, 437] on button "確認" at bounding box center [522, 436] width 47 height 27
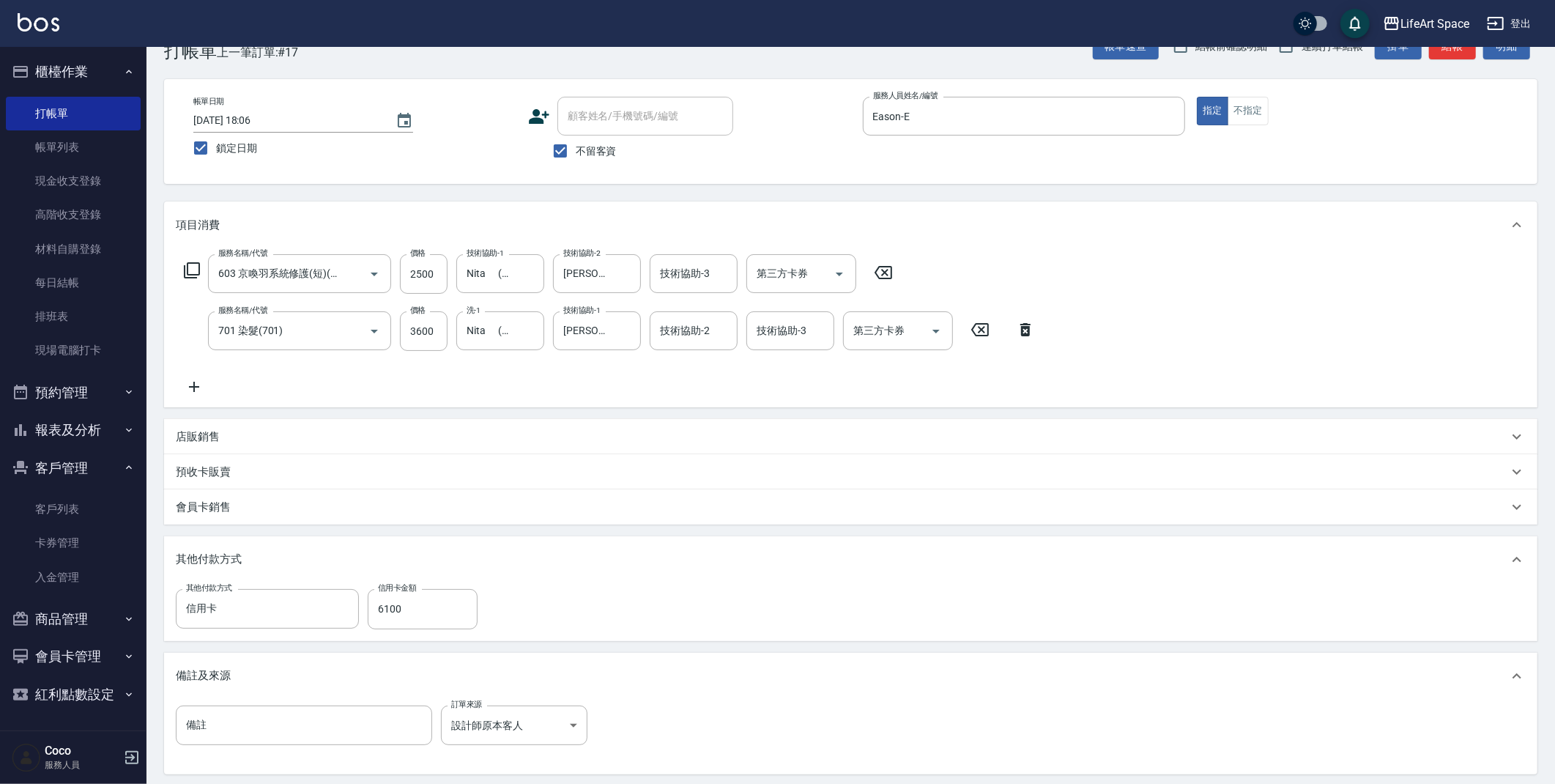
scroll to position [192, 0]
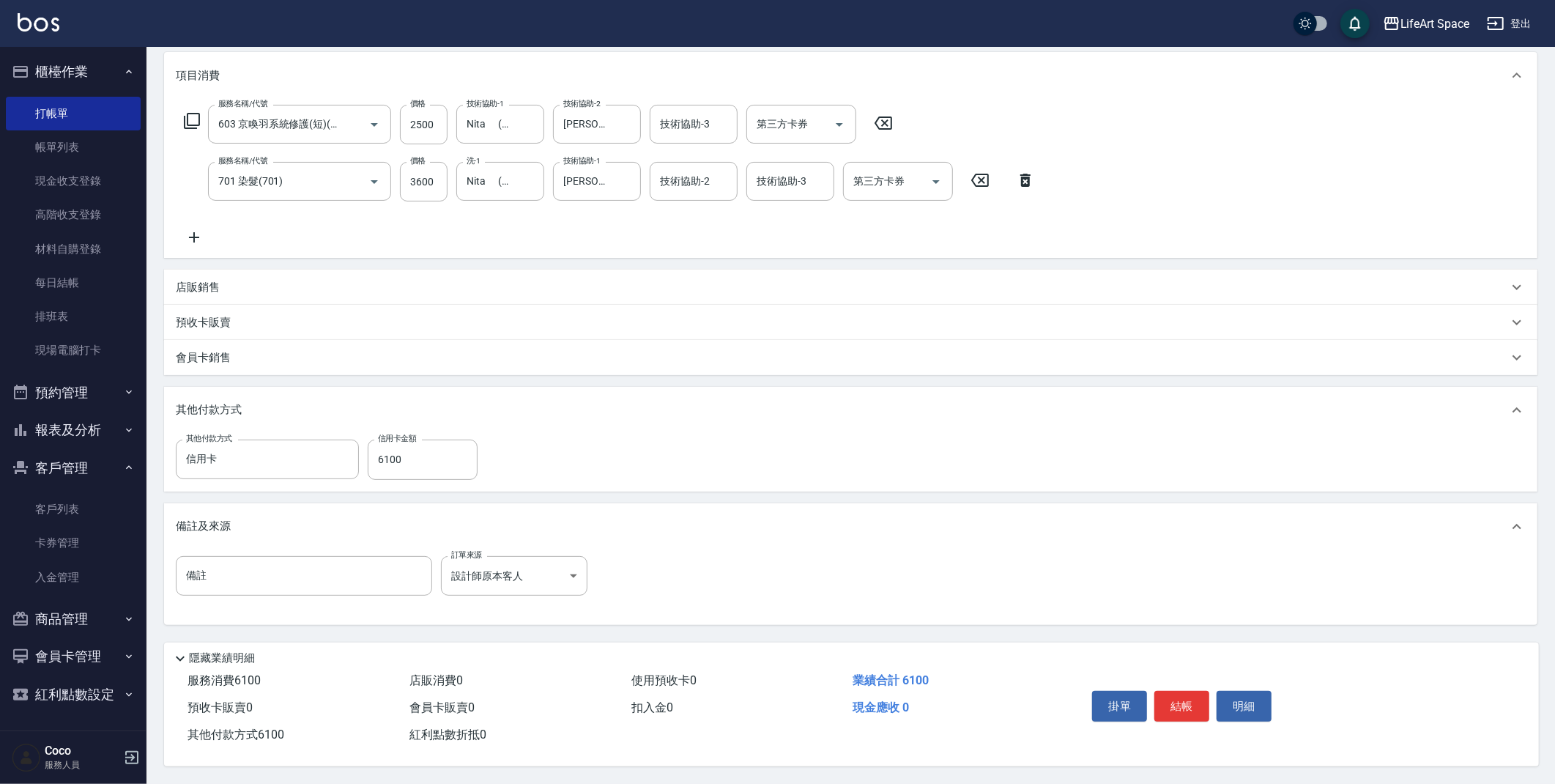
click at [1177, 700] on button "結帳" at bounding box center [1182, 706] width 55 height 31
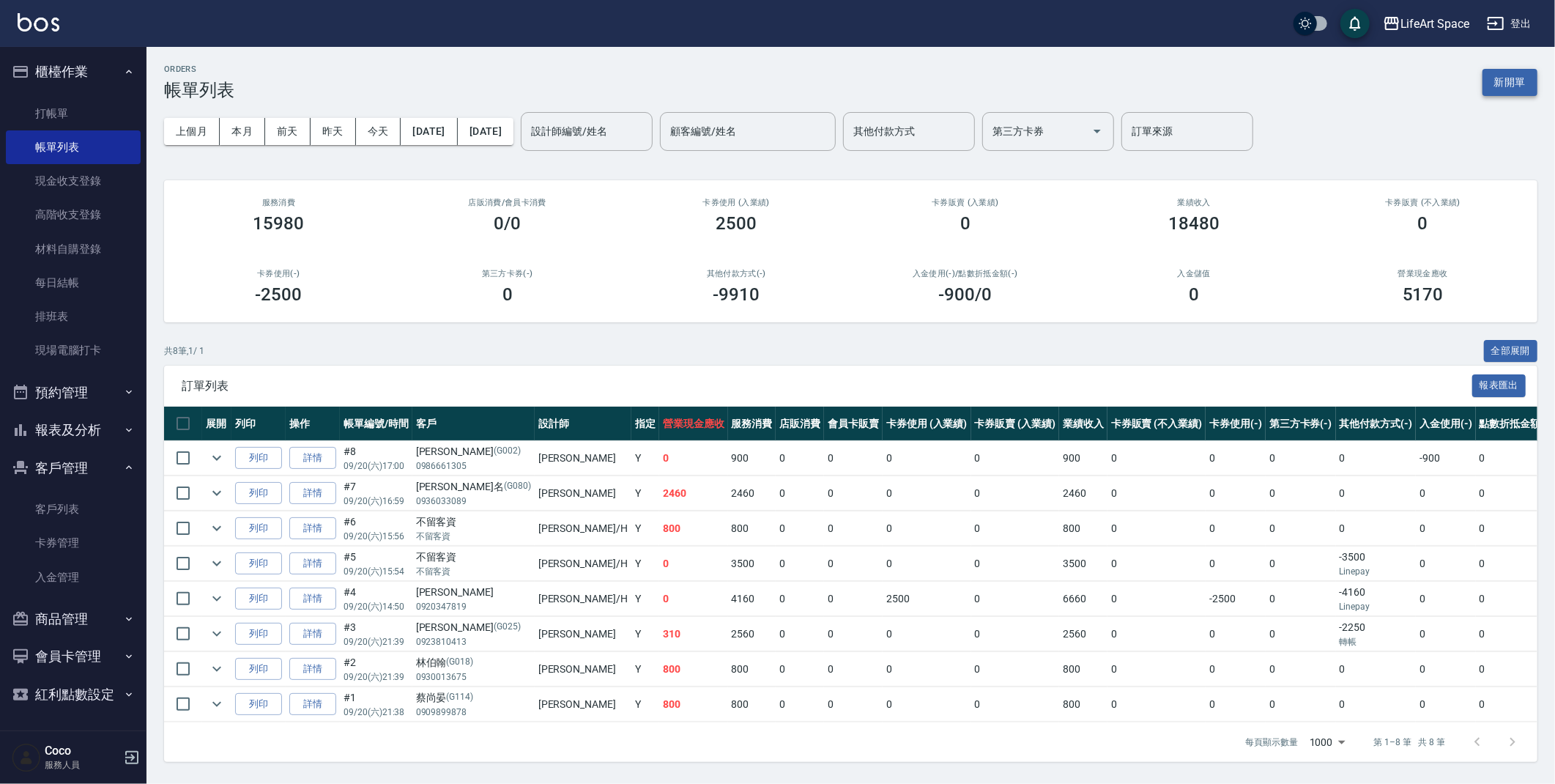
click at [1504, 82] on button "新開單" at bounding box center [1510, 83] width 55 height 27
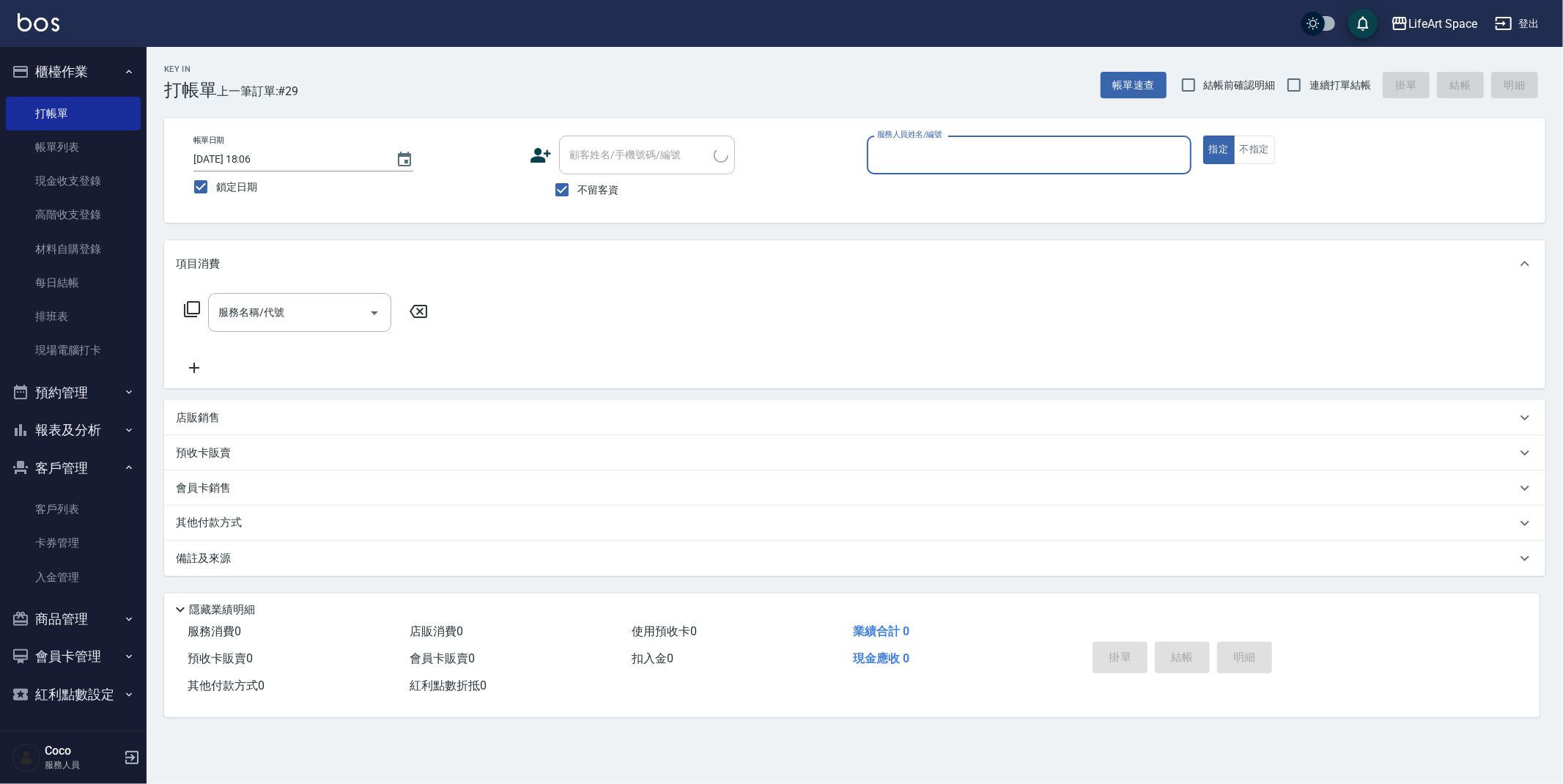
click at [1014, 153] on input "服務人員姓名/編號" at bounding box center [1029, 154] width 311 height 25
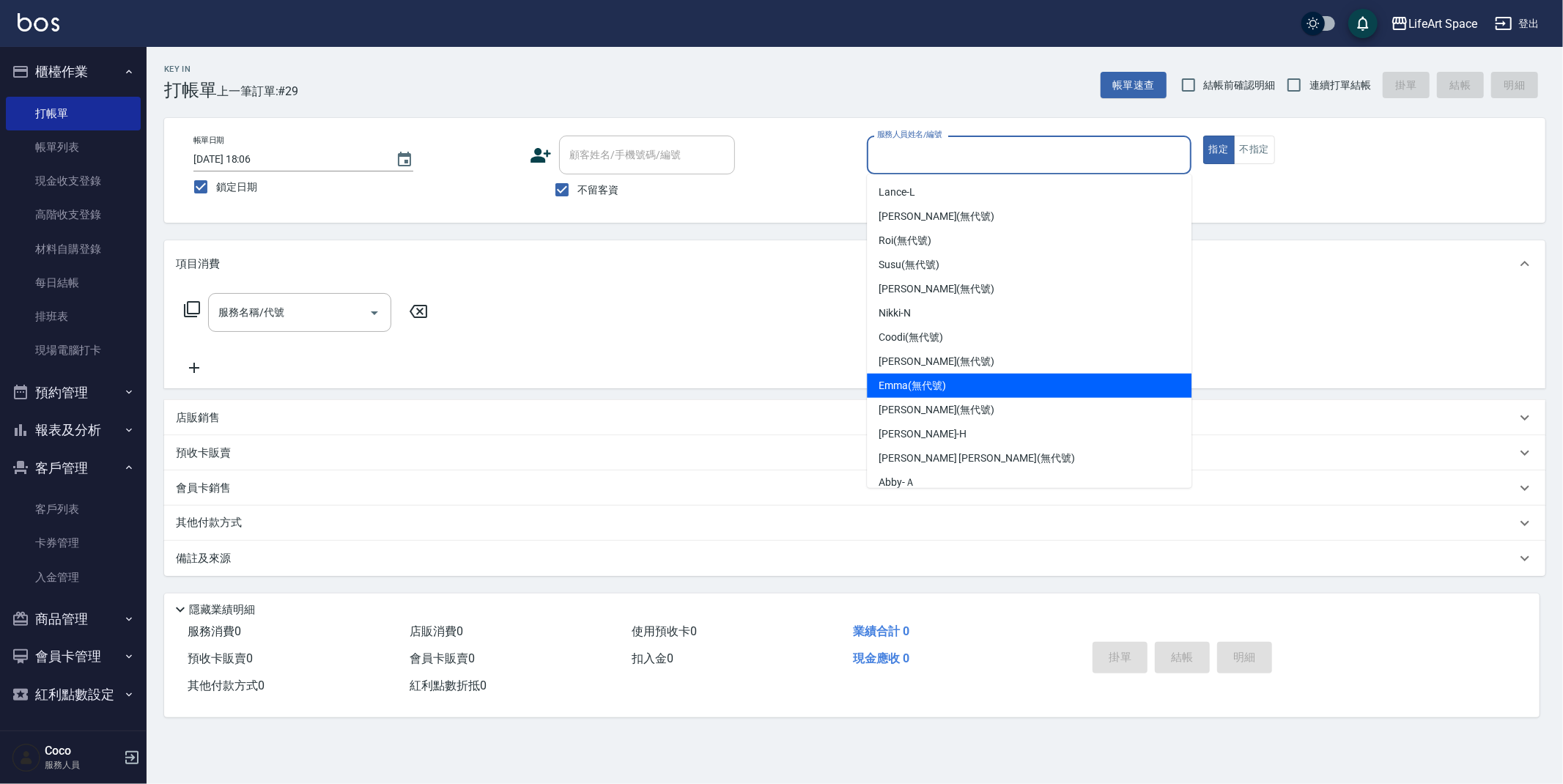
scroll to position [254, 0]
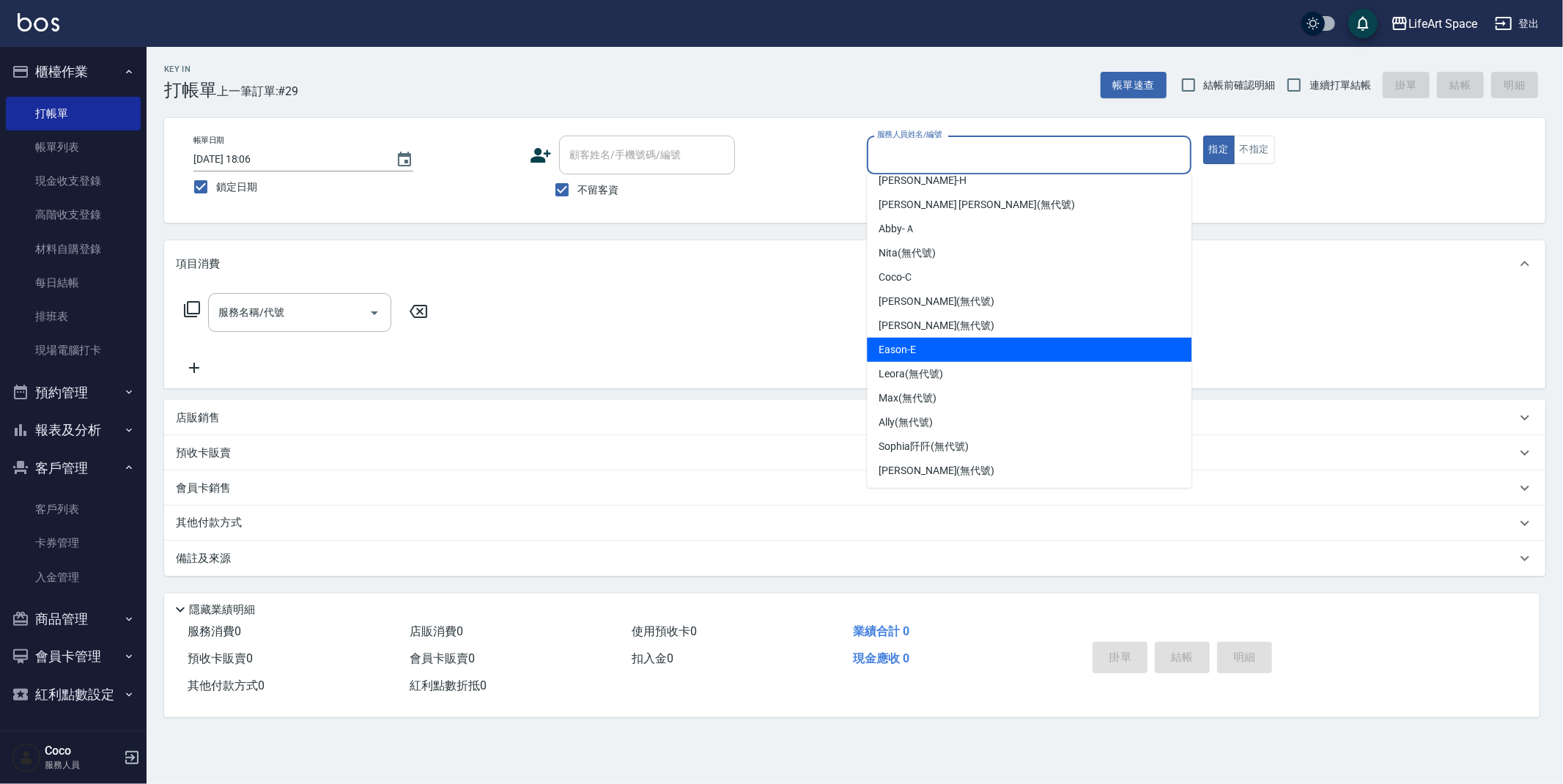
click at [909, 353] on span "Eason -E" at bounding box center [897, 350] width 37 height 16
type input "Eason-E"
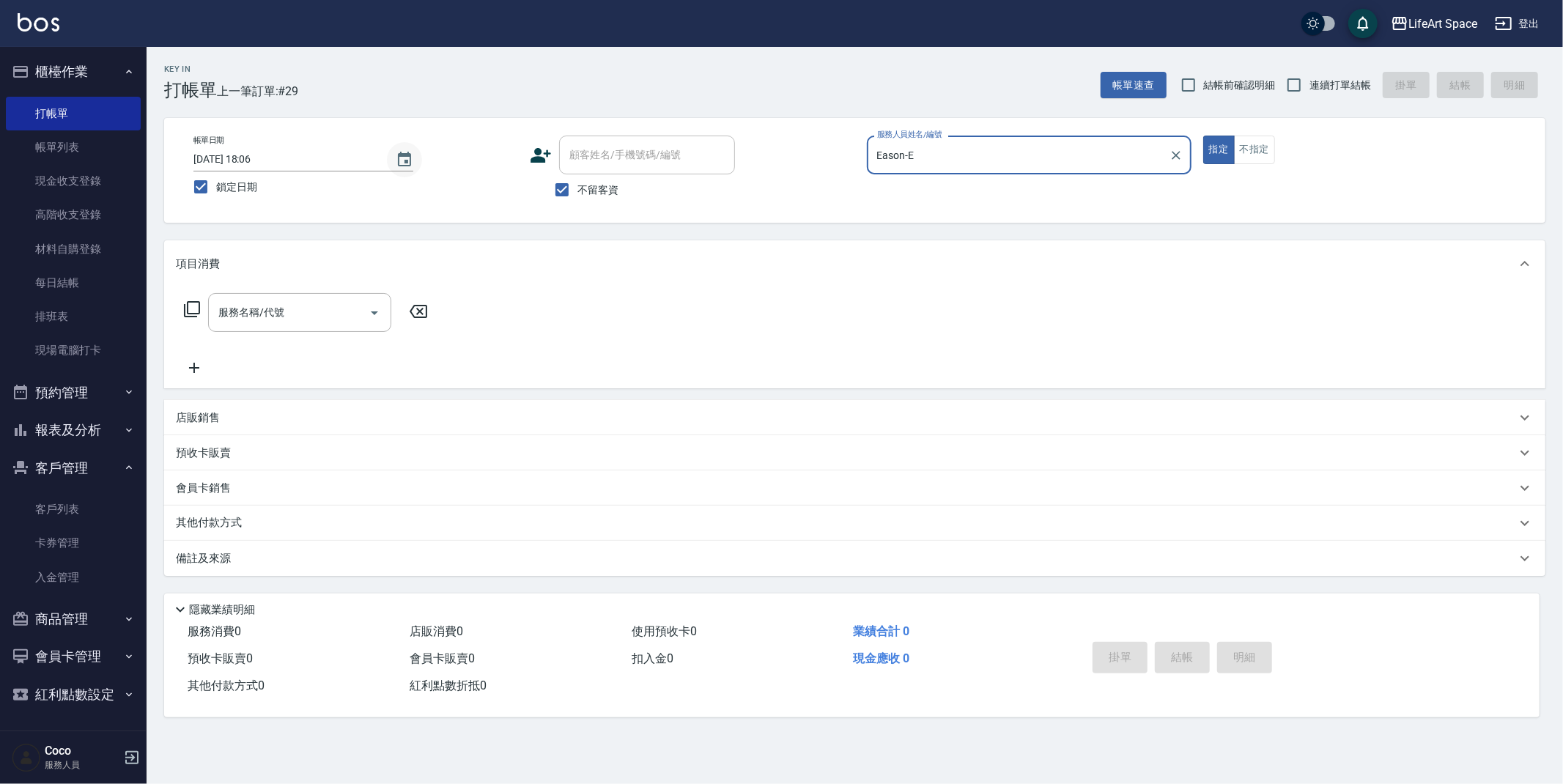
click at [419, 162] on button "Choose date, selected date is 2025-09-16" at bounding box center [404, 159] width 35 height 35
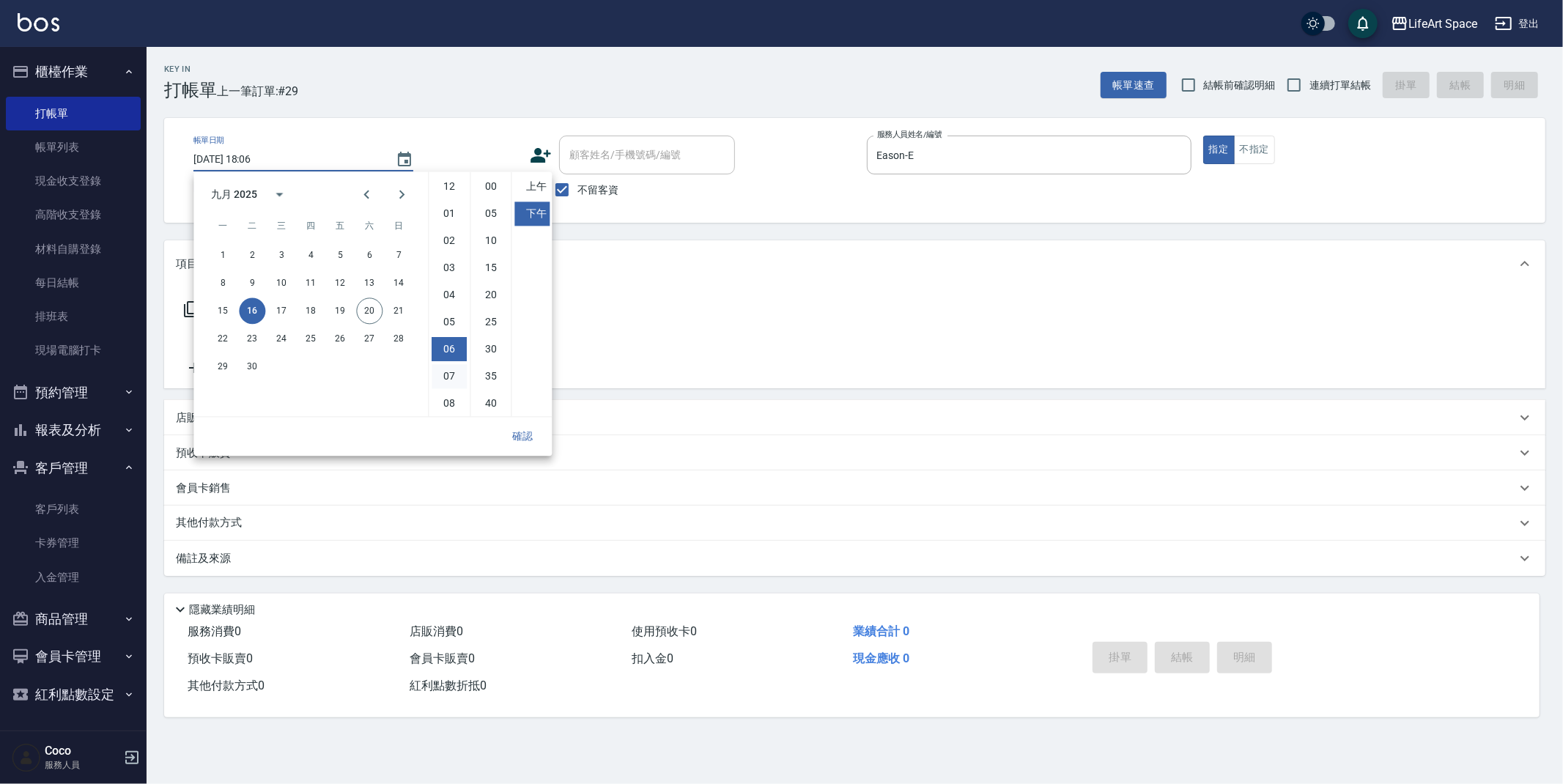
scroll to position [82, 0]
click at [308, 309] on button "18" at bounding box center [310, 310] width 26 height 26
type input "[DATE] 18:06"
click at [532, 440] on button "確認" at bounding box center [522, 436] width 47 height 27
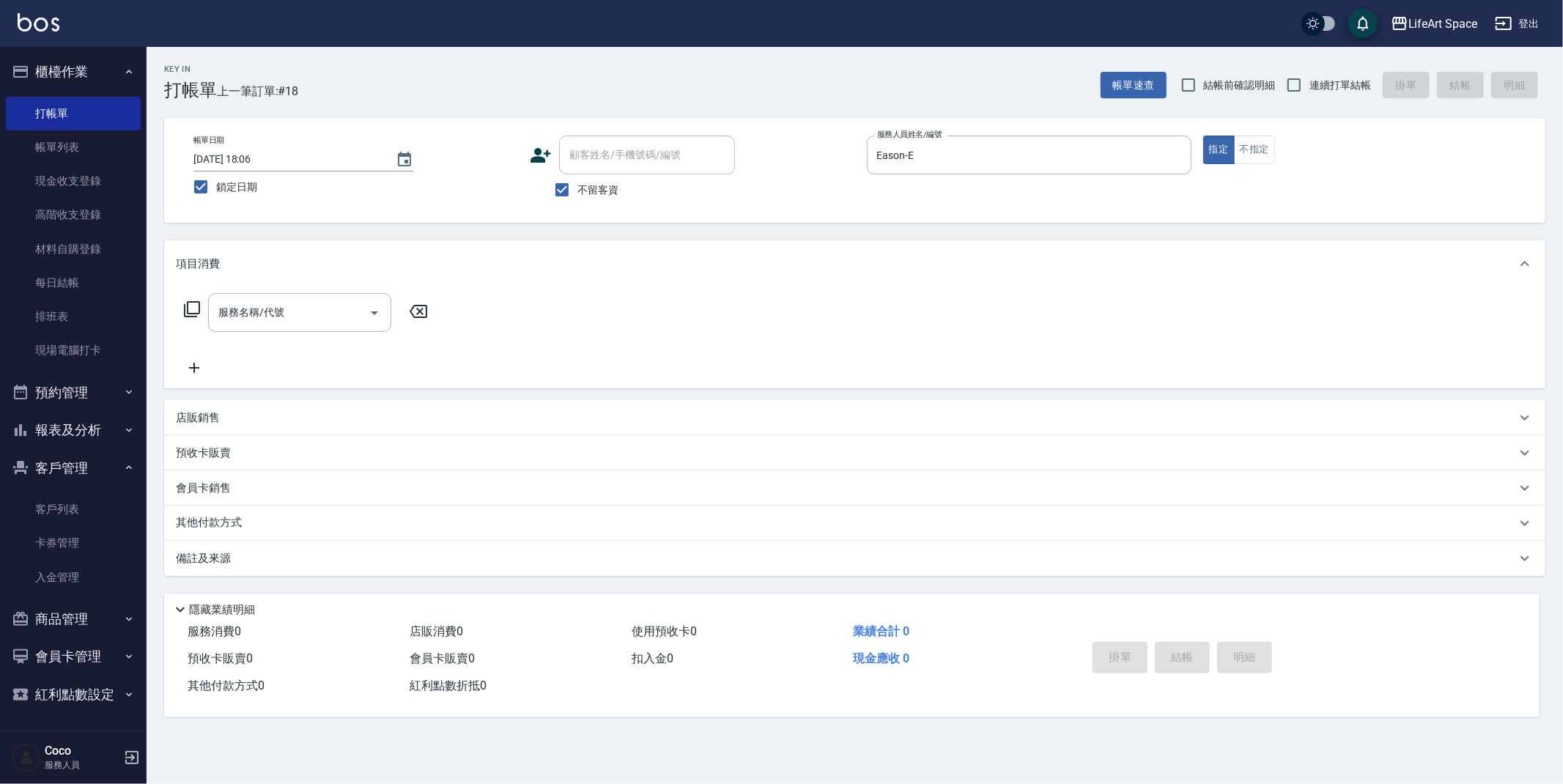
click at [266, 302] on div "服務名稱/代號 服務名稱/代號" at bounding box center [299, 313] width 183 height 39
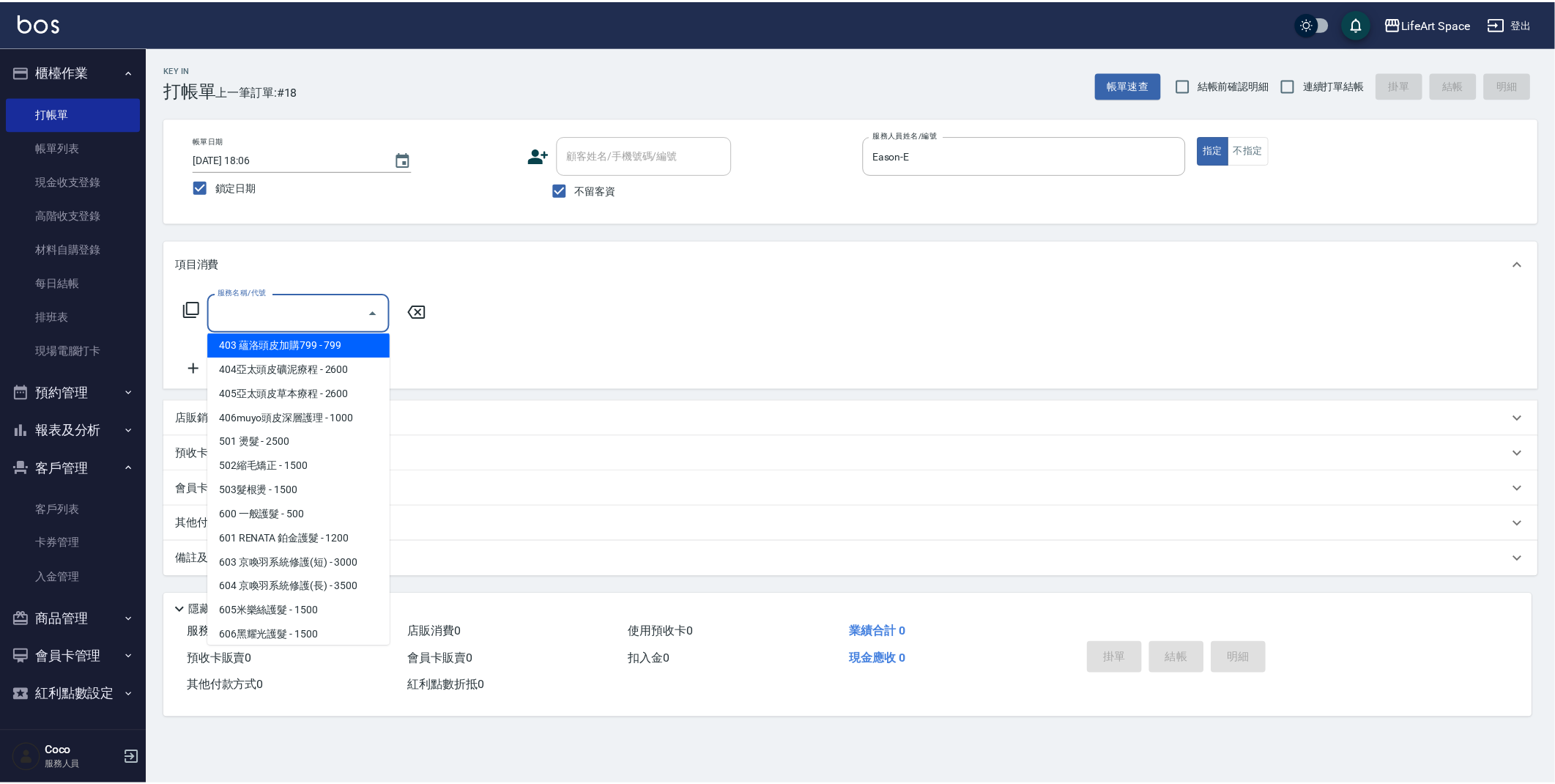
scroll to position [229, 0]
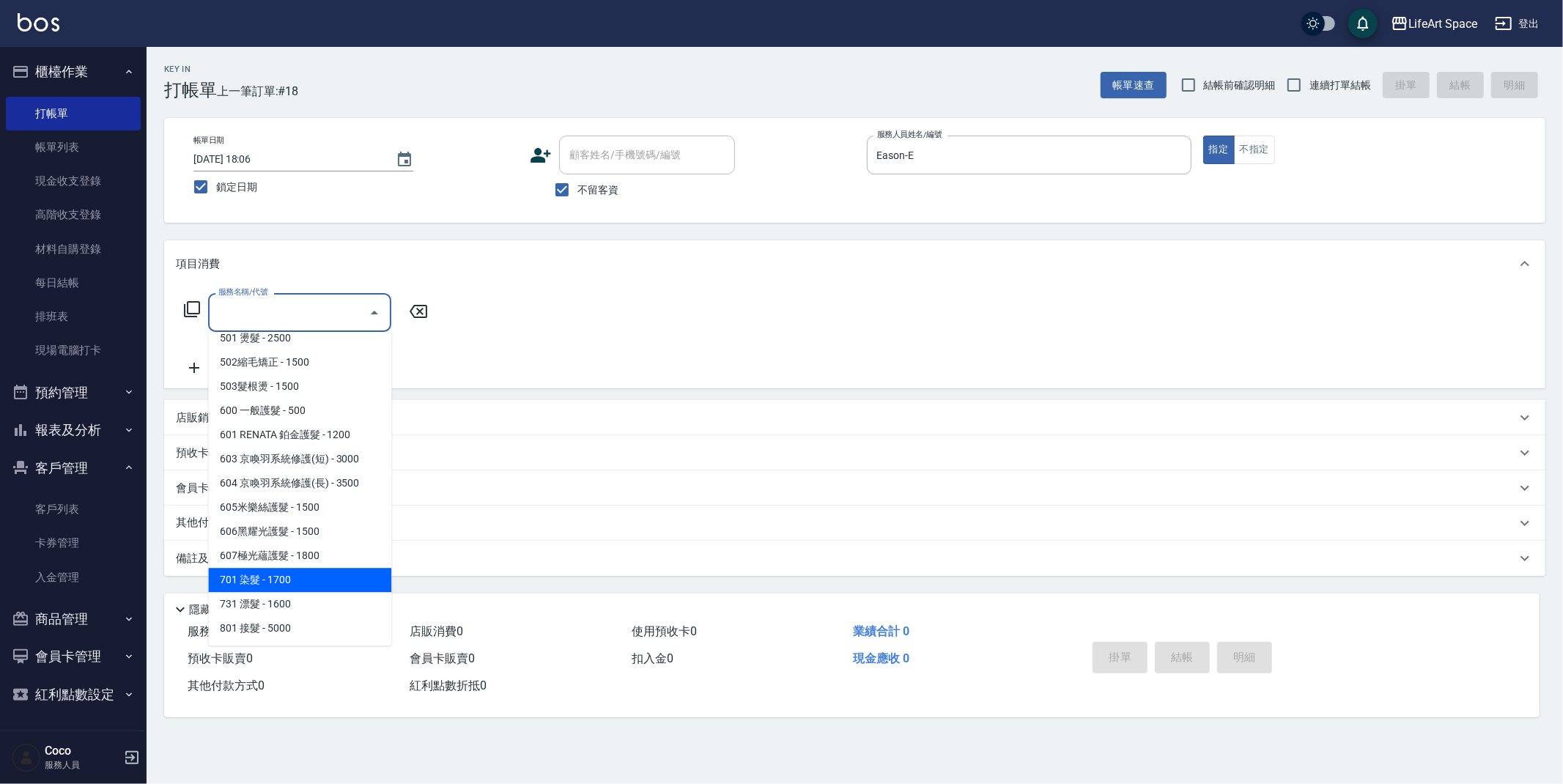
click at [277, 580] on span "701 染髮 - 1700" at bounding box center [299, 579] width 183 height 24
type input "701 染髮(701)"
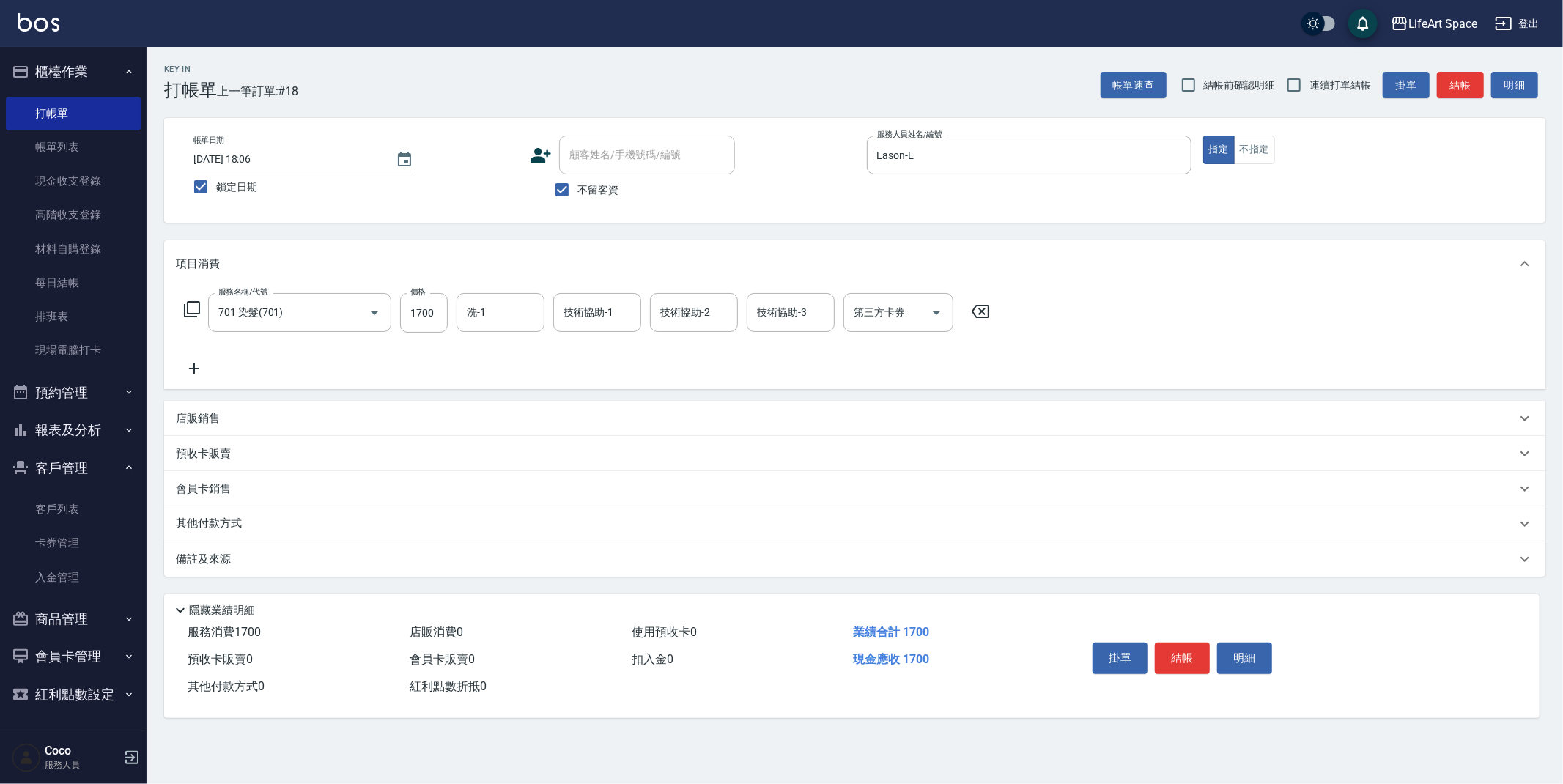
click at [200, 371] on icon at bounding box center [194, 368] width 37 height 17
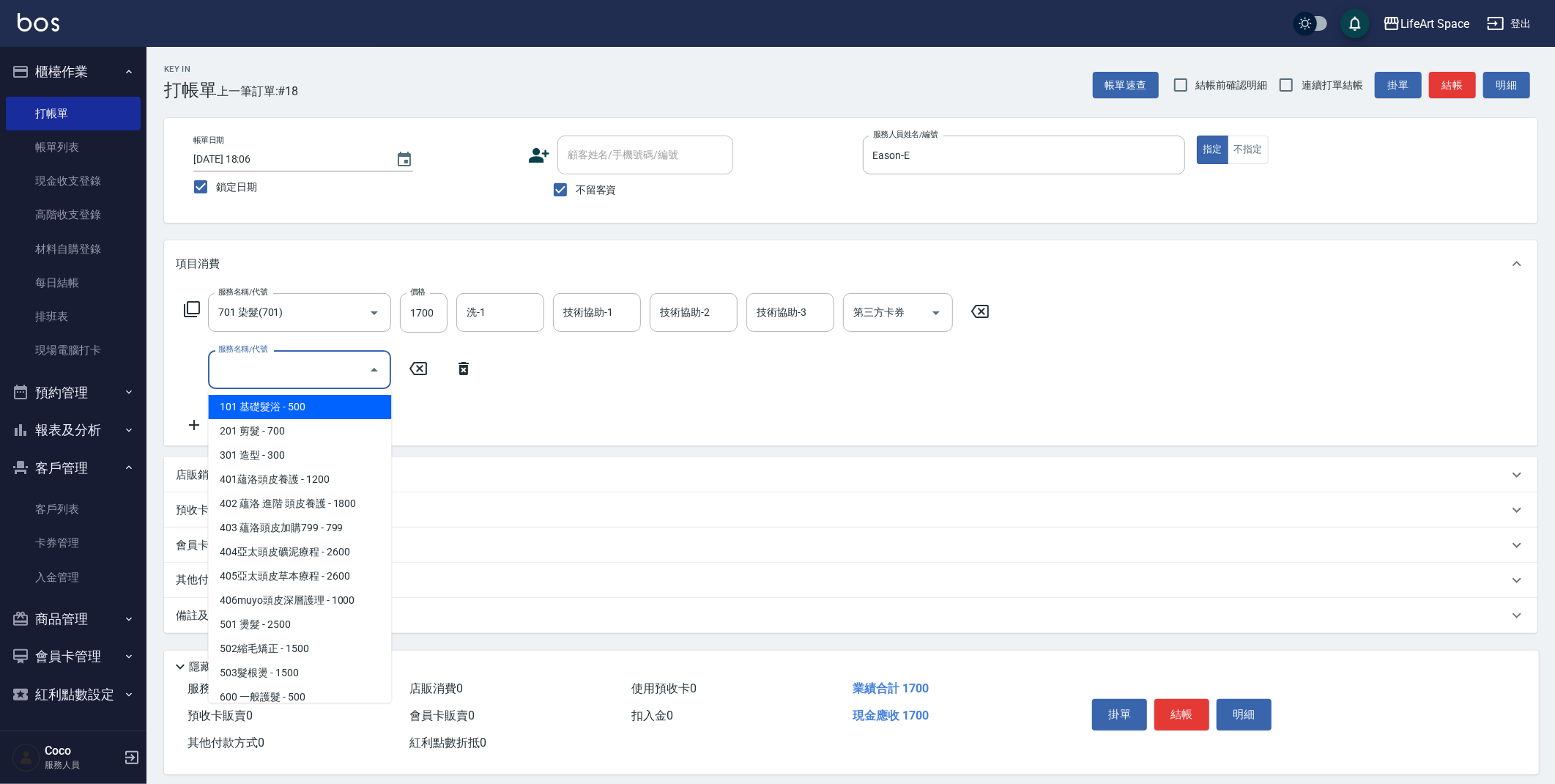
click at [260, 367] on input "服務名稱/代號" at bounding box center [289, 369] width 148 height 25
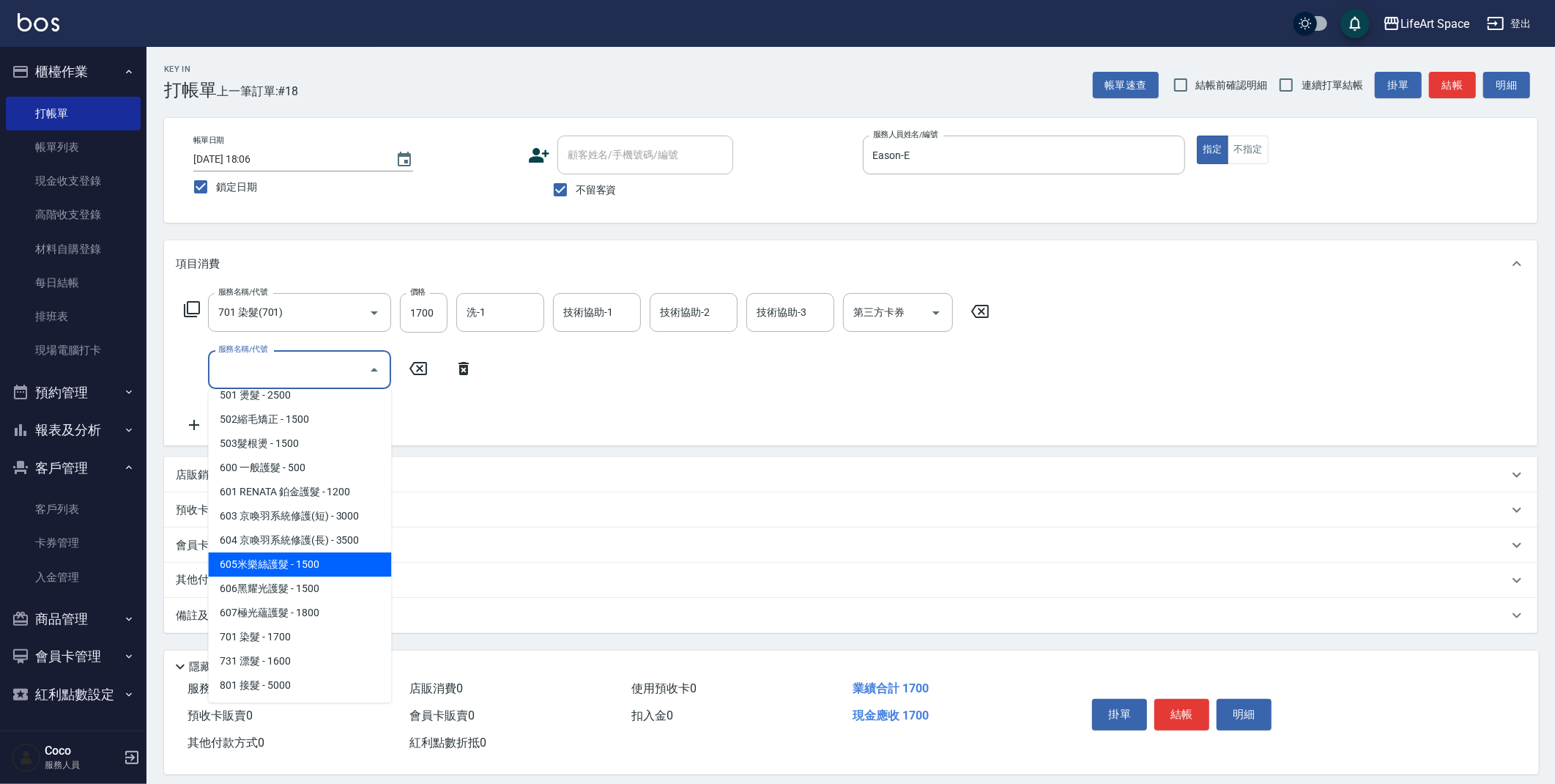
click at [284, 562] on span "605米樂絲護髮 - 1500" at bounding box center [299, 563] width 183 height 24
type input "605米樂絲護髮(605)"
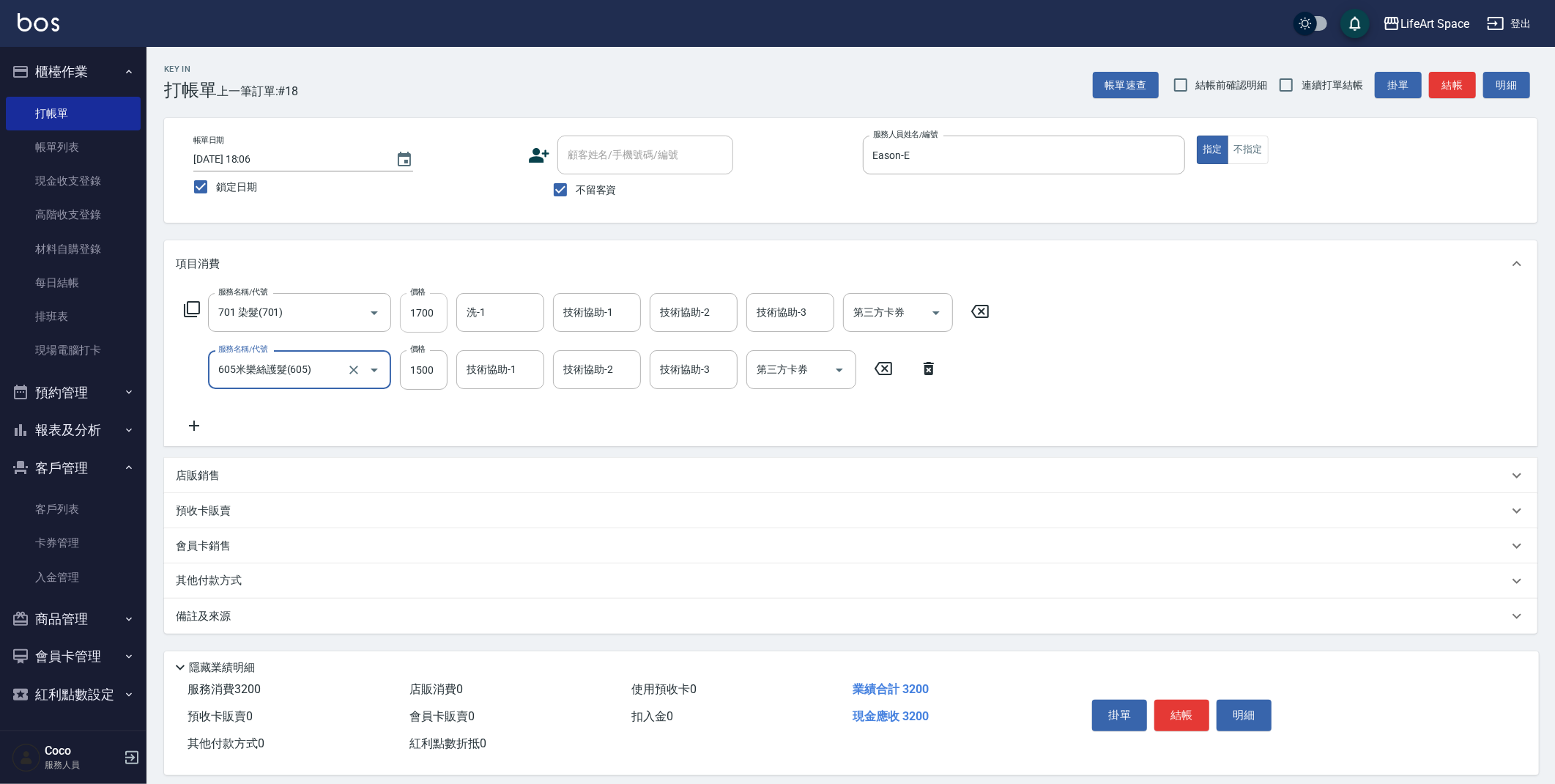
click at [437, 318] on input "1700" at bounding box center [424, 313] width 48 height 40
click at [442, 312] on input "1700" at bounding box center [424, 313] width 48 height 40
type input "5000"
click at [501, 319] on input "洗-1" at bounding box center [500, 312] width 75 height 25
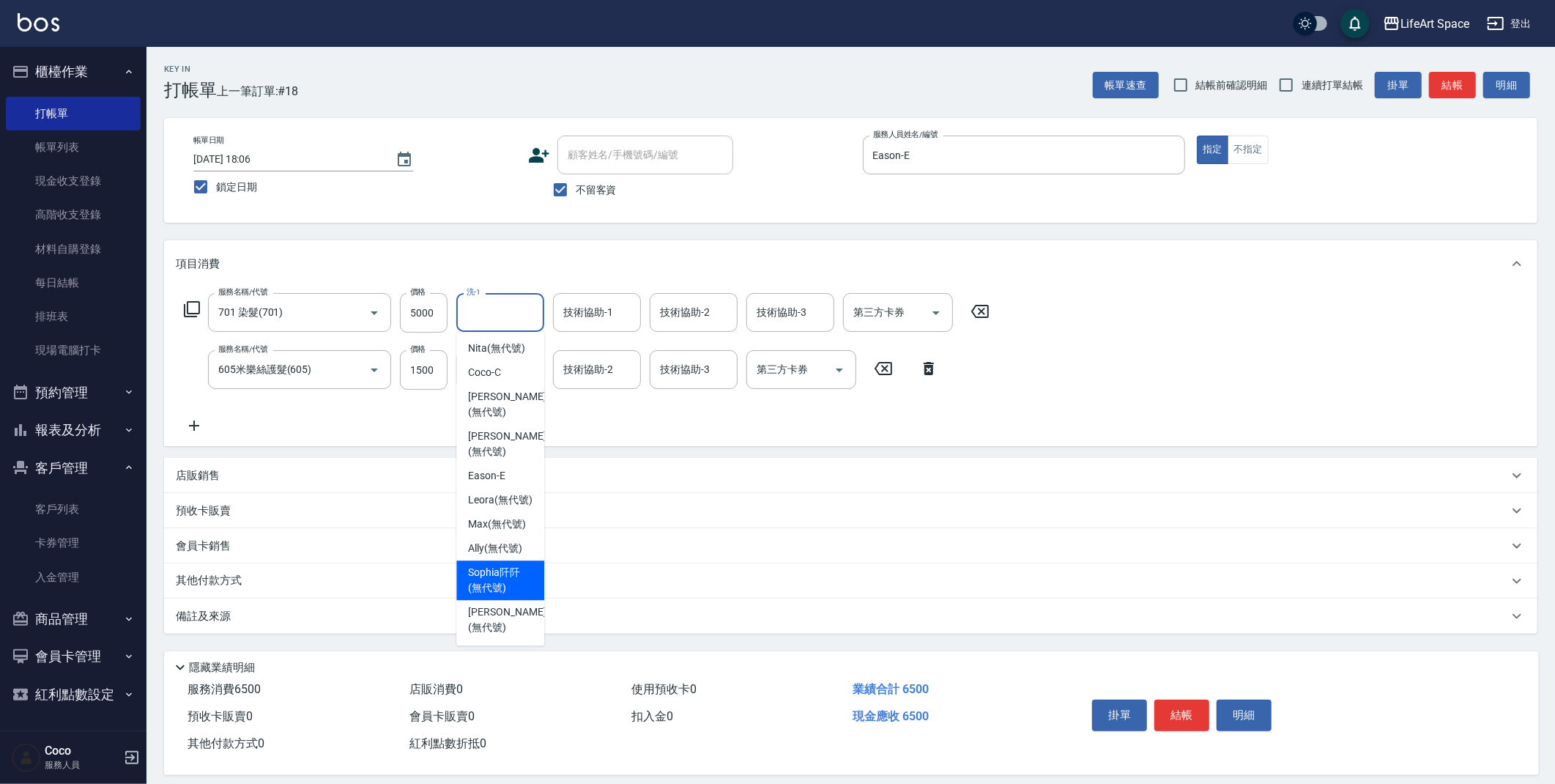
scroll to position [453, 0]
drag, startPoint x: 493, startPoint y: 623, endPoint x: 515, endPoint y: 456, distance: 168.4
click at [493, 622] on span "[PERSON_NAME] (無代號)" at bounding box center [507, 620] width 78 height 31
type input "[PERSON_NAME](無代號)"
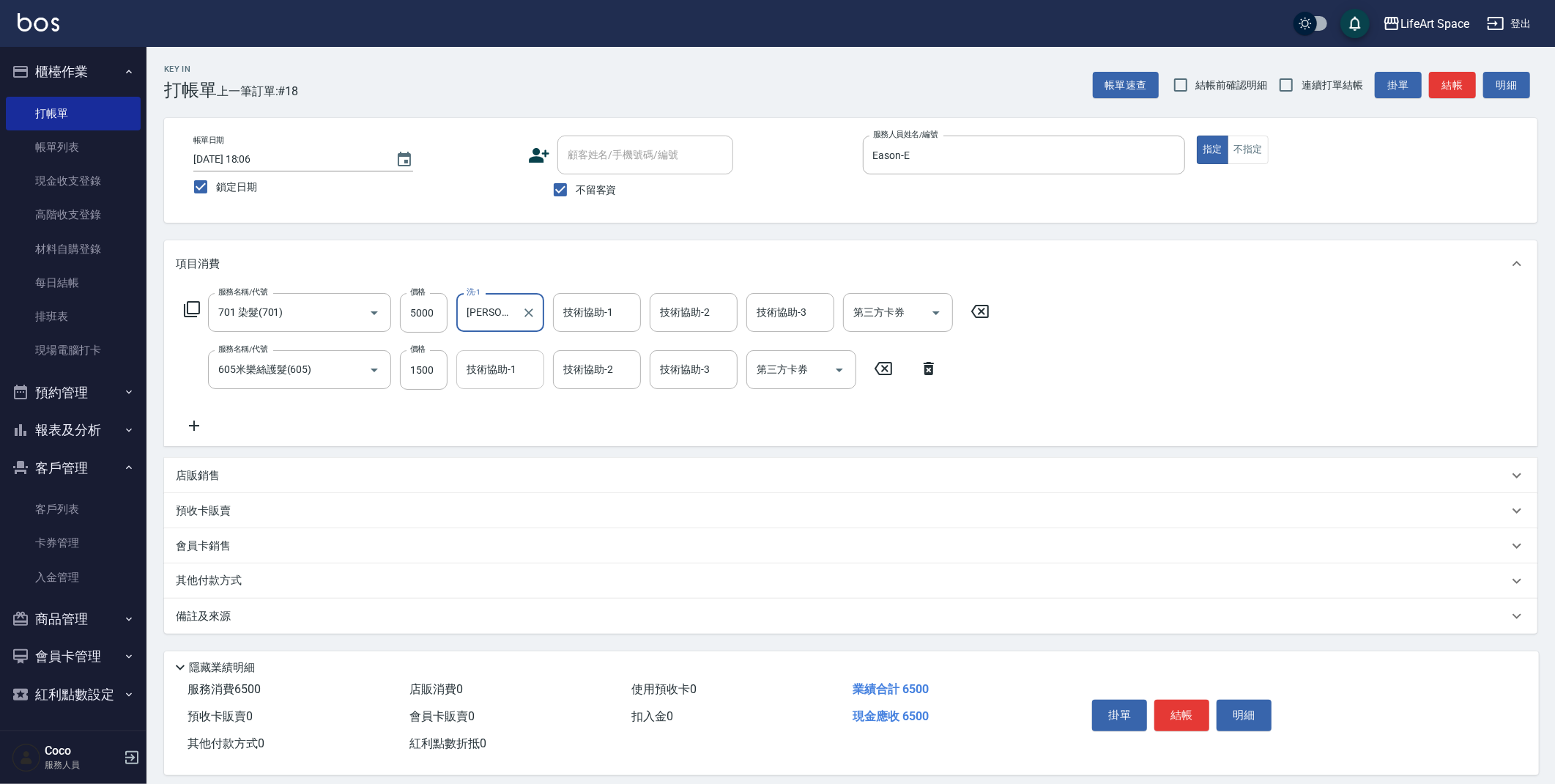
click at [501, 373] on div "技術協助-1 技術協助-1" at bounding box center [501, 369] width 87 height 39
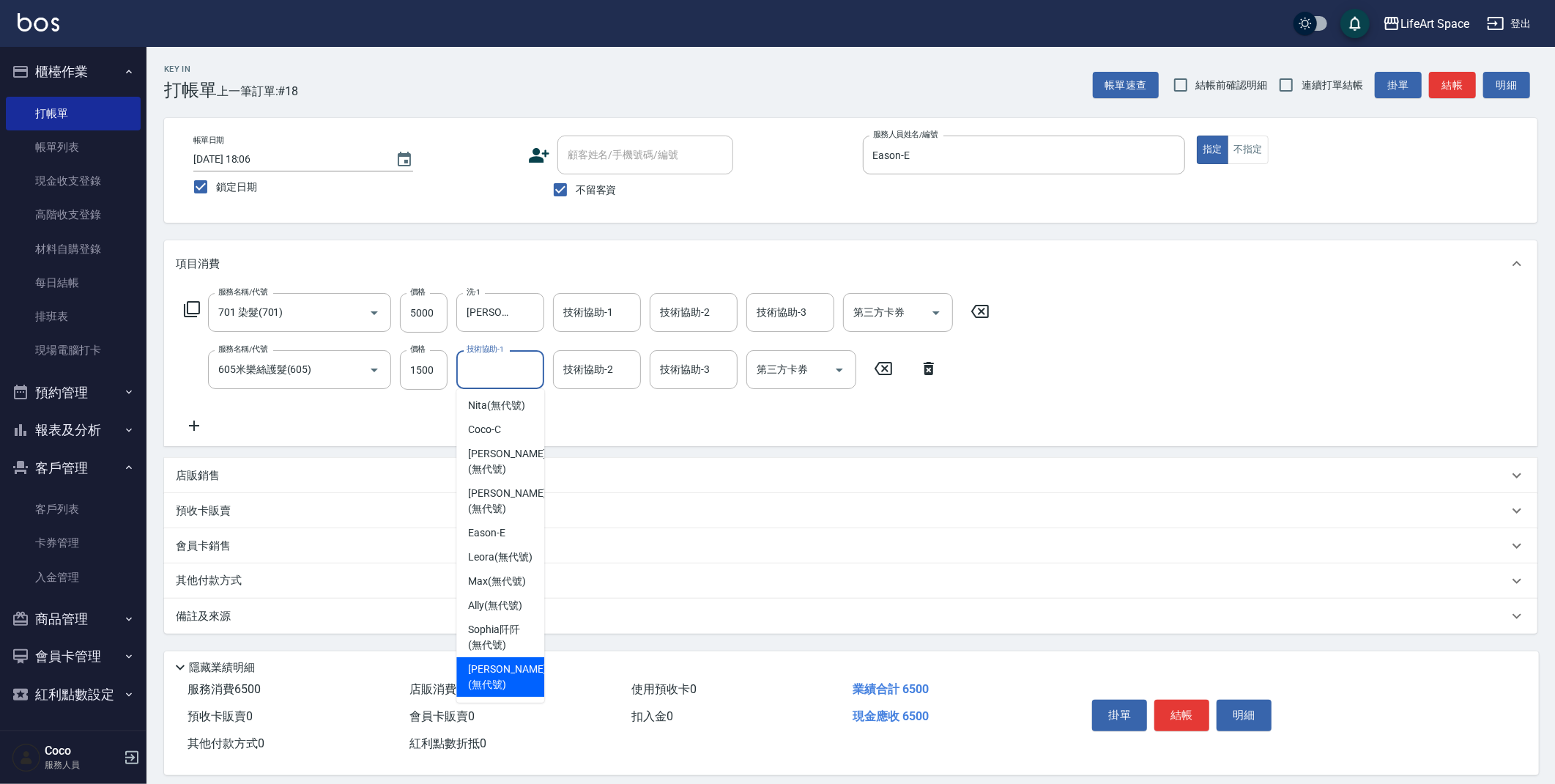
click at [489, 680] on span "[PERSON_NAME] (無代號)" at bounding box center [507, 677] width 78 height 31
type input "[PERSON_NAME](無代號)"
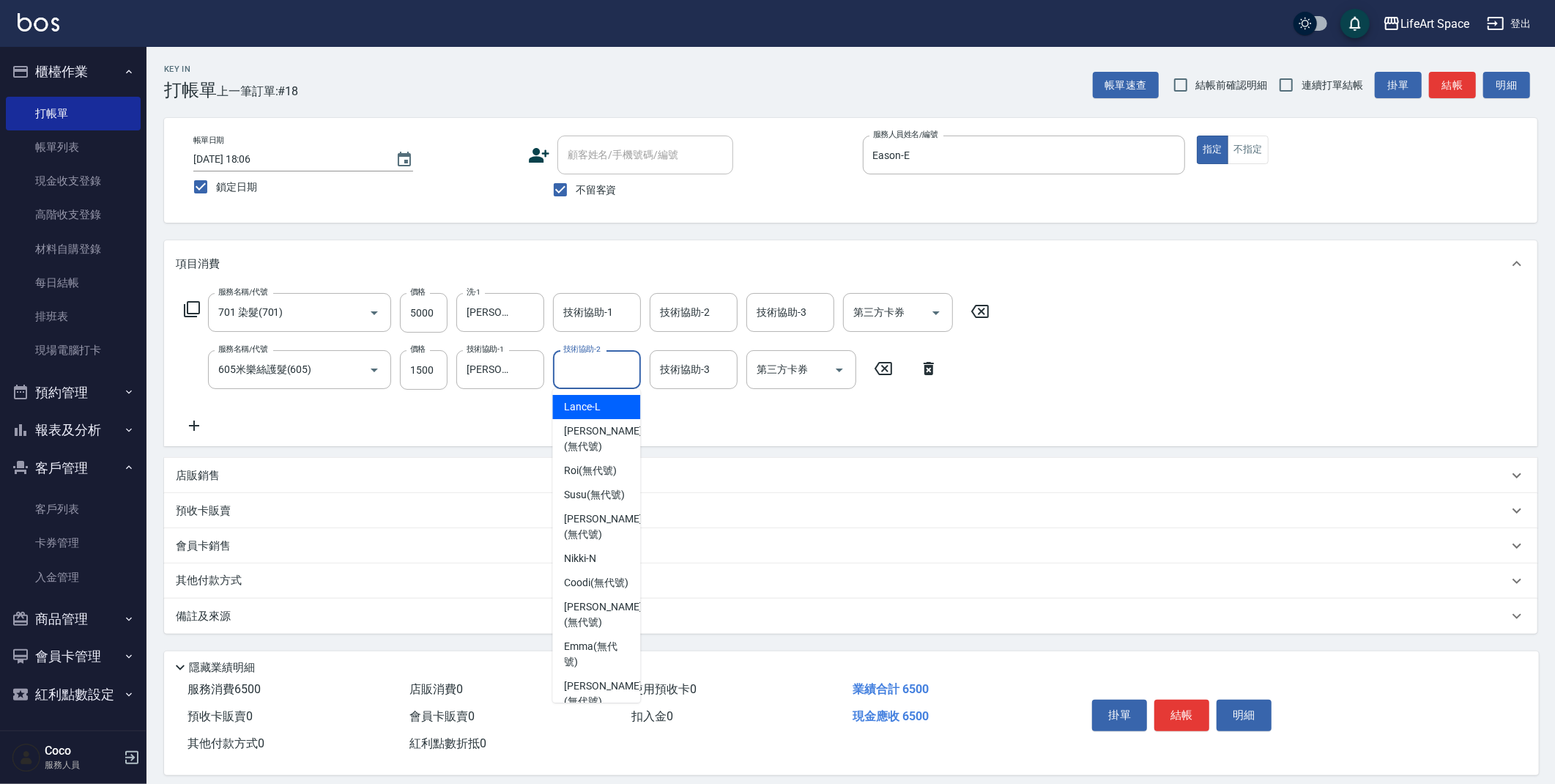
click at [600, 374] on div "技術協助-2 技術協助-2" at bounding box center [597, 369] width 87 height 39
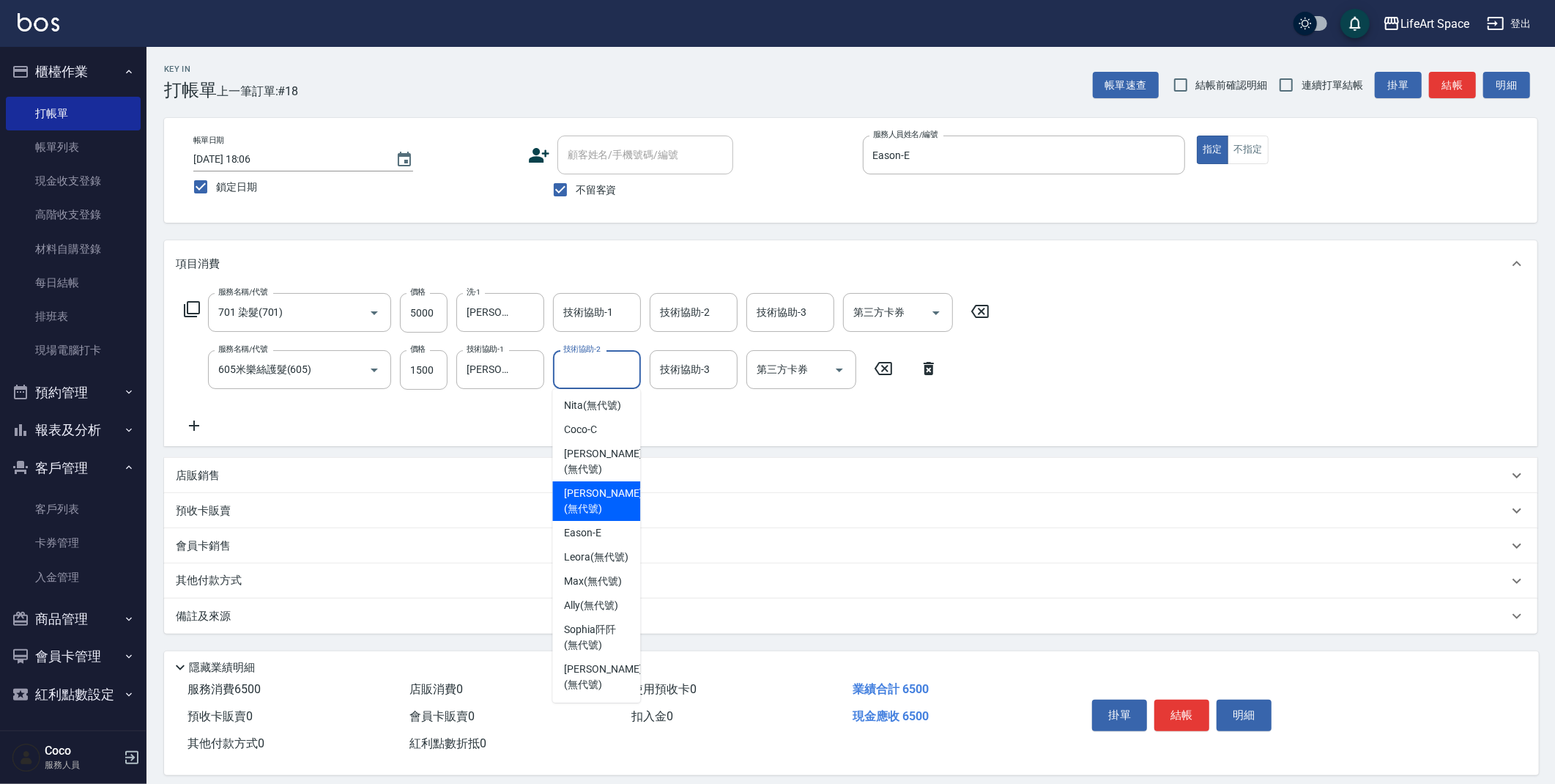
click at [596, 491] on span "[PERSON_NAME] (無代號)" at bounding box center [603, 501] width 78 height 31
type input "[PERSON_NAME](無代號)"
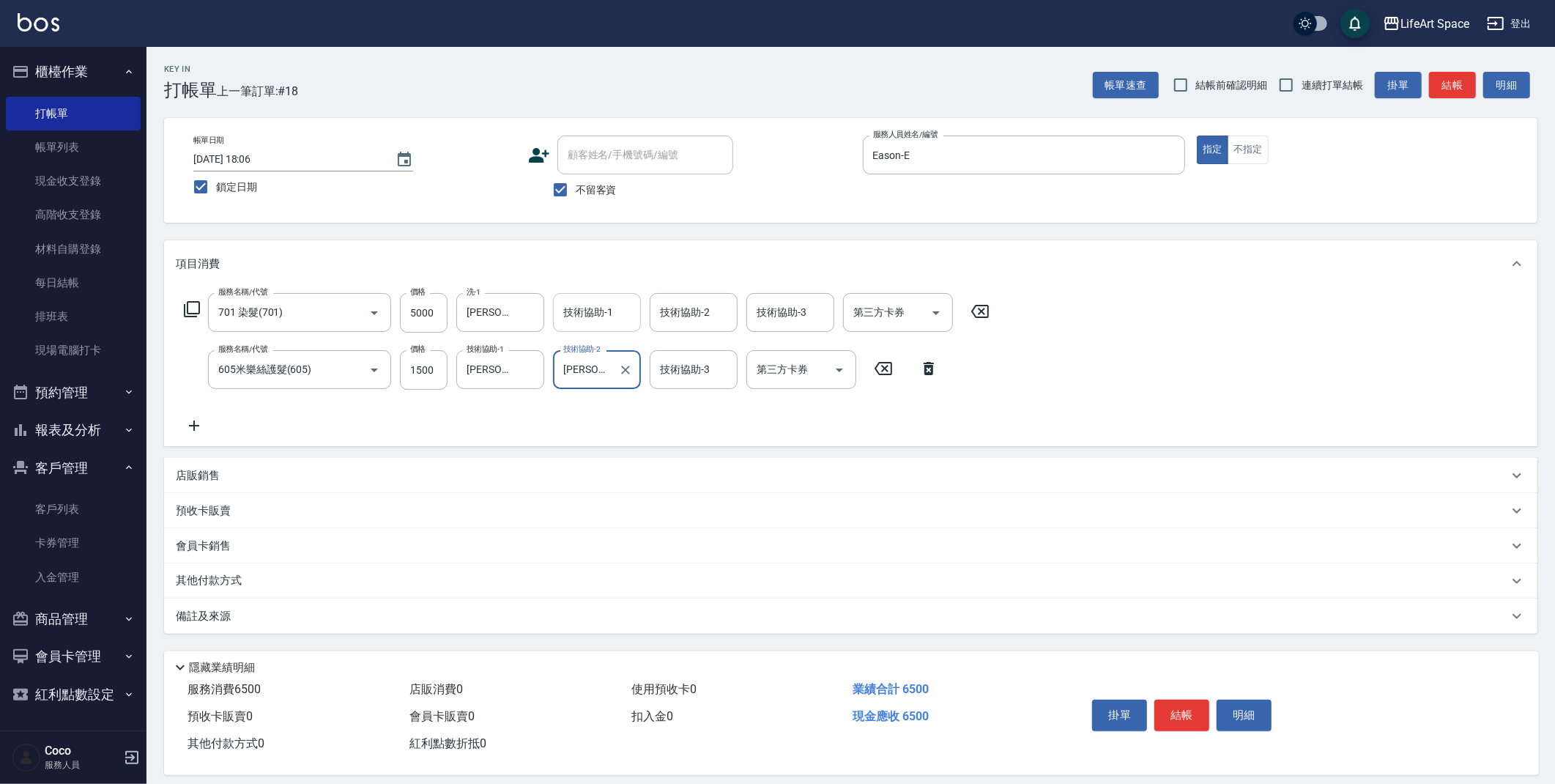
click at [597, 321] on input "技術協助-1" at bounding box center [597, 312] width 75 height 25
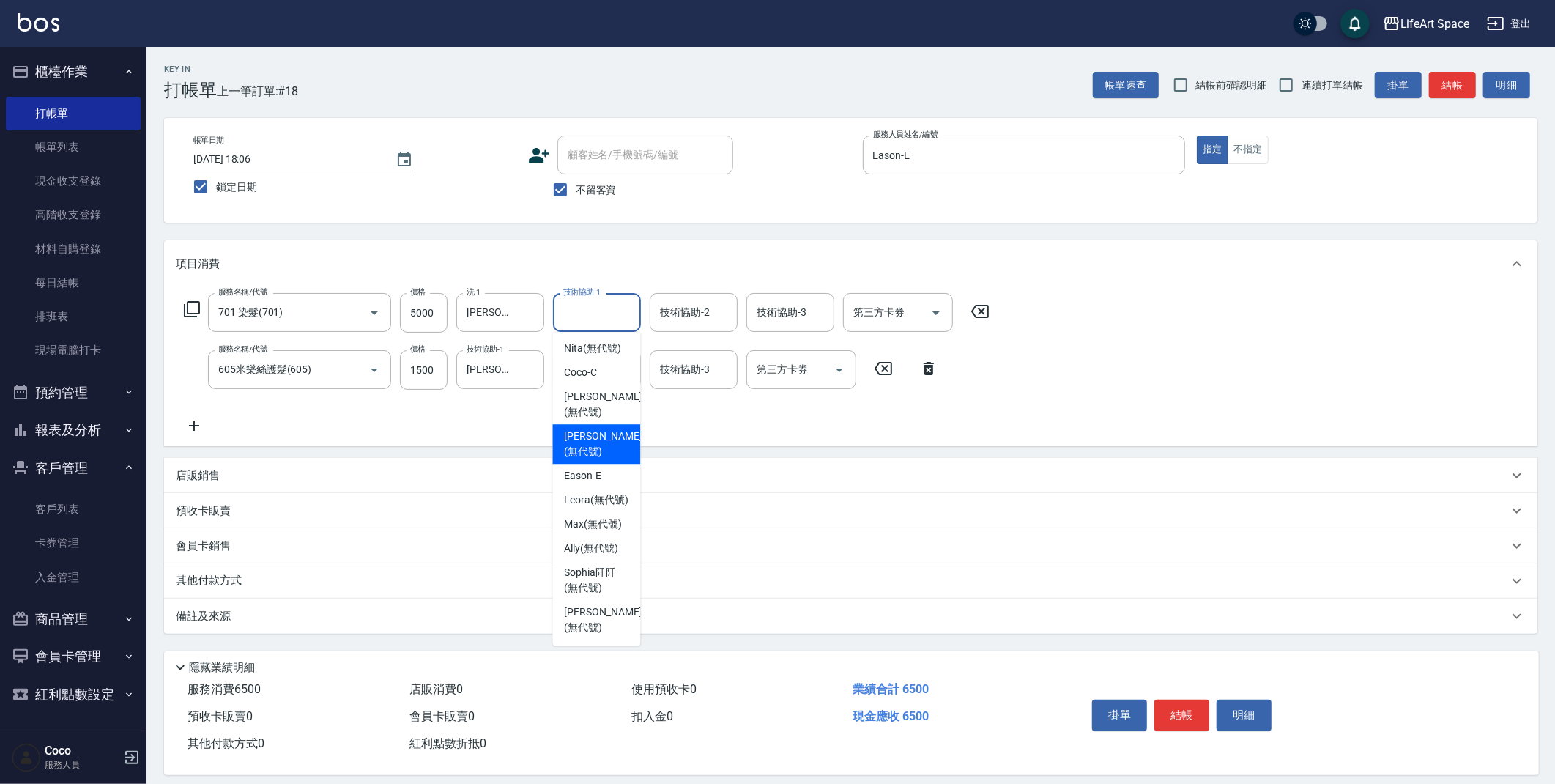
drag, startPoint x: 598, startPoint y: 421, endPoint x: 232, endPoint y: 608, distance: 411.0
click at [598, 428] on span "[PERSON_NAME] (無代號)" at bounding box center [603, 444] width 78 height 31
type input "[PERSON_NAME](無代號)"
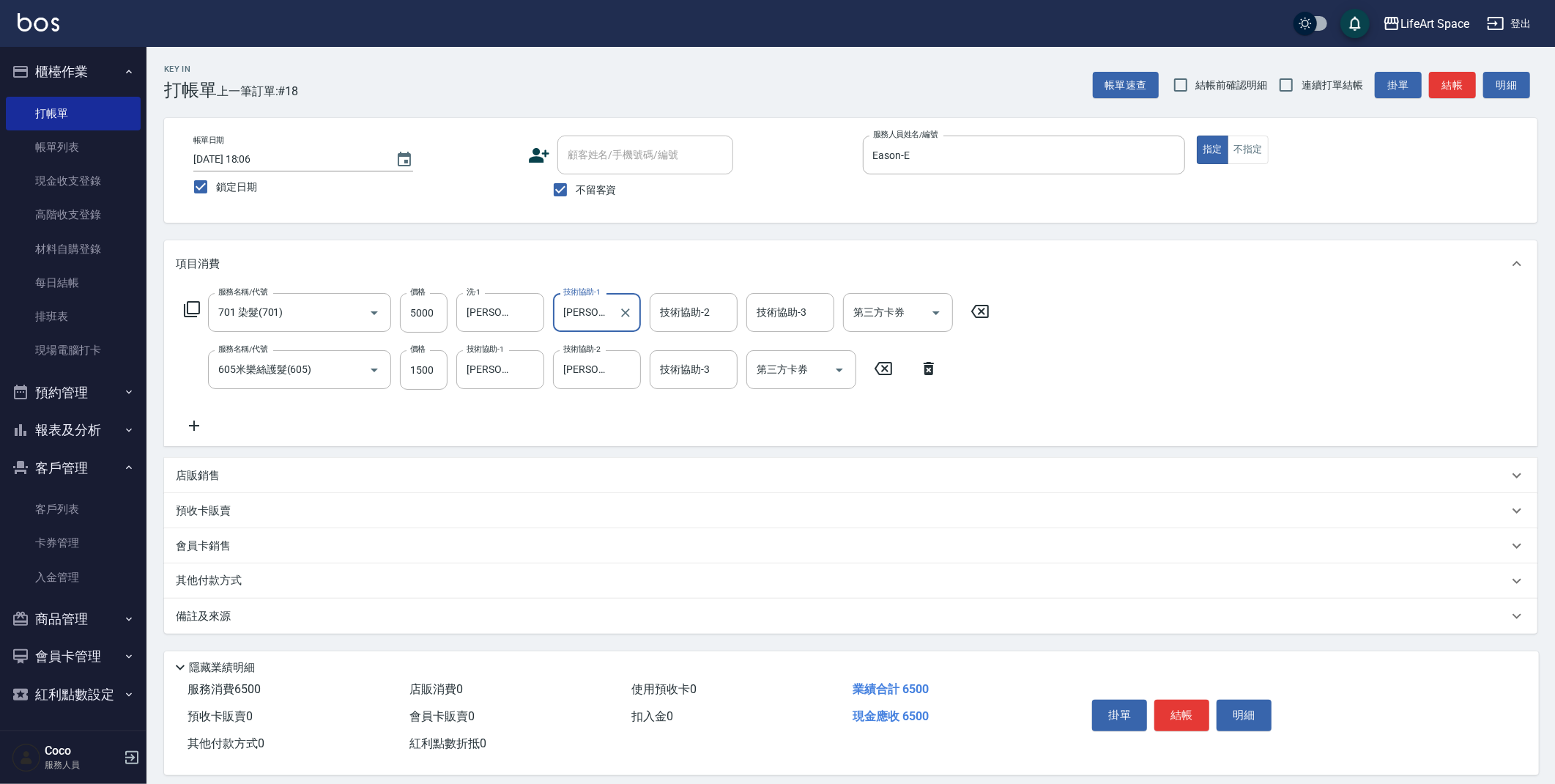
click at [238, 610] on div "備註及來源" at bounding box center [842, 616] width 1332 height 16
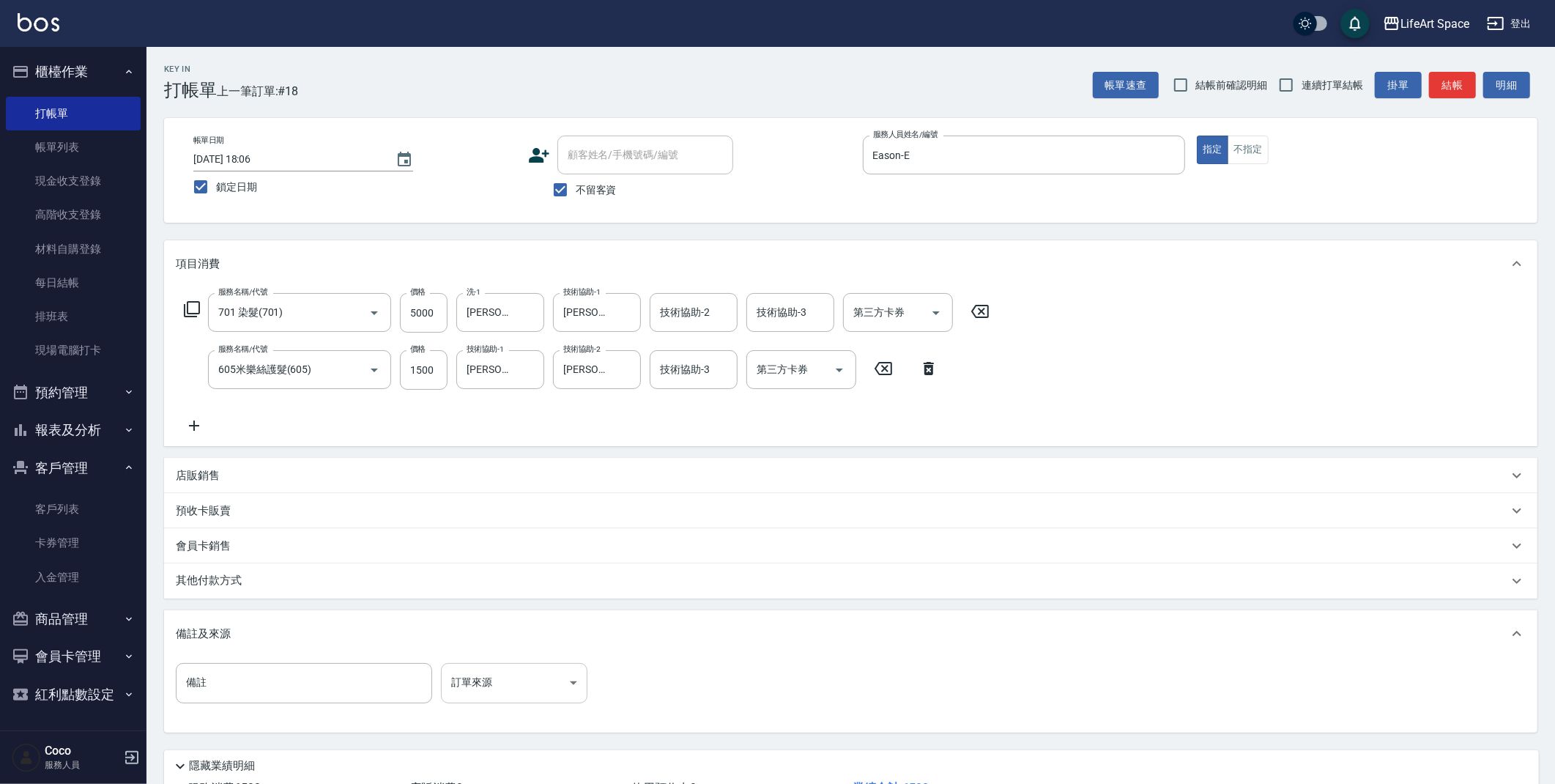
click at [487, 678] on body "LifeArt Space 登出 櫃檯作業 打帳單 帳單列表 現金收支登錄 高階收支登錄 材料自購登錄 每日結帳 排班表 現場電腦打卡 預約管理 預約管理 單…" at bounding box center [778, 445] width 1555 height 891
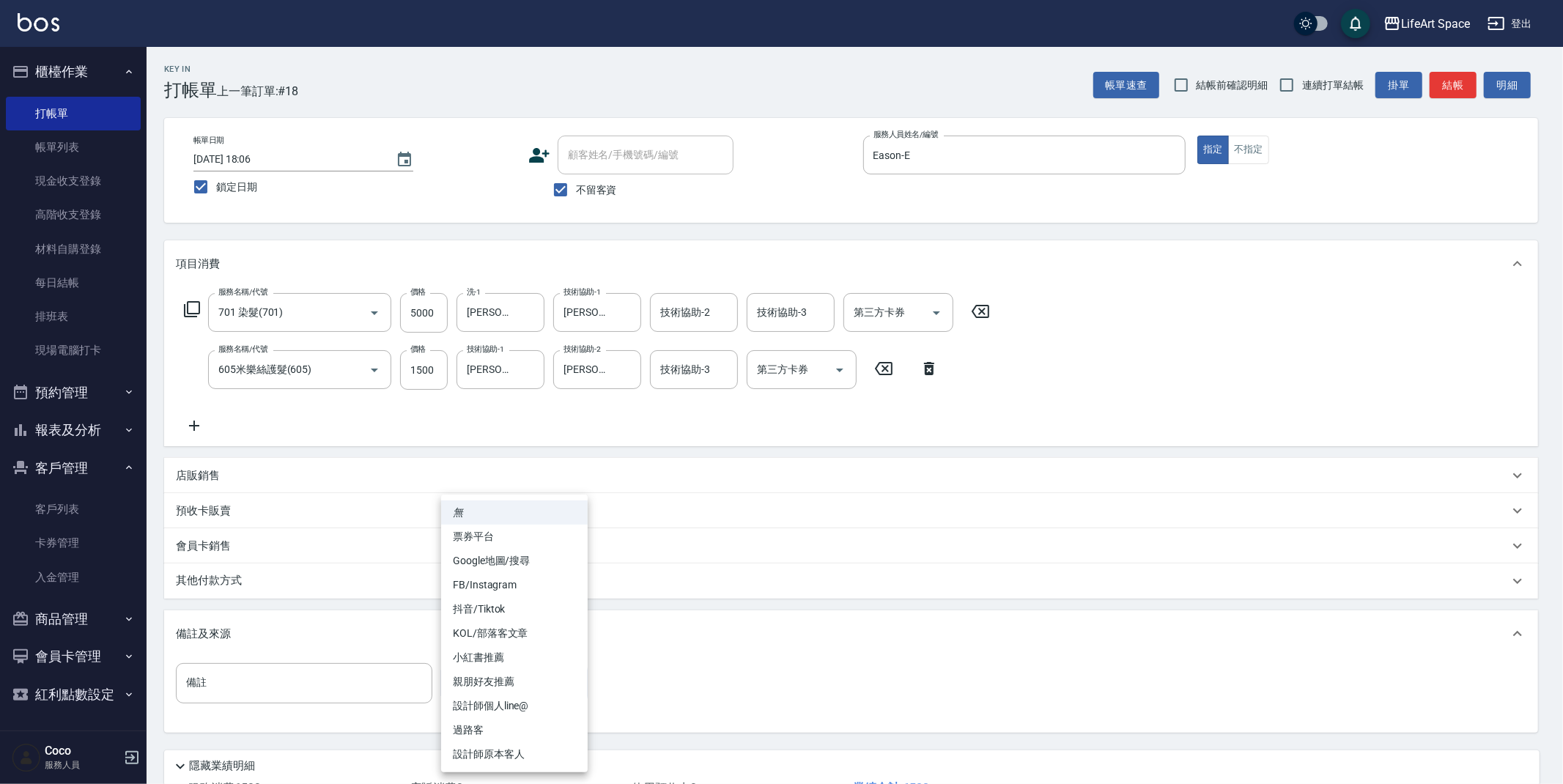
click at [485, 588] on li "FB/Instagram" at bounding box center [514, 585] width 147 height 24
type input "FB/Instagram"
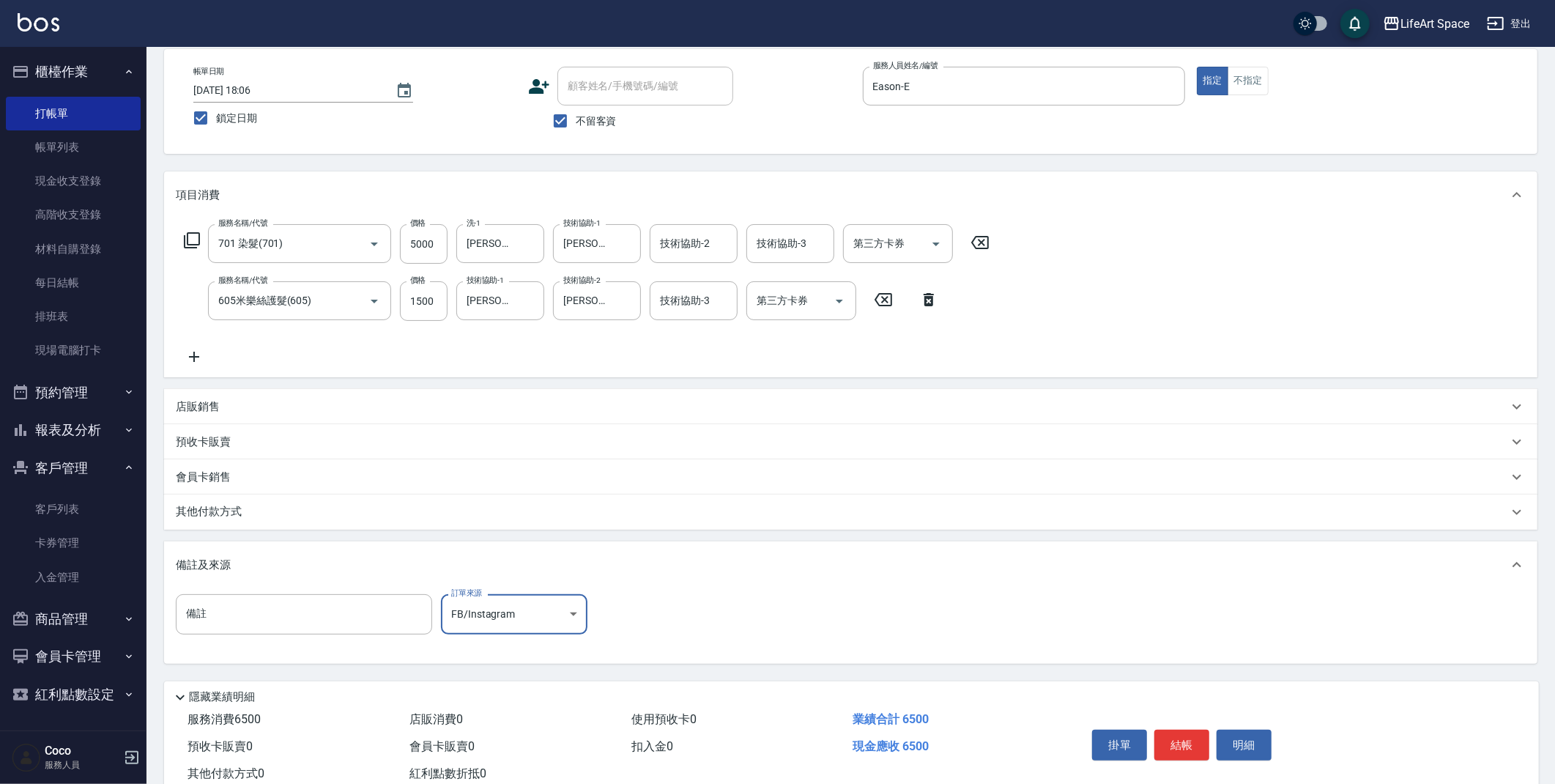
scroll to position [112, 0]
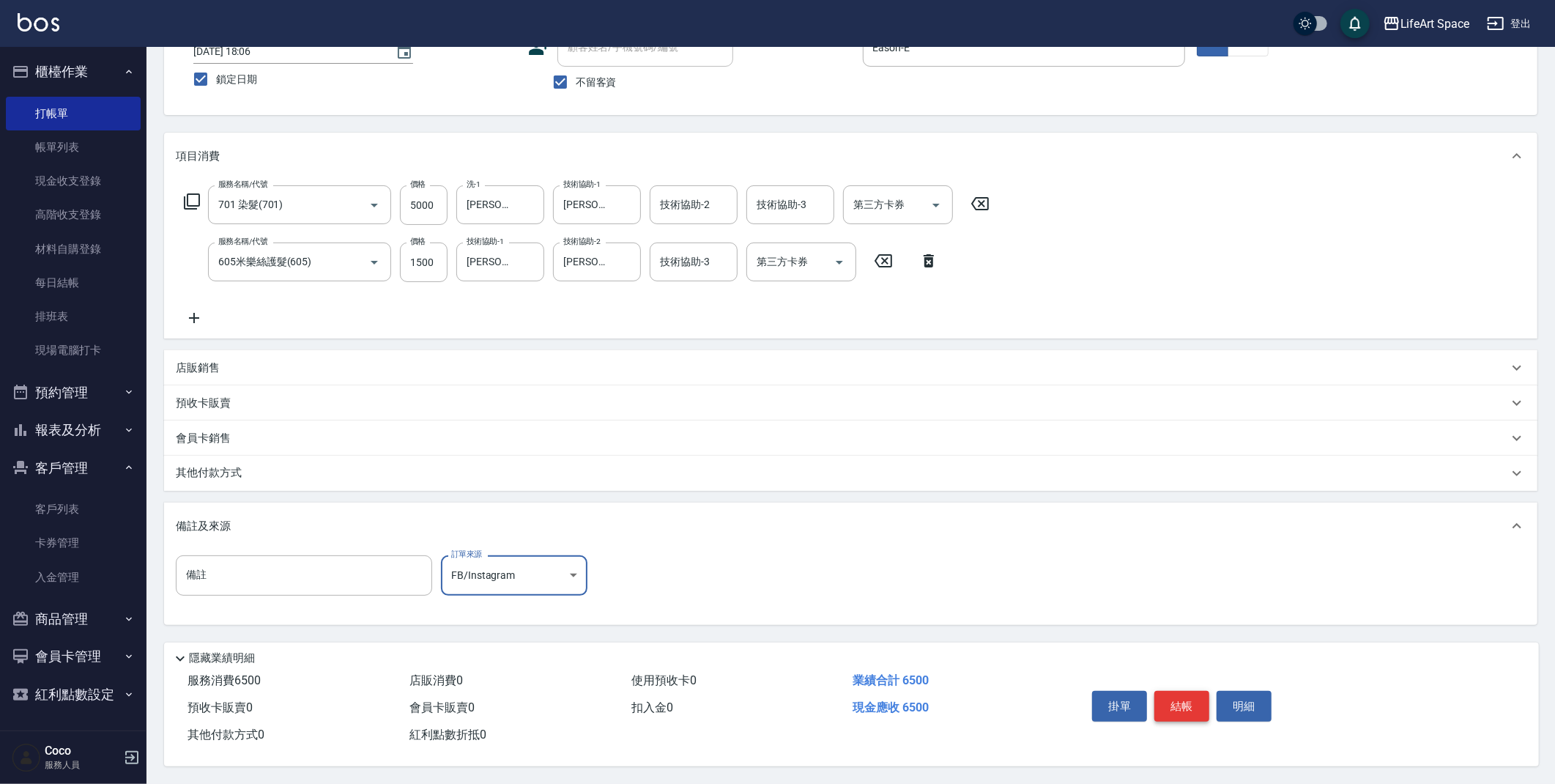
click at [1180, 701] on button "結帳" at bounding box center [1182, 706] width 55 height 31
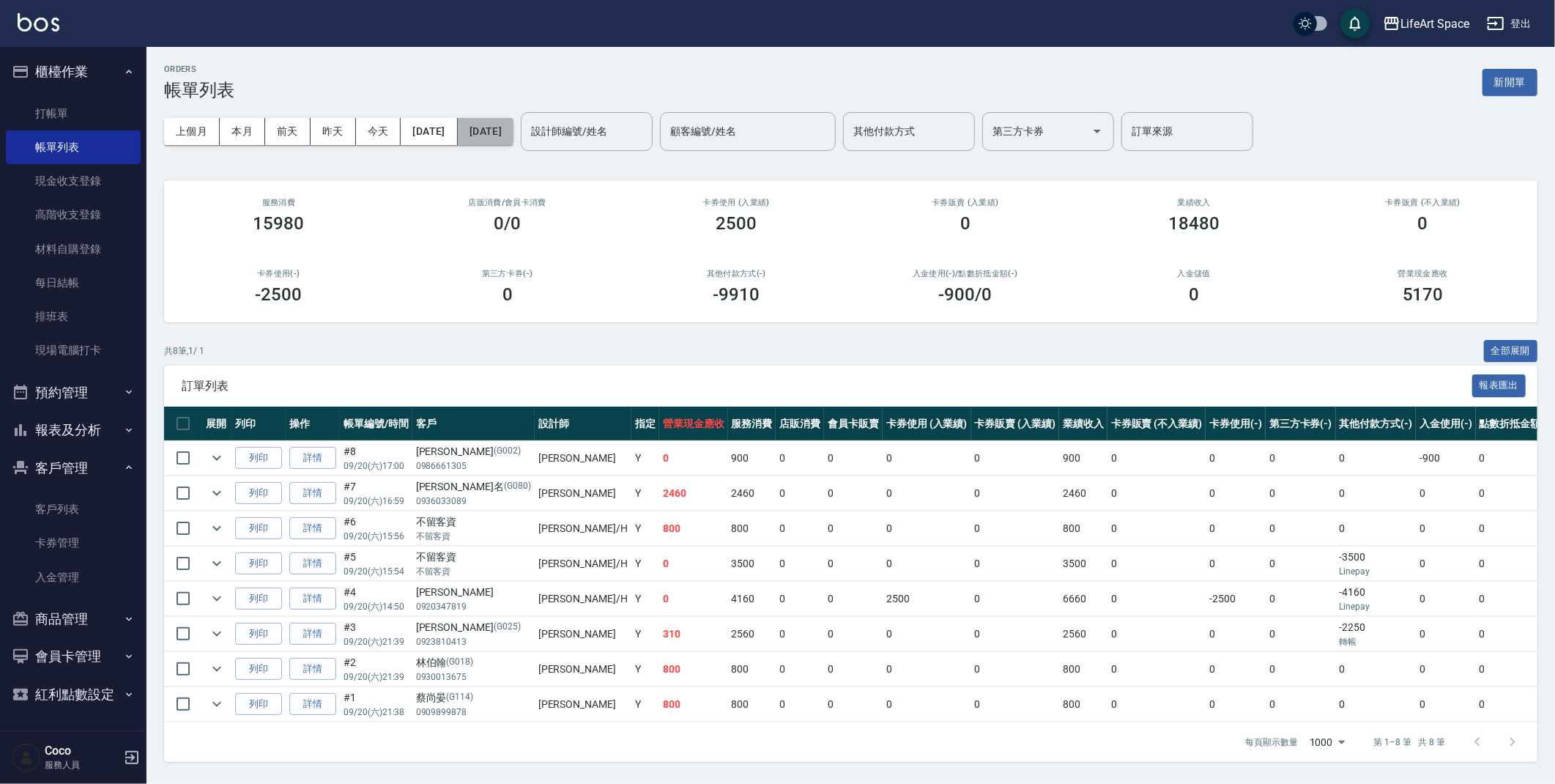
click at [513, 120] on button "[DATE]" at bounding box center [485, 131] width 55 height 27
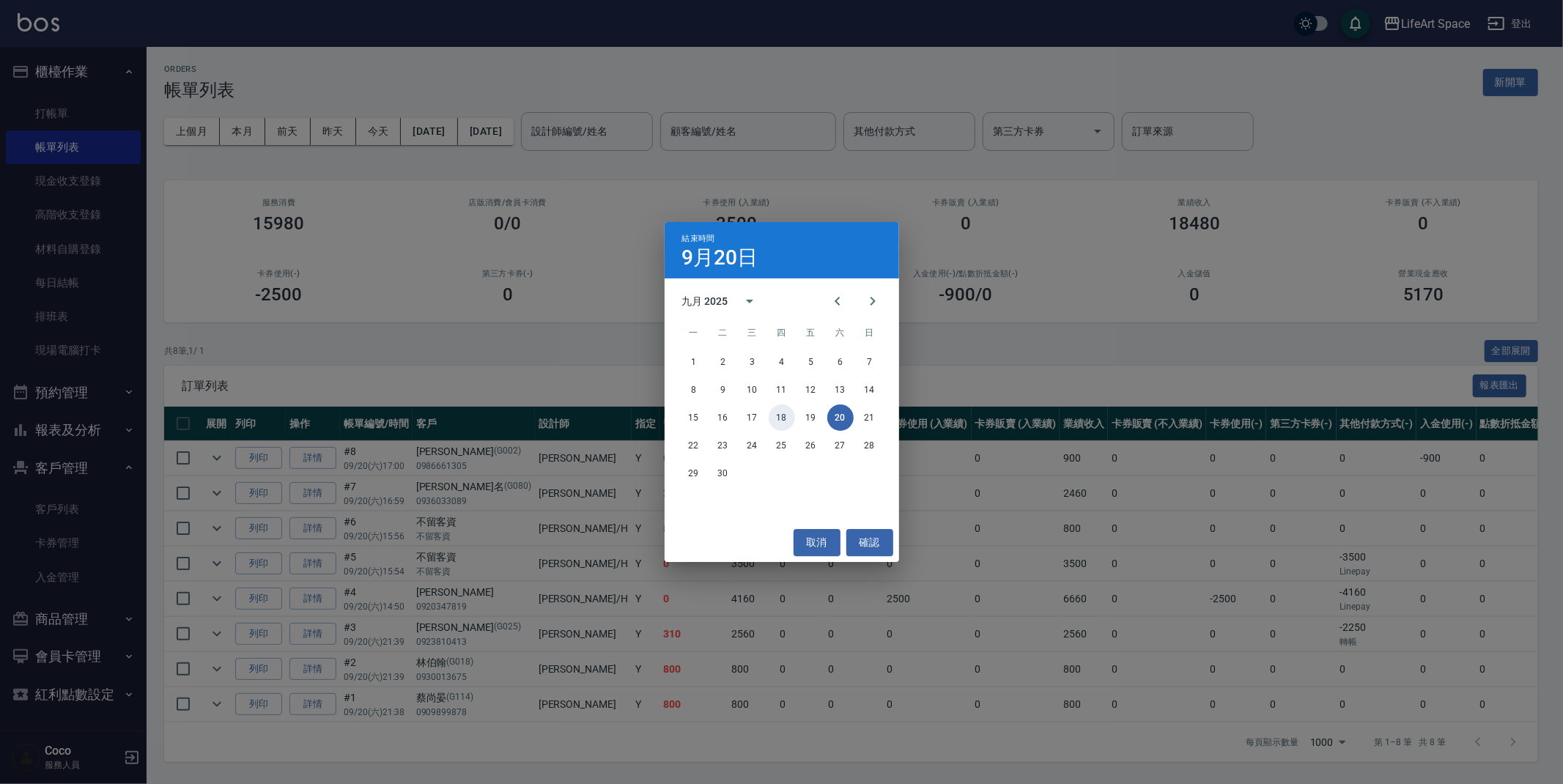
click at [782, 418] on button "18" at bounding box center [782, 417] width 26 height 26
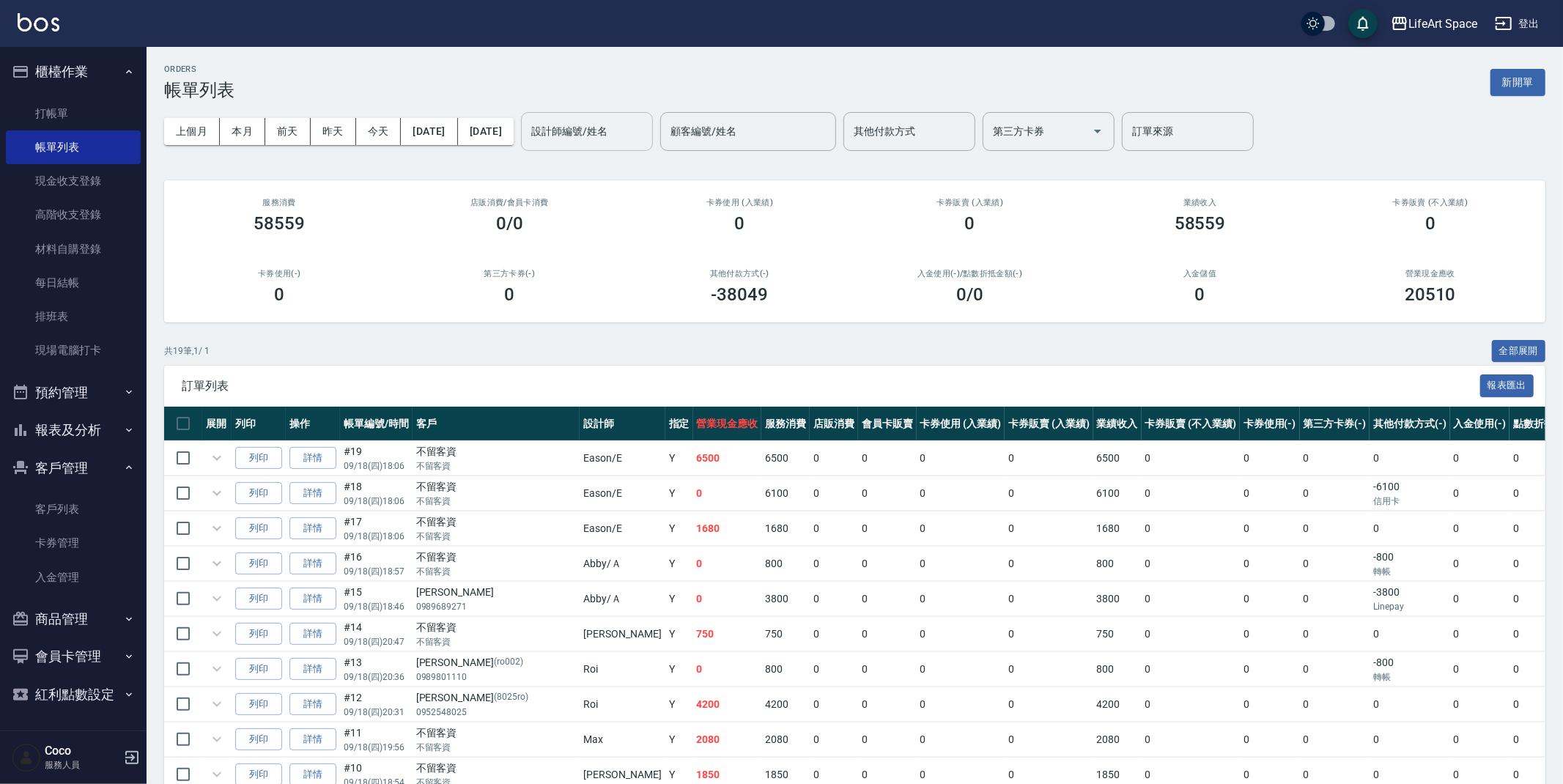
click at [646, 133] on input "設計師編號/姓名" at bounding box center [587, 131] width 119 height 25
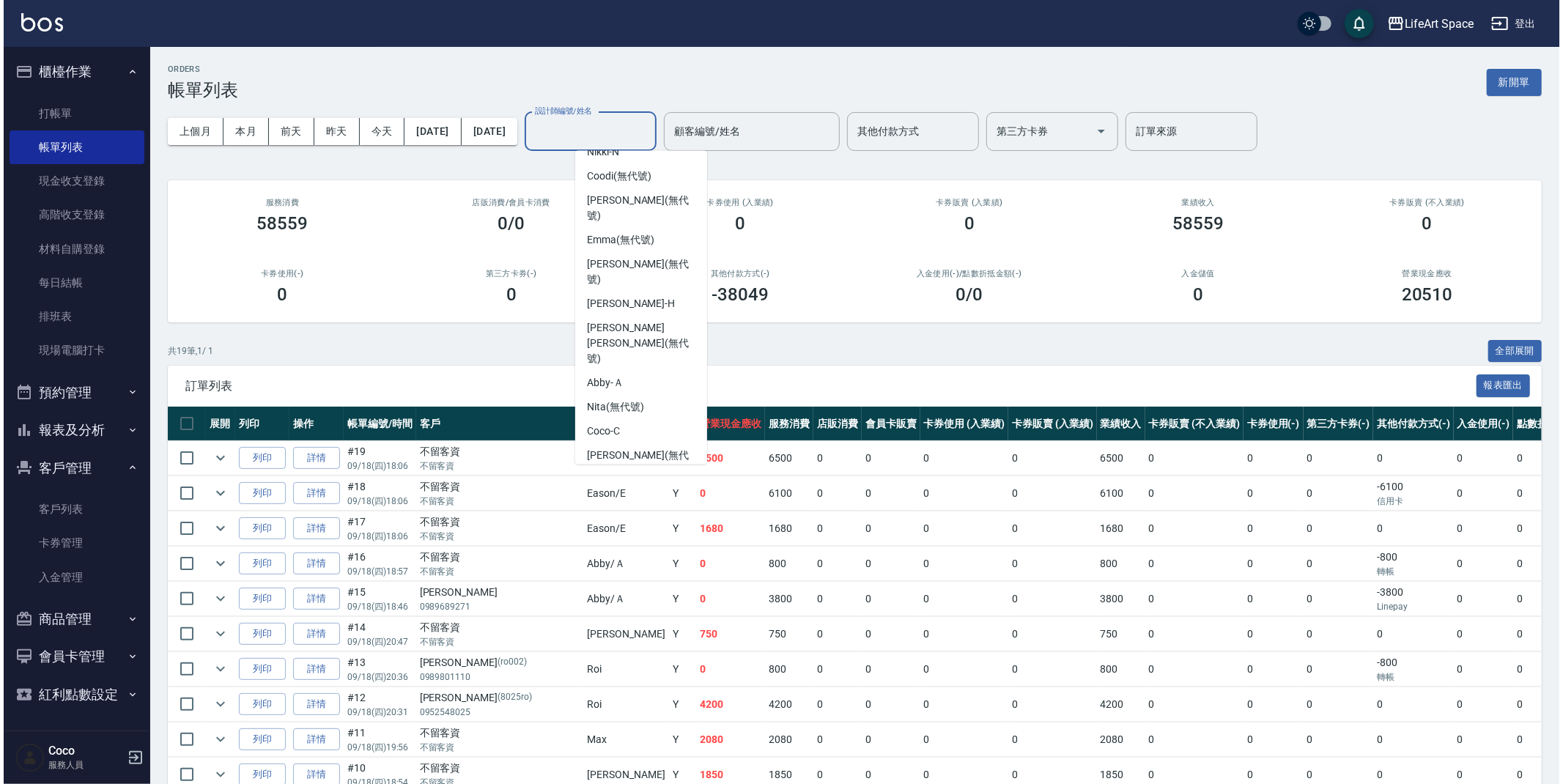
scroll to position [254, 0]
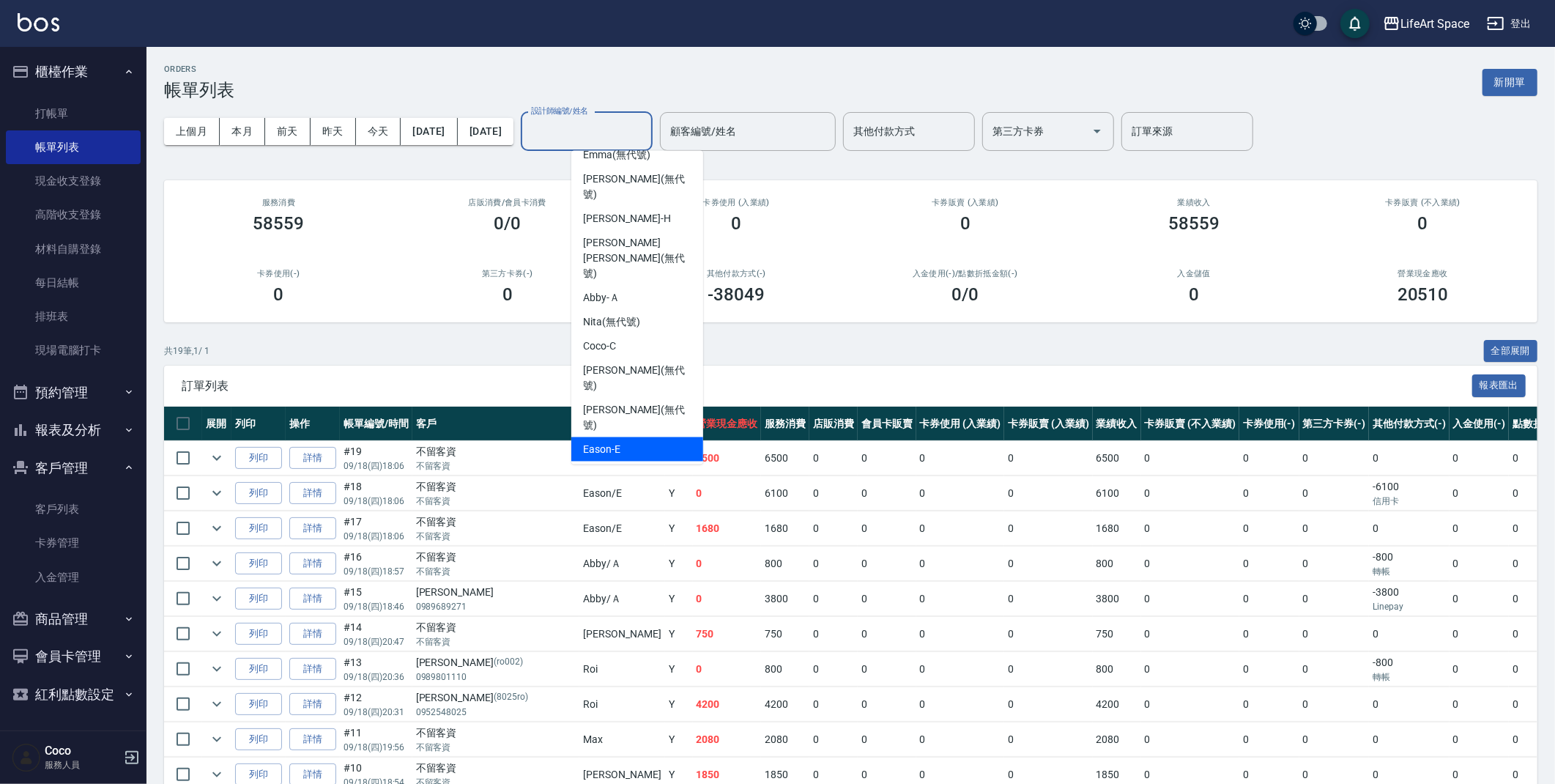
click at [646, 437] on div "Eason -E" at bounding box center [638, 449] width 132 height 24
type input "Eason-E"
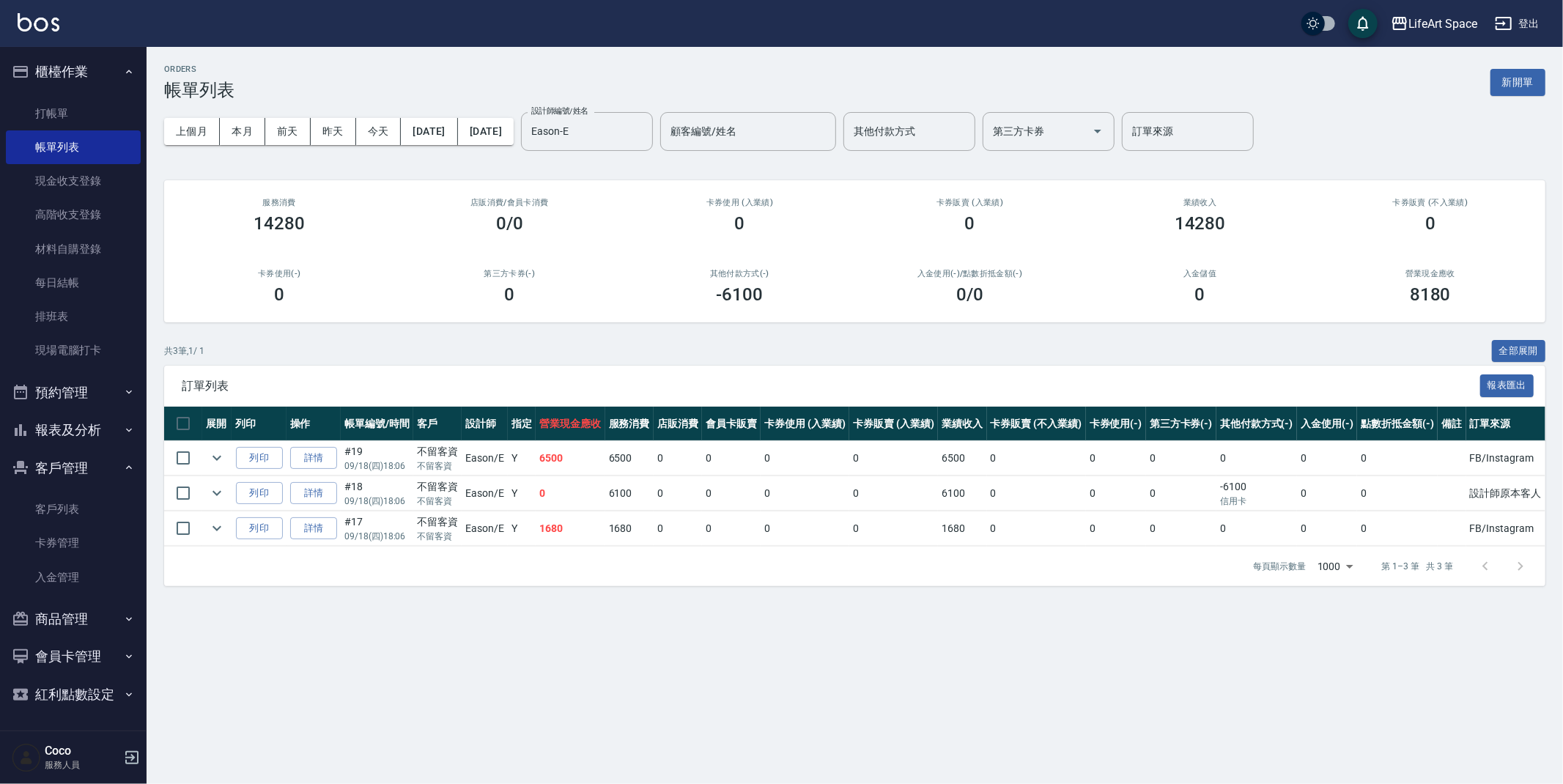
click at [433, 51] on div "ORDERS 帳單列表 新開單 上個月 本月 [DATE] [DATE] [DATE] [DATE] [DATE] 設計師編號/姓名 [PERSON_NAME…" at bounding box center [854, 324] width 1416 height 557
click at [513, 134] on button "[DATE]" at bounding box center [485, 131] width 55 height 27
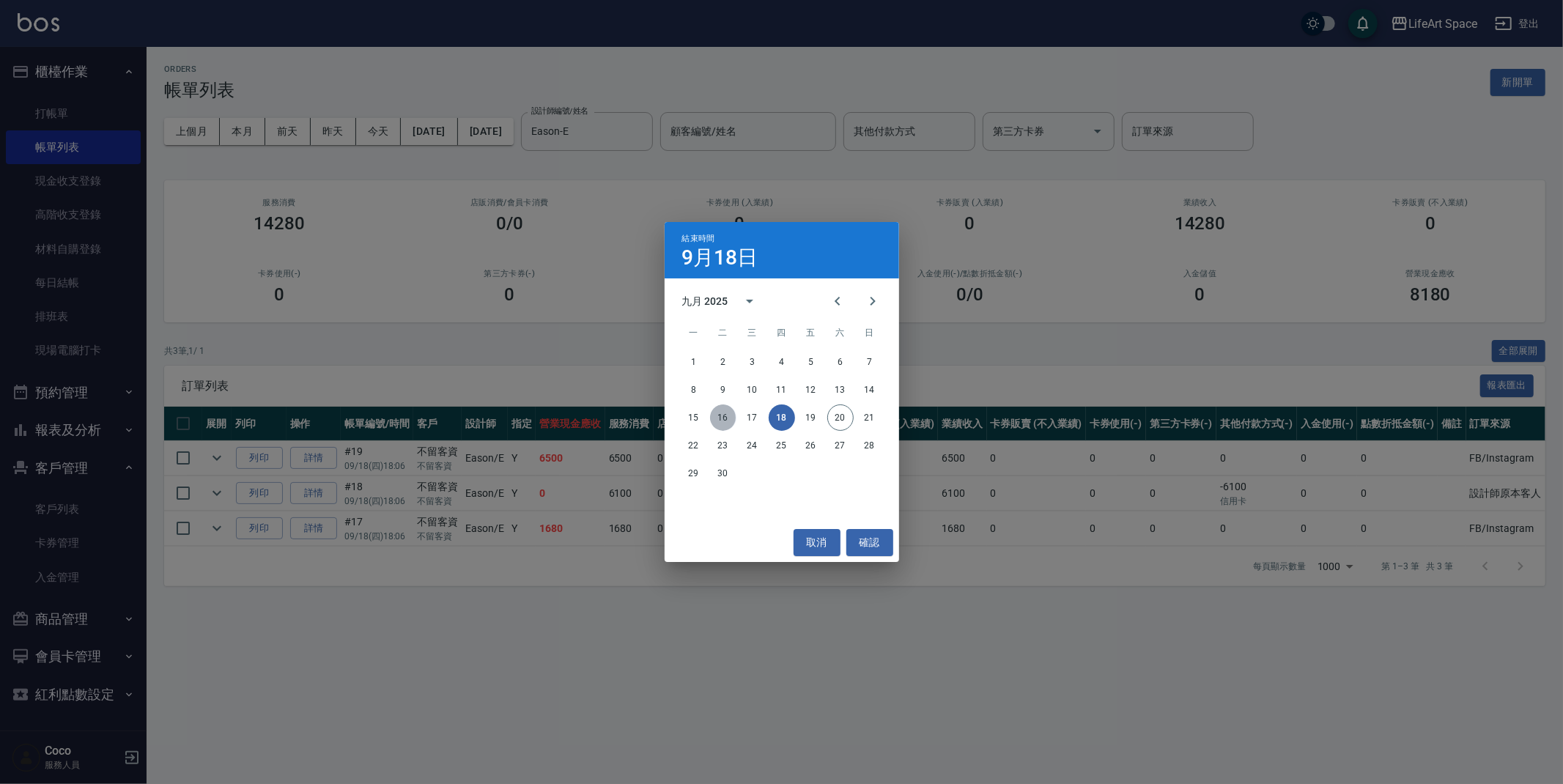
drag, startPoint x: 713, startPoint y: 415, endPoint x: 721, endPoint y: 417, distance: 8.2
click at [719, 417] on button "16" at bounding box center [723, 417] width 26 height 26
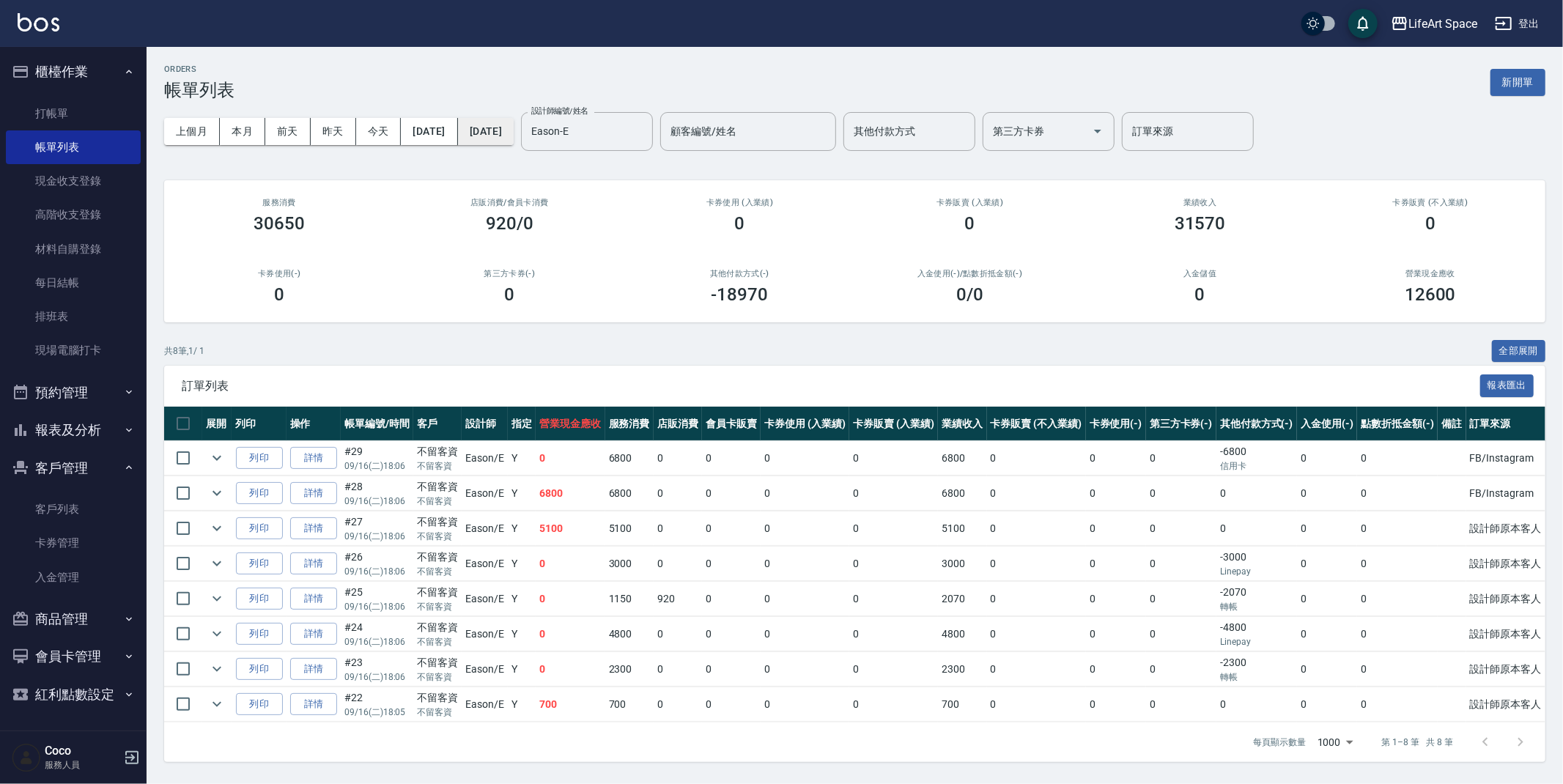
click at [513, 140] on button "[DATE]" at bounding box center [485, 131] width 55 height 27
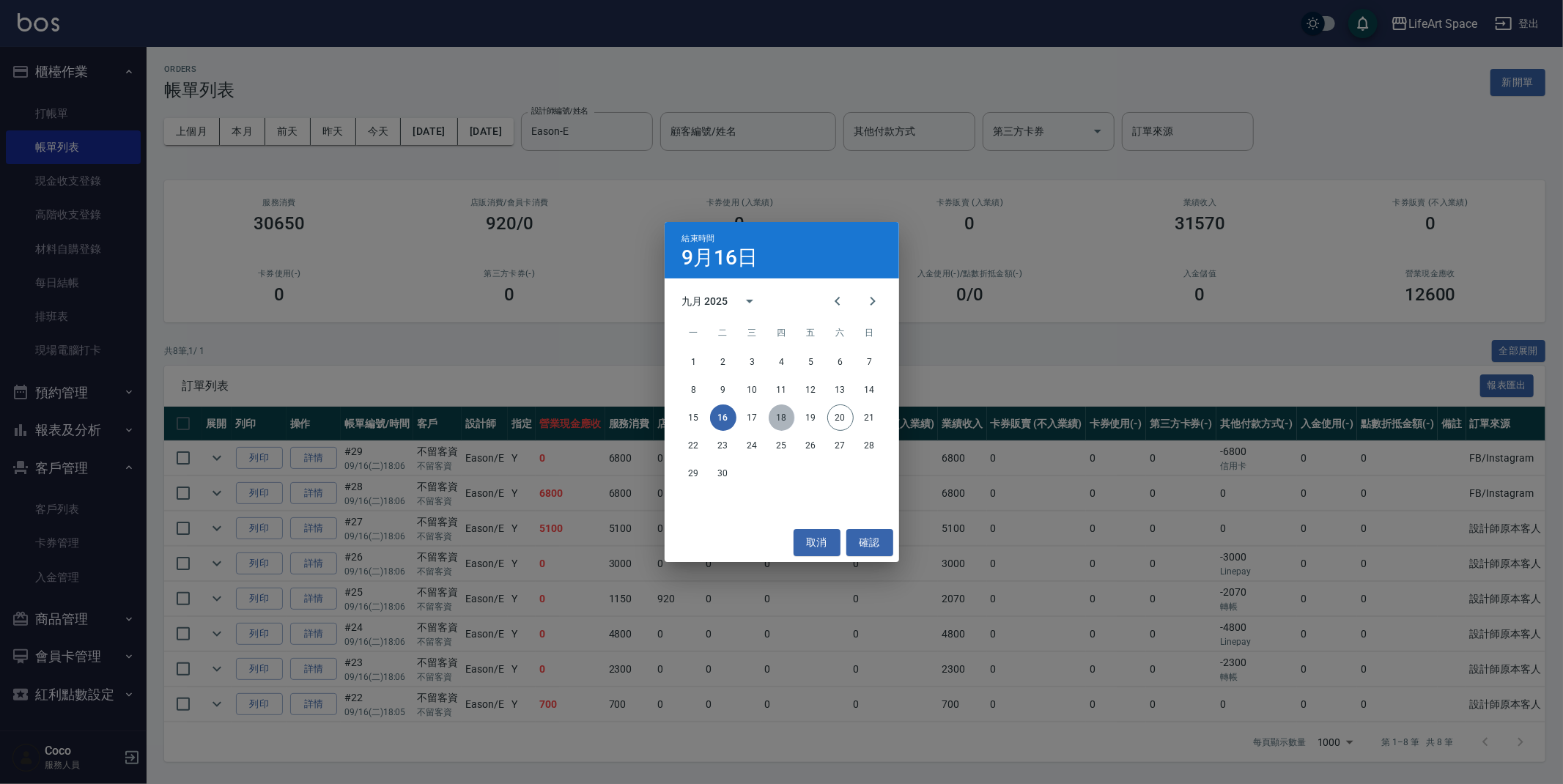
drag, startPoint x: 783, startPoint y: 418, endPoint x: 775, endPoint y: 424, distance: 10.0
click at [783, 418] on button "18" at bounding box center [782, 417] width 26 height 26
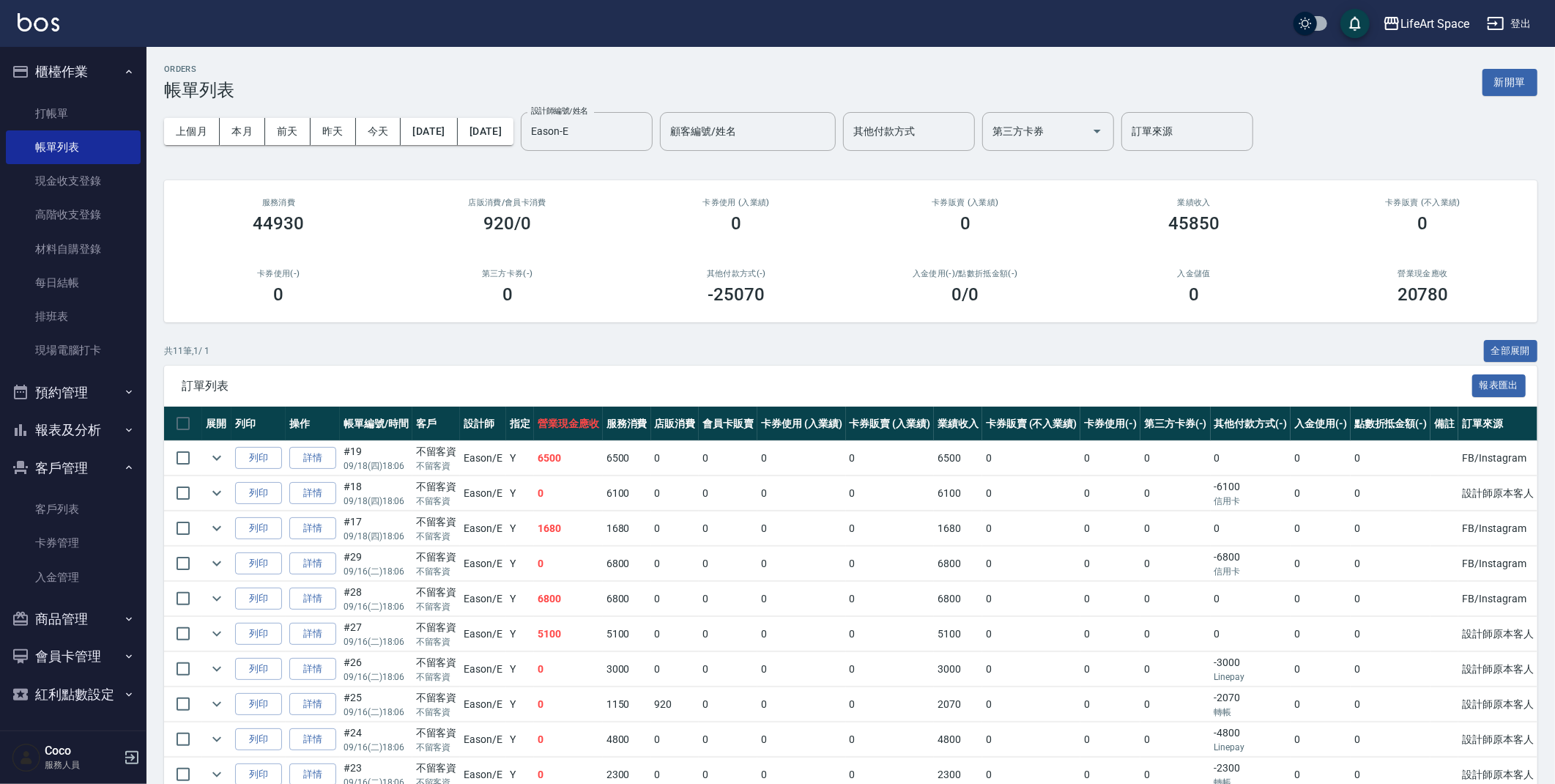
click at [596, 78] on div "ORDERS 帳單列表 新開單" at bounding box center [851, 82] width 1374 height 36
click at [457, 130] on button "[DATE]" at bounding box center [429, 131] width 56 height 27
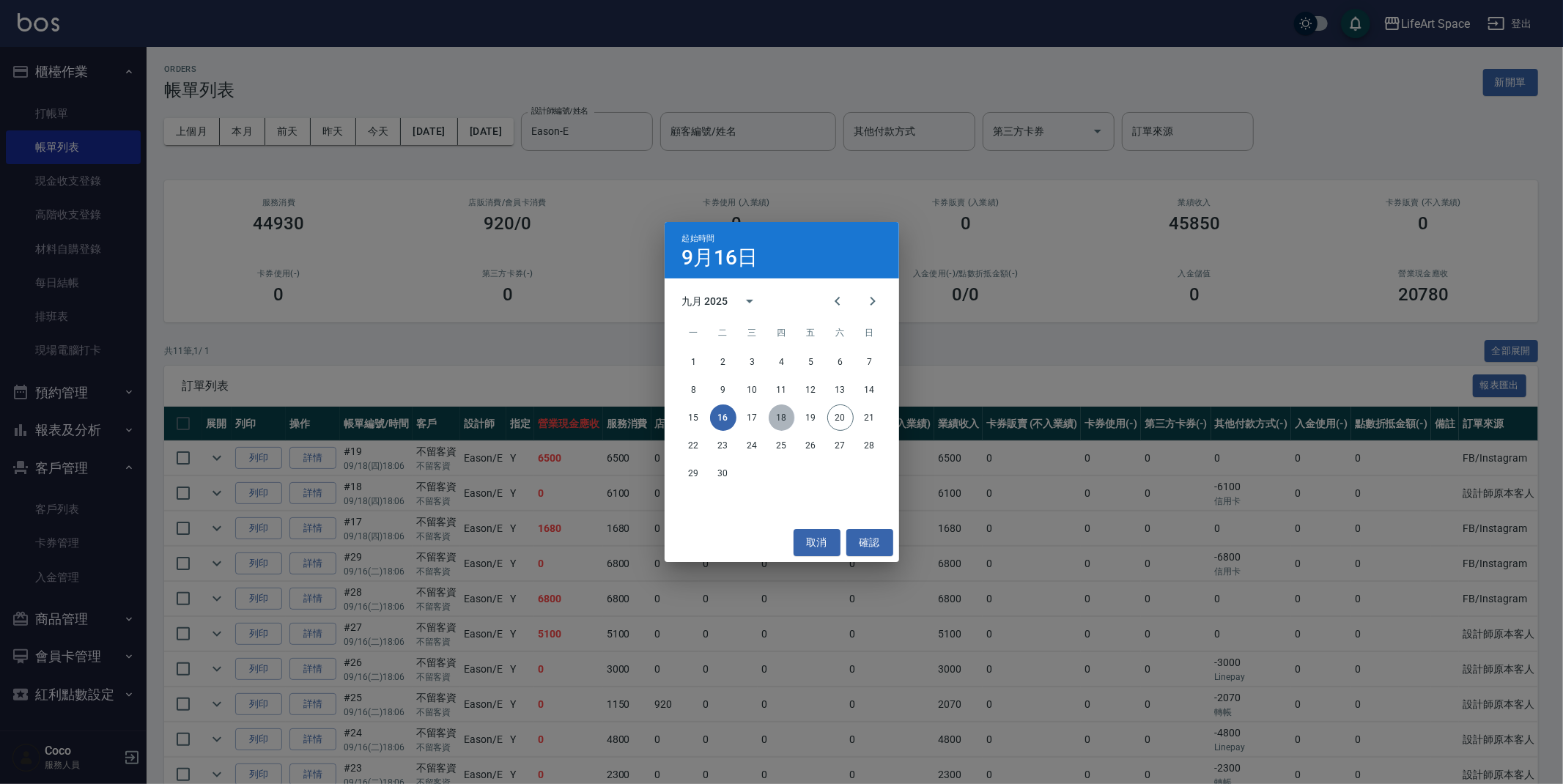
drag, startPoint x: 787, startPoint y: 417, endPoint x: 784, endPoint y: 427, distance: 10.4
click at [787, 417] on button "18" at bounding box center [782, 417] width 26 height 26
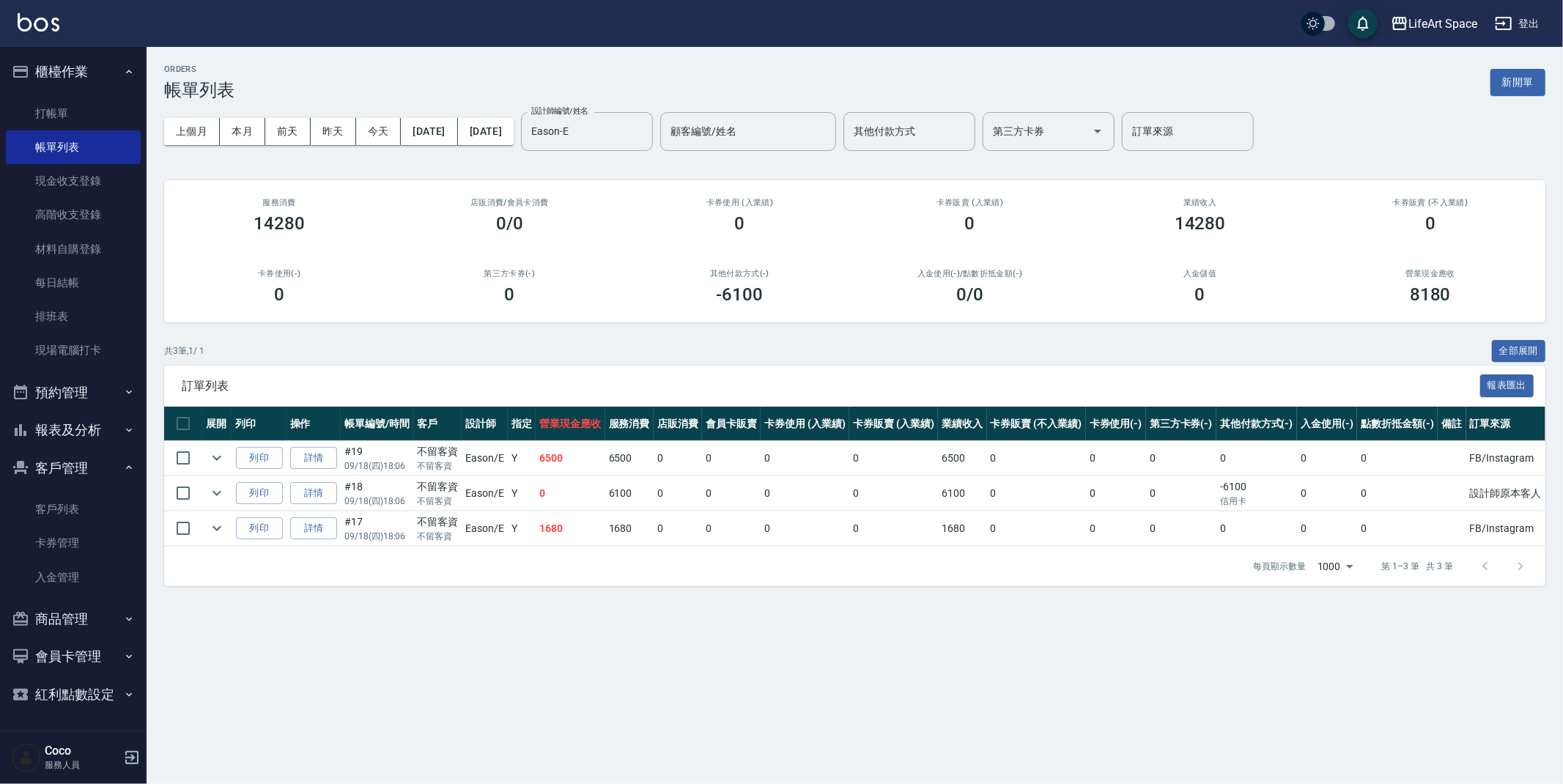
click at [588, 692] on div "ORDERS 帳單列表 新開單 上個月 本月 [DATE] [DATE] [DATE] [DATE] [DATE] 設計師編號/姓名 [PERSON_NAME…" at bounding box center [782, 392] width 1563 height 784
drag, startPoint x: 1507, startPoint y: 87, endPoint x: 1497, endPoint y: 96, distance: 13.5
click at [1508, 87] on button "新開單" at bounding box center [1517, 83] width 55 height 27
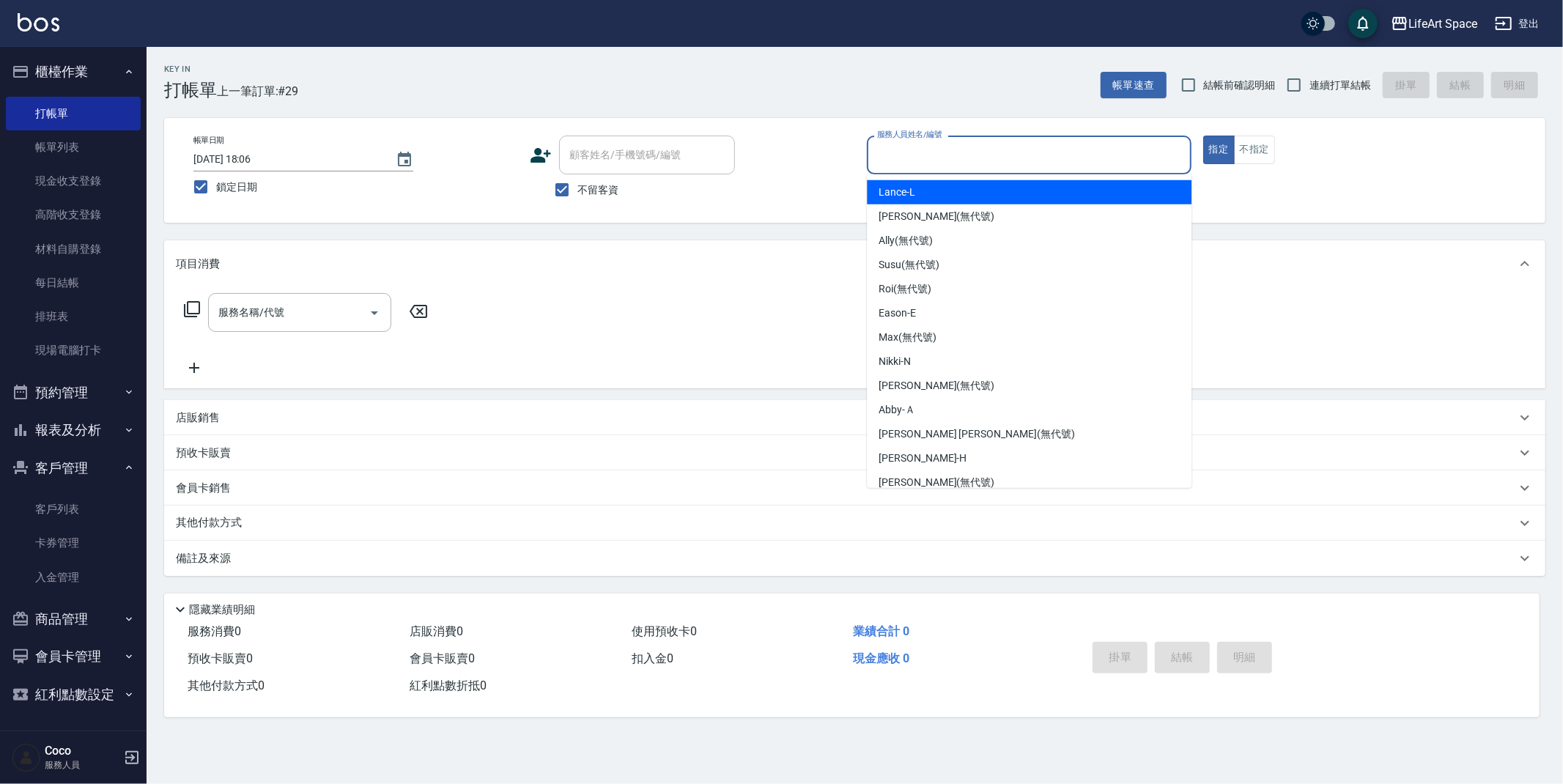
drag, startPoint x: 925, startPoint y: 146, endPoint x: 919, endPoint y: 152, distance: 8.5
click at [925, 147] on input "服務人員姓名/編號" at bounding box center [1029, 154] width 311 height 25
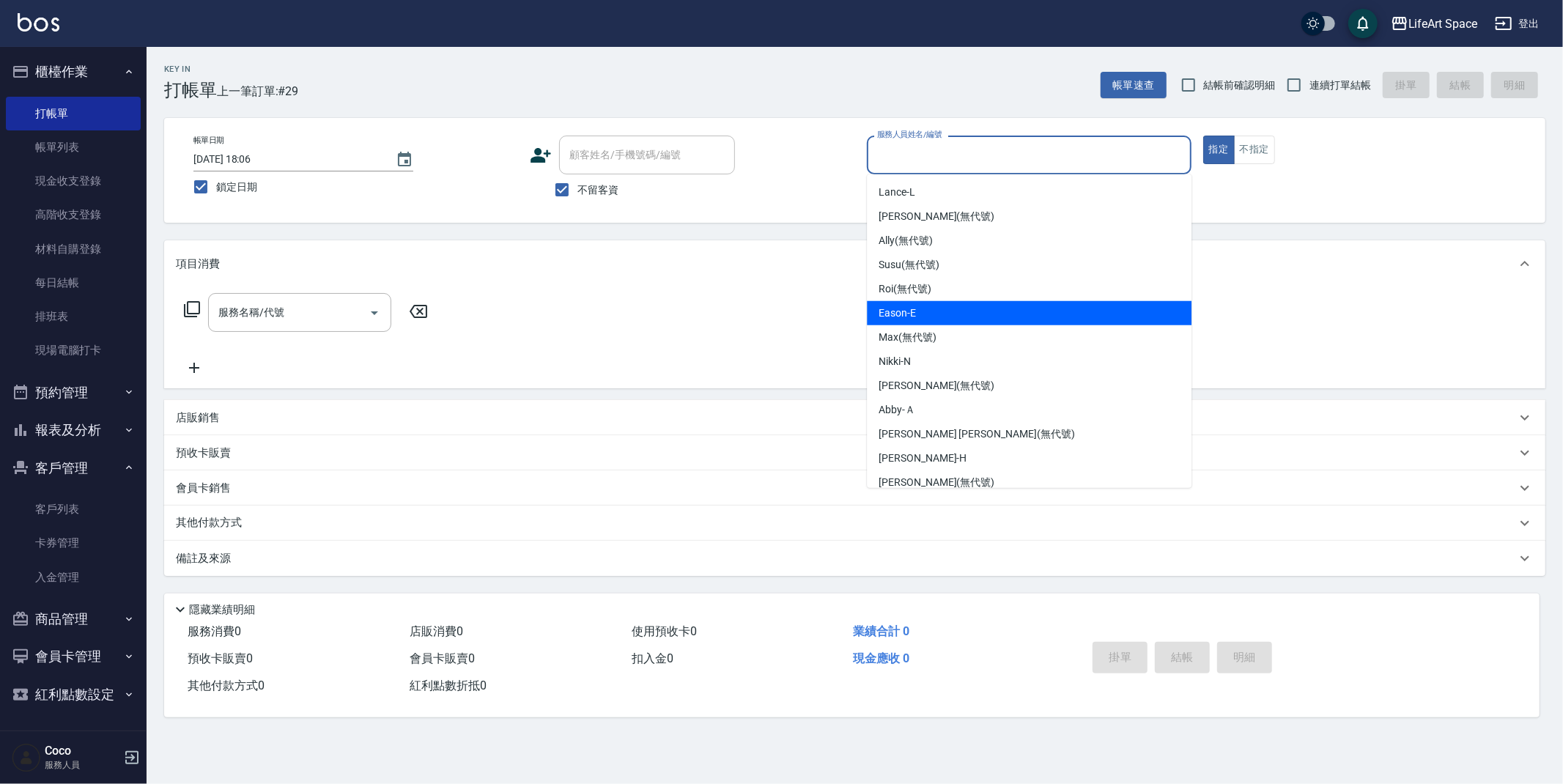
click at [946, 314] on div "Eason -E" at bounding box center [1029, 313] width 325 height 24
type input "Eason-E"
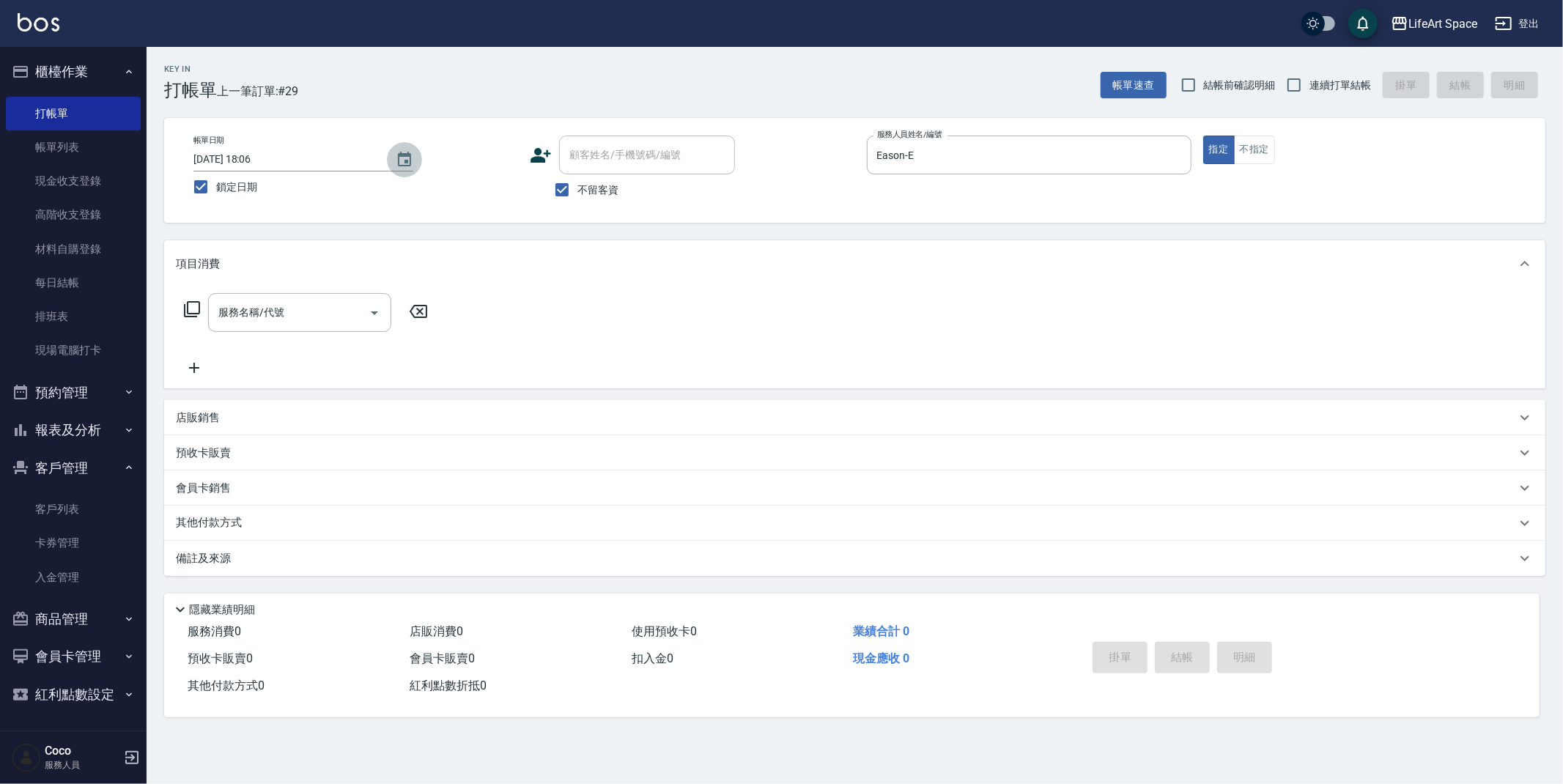
click at [406, 167] on icon "Choose date, selected date is 2025-09-16" at bounding box center [404, 159] width 17 height 17
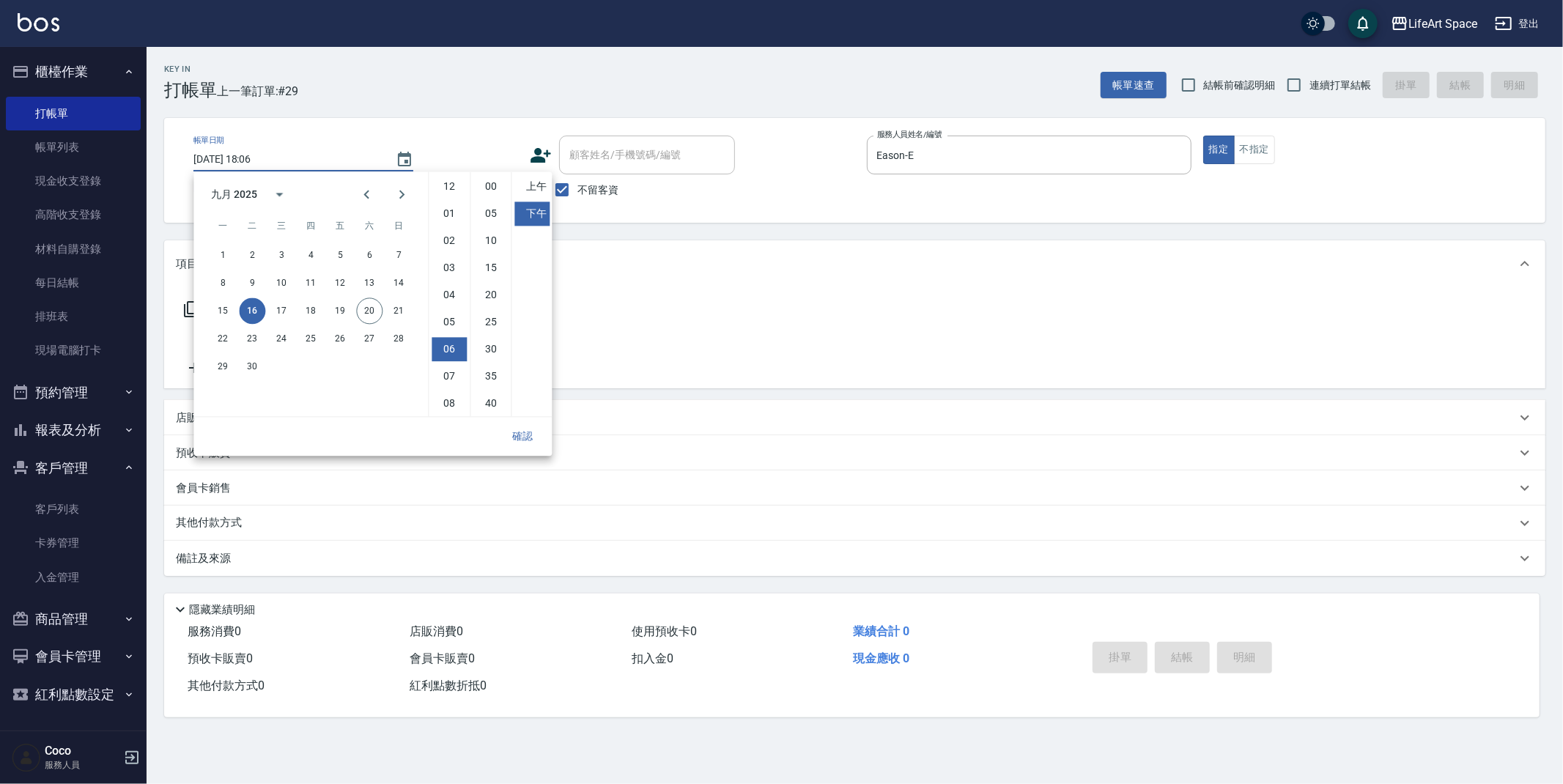
scroll to position [82, 0]
click at [314, 311] on button "18" at bounding box center [310, 310] width 26 height 26
type input "[DATE] 18:06"
click at [529, 440] on button "確認" at bounding box center [522, 436] width 47 height 27
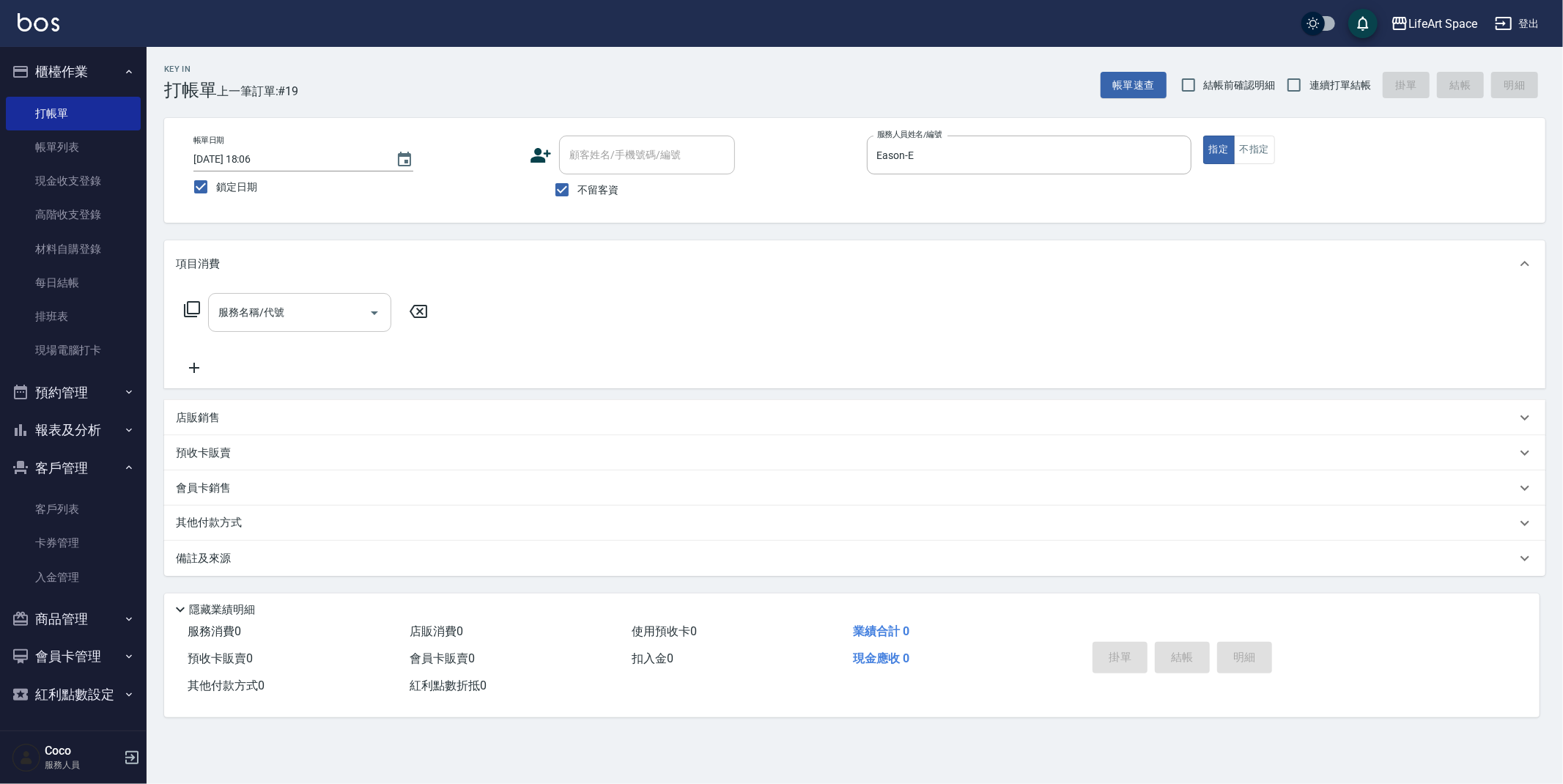
click at [290, 300] on input "服務名稱/代號" at bounding box center [289, 312] width 148 height 25
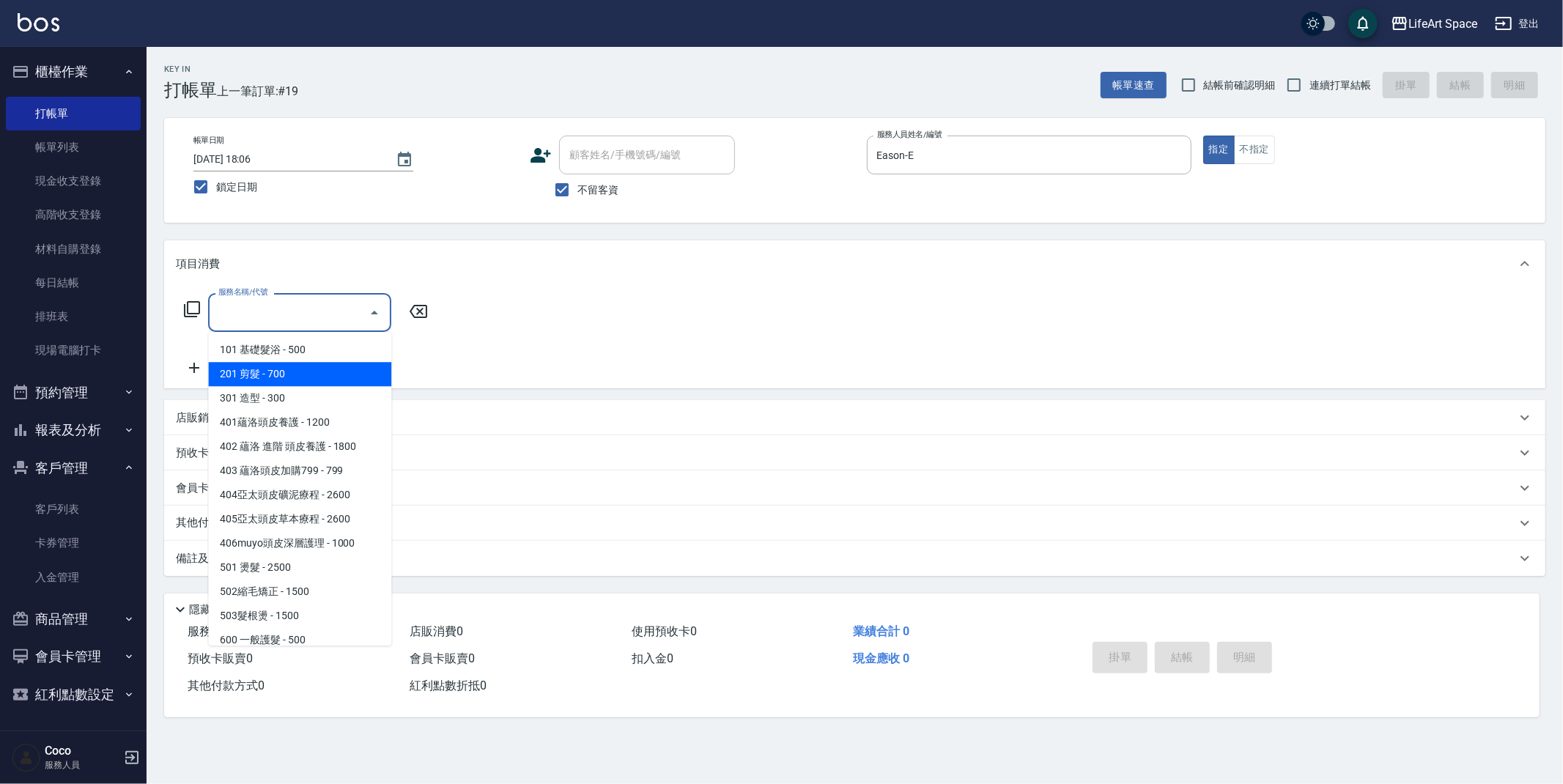
drag, startPoint x: 279, startPoint y: 374, endPoint x: 301, endPoint y: 401, distance: 34.8
click at [279, 374] on span "201 剪髮 - 700" at bounding box center [299, 373] width 183 height 24
type input "201 剪髮(201)"
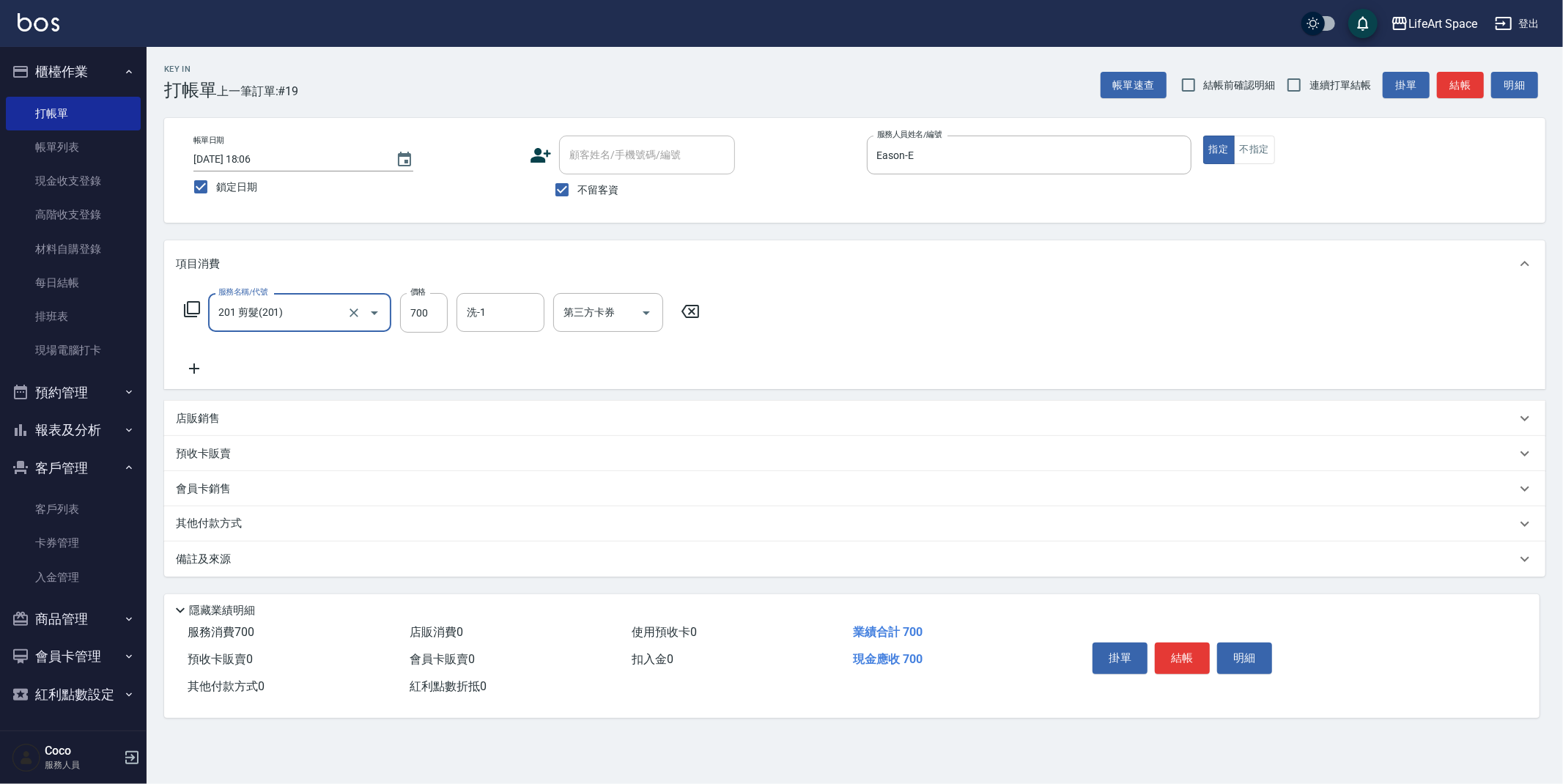
click at [239, 558] on div "備註及來源" at bounding box center [846, 560] width 1340 height 16
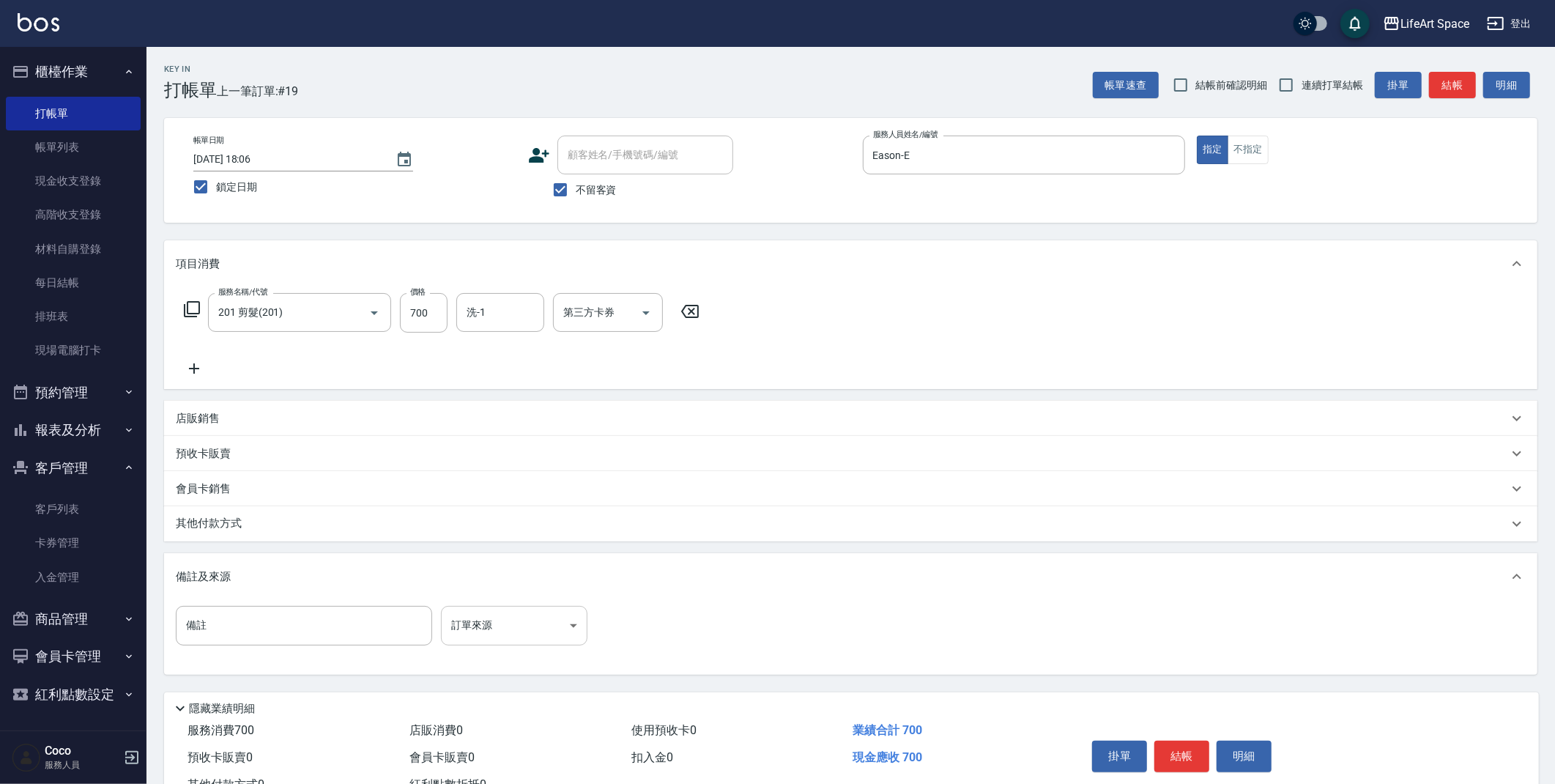
click at [505, 636] on body "LifeArt Space 登出 櫃檯作業 打帳單 帳單列表 現金收支登錄 高階收支登錄 材料自購登錄 每日結帳 排班表 現場電腦打卡 預約管理 預約管理 單…" at bounding box center [778, 417] width 1555 height 834
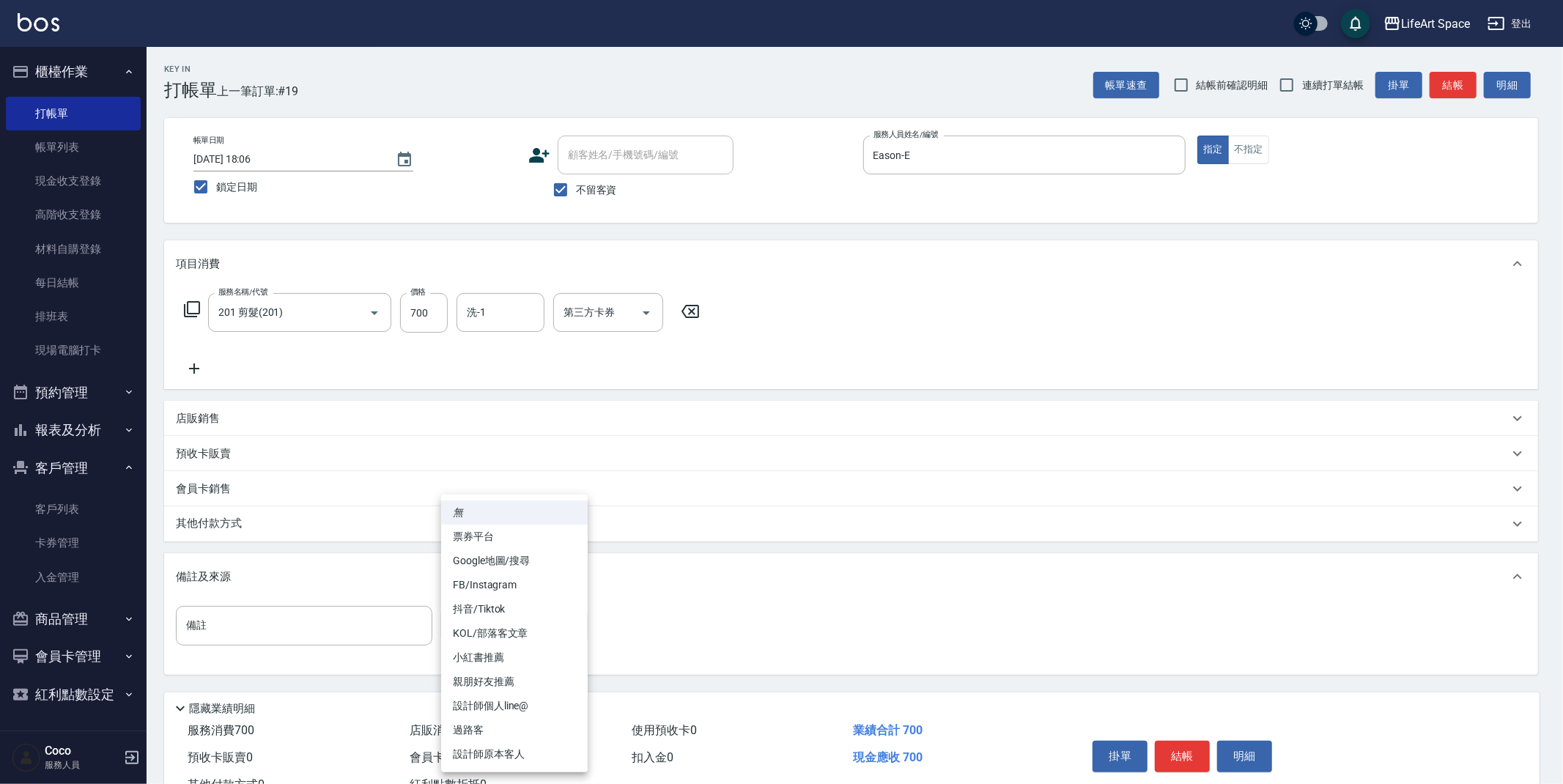
click at [538, 756] on li "設計師原本客人" at bounding box center [514, 754] width 147 height 24
type input "設計師原本客人"
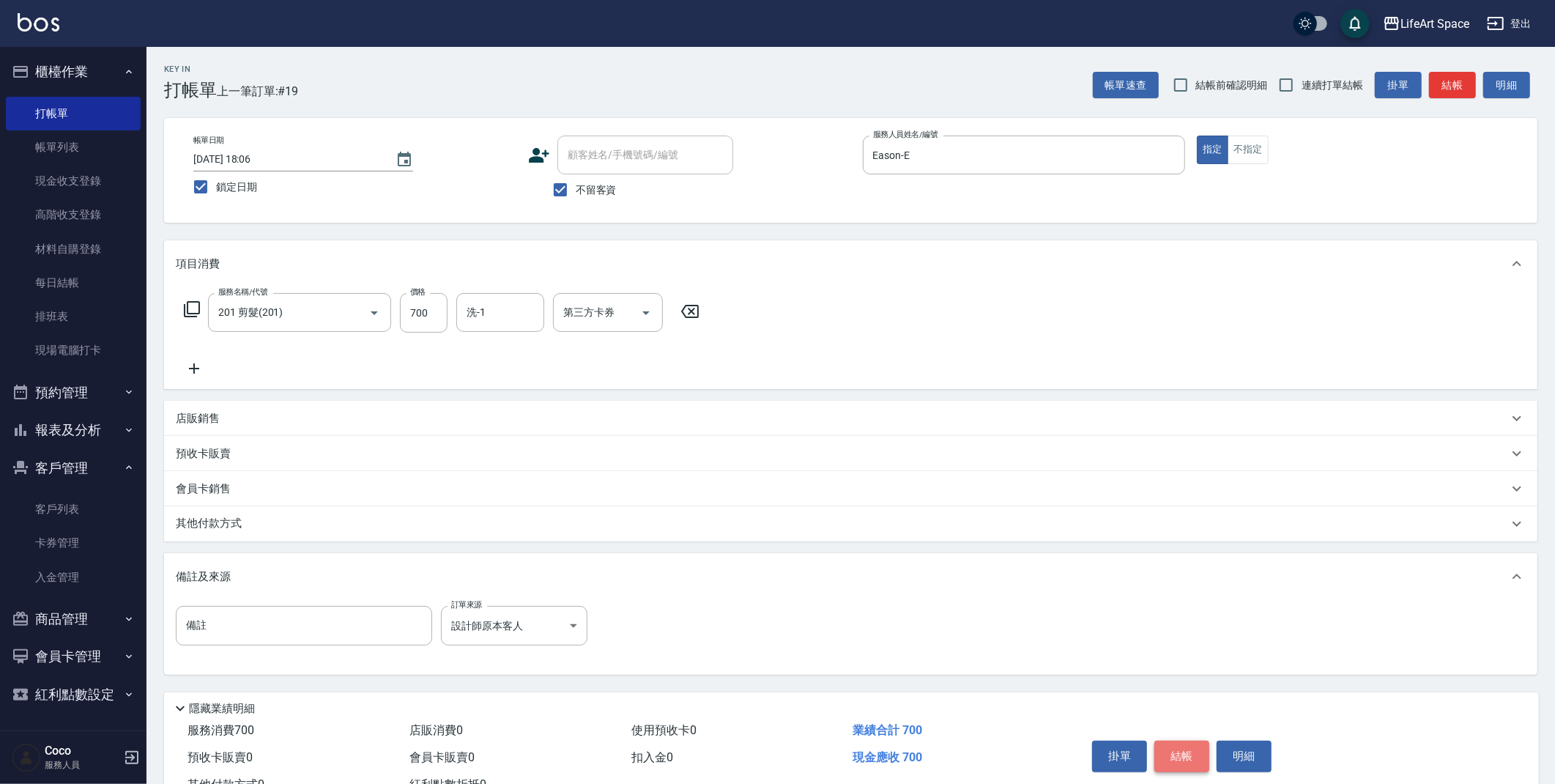
click at [1200, 753] on button "結帳" at bounding box center [1182, 756] width 55 height 31
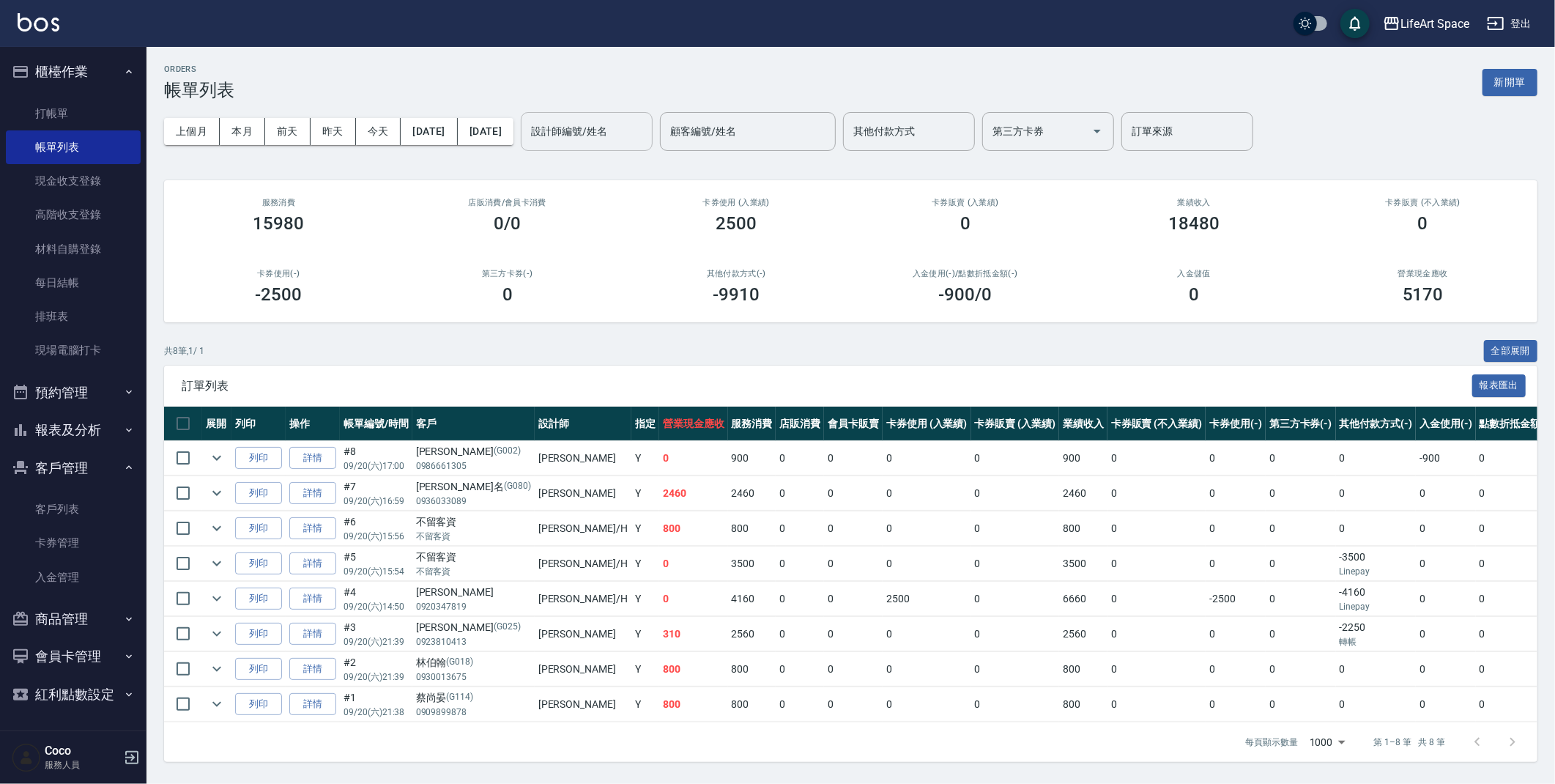
click at [644, 133] on input "設計師編號/姓名" at bounding box center [587, 131] width 119 height 25
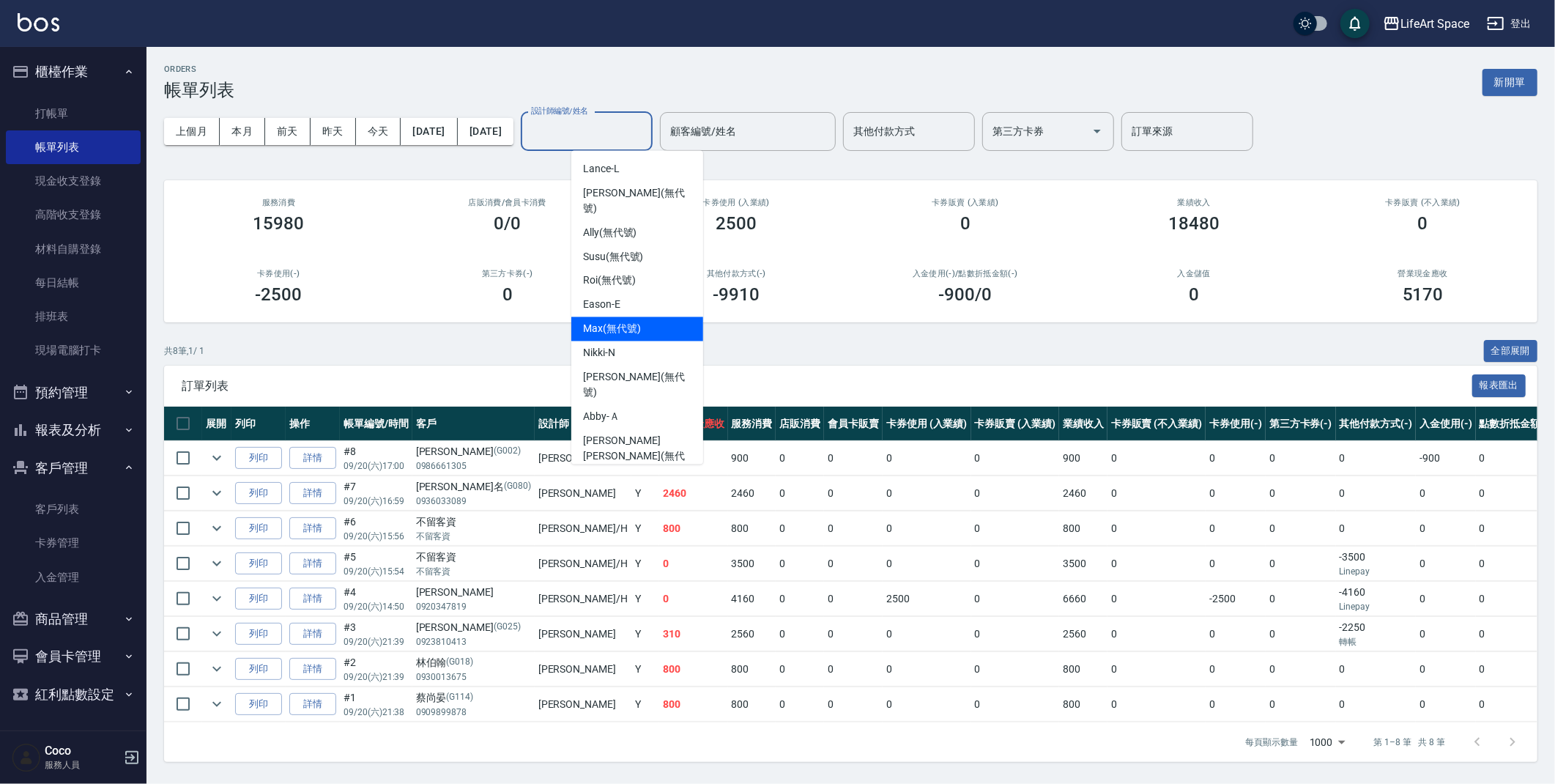
drag, startPoint x: 610, startPoint y: 292, endPoint x: 605, endPoint y: 286, distance: 7.8
click at [610, 297] on span "Eason -E" at bounding box center [602, 305] width 37 height 16
type input "Eason-E"
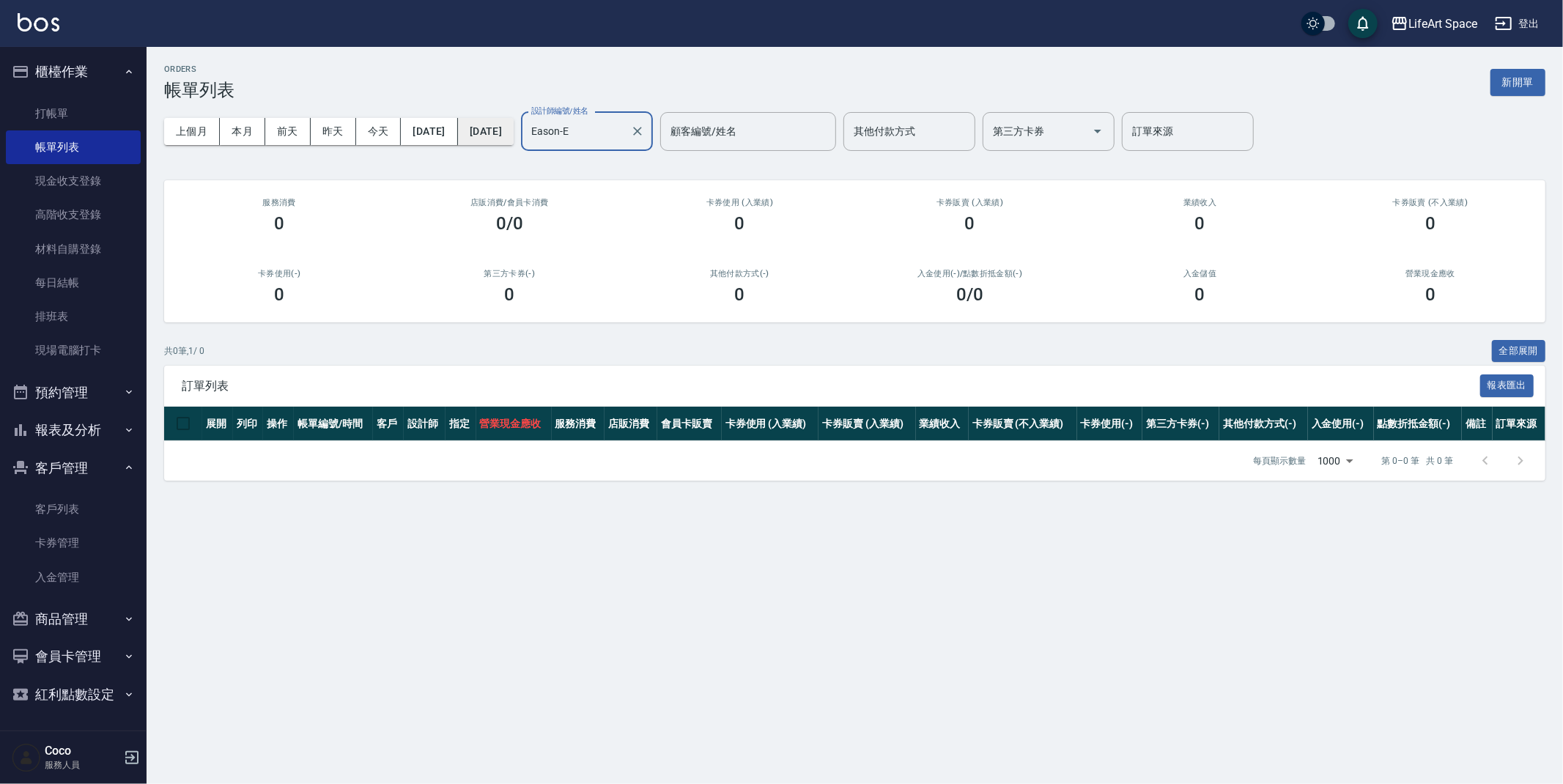
click at [513, 133] on button "[DATE]" at bounding box center [485, 131] width 55 height 27
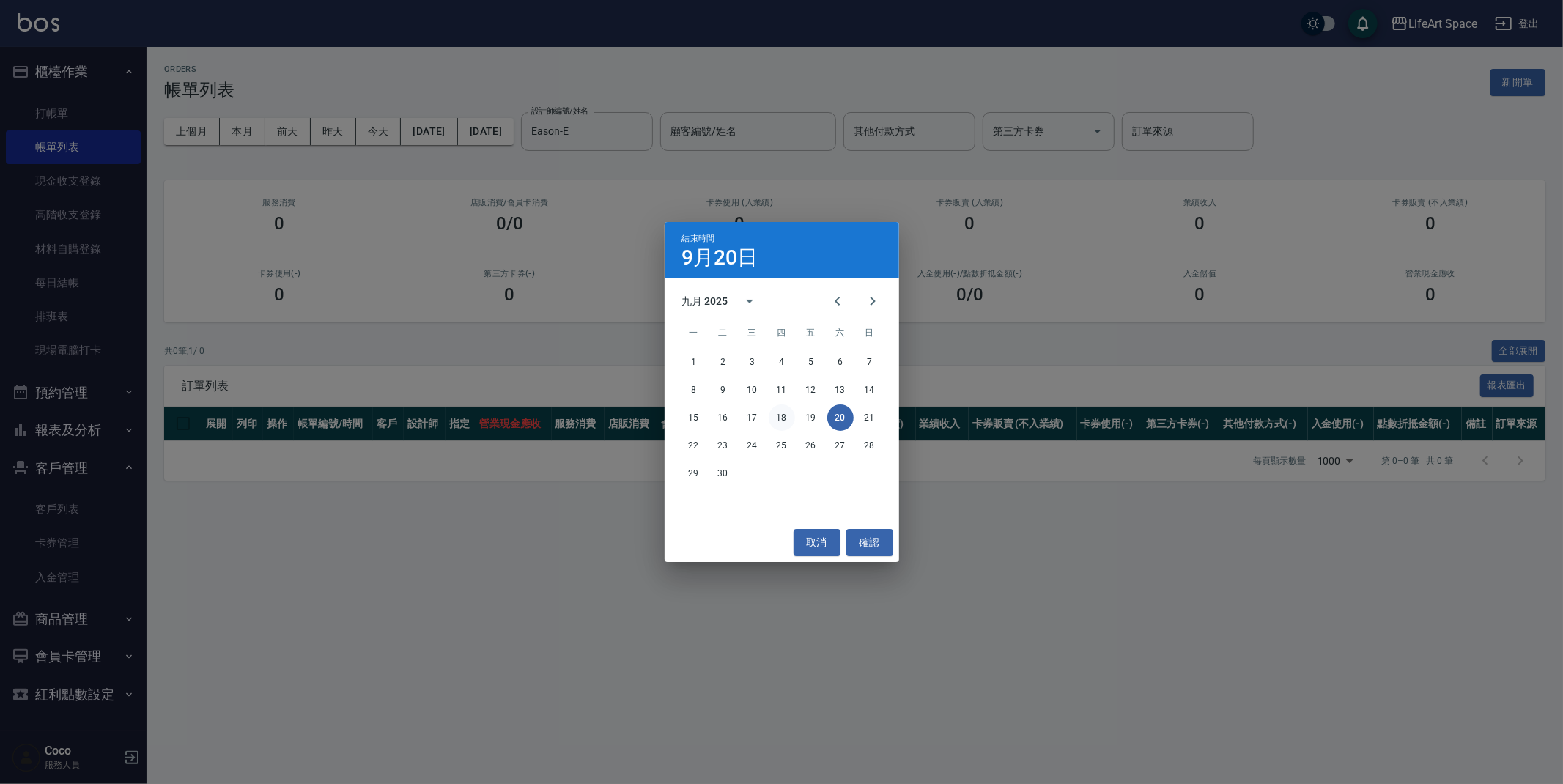
click at [777, 419] on button "18" at bounding box center [782, 417] width 26 height 26
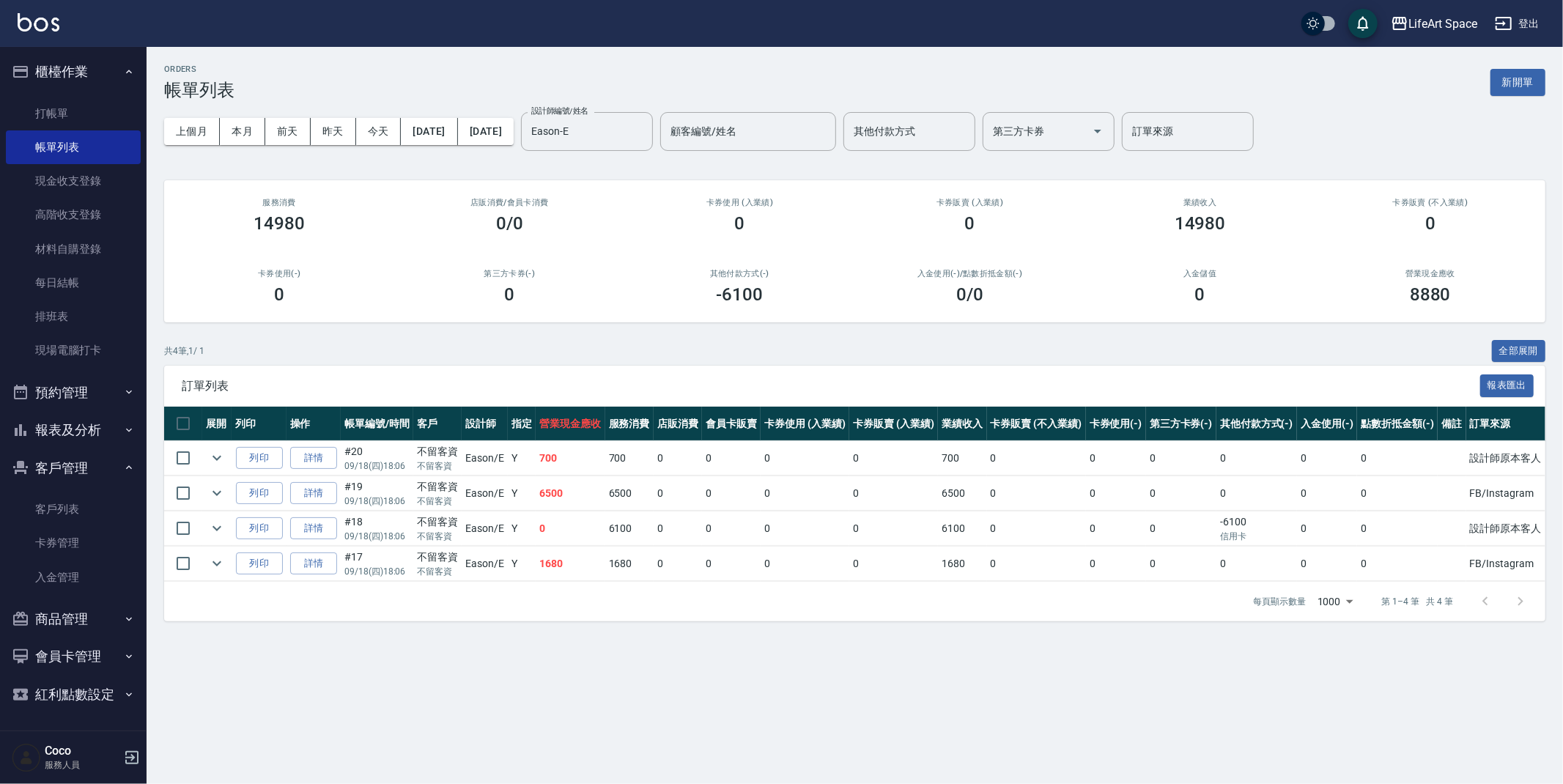
click at [88, 433] on button "報表及分析" at bounding box center [73, 429] width 135 height 38
click at [97, 604] on link "全店業績分析表" at bounding box center [73, 607] width 135 height 34
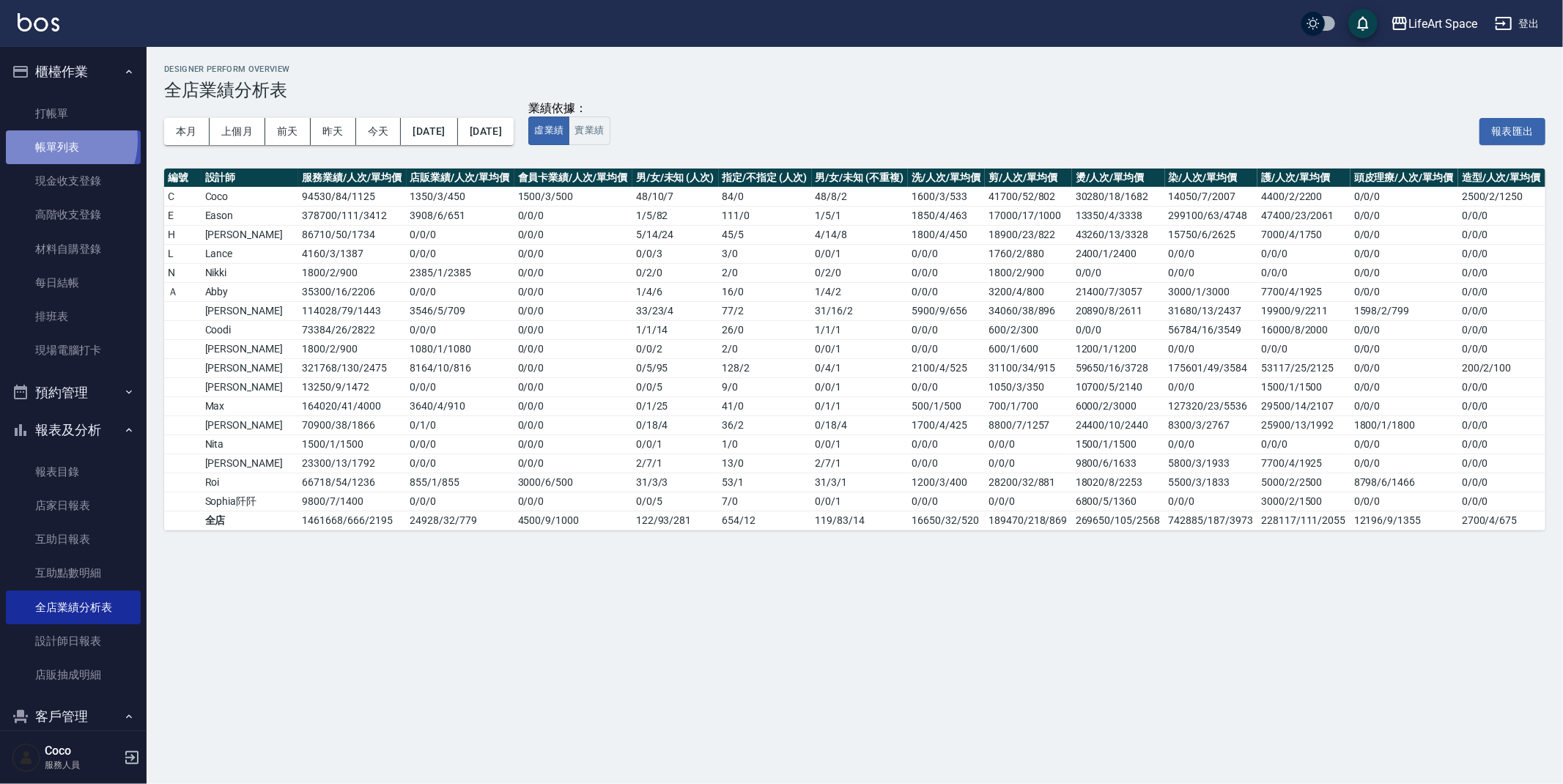
click at [57, 140] on link "帳單列表" at bounding box center [73, 147] width 135 height 34
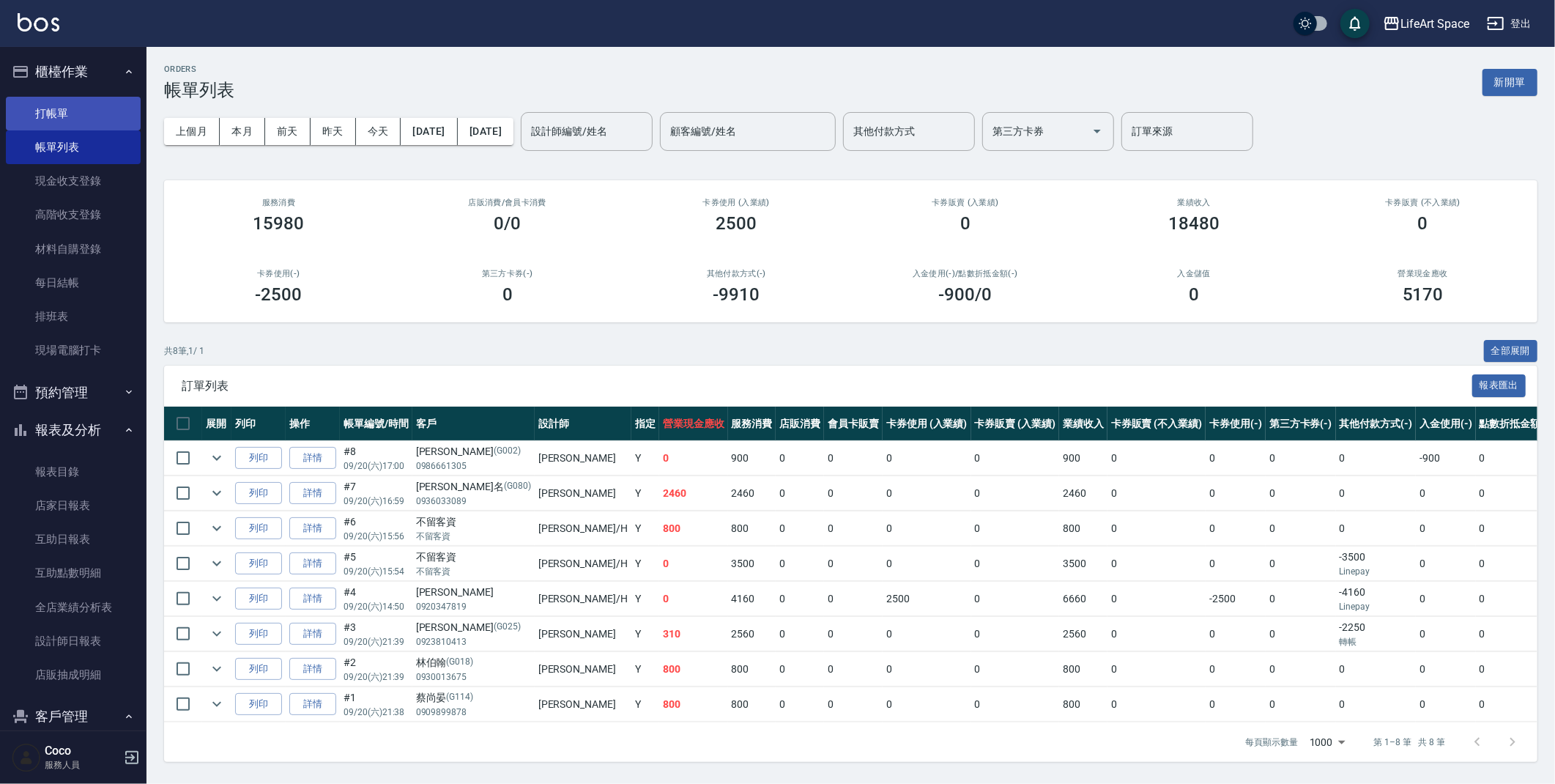
click at [98, 118] on link "打帳單" at bounding box center [73, 114] width 135 height 34
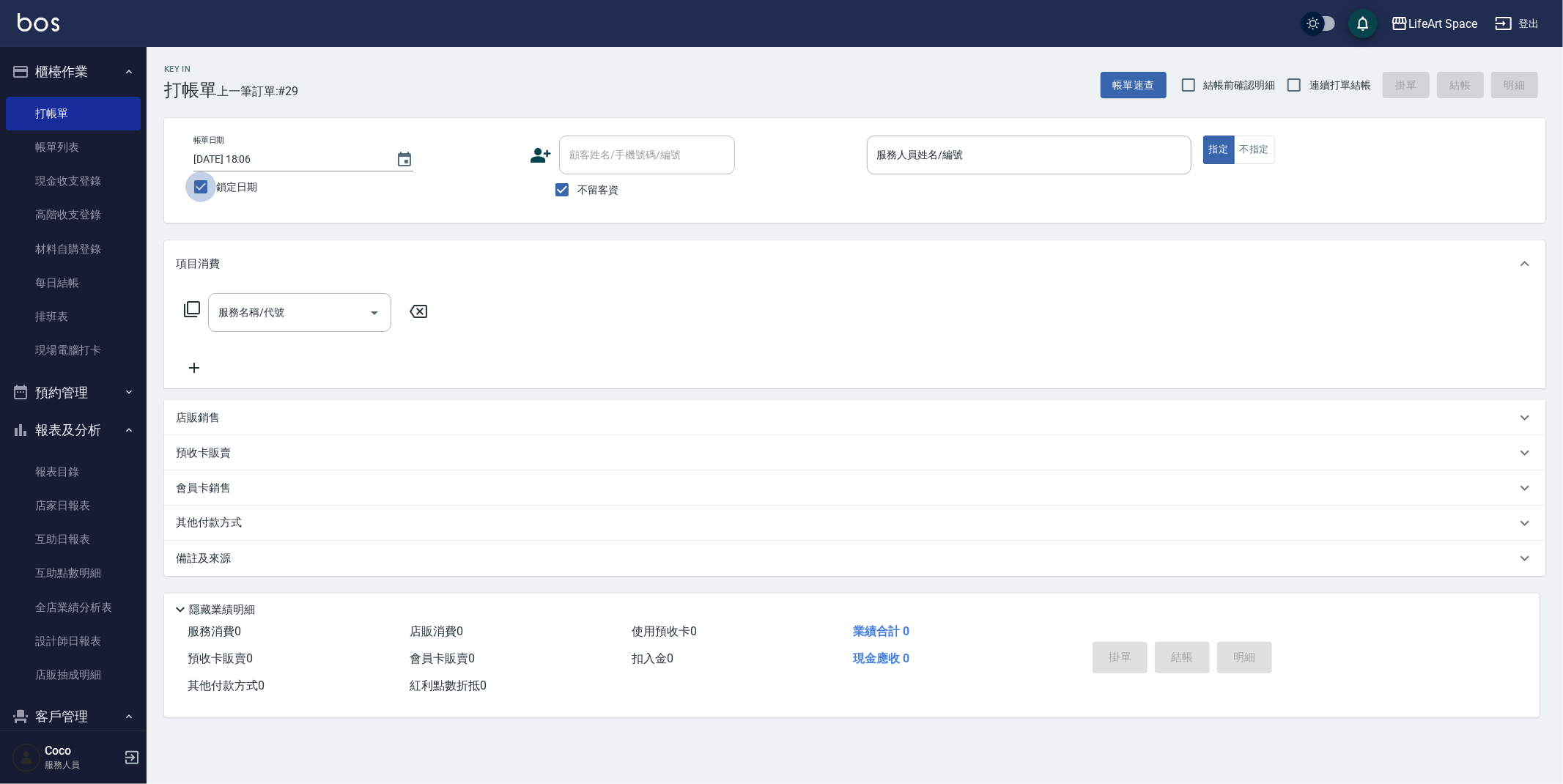
drag, startPoint x: 204, startPoint y: 187, endPoint x: 356, endPoint y: 204, distance: 152.9
click at [204, 186] on input "鎖定日期" at bounding box center [201, 187] width 31 height 31
checkbox input "false"
type input "[DATE] 18:12"
click at [980, 165] on input "服務人員姓名/編號" at bounding box center [1029, 154] width 311 height 25
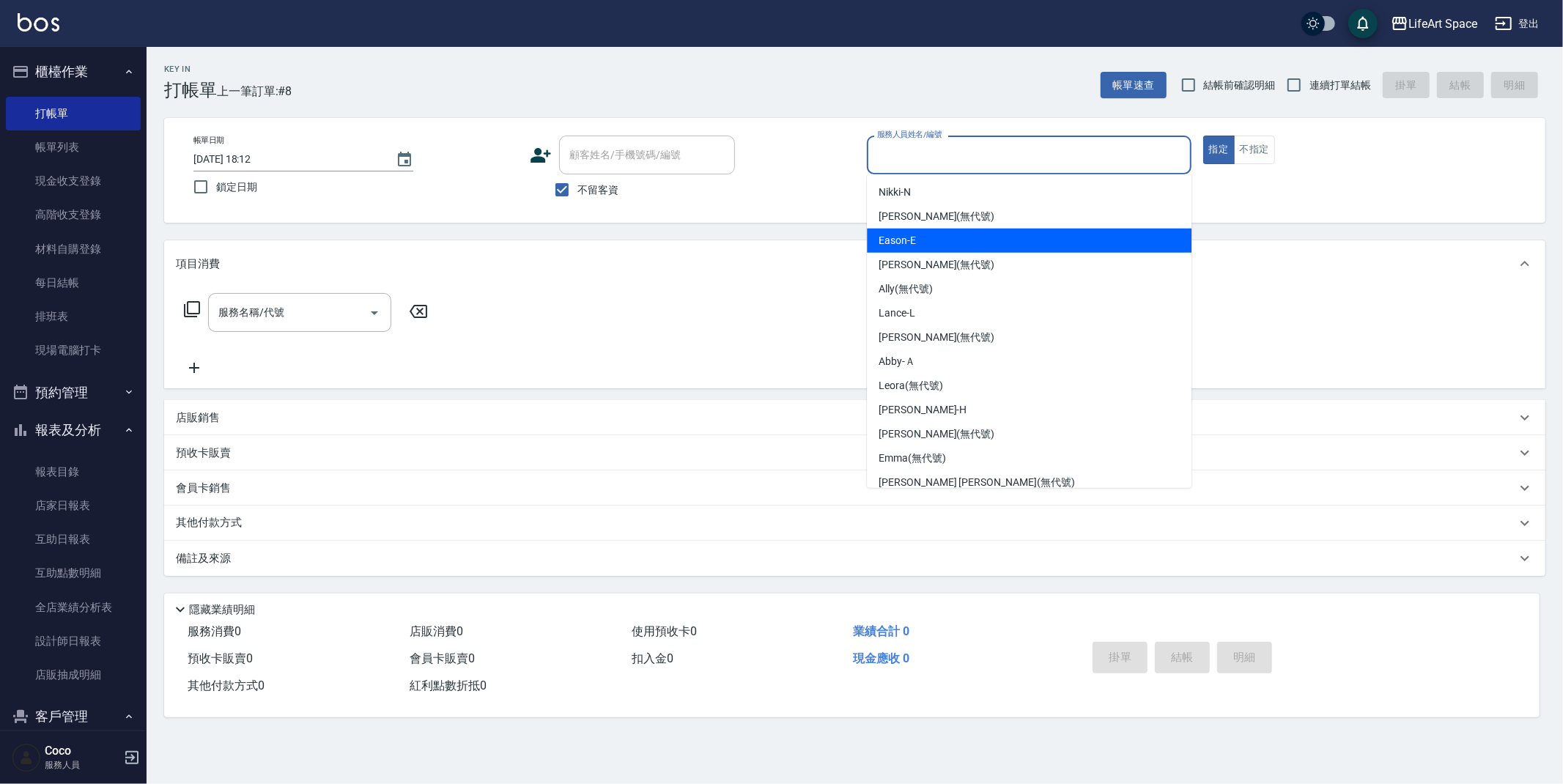
click at [937, 246] on div "Eason -E" at bounding box center [1029, 240] width 325 height 24
type input "Eason-E"
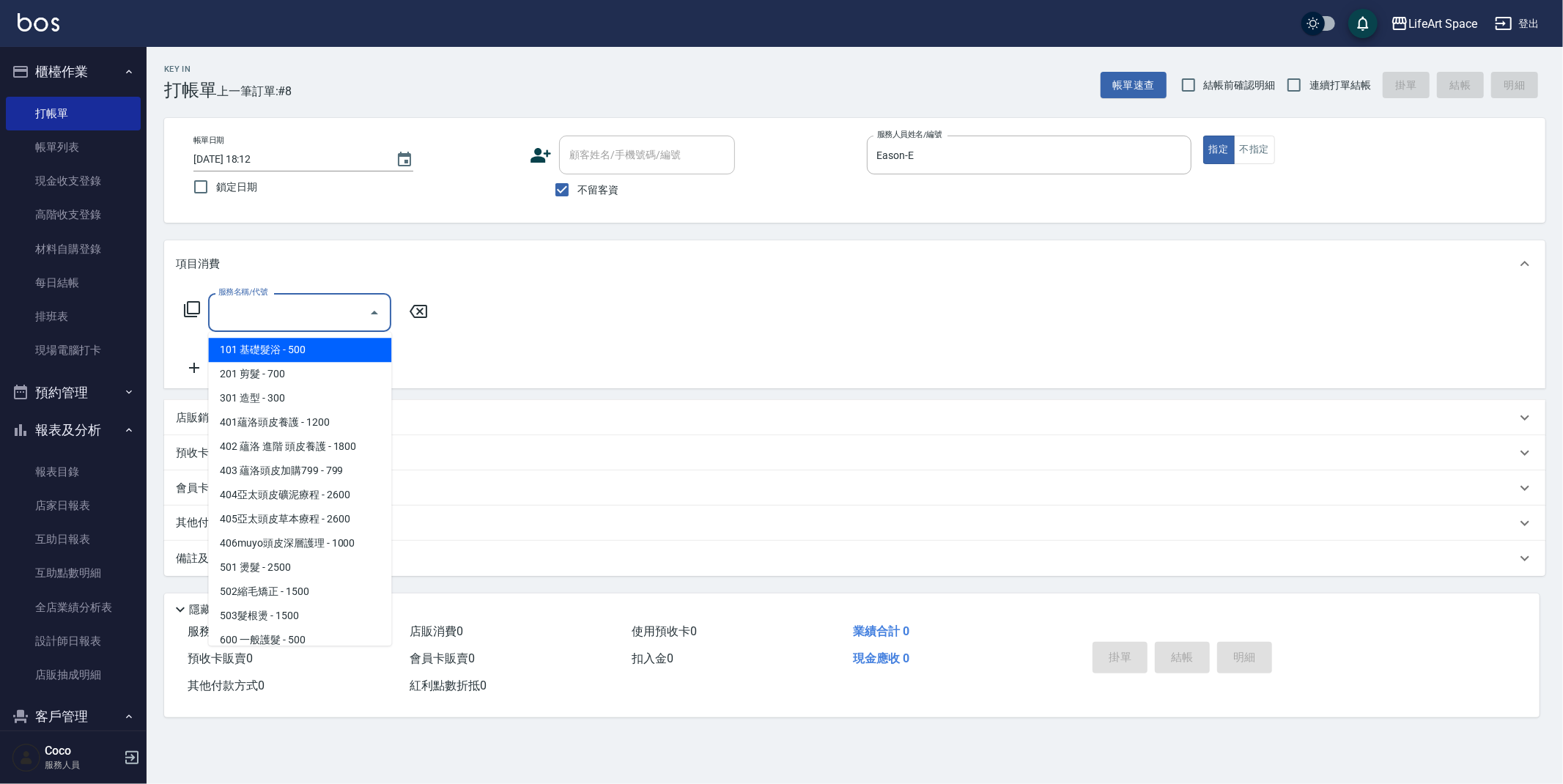
drag, startPoint x: 332, startPoint y: 314, endPoint x: 329, endPoint y: 322, distance: 8.5
click at [333, 314] on input "服務名稱/代號" at bounding box center [289, 312] width 148 height 25
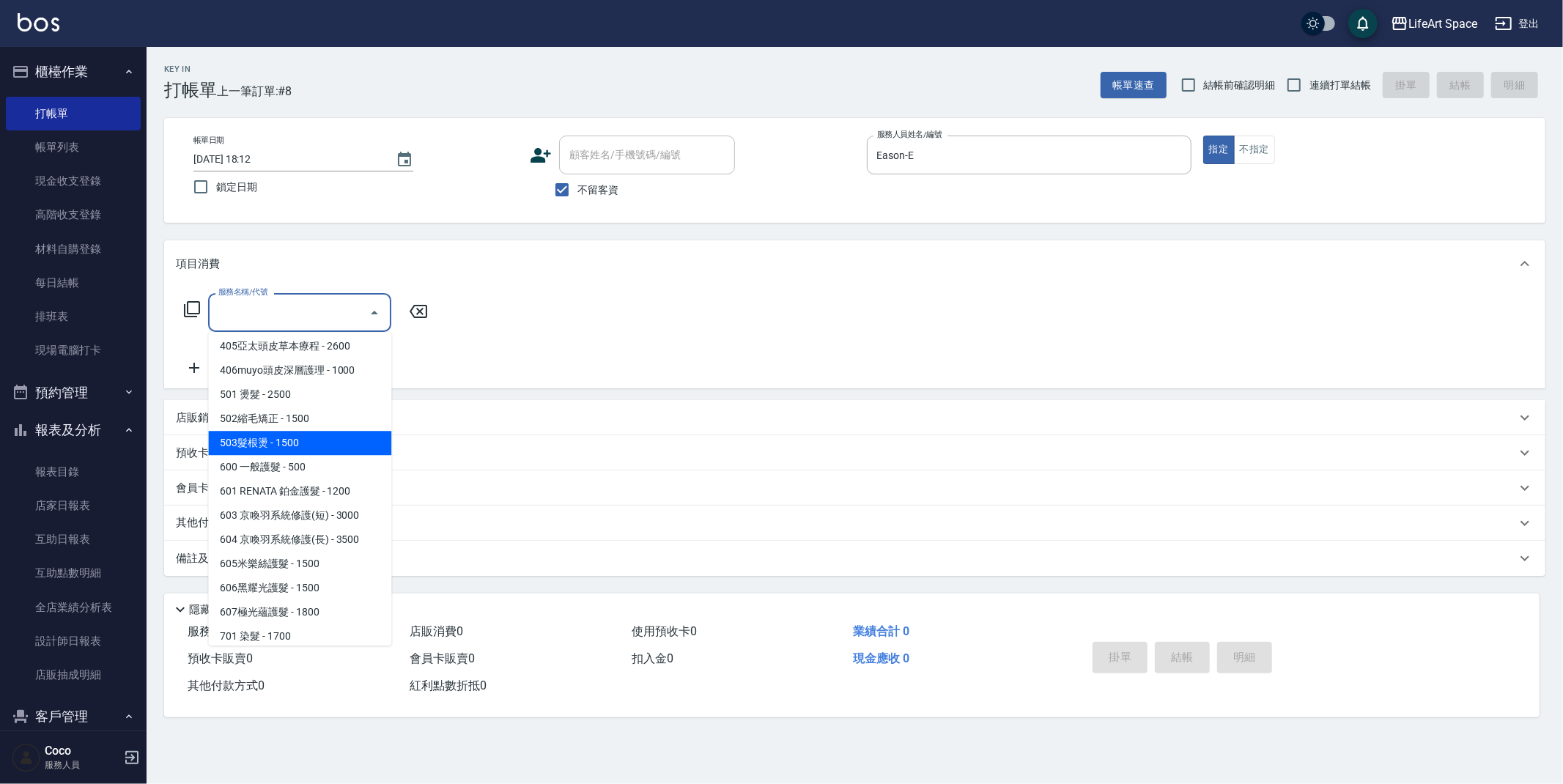
scroll to position [229, 0]
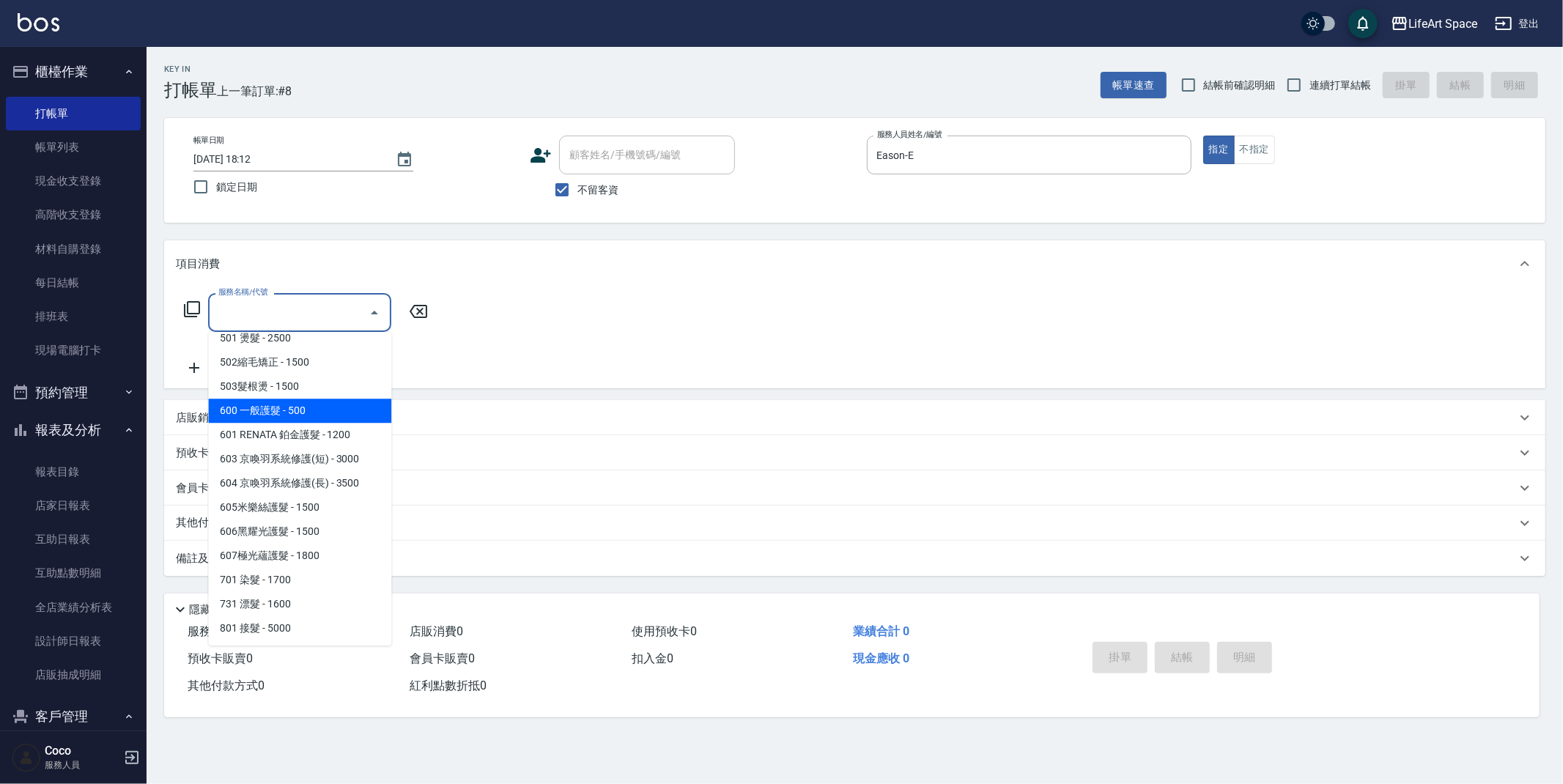
click at [586, 189] on span "不留客資" at bounding box center [598, 190] width 41 height 16
click at [577, 189] on input "不留客資" at bounding box center [562, 189] width 31 height 31
checkbox input "false"
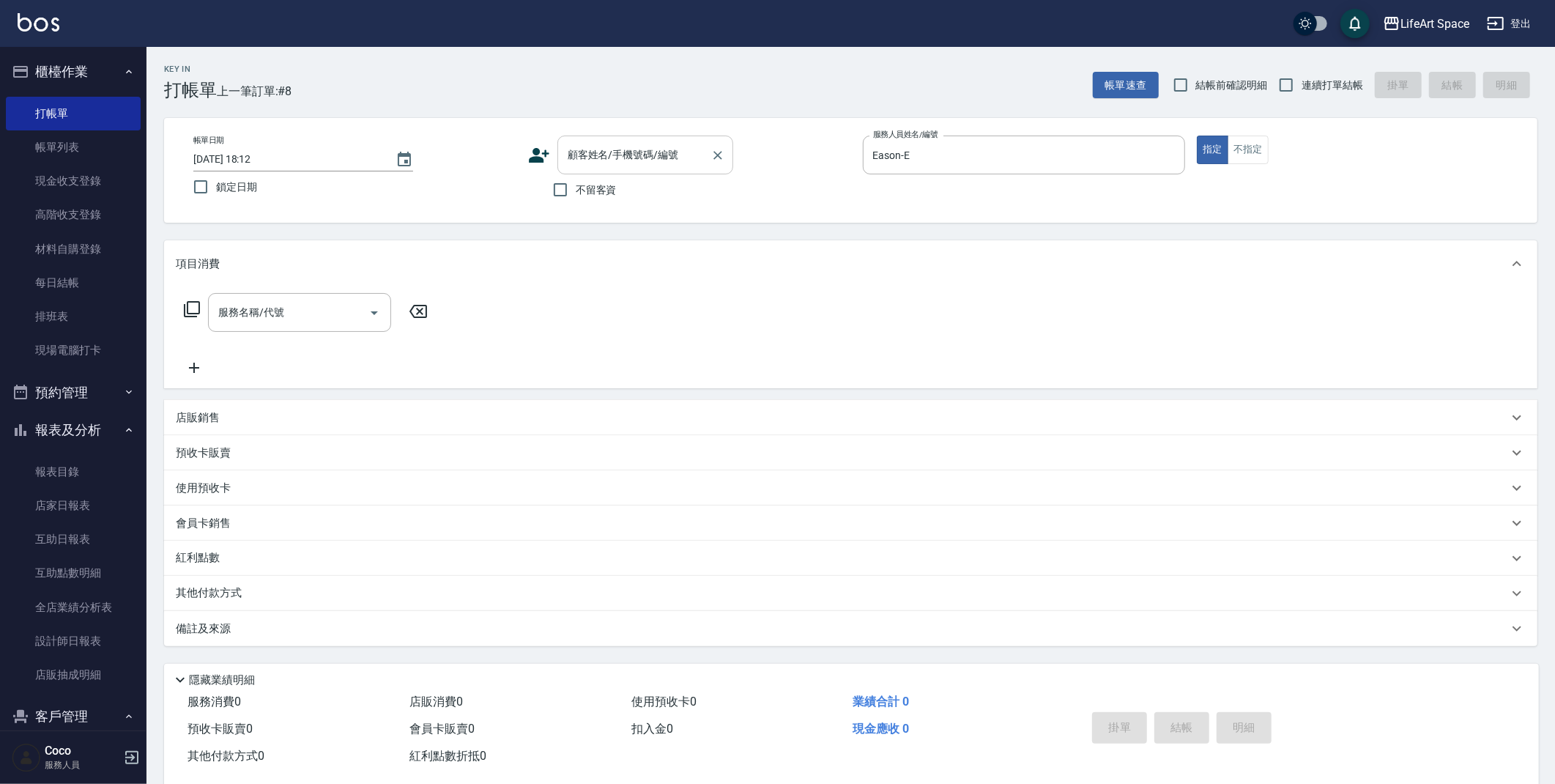
click at [625, 165] on input "顧客姓名/手機號碼/編號" at bounding box center [634, 154] width 141 height 25
type input "0955559"
drag, startPoint x: 674, startPoint y: 89, endPoint x: 598, endPoint y: 205, distance: 138.7
click at [674, 89] on div "Key In 打帳單 上一筆訂單:#8 帳單速查 結帳前確認明細 連續打單結帳 掛單 結帳 明細" at bounding box center [843, 73] width 1392 height 53
click at [590, 193] on span "不留客資" at bounding box center [597, 190] width 41 height 16
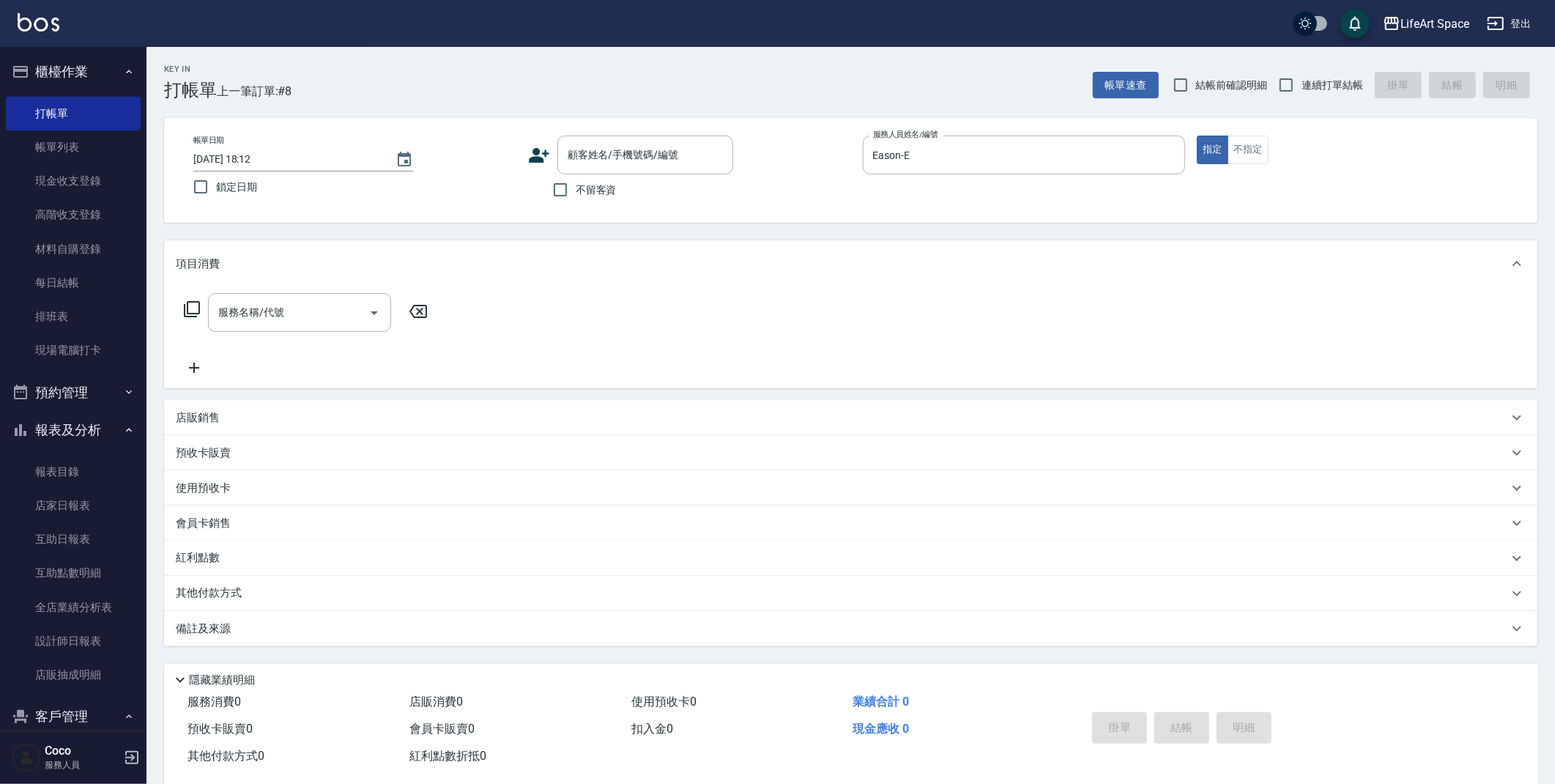
click at [576, 193] on input "不留客資" at bounding box center [561, 189] width 31 height 31
checkbox input "true"
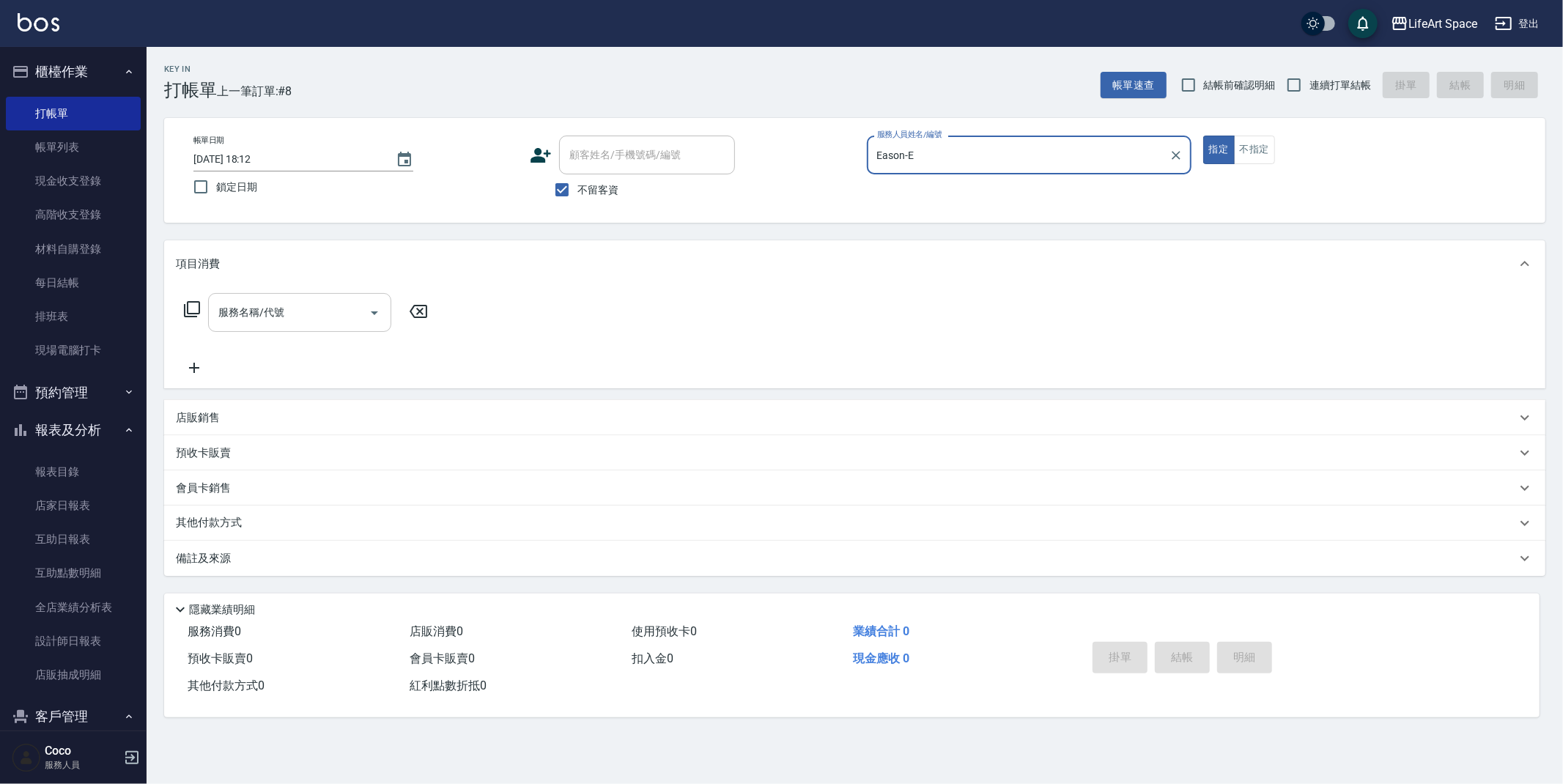
click at [325, 313] on input "服務名稱/代號" at bounding box center [289, 312] width 148 height 25
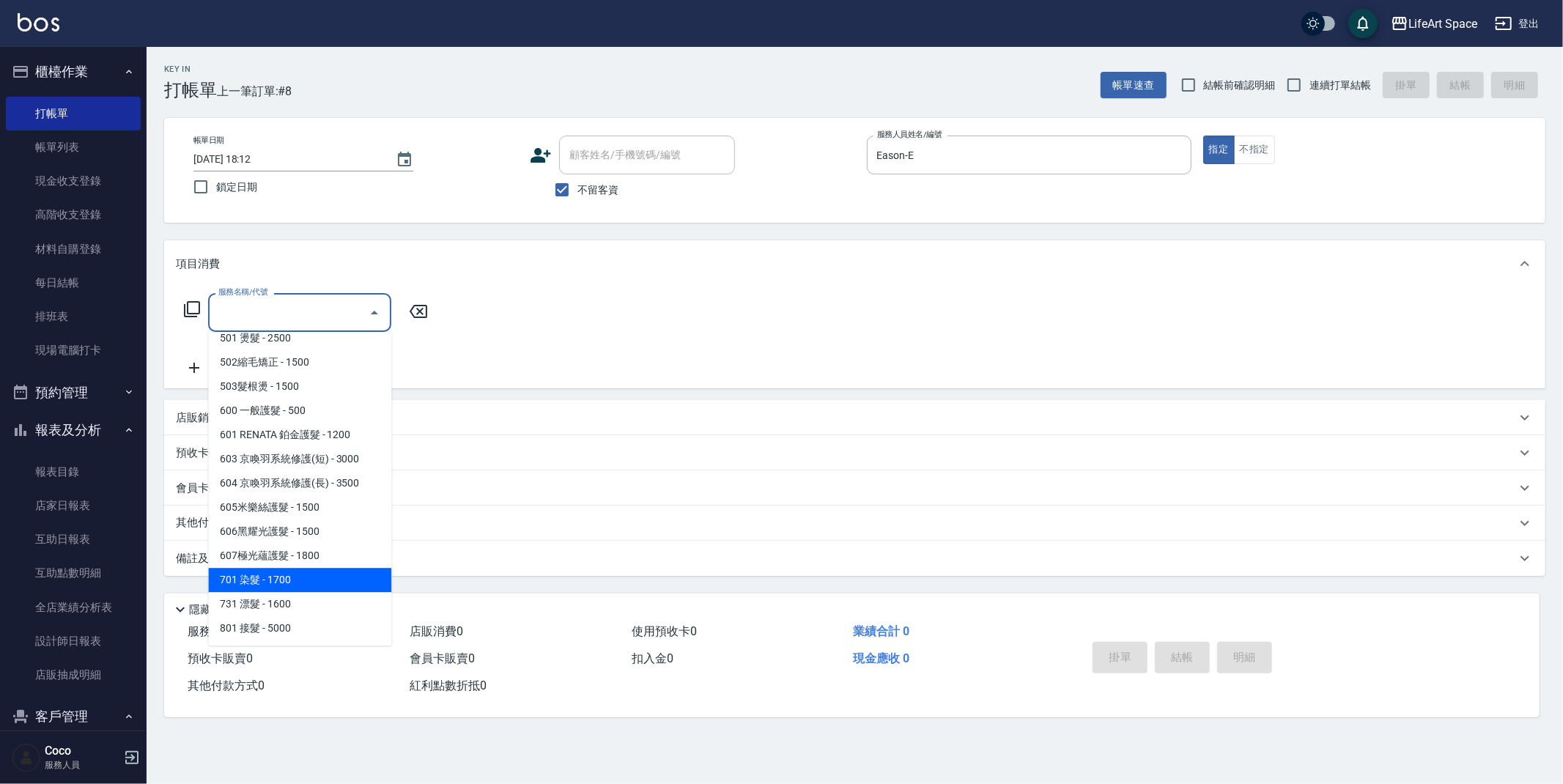
click at [278, 582] on span "701 染髮 - 1700" at bounding box center [299, 579] width 183 height 24
type input "701 染髮(701)"
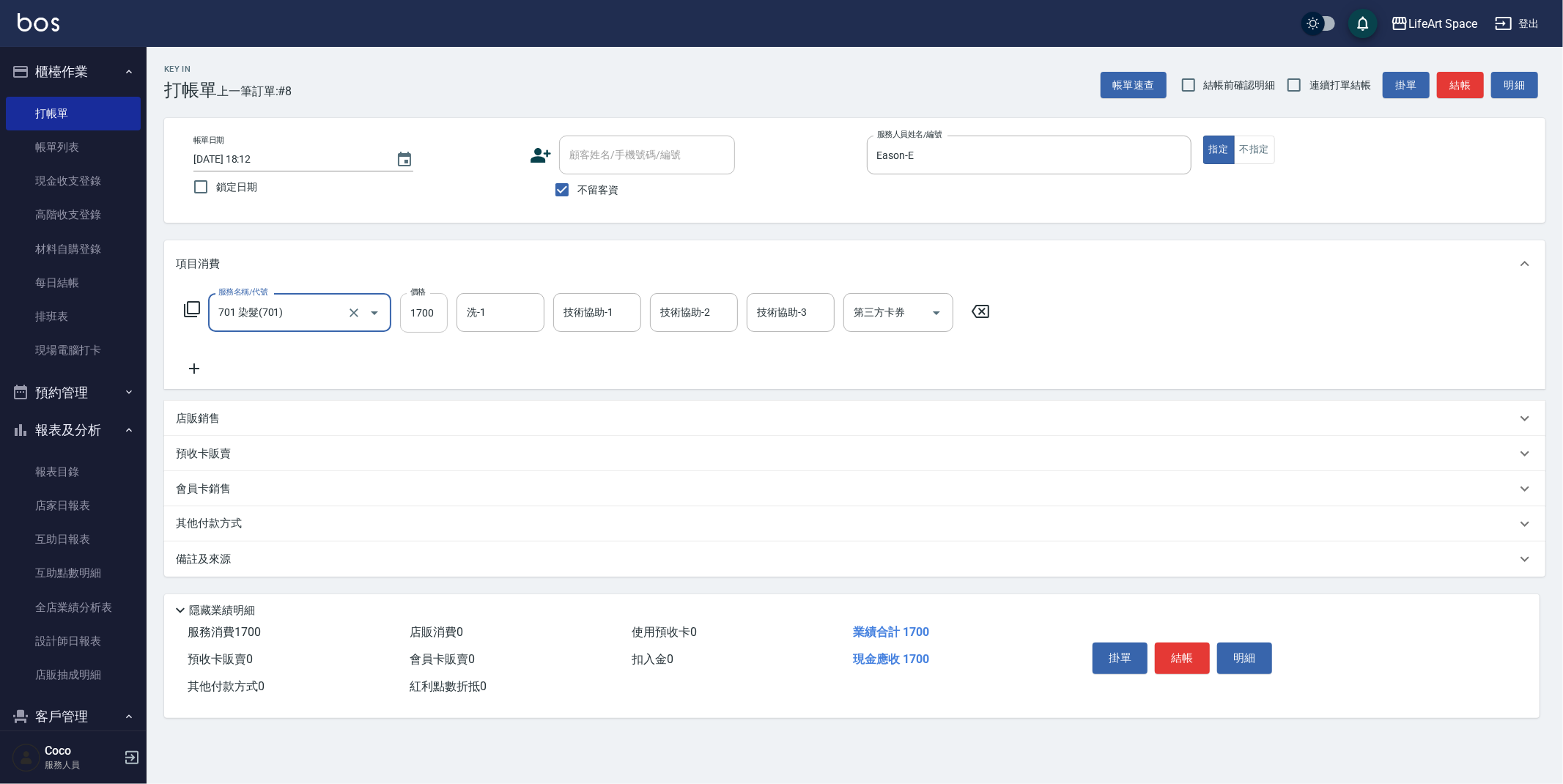
click at [434, 318] on input "1700" at bounding box center [424, 313] width 48 height 40
type input "5300"
click at [495, 302] on input "洗-1" at bounding box center [500, 312] width 75 height 25
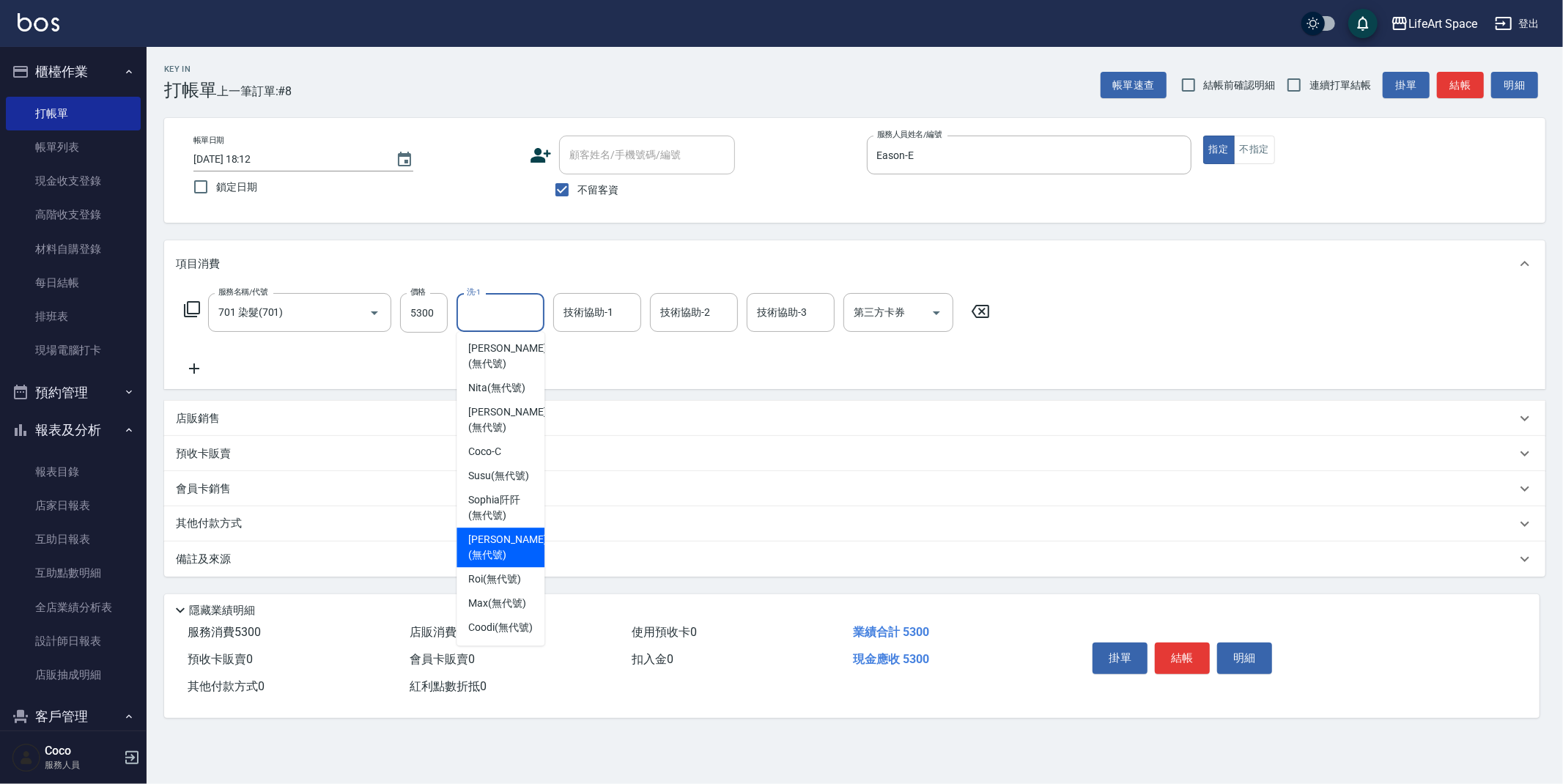
scroll to position [453, 0]
click at [497, 501] on span "[PERSON_NAME]阡 (無代號)" at bounding box center [501, 508] width 64 height 31
type input "[PERSON_NAME]阡(無代號)"
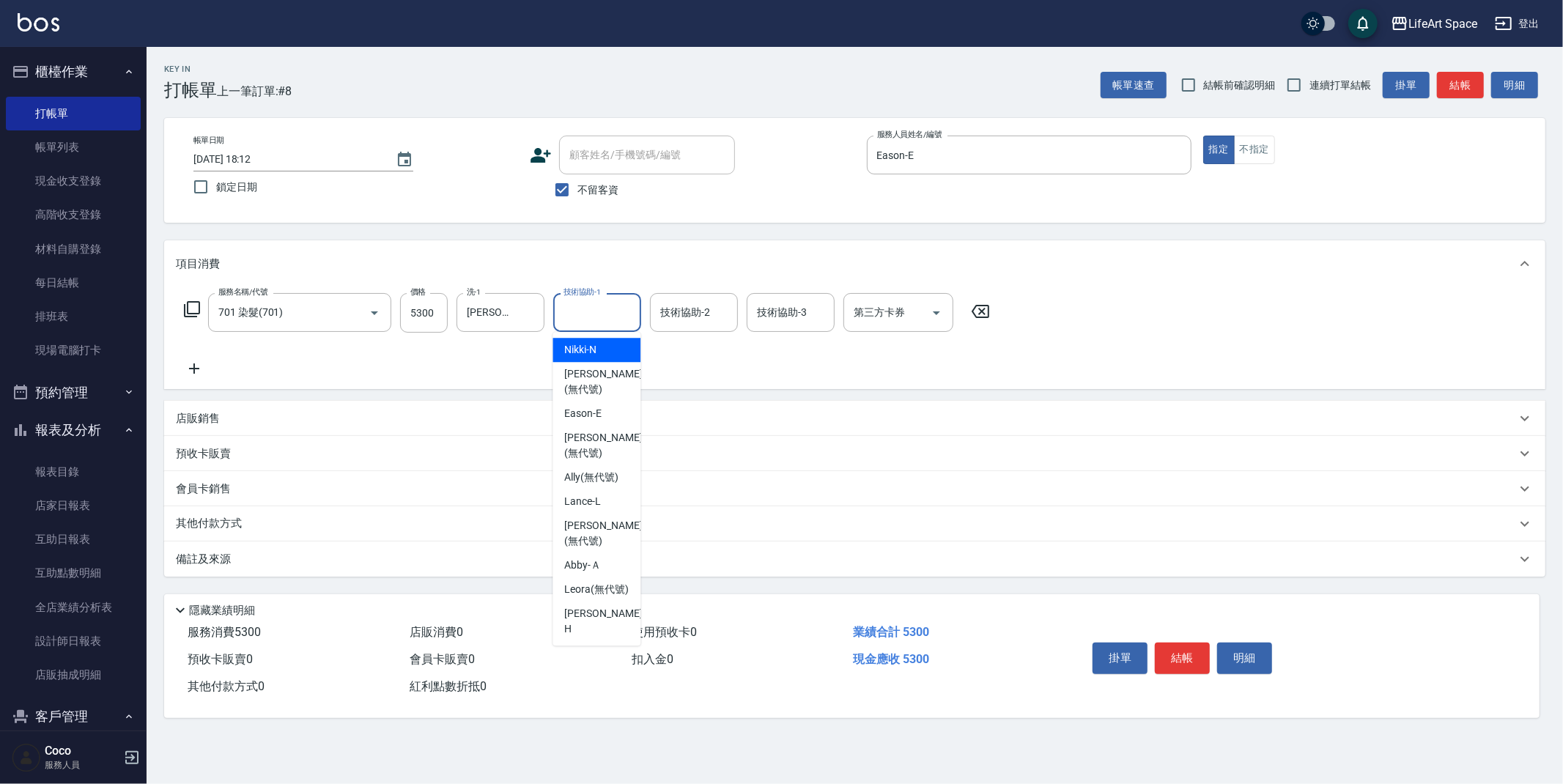
click at [591, 311] on div "技術協助-1 技術協助-1" at bounding box center [597, 313] width 87 height 39
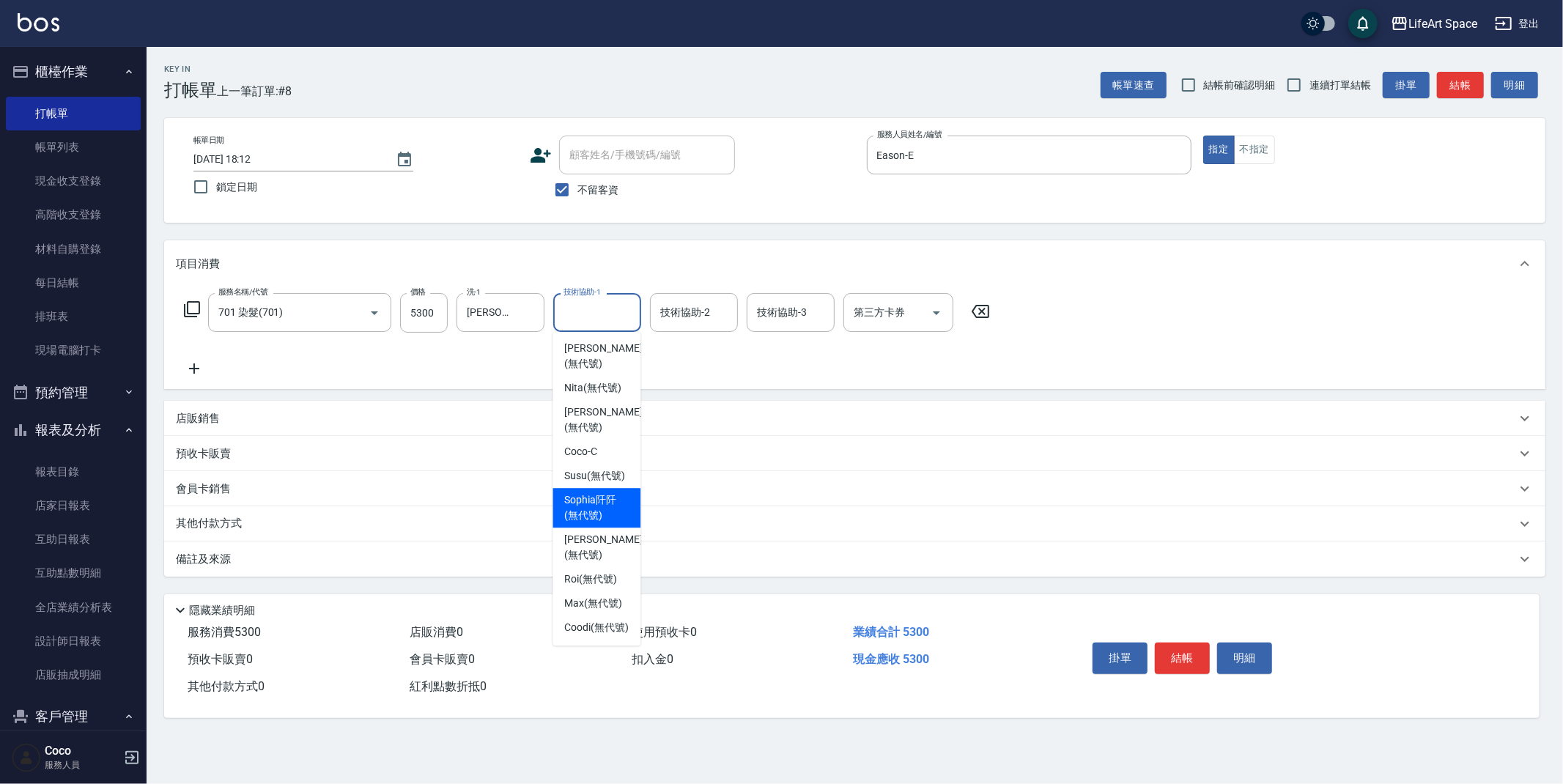
click at [604, 501] on span "[PERSON_NAME]阡 (無代號)" at bounding box center [596, 508] width 64 height 31
type input "[PERSON_NAME]阡(無代號)"
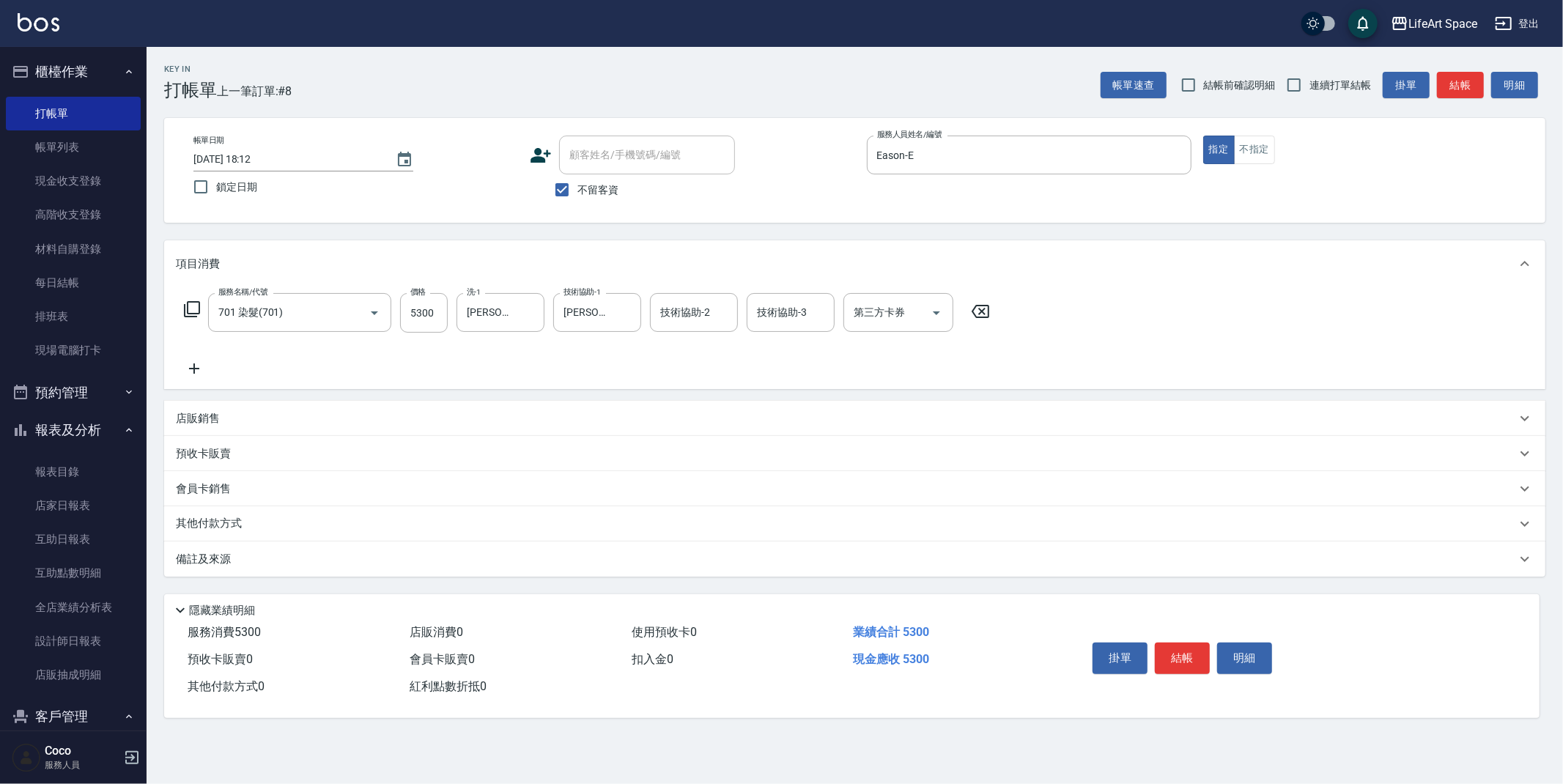
click at [224, 570] on div "備註及來源" at bounding box center [854, 559] width 1381 height 35
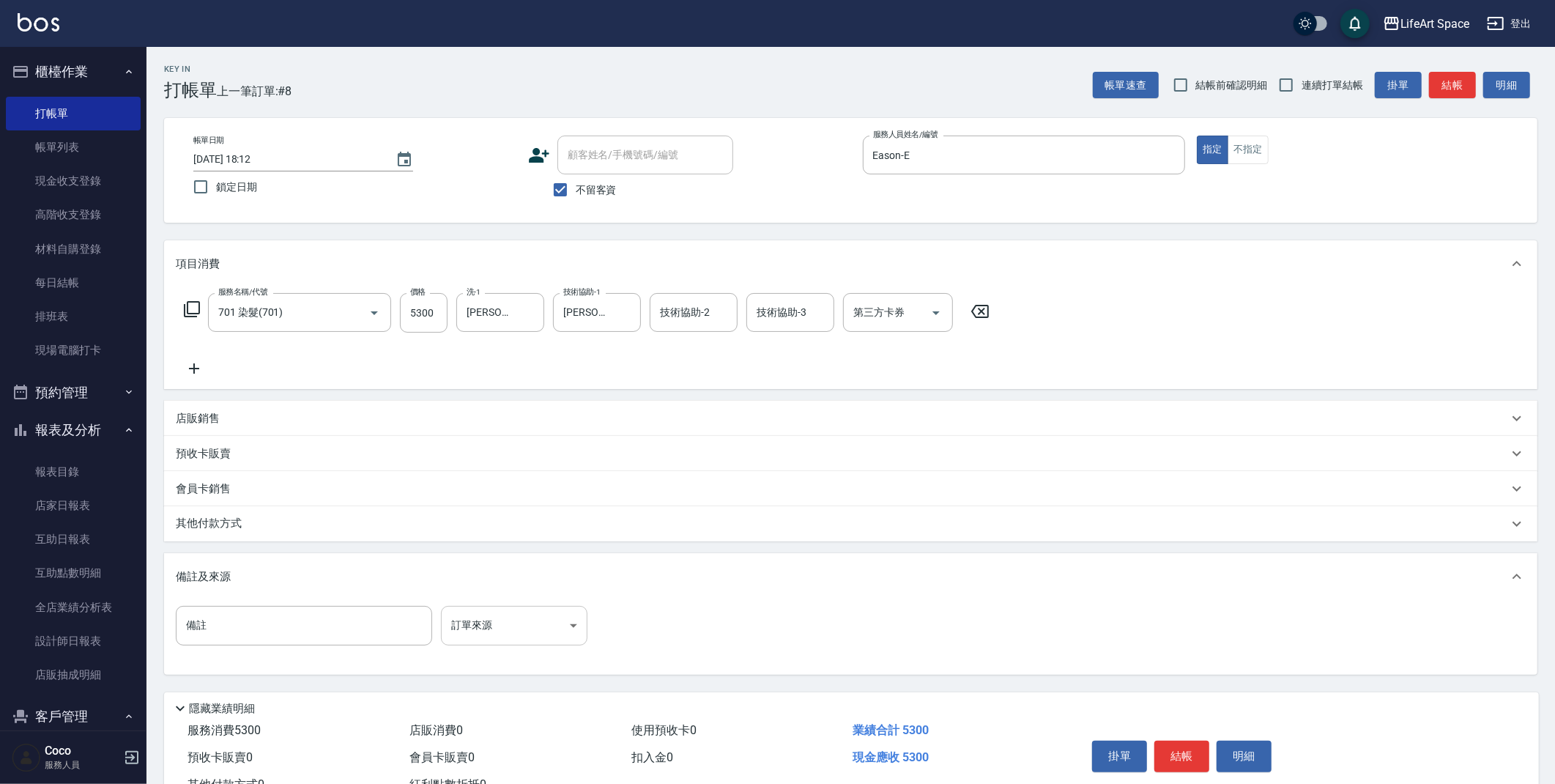
click at [463, 631] on body "LifeArt Space 登出 櫃檯作業 打帳單 帳單列表 現金收支登錄 高階收支登錄 材料自購登錄 每日結帳 排班表 現場電腦打卡 預約管理 預約管理 單…" at bounding box center [778, 417] width 1555 height 834
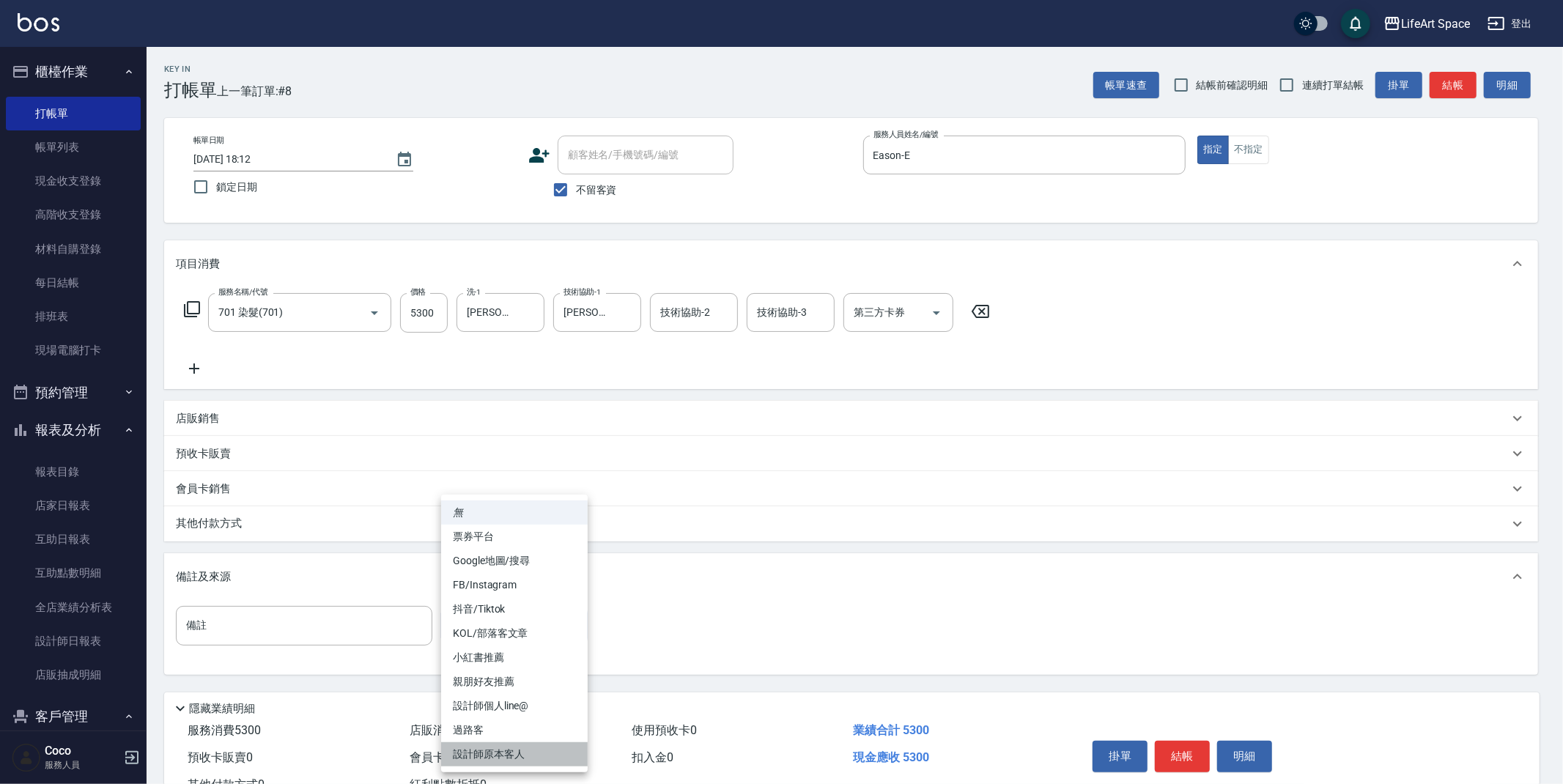
click at [502, 754] on li "設計師原本客人" at bounding box center [514, 754] width 147 height 24
type input "設計師原本客人"
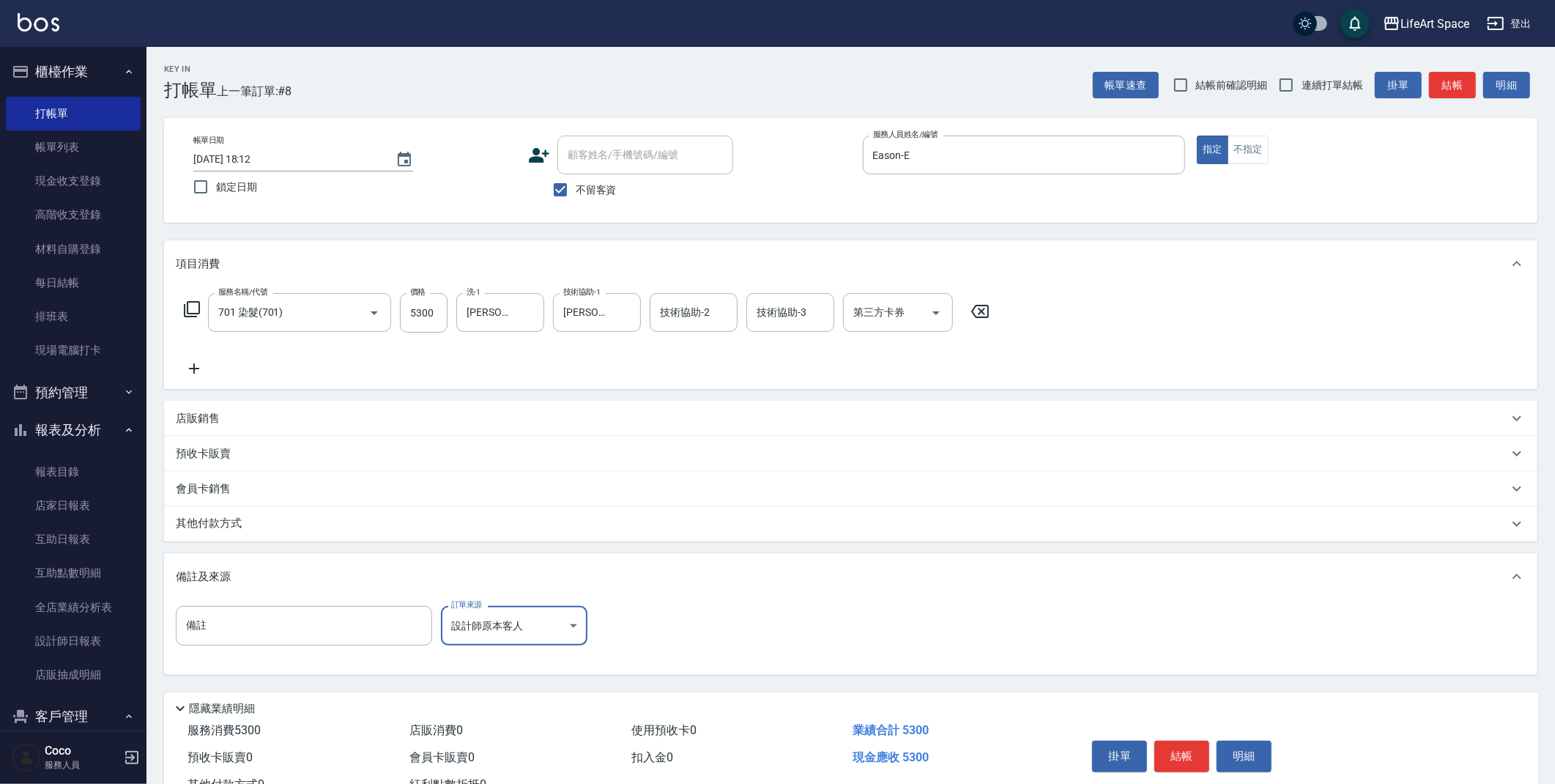
click at [281, 522] on div "其他付款方式" at bounding box center [842, 524] width 1332 height 17
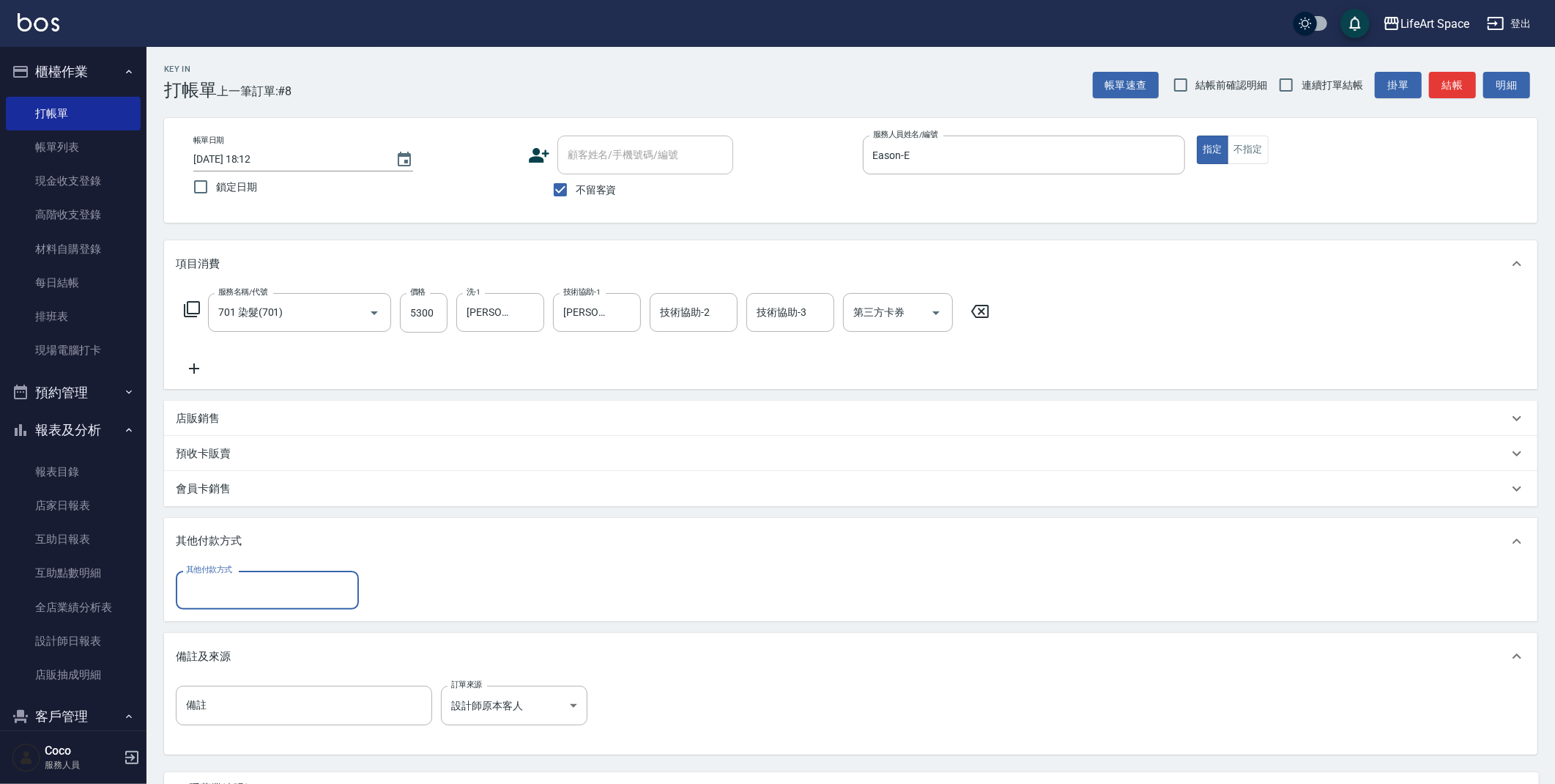
scroll to position [0, 0]
click at [244, 584] on input "其他付款方式" at bounding box center [267, 590] width 170 height 25
drag, startPoint x: 230, startPoint y: 647, endPoint x: 246, endPoint y: 644, distance: 16.3
click at [231, 647] on span "Linepay" at bounding box center [267, 651] width 183 height 24
type input "Linepay"
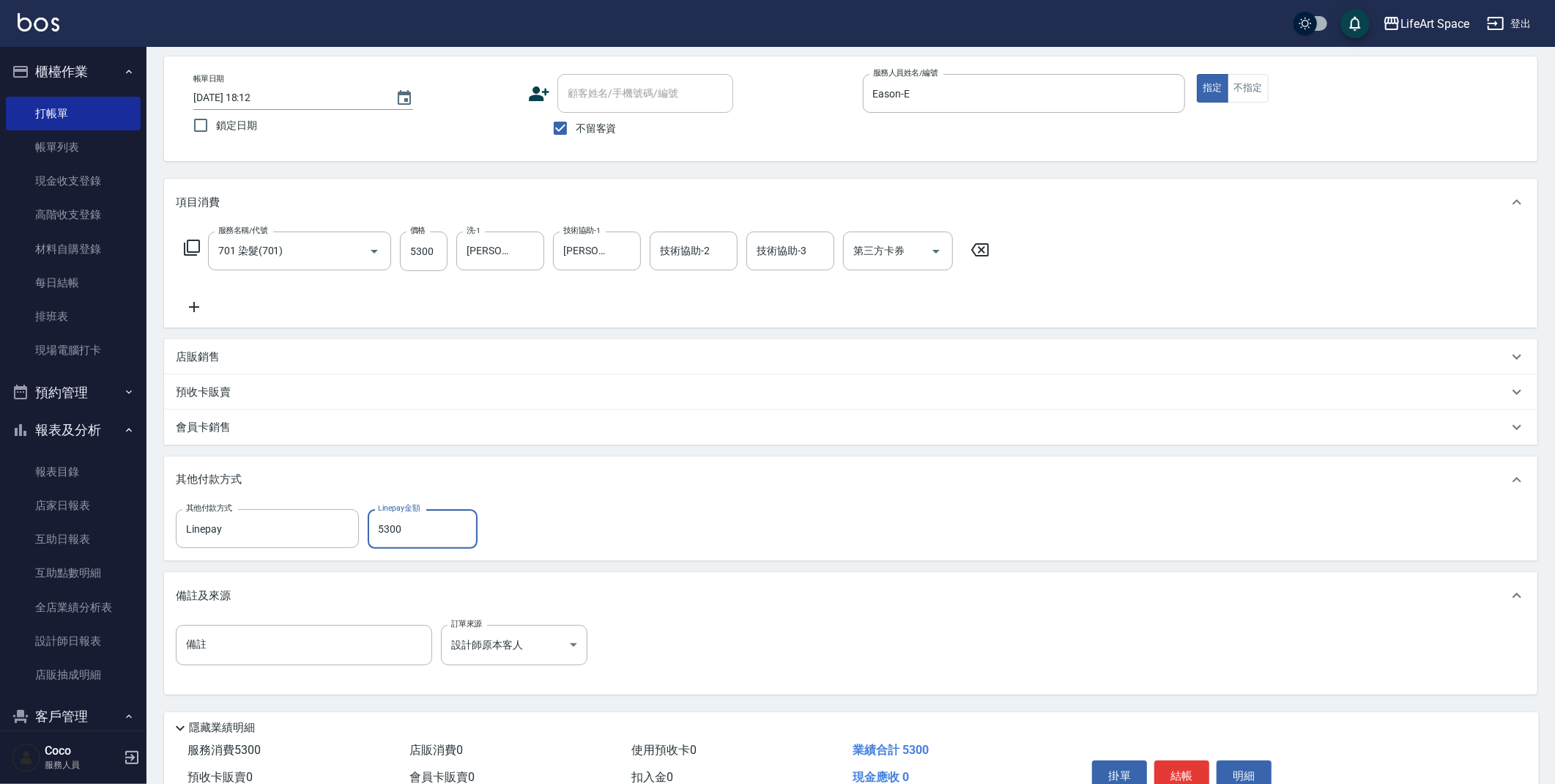
scroll to position [135, 0]
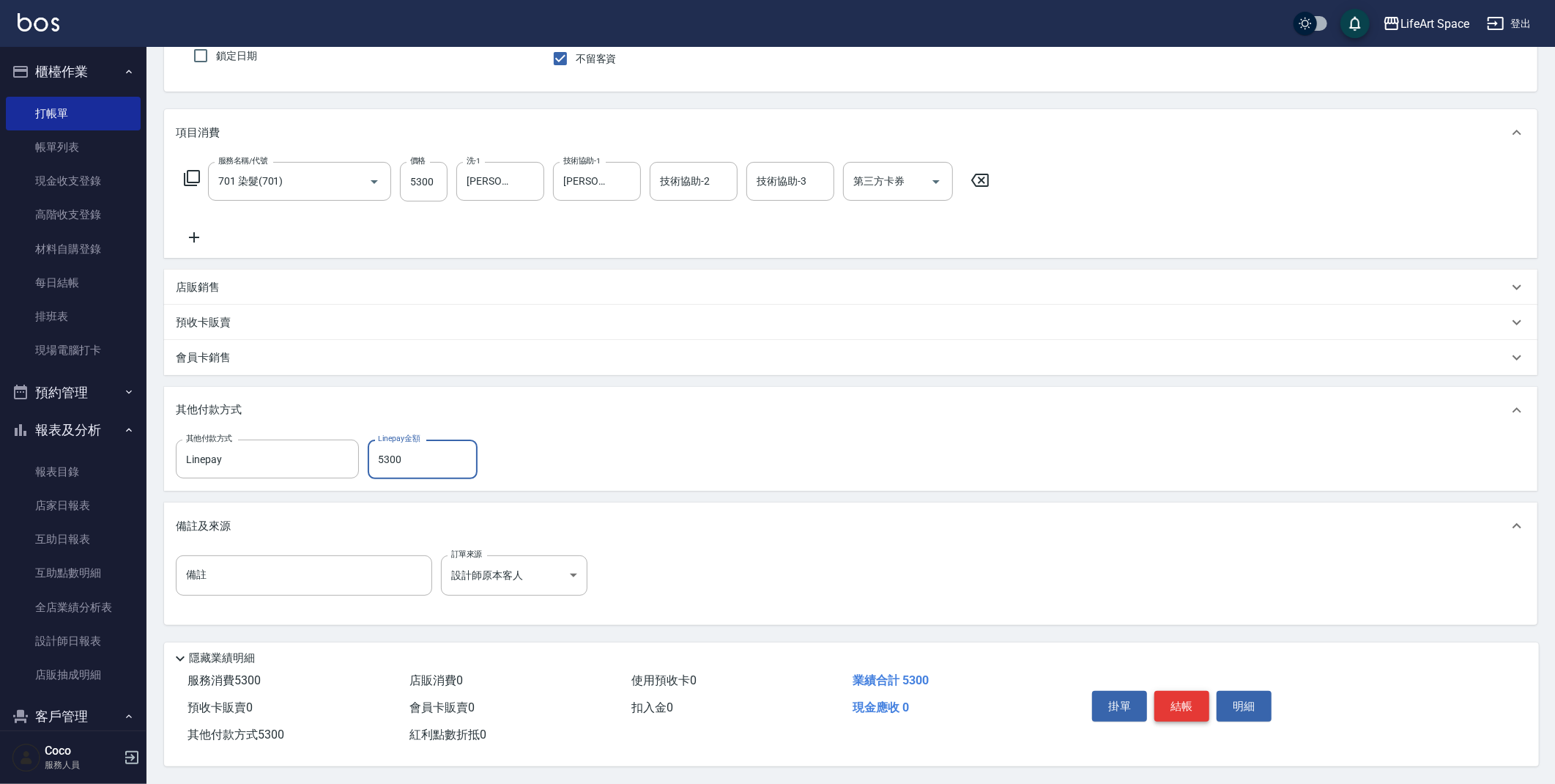
type input "5300"
click at [1181, 698] on button "結帳" at bounding box center [1182, 706] width 55 height 31
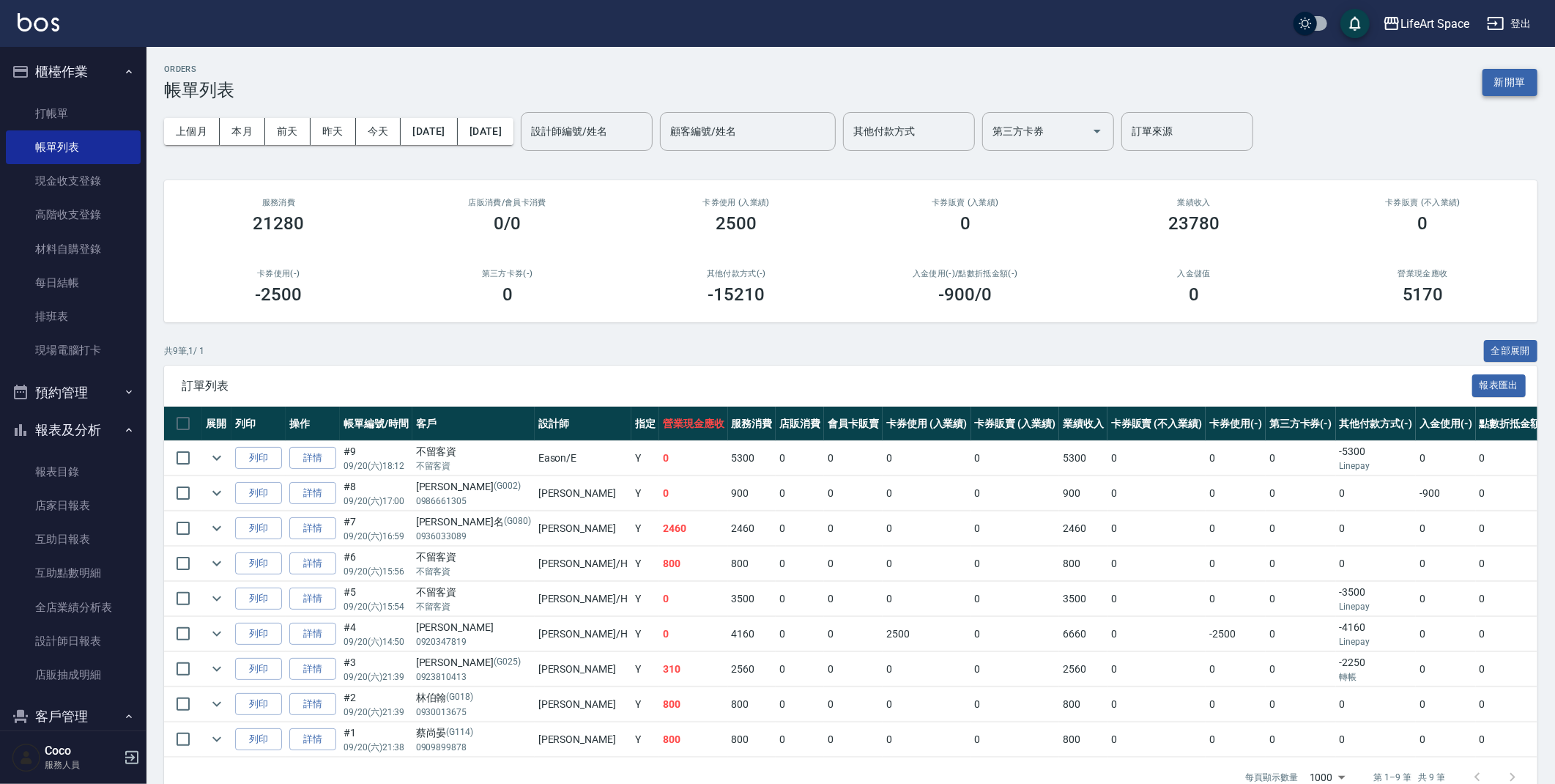
click at [1518, 90] on button "新開單" at bounding box center [1510, 83] width 55 height 27
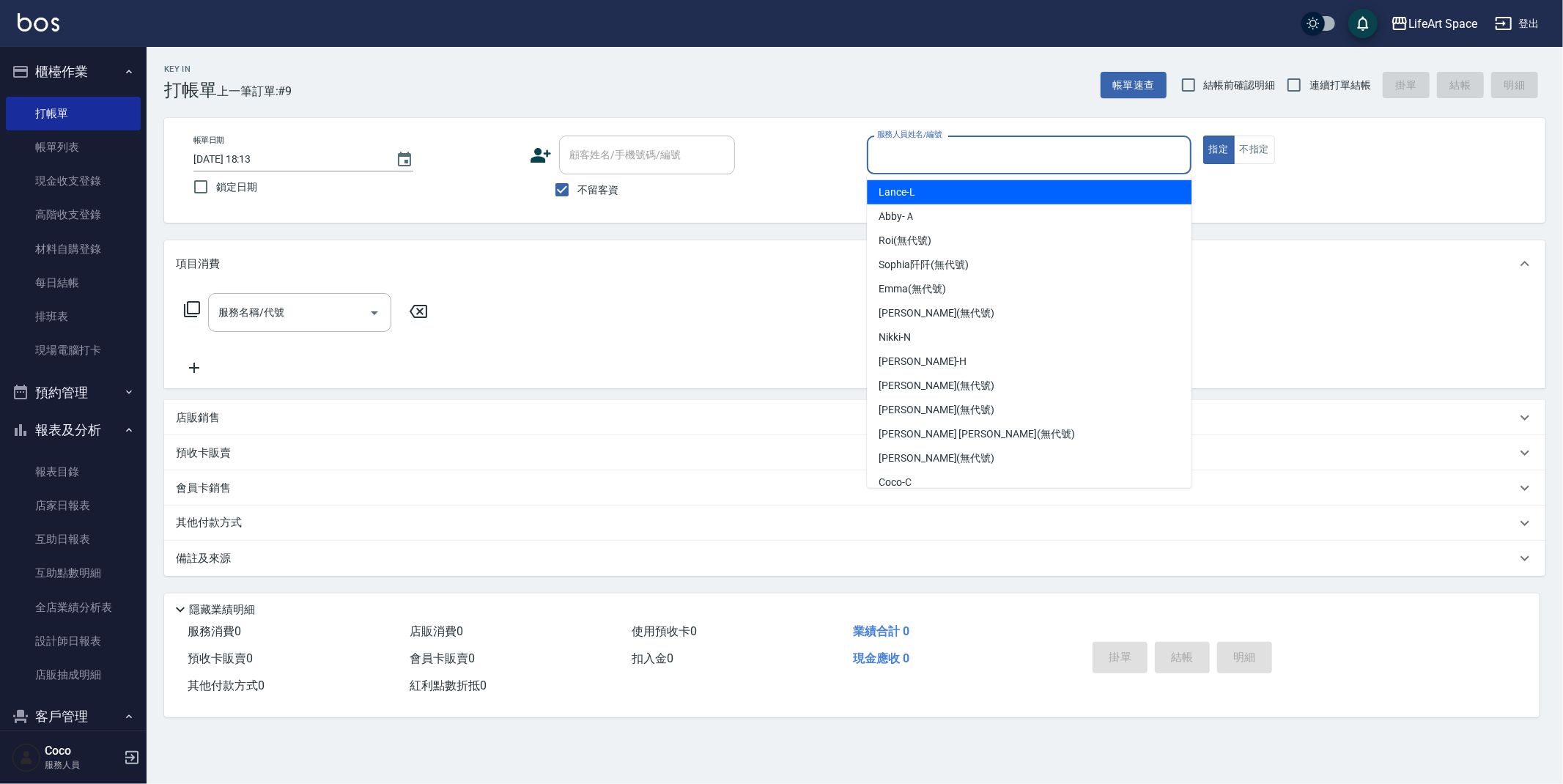
click at [1071, 165] on input "服務人員姓名/編號" at bounding box center [1029, 154] width 311 height 25
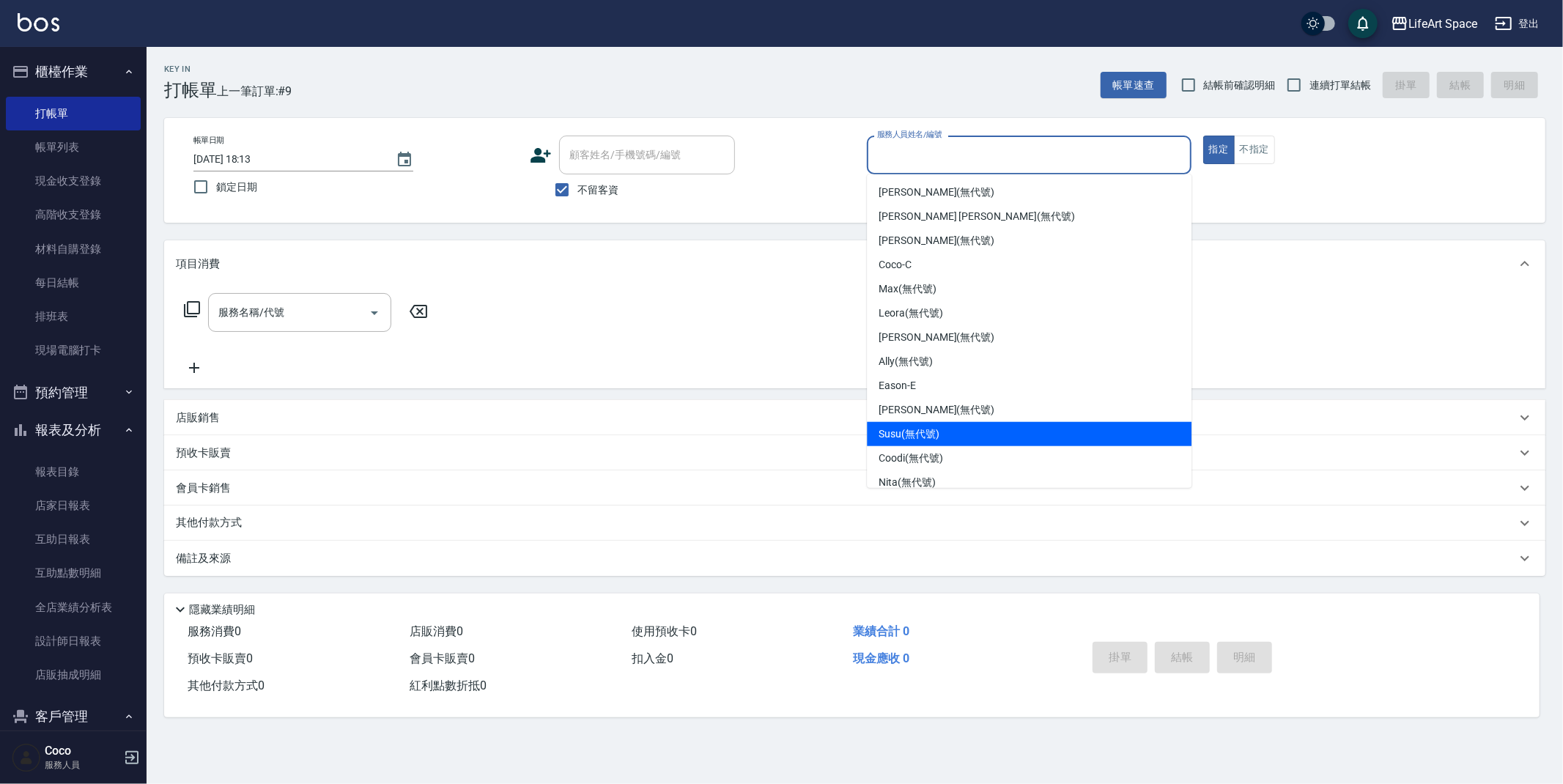
scroll to position [254, 0]
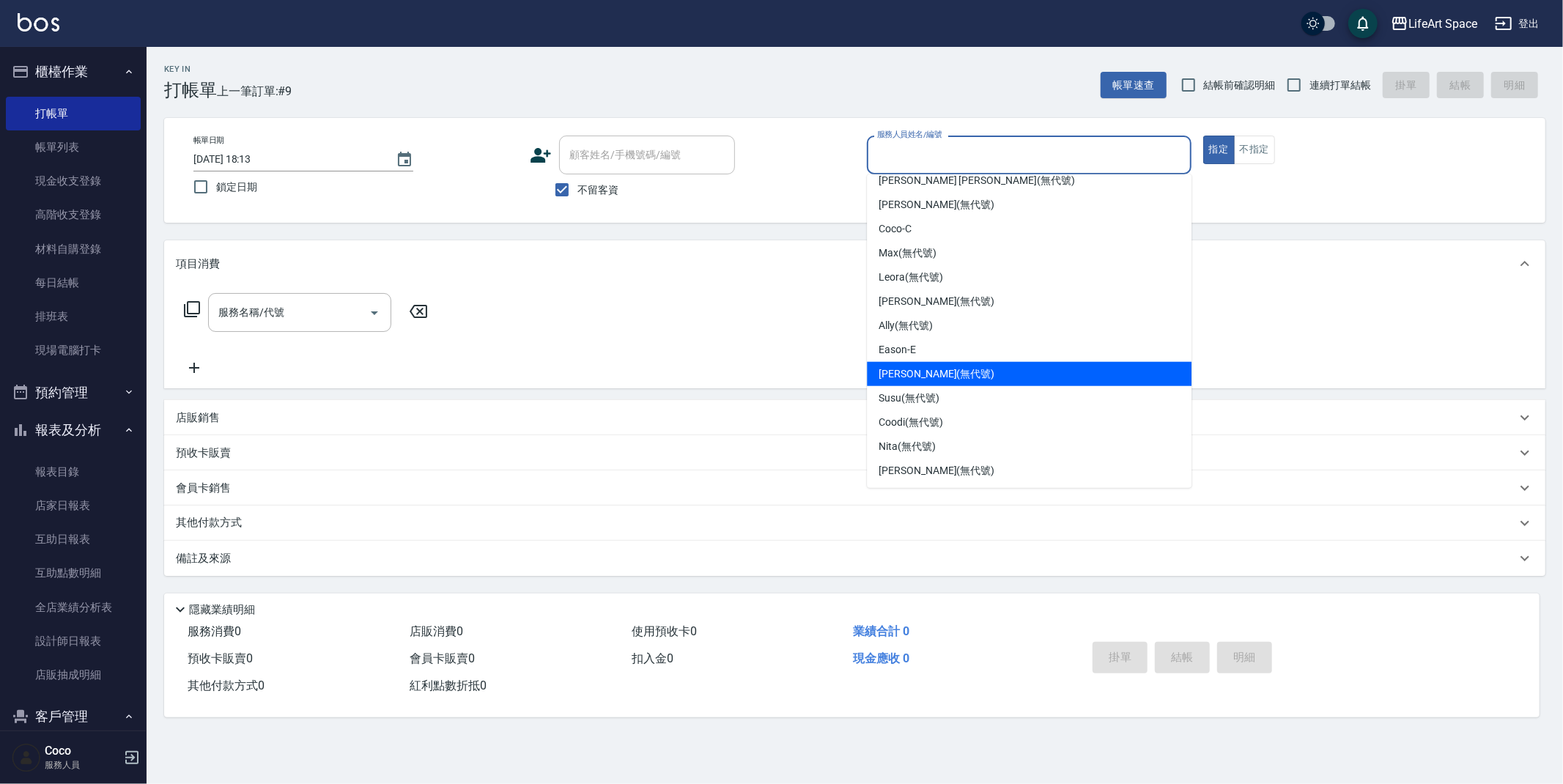
click at [920, 343] on div "Eason -E" at bounding box center [1029, 350] width 325 height 24
type input "Eason-E"
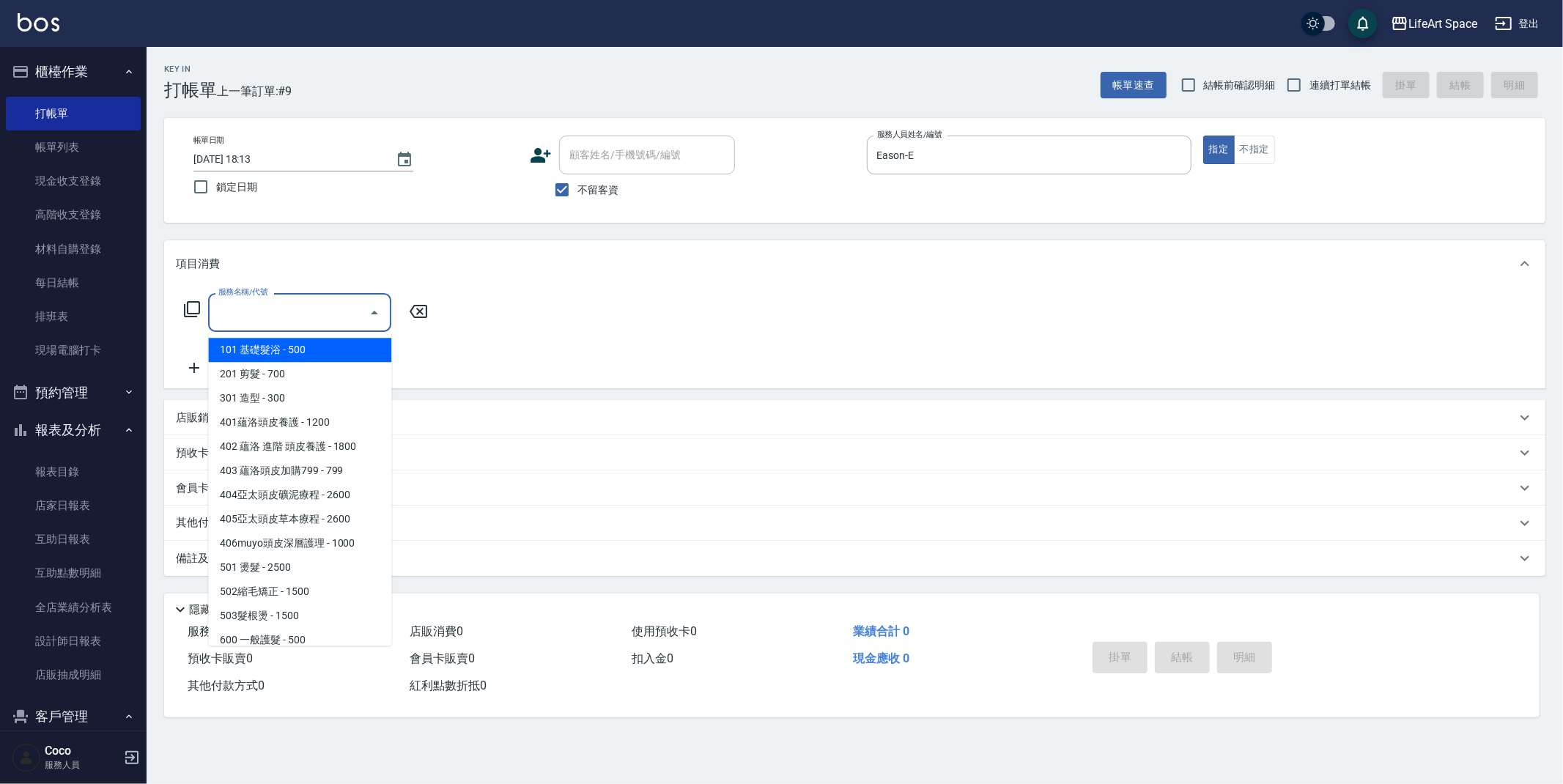
drag, startPoint x: 321, startPoint y: 320, endPoint x: 263, endPoint y: 491, distance: 180.6
click at [321, 320] on input "服務名稱/代號" at bounding box center [289, 312] width 148 height 25
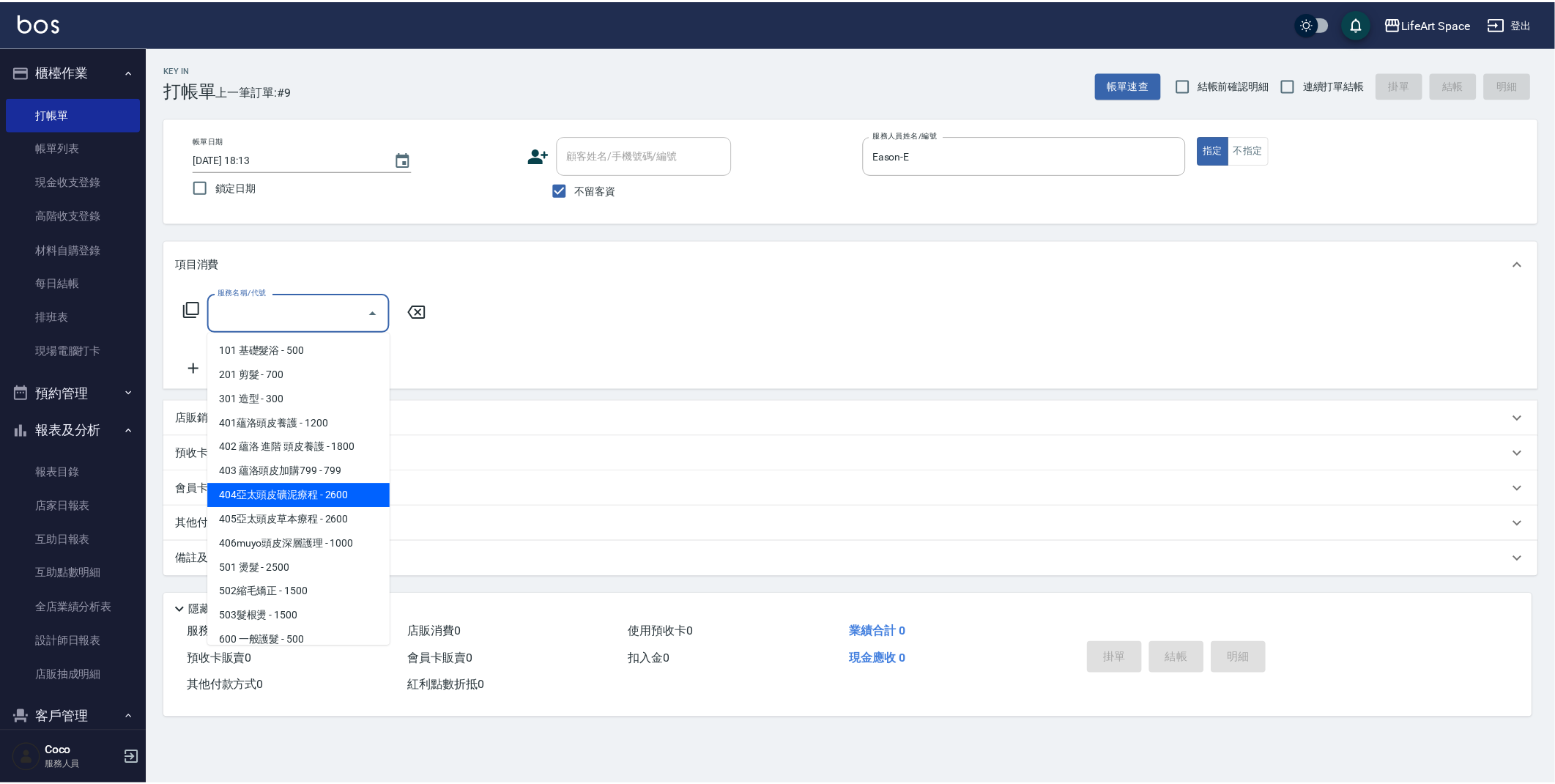
scroll to position [229, 0]
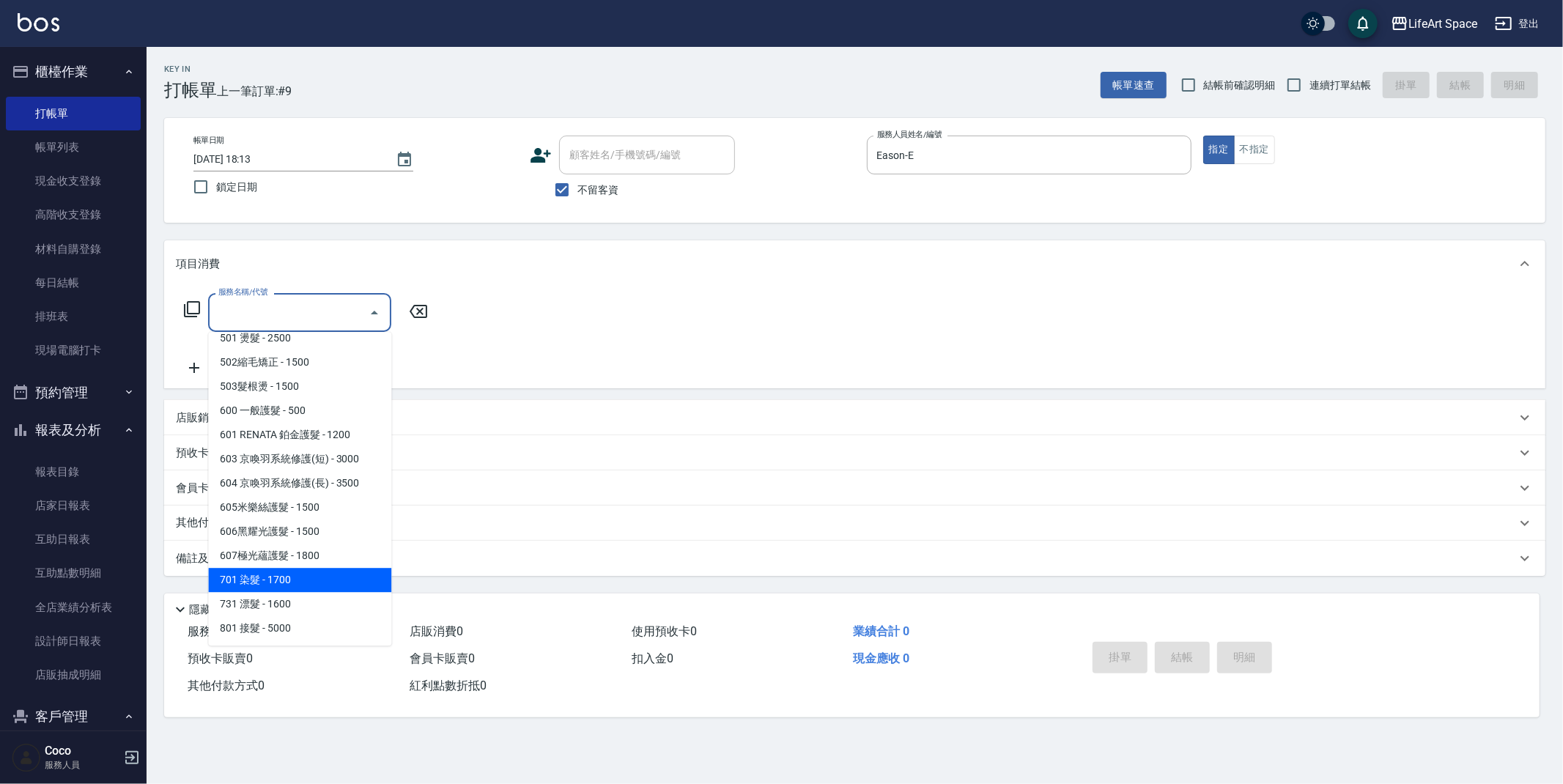
click at [302, 582] on span "701 染髮 - 1700" at bounding box center [299, 579] width 183 height 24
type input "701 染髮(701)"
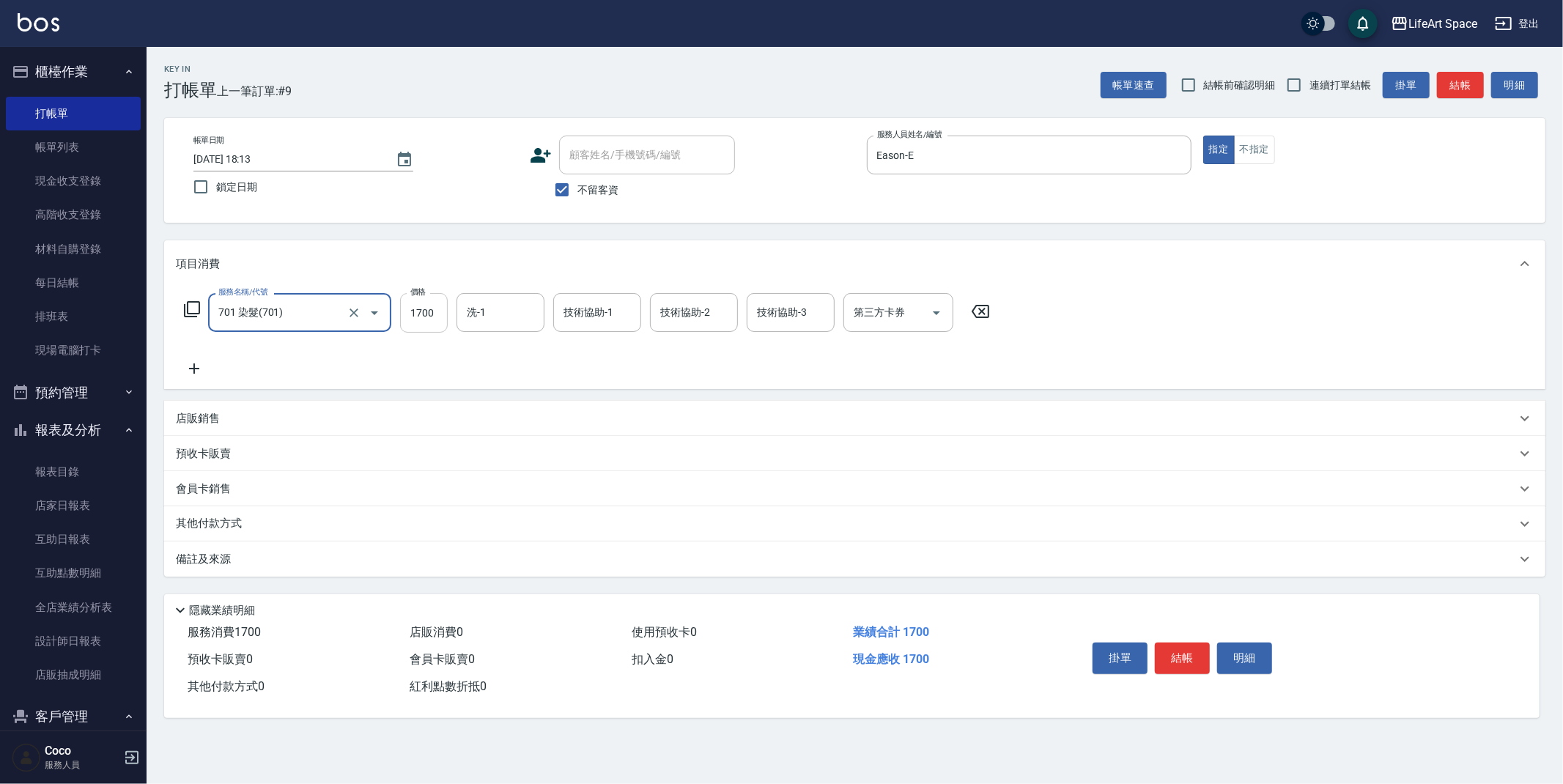
click at [439, 308] on input "1700" at bounding box center [424, 313] width 48 height 40
type input "6000"
click at [523, 314] on input "洗-1" at bounding box center [500, 312] width 75 height 25
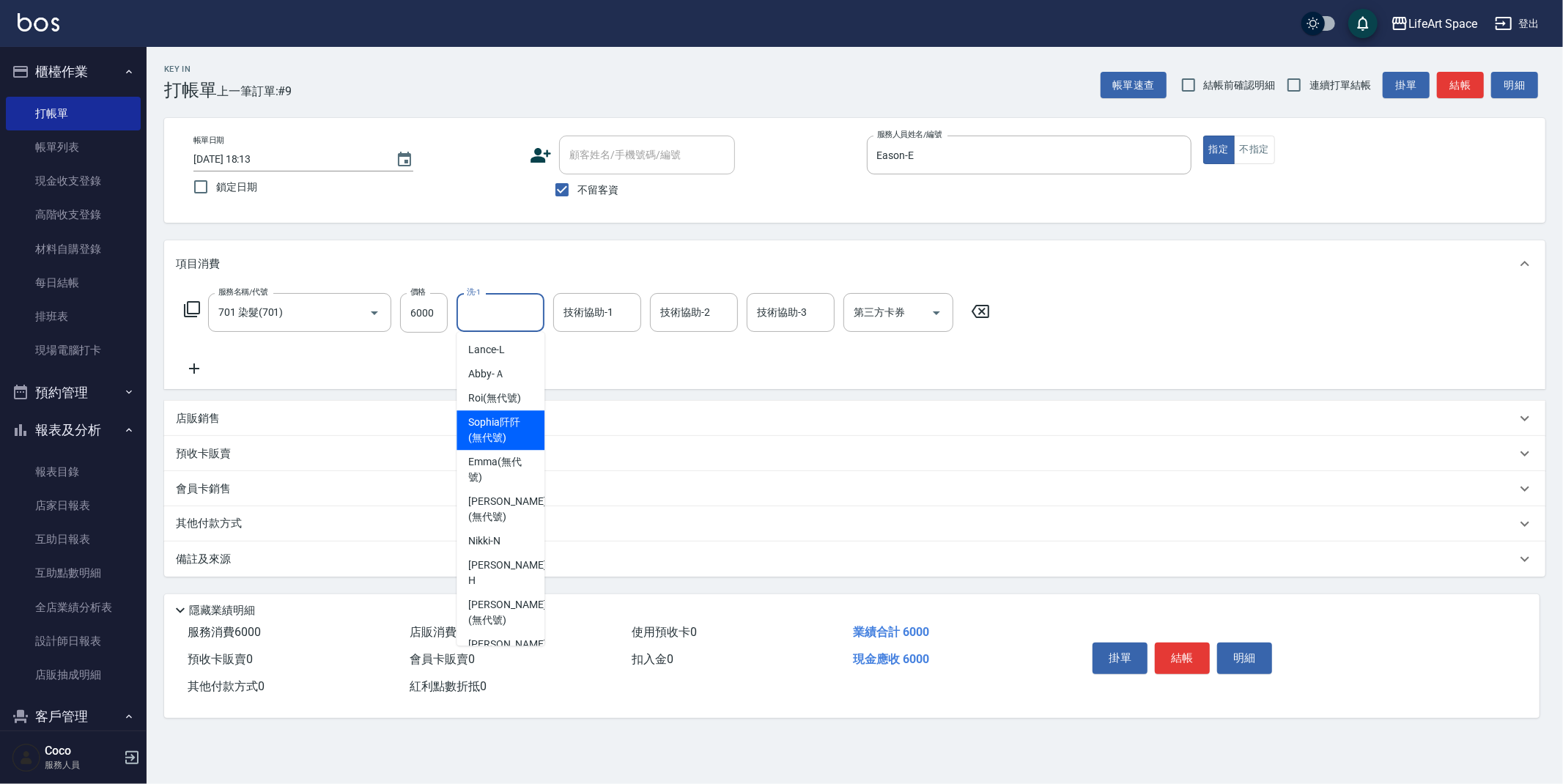
click at [518, 437] on span "[PERSON_NAME]阡 (無代號)" at bounding box center [501, 430] width 64 height 31
type input "[PERSON_NAME]阡(無代號)"
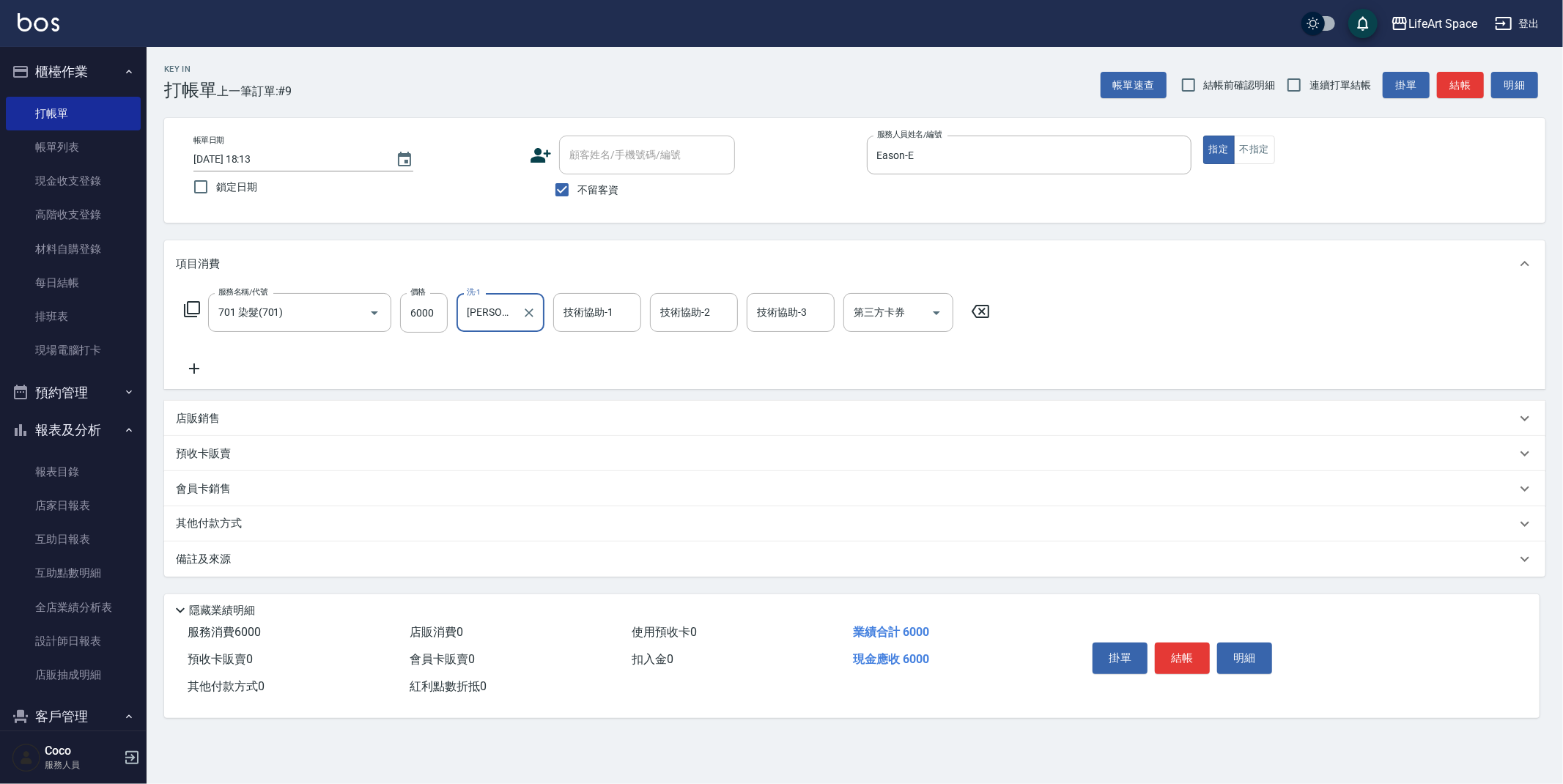
click at [611, 309] on div "技術協助-1 技術協助-1" at bounding box center [597, 313] width 87 height 39
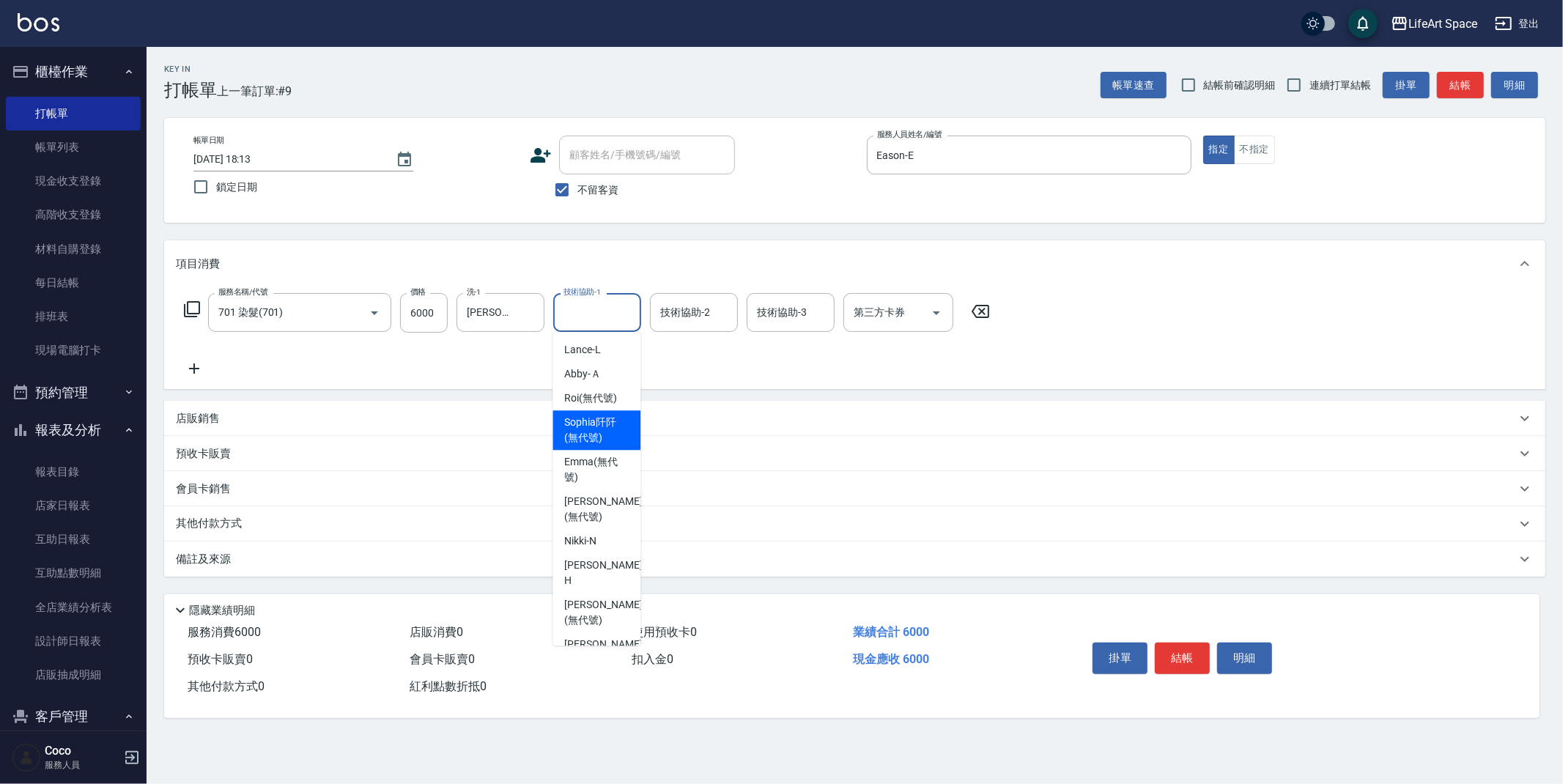
click at [608, 426] on span "[PERSON_NAME]阡 (無代號)" at bounding box center [596, 430] width 64 height 31
type input "[PERSON_NAME]阡(無代號)"
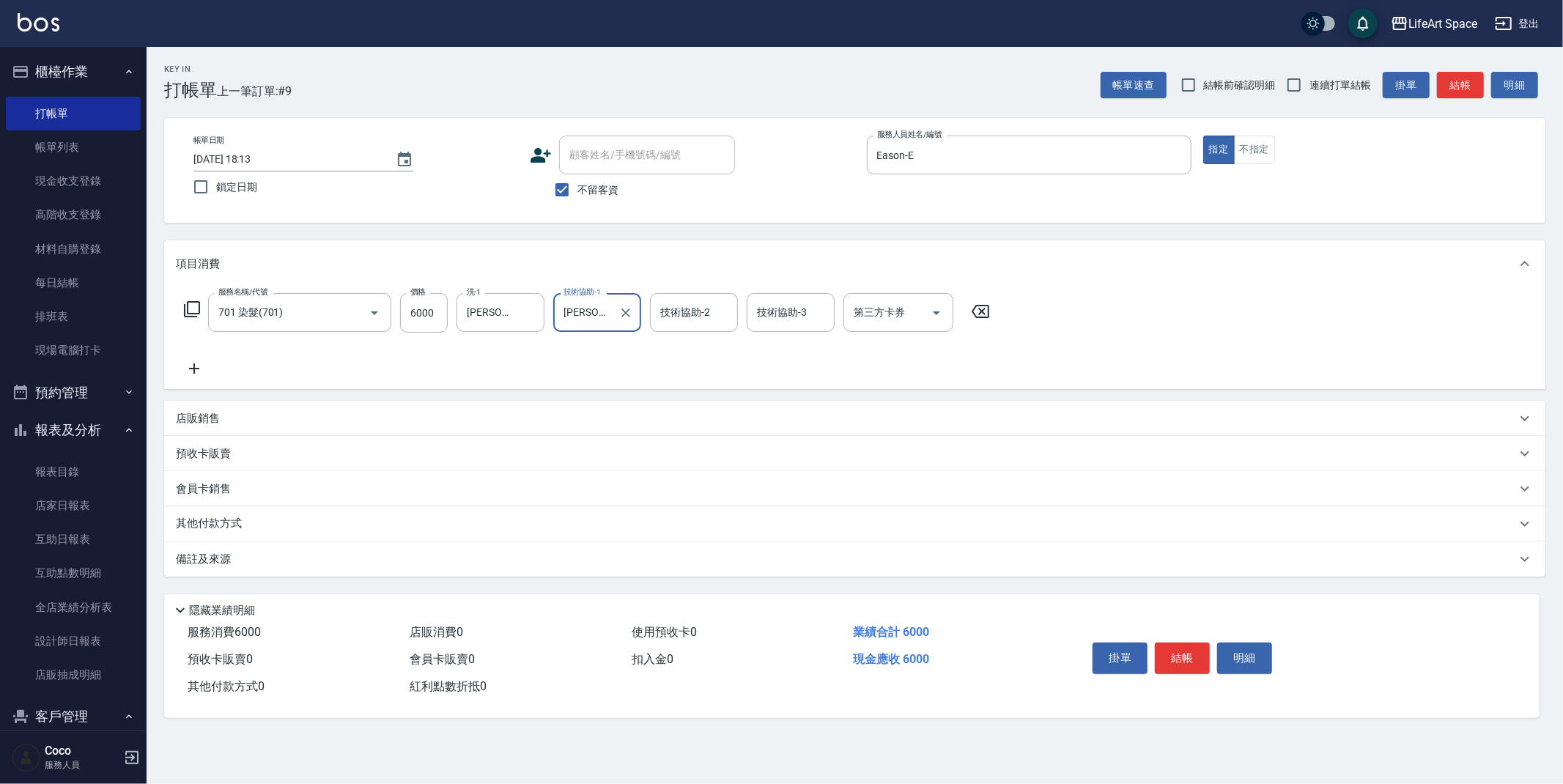
click at [687, 305] on div "技術協助-2 技術協助-2" at bounding box center [694, 313] width 87 height 39
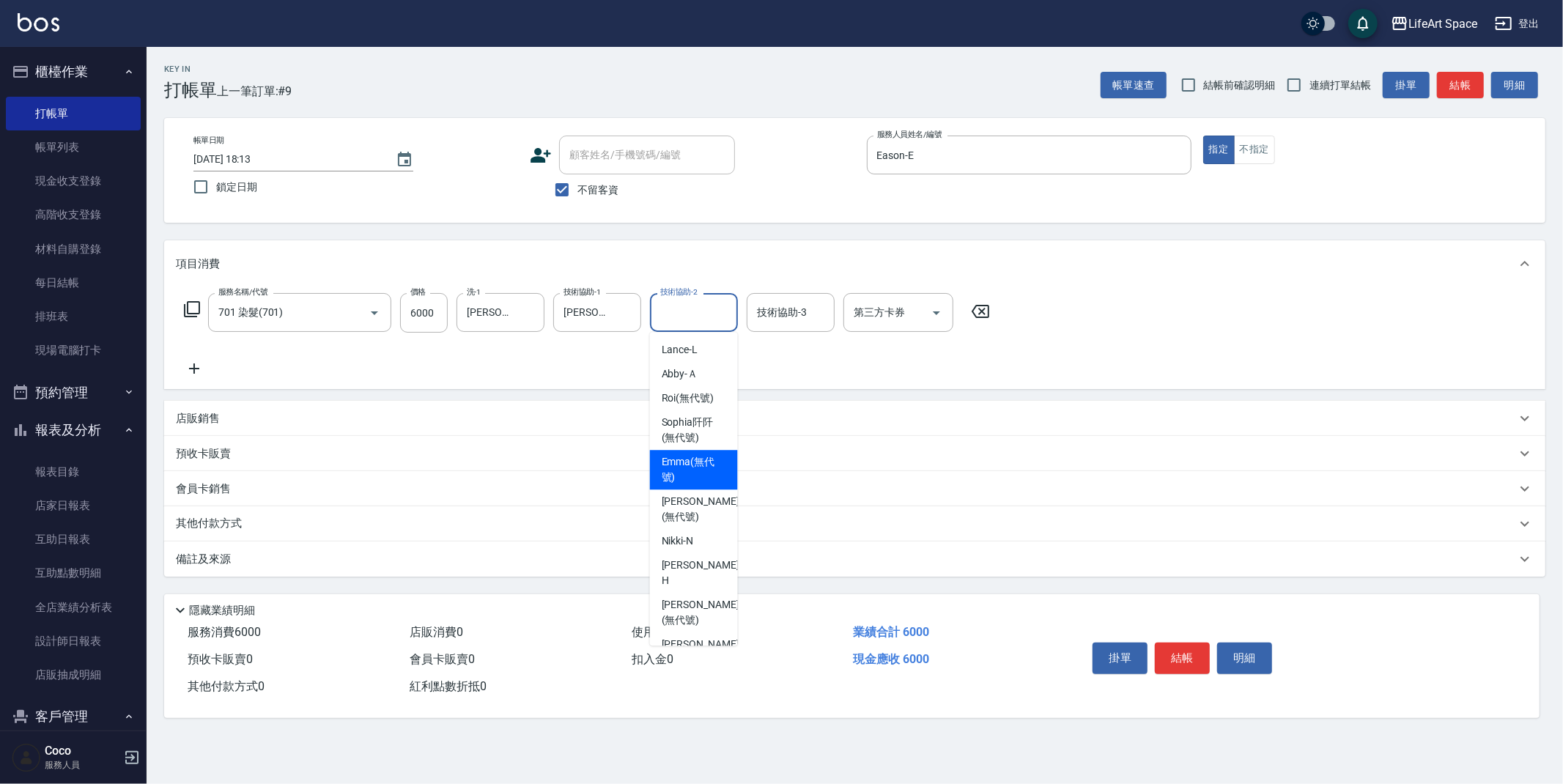
click at [689, 427] on span "[PERSON_NAME]阡 (無代號)" at bounding box center [694, 430] width 64 height 31
type input "[PERSON_NAME]阡(無代號)"
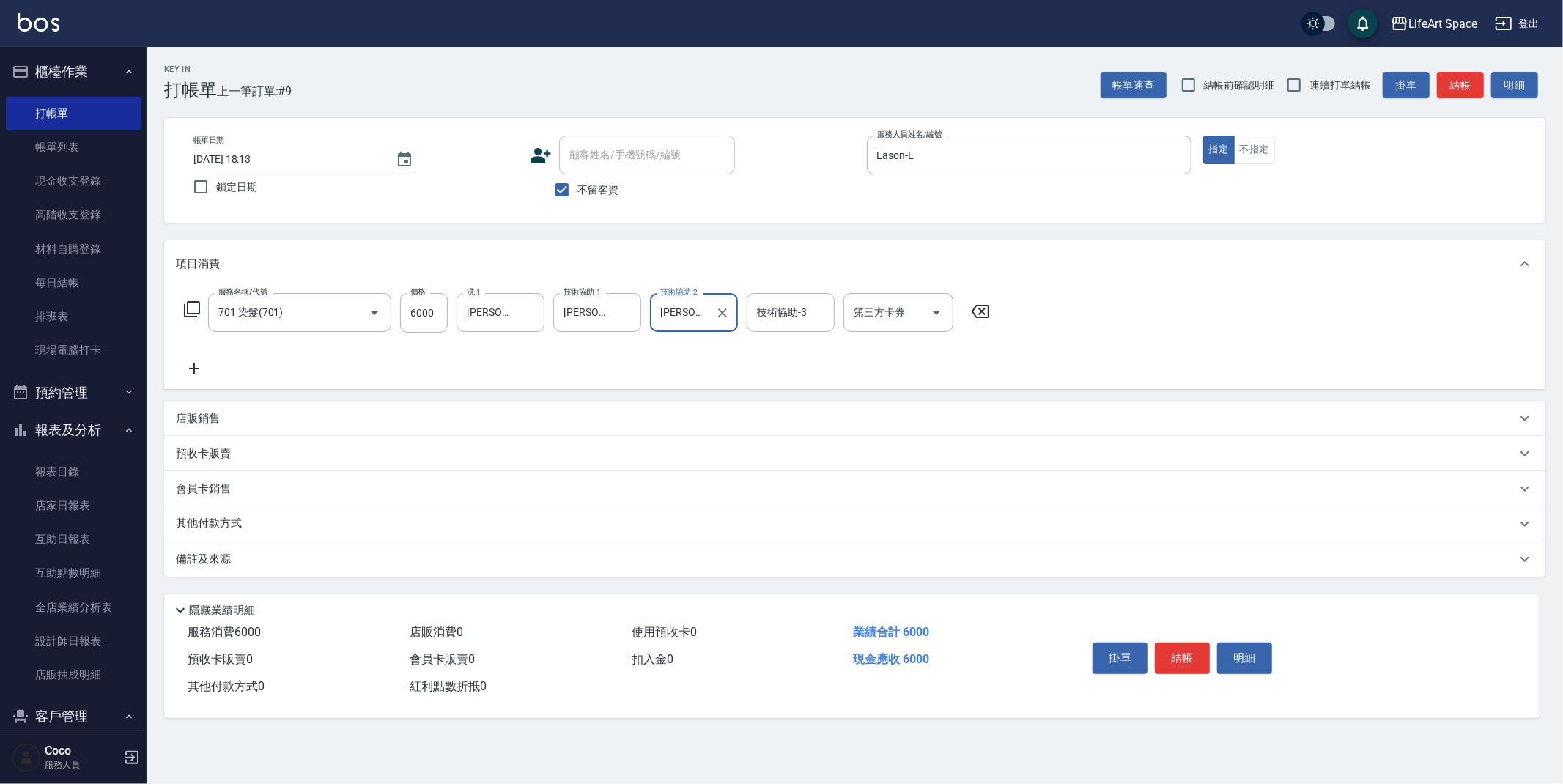
click at [359, 559] on div "備註及來源" at bounding box center [846, 560] width 1340 height 16
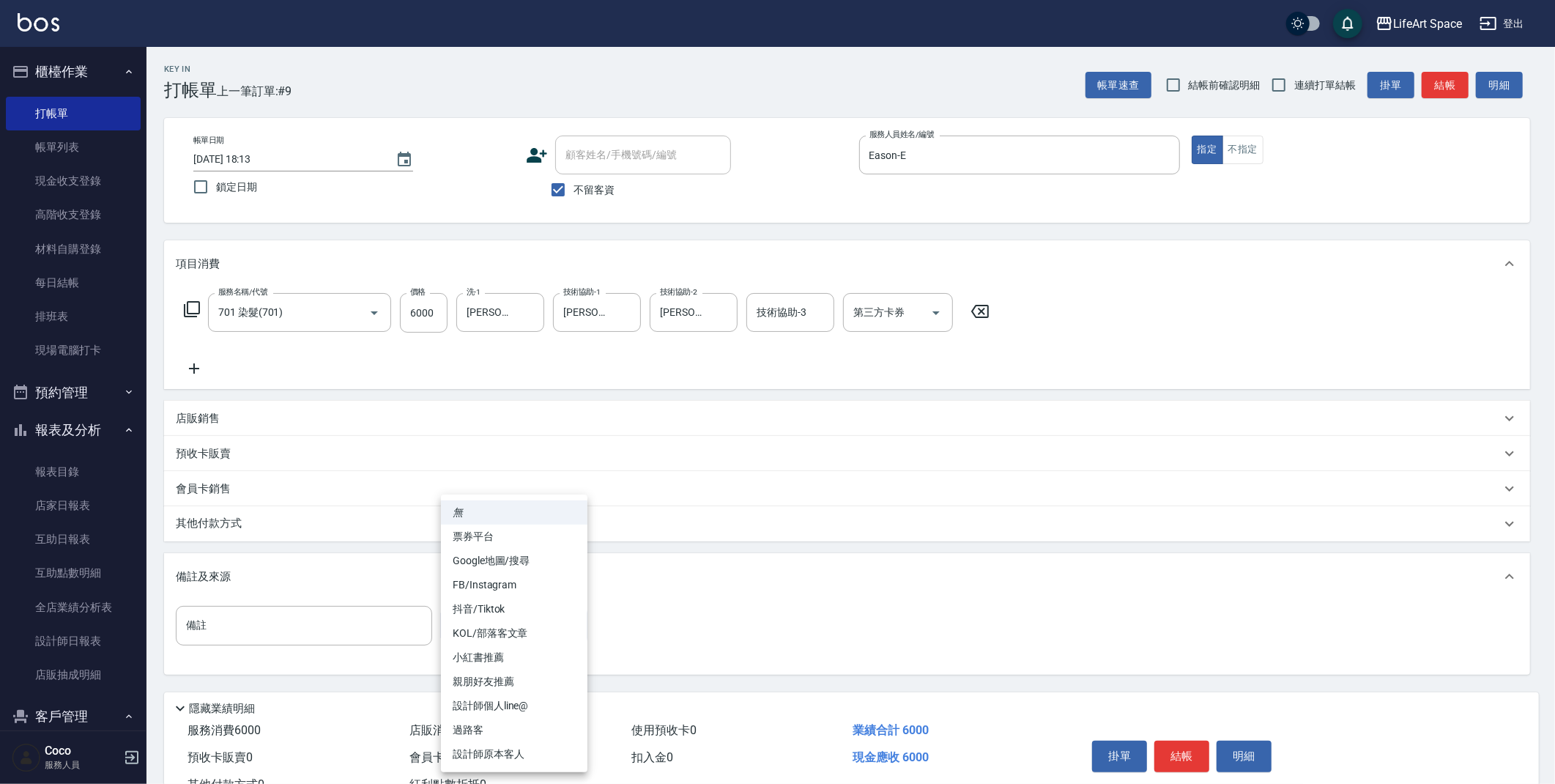
click at [489, 635] on body "LifeArt Space 登出 櫃檯作業 打帳單 帳單列表 現金收支登錄 高階收支登錄 材料自購登錄 每日結帳 排班表 現場電腦打卡 預約管理 預約管理 單…" at bounding box center [778, 417] width 1555 height 834
click at [528, 749] on li "設計師原本客人" at bounding box center [514, 754] width 147 height 24
type input "設計師原本客人"
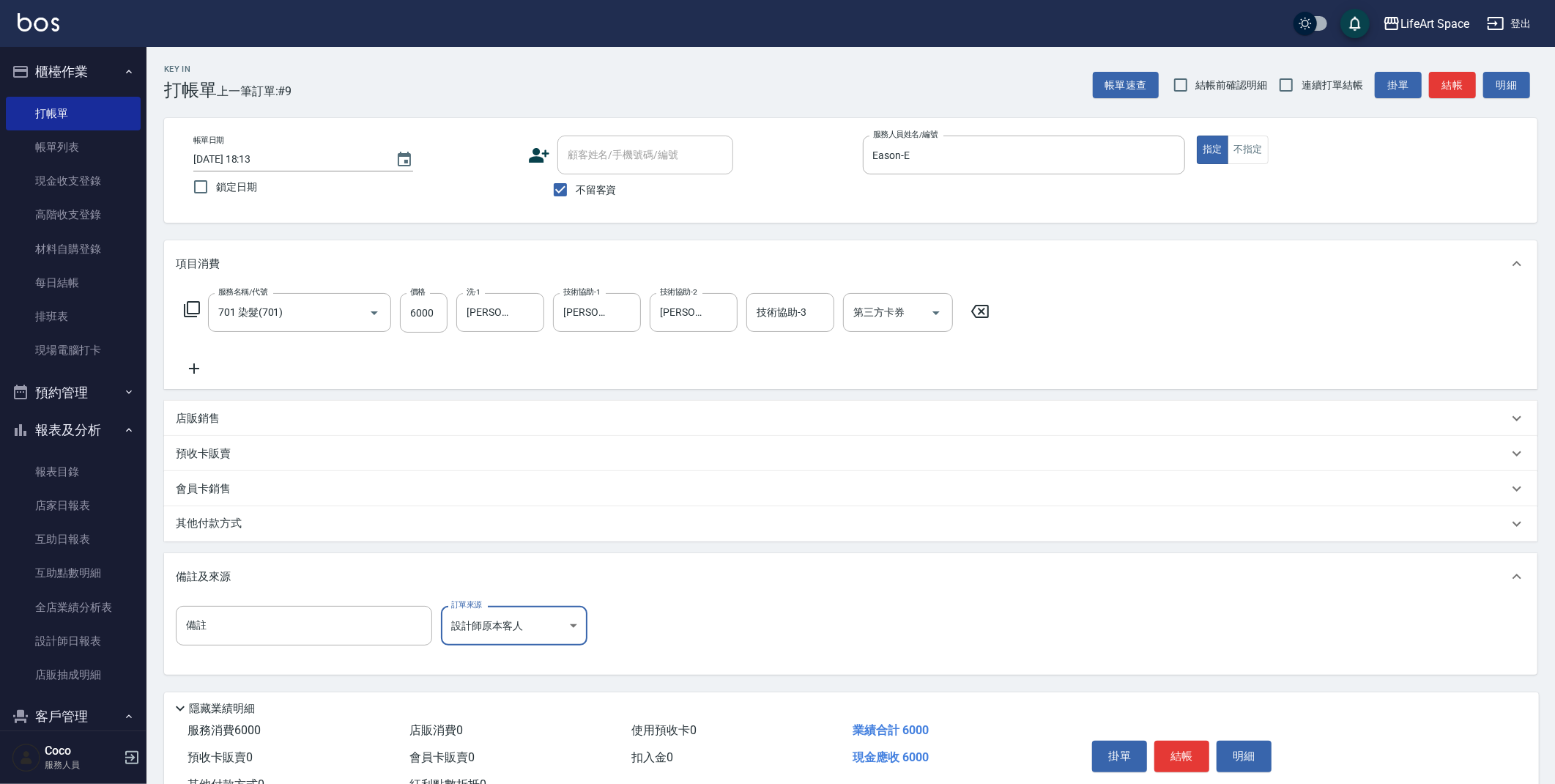
drag, startPoint x: 223, startPoint y: 516, endPoint x: 246, endPoint y: 556, distance: 46.1
click at [223, 516] on p "其他付款方式" at bounding box center [212, 524] width 73 height 17
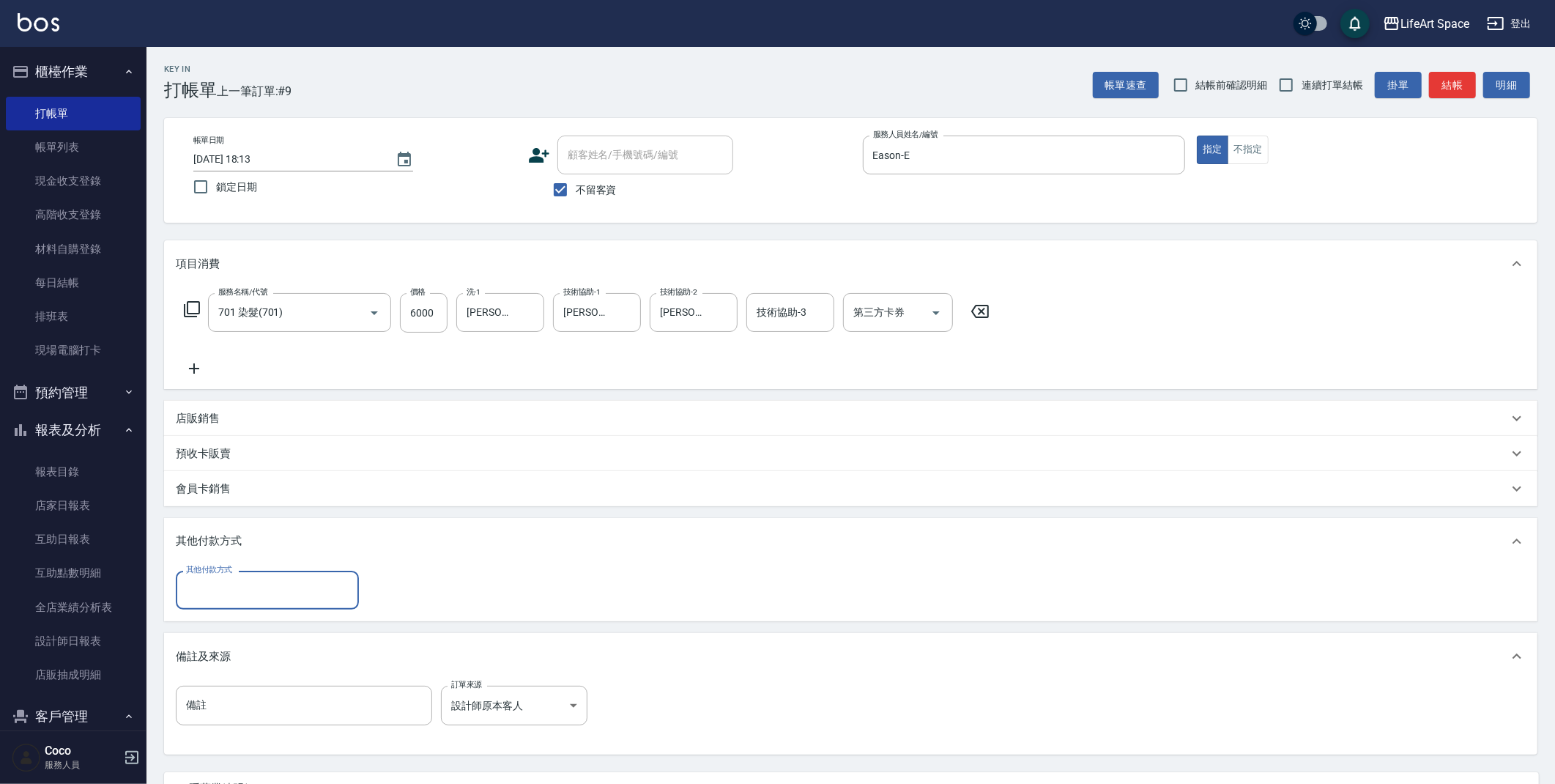
scroll to position [0, 0]
click at [249, 608] on div "其他付款方式 其他付款方式" at bounding box center [851, 593] width 1374 height 56
click at [251, 603] on div "其他付款方式" at bounding box center [267, 590] width 183 height 39
click at [240, 645] on span "Linepay" at bounding box center [267, 651] width 183 height 24
type input "Linepay"
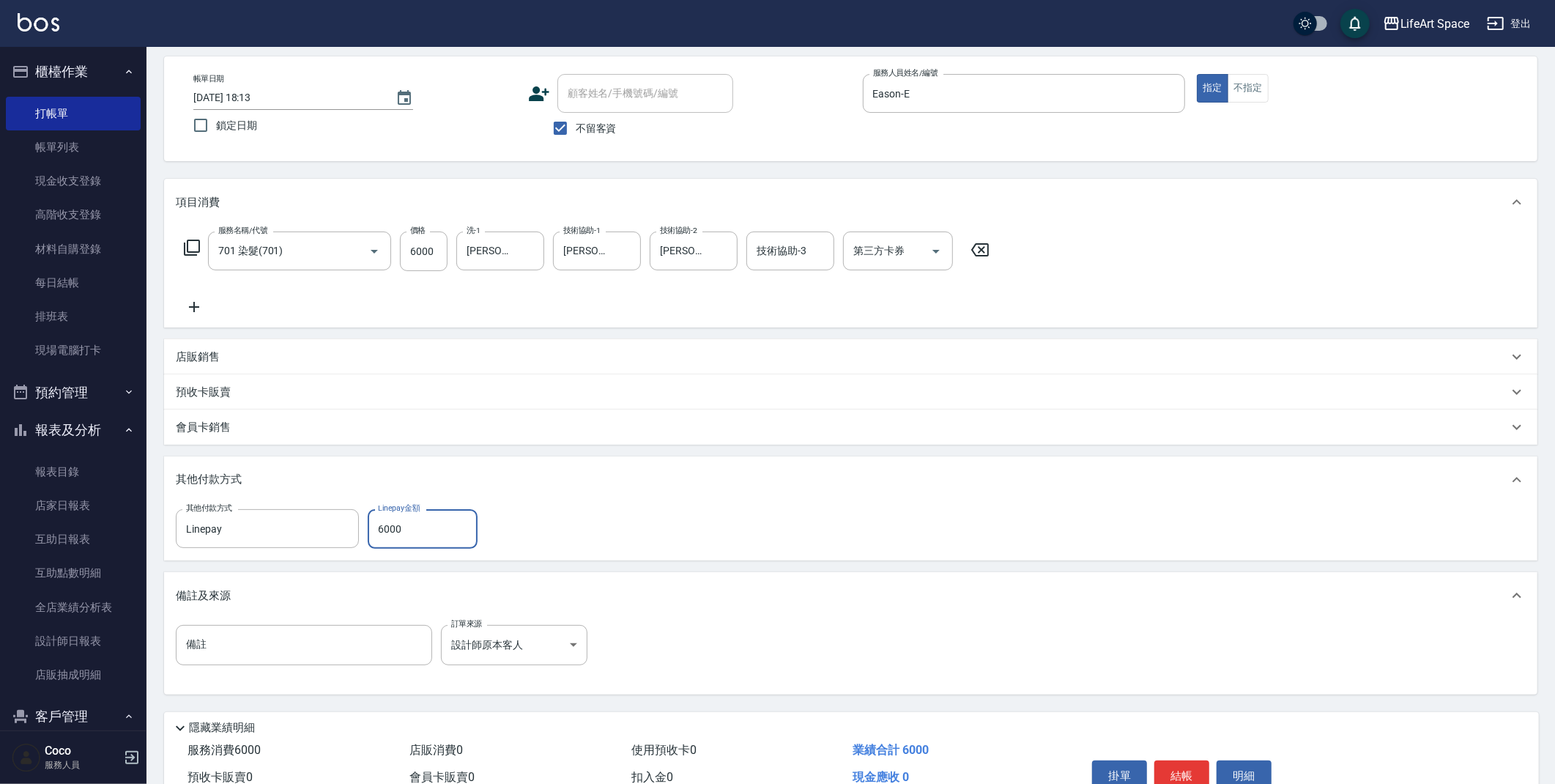
scroll to position [135, 0]
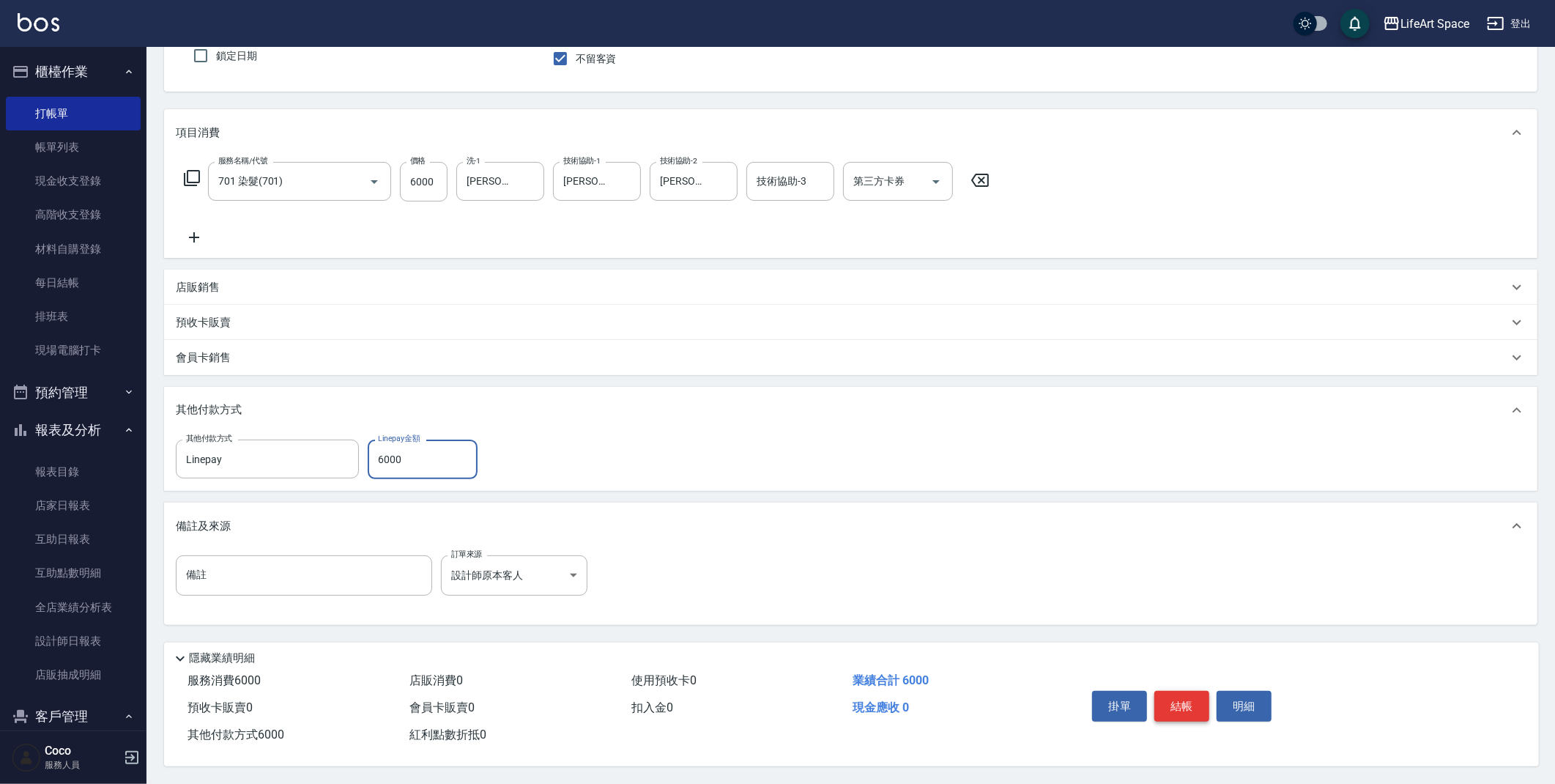
type input "6000"
click at [1198, 691] on button "結帳" at bounding box center [1182, 706] width 55 height 31
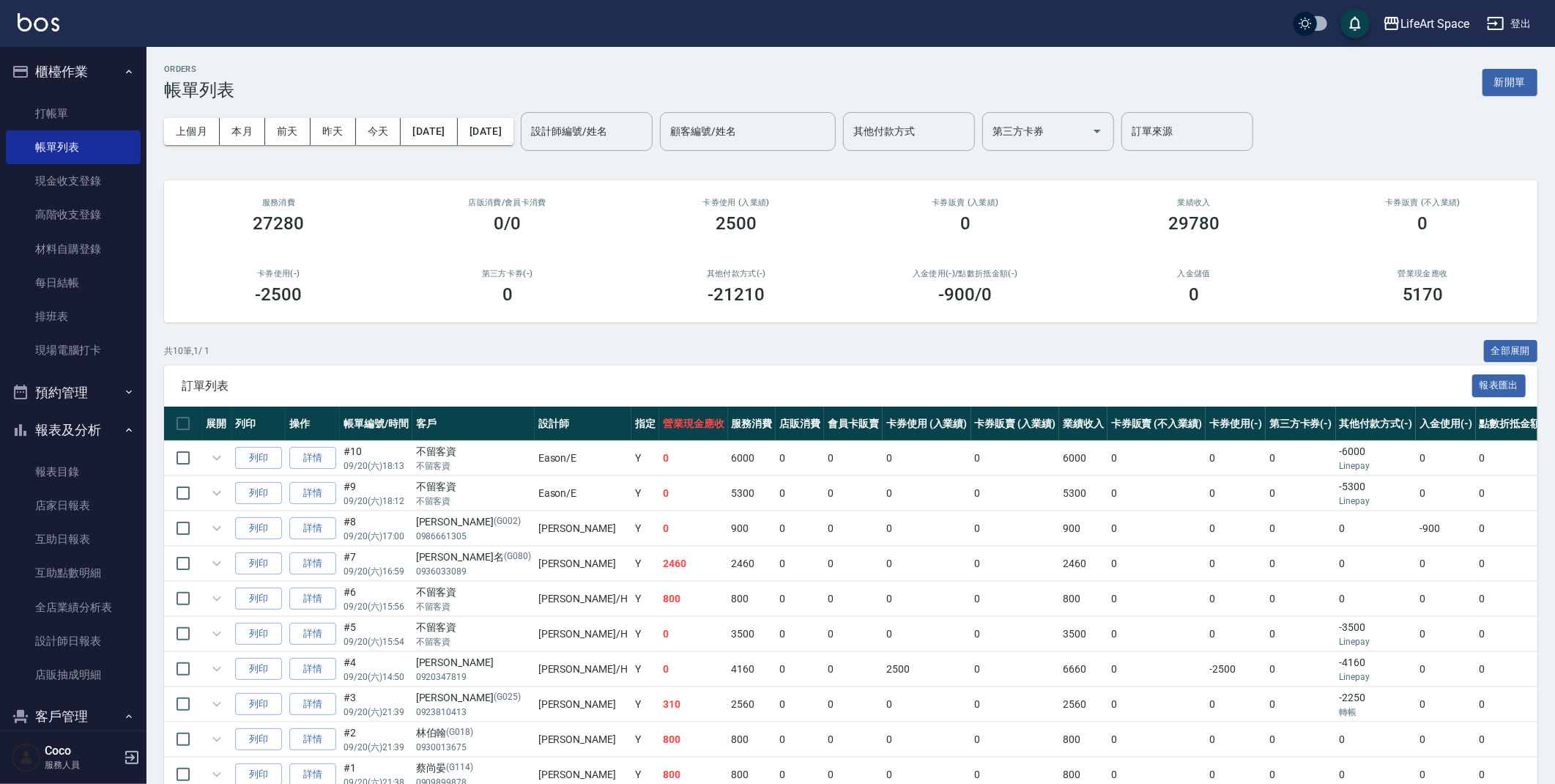
click at [1510, 85] on button "新開單" at bounding box center [1510, 83] width 55 height 27
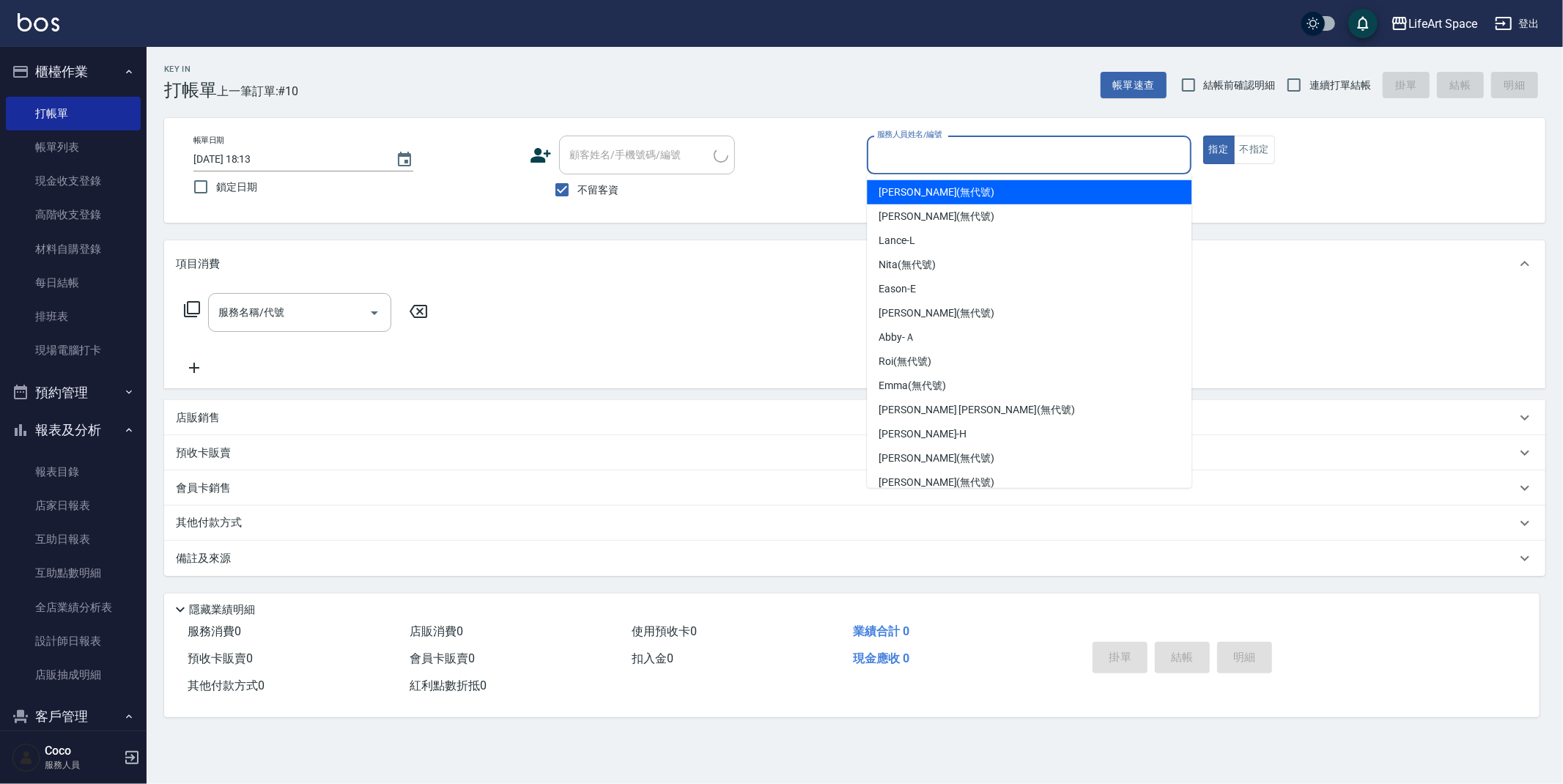
click at [1043, 157] on input "服務人員姓名/編號" at bounding box center [1029, 154] width 311 height 25
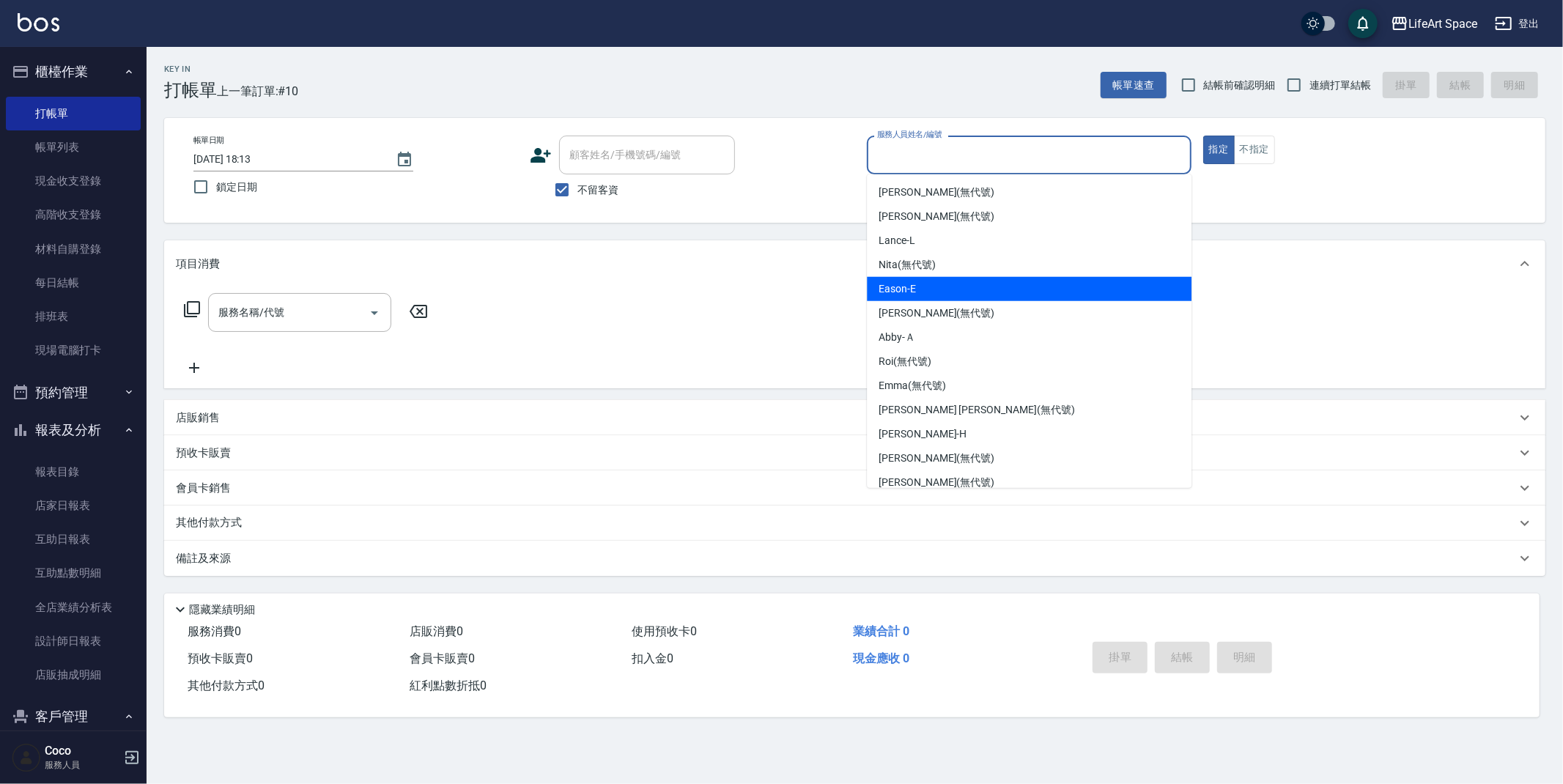
click at [982, 281] on div "Eason -E" at bounding box center [1029, 289] width 325 height 24
type input "Eason-E"
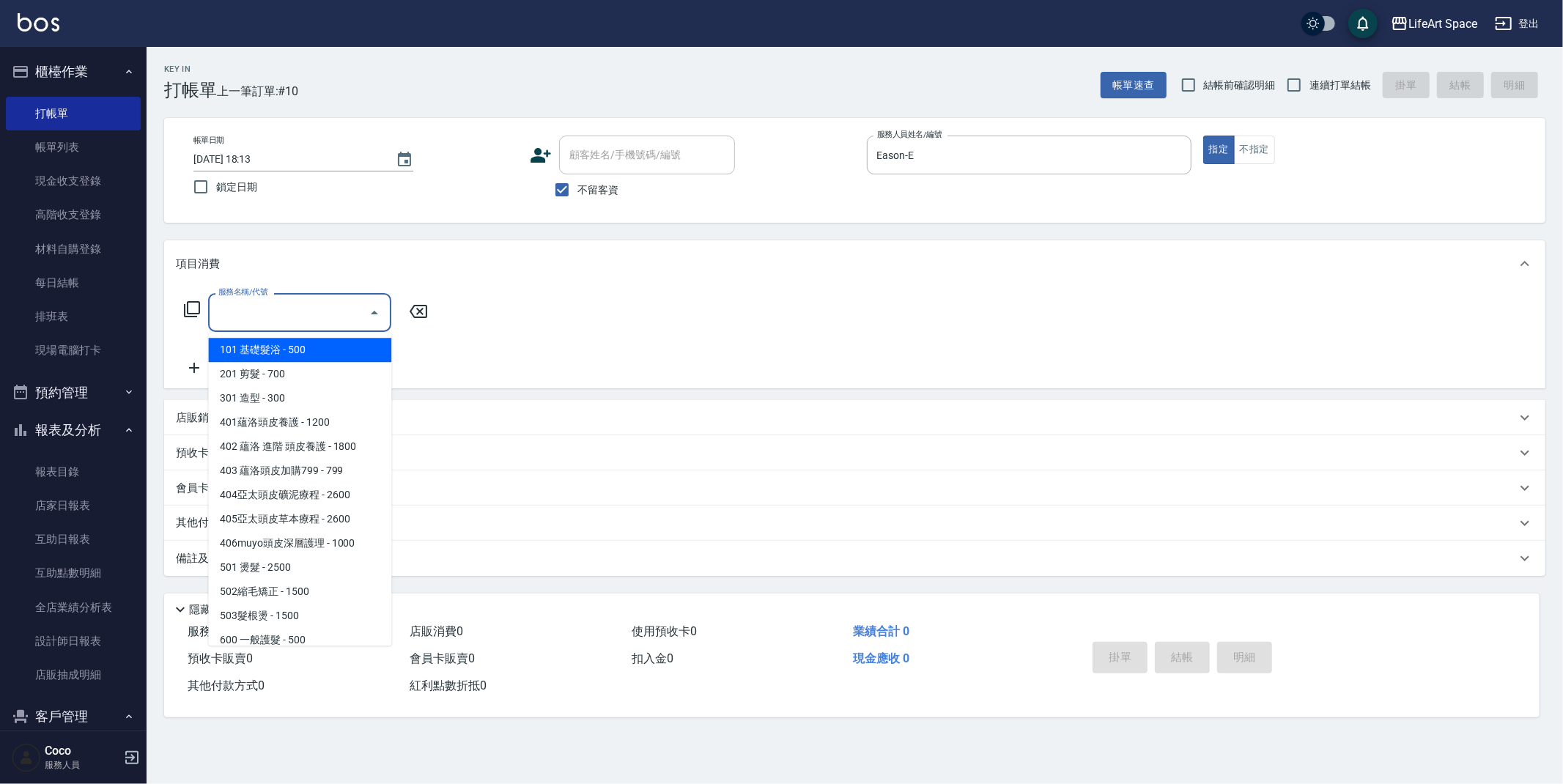
click at [313, 323] on input "服務名稱/代號" at bounding box center [289, 312] width 148 height 25
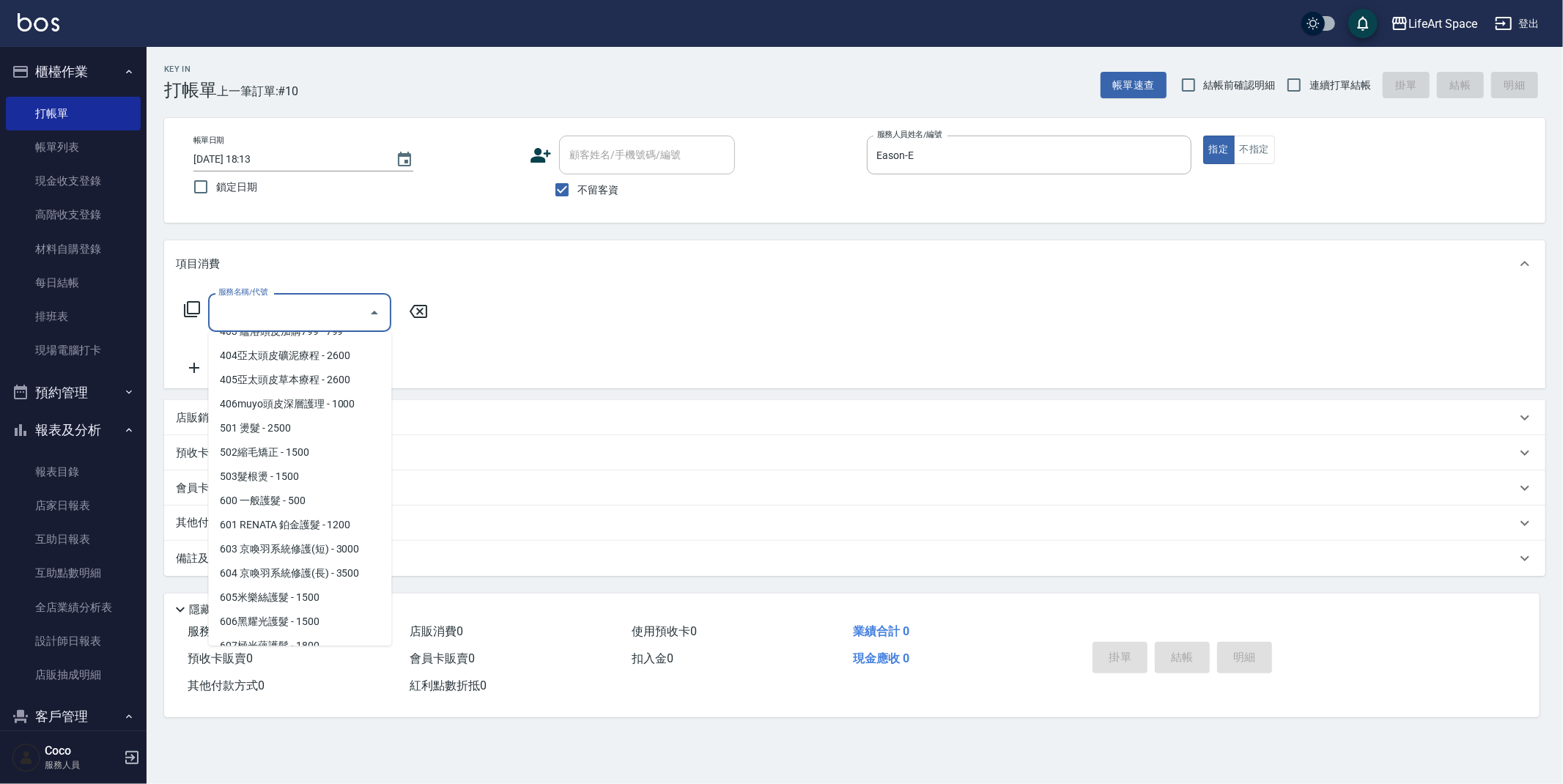
scroll to position [229, 0]
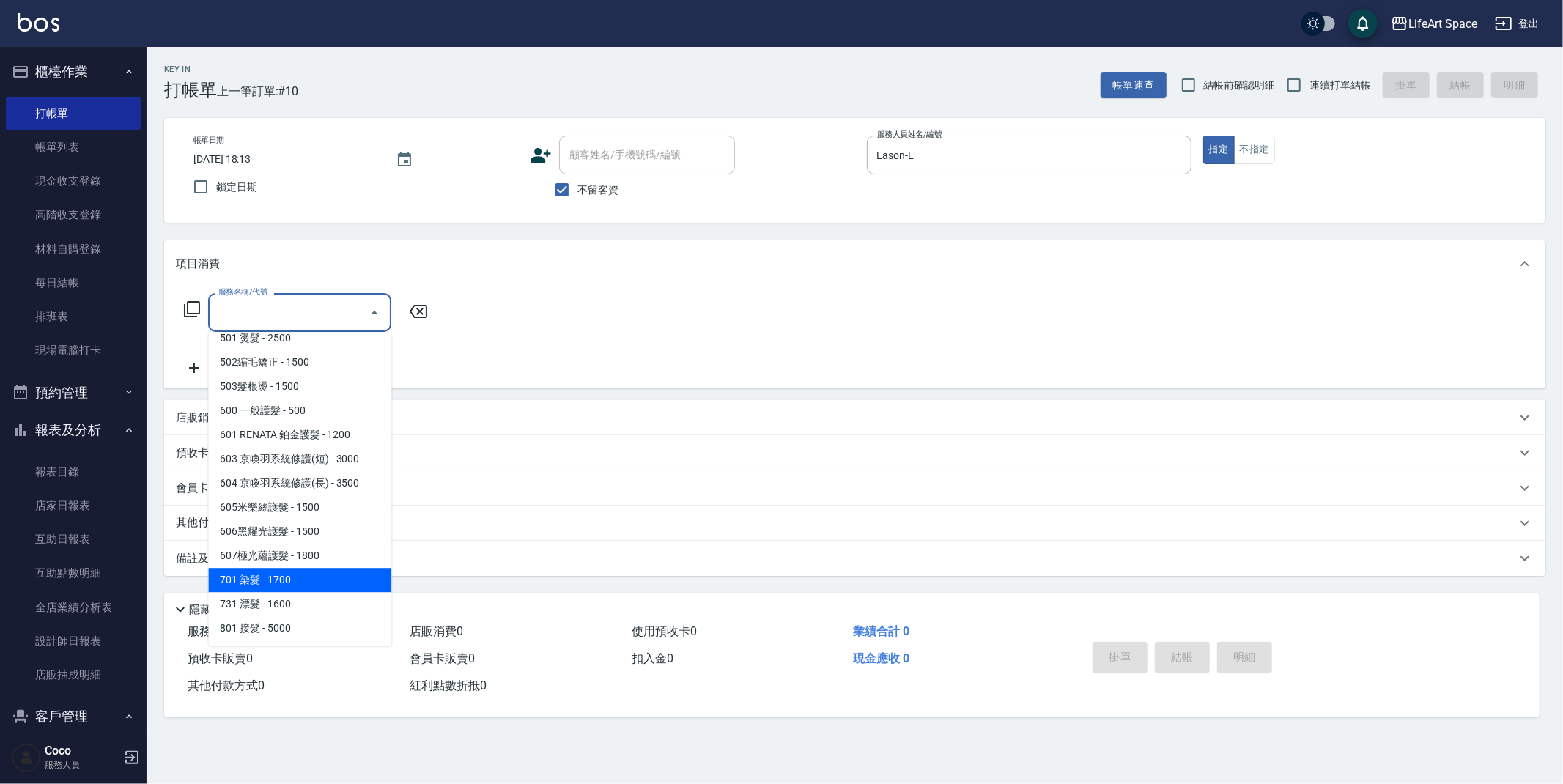
drag, startPoint x: 288, startPoint y: 587, endPoint x: 403, endPoint y: 338, distance: 274.3
click at [288, 587] on span "701 染髮 - 1700" at bounding box center [299, 579] width 183 height 24
type input "701 染髮(701)"
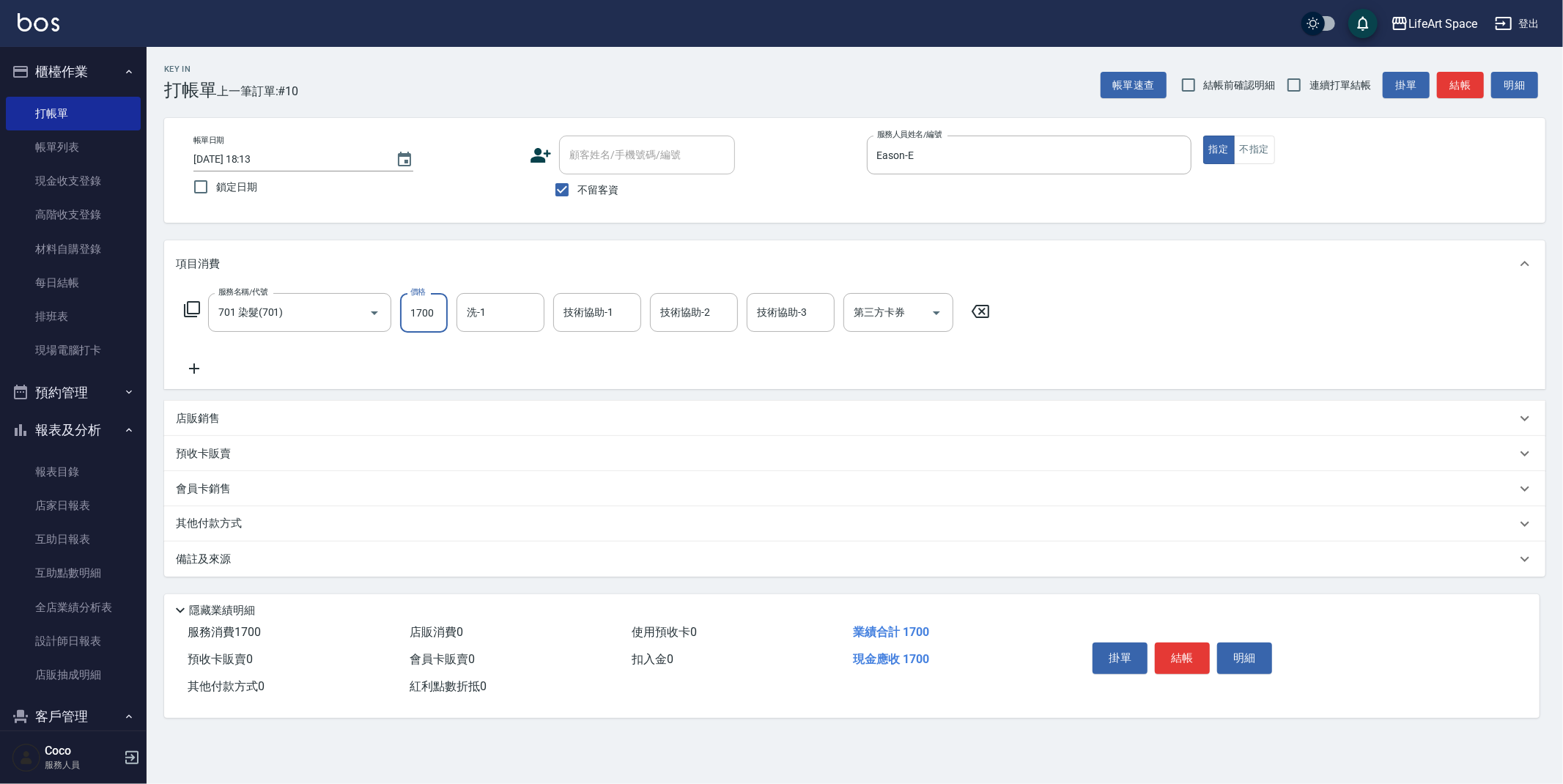
click at [441, 317] on input "1700" at bounding box center [424, 313] width 48 height 40
type input "3700"
click at [495, 318] on input "洗-1" at bounding box center [500, 312] width 75 height 25
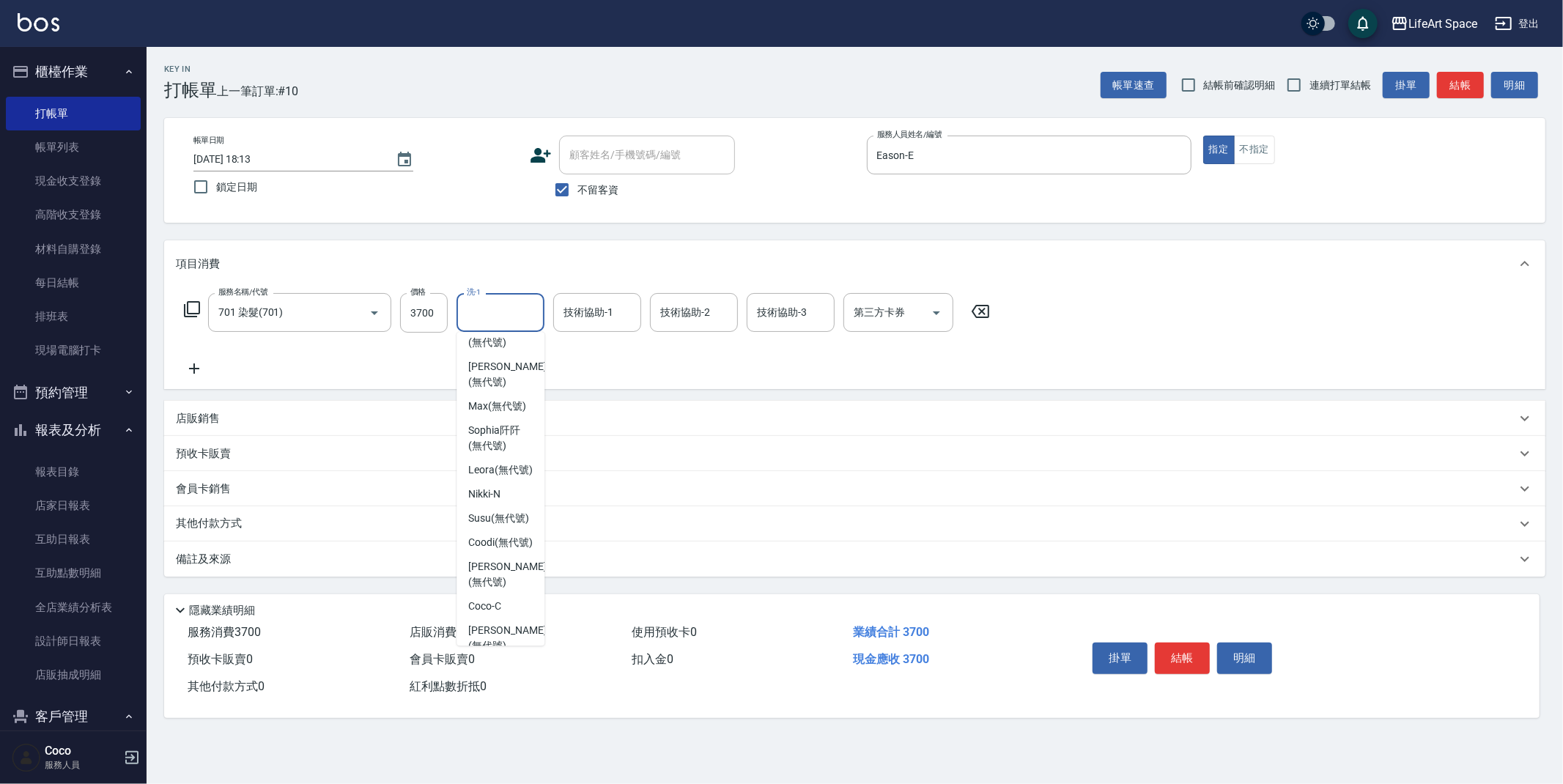
scroll to position [453, 0]
click at [516, 491] on div "Coodi (無代號)" at bounding box center [501, 499] width 87 height 24
type input "Coodi(無代號)"
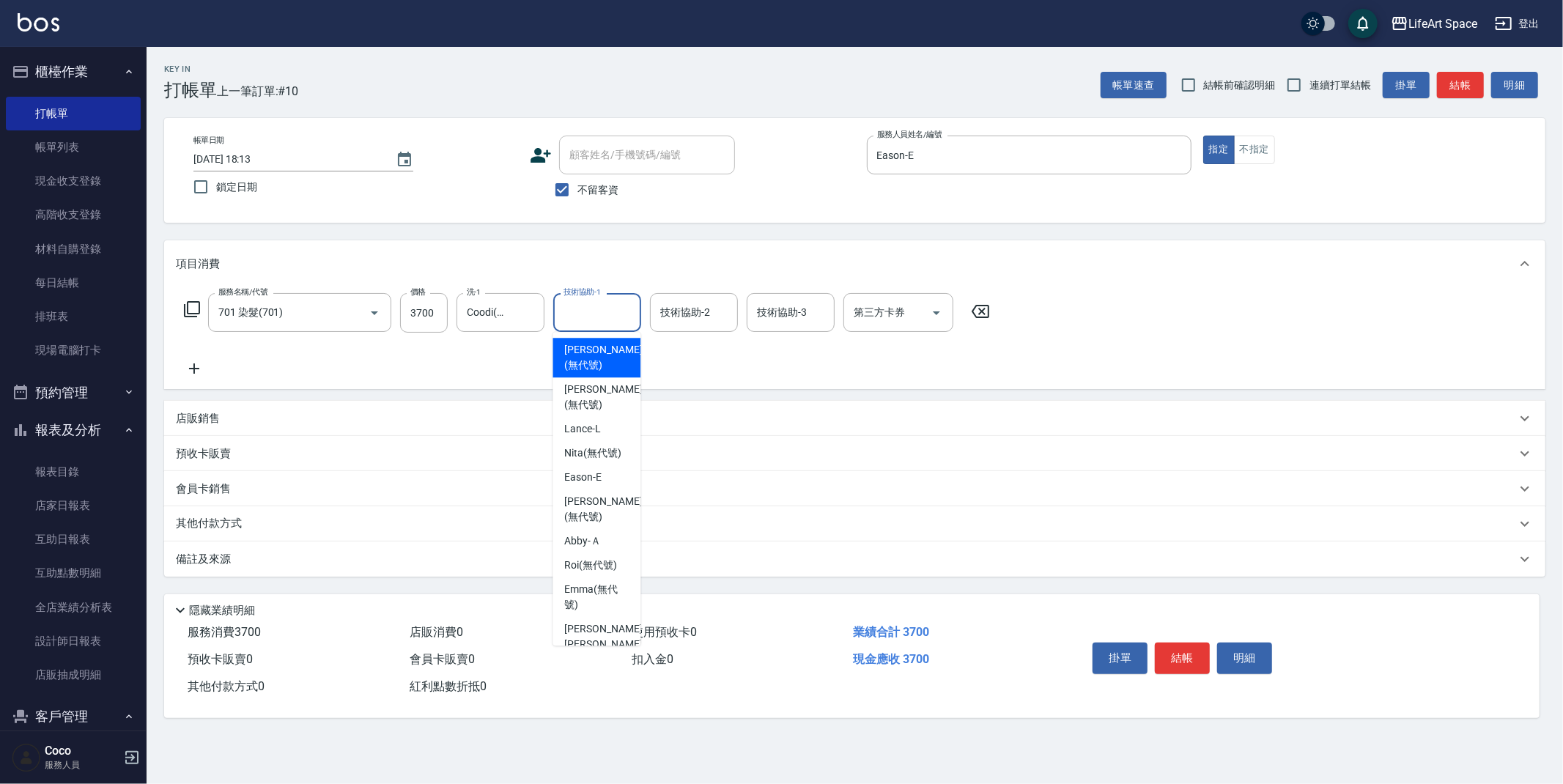
click at [583, 317] on div "技術協助-1 技術協助-1" at bounding box center [597, 313] width 87 height 39
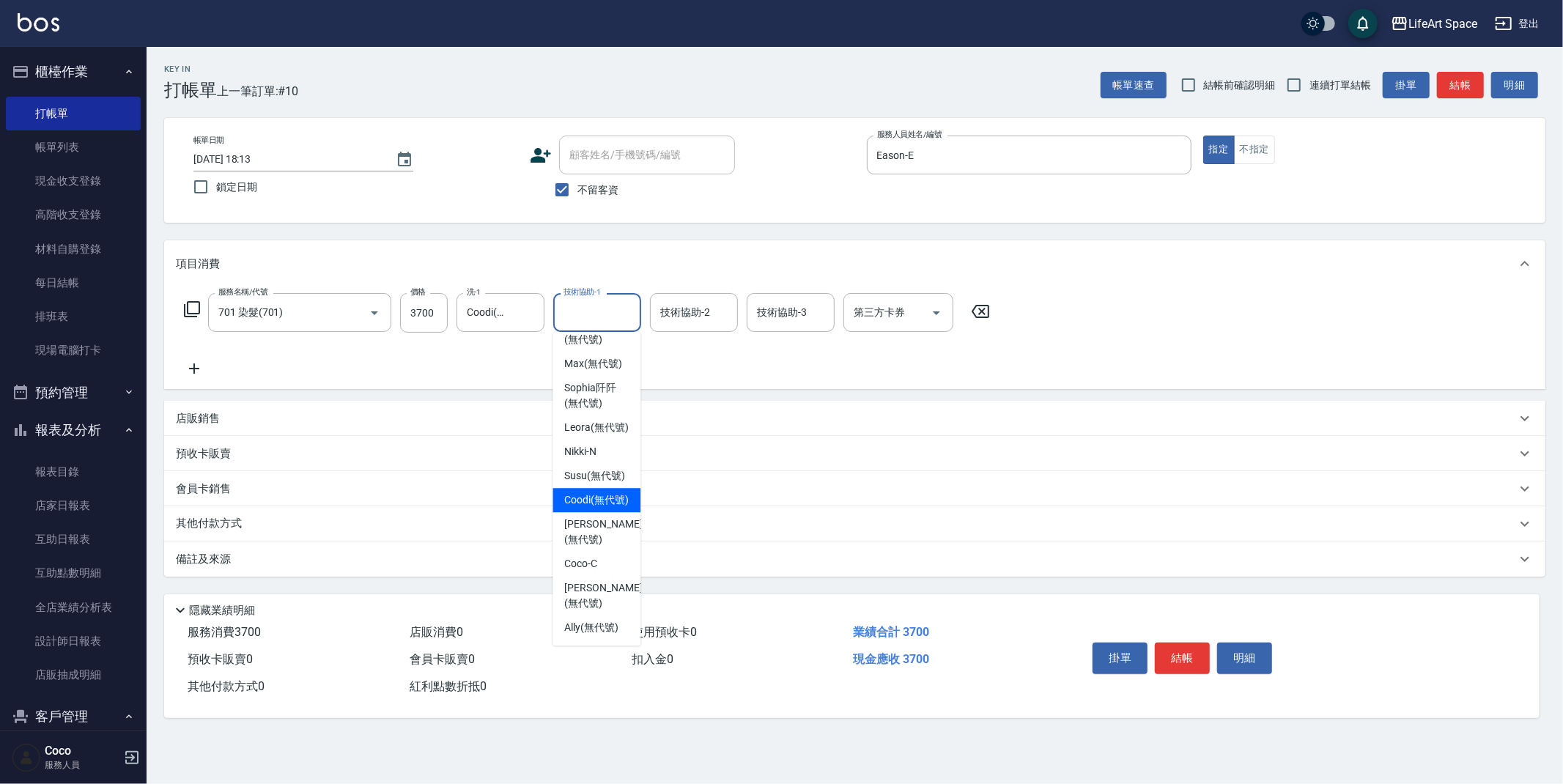
click at [583, 500] on span "Coodi (無代號)" at bounding box center [596, 500] width 64 height 16
type input "Coodi(無代號)"
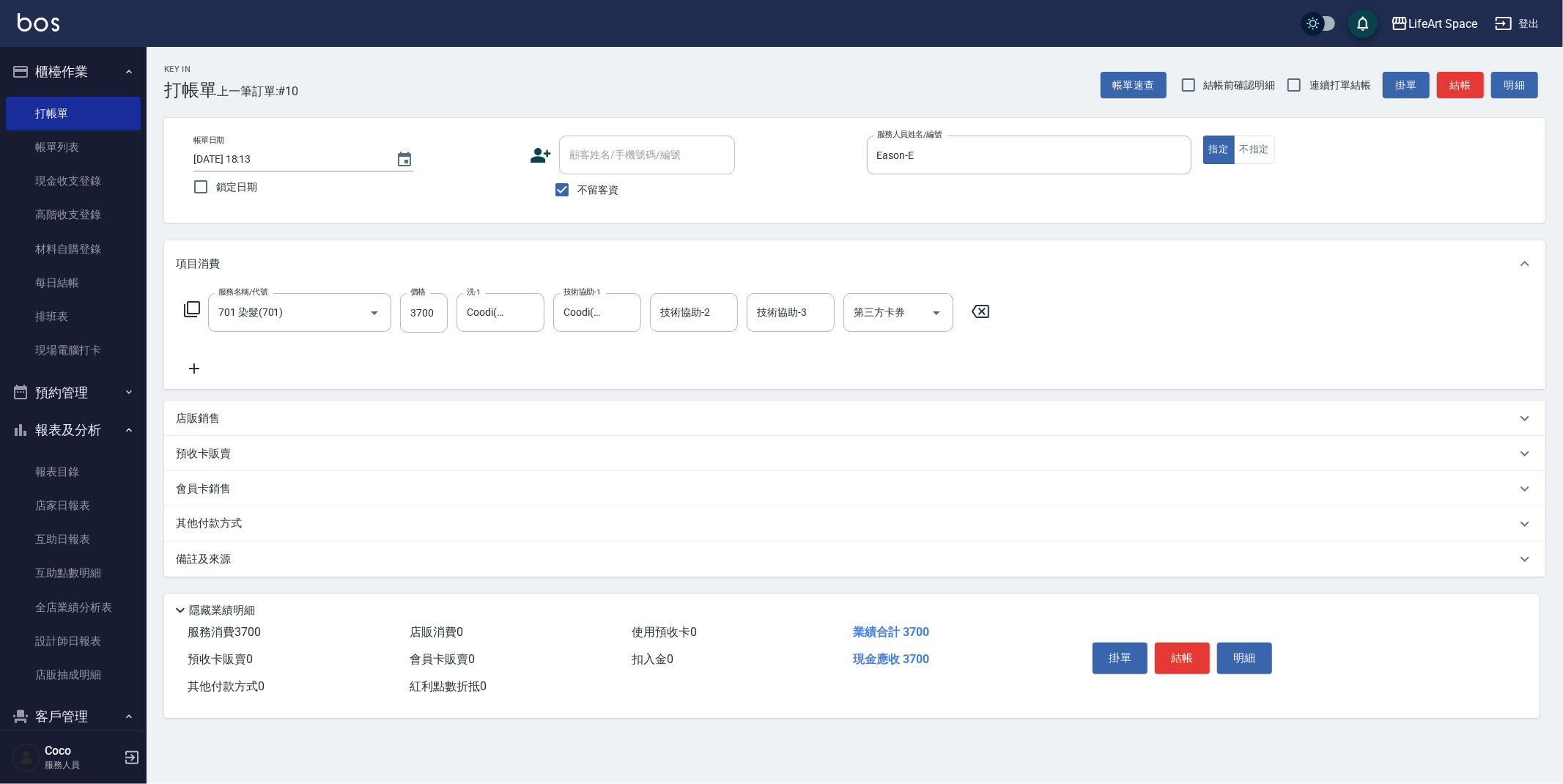
drag, startPoint x: 337, startPoint y: 555, endPoint x: 330, endPoint y: 558, distance: 7.6
click at [337, 555] on div "備註及來源" at bounding box center [846, 560] width 1340 height 16
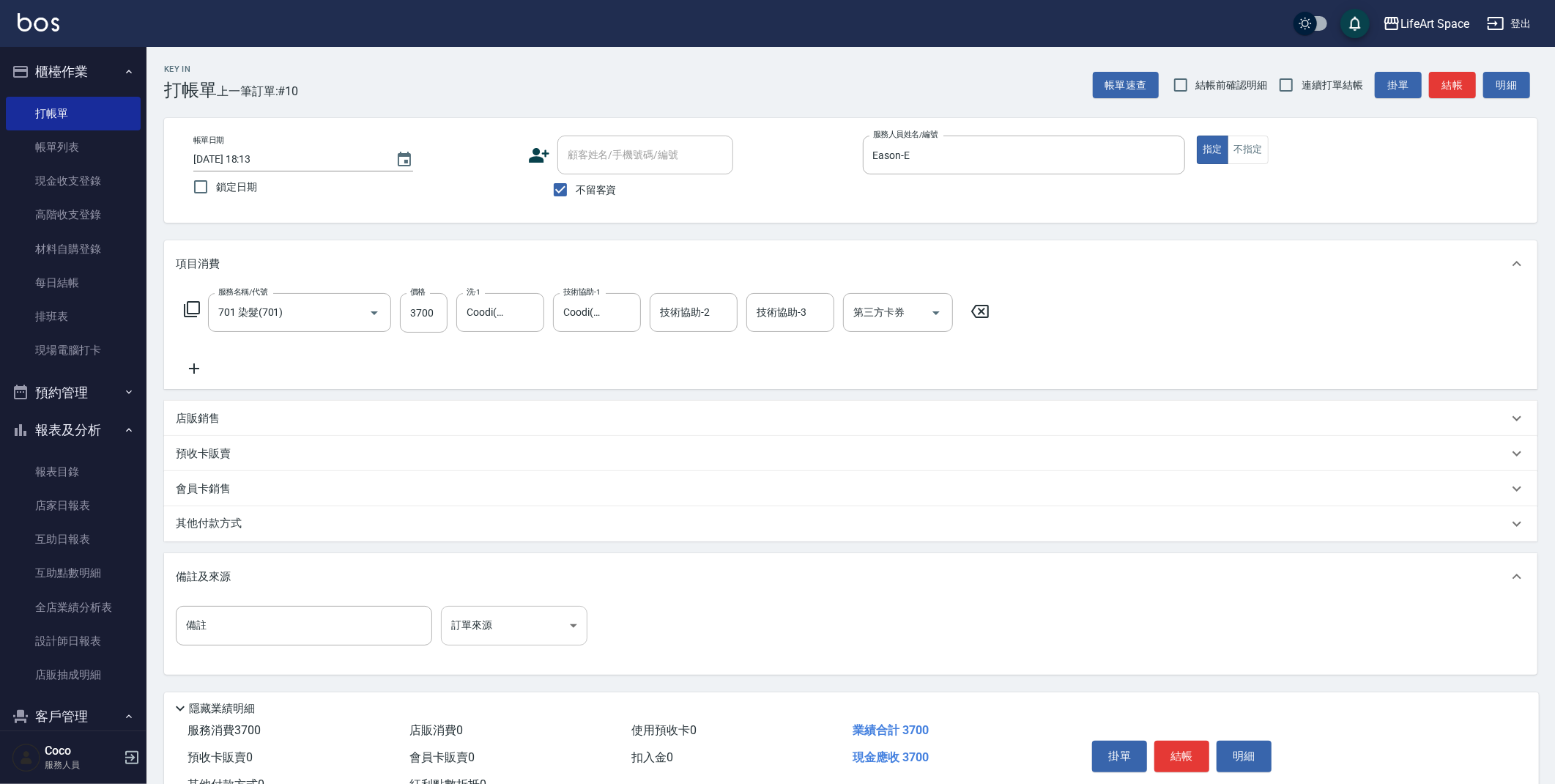
click at [492, 633] on body "LifeArt Space 登出 櫃檯作業 打帳單 帳單列表 現金收支登錄 高階收支登錄 材料自購登錄 每日結帳 排班表 現場電腦打卡 預約管理 預約管理 單…" at bounding box center [778, 417] width 1555 height 834
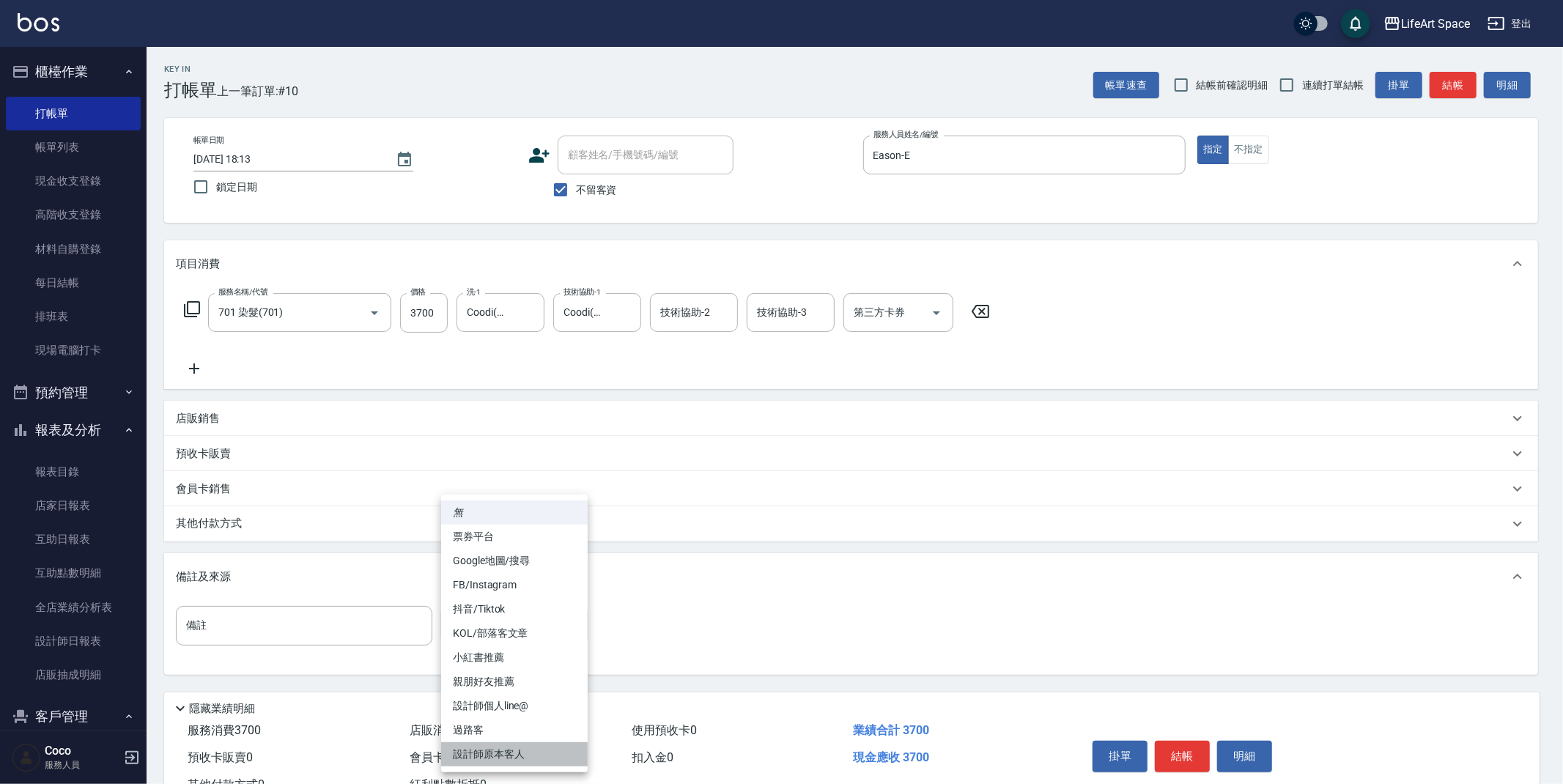
drag, startPoint x: 495, startPoint y: 750, endPoint x: 389, endPoint y: 670, distance: 132.8
click at [495, 750] on li "設計師原本客人" at bounding box center [514, 754] width 147 height 24
type input "設計師原本客人"
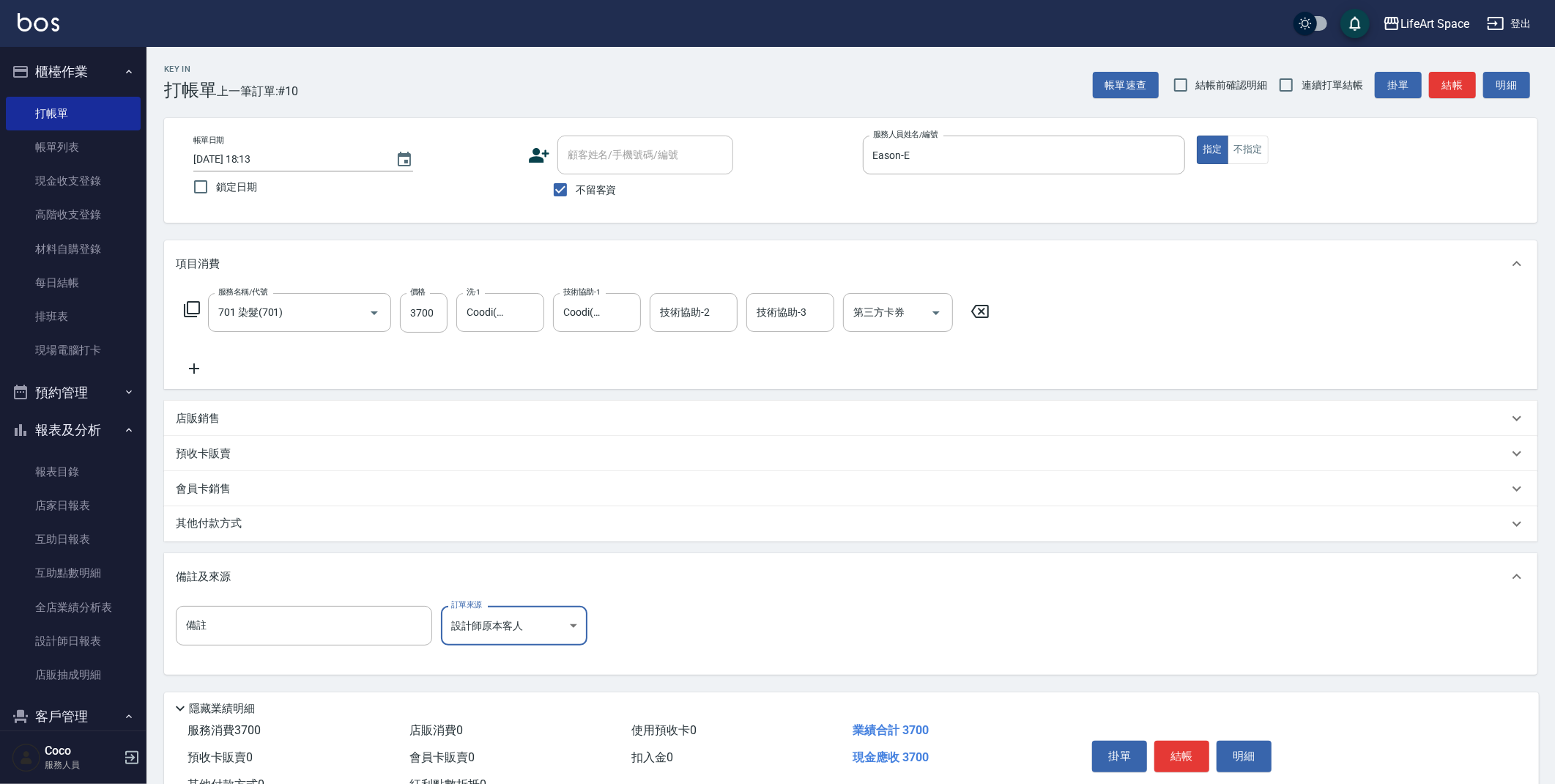
click at [269, 526] on div "其他付款方式" at bounding box center [842, 524] width 1332 height 17
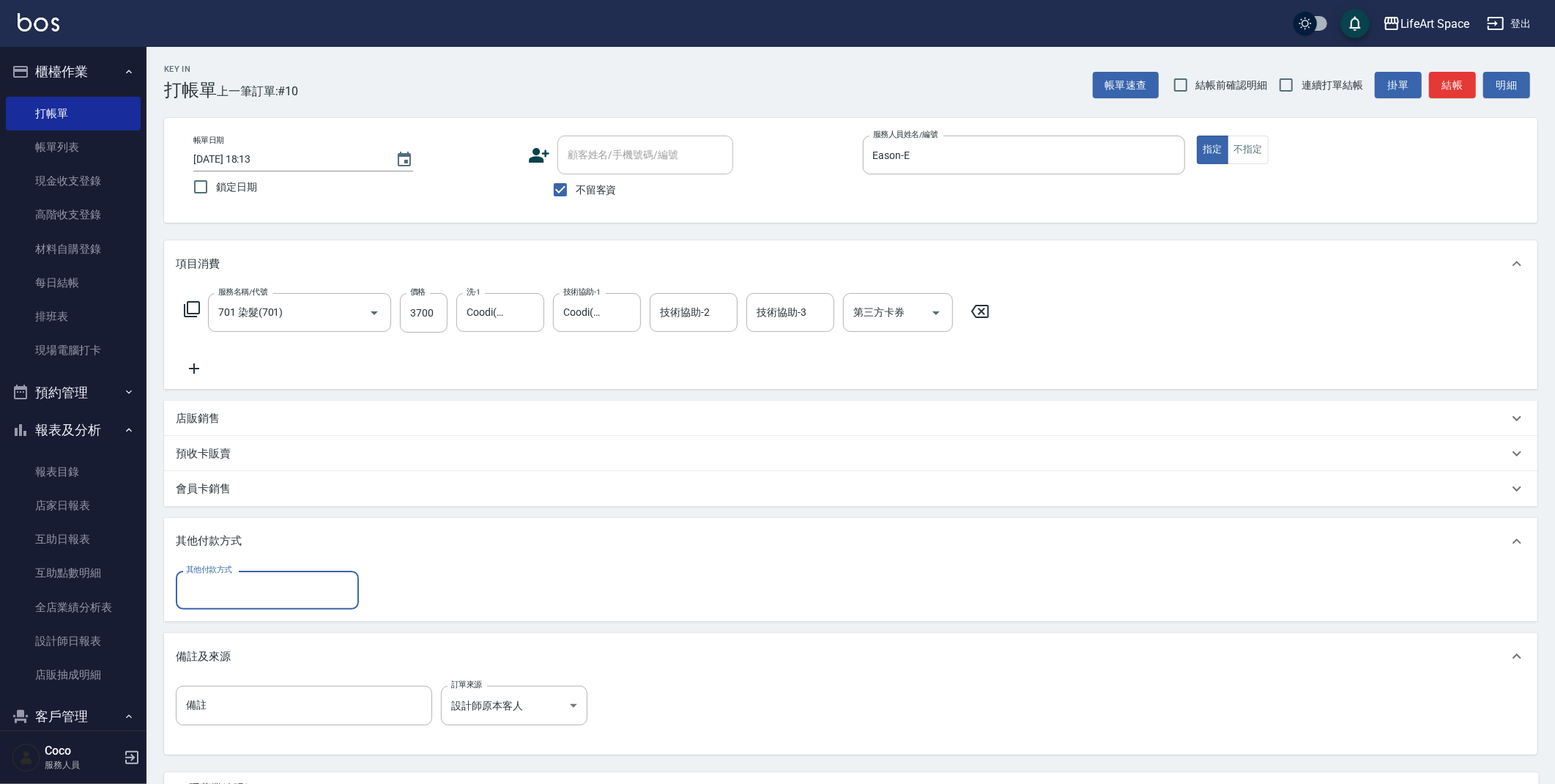
scroll to position [0, 0]
click at [237, 581] on input "其他付款方式" at bounding box center [267, 590] width 170 height 25
click at [232, 650] on span "Linepay" at bounding box center [267, 651] width 183 height 24
type input "Linepay"
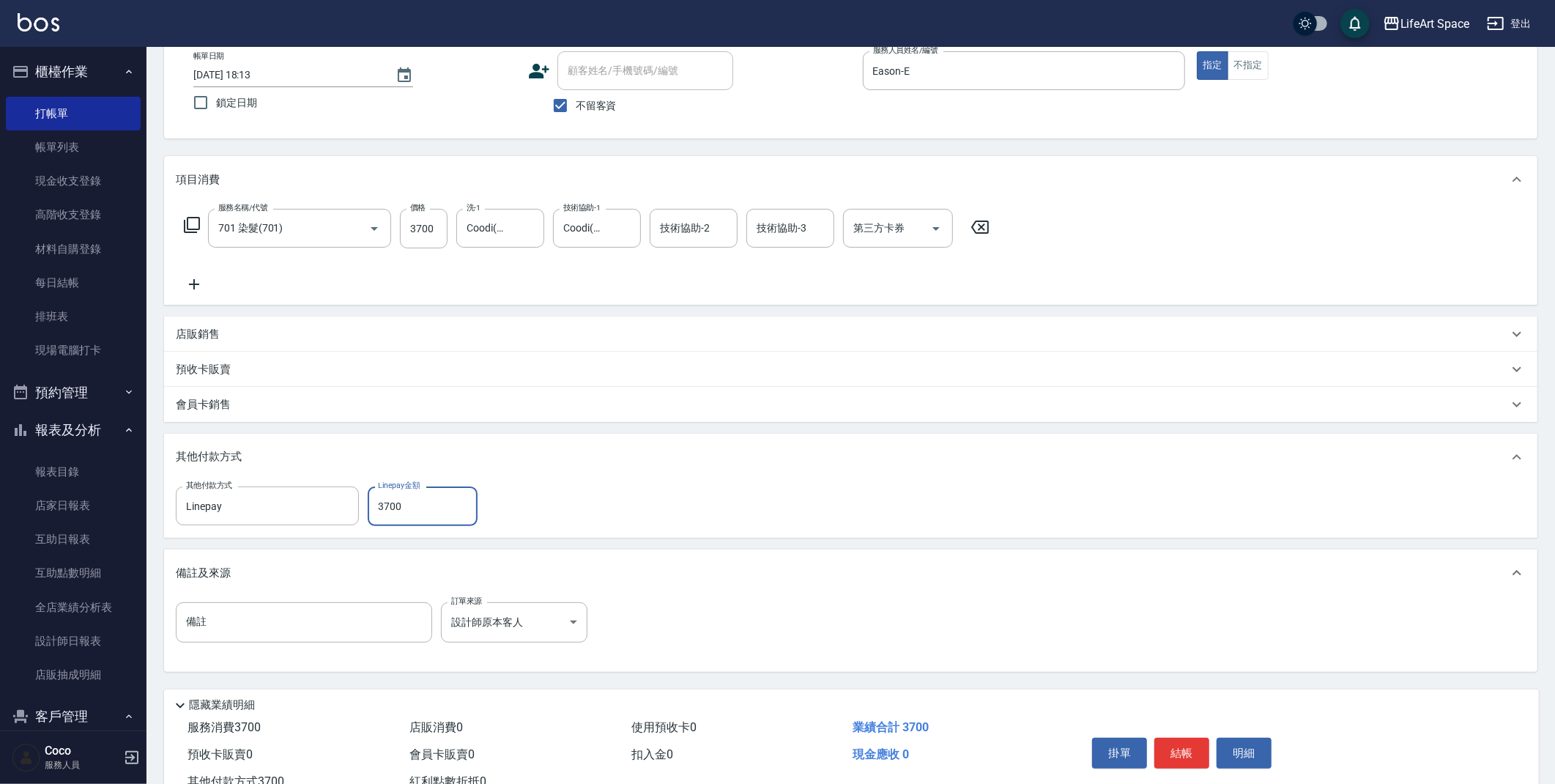
scroll to position [135, 0]
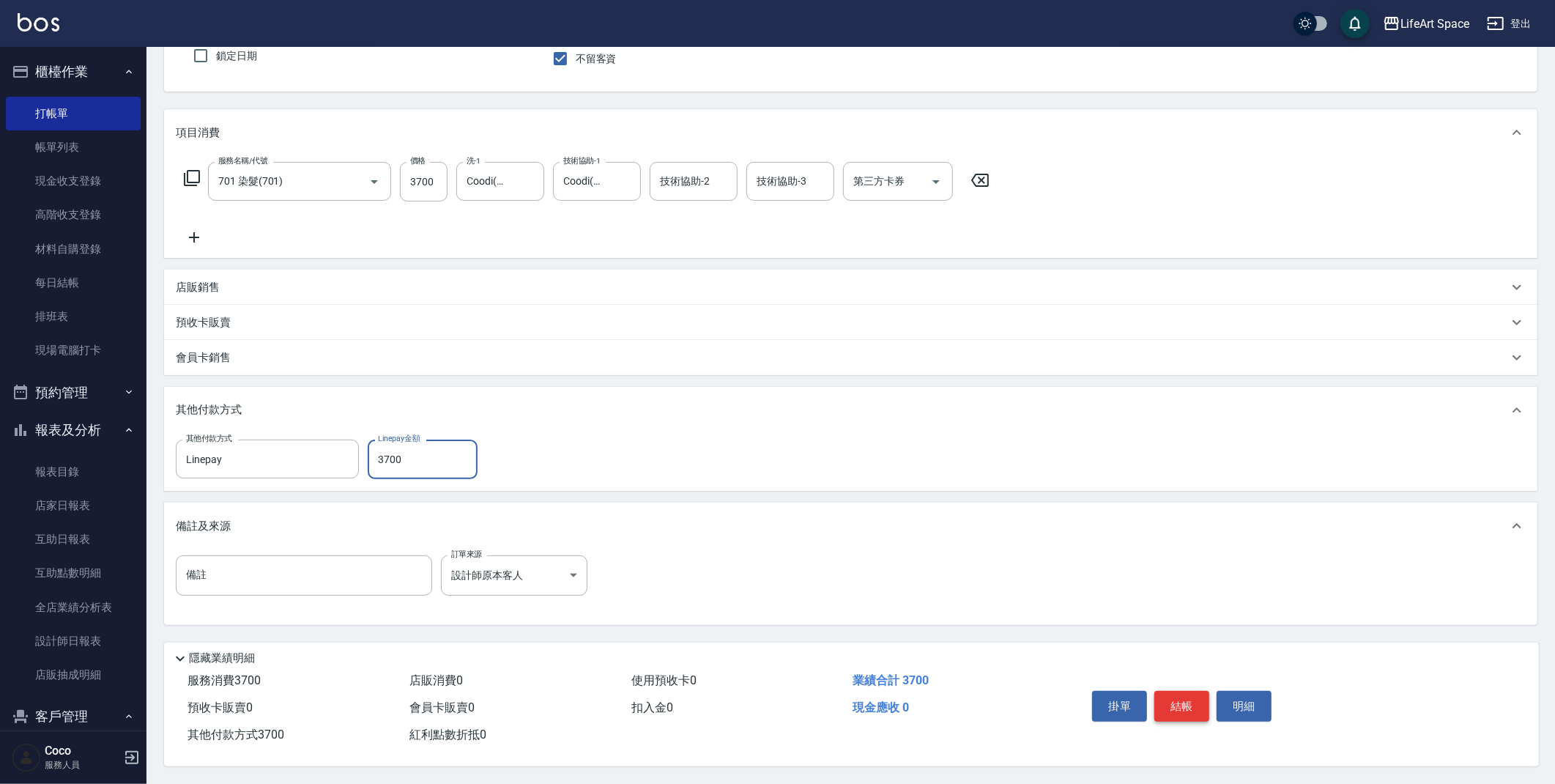
type input "3700"
click at [1183, 697] on button "結帳" at bounding box center [1182, 706] width 55 height 31
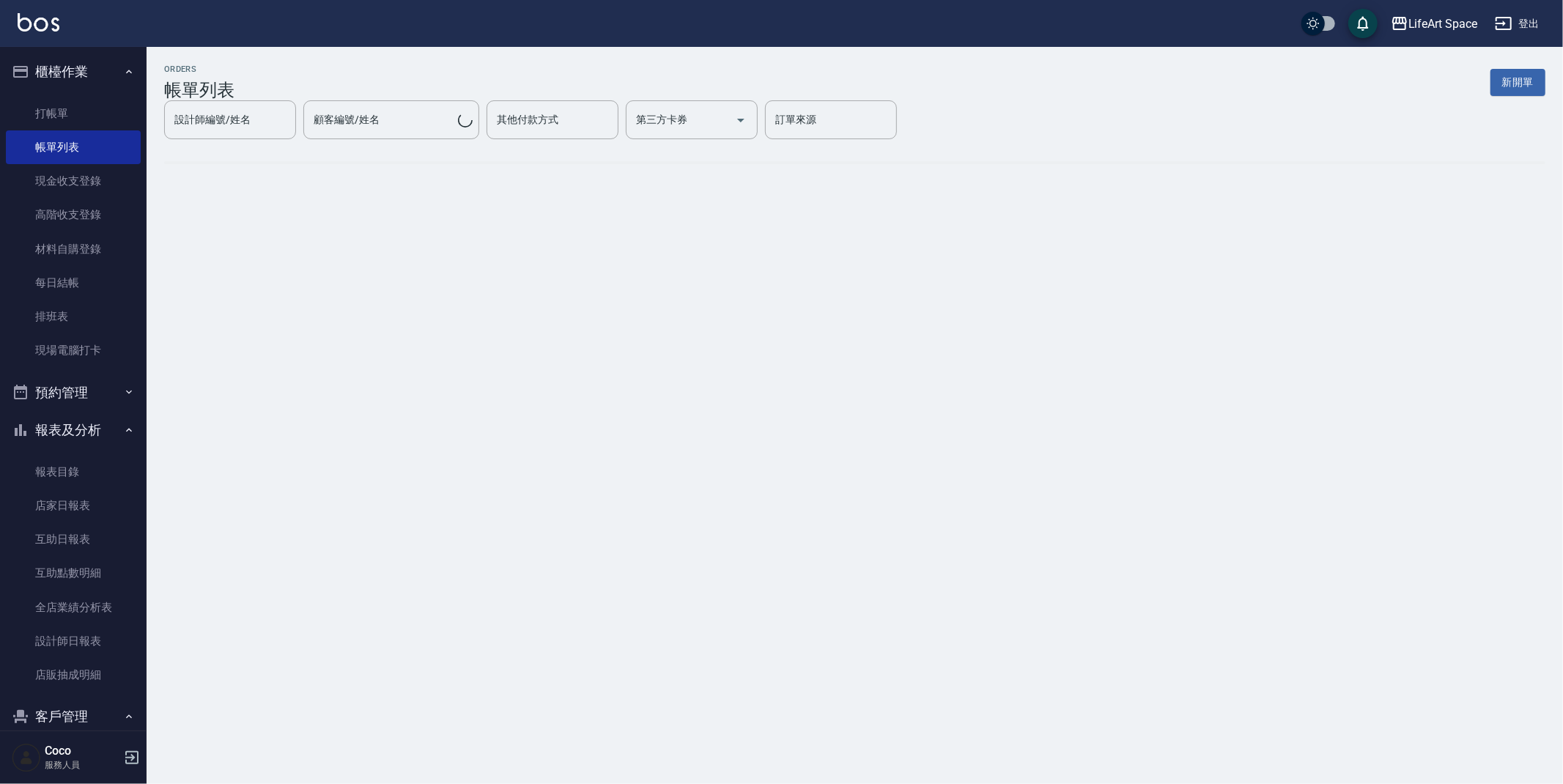
click at [1523, 84] on button "新開單" at bounding box center [1517, 83] width 55 height 27
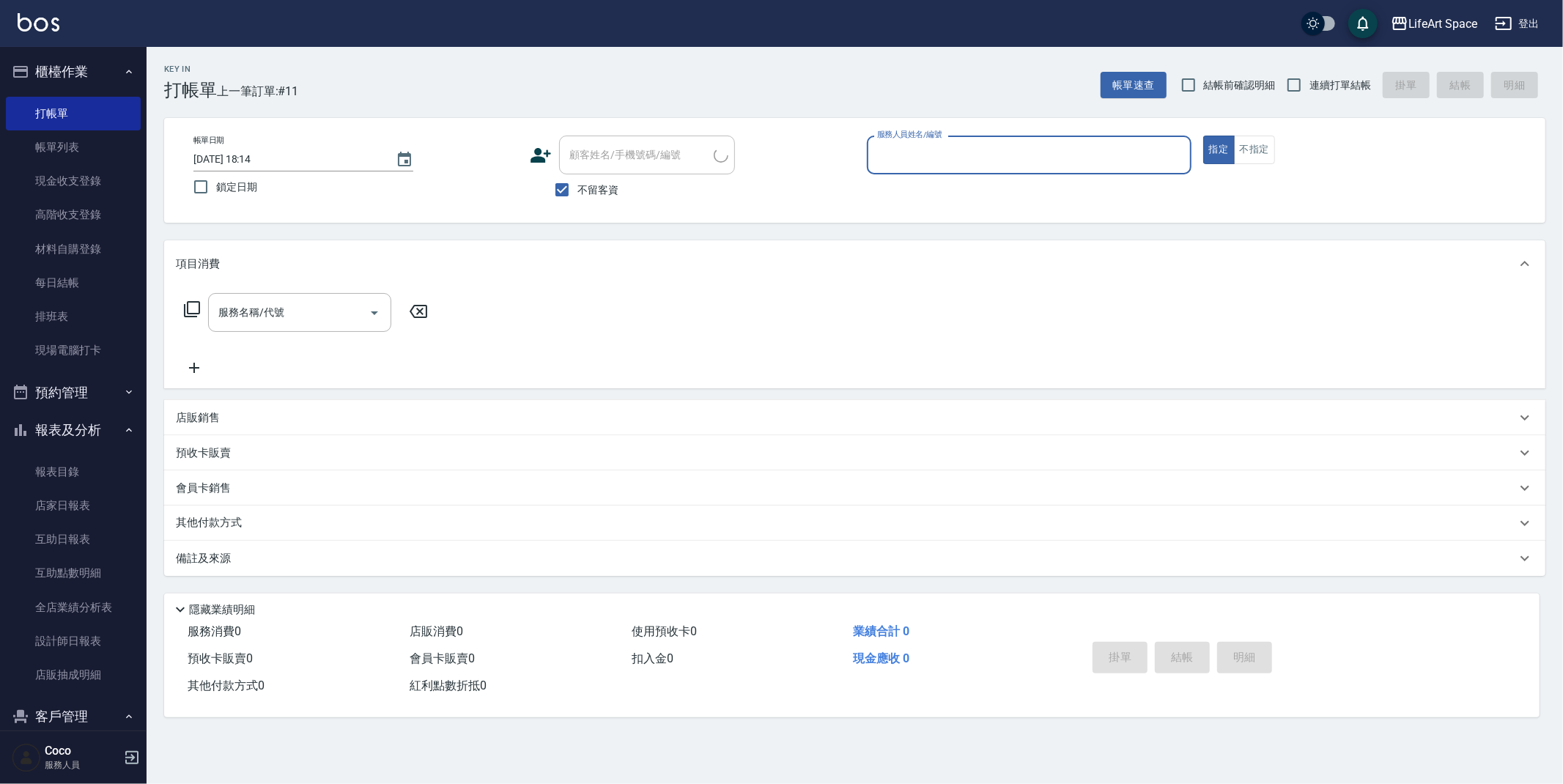
click at [987, 154] on input "服務人員姓名/編號" at bounding box center [1029, 154] width 311 height 25
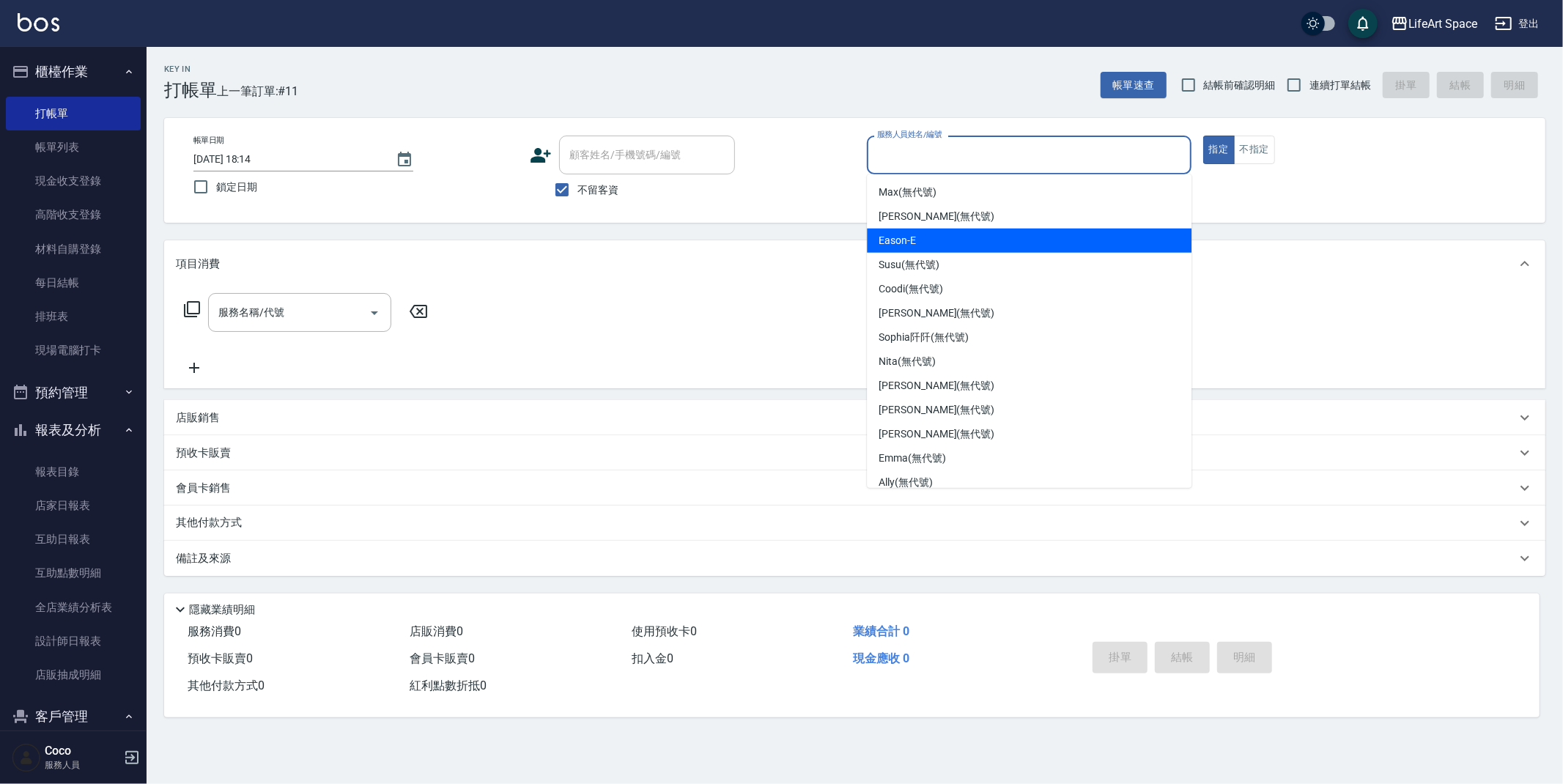
click at [957, 230] on div "Eason -E" at bounding box center [1029, 240] width 325 height 24
type input "Eason-E"
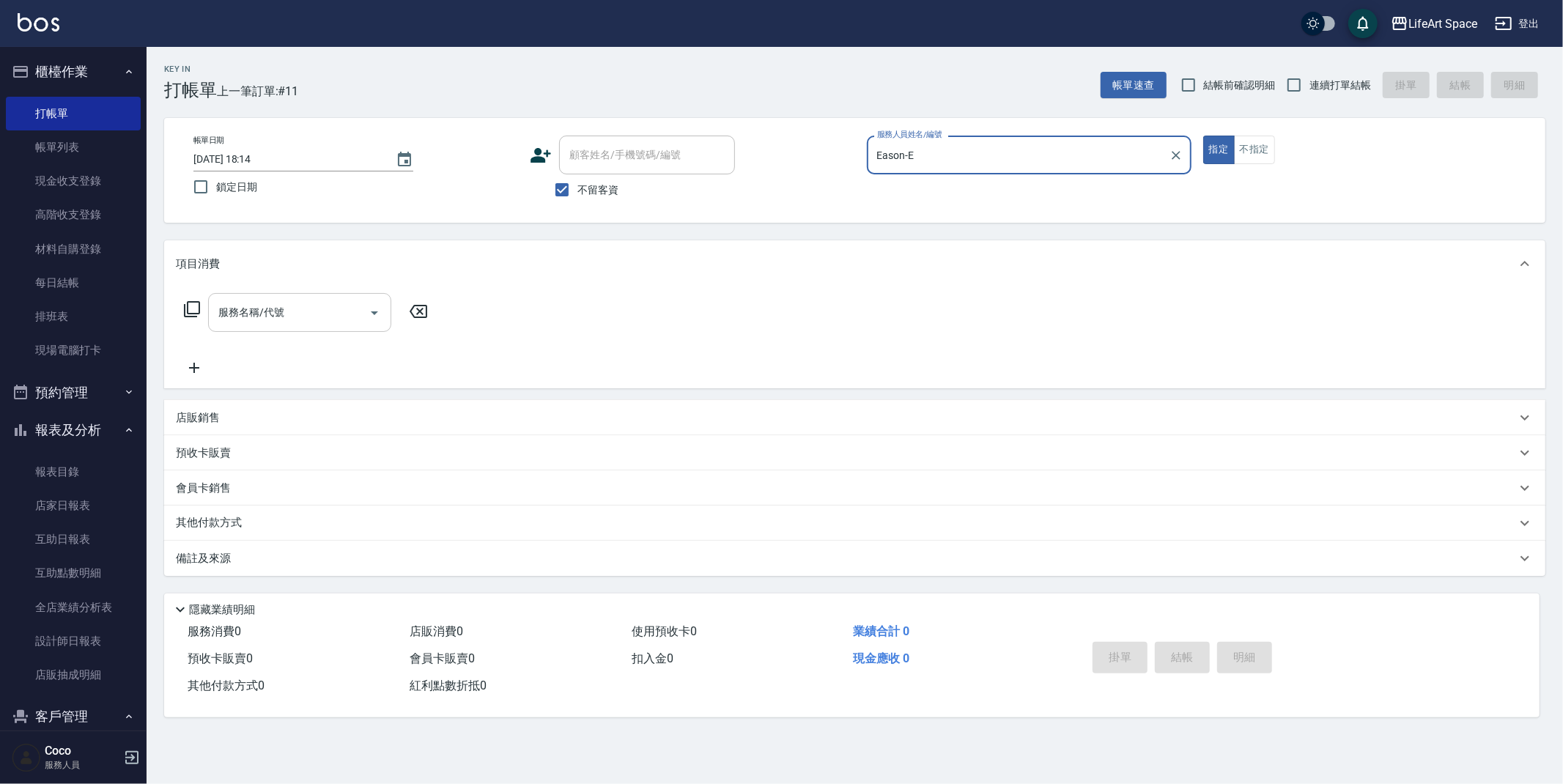
click at [327, 306] on input "服務名稱/代號" at bounding box center [289, 312] width 148 height 25
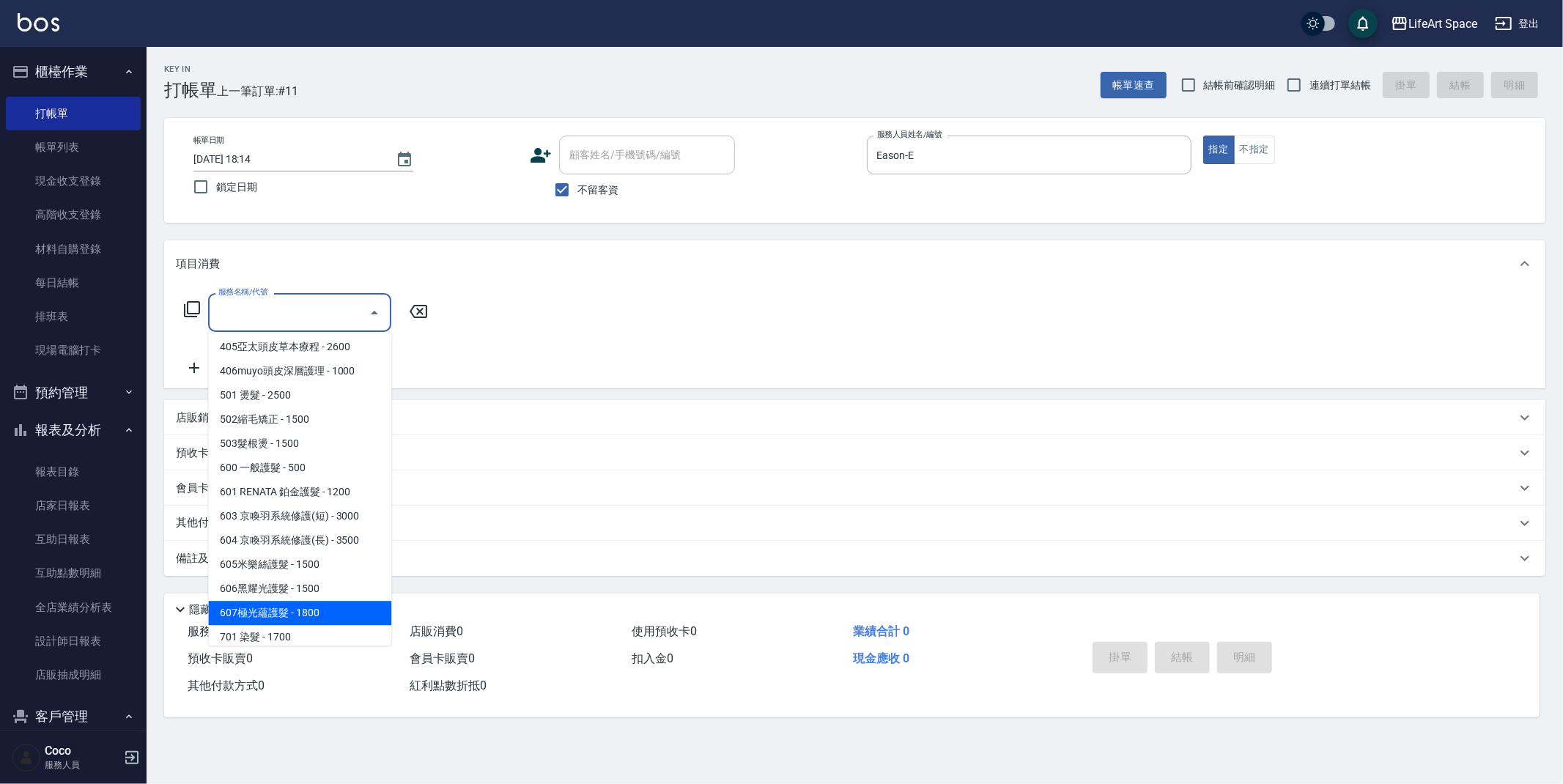
scroll to position [229, 0]
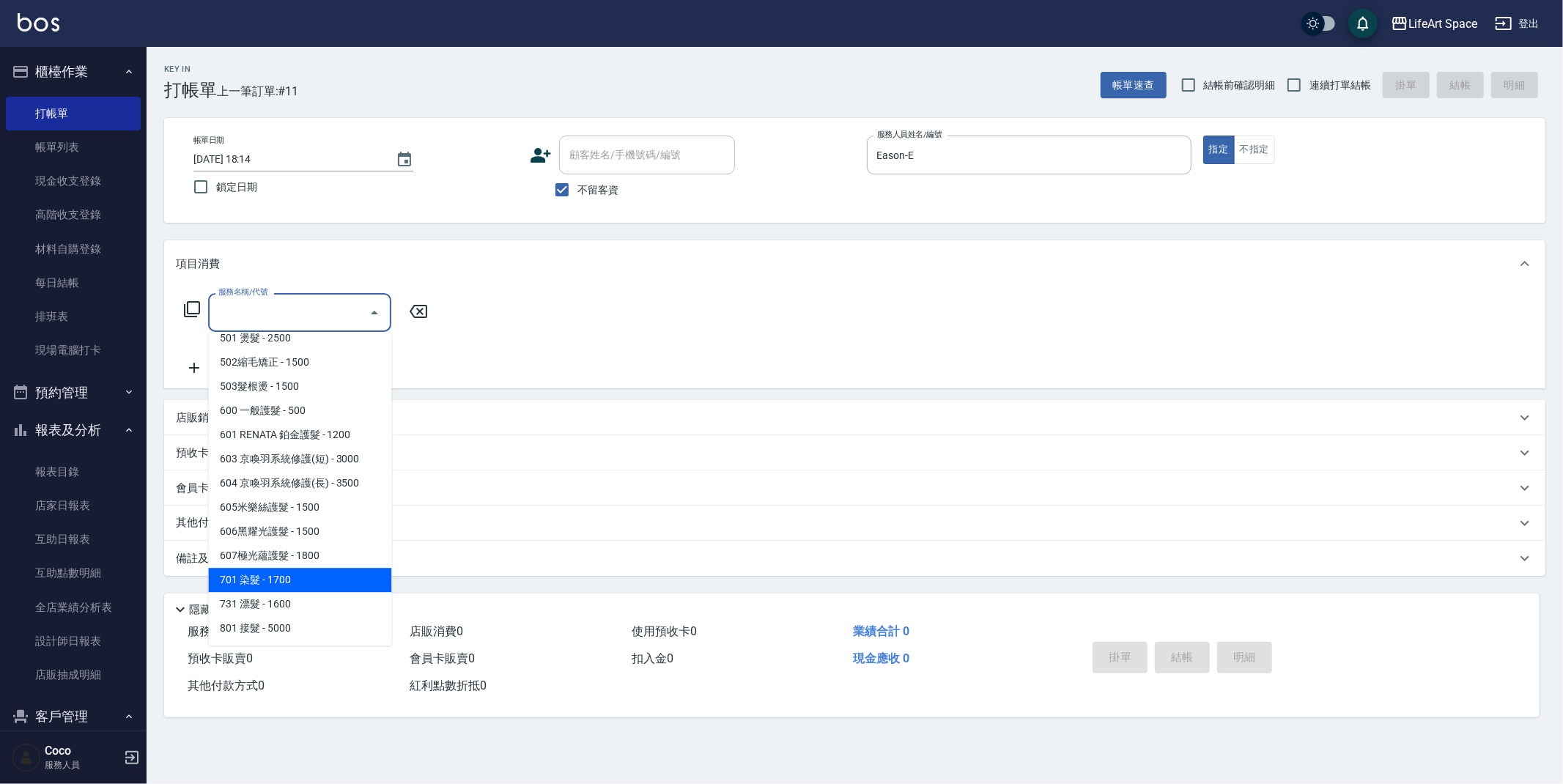
click at [286, 581] on span "701 染髮 - 1700" at bounding box center [299, 579] width 183 height 24
type input "701 染髮(701)"
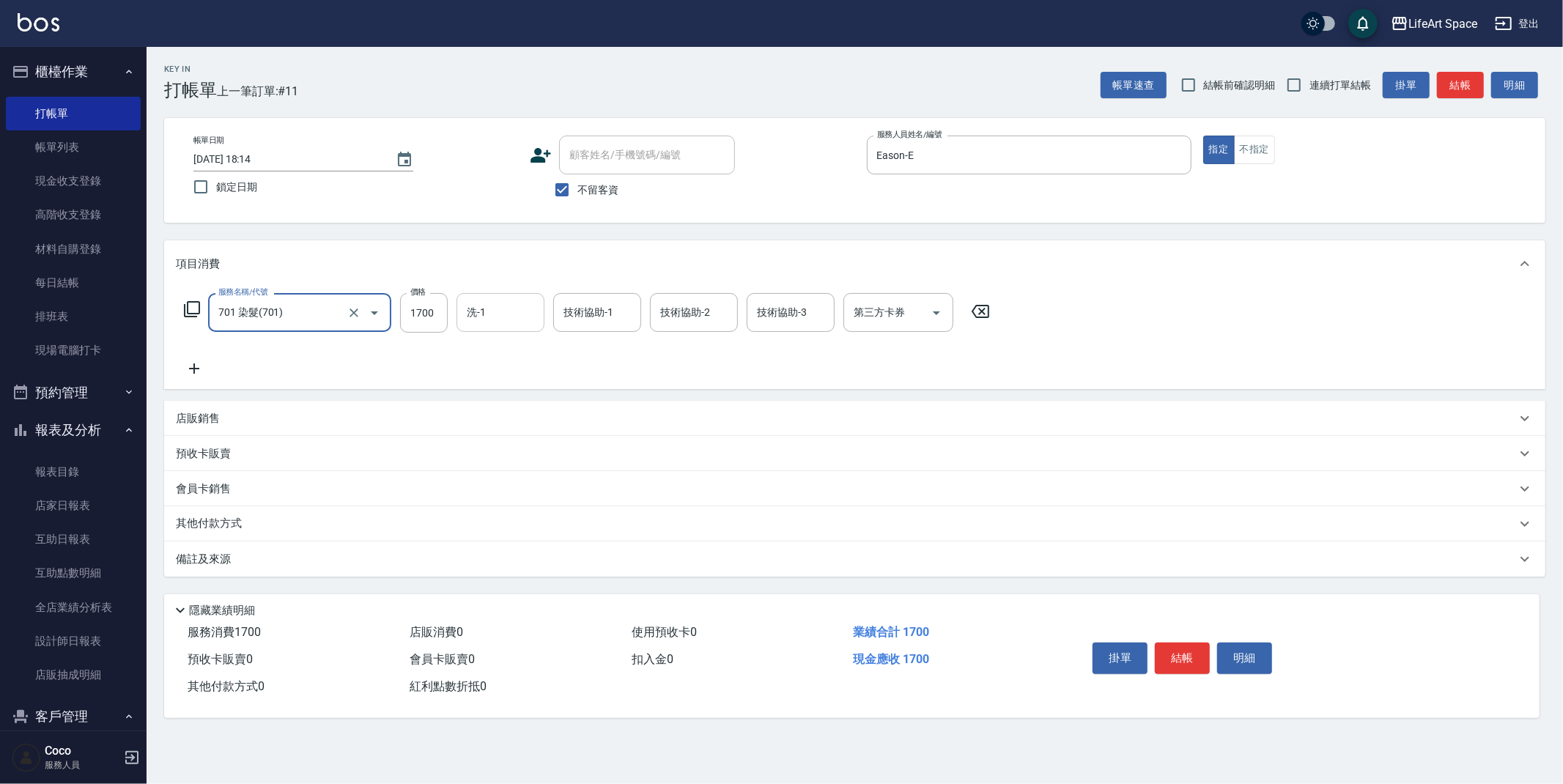
drag, startPoint x: 436, startPoint y: 317, endPoint x: 456, endPoint y: 314, distance: 20.2
click at [436, 316] on input "1700" at bounding box center [424, 313] width 48 height 40
type input "1850"
click at [490, 313] on input "洗-1" at bounding box center [500, 312] width 75 height 25
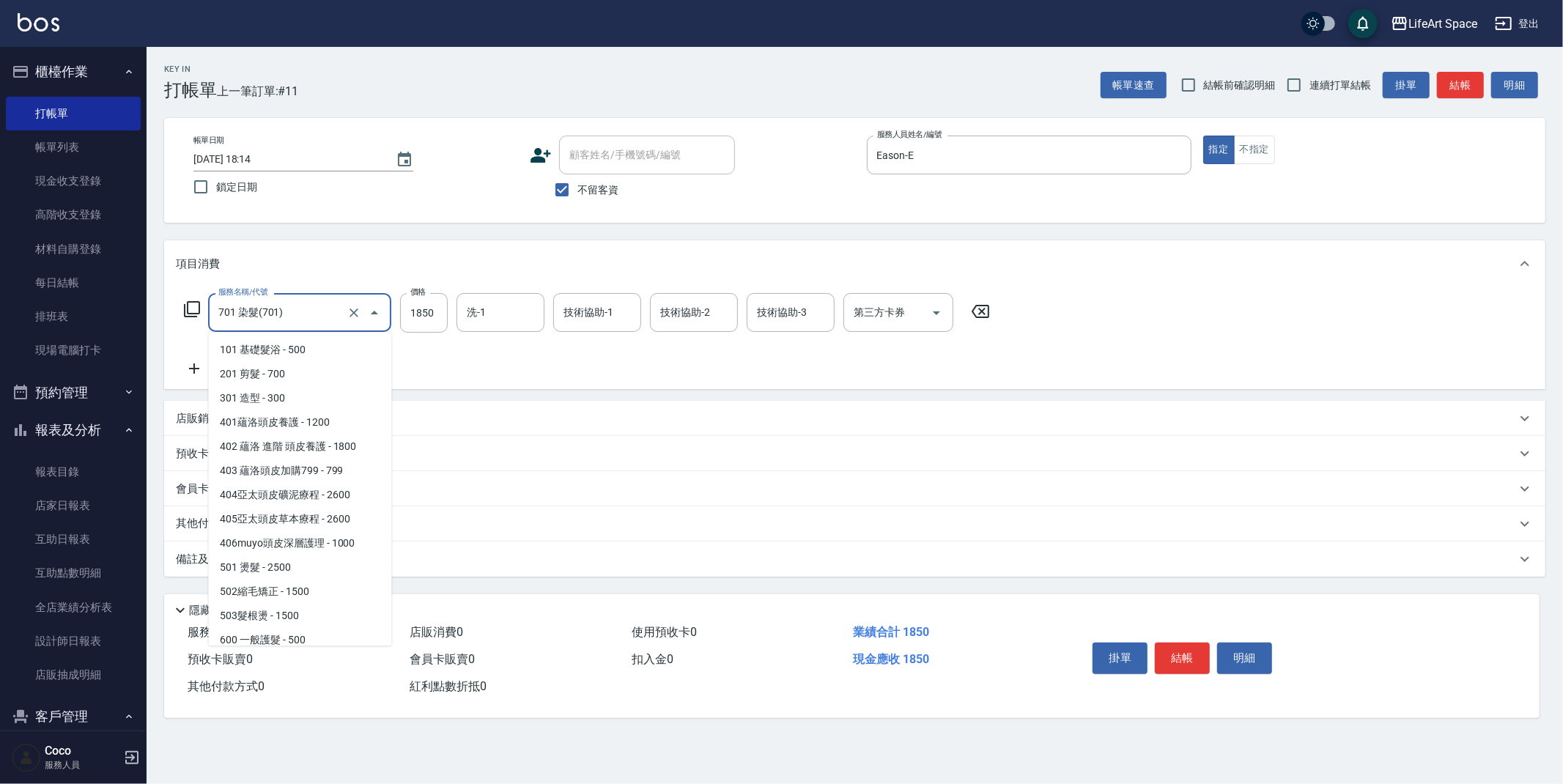
click at [305, 311] on input "701 染髮(701)" at bounding box center [279, 312] width 129 height 25
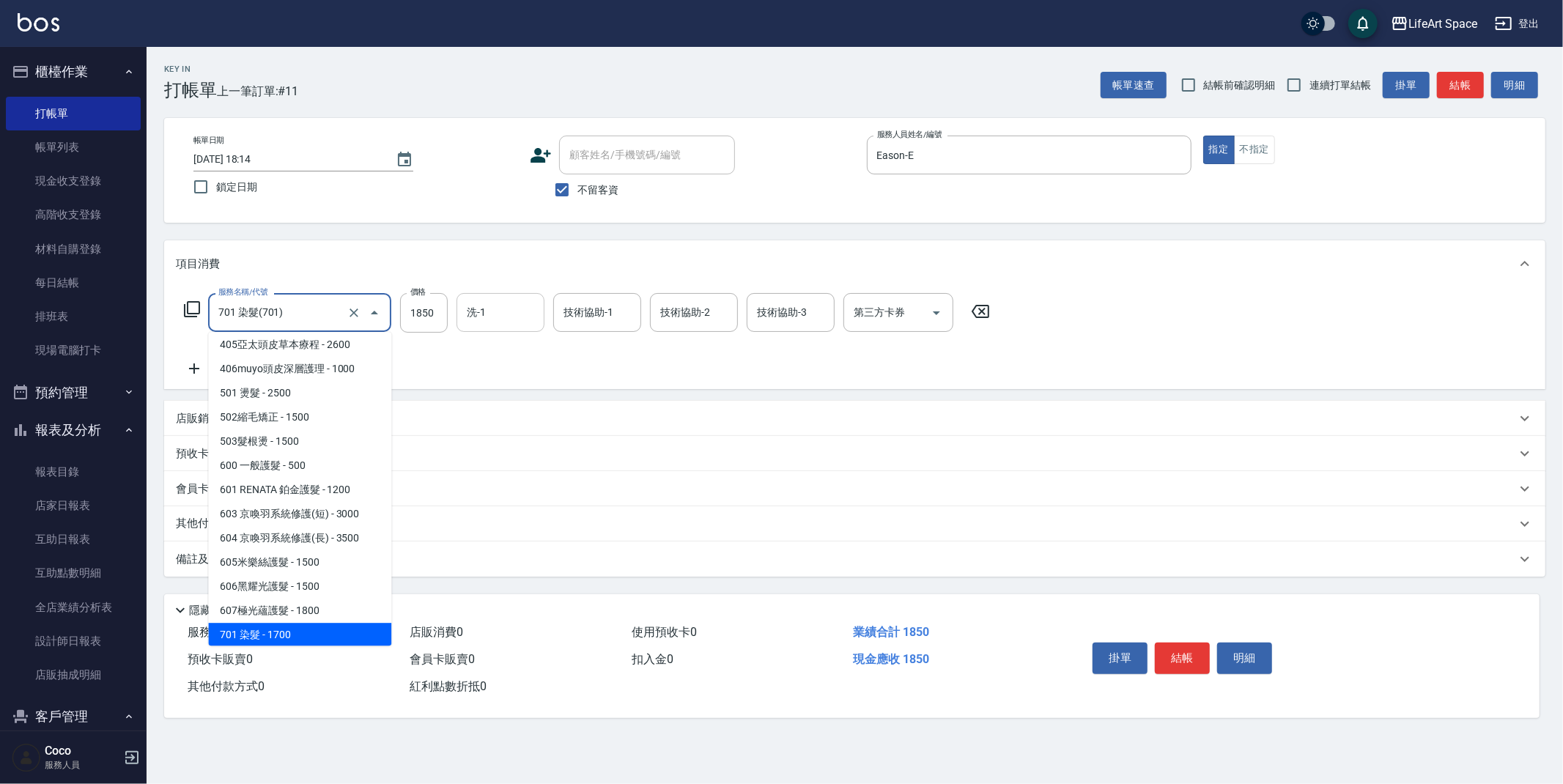
click at [537, 325] on div "洗-1" at bounding box center [501, 313] width 87 height 39
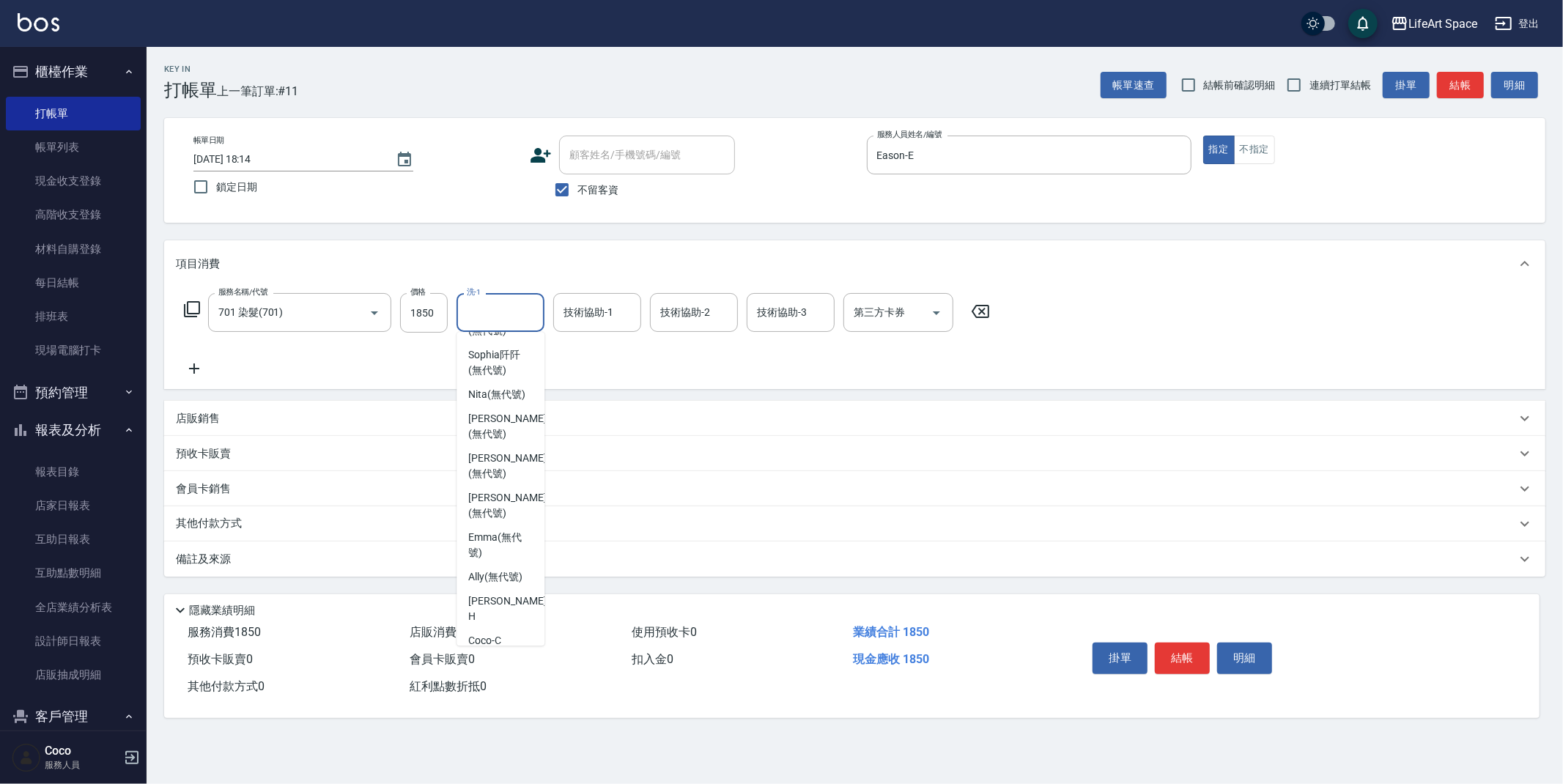
scroll to position [169, 0]
drag, startPoint x: 515, startPoint y: 499, endPoint x: 555, endPoint y: 413, distance: 94.8
click at [515, 483] on span "[PERSON_NAME] (無代號)" at bounding box center [507, 467] width 78 height 31
type input "[PERSON_NAME](無代號)"
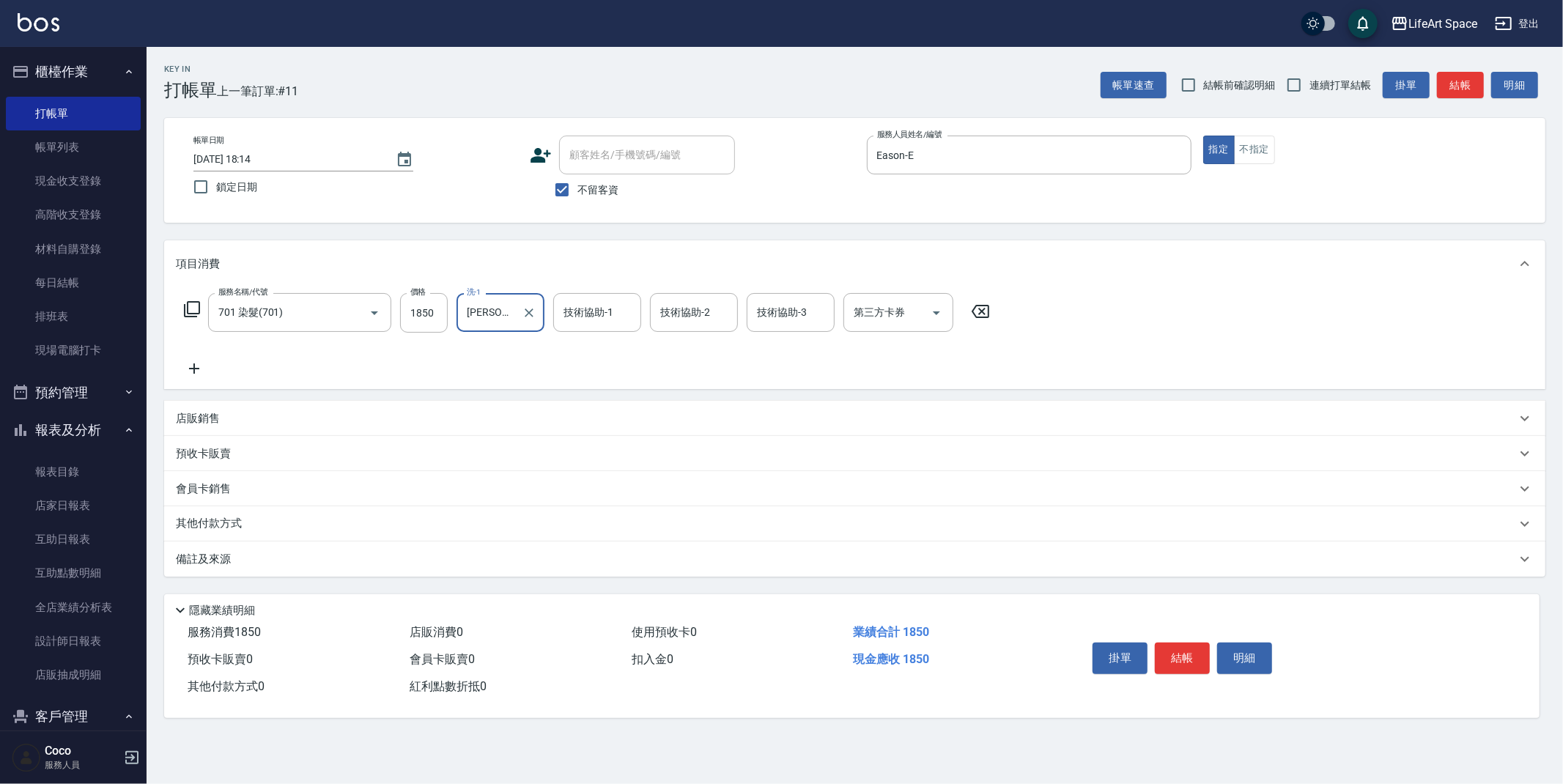
click at [584, 312] on div "技術協助-1 技術協助-1" at bounding box center [597, 313] width 87 height 39
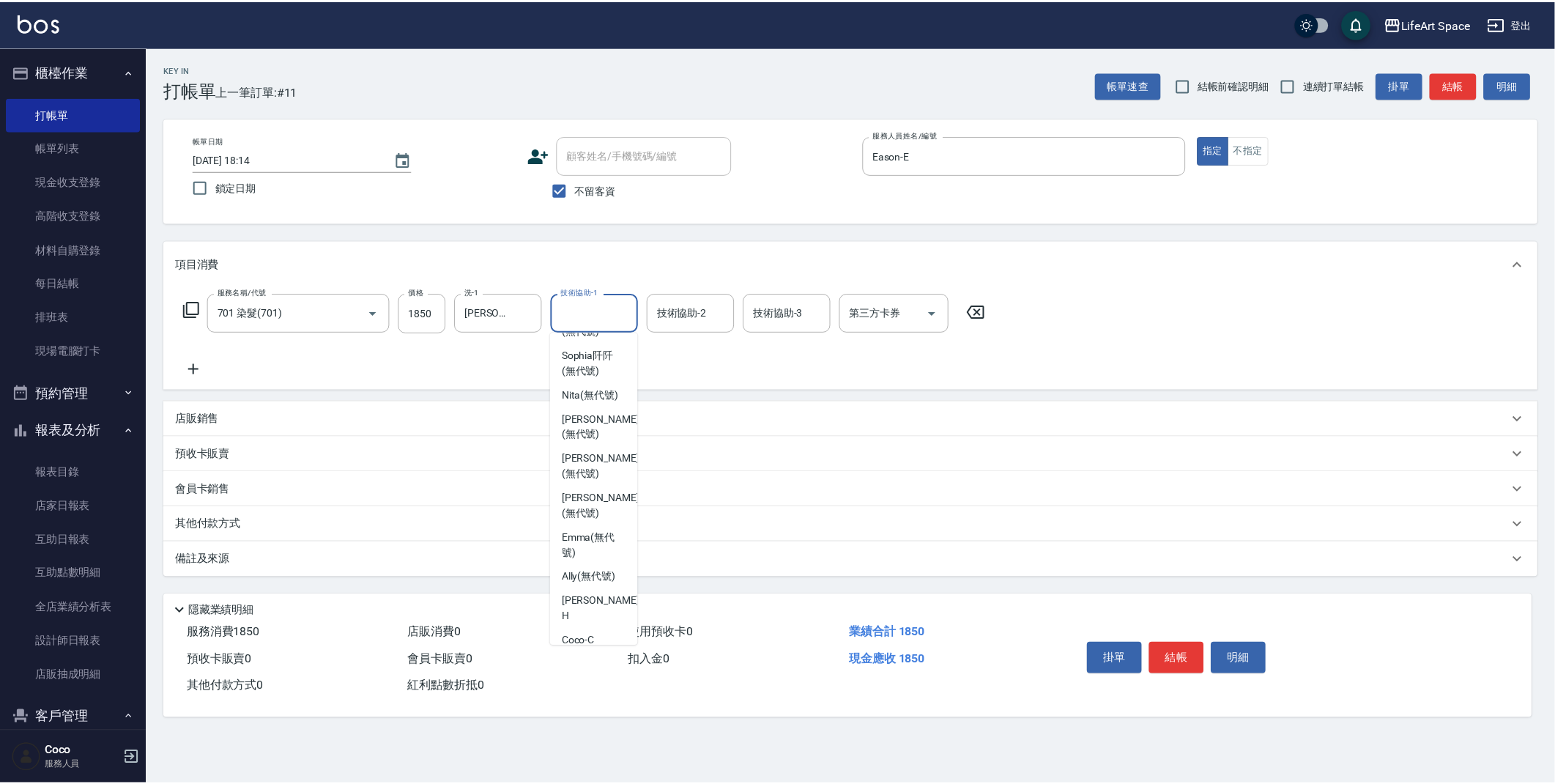
scroll to position [173, 0]
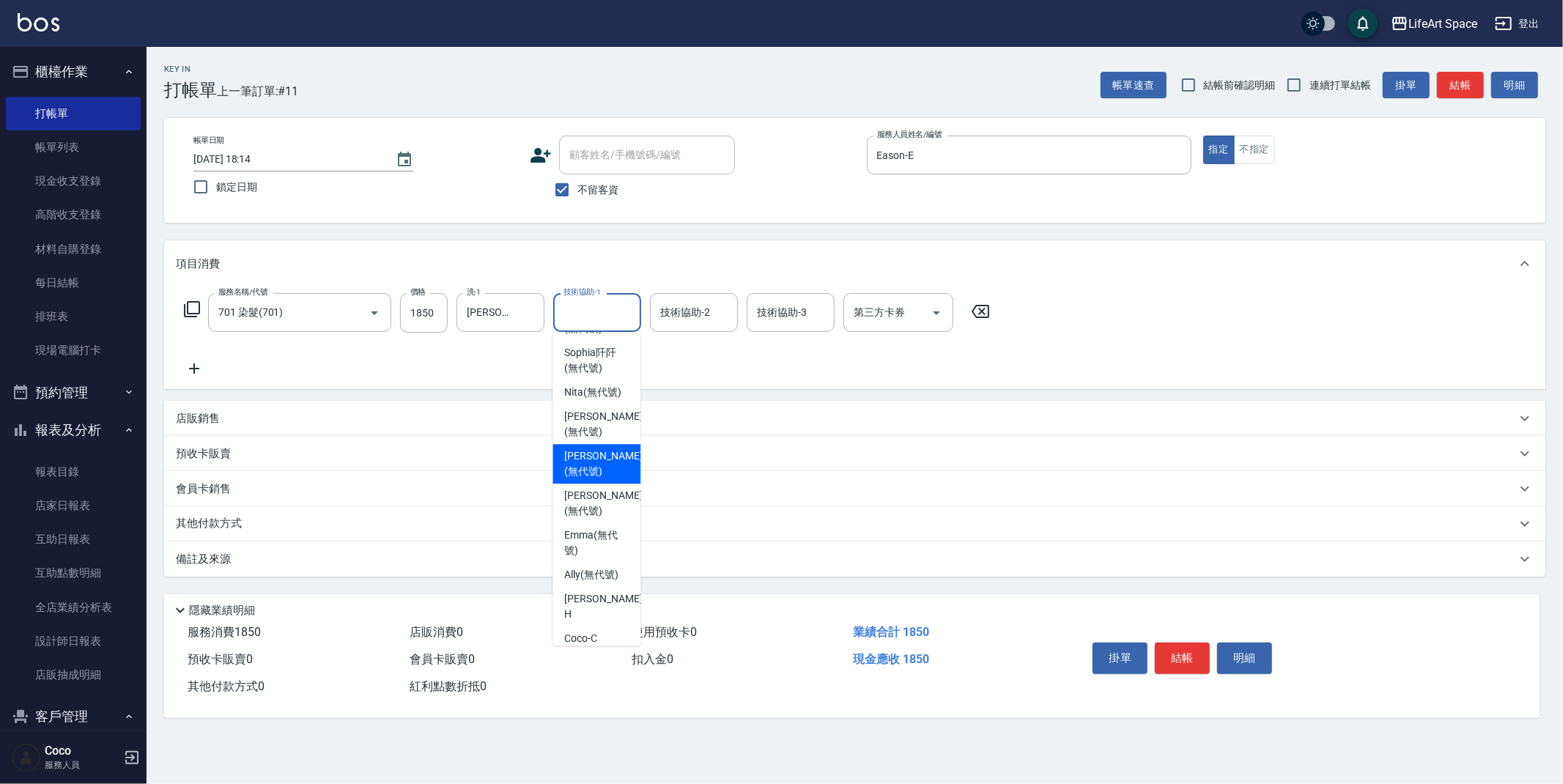
click at [616, 484] on div "[PERSON_NAME] (無代號)" at bounding box center [596, 463] width 87 height 40
type input "[PERSON_NAME](無代號)"
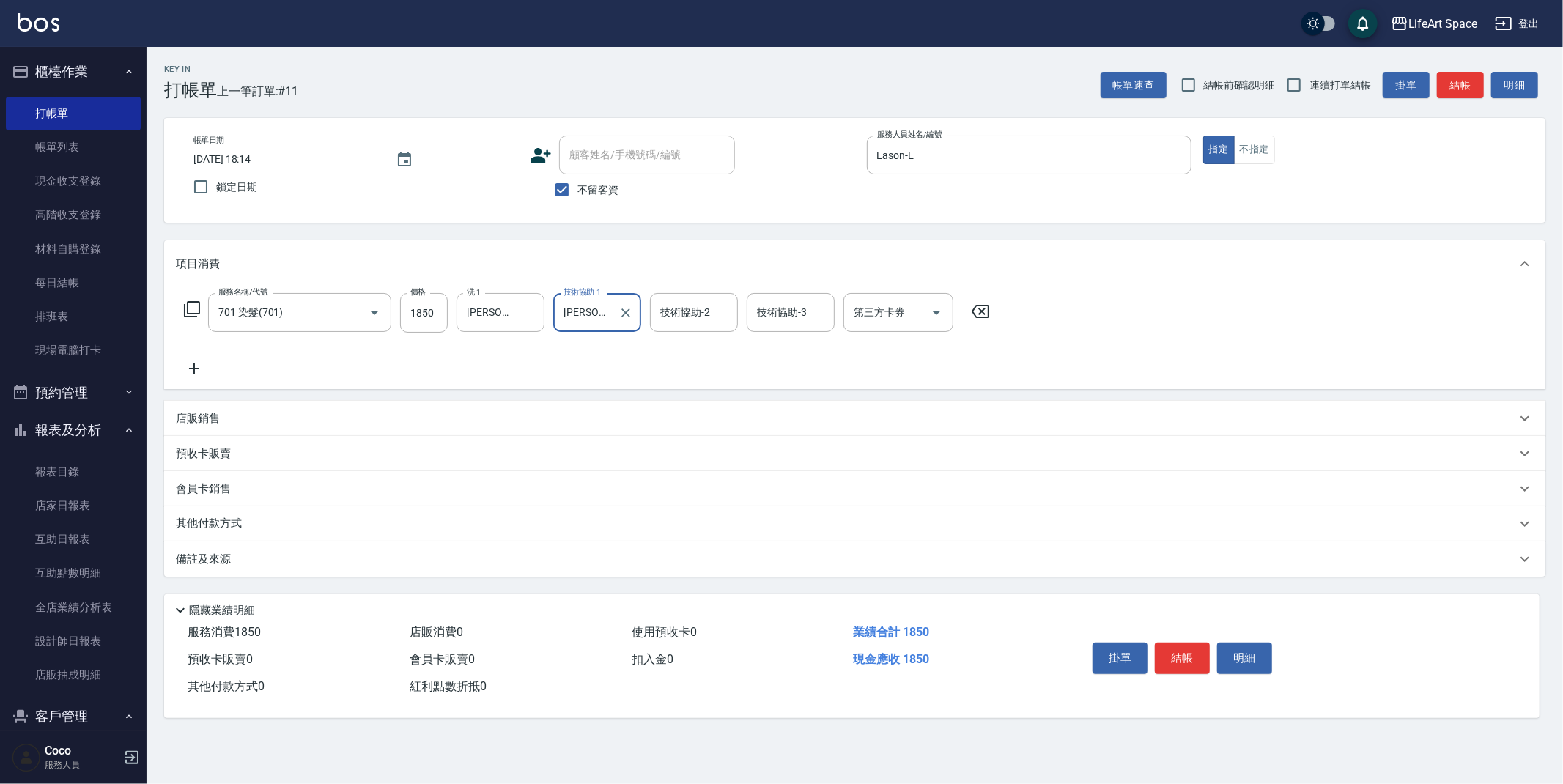
click at [289, 563] on div "備註及來源" at bounding box center [846, 560] width 1340 height 16
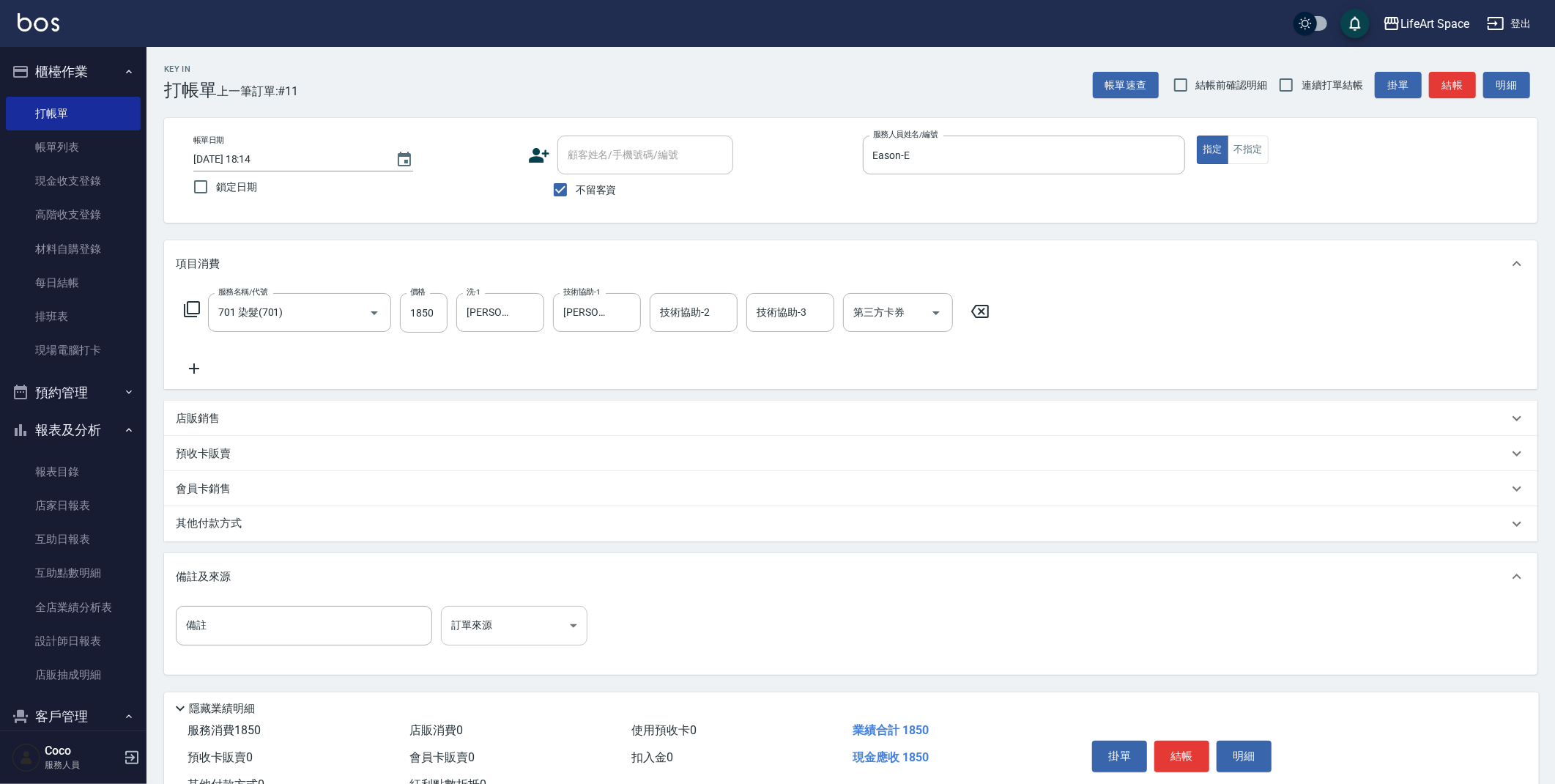
click at [448, 627] on body "LifeArt Space 登出 櫃檯作業 打帳單 帳單列表 現金收支登錄 高階收支登錄 材料自購登錄 每日結帳 排班表 現場電腦打卡 預約管理 預約管理 單…" at bounding box center [778, 417] width 1555 height 834
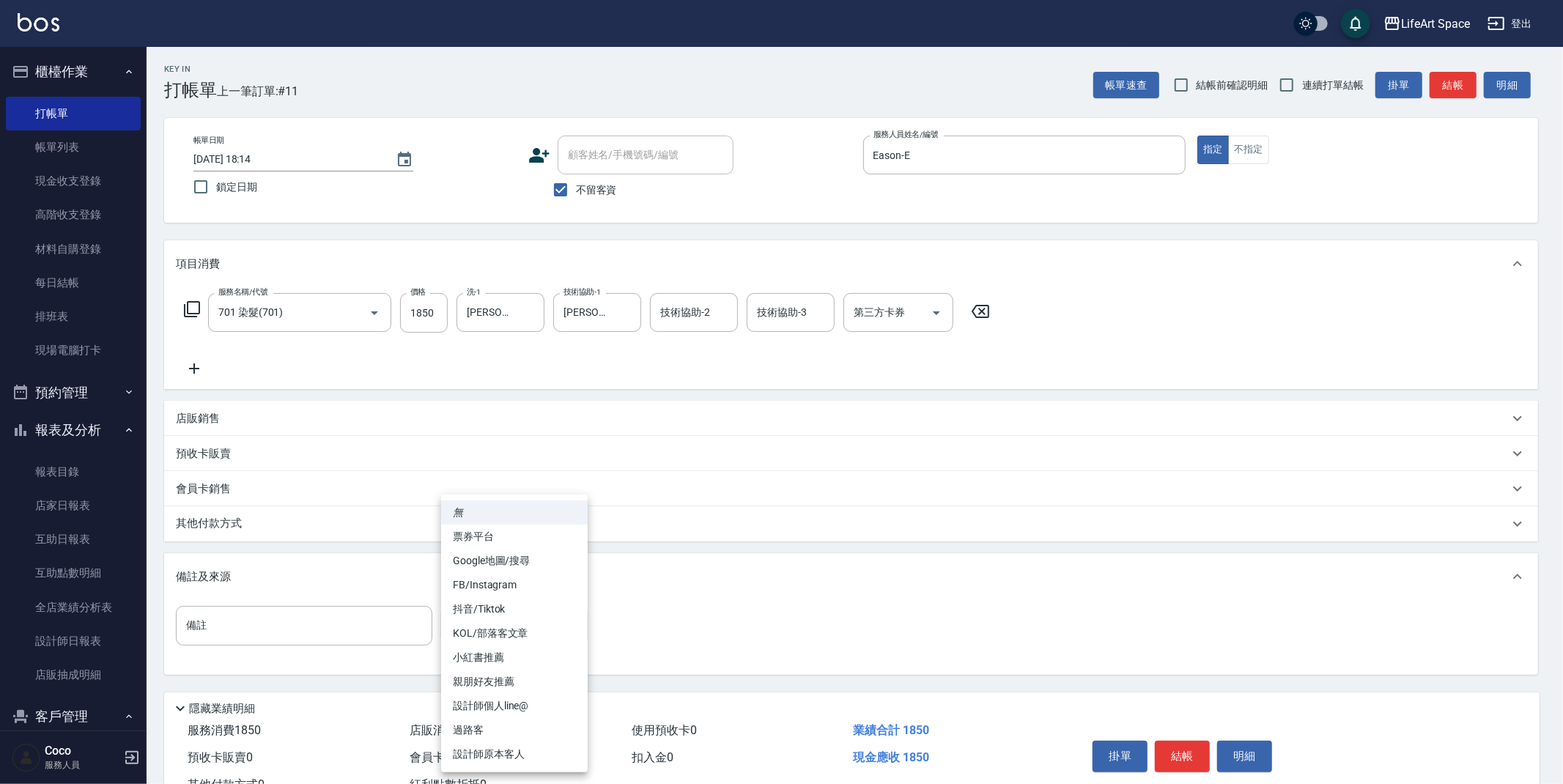
drag, startPoint x: 477, startPoint y: 753, endPoint x: 406, endPoint y: 700, distance: 88.6
click at [478, 753] on li "設計師原本客人" at bounding box center [514, 754] width 147 height 24
type input "設計師原本客人"
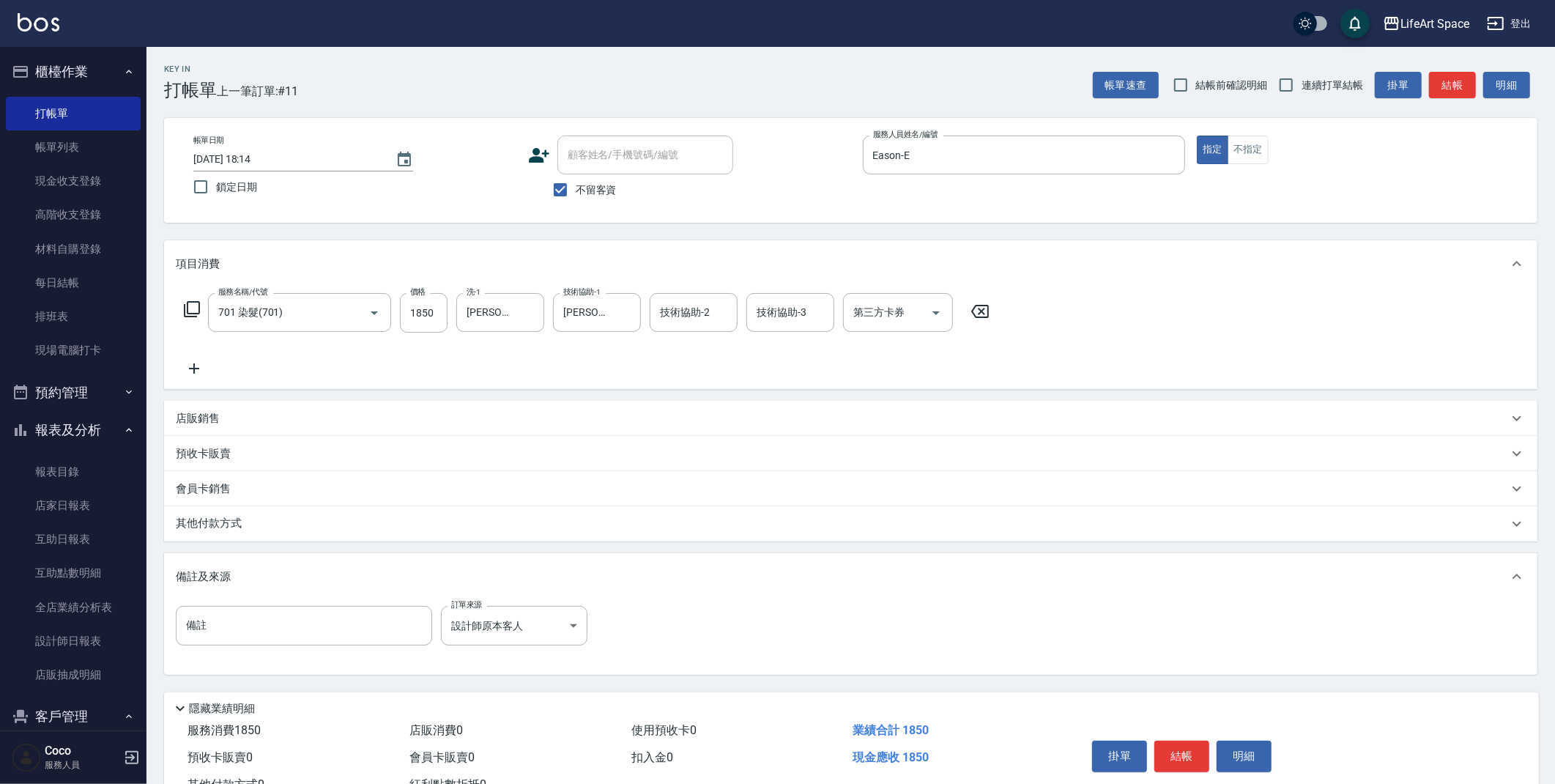
click at [210, 514] on div "其他付款方式" at bounding box center [851, 524] width 1374 height 35
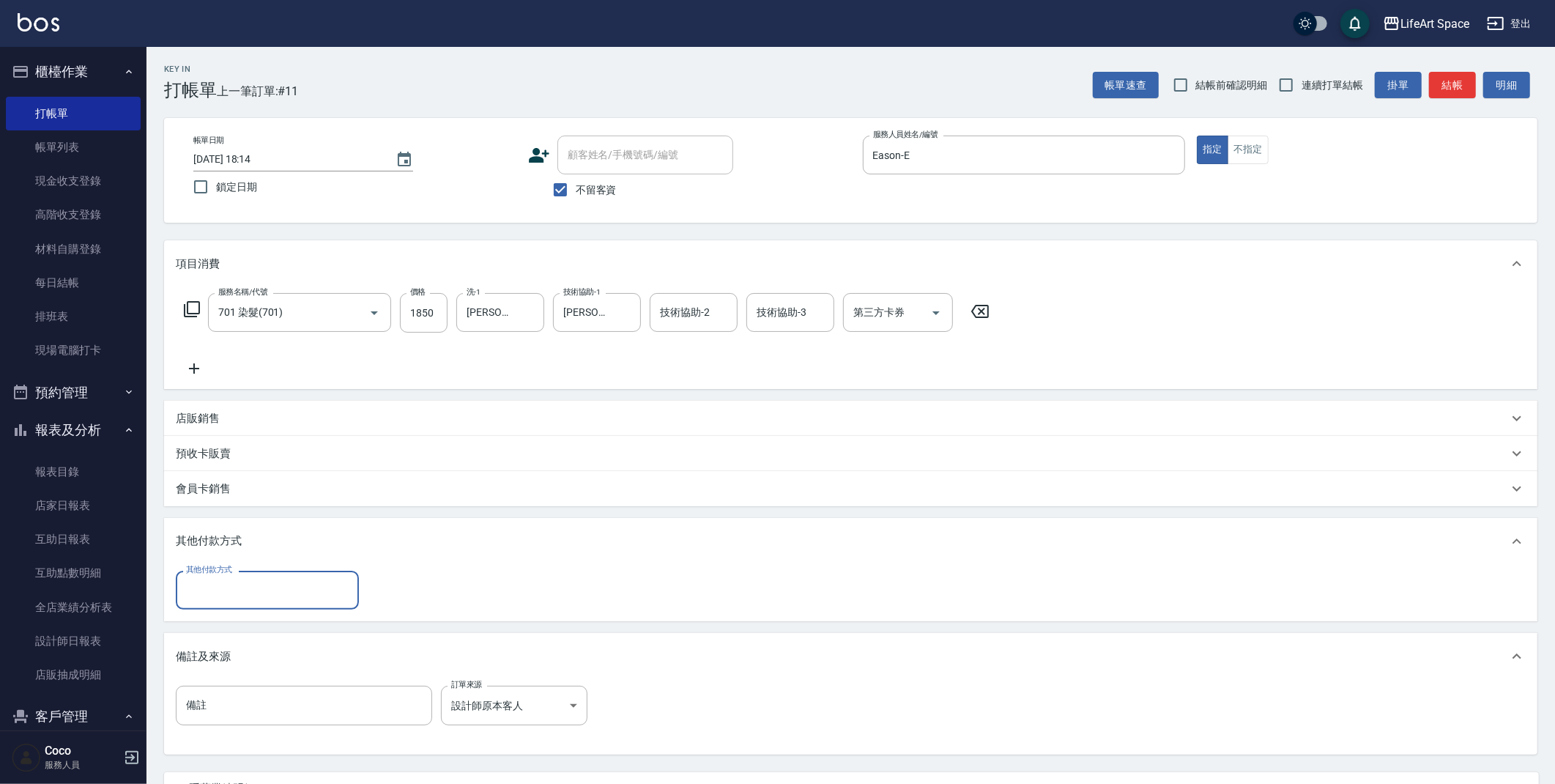
scroll to position [0, 0]
click at [224, 599] on input "其他付款方式" at bounding box center [267, 590] width 170 height 25
click at [224, 630] on span "轉帳" at bounding box center [267, 627] width 183 height 24
type input "轉帳"
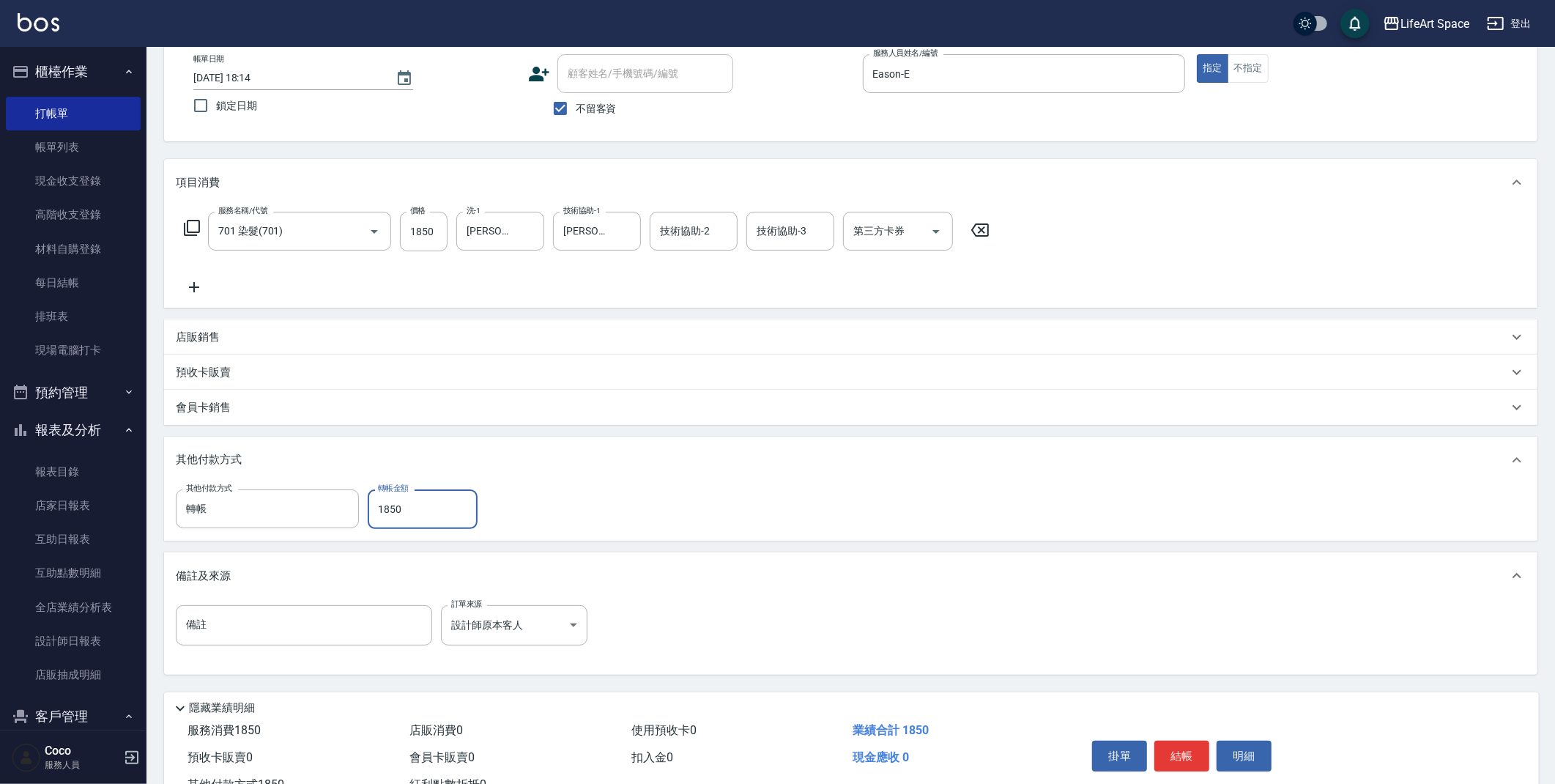
scroll to position [135, 0]
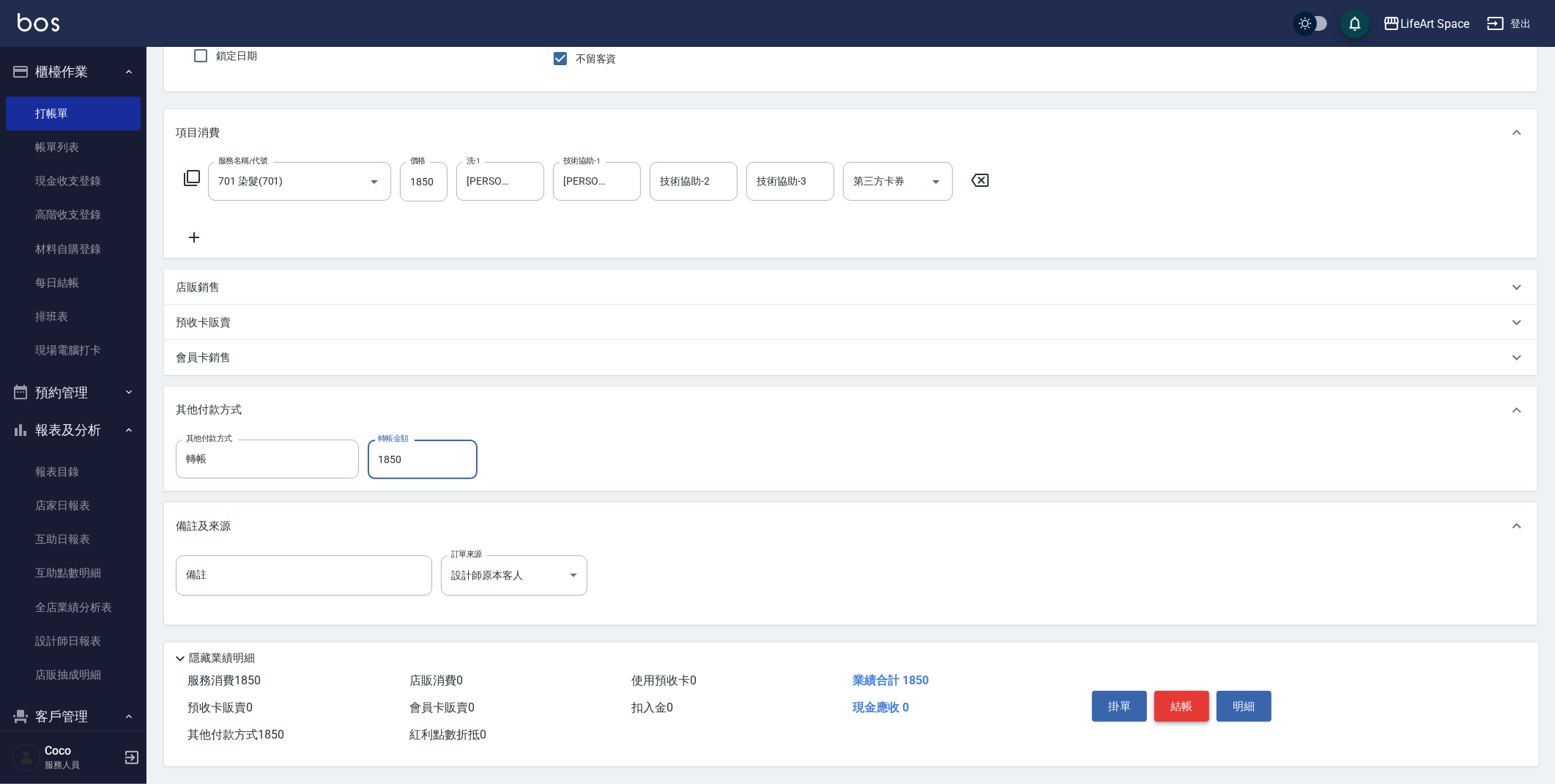
type input "1850"
click at [1182, 699] on button "結帳" at bounding box center [1182, 706] width 55 height 31
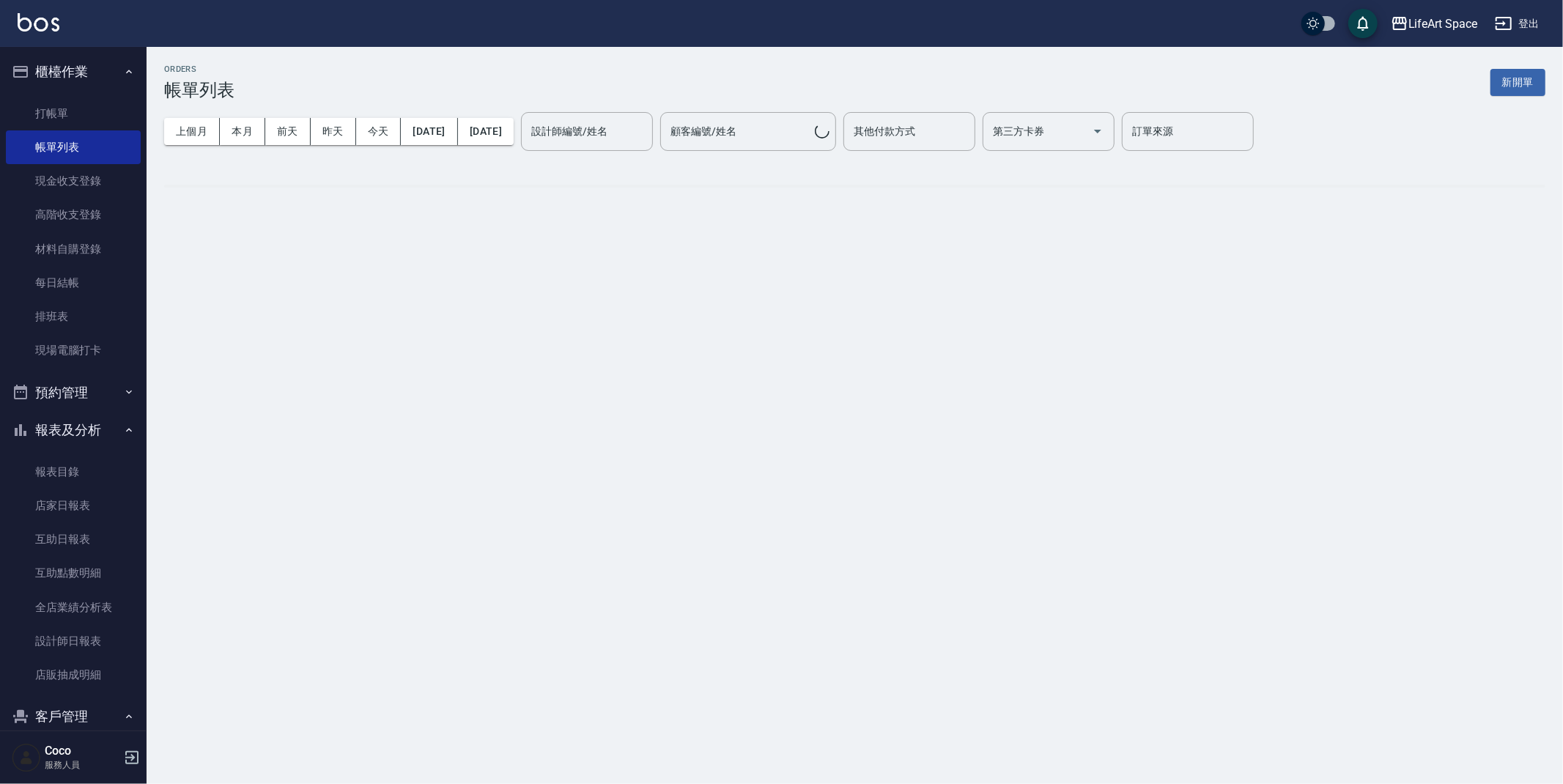
click at [1521, 94] on button "新開單" at bounding box center [1517, 83] width 55 height 27
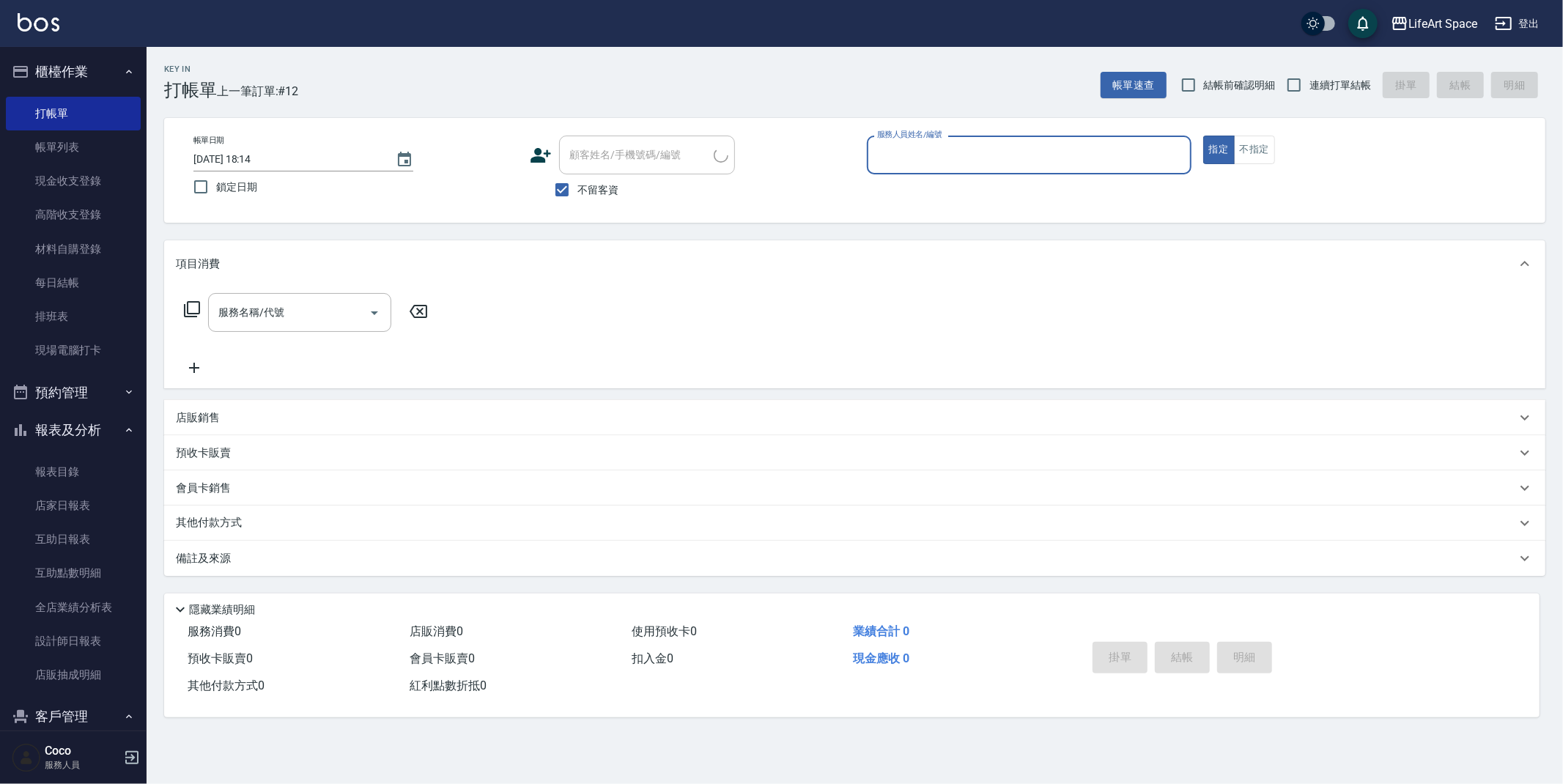
click at [986, 161] on input "服務人員姓名/編號" at bounding box center [1029, 154] width 311 height 25
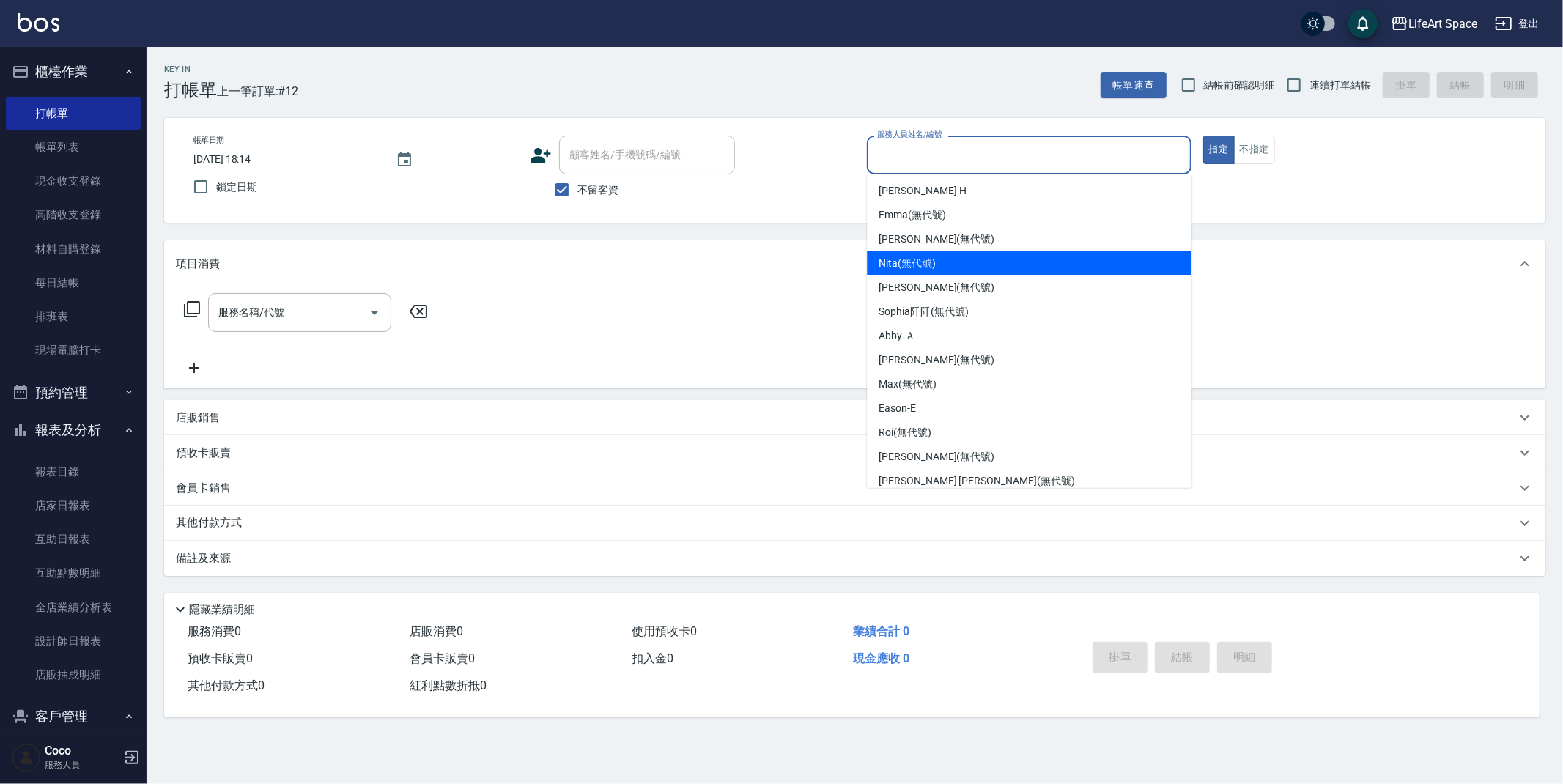
scroll to position [254, 0]
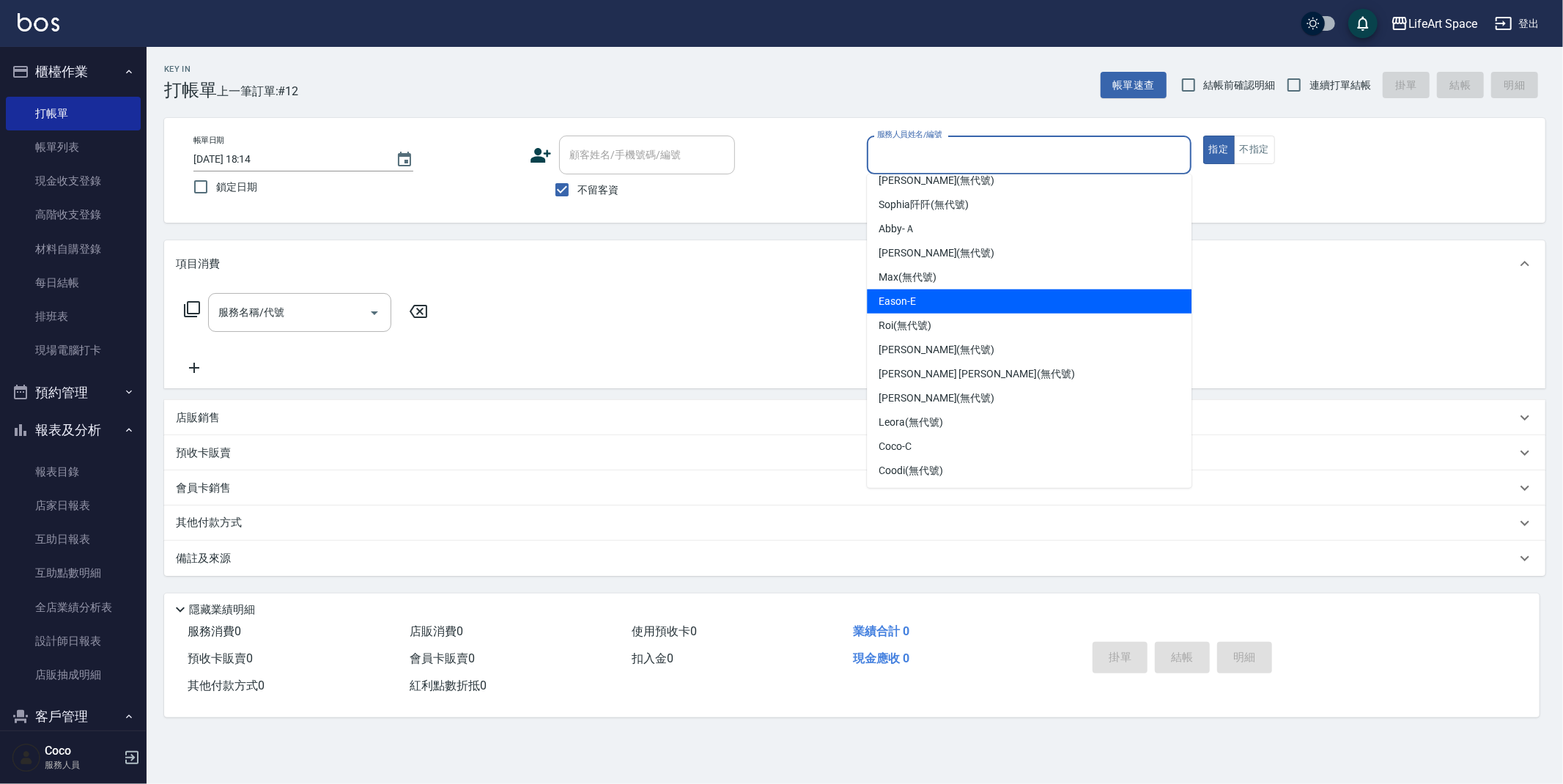
click at [924, 304] on div "Eason -E" at bounding box center [1029, 301] width 325 height 24
type input "Eason-E"
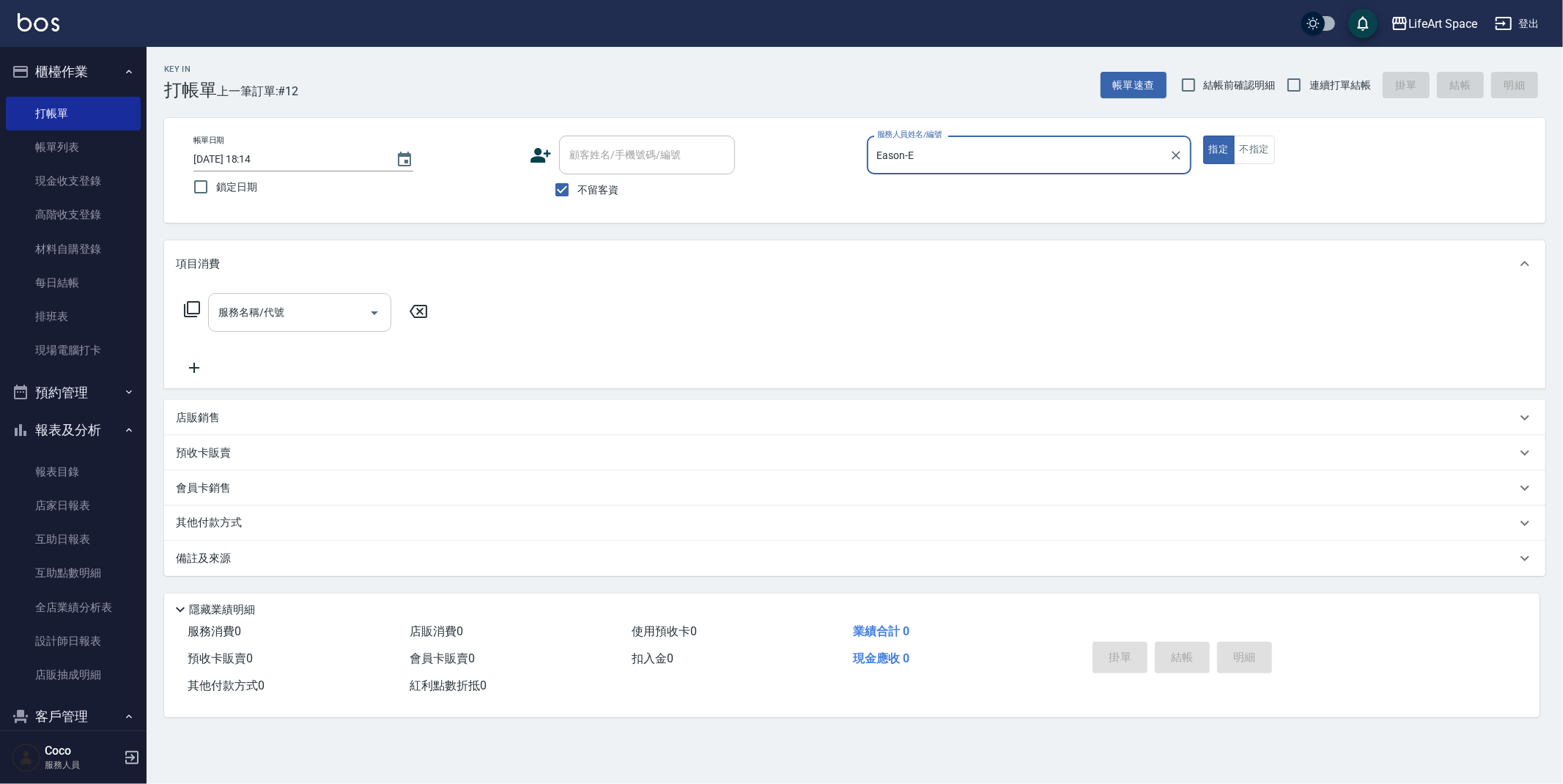
click at [269, 316] on div "服務名稱/代號 服務名稱/代號" at bounding box center [299, 313] width 183 height 39
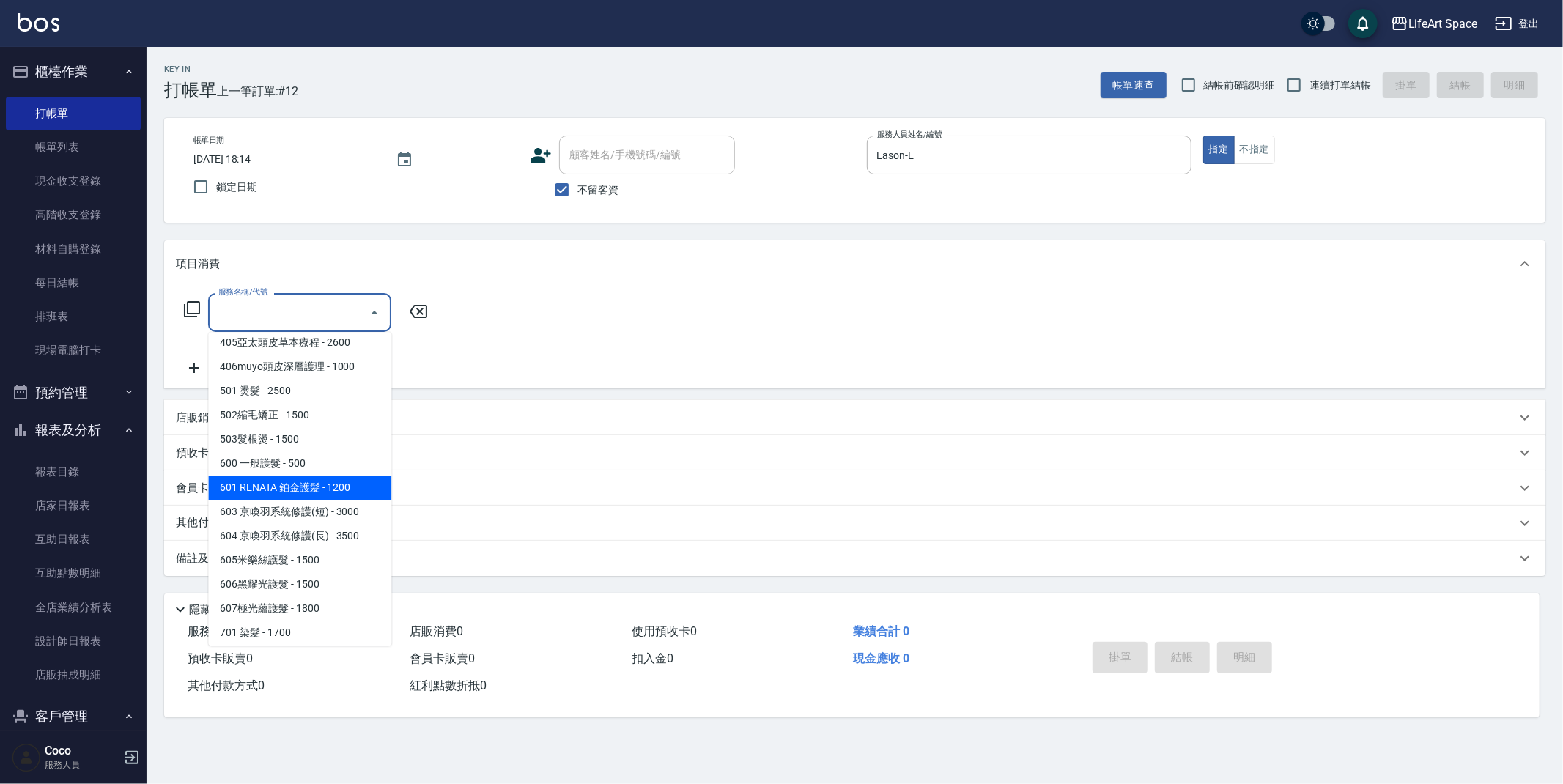
scroll to position [229, 0]
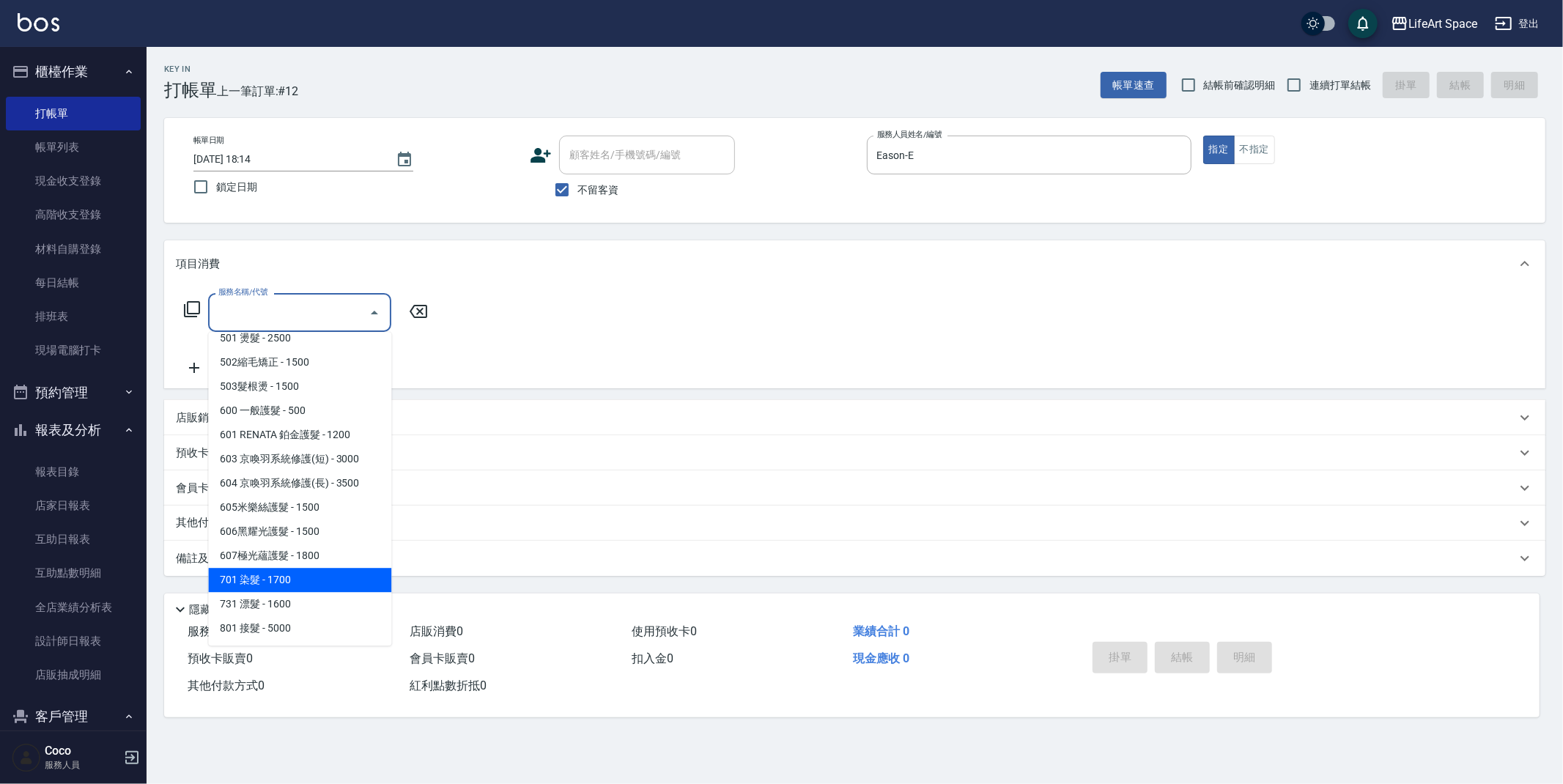
click at [303, 585] on span "701 染髮 - 1700" at bounding box center [299, 579] width 183 height 24
type input "701 染髮(701)"
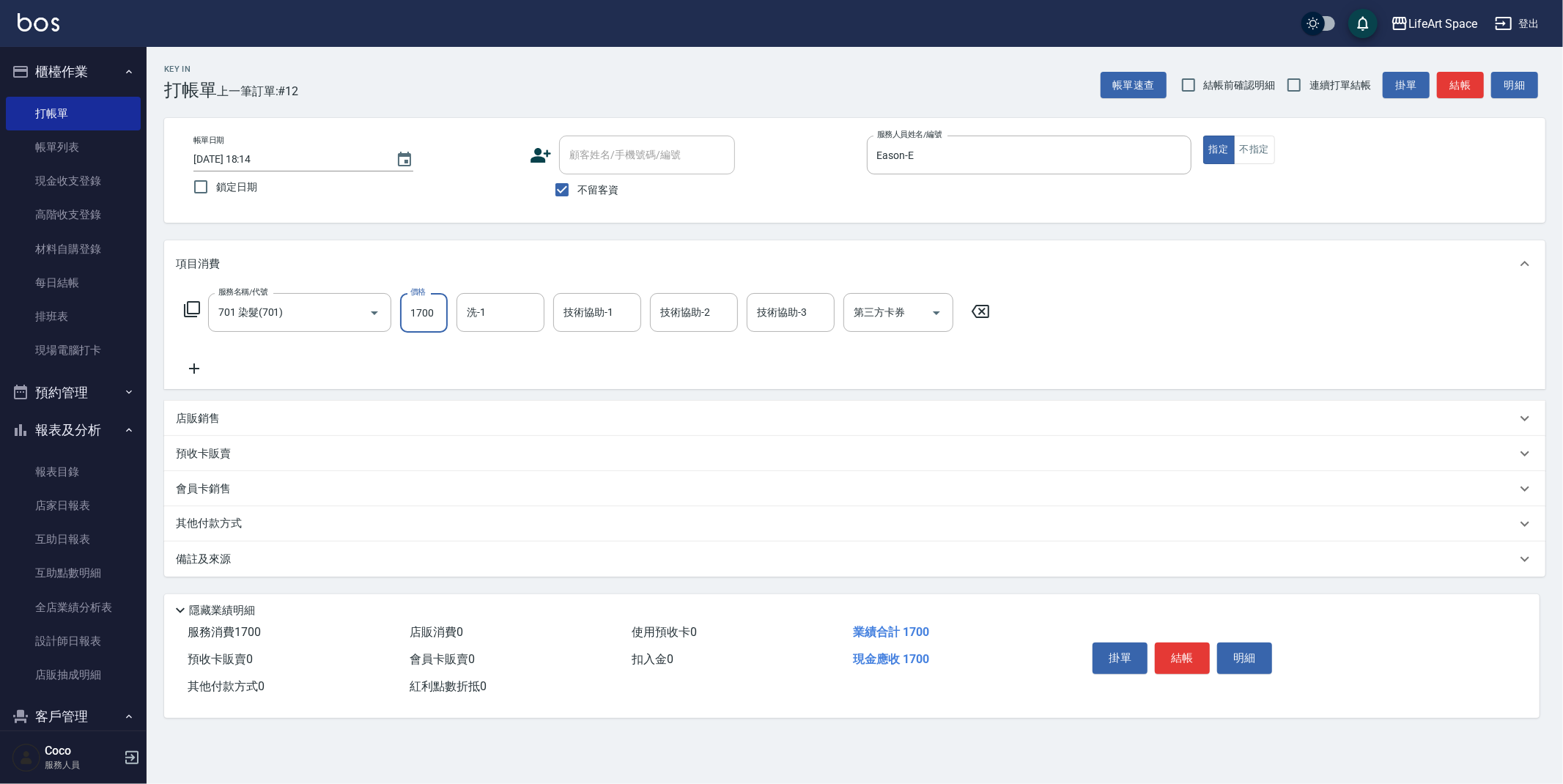
click at [434, 313] on input "1700" at bounding box center [424, 313] width 48 height 40
type input "6800"
click at [521, 318] on input "洗-1" at bounding box center [500, 312] width 75 height 25
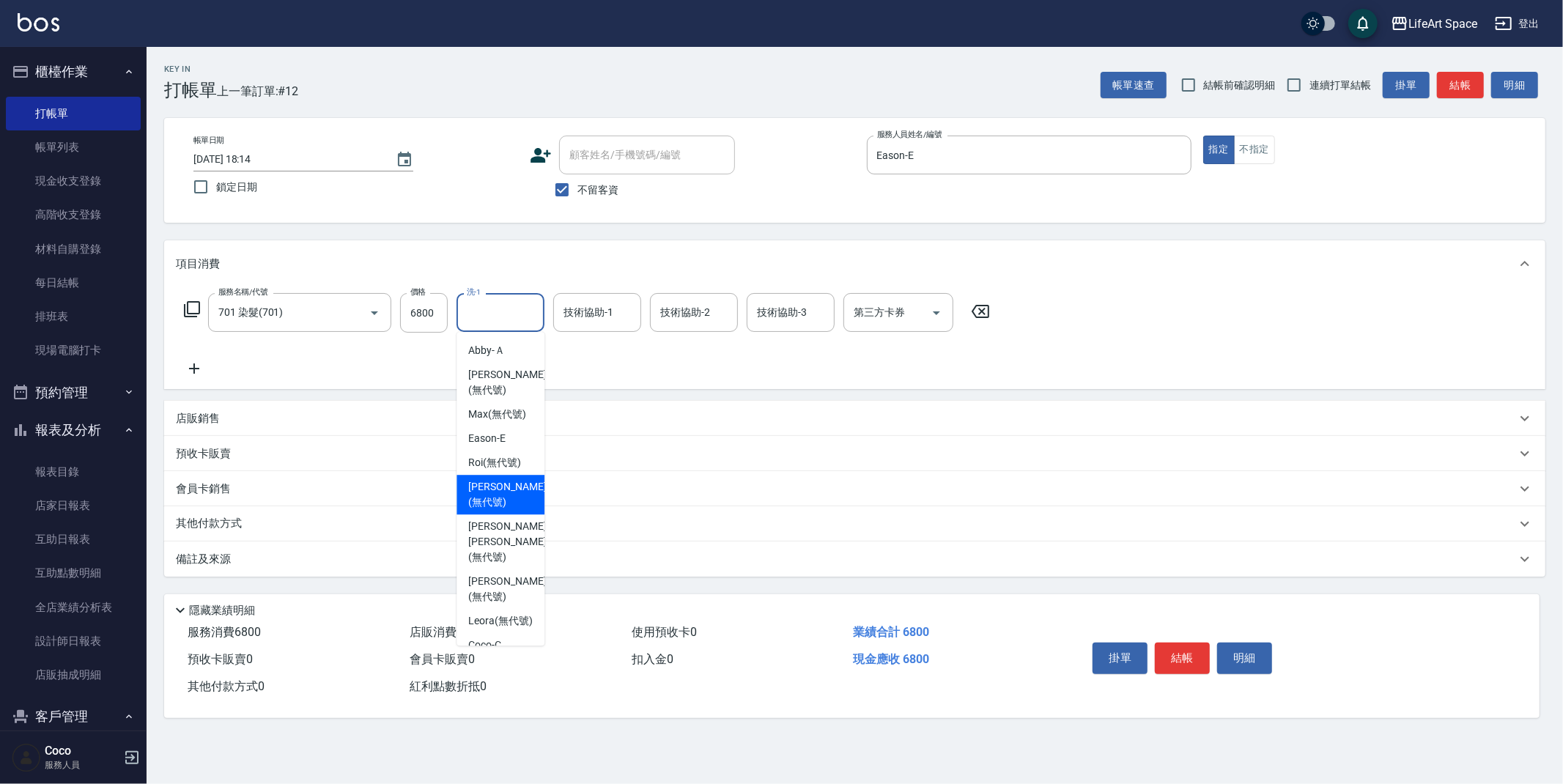
scroll to position [453, 0]
click at [498, 477] on span "[PERSON_NAME] [PERSON_NAME] (無代號)" at bounding box center [507, 499] width 78 height 46
type input "[PERSON_NAME] [PERSON_NAME](無代號)"
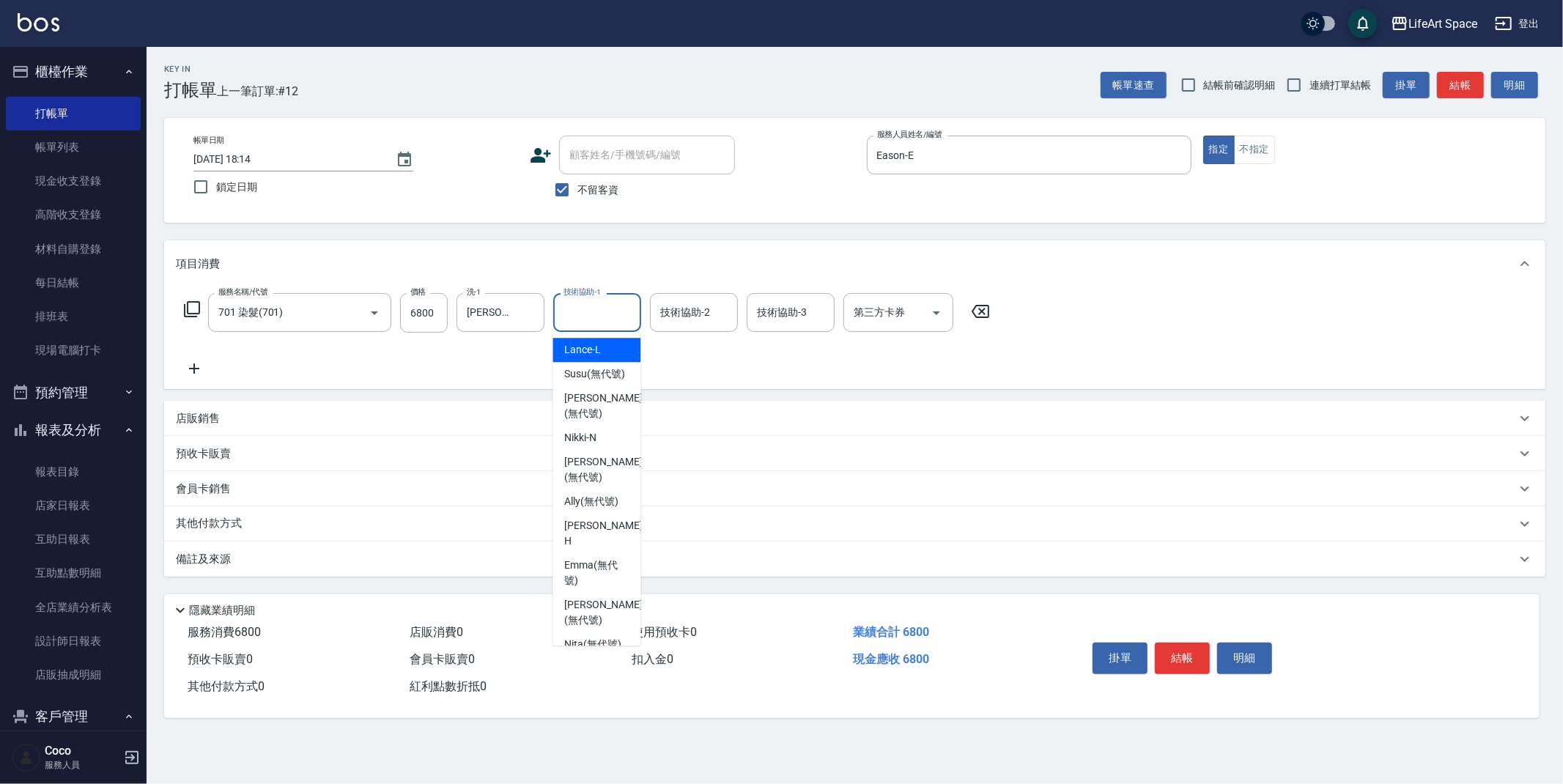
click at [572, 318] on input "技術協助-1" at bounding box center [597, 312] width 75 height 25
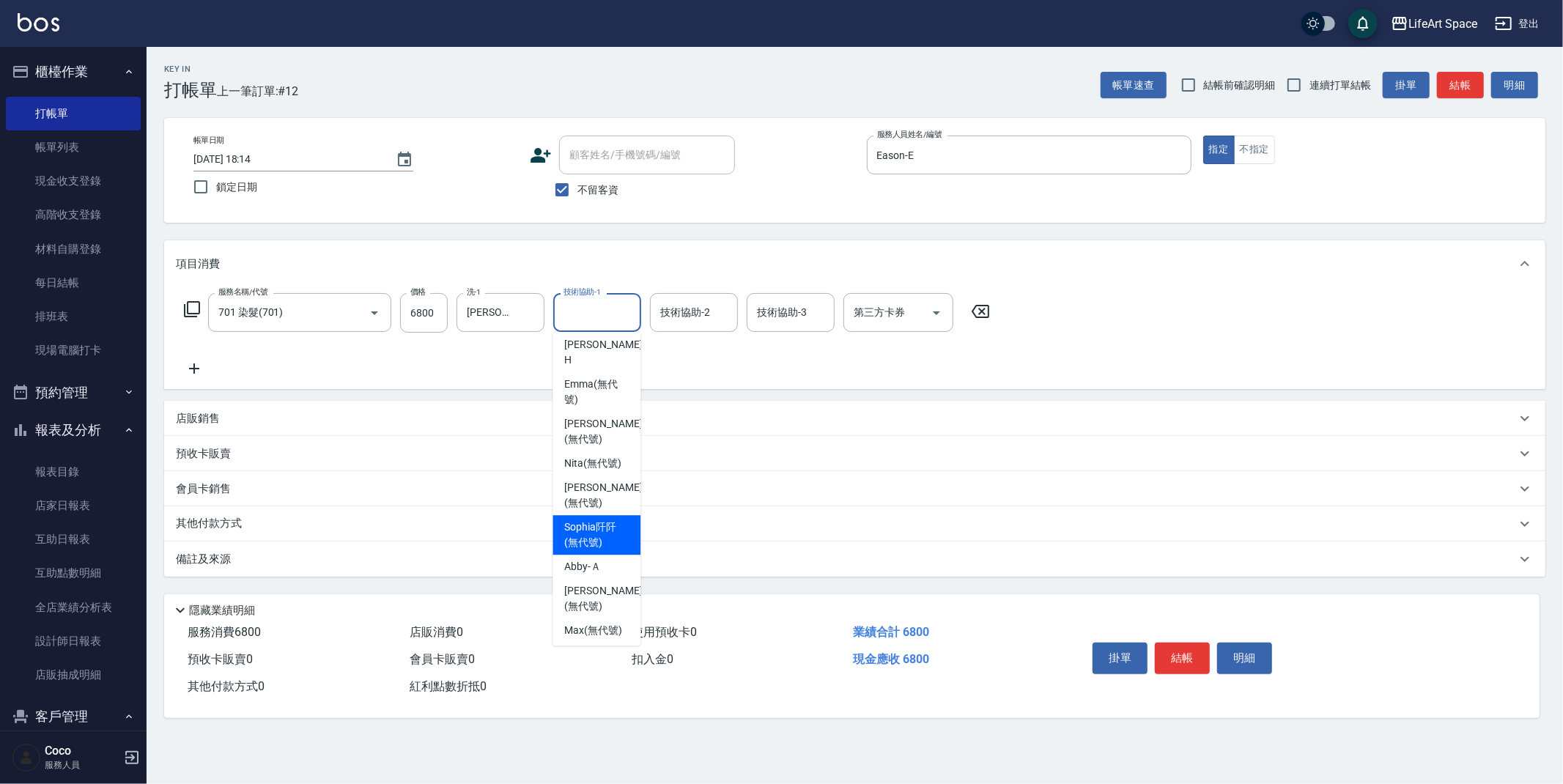
click at [622, 523] on div "[PERSON_NAME]阡 (無代號)" at bounding box center [596, 534] width 87 height 40
type input "[PERSON_NAME]阡(無代號)"
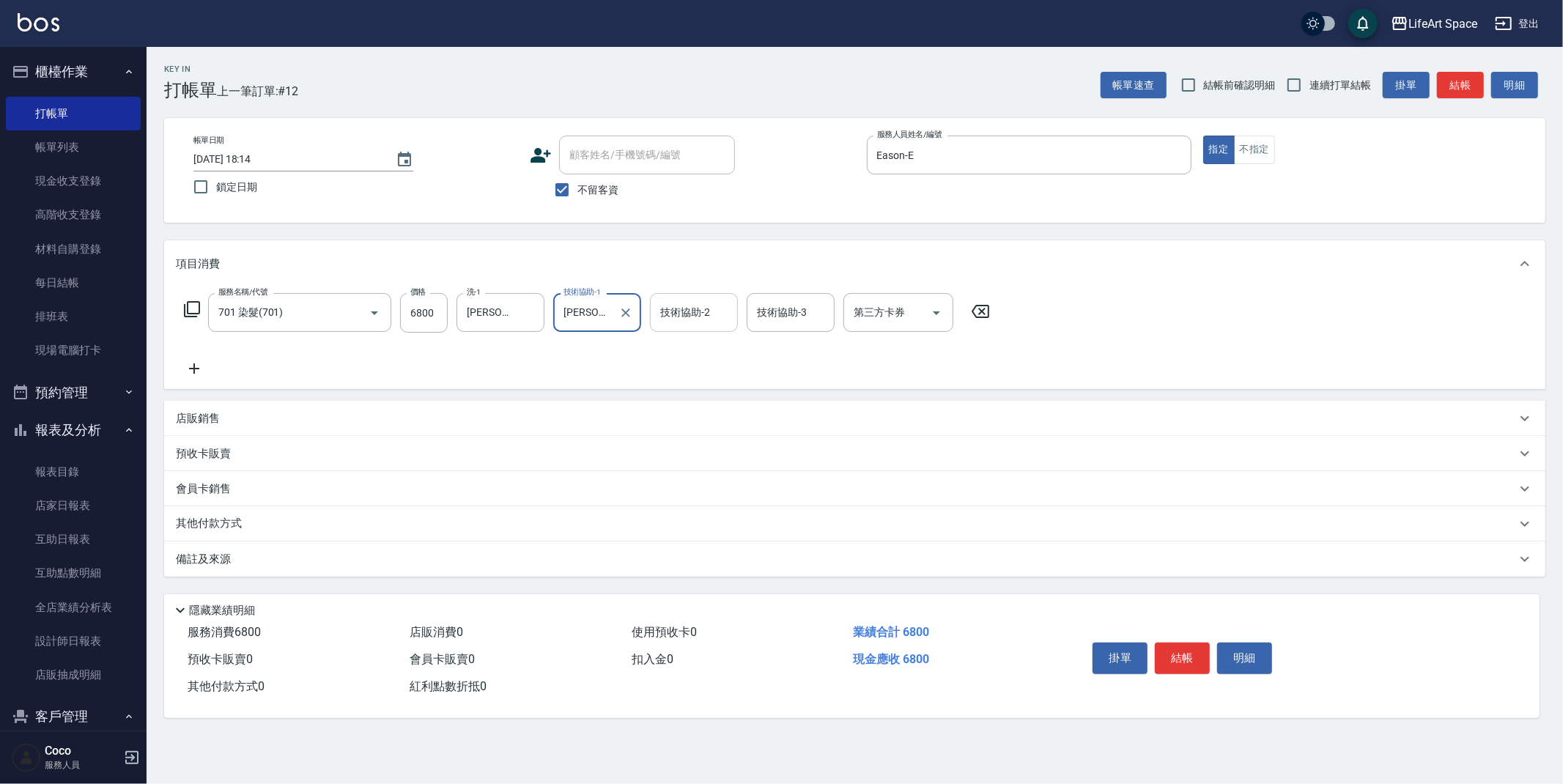
click at [677, 325] on div "技術協助-2" at bounding box center [694, 313] width 87 height 39
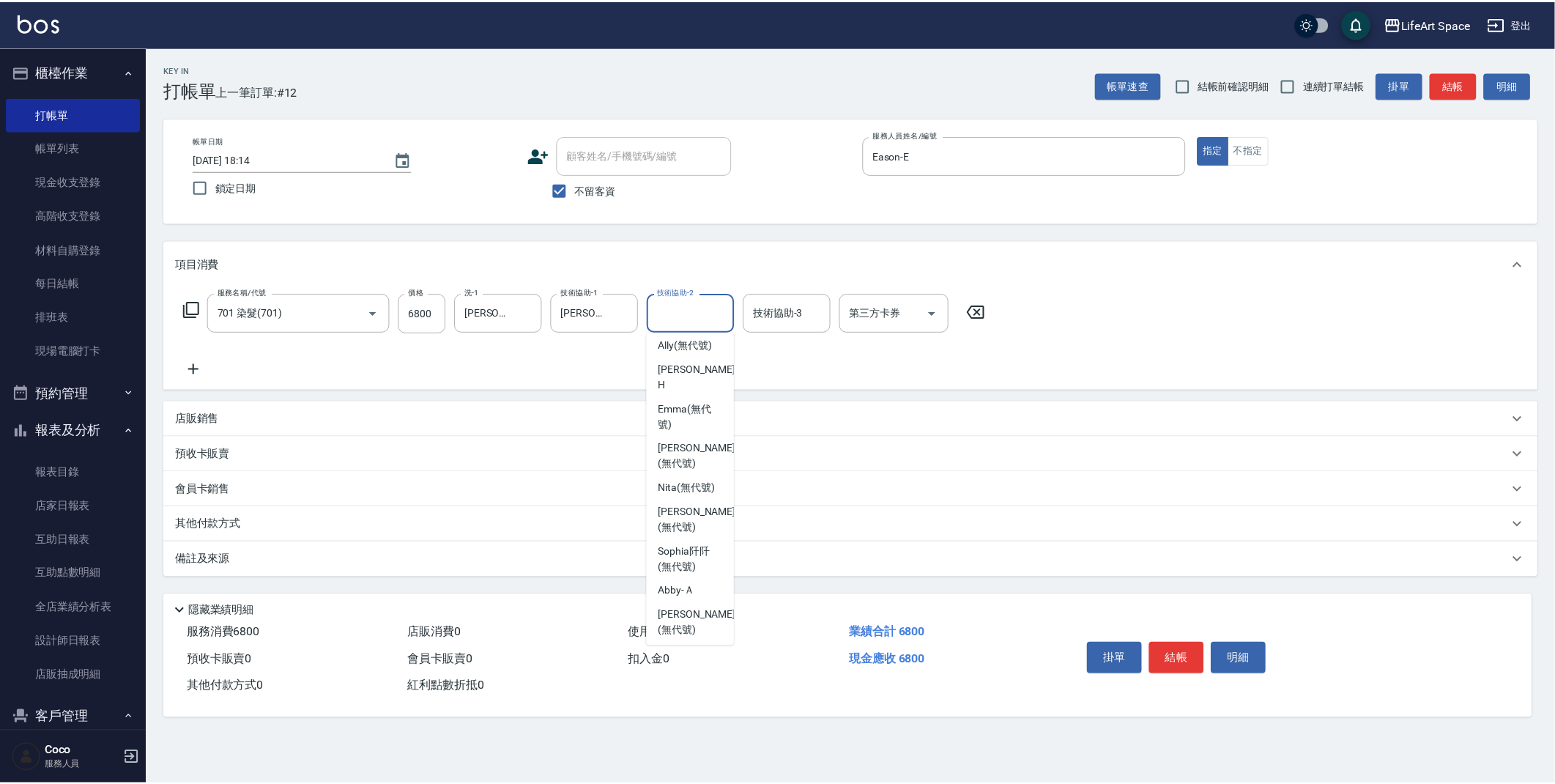
scroll to position [166, 0]
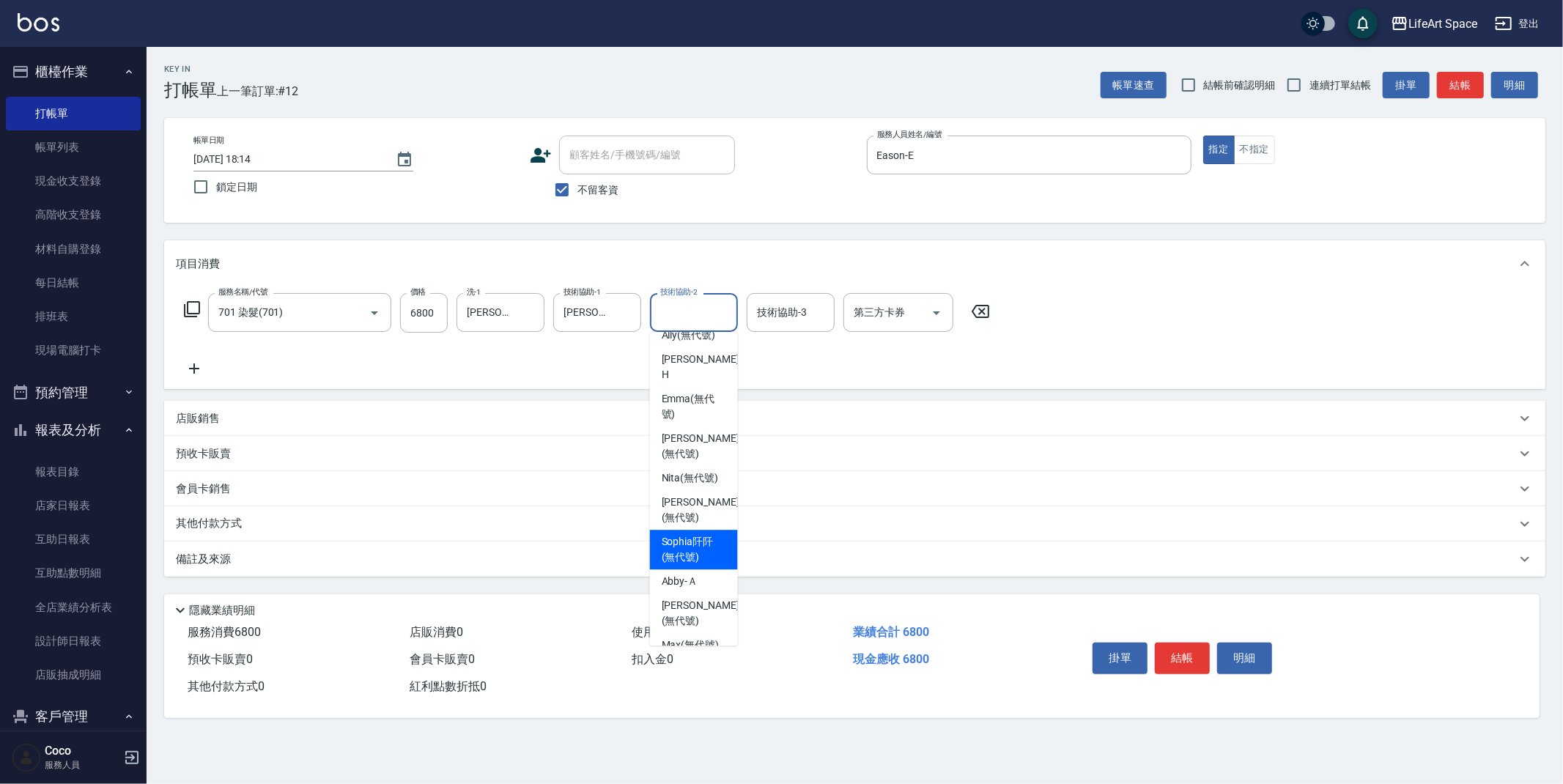
click at [703, 531] on div "[PERSON_NAME]阡 (無代號)" at bounding box center [694, 549] width 87 height 40
type input "[PERSON_NAME]阡(無代號)"
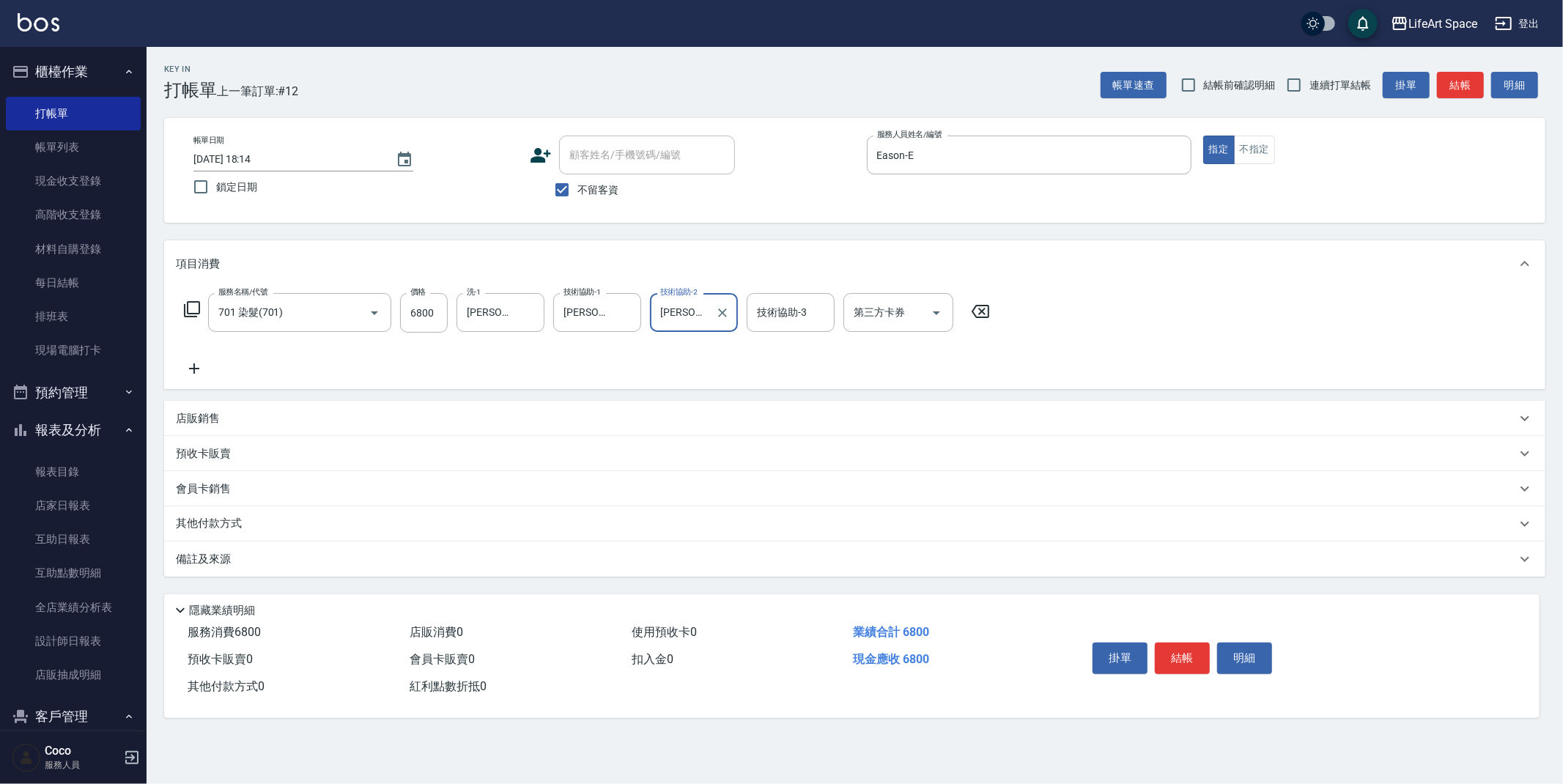
click at [213, 561] on p "備註及來源" at bounding box center [203, 560] width 55 height 16
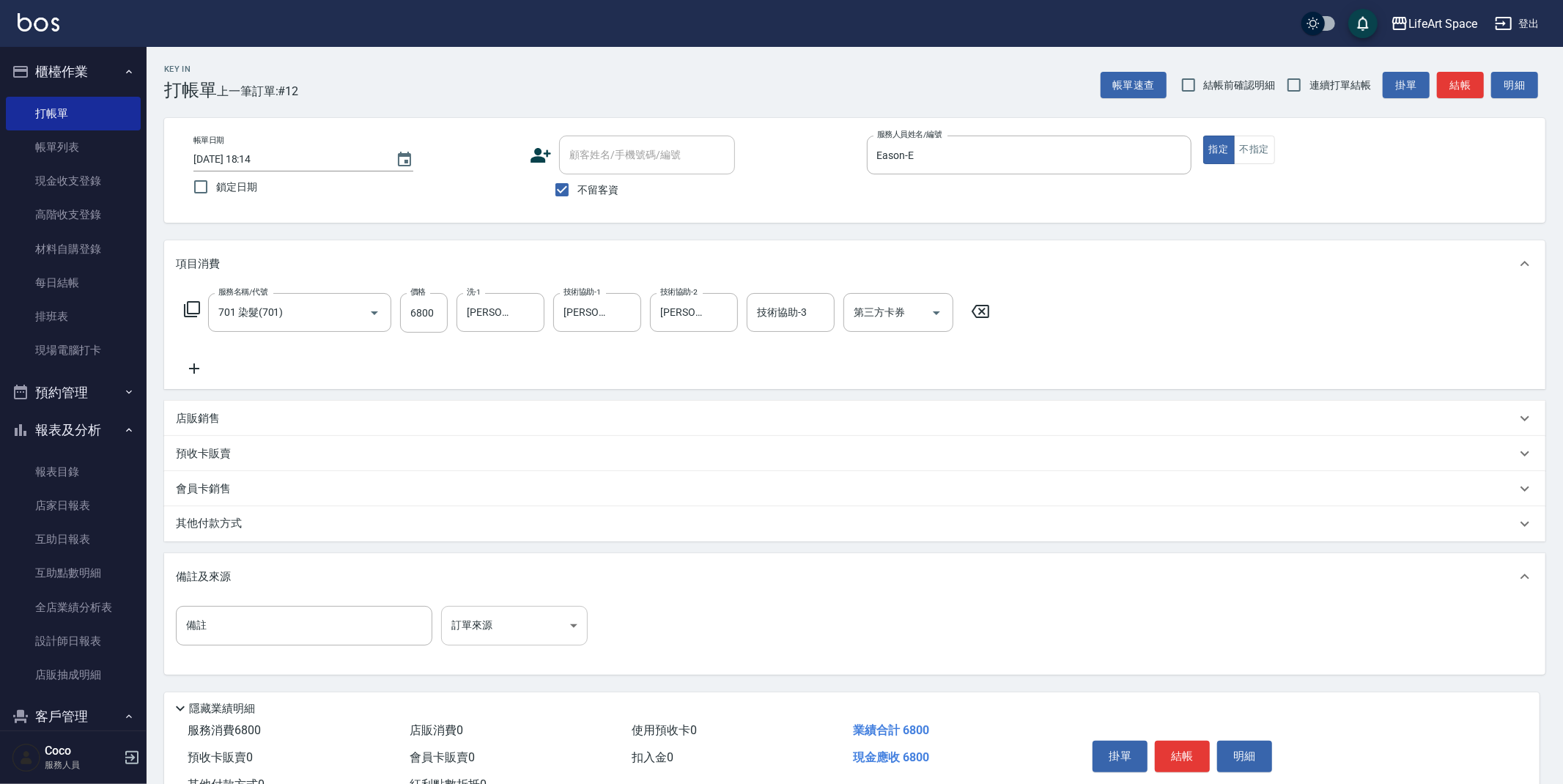
click at [490, 626] on body "LifeArt Space 登出 櫃檯作業 打帳單 帳單列表 現金收支登錄 高階收支登錄 材料自購登錄 每日結帳 排班表 現場電腦打卡 預約管理 預約管理 單…" at bounding box center [782, 417] width 1563 height 834
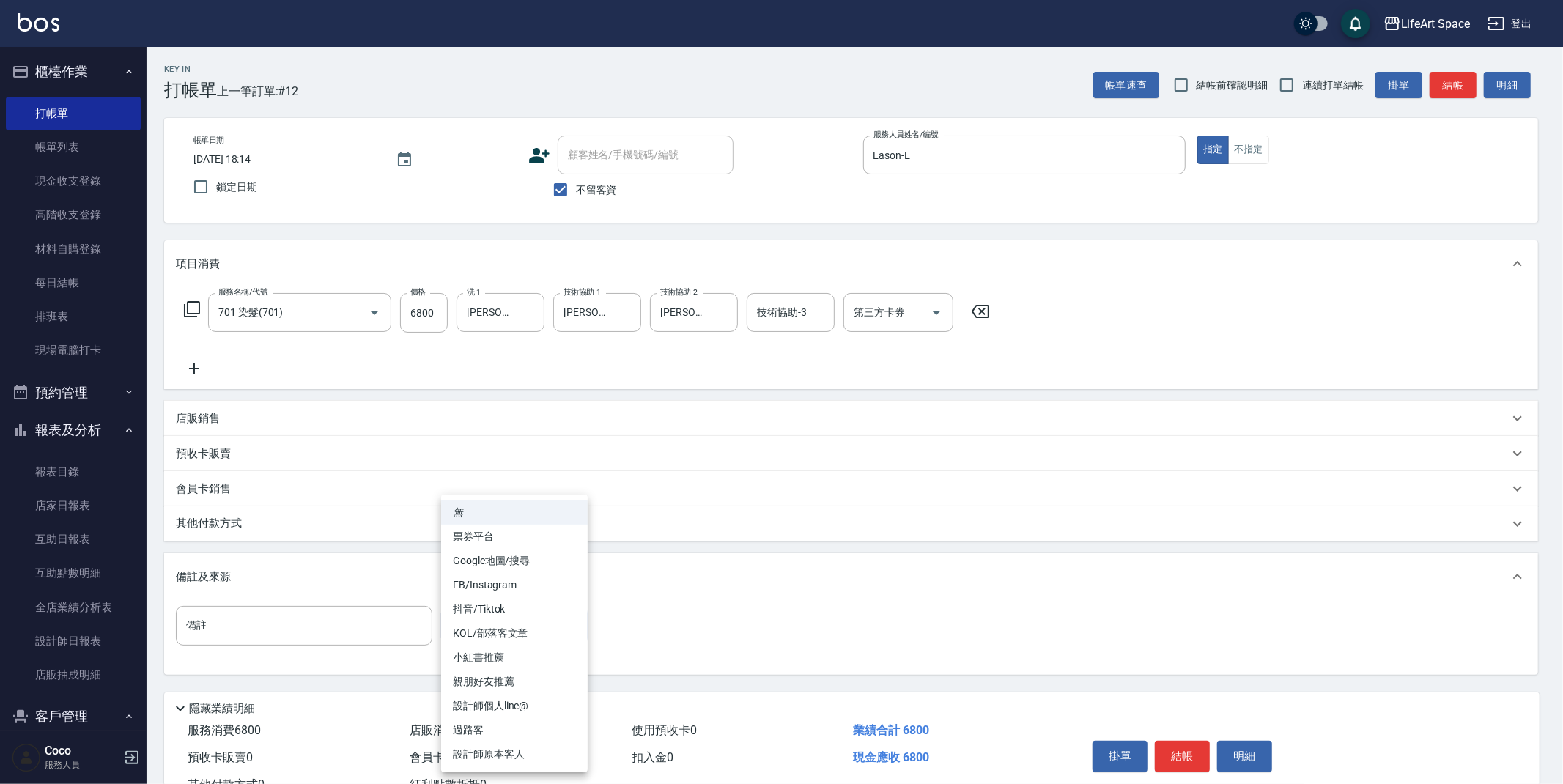
click at [493, 753] on li "設計師原本客人" at bounding box center [514, 754] width 147 height 24
type input "設計師原本客人"
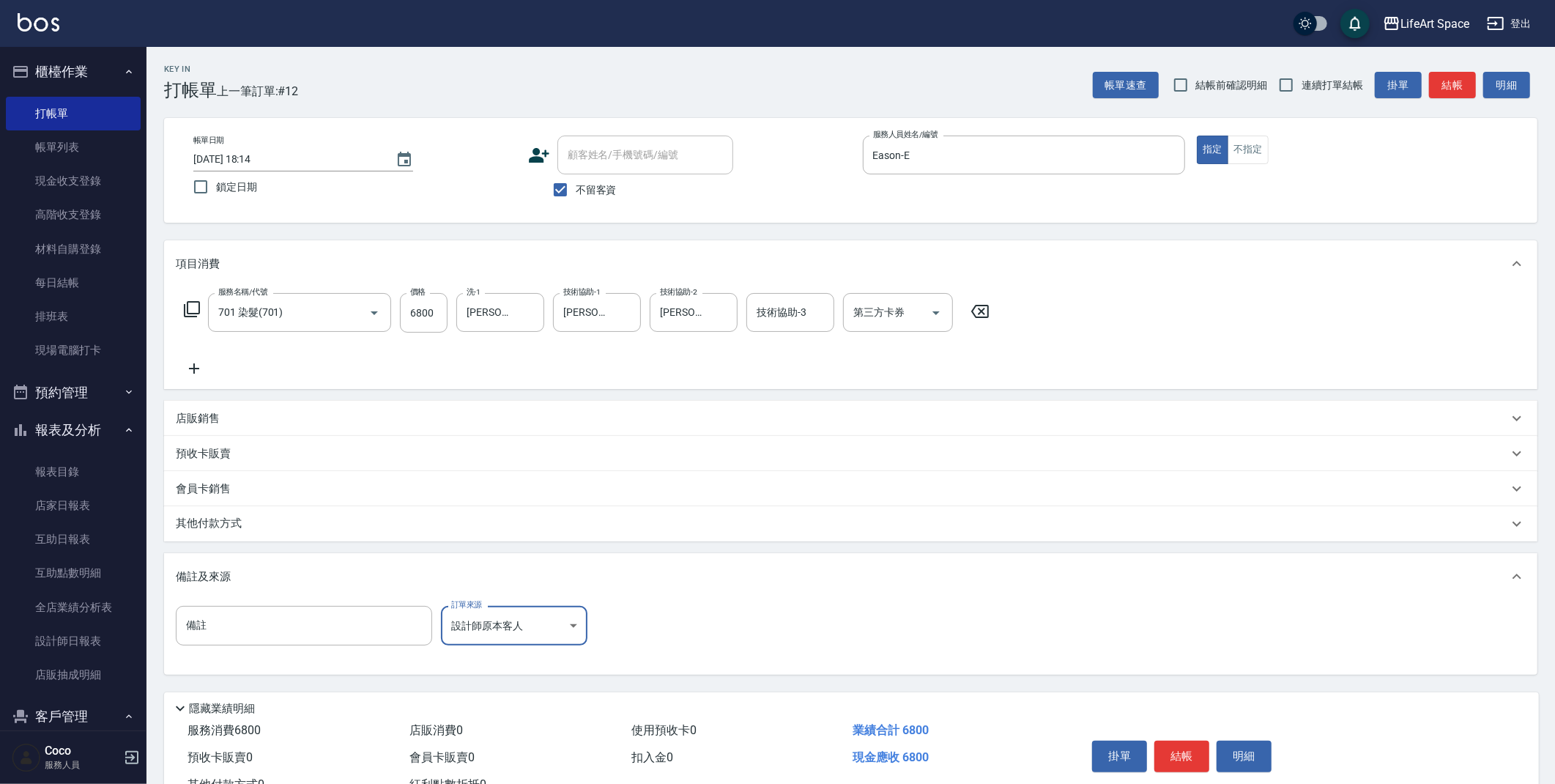
click at [233, 524] on p "其他付款方式" at bounding box center [212, 524] width 73 height 17
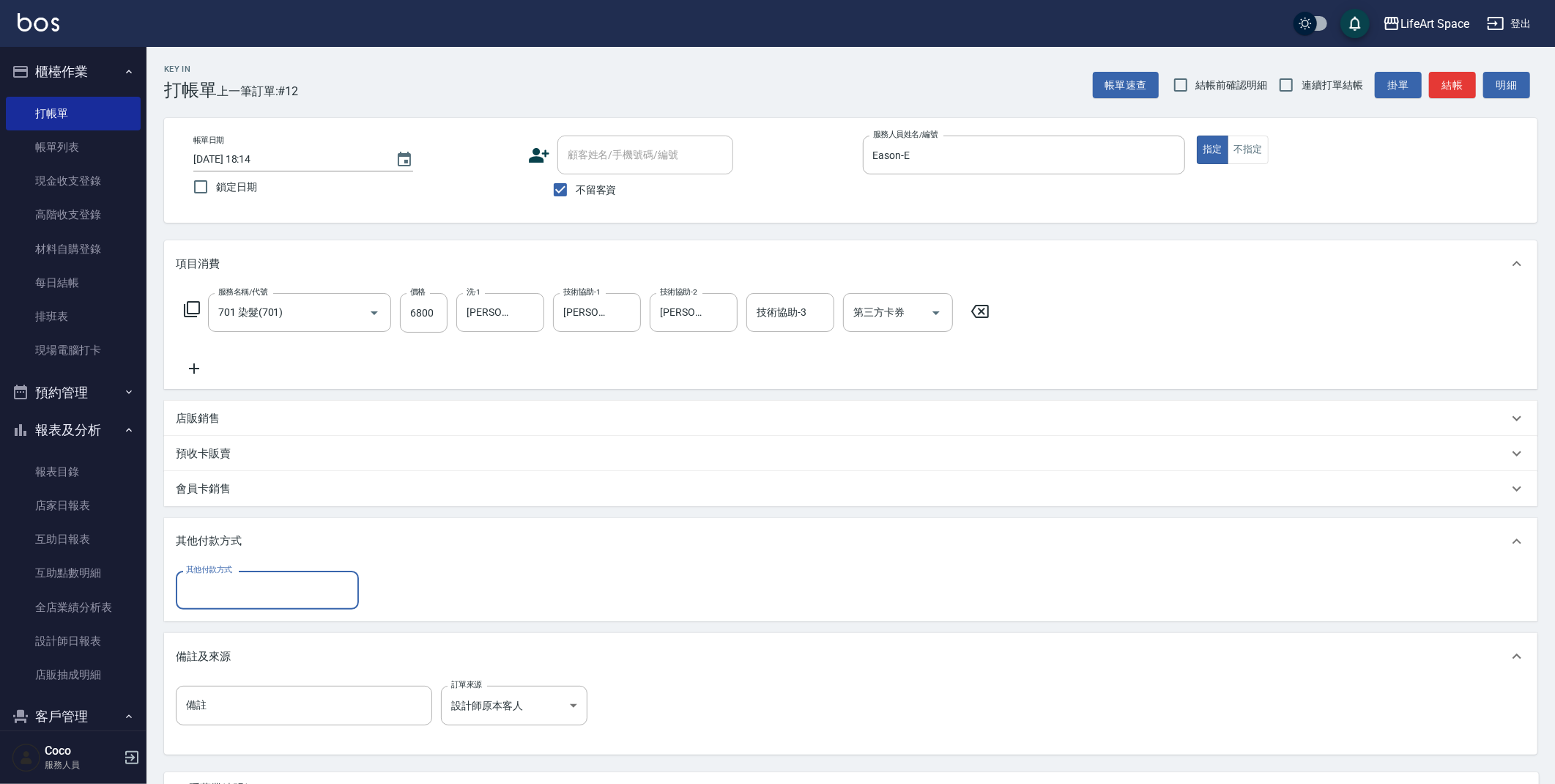
scroll to position [0, 0]
click at [238, 596] on input "其他付款方式" at bounding box center [267, 590] width 170 height 25
click at [230, 649] on span "Linepay" at bounding box center [267, 651] width 183 height 24
type input "Linepay"
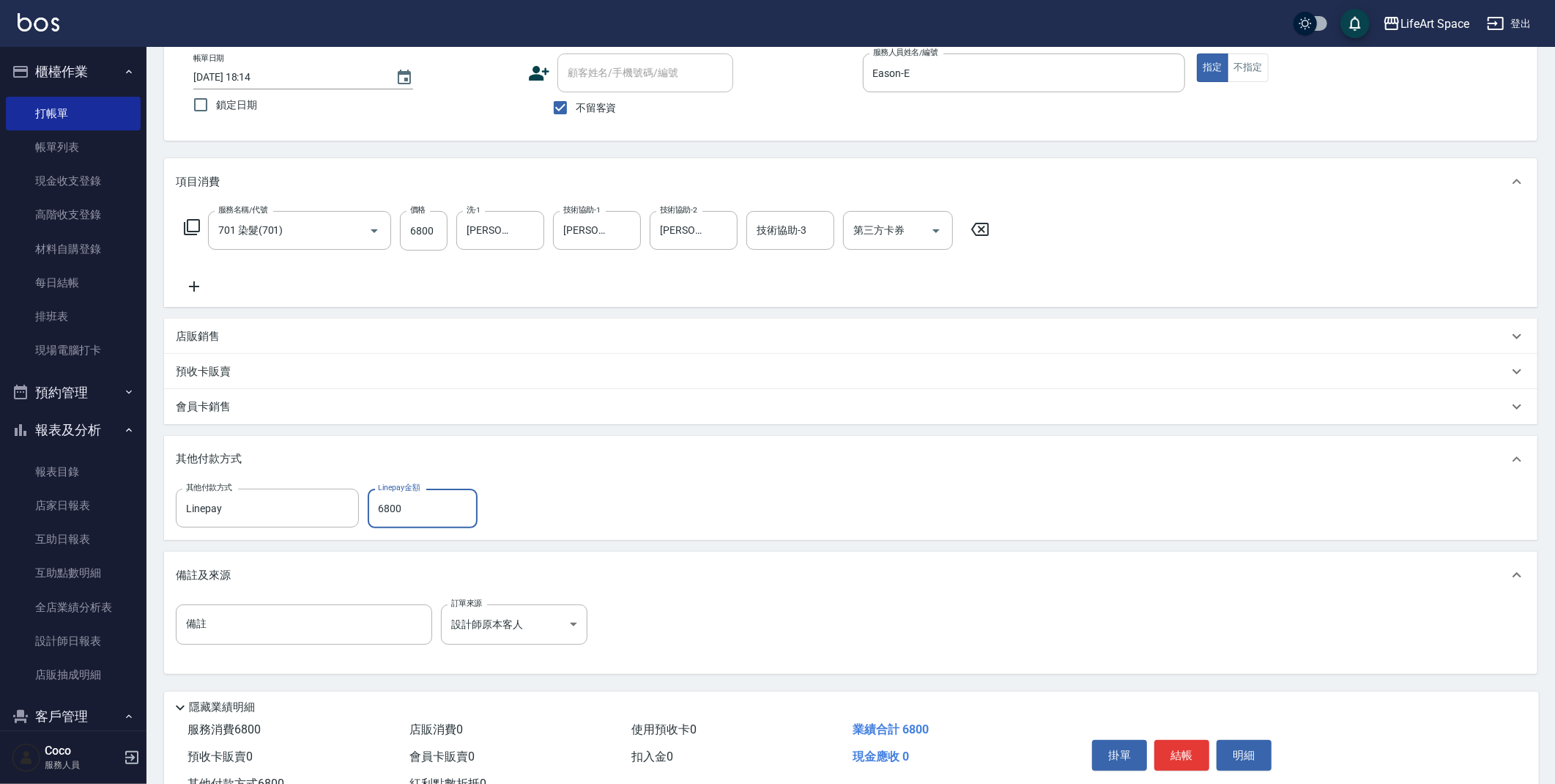
scroll to position [135, 0]
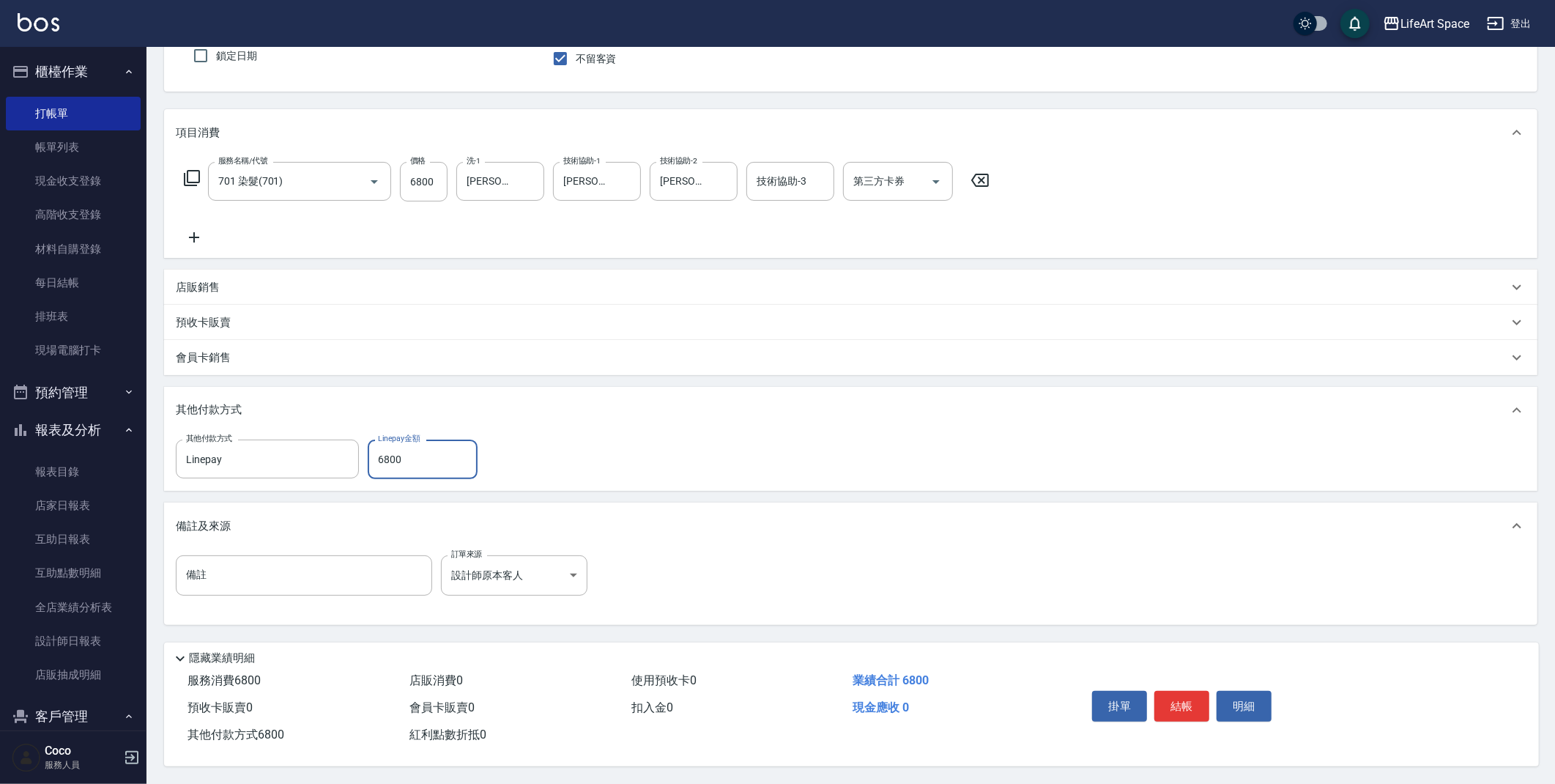
type input "6800"
click at [1192, 703] on button "結帳" at bounding box center [1182, 706] width 55 height 31
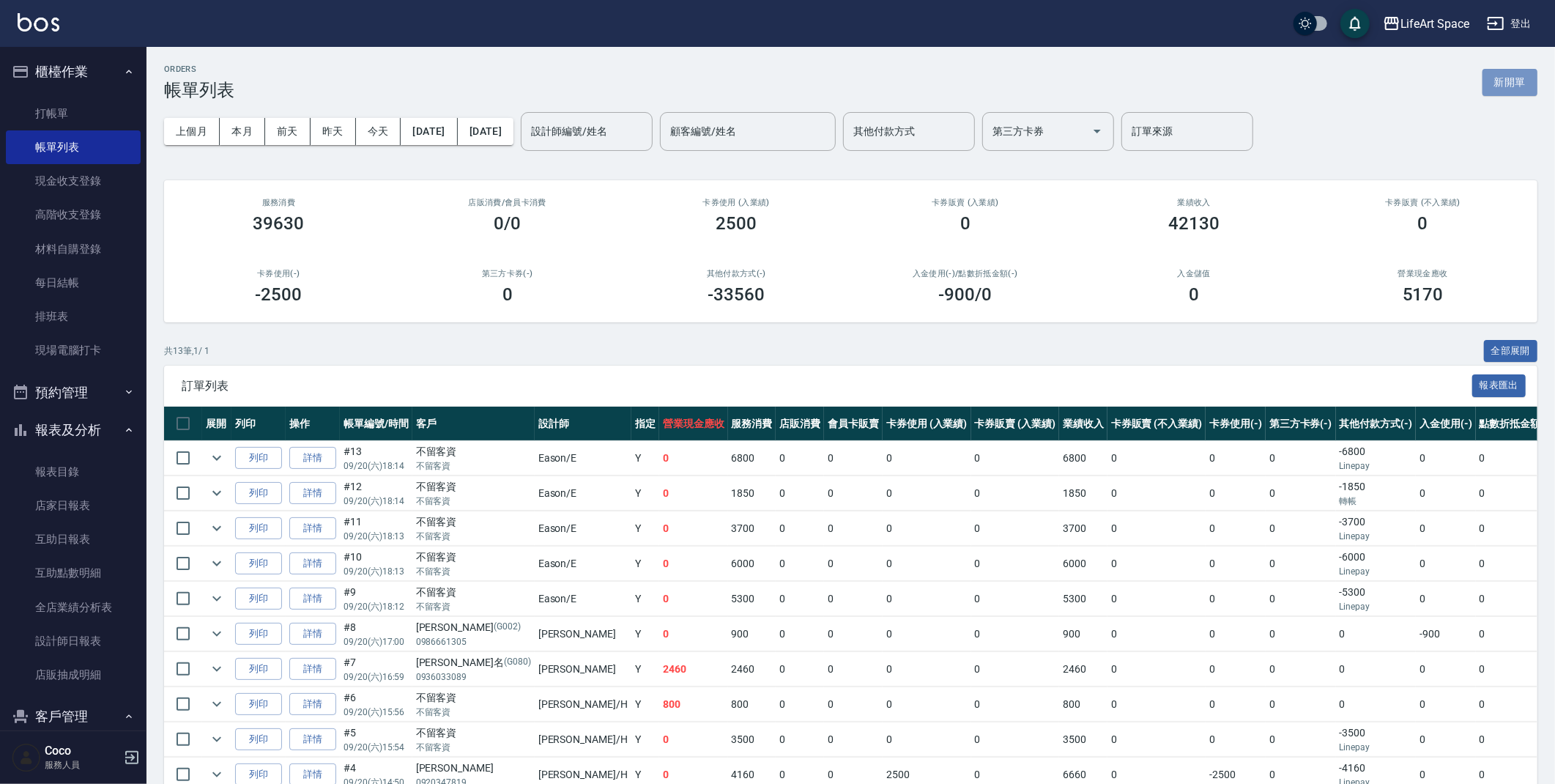
click at [1523, 83] on button "新開單" at bounding box center [1510, 83] width 55 height 27
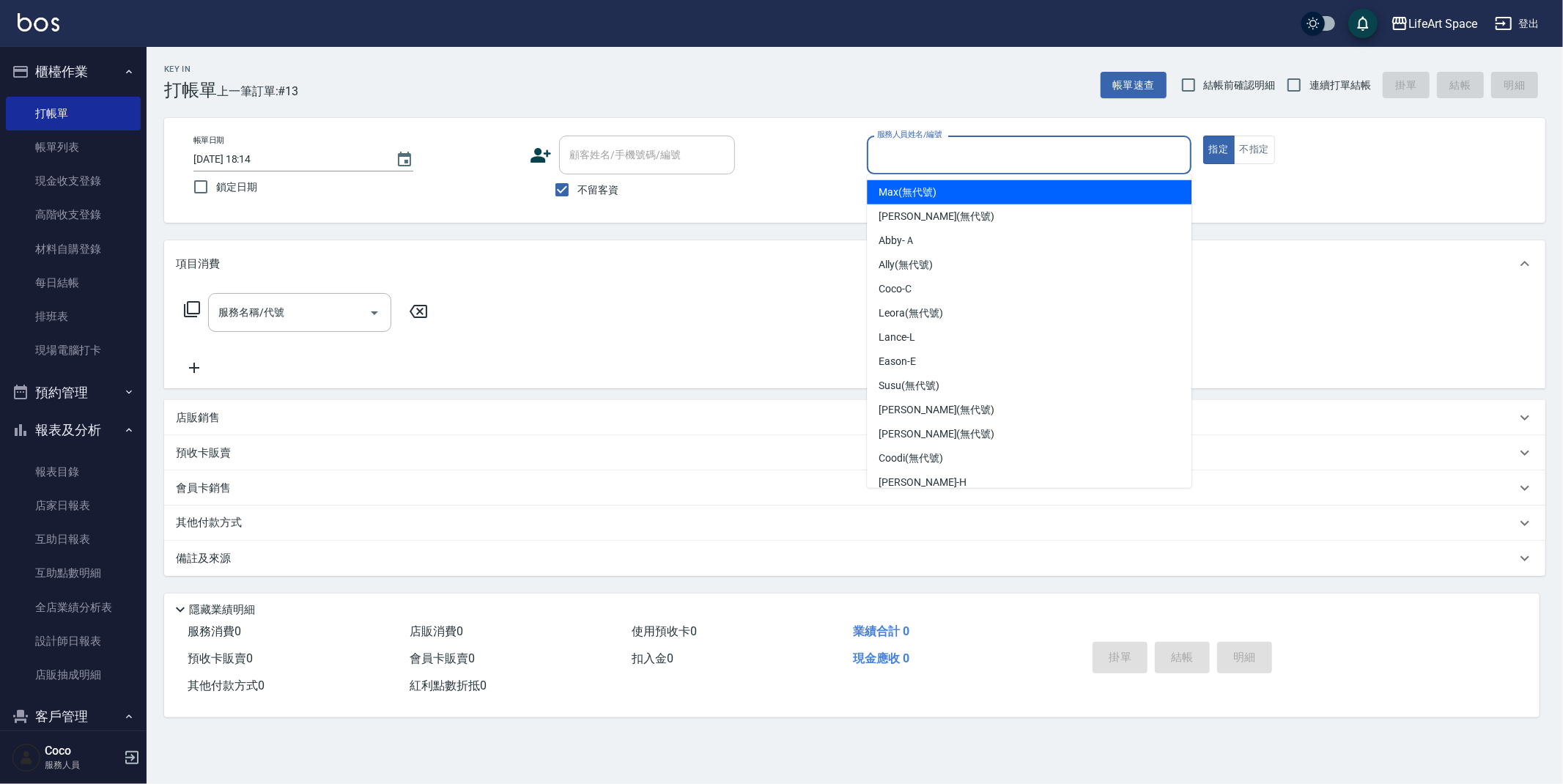
click at [1015, 166] on input "服務人員姓名/編號" at bounding box center [1029, 154] width 311 height 25
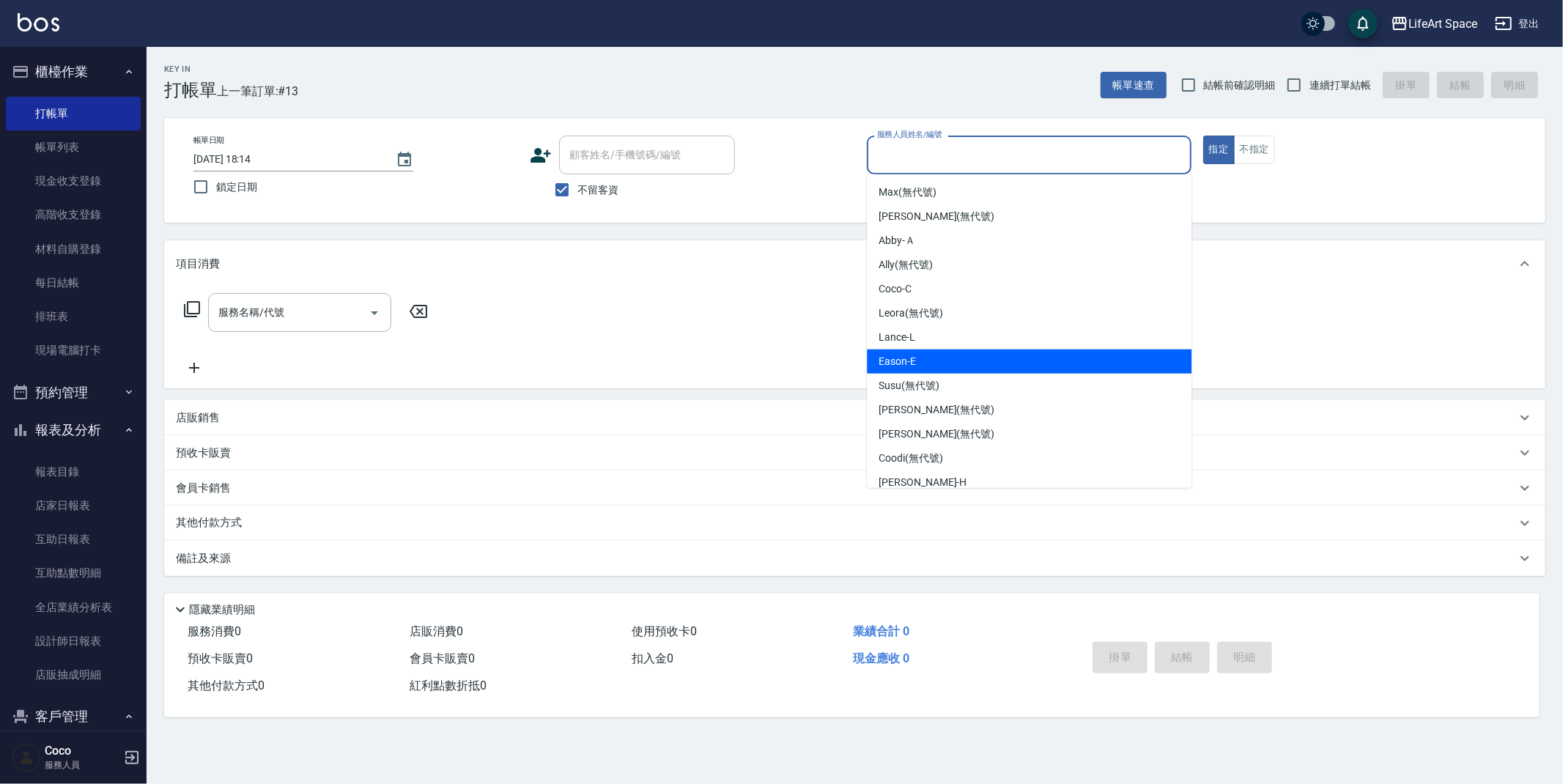
drag, startPoint x: 944, startPoint y: 363, endPoint x: 744, endPoint y: 365, distance: 200.0
click at [945, 363] on div "Eason -E" at bounding box center [1029, 361] width 325 height 24
type input "Eason-E"
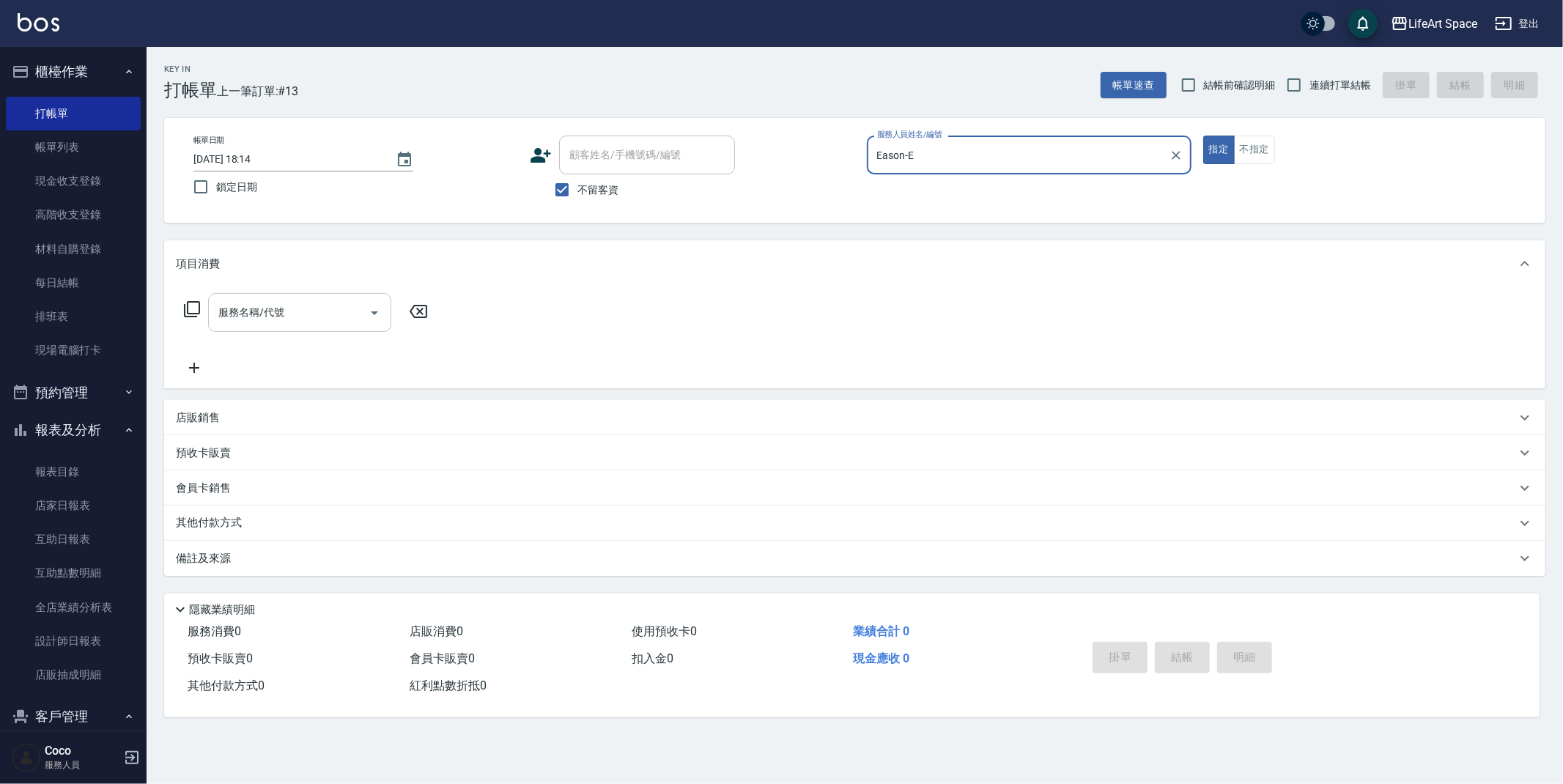
click at [293, 320] on input "服務名稱/代號" at bounding box center [289, 312] width 148 height 25
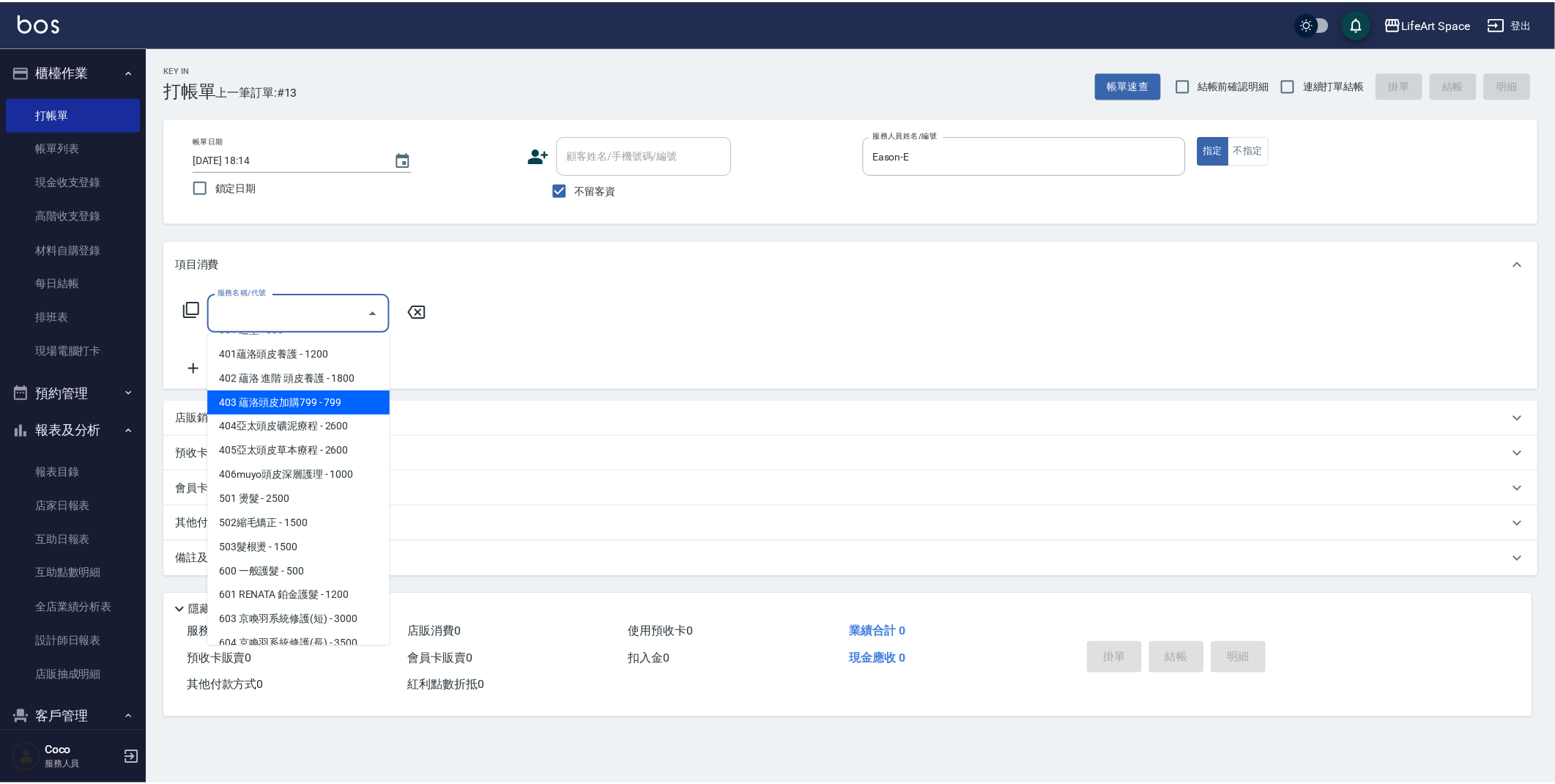
scroll to position [229, 0]
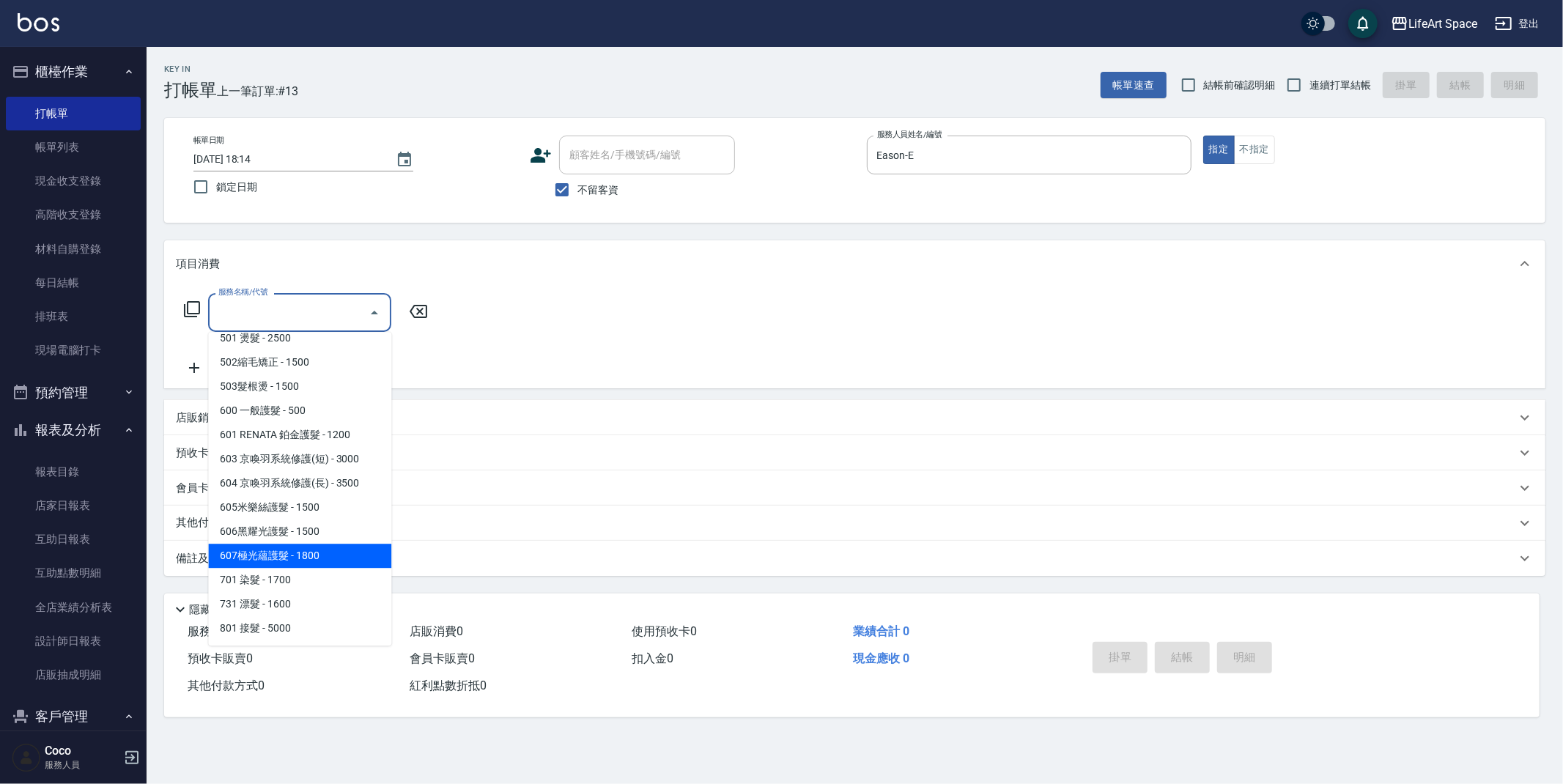
click at [298, 550] on span "607極光蘊護髮 - 1800" at bounding box center [299, 555] width 183 height 24
type input "607極光蘊護髮(607)"
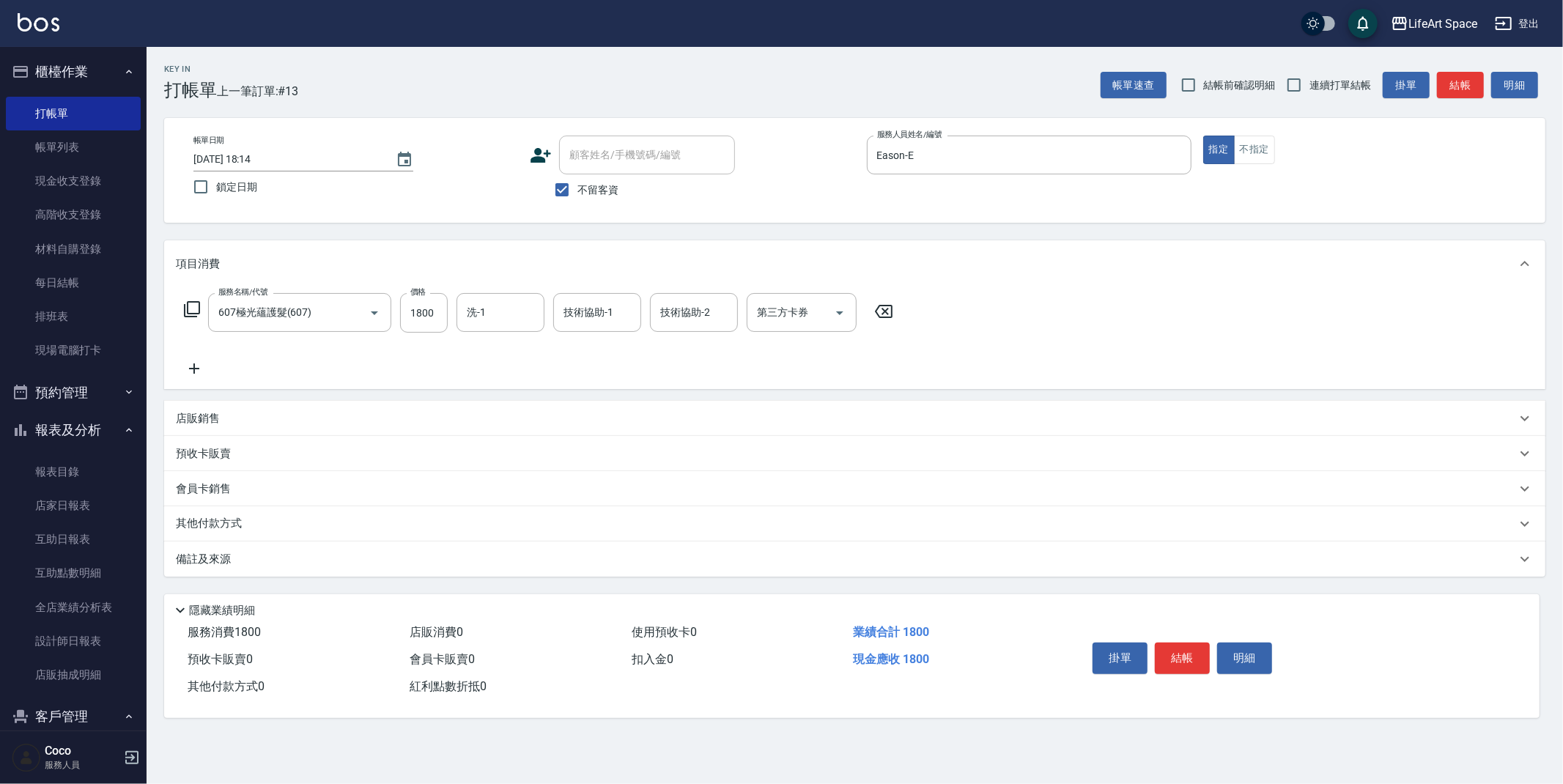
click at [197, 367] on icon at bounding box center [194, 368] width 37 height 17
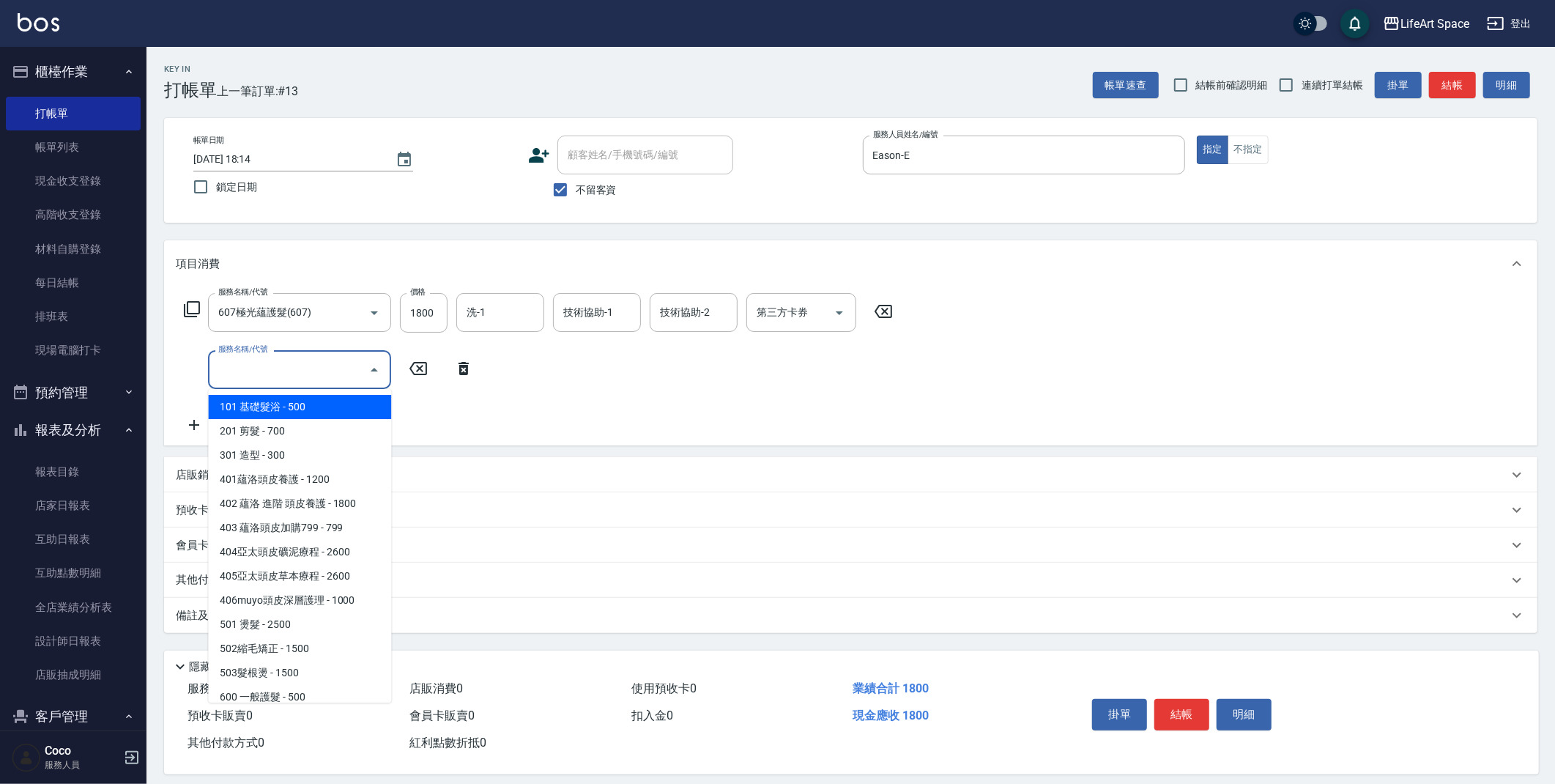
click at [244, 376] on input "服務名稱/代號" at bounding box center [289, 369] width 148 height 25
click at [264, 406] on span "101 基礎髮浴 - 500" at bounding box center [299, 406] width 183 height 24
type input "101 基礎髮浴 (101)"
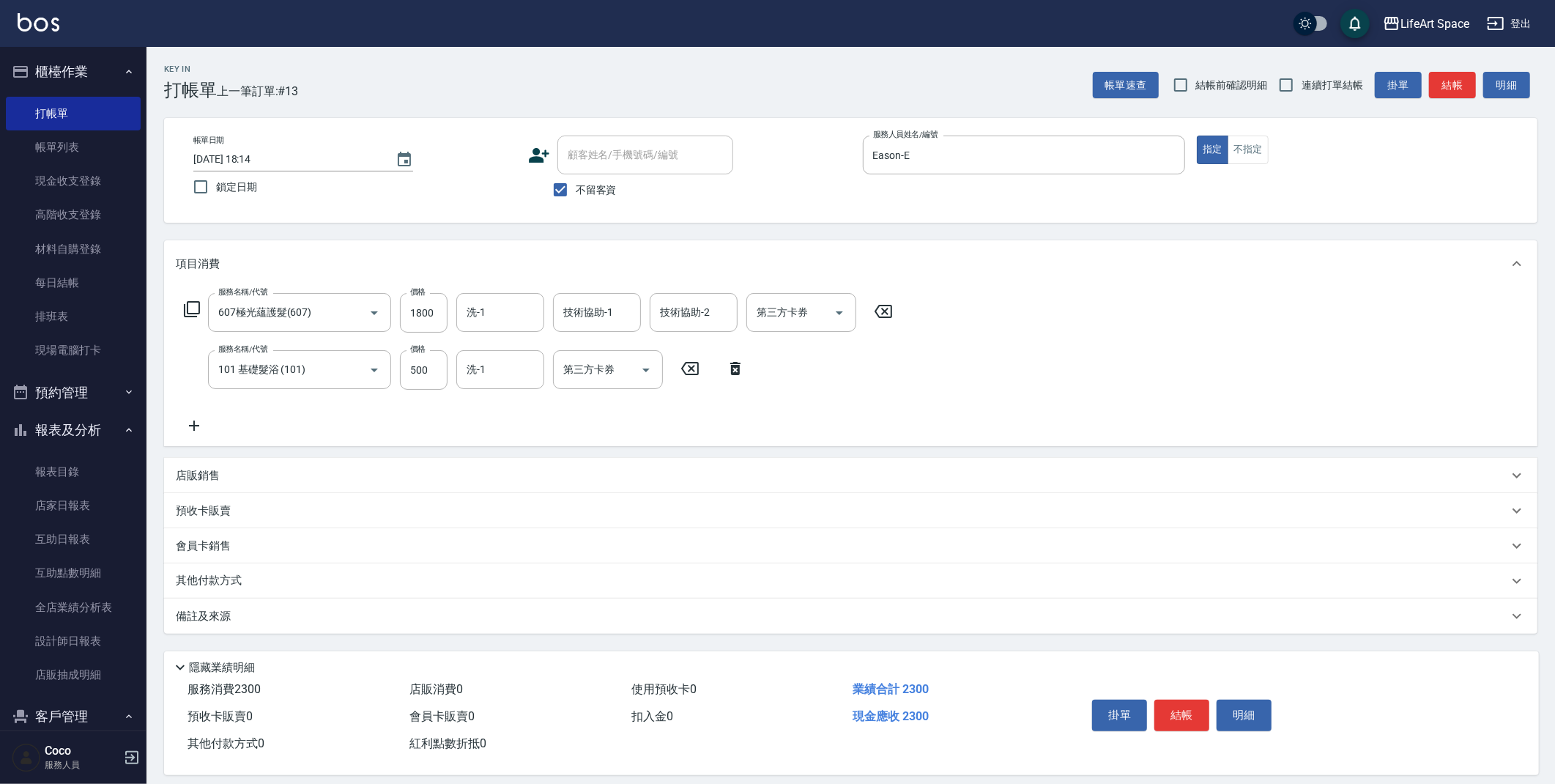
click at [735, 371] on icon at bounding box center [736, 368] width 11 height 14
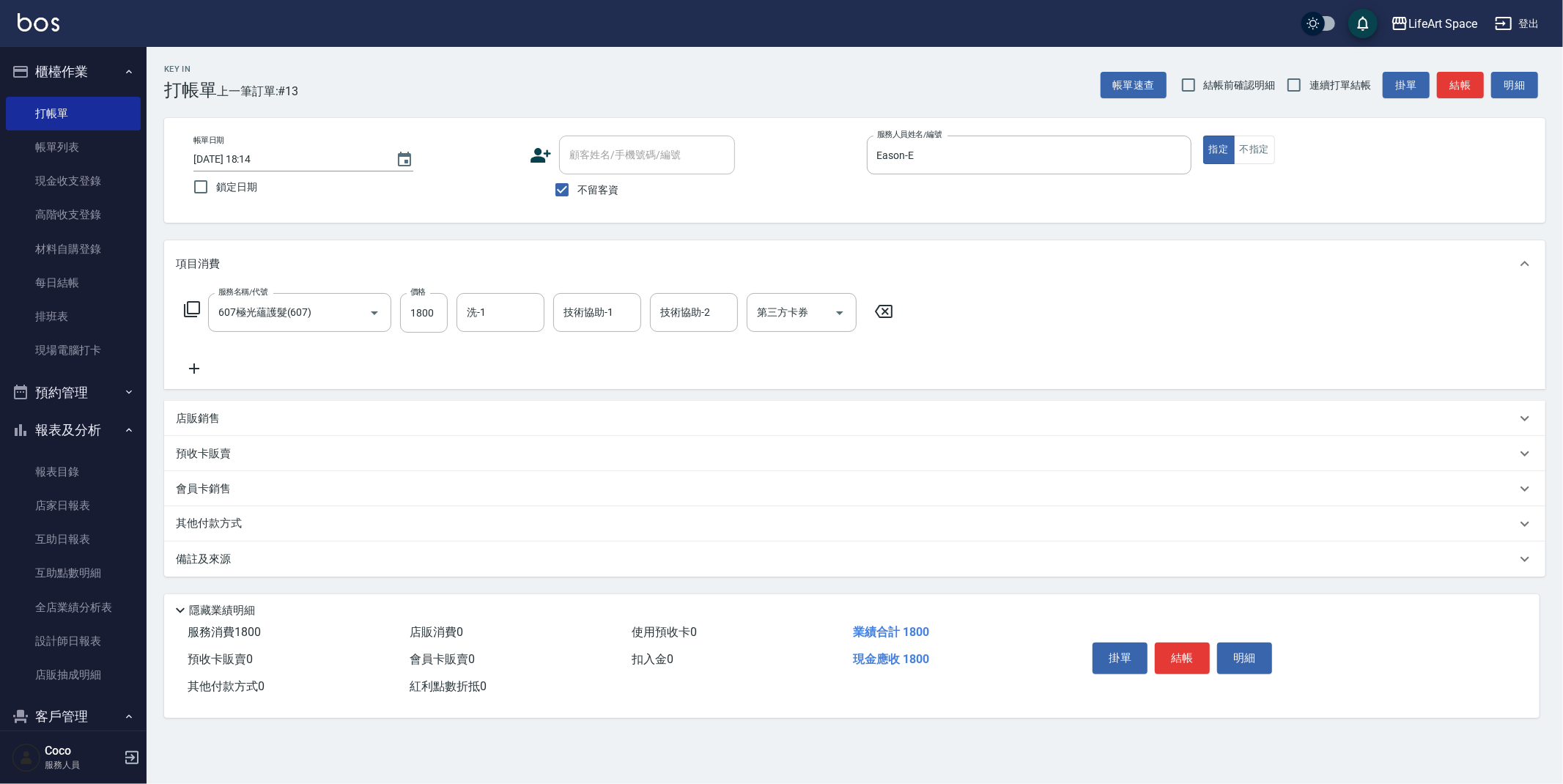
click at [588, 186] on span "不留客資" at bounding box center [598, 190] width 41 height 16
click at [577, 186] on input "不留客資" at bounding box center [562, 189] width 31 height 31
checkbox input "false"
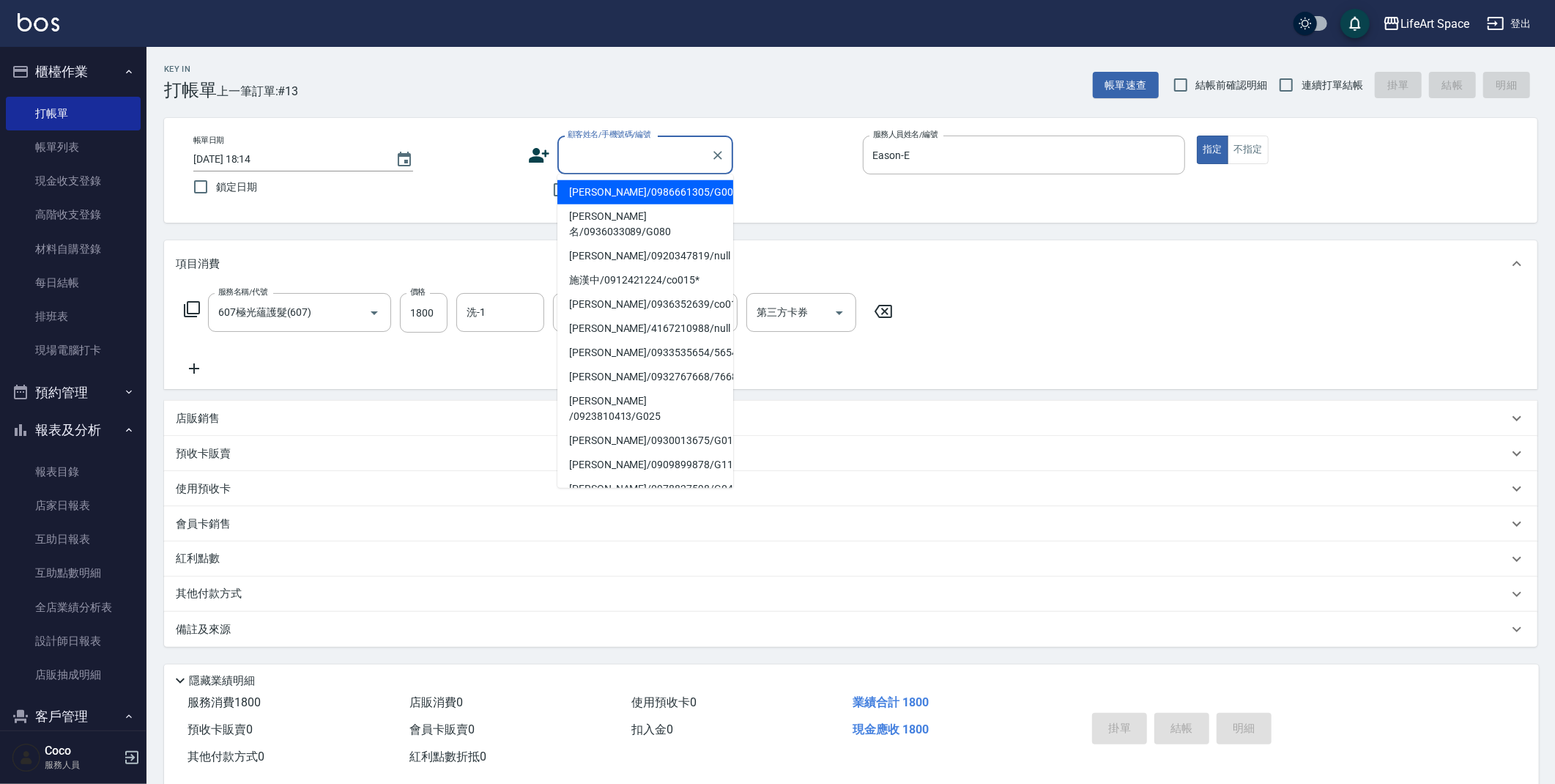
click at [624, 151] on div "顧客姓名/手機號碼/編號 顧客姓名/手機號碼/編號" at bounding box center [645, 154] width 176 height 39
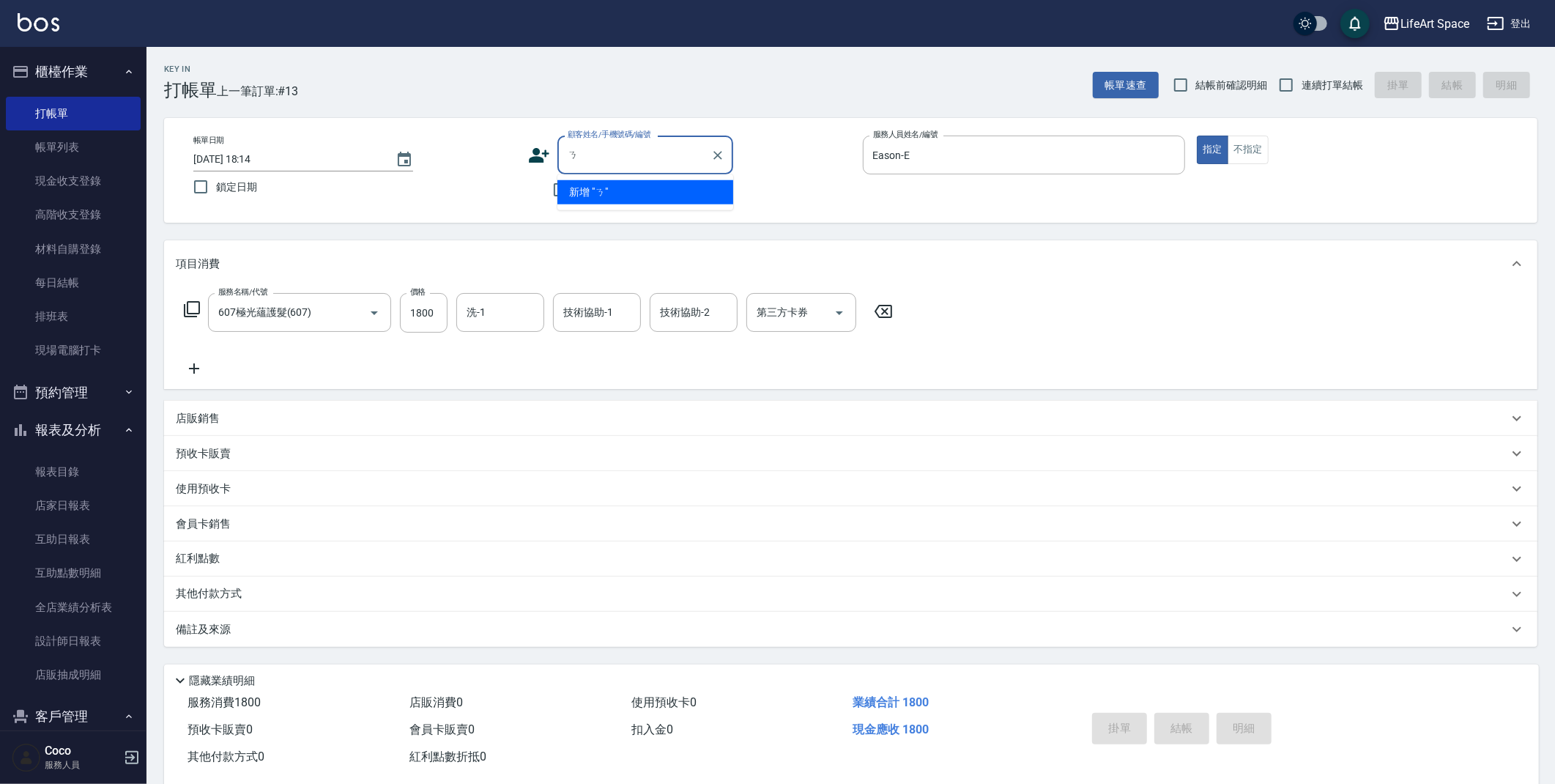
type input "ㄇ"
type input "ㄋ"
click at [678, 192] on li "[PERSON_NAME]/0987111732/" at bounding box center [645, 191] width 176 height 24
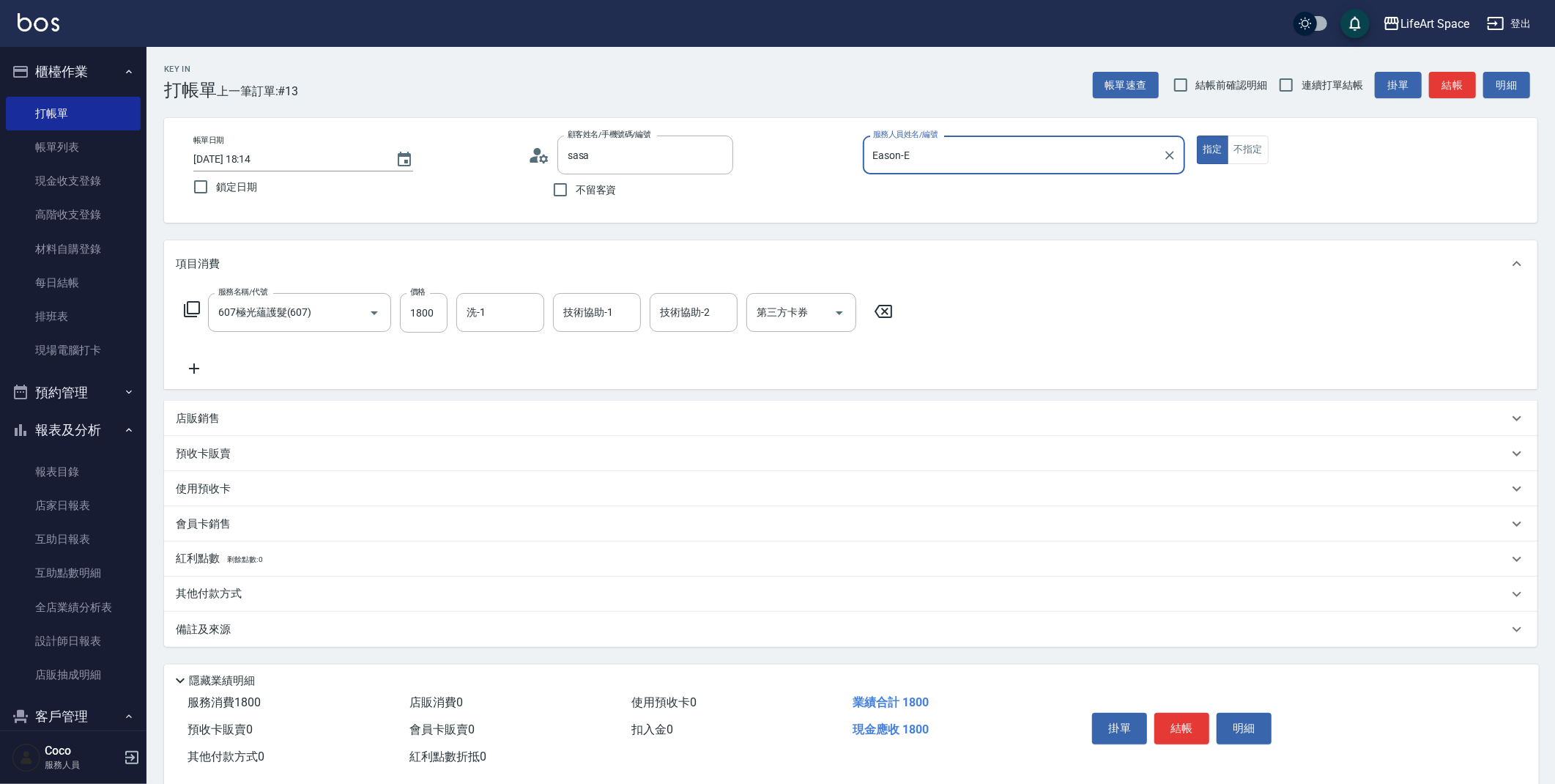
type input "[PERSON_NAME]/0987111732/"
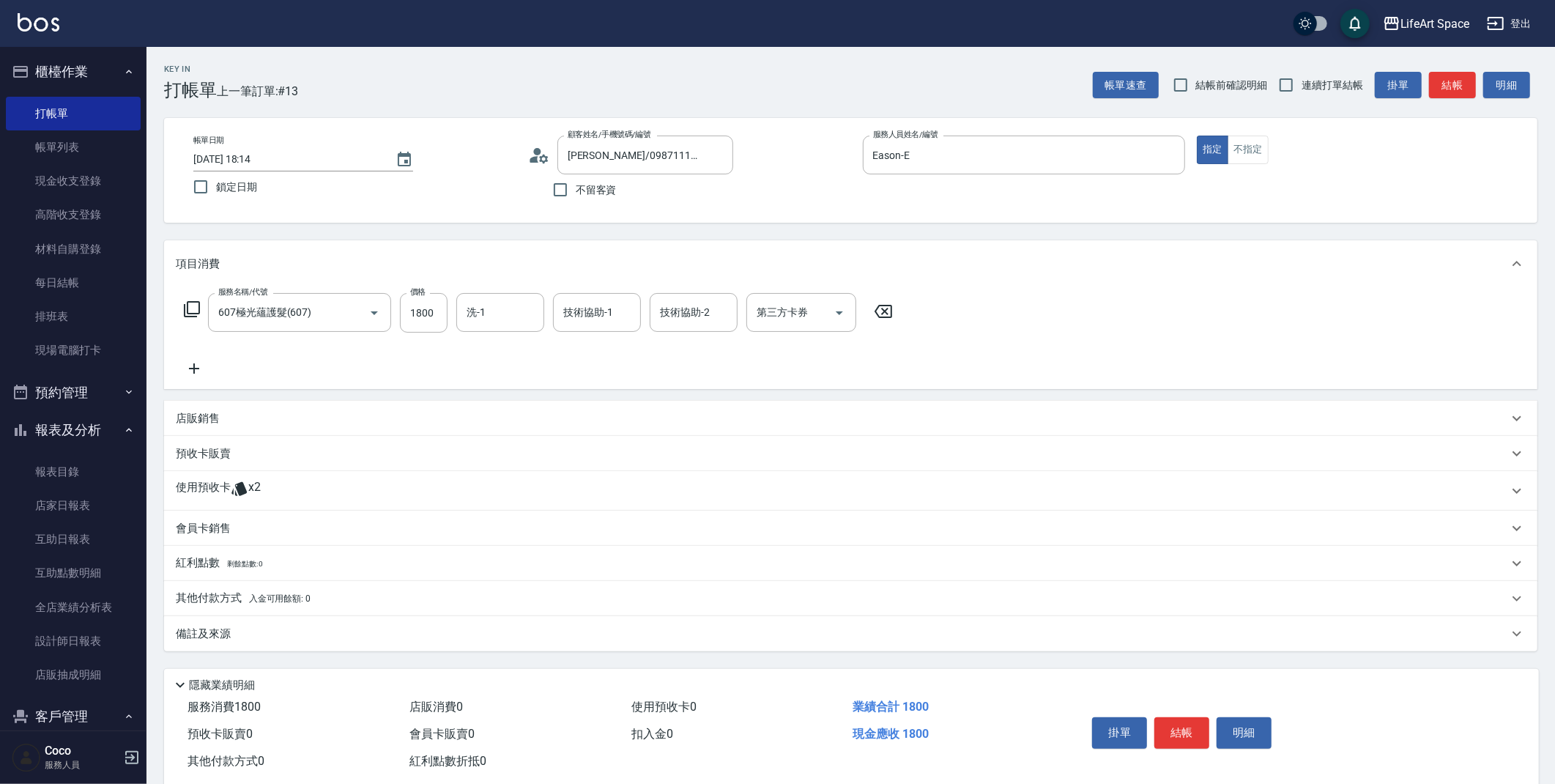
click at [308, 494] on div "使用預收卡 x2" at bounding box center [842, 491] width 1332 height 22
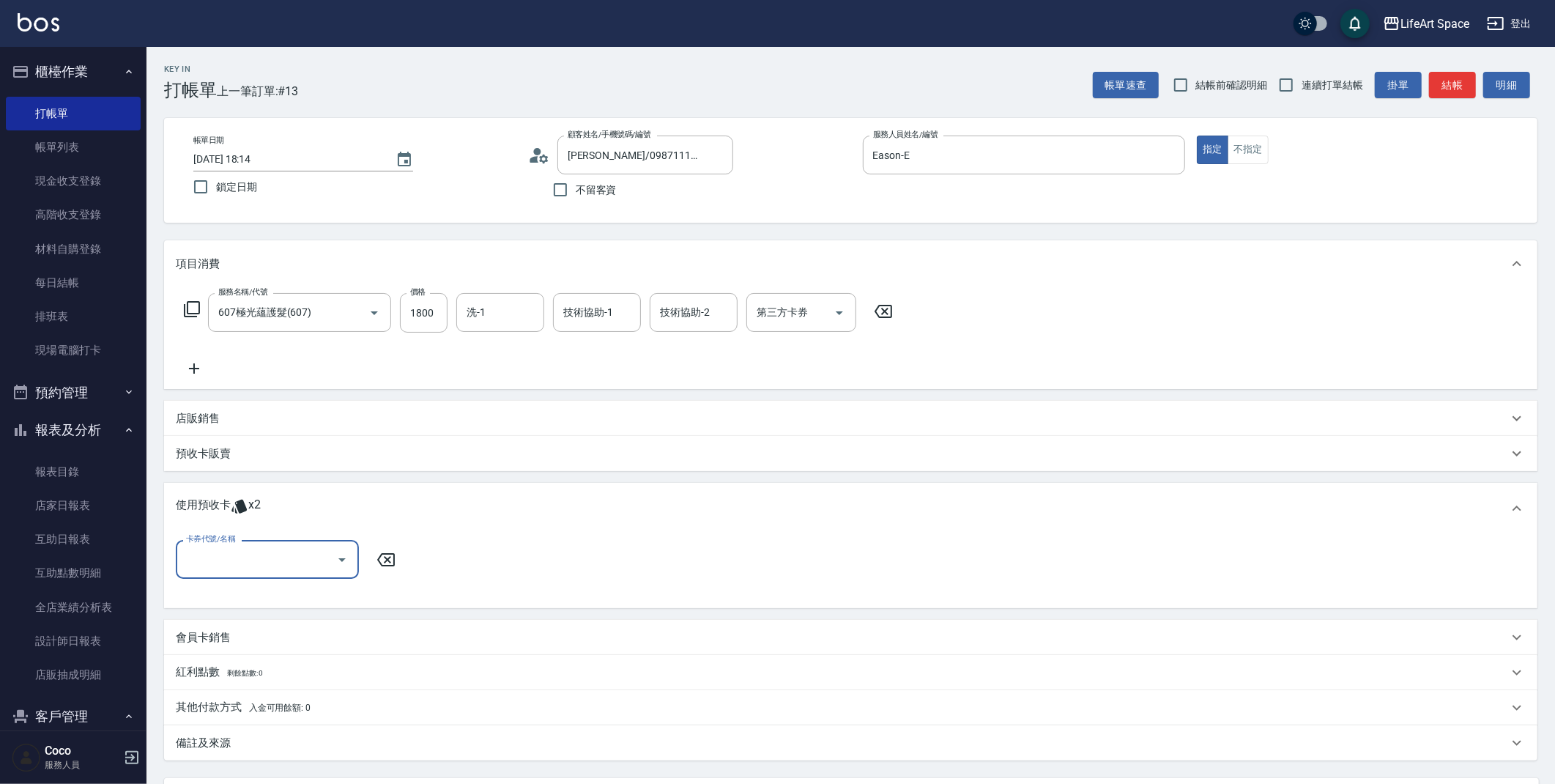
scroll to position [0, 0]
click at [270, 559] on input "卡券代號/名稱" at bounding box center [257, 559] width 148 height 25
click at [246, 601] on div "洗髮10次 剩餘2張" at bounding box center [267, 597] width 183 height 24
type input "洗髮10次"
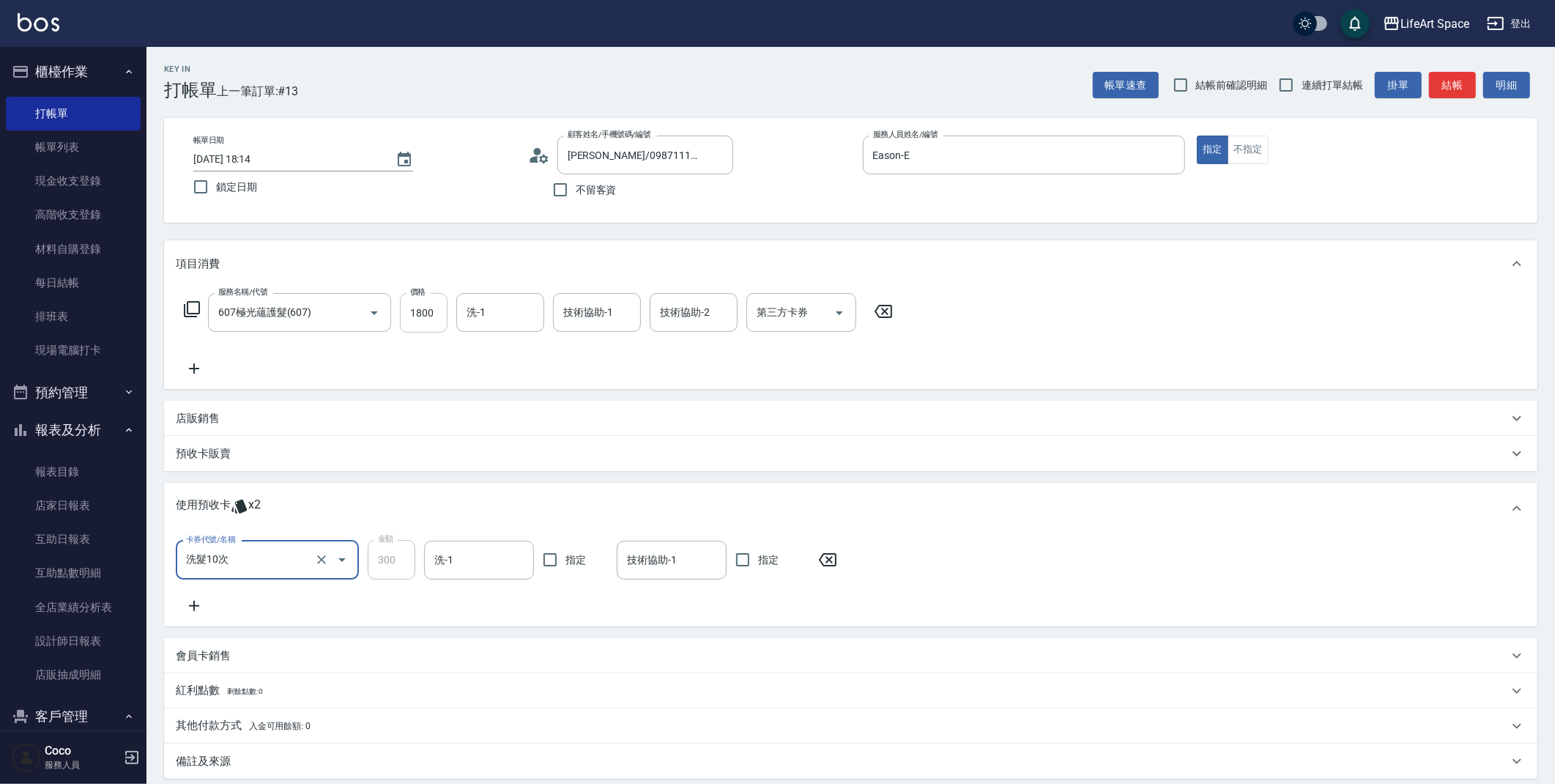
click at [442, 317] on input "1800" at bounding box center [424, 313] width 48 height 40
type input "2200"
click at [489, 317] on input "洗-1" at bounding box center [500, 312] width 75 height 25
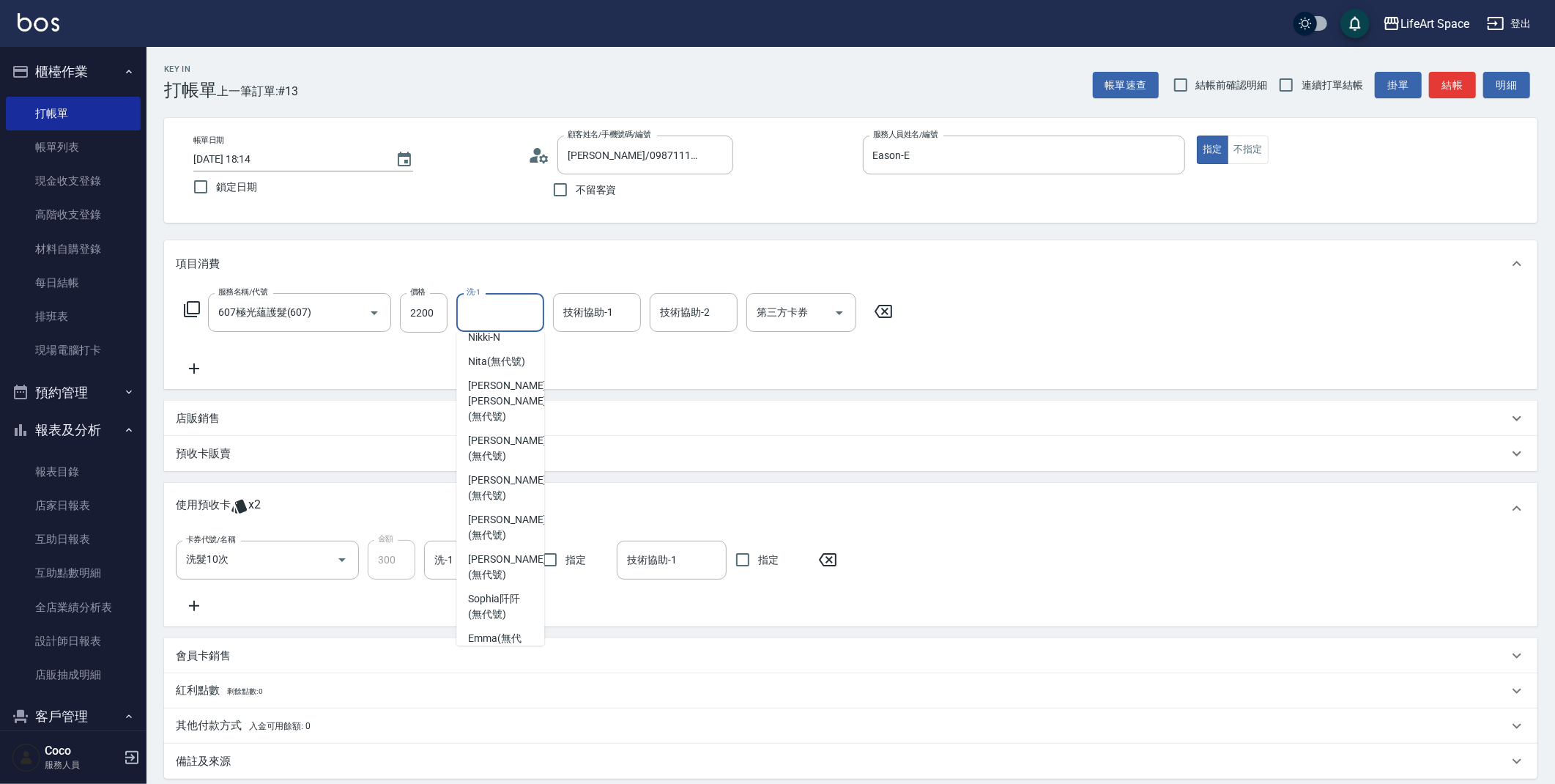
scroll to position [453, 0]
drag, startPoint x: 513, startPoint y: 473, endPoint x: 594, endPoint y: 407, distance: 104.5
click at [513, 472] on span "[PERSON_NAME] (無代號)" at bounding box center [507, 461] width 78 height 31
type input "[PERSON_NAME](無代號)"
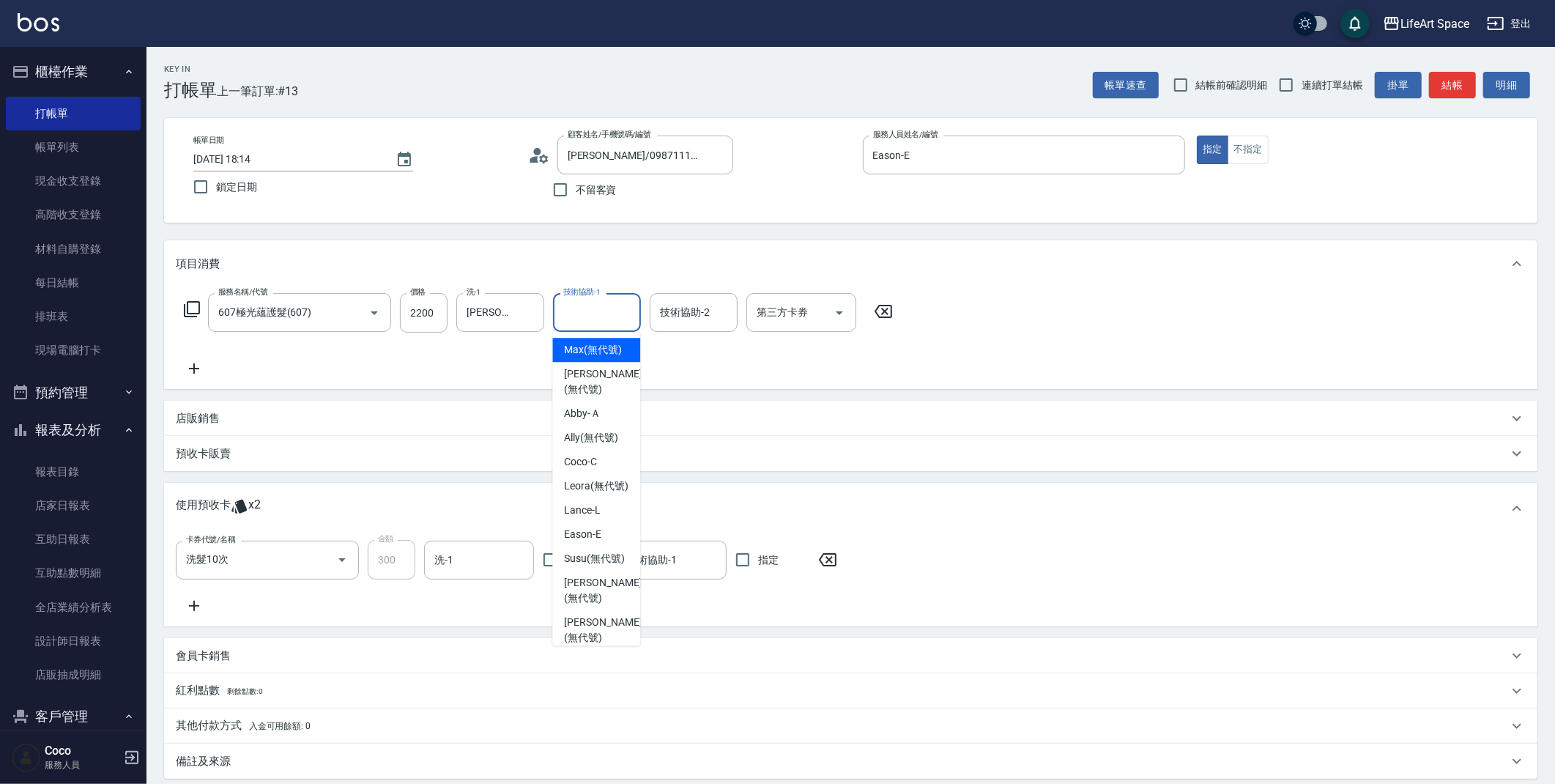
click at [610, 316] on input "技術協助-1" at bounding box center [597, 312] width 75 height 25
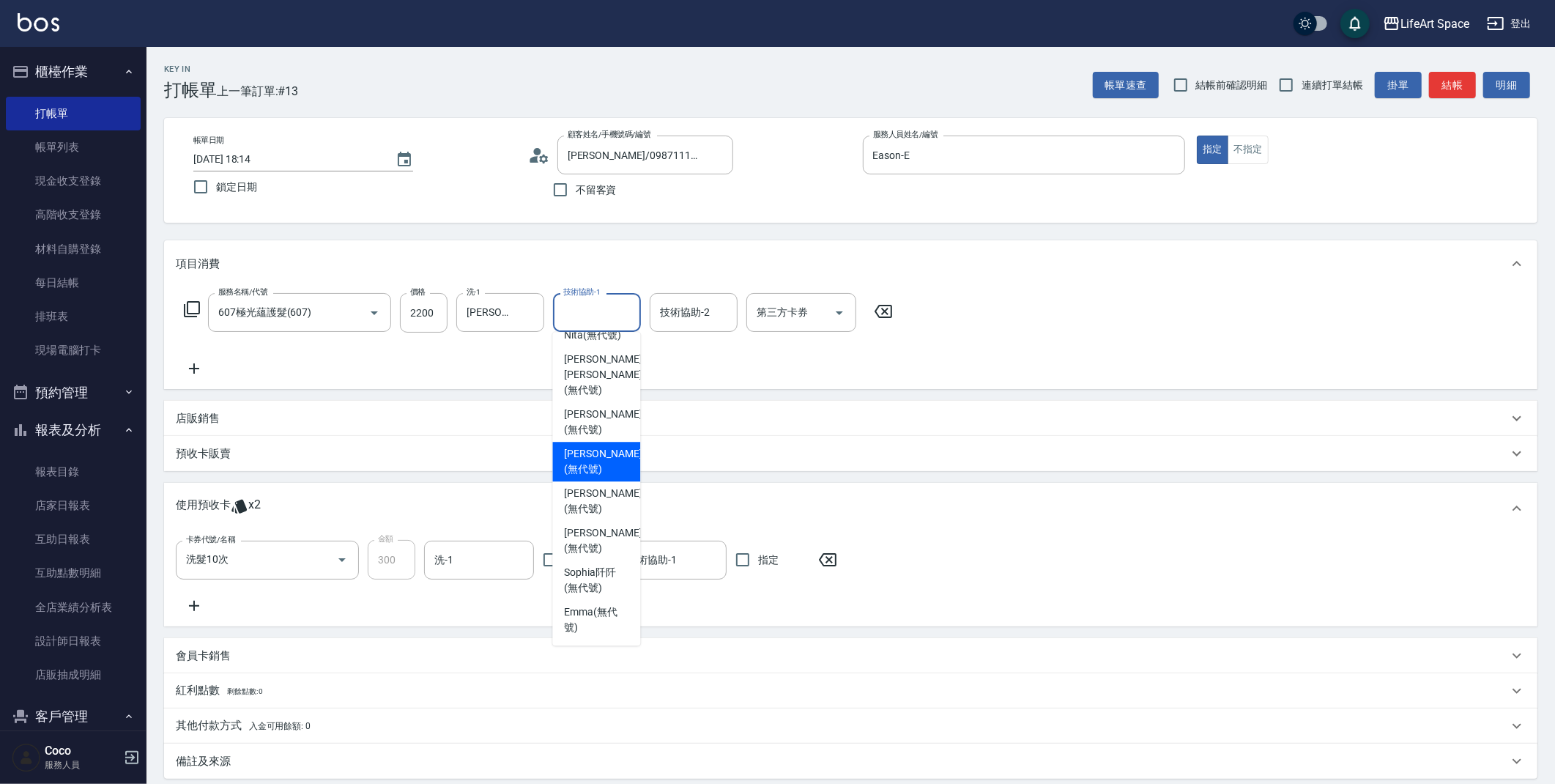
click at [598, 469] on span "[PERSON_NAME] (無代號)" at bounding box center [603, 461] width 78 height 31
type input "[PERSON_NAME](無代號)"
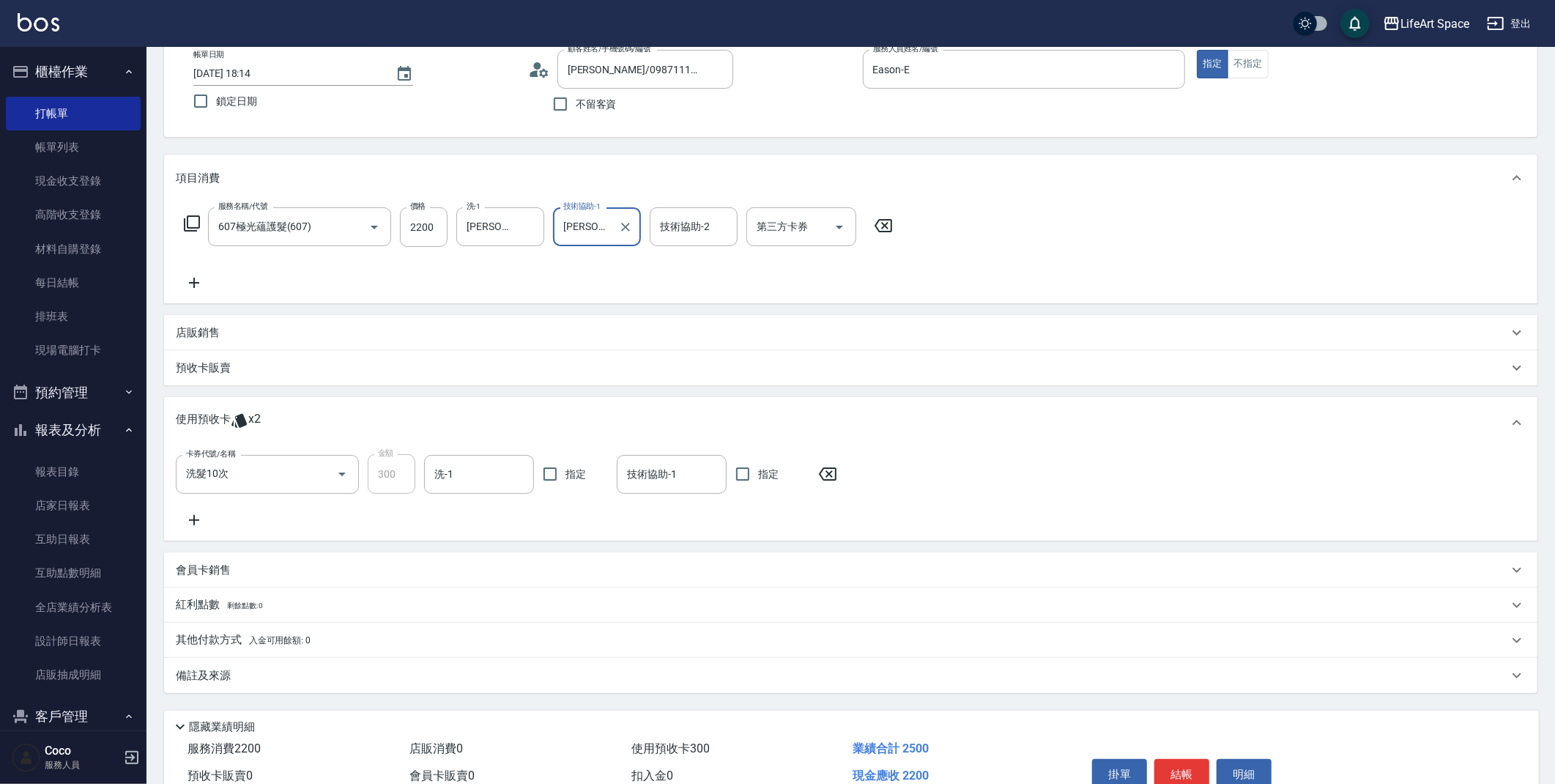
scroll to position [158, 0]
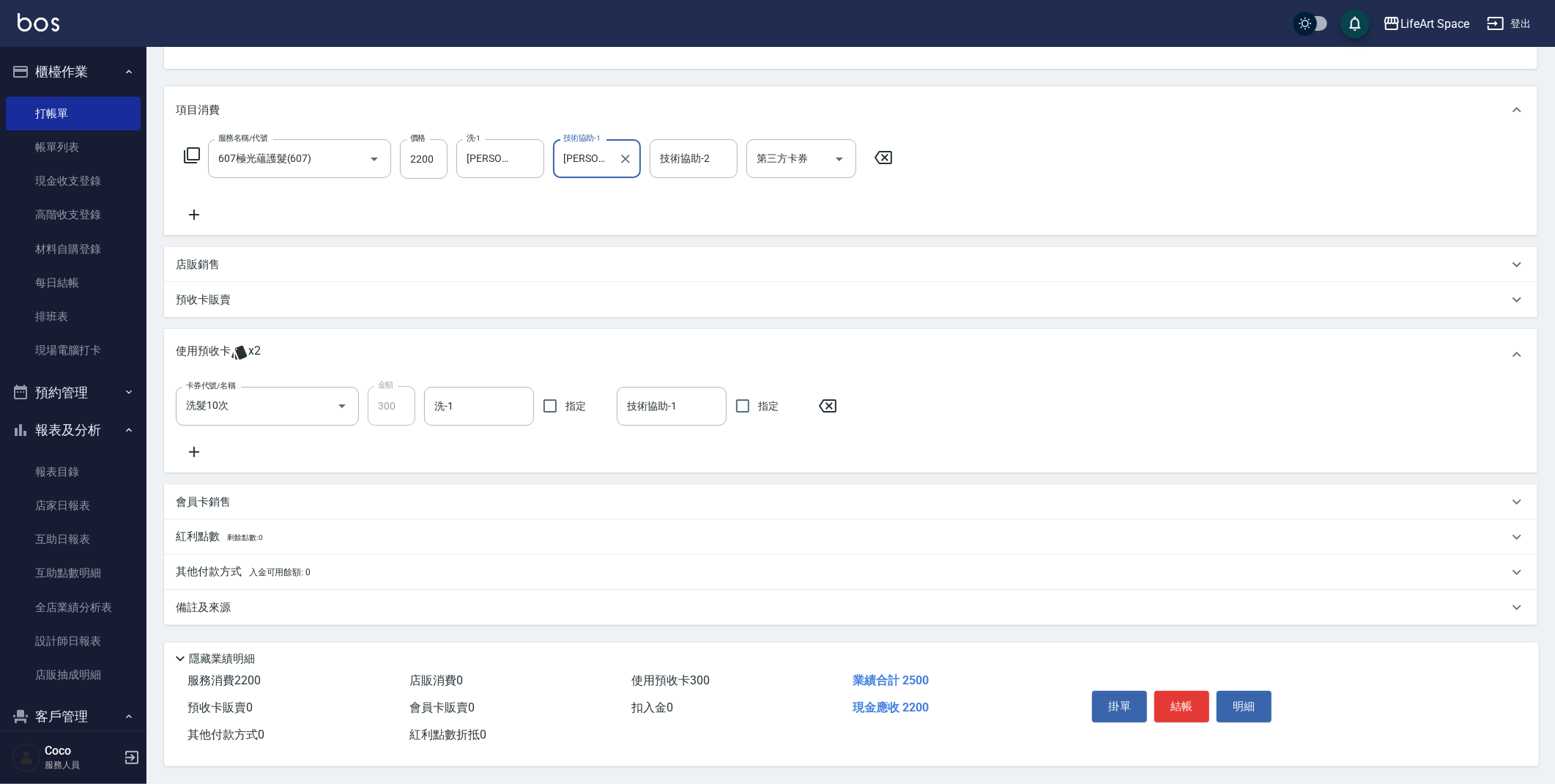
click at [312, 599] on div "備註及來源" at bounding box center [842, 607] width 1332 height 16
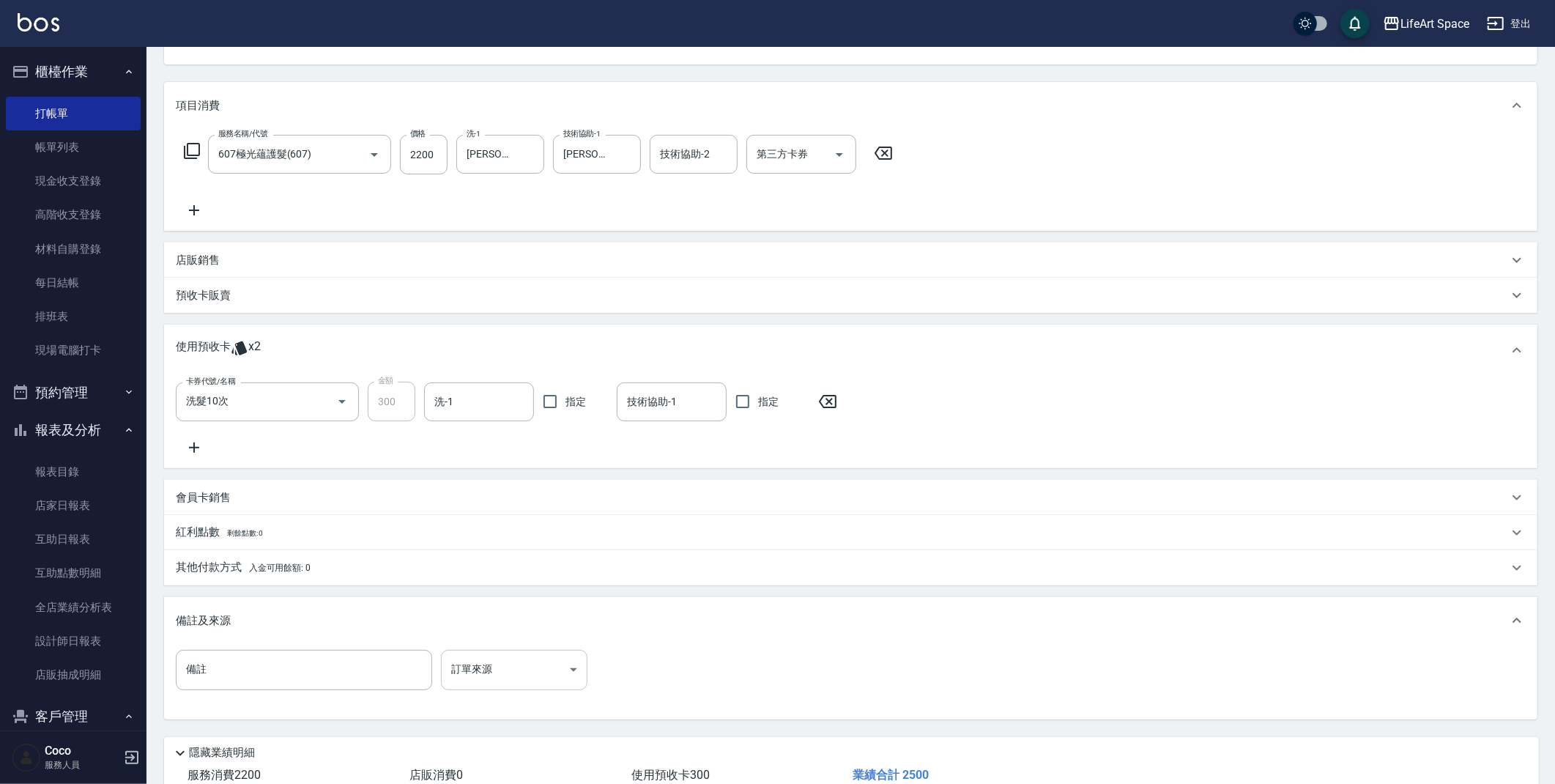
click at [532, 658] on body "LifeArt Space 登出 櫃檯作業 打帳單 帳單列表 現金收支登錄 高階收支登錄 材料自購登錄 每日結帳 排班表 現場電腦打卡 預約管理 預約管理 單…" at bounding box center [778, 359] width 1555 height 1037
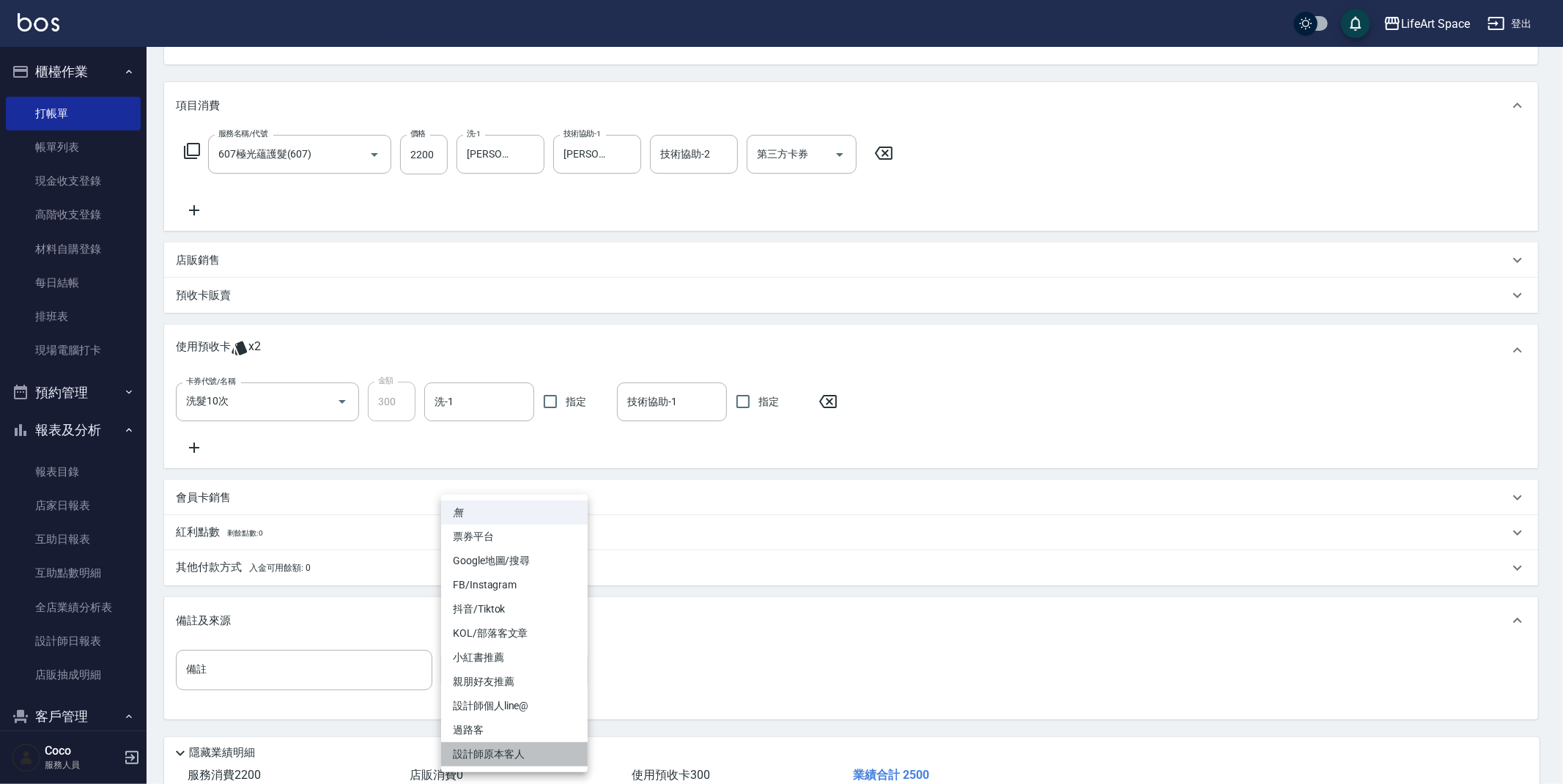
click at [511, 751] on li "設計師原本客人" at bounding box center [514, 754] width 147 height 24
type input "設計師原本客人"
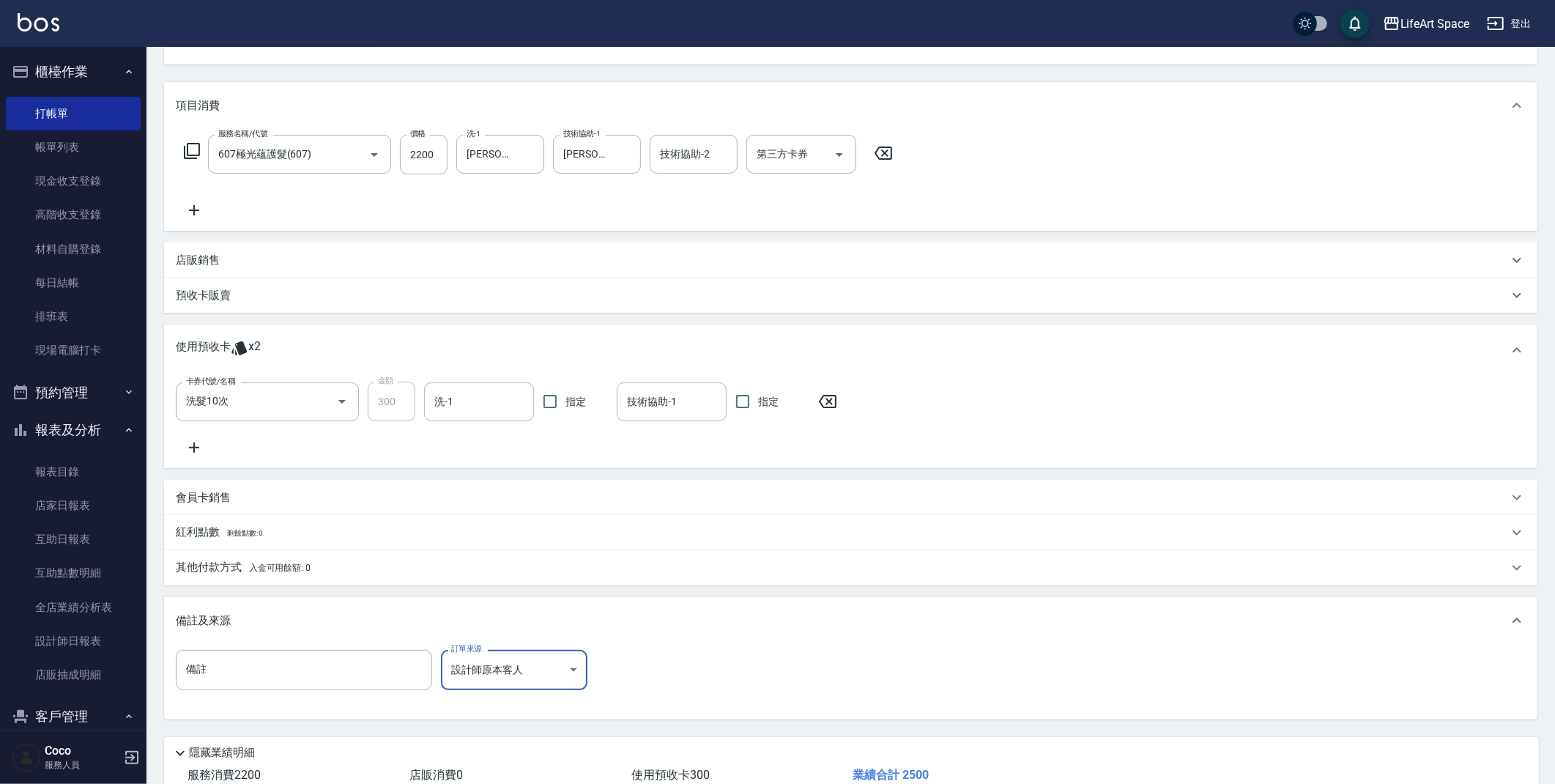
click at [302, 569] on span "入金可用餘額: 0" at bounding box center [280, 567] width 62 height 11
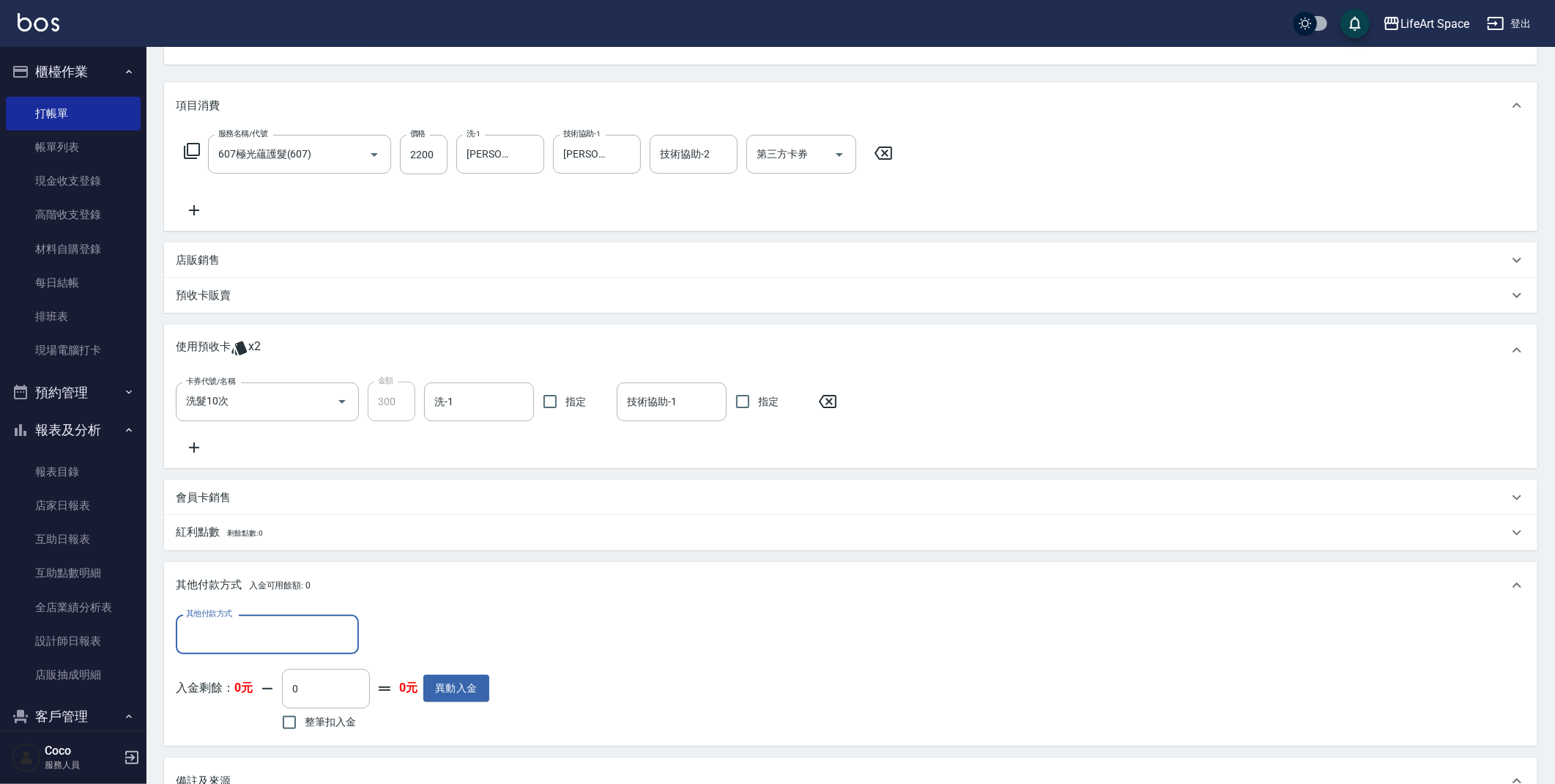
scroll to position [1, 0]
click at [259, 621] on input "其他付款方式" at bounding box center [267, 633] width 170 height 25
drag, startPoint x: 225, startPoint y: 674, endPoint x: 288, endPoint y: 654, distance: 66.1
click at [225, 674] on span "轉帳" at bounding box center [267, 670] width 183 height 24
type input "轉帳"
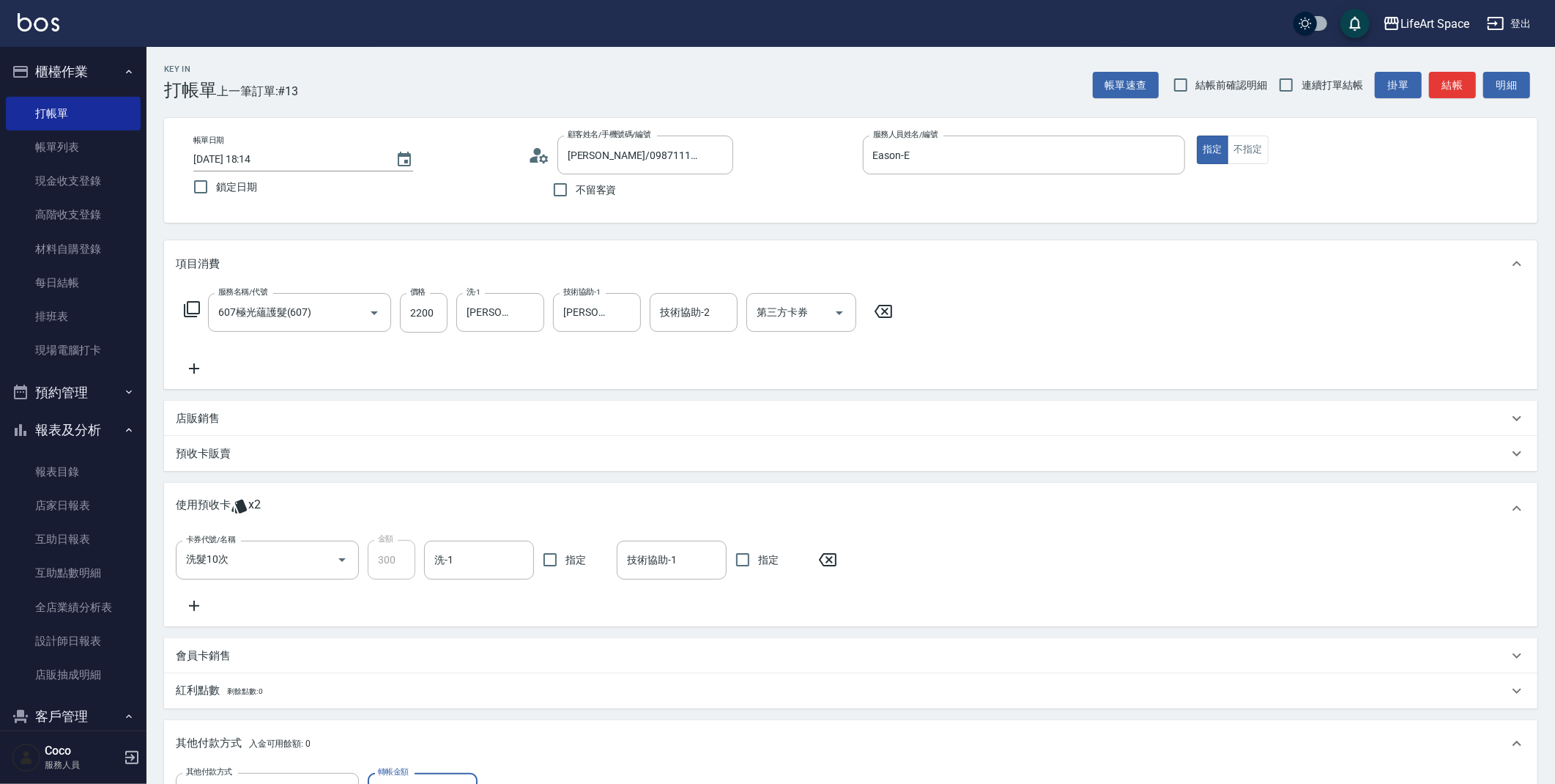
scroll to position [418, 0]
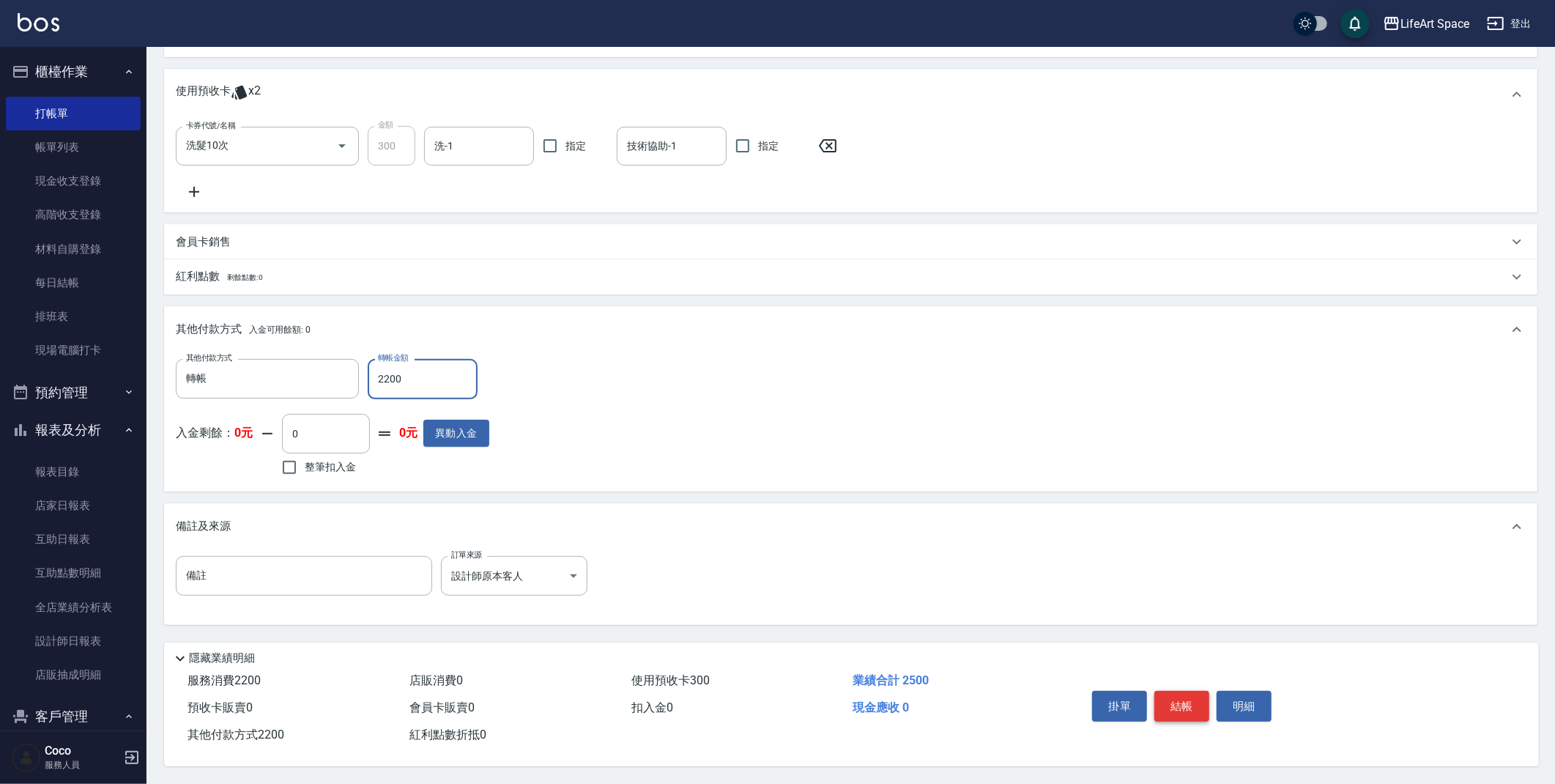
type input "2200"
click at [1187, 699] on button "結帳" at bounding box center [1182, 706] width 55 height 31
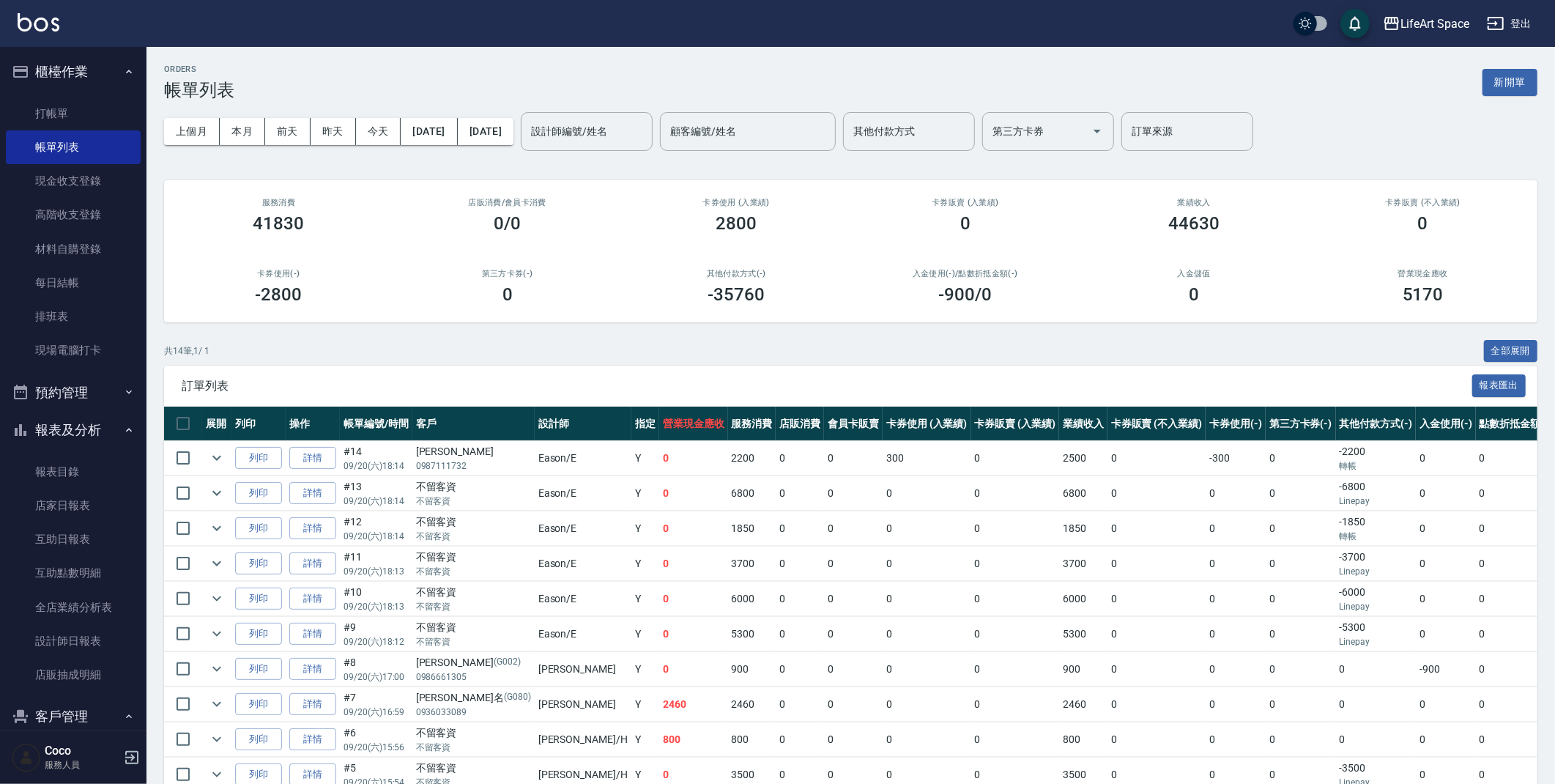
click at [1521, 99] on div "ORDERS 帳單列表 新開單" at bounding box center [851, 82] width 1374 height 36
click at [1518, 85] on button "新開單" at bounding box center [1510, 83] width 55 height 27
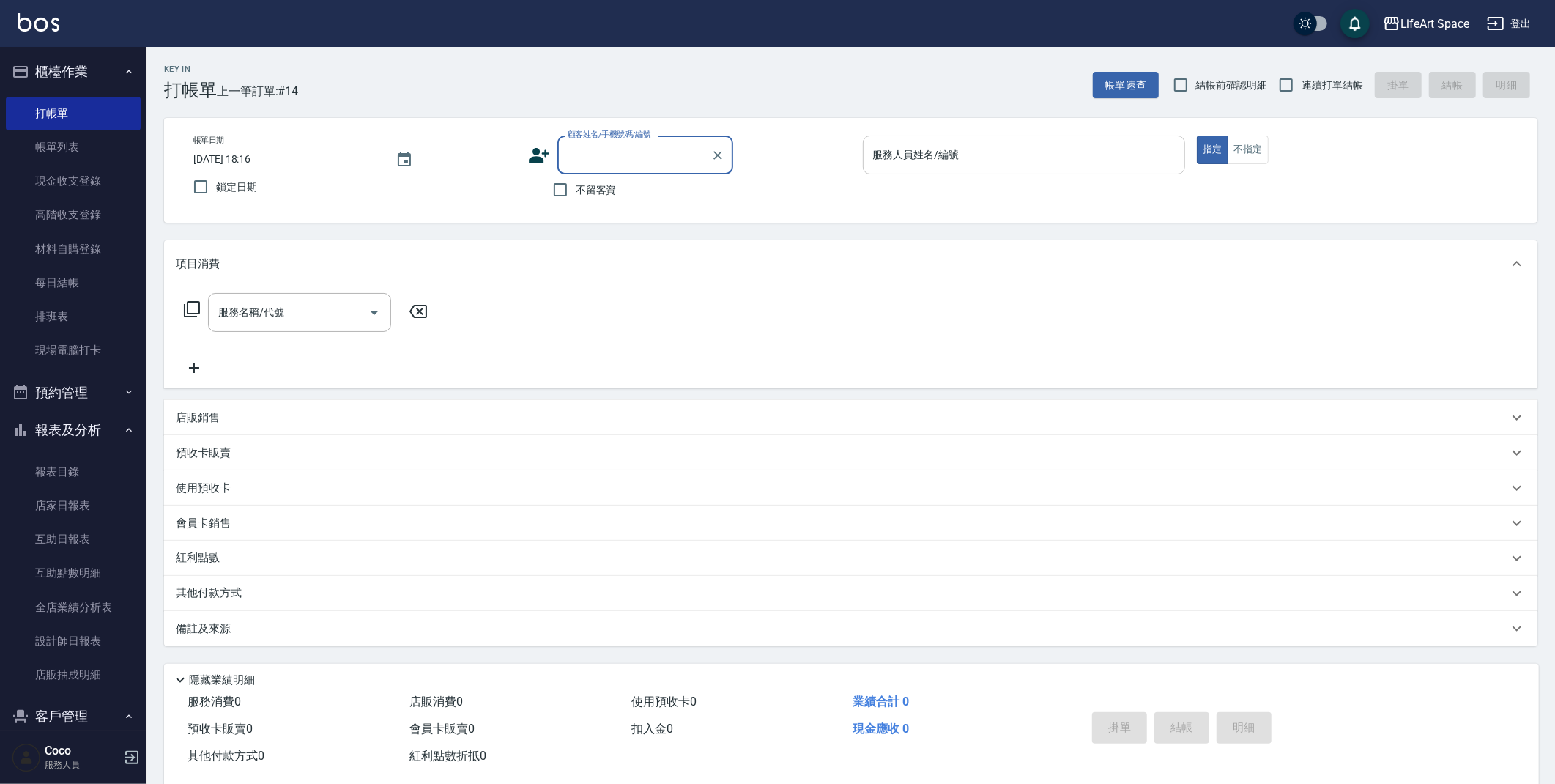
click at [993, 153] on input "服務人員姓名/編號" at bounding box center [1024, 154] width 310 height 25
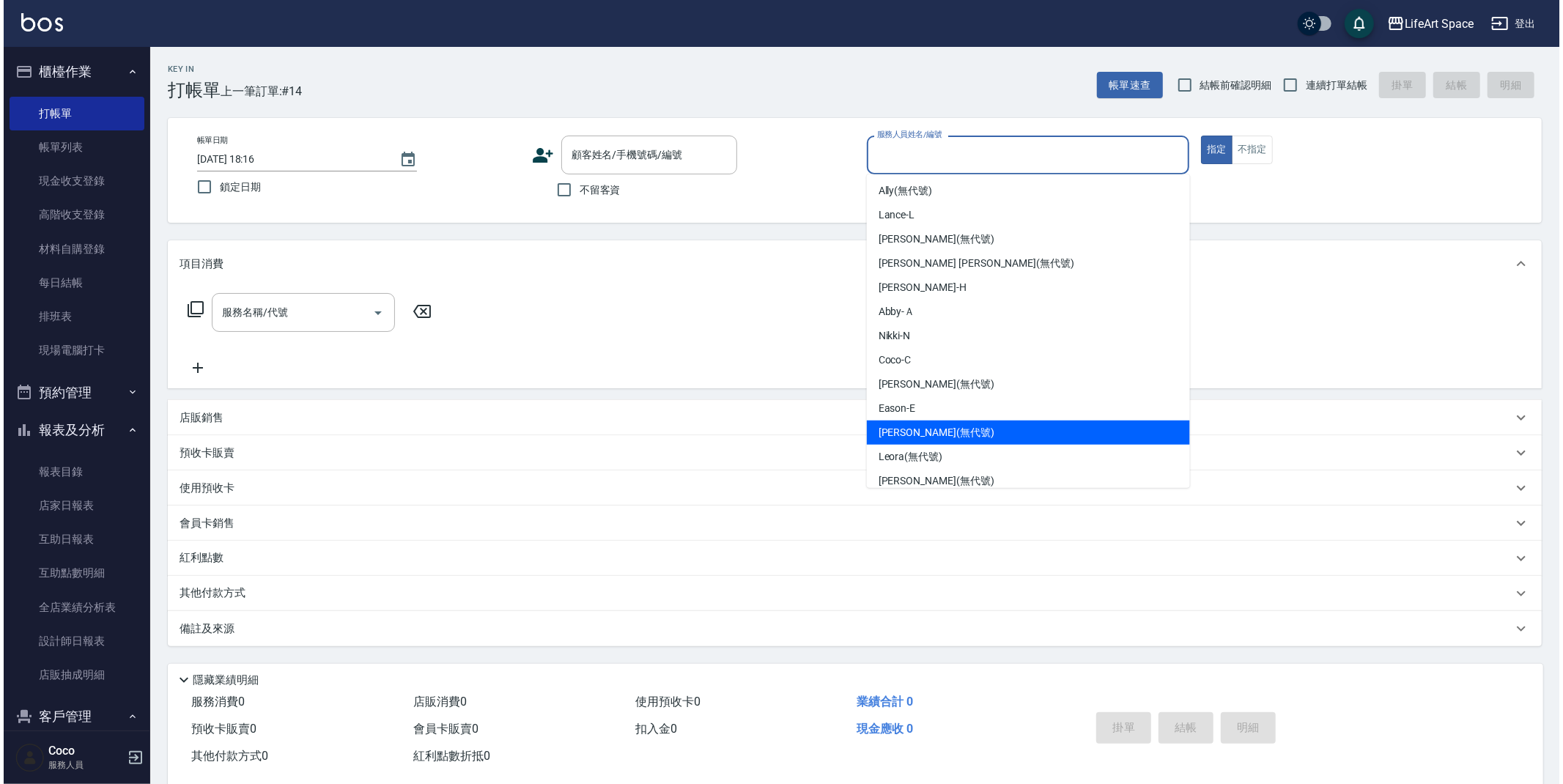
scroll to position [254, 0]
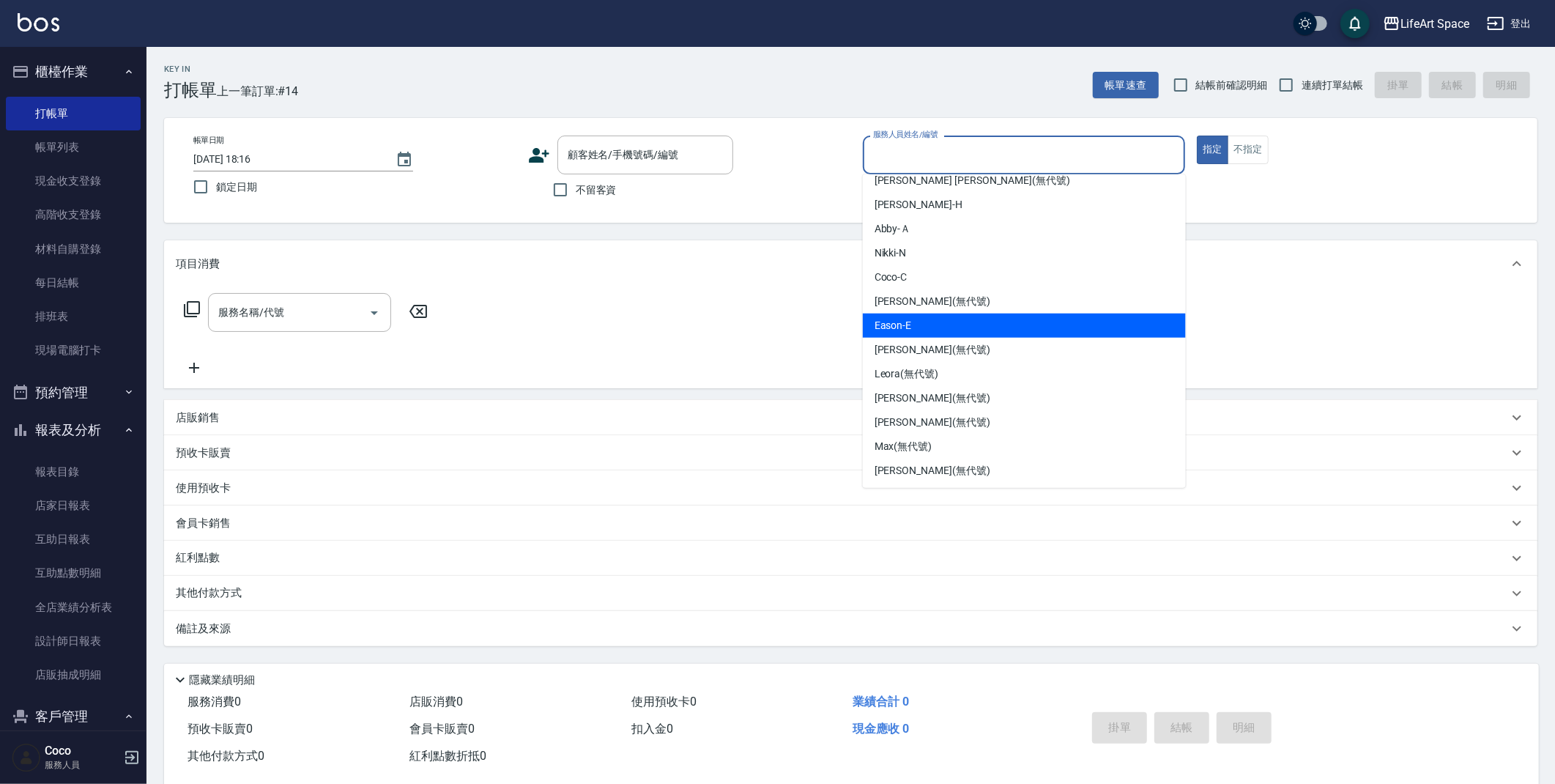
click at [905, 327] on span "Eason -E" at bounding box center [893, 325] width 37 height 16
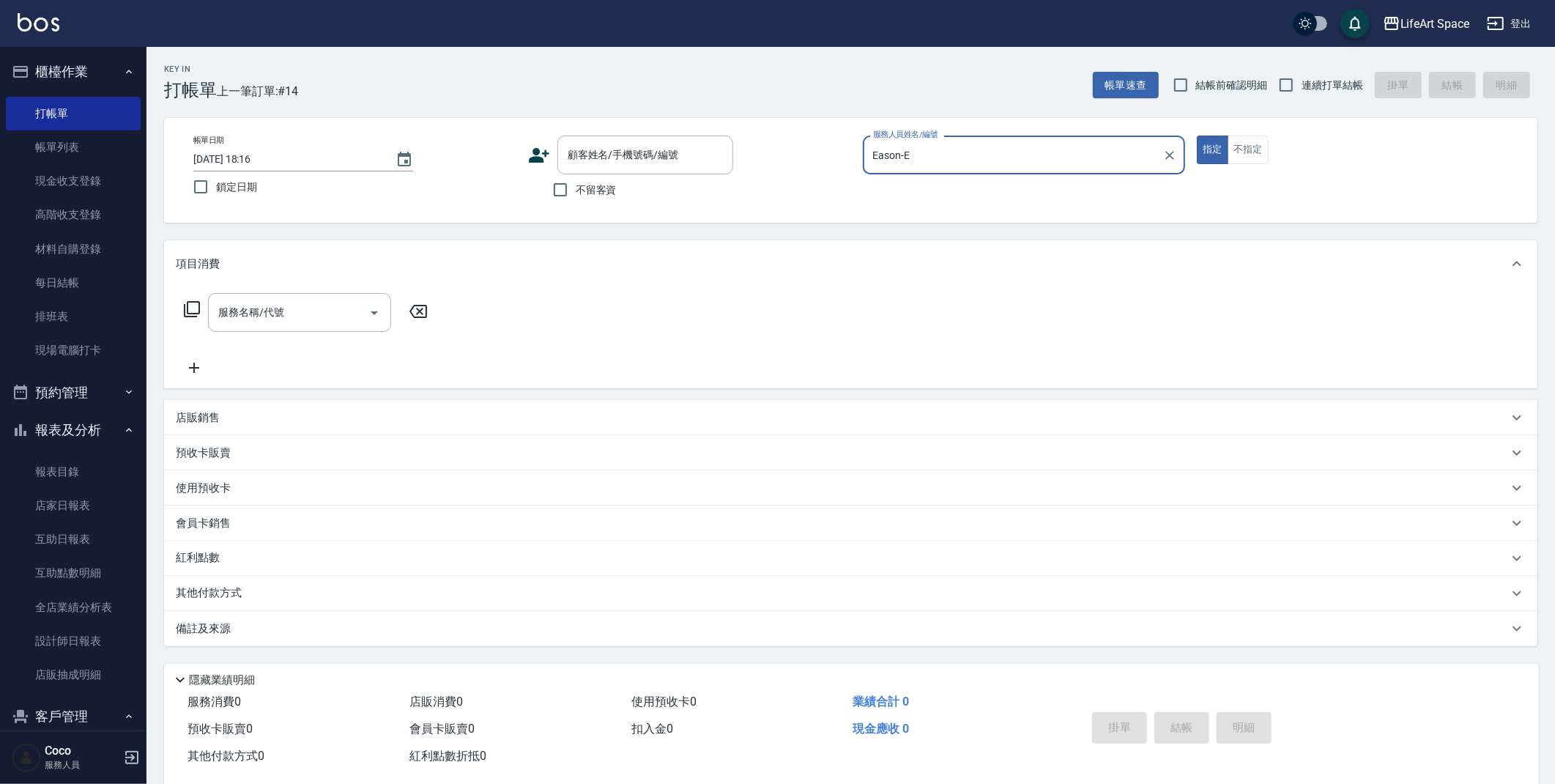
type input "Eason-E"
click at [600, 196] on span "不留客資" at bounding box center [597, 190] width 41 height 16
click at [576, 196] on input "不留客資" at bounding box center [561, 189] width 31 height 31
checkbox input "true"
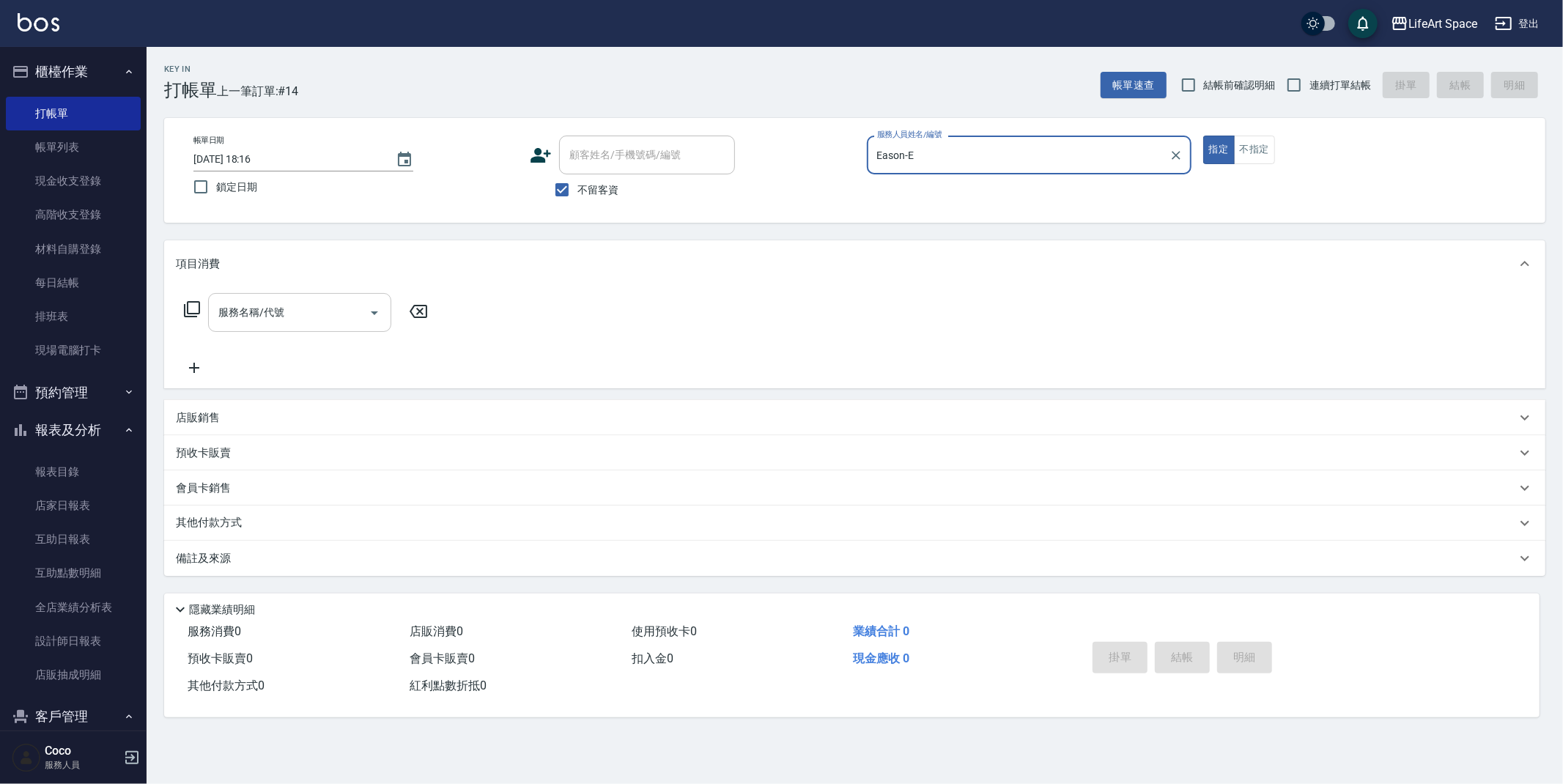
drag, startPoint x: 319, startPoint y: 324, endPoint x: 312, endPoint y: 328, distance: 8.1
click at [316, 325] on div "服務名稱/代號" at bounding box center [299, 313] width 183 height 39
drag, startPoint x: 330, startPoint y: 311, endPoint x: 285, endPoint y: 328, distance: 48.1
click at [330, 310] on input "服務名稱/代號" at bounding box center [289, 312] width 148 height 25
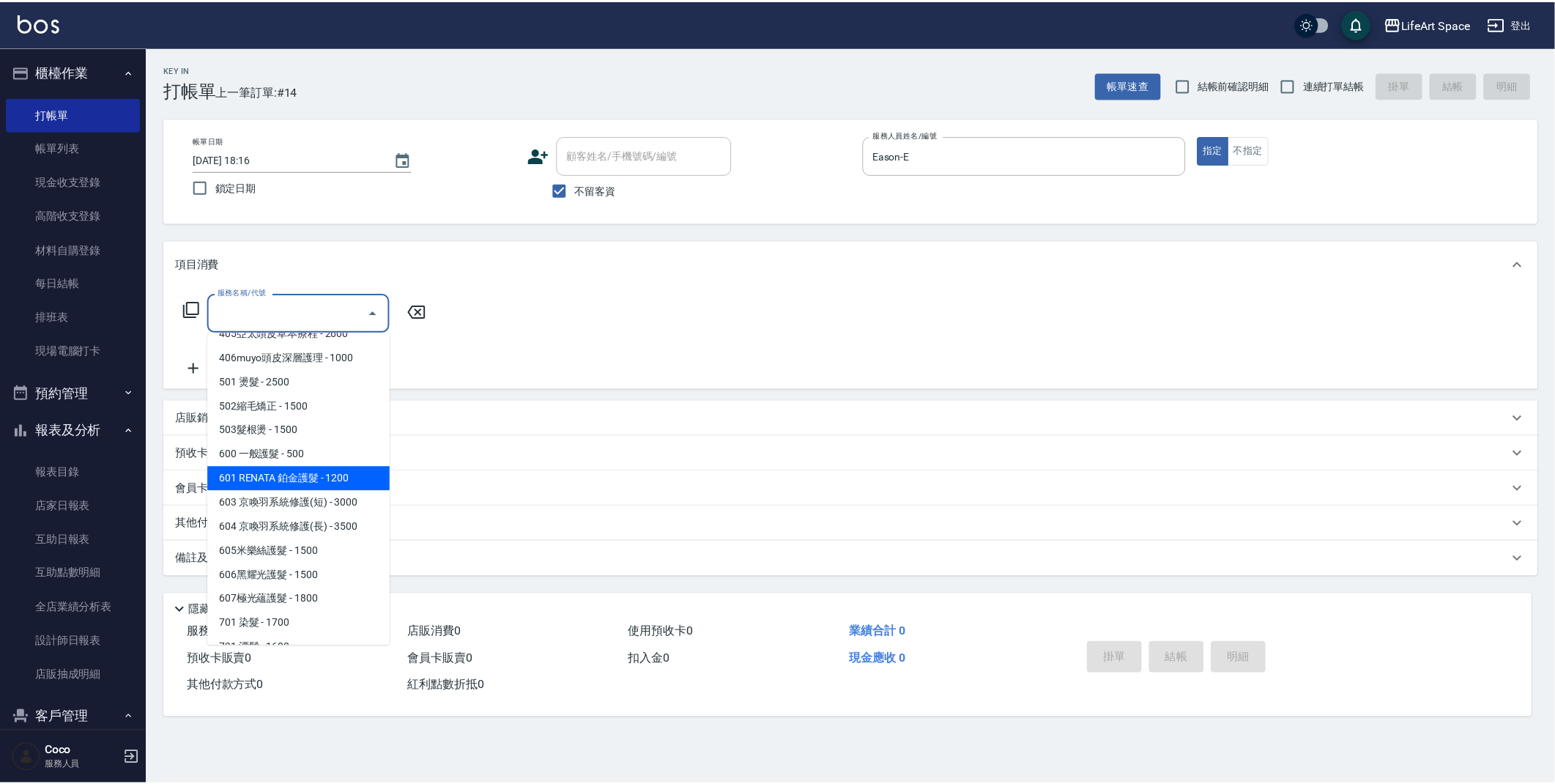
scroll to position [229, 0]
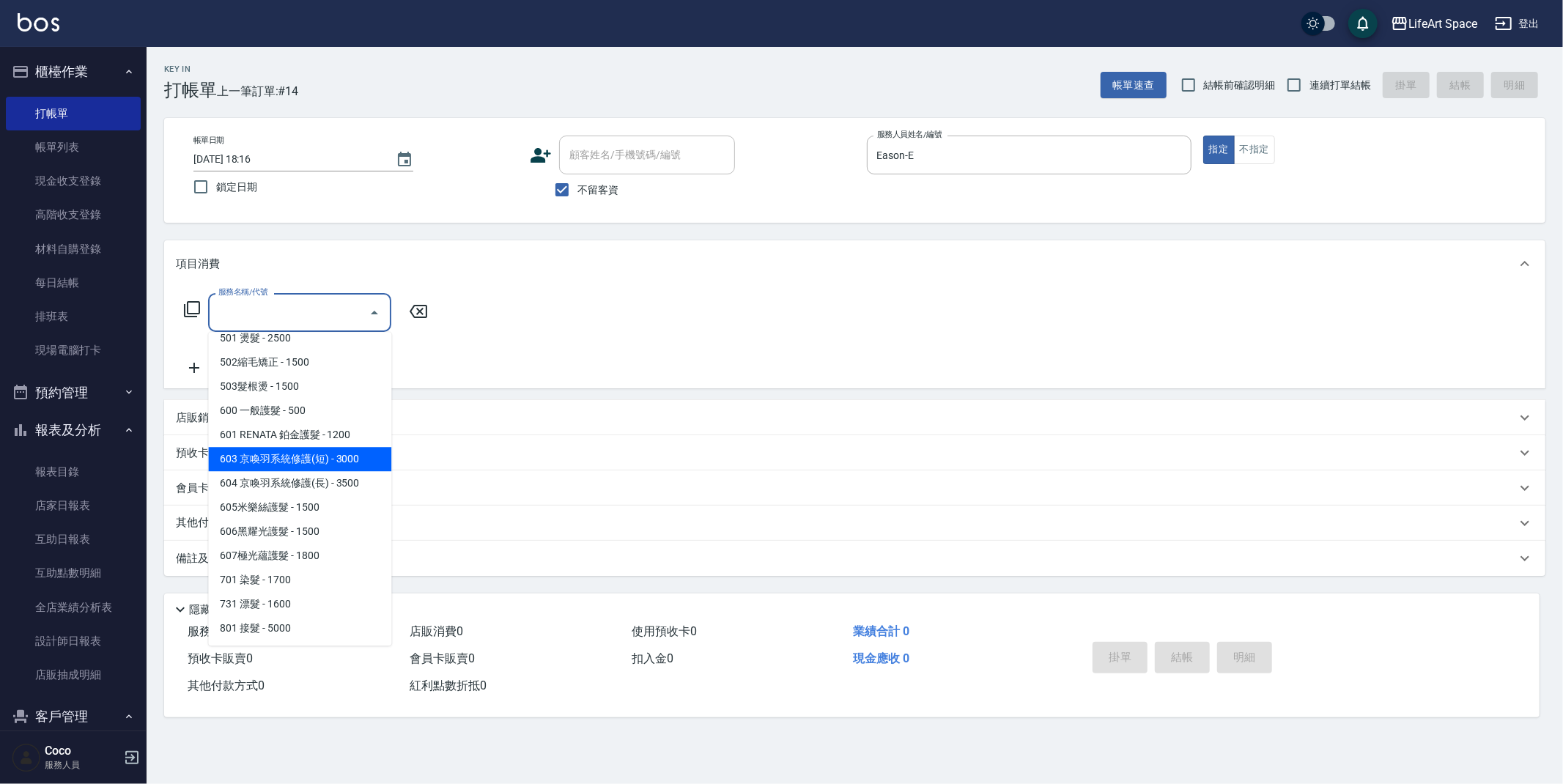
click at [290, 467] on span "603 京喚羽系統修護(短) - 3000" at bounding box center [299, 459] width 183 height 24
type input "603 京喚羽系統修護(短)(603)"
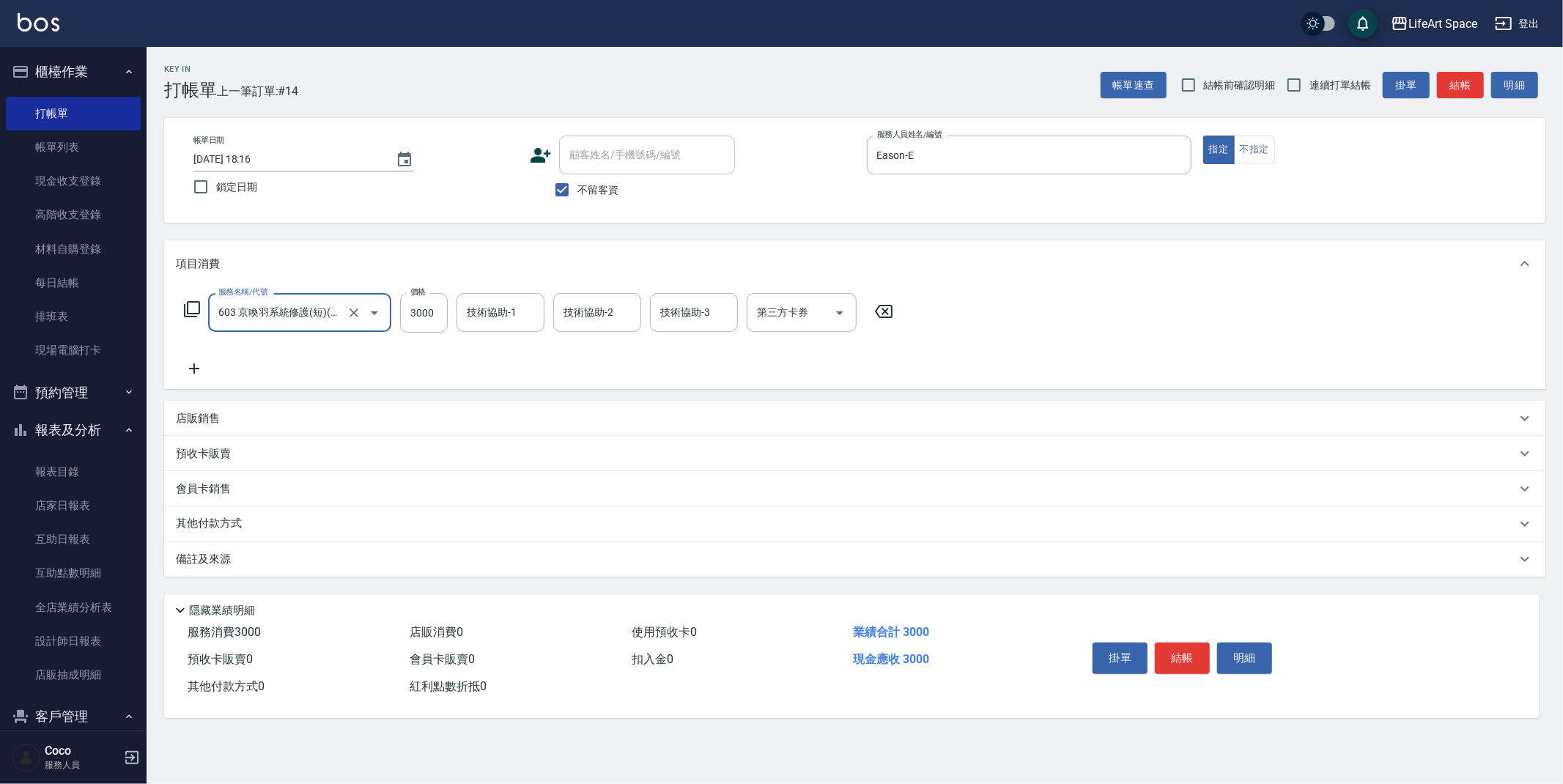
click at [198, 372] on icon at bounding box center [194, 368] width 37 height 17
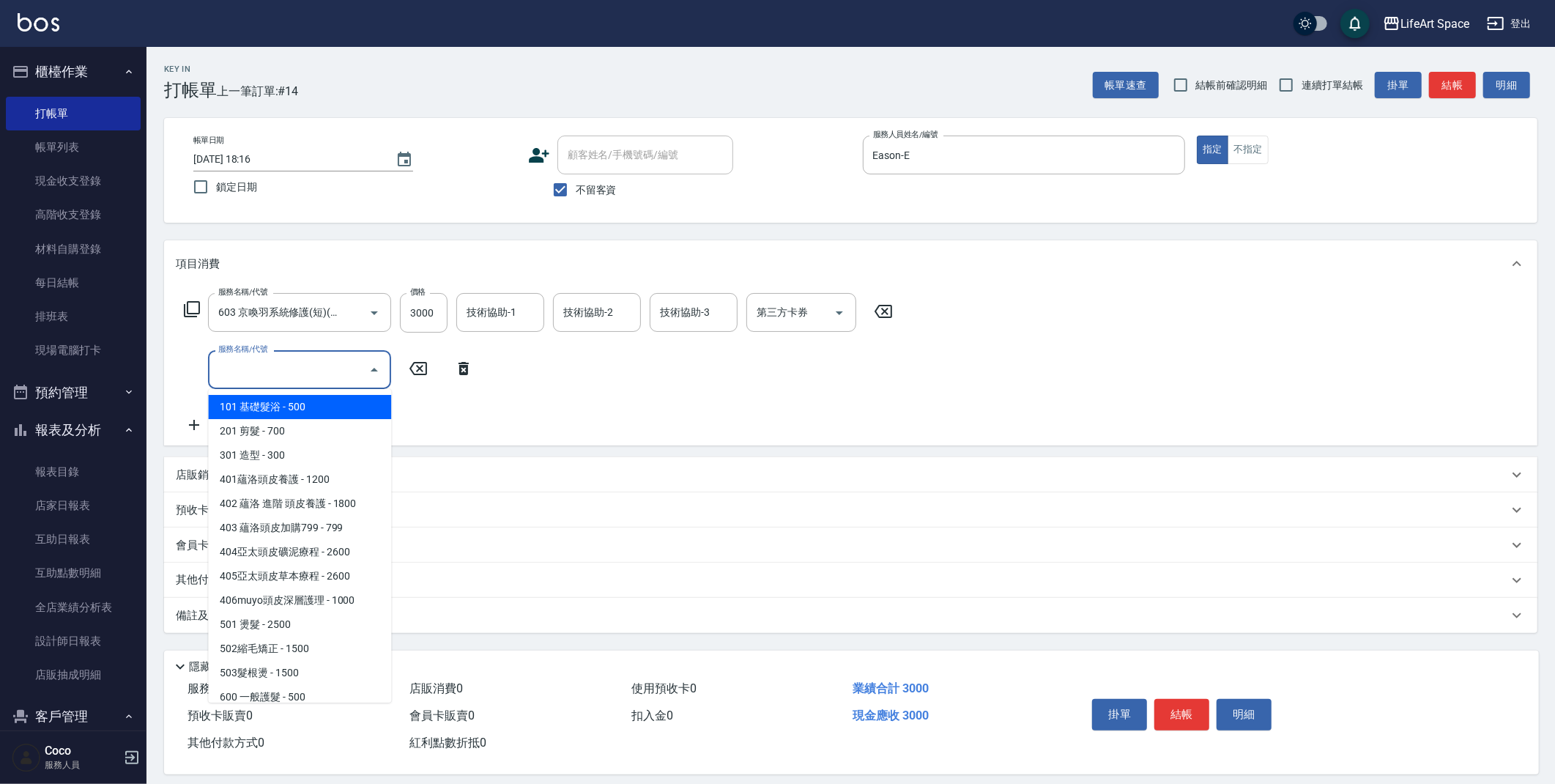
click at [289, 373] on input "服務名稱/代號" at bounding box center [289, 369] width 148 height 25
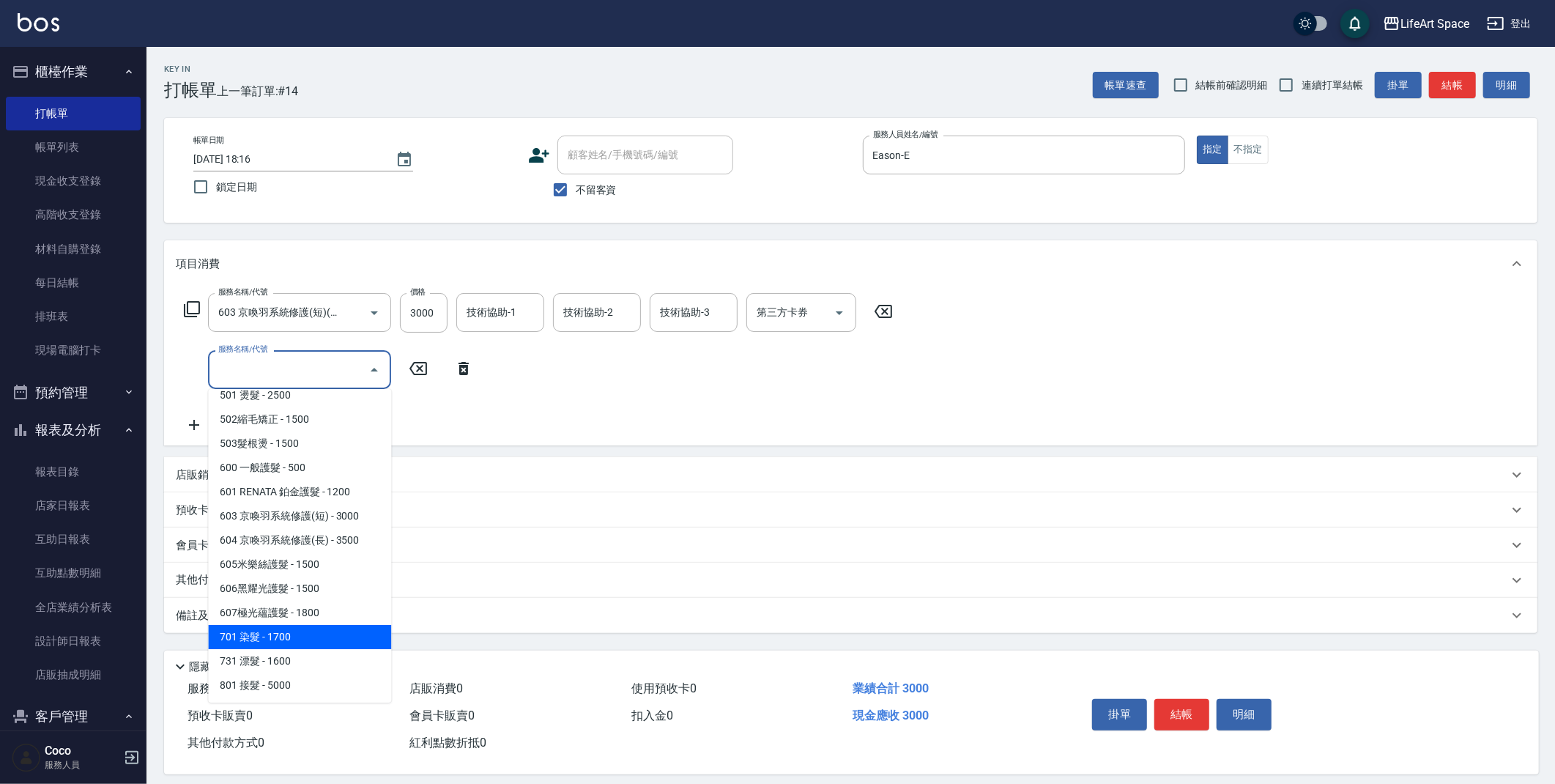
click at [271, 630] on span "701 染髮 - 1700" at bounding box center [299, 636] width 183 height 24
type input "701 染髮(701)"
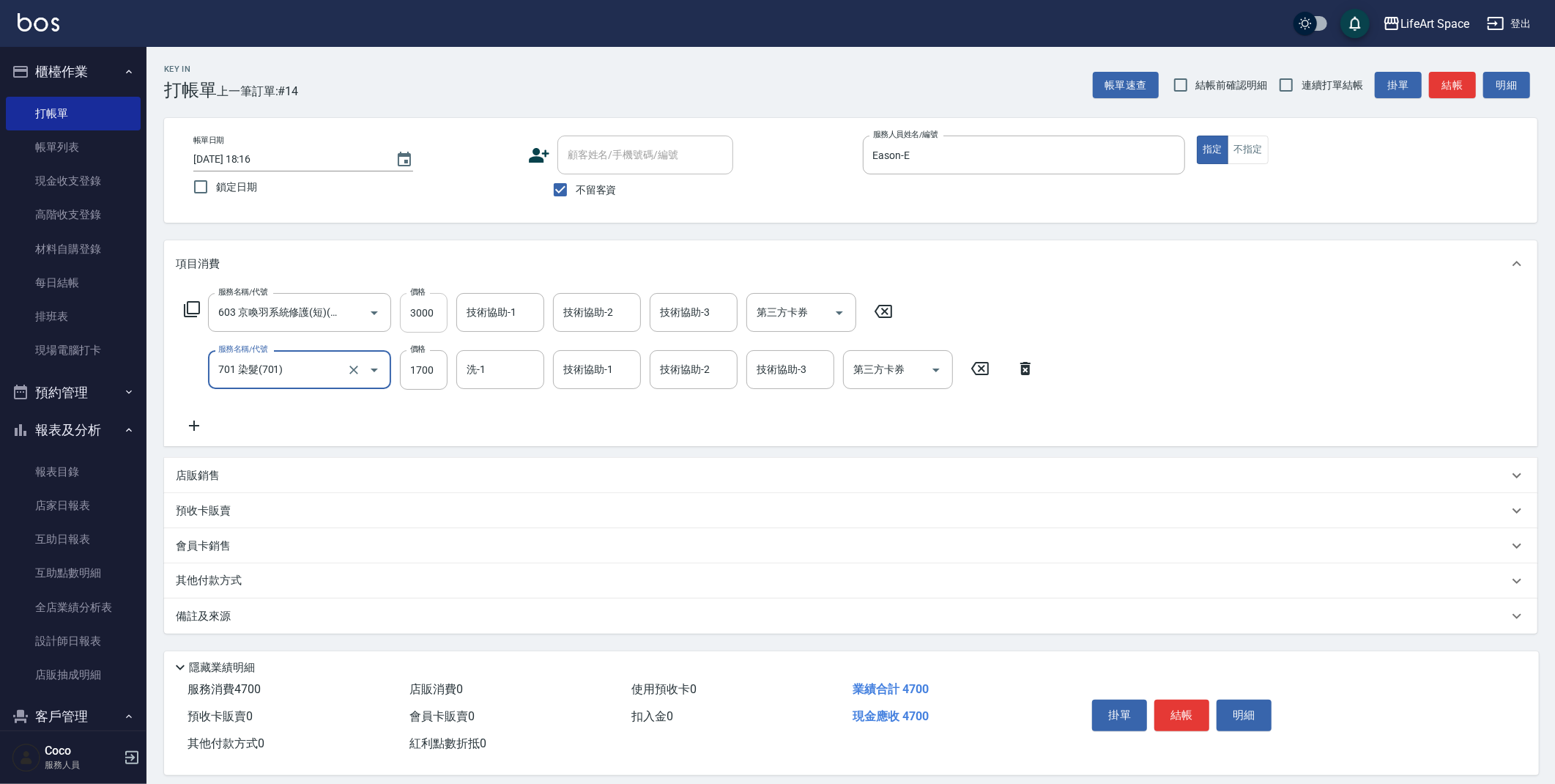
click at [436, 316] on input "3000" at bounding box center [424, 313] width 48 height 40
type input "6300"
click at [440, 307] on input "3000" at bounding box center [424, 313] width 48 height 40
type input "2500"
click at [486, 320] on div "技術協助-1 技術協助-1" at bounding box center [501, 313] width 87 height 39
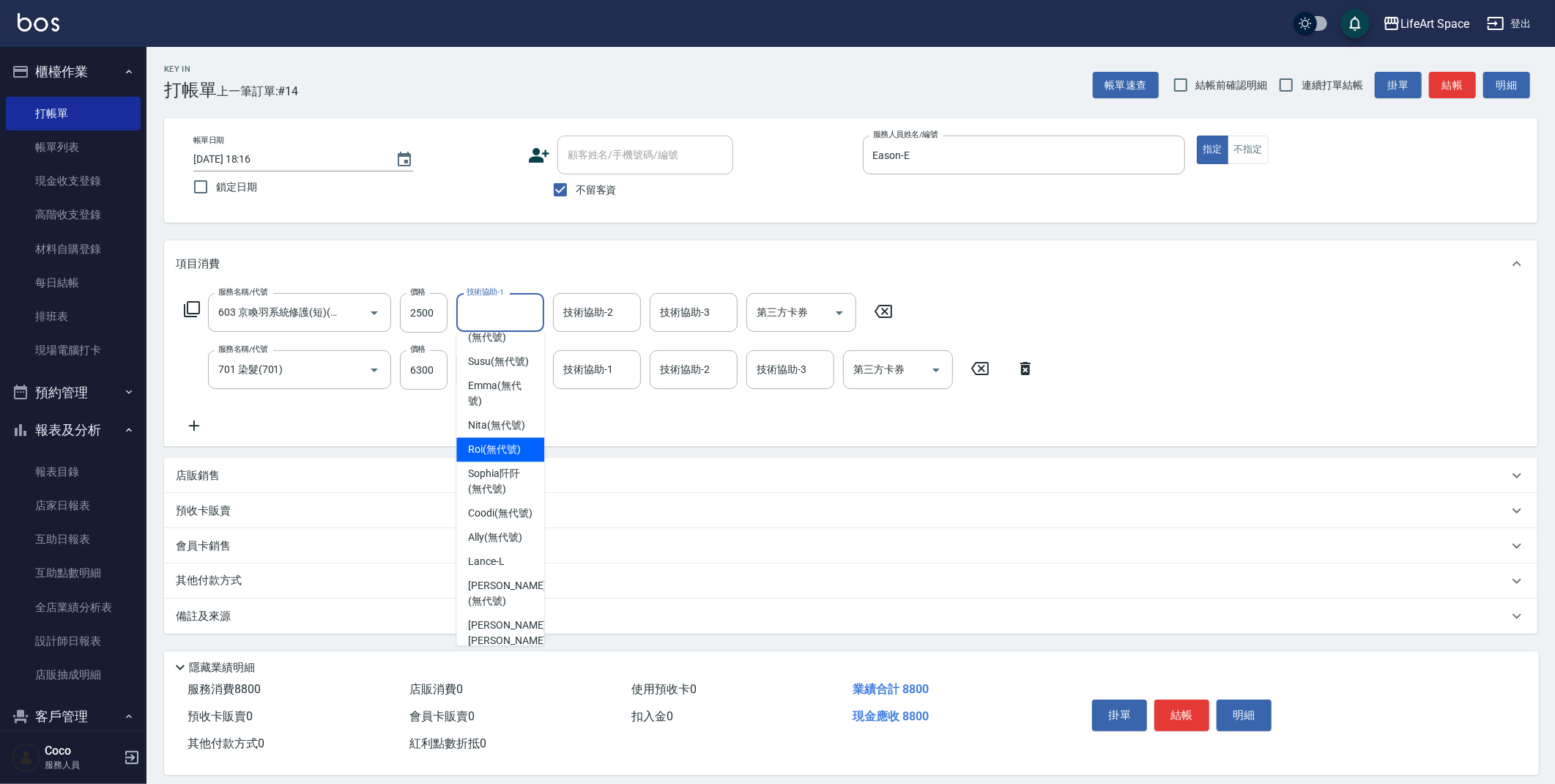
scroll to position [0, 0]
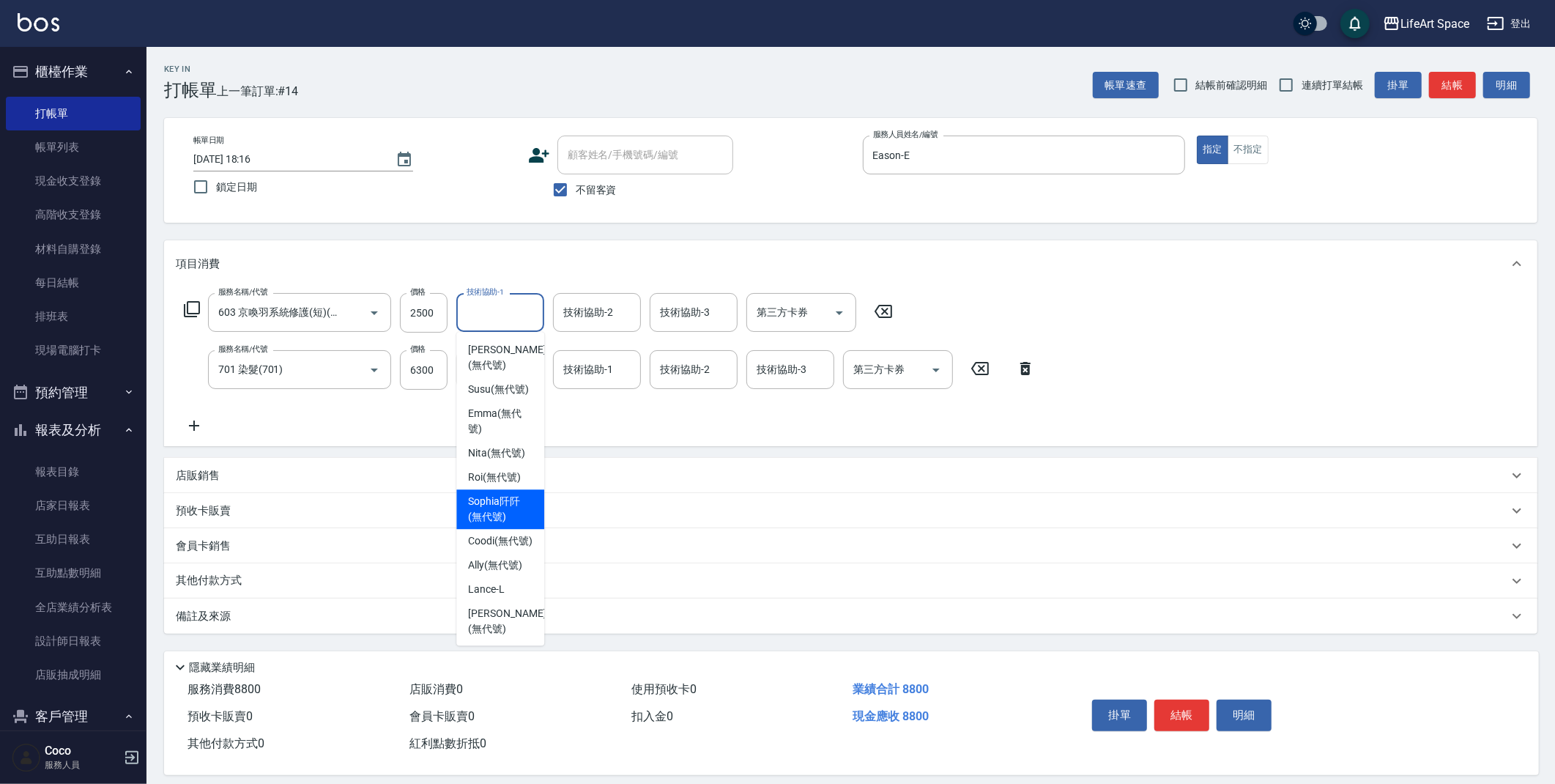
click at [504, 525] on span "[PERSON_NAME]阡 (無代號)" at bounding box center [501, 509] width 64 height 31
type input "[PERSON_NAME]阡(無代號)"
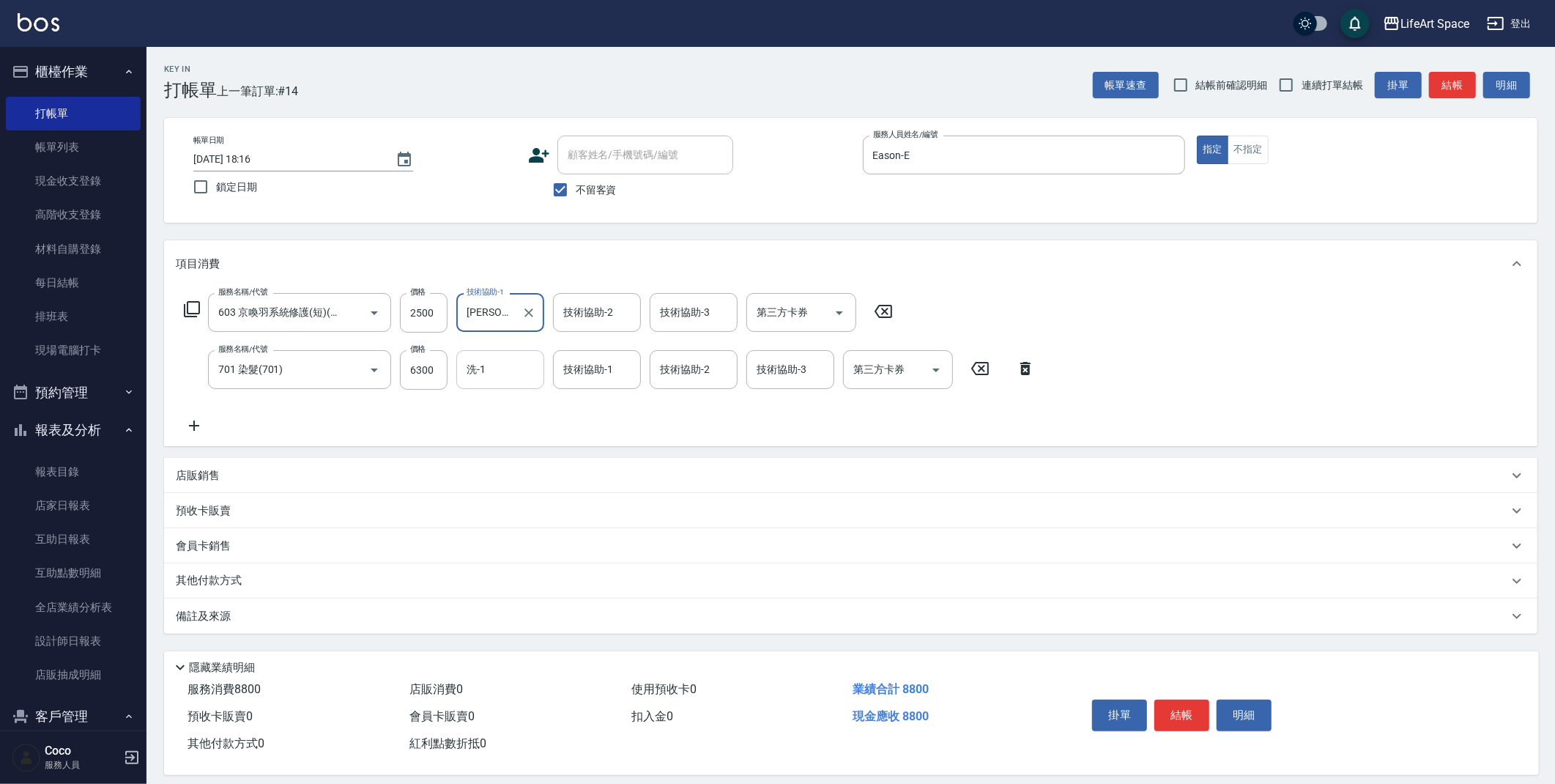
click at [506, 376] on input "洗-1" at bounding box center [500, 369] width 75 height 25
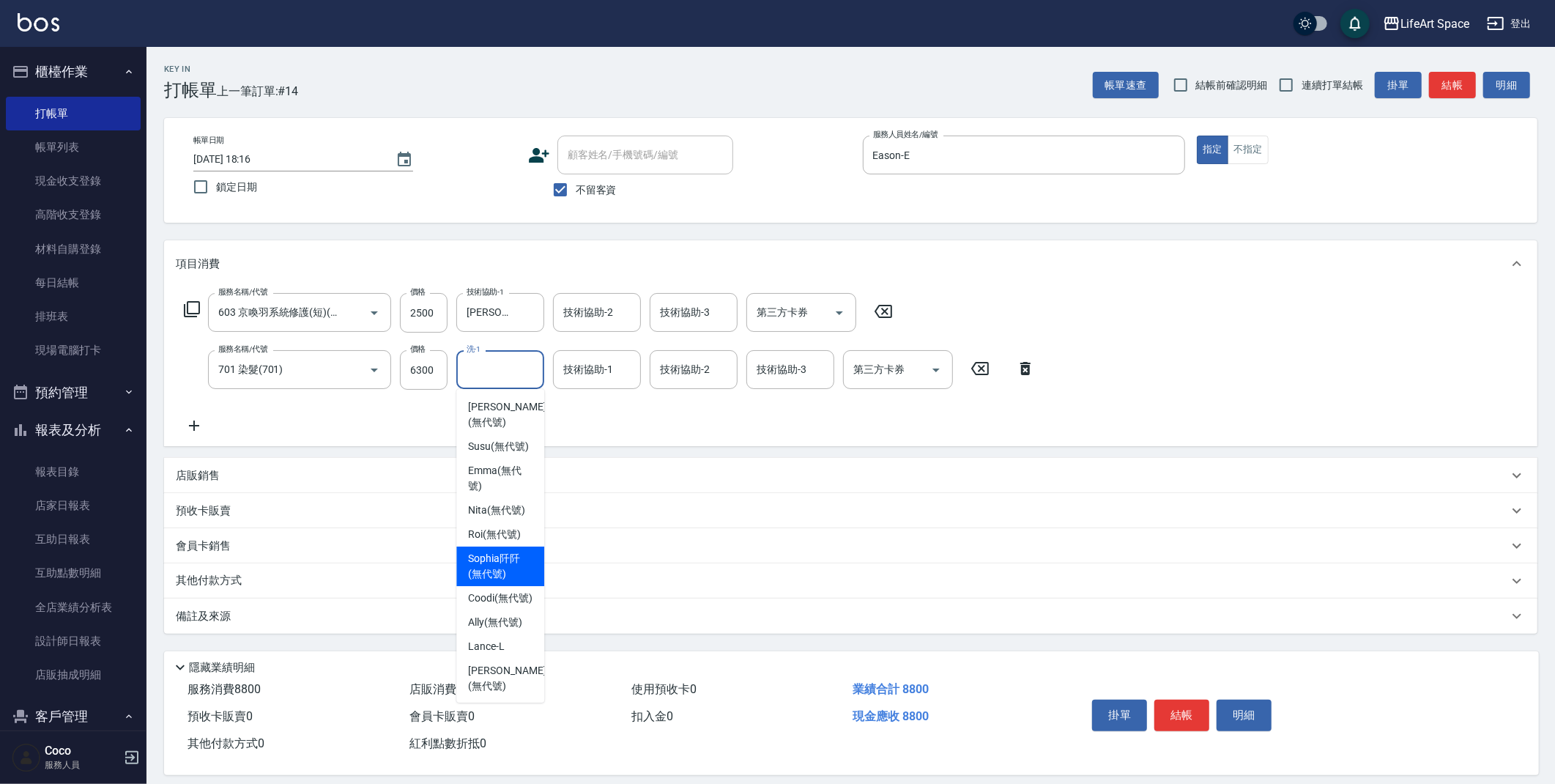
drag, startPoint x: 499, startPoint y: 588, endPoint x: 583, endPoint y: 436, distance: 173.7
click at [500, 582] on span "[PERSON_NAME]阡 (無代號)" at bounding box center [501, 566] width 64 height 31
type input "[PERSON_NAME]阡(無代號)"
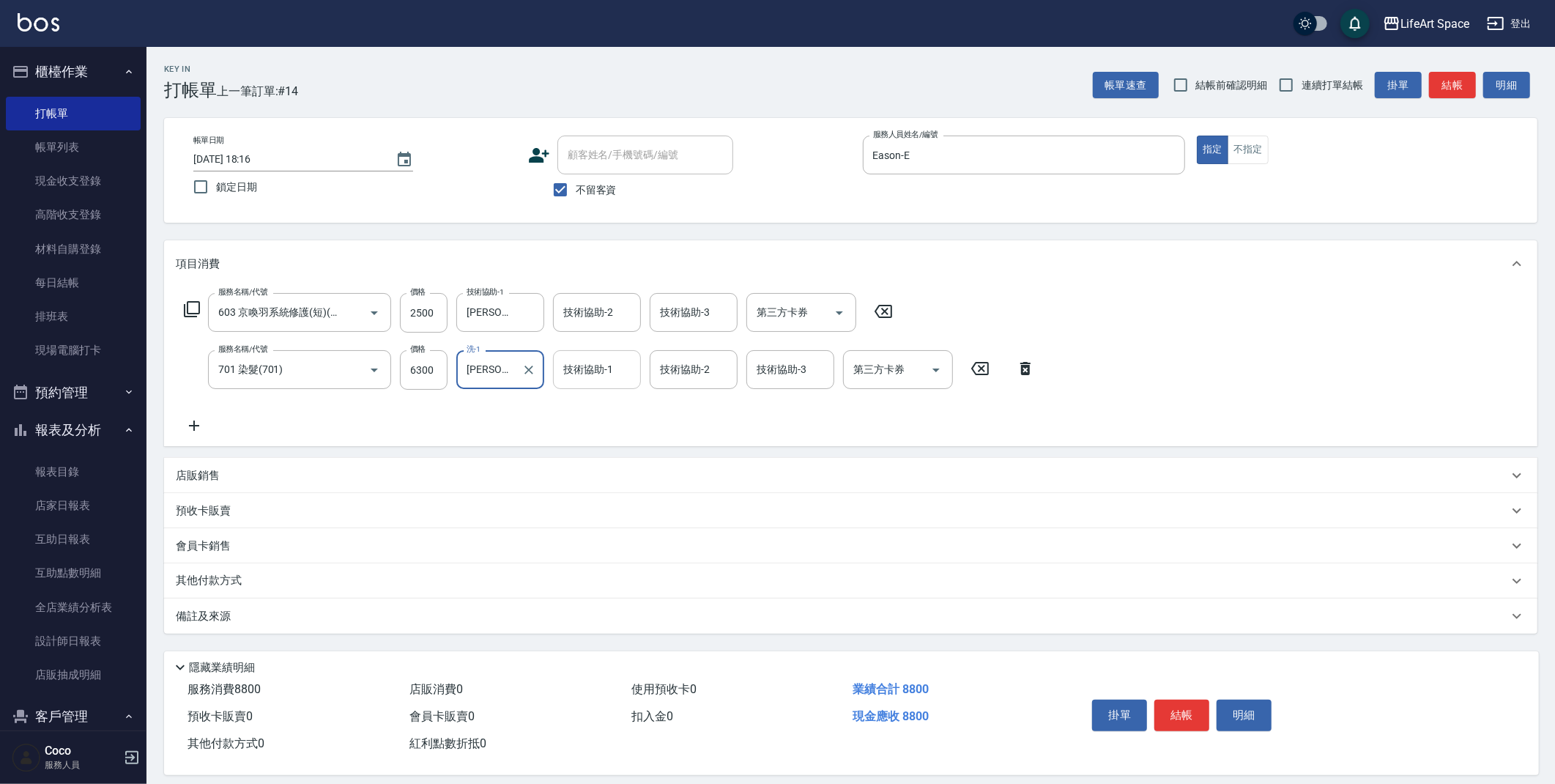
click at [615, 372] on input "技術協助-1" at bounding box center [597, 369] width 75 height 25
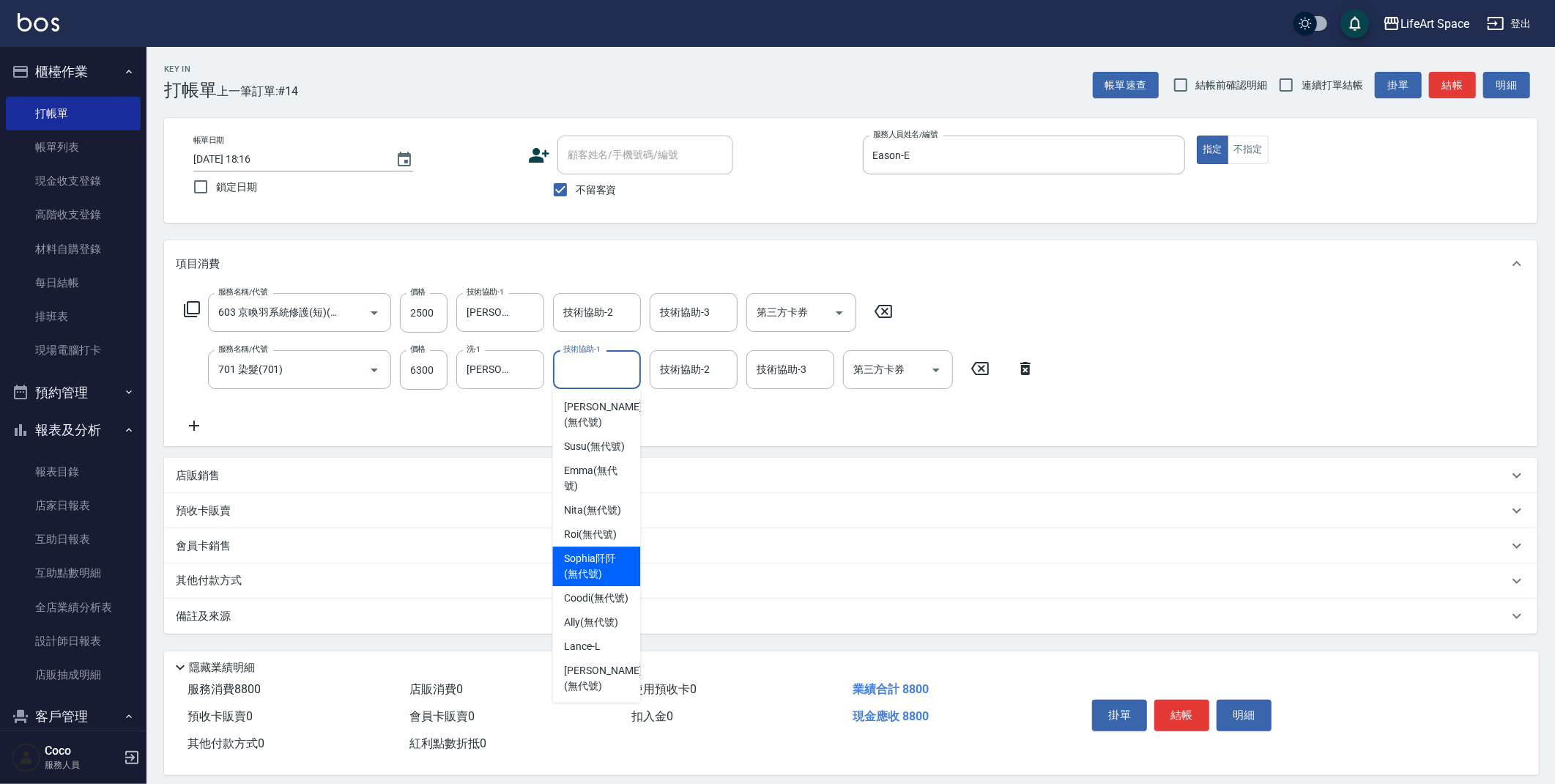
click at [594, 582] on span "[PERSON_NAME]阡 (無代號)" at bounding box center [596, 566] width 64 height 31
type input "[PERSON_NAME]阡(無代號)"
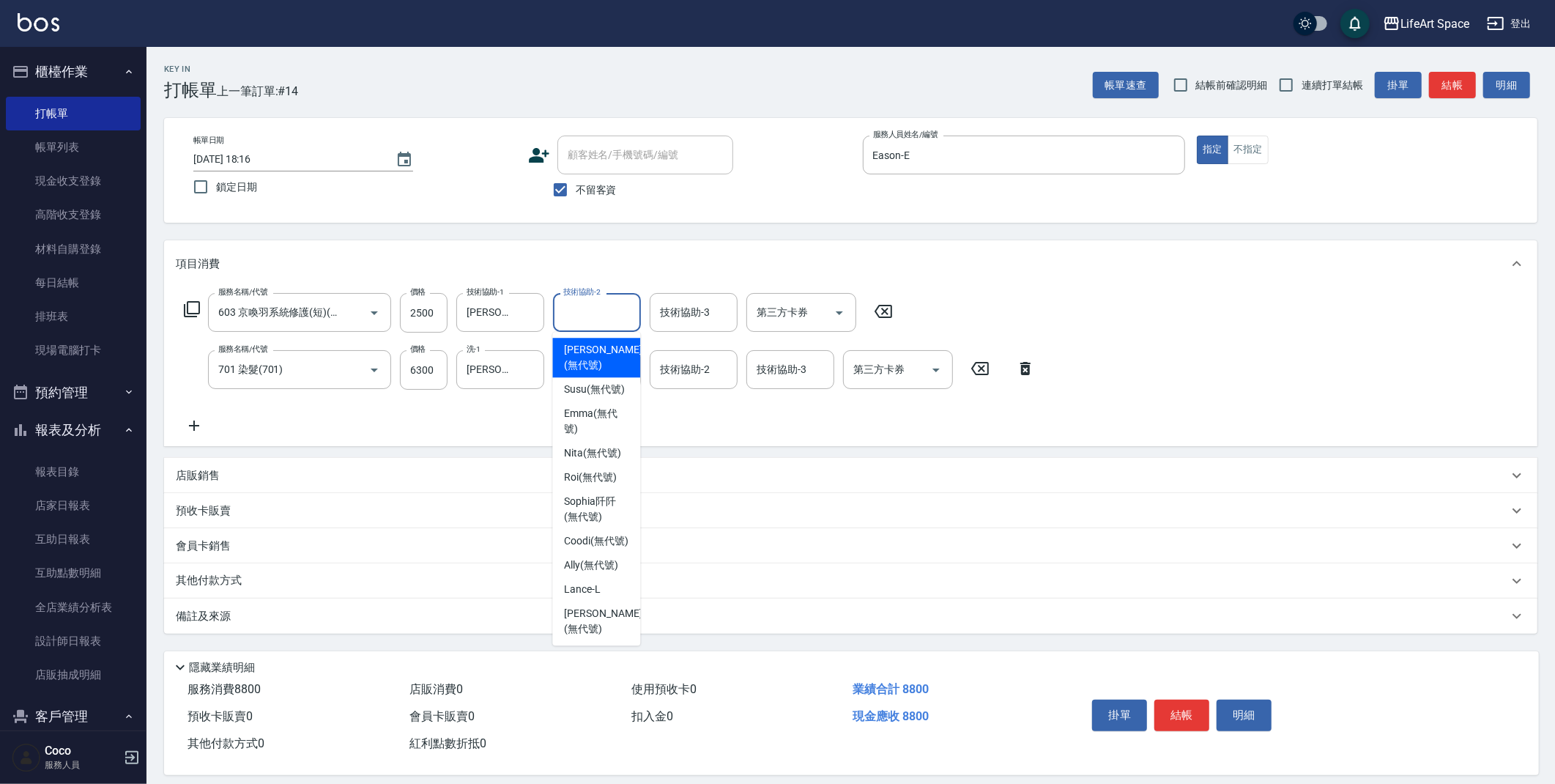
click at [579, 306] on div "技術協助-2 技術協助-2" at bounding box center [597, 313] width 87 height 39
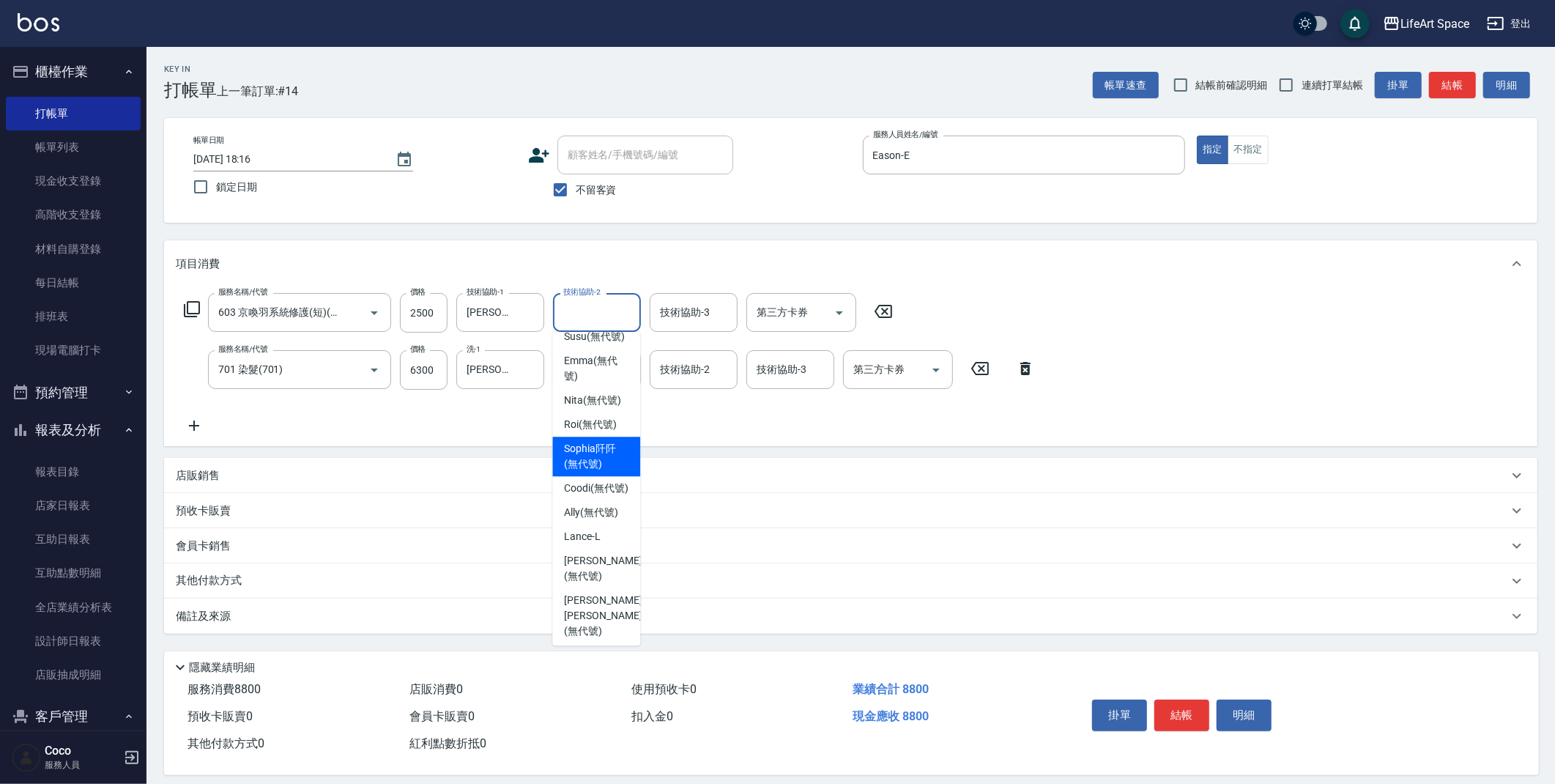
drag, startPoint x: 594, startPoint y: 493, endPoint x: 276, endPoint y: 627, distance: 345.1
click at [594, 471] on span "[PERSON_NAME]阡 (無代號)" at bounding box center [596, 457] width 64 height 31
type input "[PERSON_NAME]阡(無代號)"
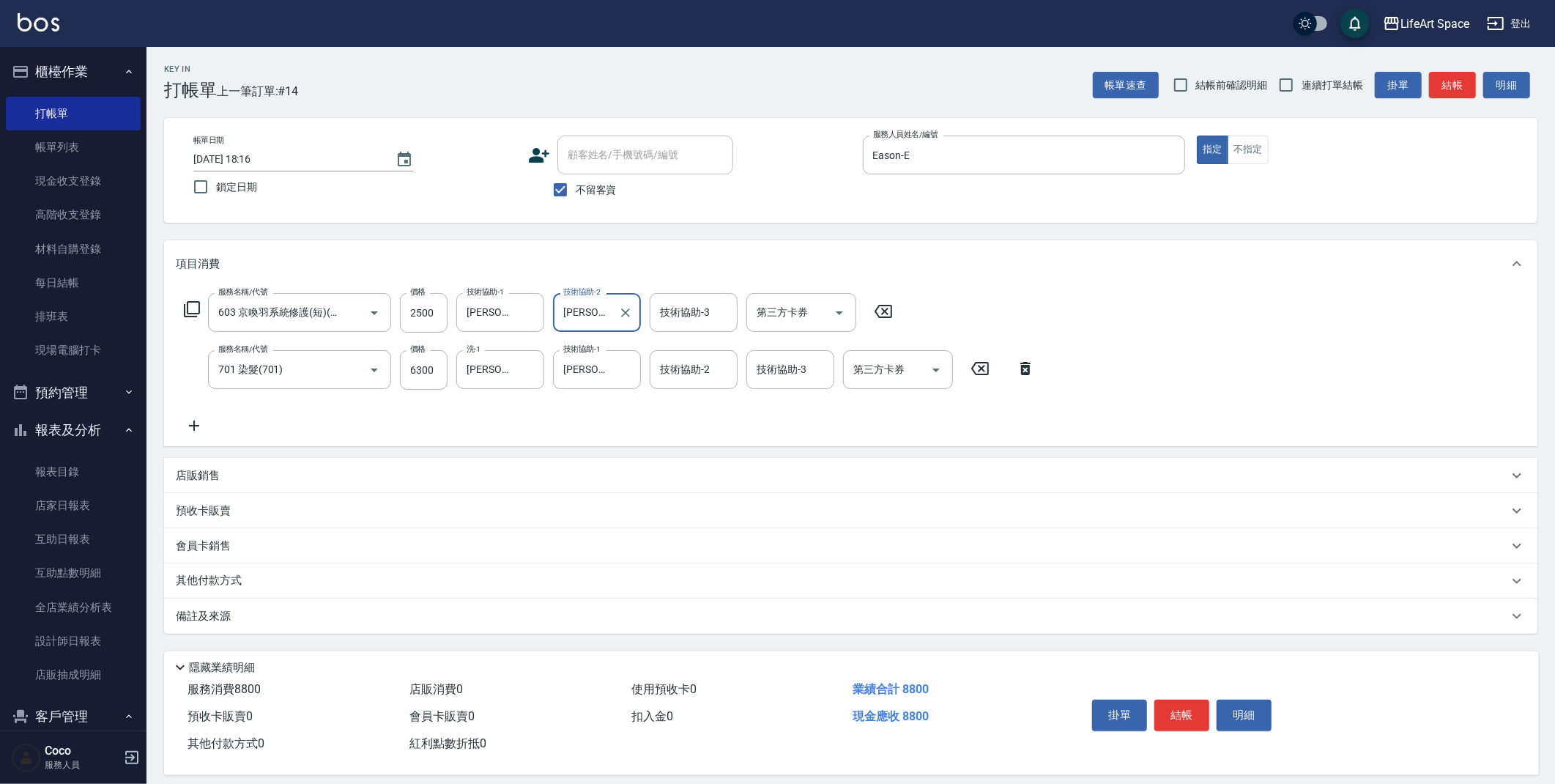
click at [274, 627] on div "備註及來源" at bounding box center [851, 616] width 1374 height 35
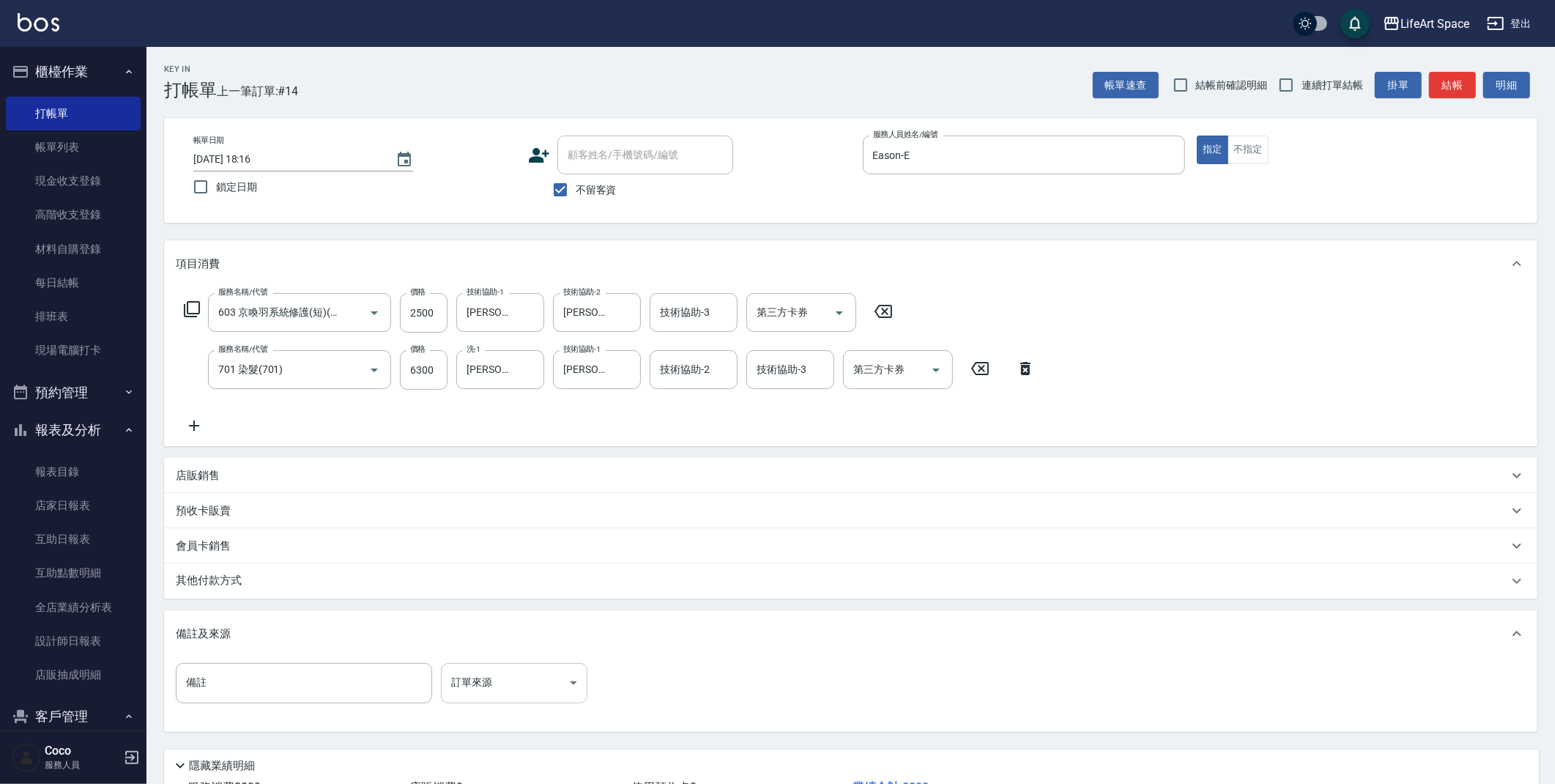
click at [510, 682] on body "LifeArt Space 登出 櫃檯作業 打帳單 帳單列表 現金收支登錄 高階收支登錄 材料自購登錄 每日結帳 排班表 現場電腦打卡 預約管理 預約管理 單…" at bounding box center [778, 445] width 1555 height 891
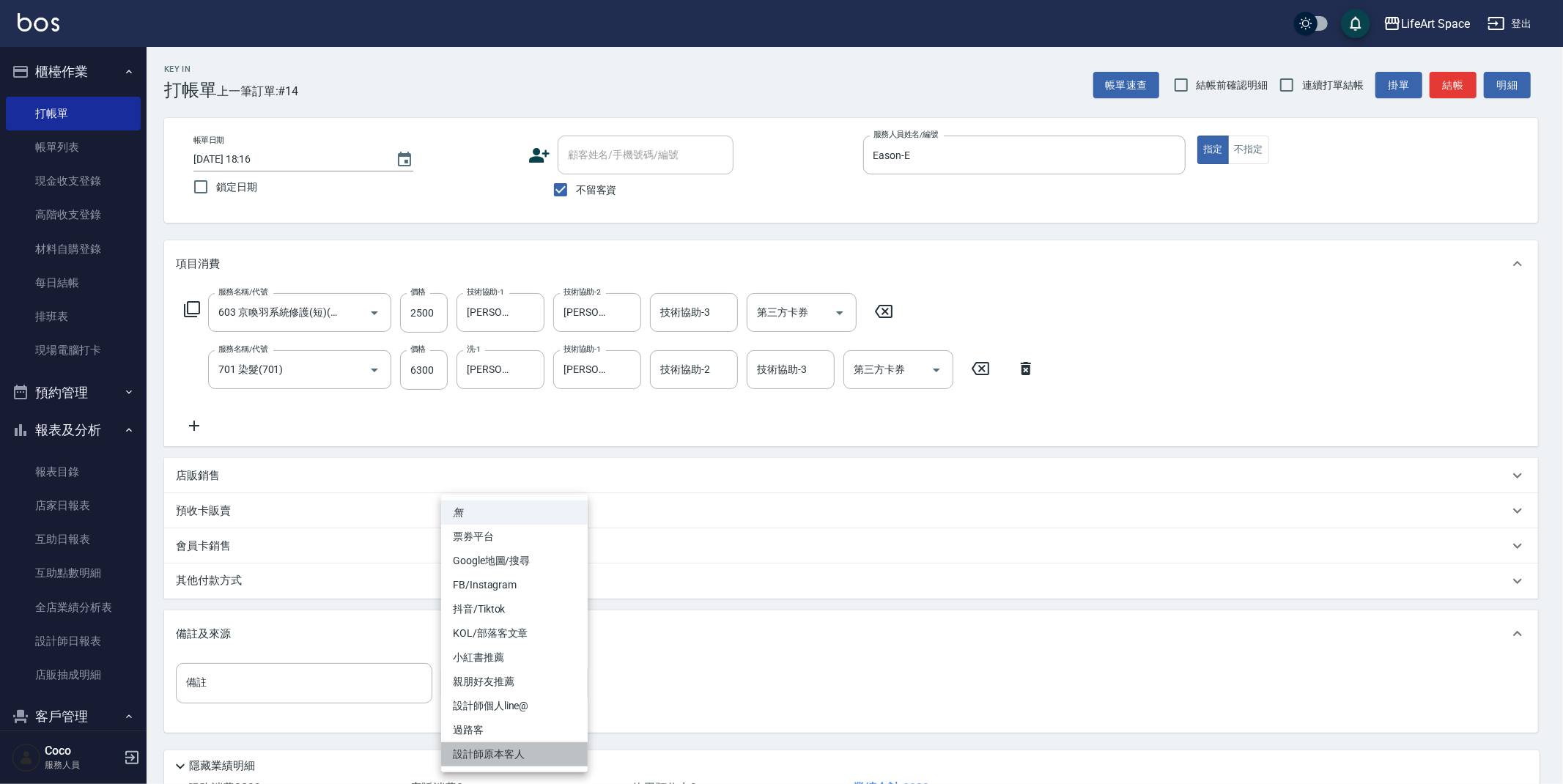
click at [522, 754] on li "設計師原本客人" at bounding box center [514, 754] width 147 height 24
type input "設計師原本客人"
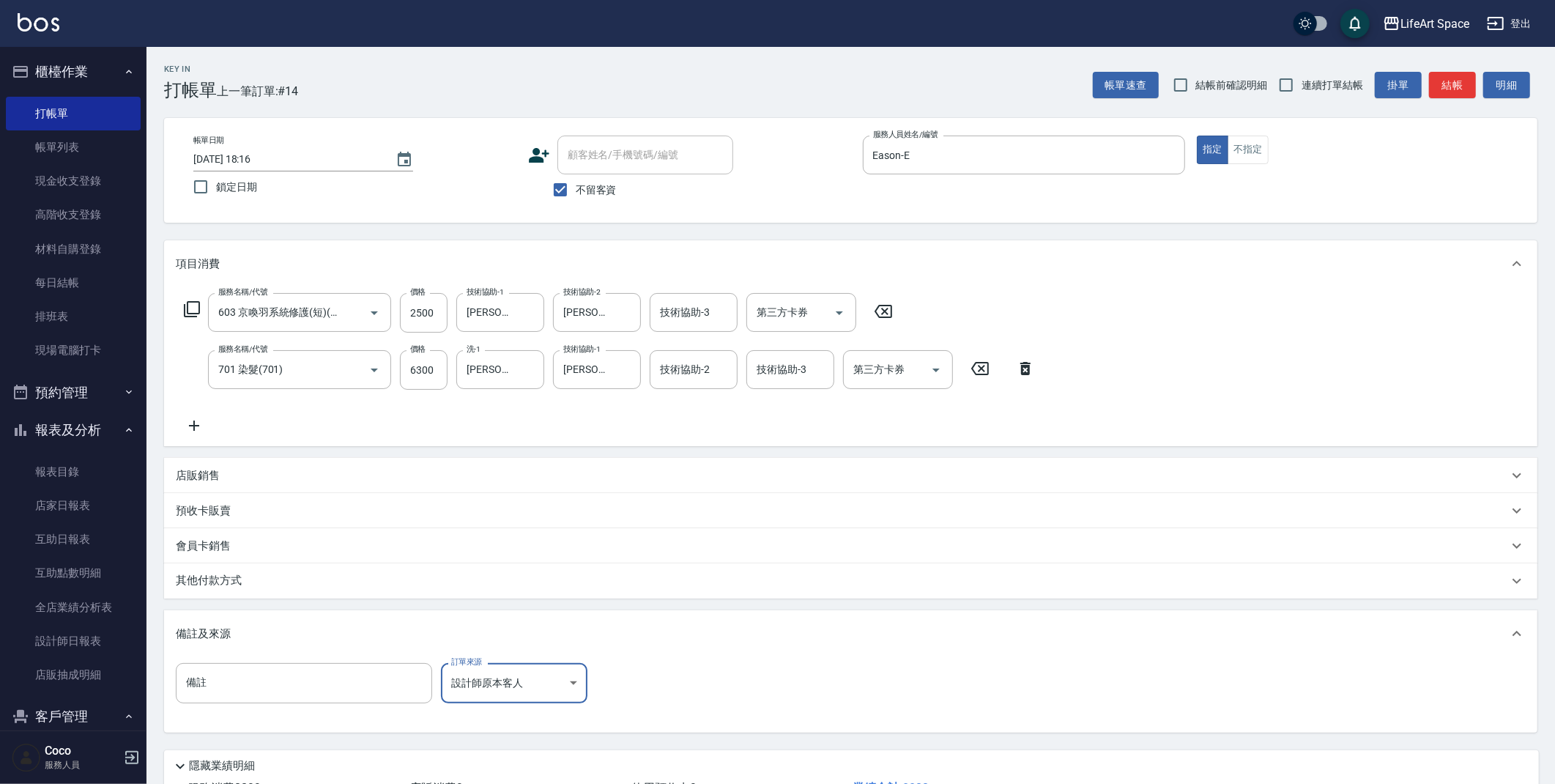
click at [231, 584] on p "其他付款方式" at bounding box center [212, 581] width 73 height 17
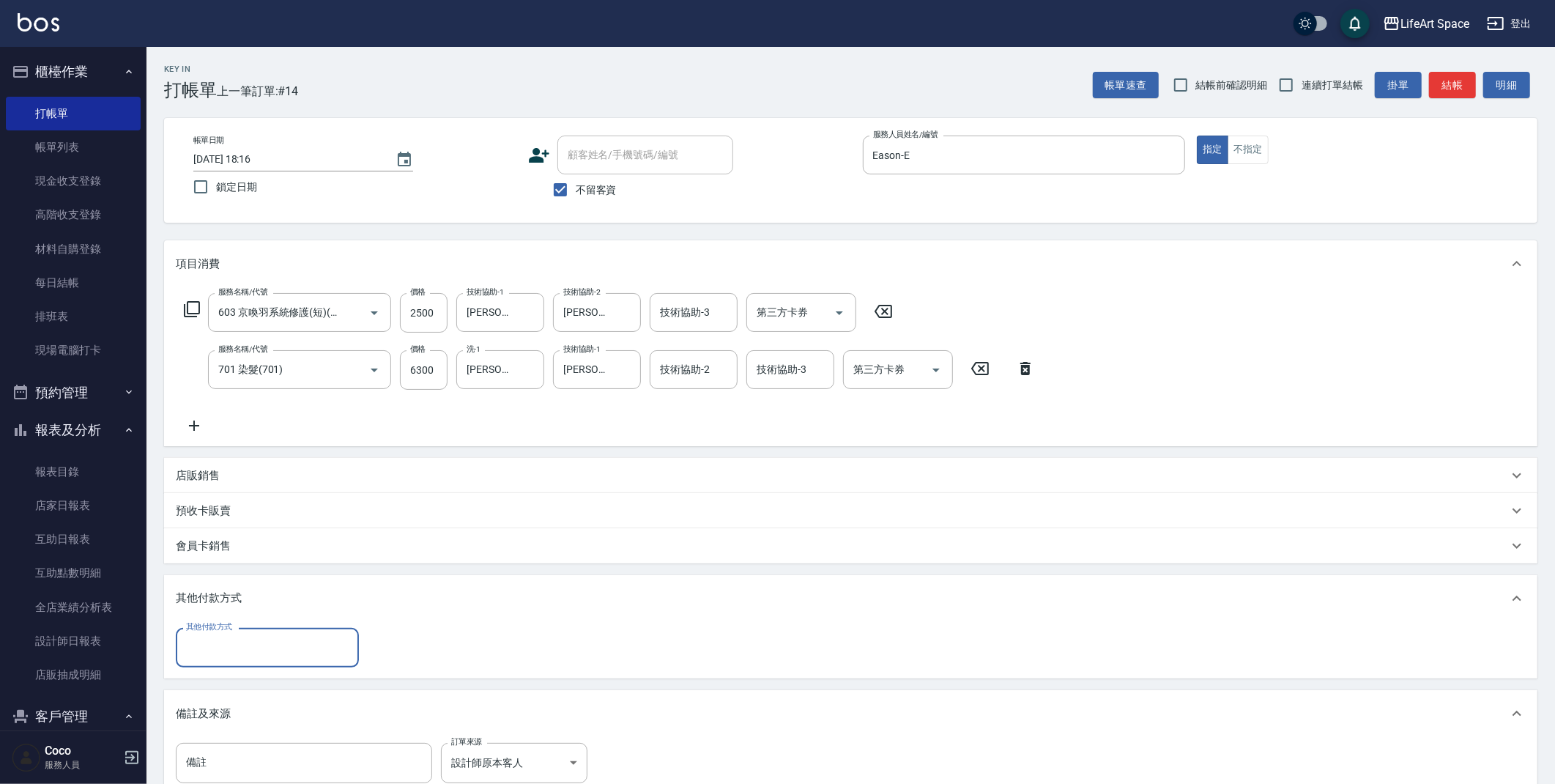
scroll to position [0, 0]
click at [226, 641] on input "其他付款方式" at bounding box center [267, 647] width 170 height 25
drag, startPoint x: 235, startPoint y: 688, endPoint x: 244, endPoint y: 677, distance: 14.2
click at [235, 688] on span "轉帳" at bounding box center [267, 684] width 183 height 24
type input "轉帳"
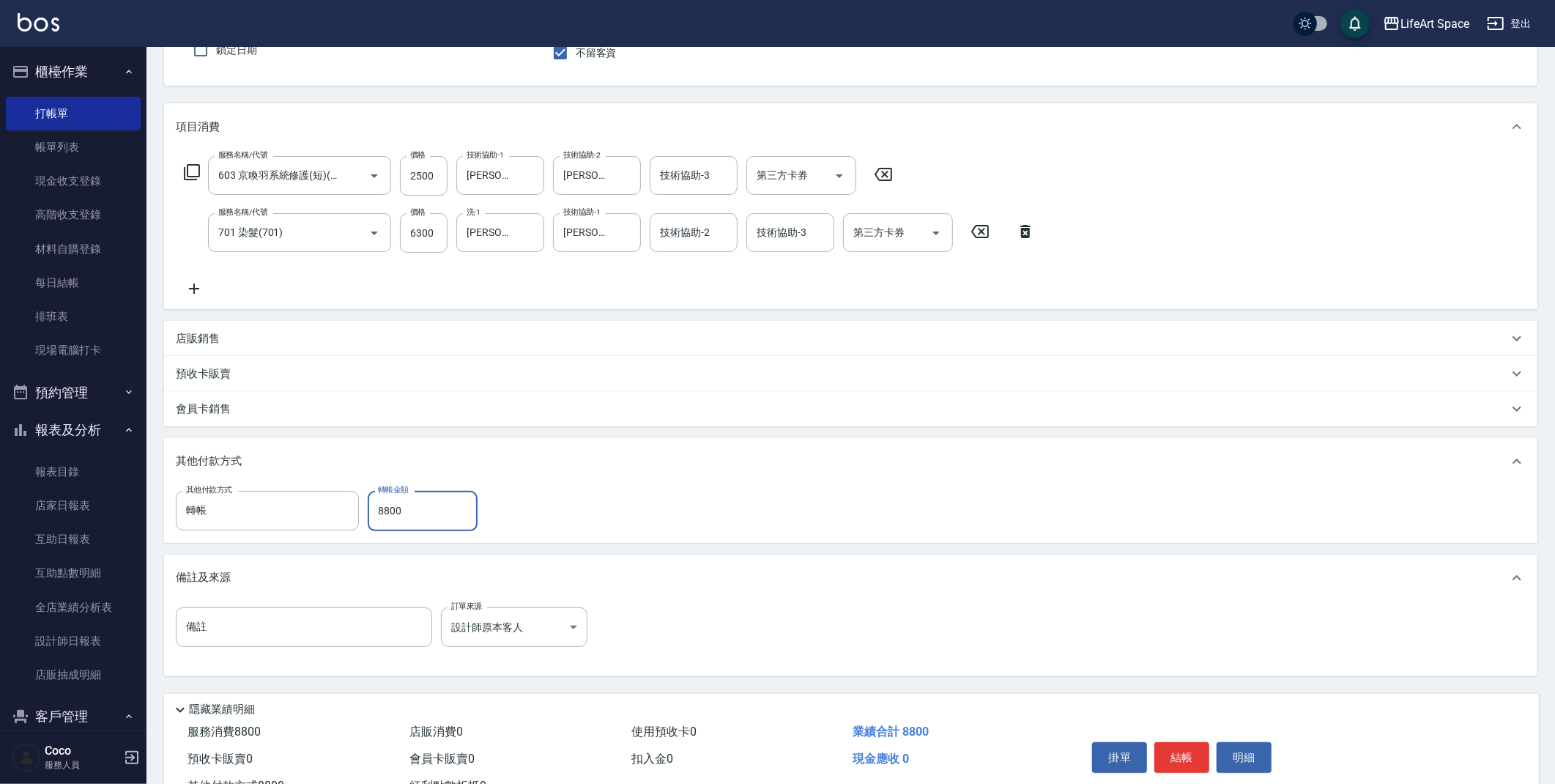
scroll to position [192, 0]
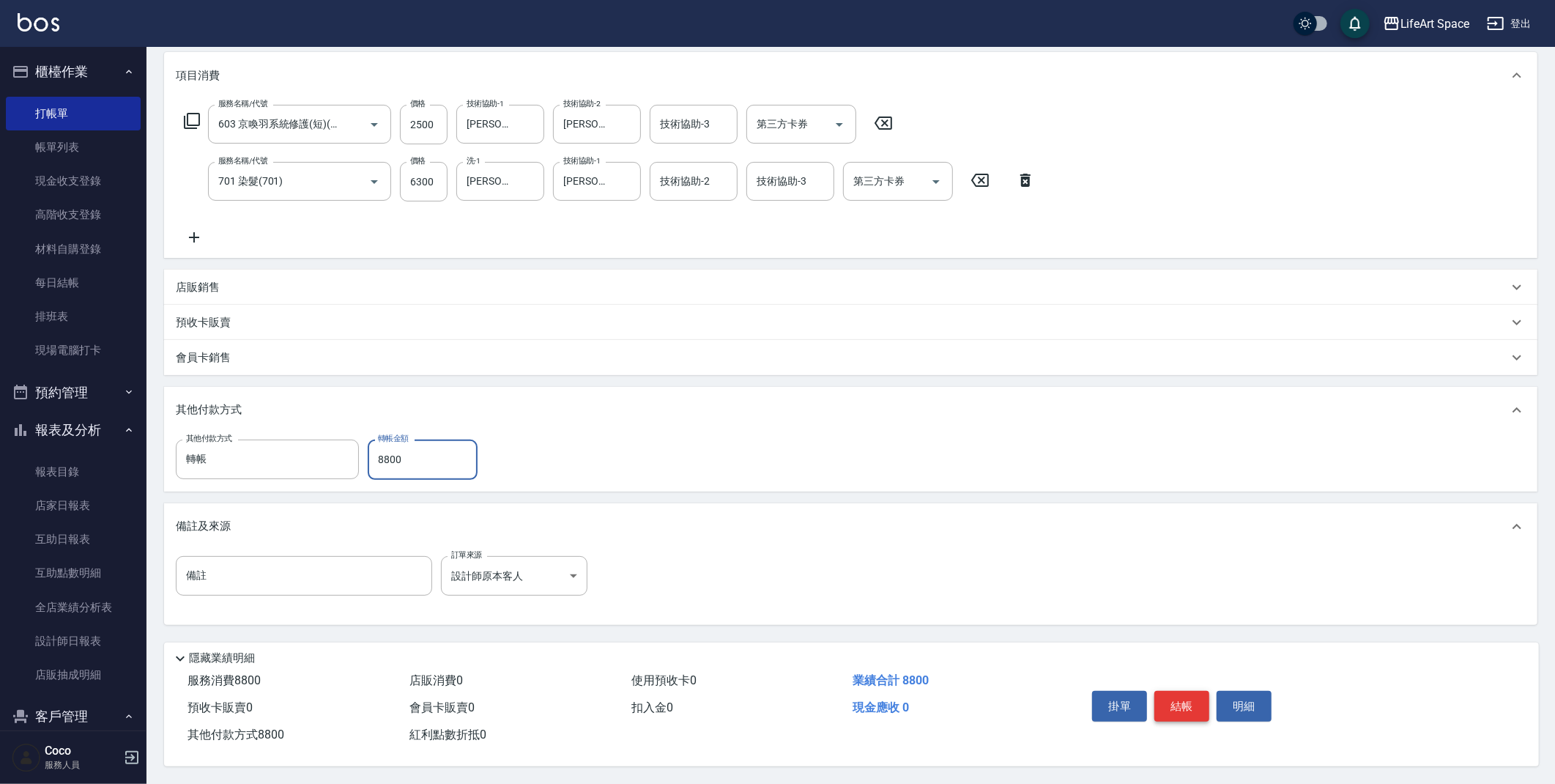
type input "8800"
click at [1184, 700] on button "結帳" at bounding box center [1182, 706] width 55 height 31
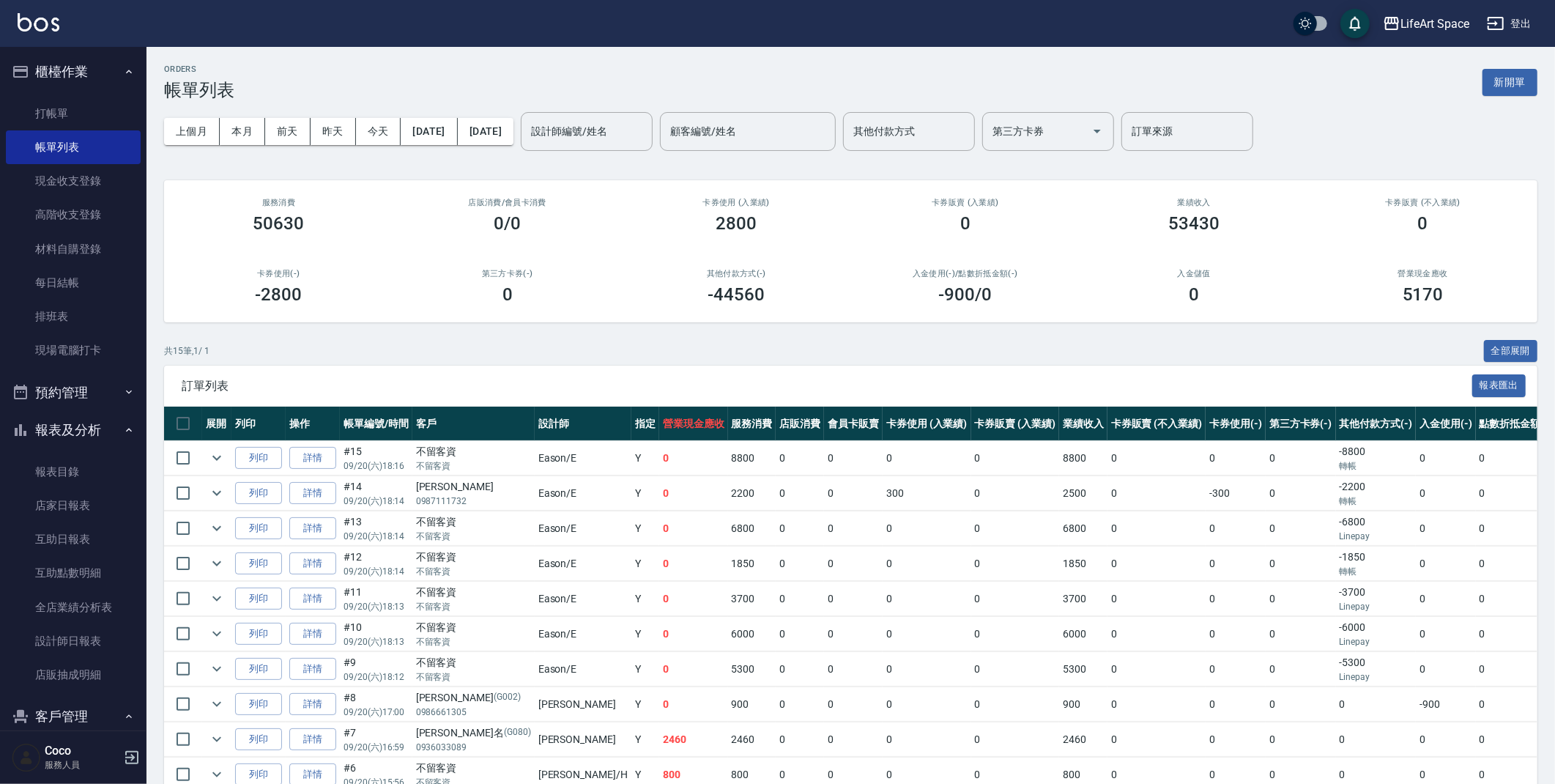
click at [51, 430] on button "報表及分析" at bounding box center [73, 429] width 135 height 38
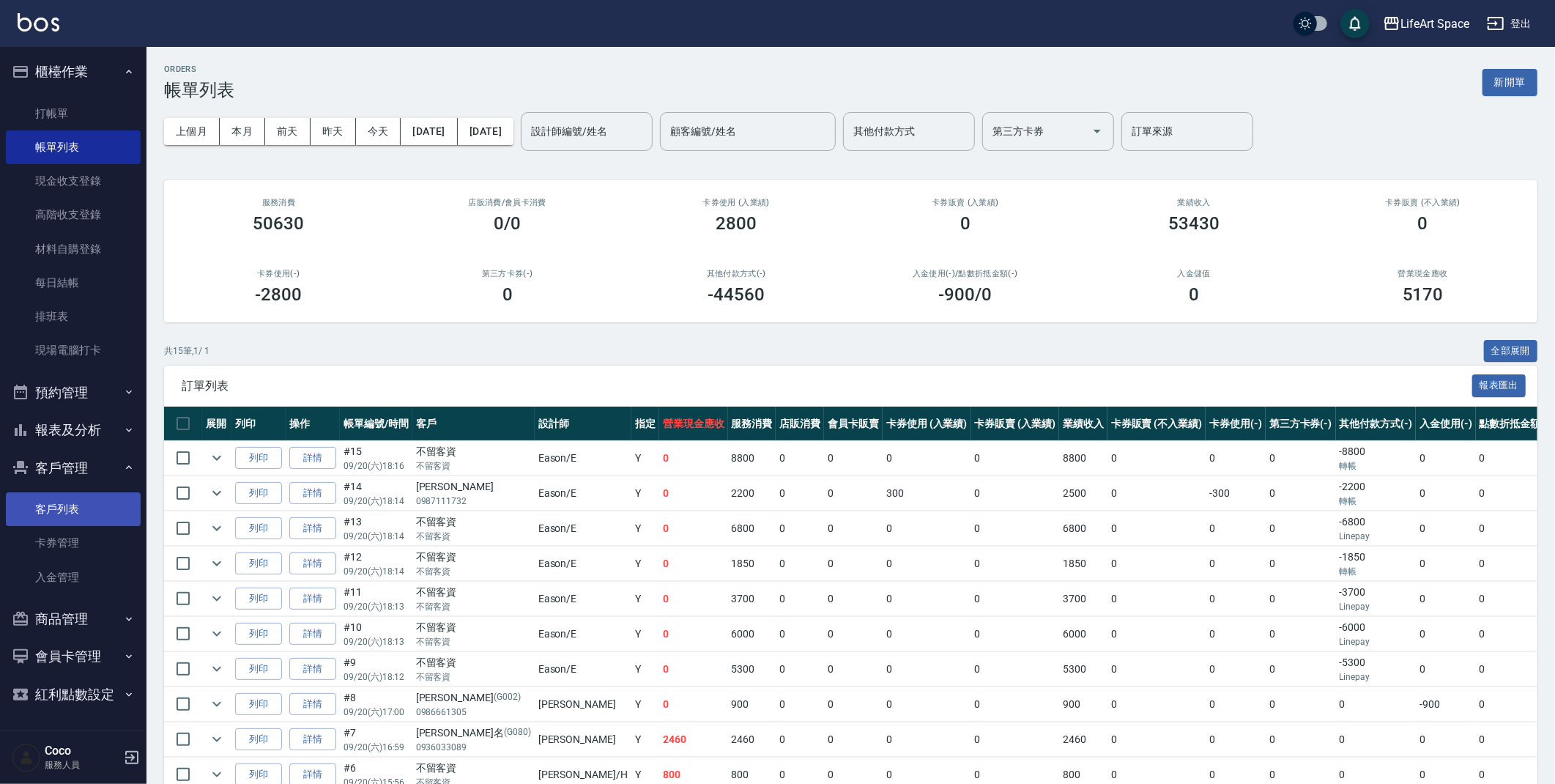
click at [62, 502] on link "客戶列表" at bounding box center [73, 509] width 135 height 34
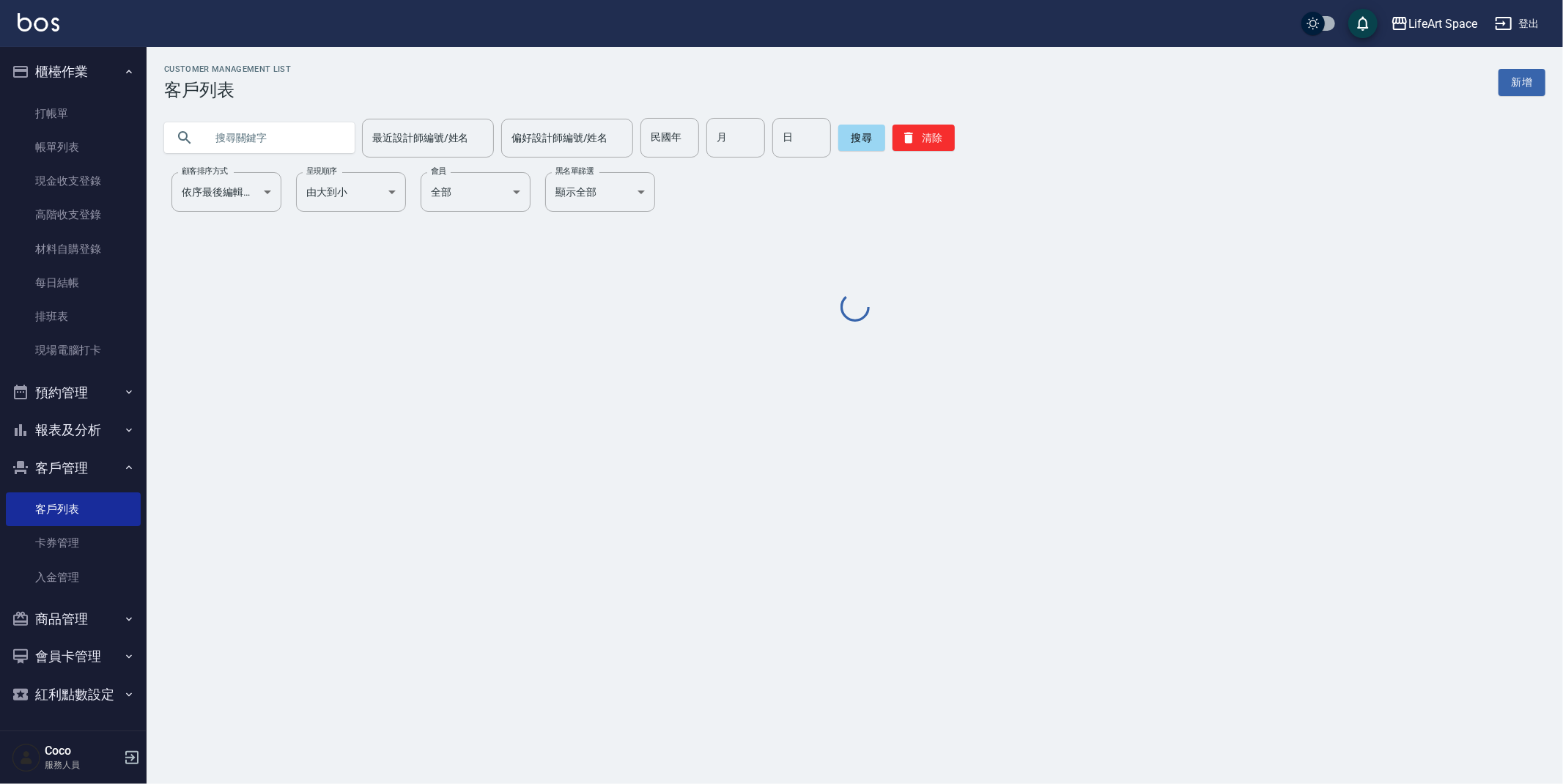
click at [266, 146] on input "text" at bounding box center [274, 137] width 138 height 40
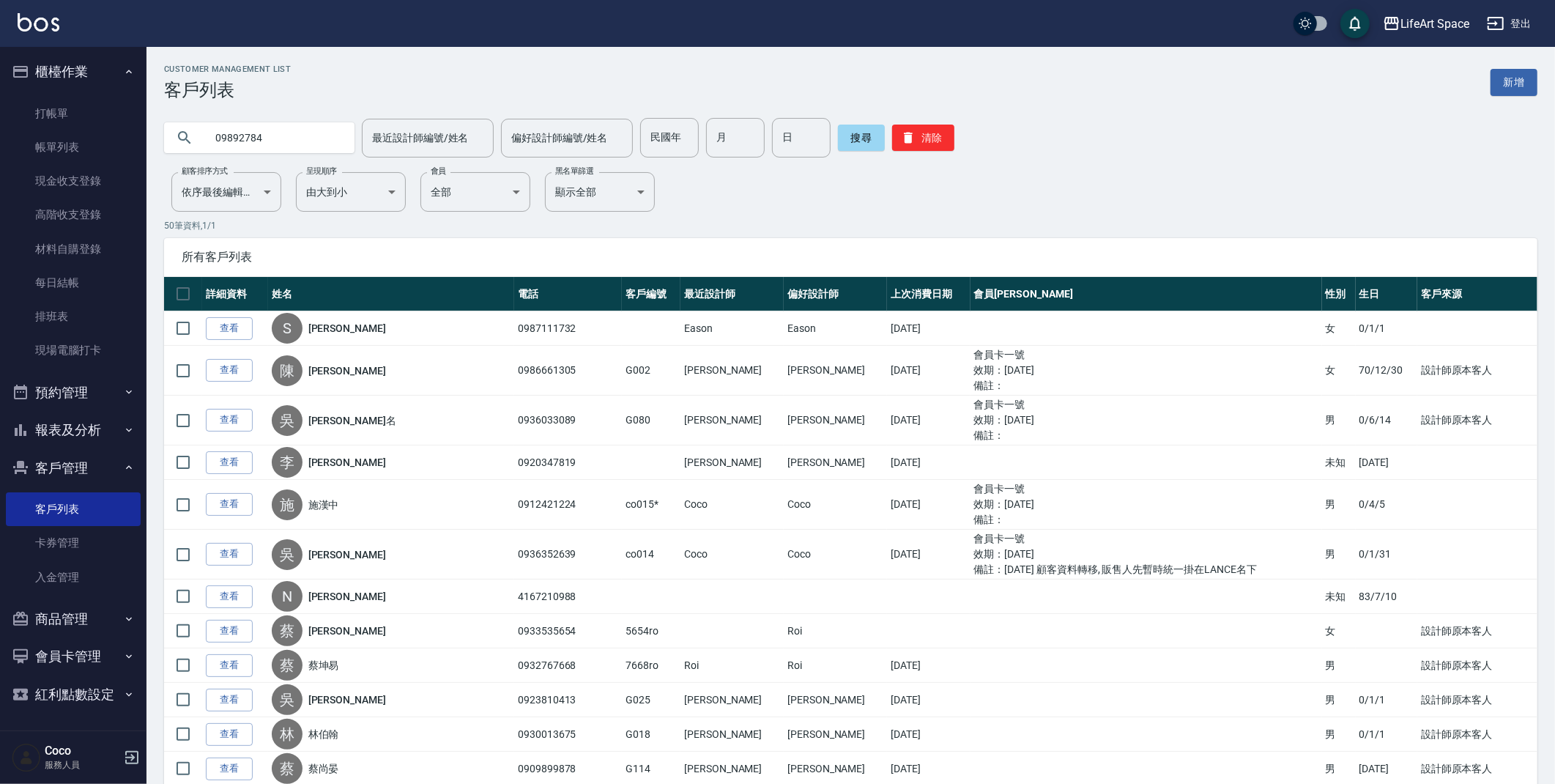
type input "09892784"
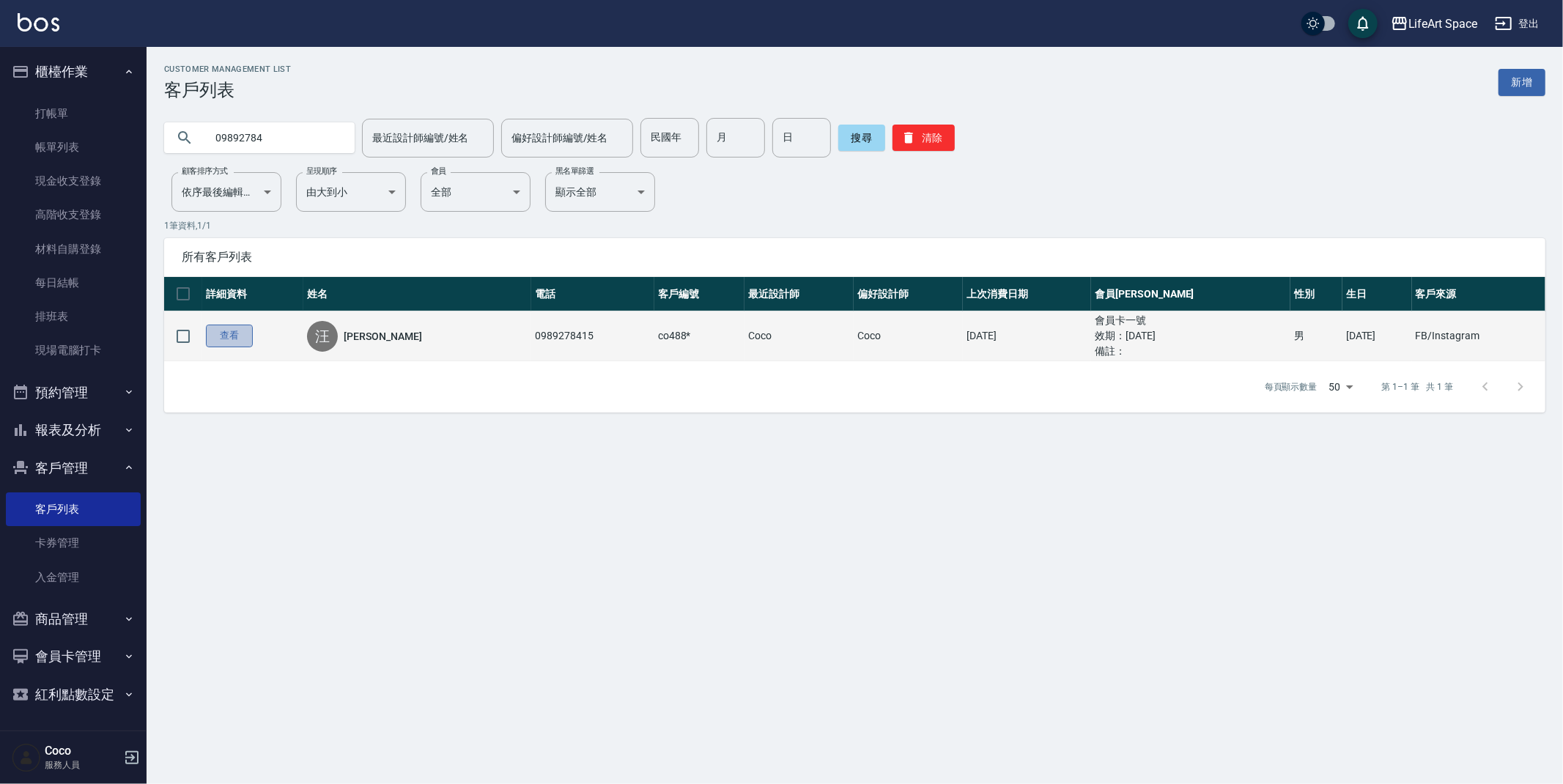
click at [237, 334] on link "查看" at bounding box center [229, 335] width 47 height 22
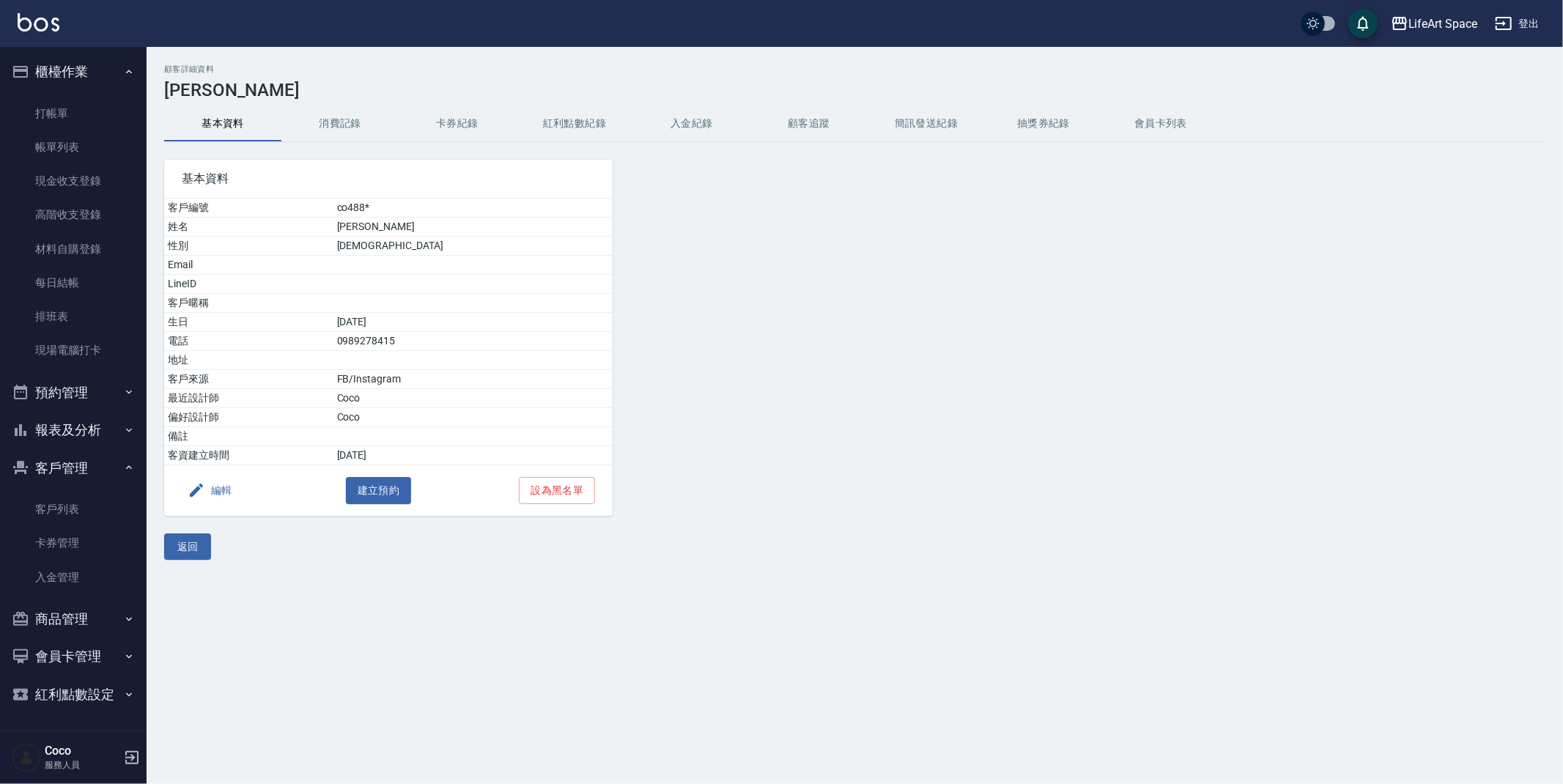
click at [329, 113] on button "消費記錄" at bounding box center [339, 123] width 118 height 35
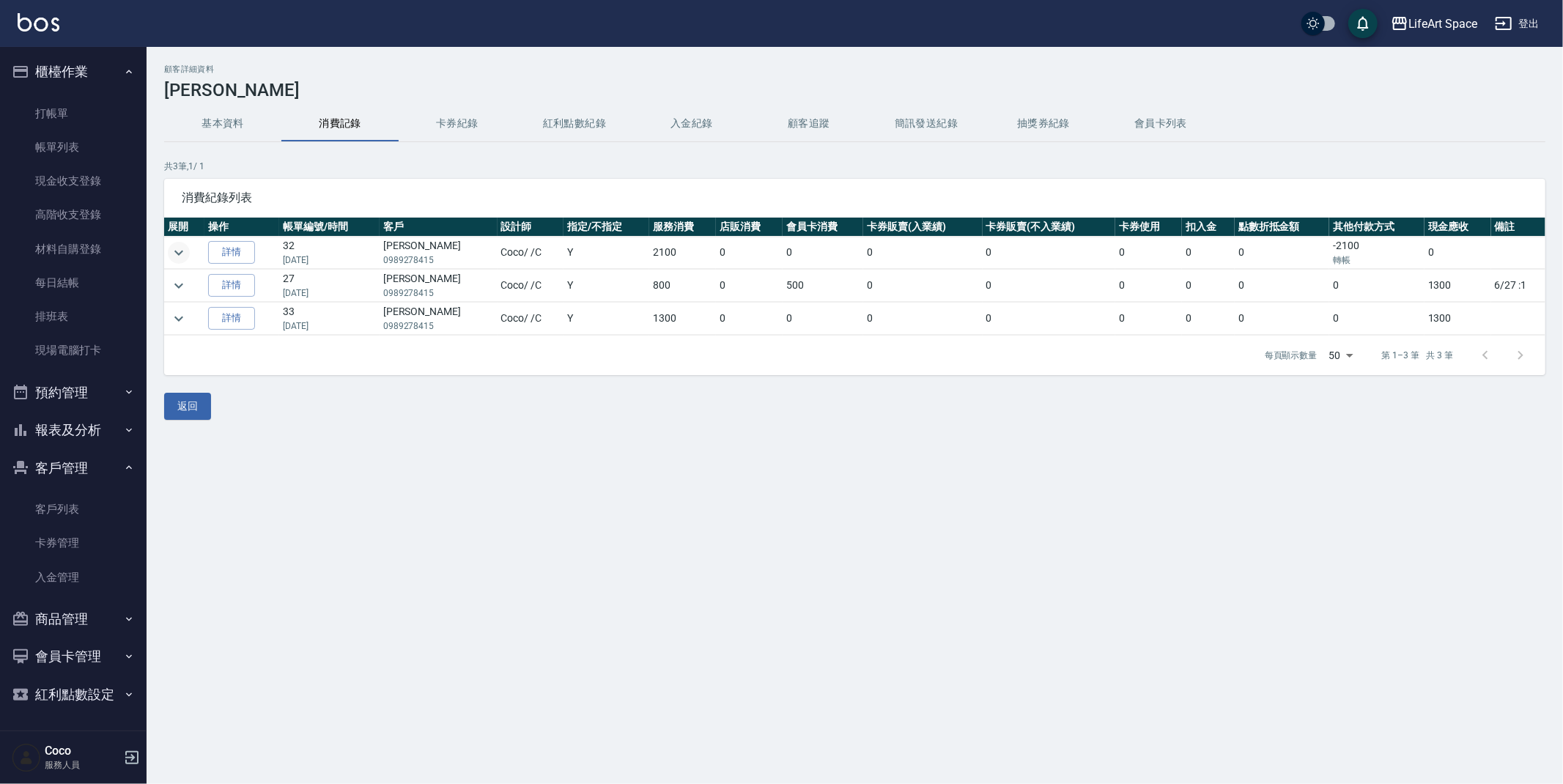
click at [180, 252] on icon "expand row" at bounding box center [179, 253] width 17 height 17
